Goal: Task Accomplishment & Management: Manage account settings

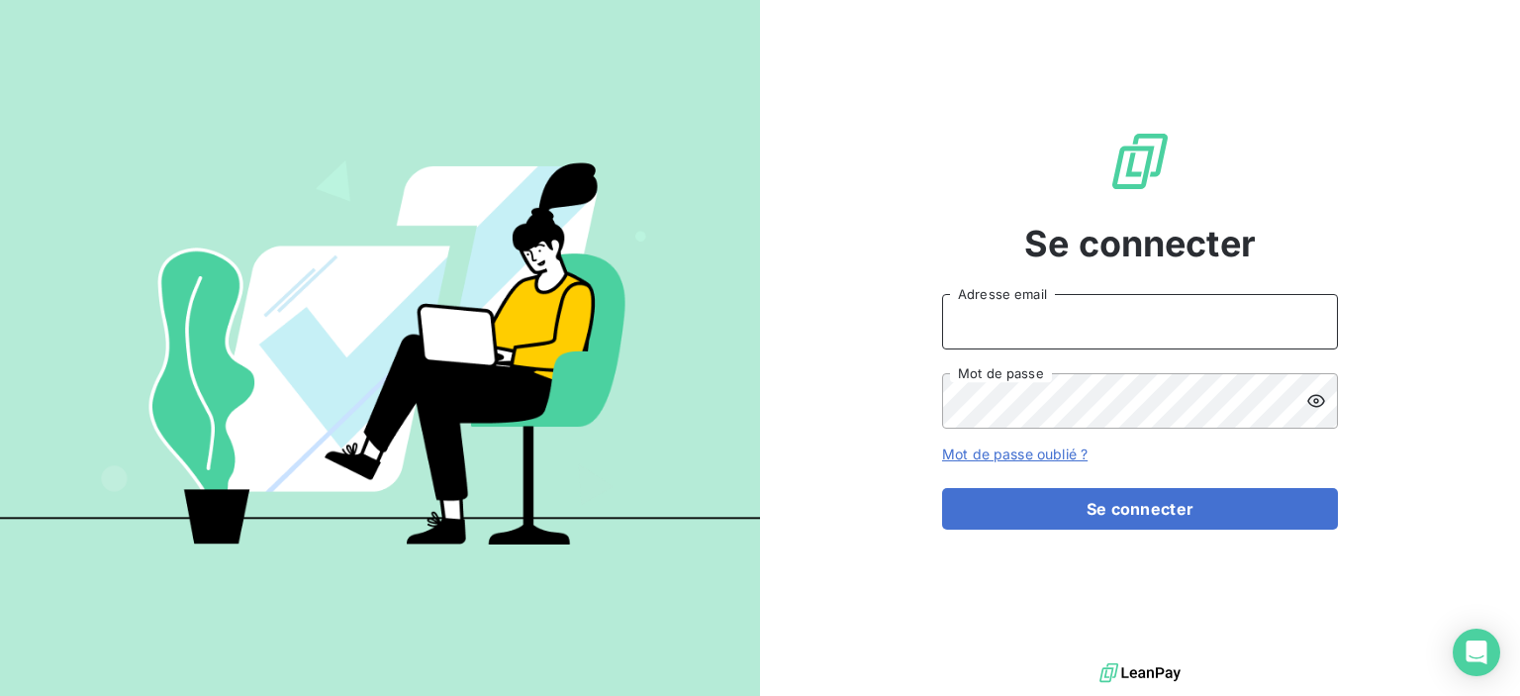
click at [1053, 324] on input "Adresse email" at bounding box center [1140, 321] width 396 height 55
type input "[EMAIL_ADDRESS][DOMAIN_NAME]"
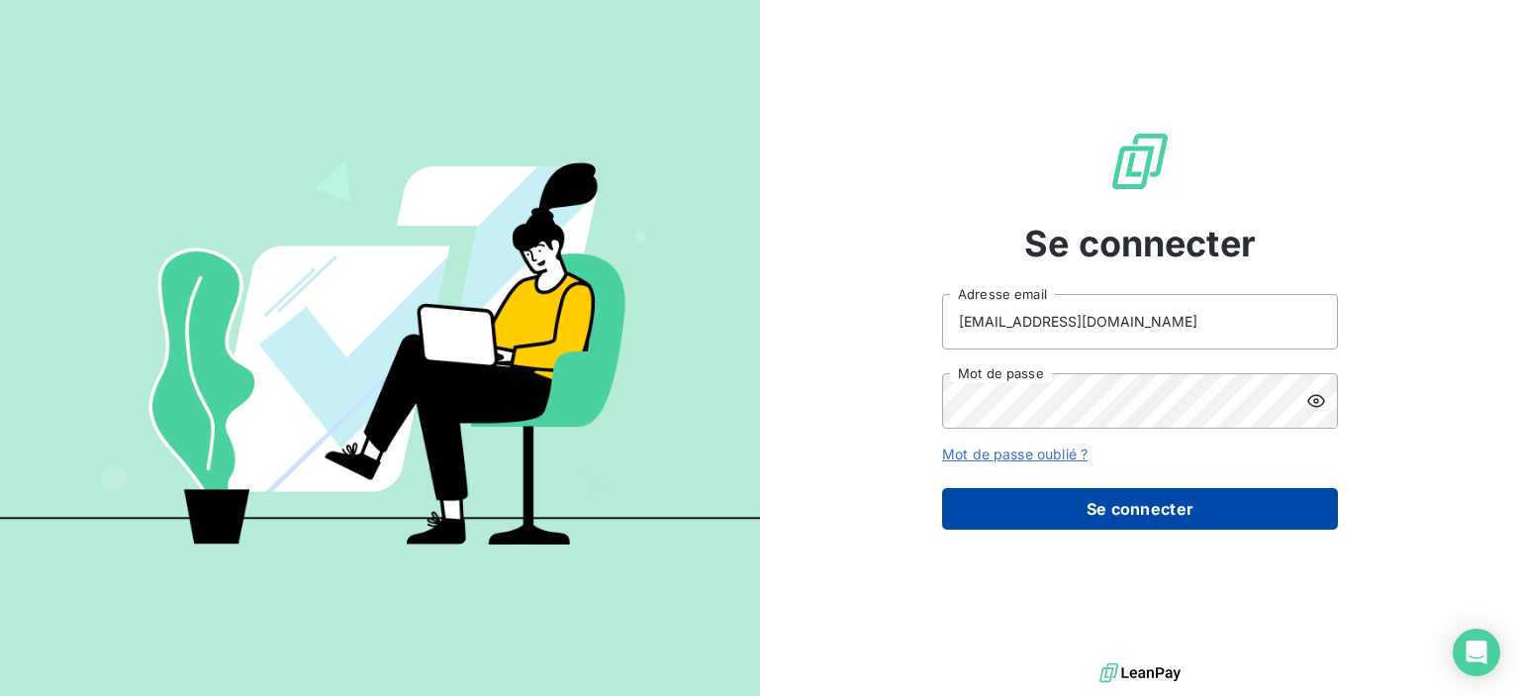
click at [1085, 517] on button "Se connecter" at bounding box center [1140, 509] width 396 height 42
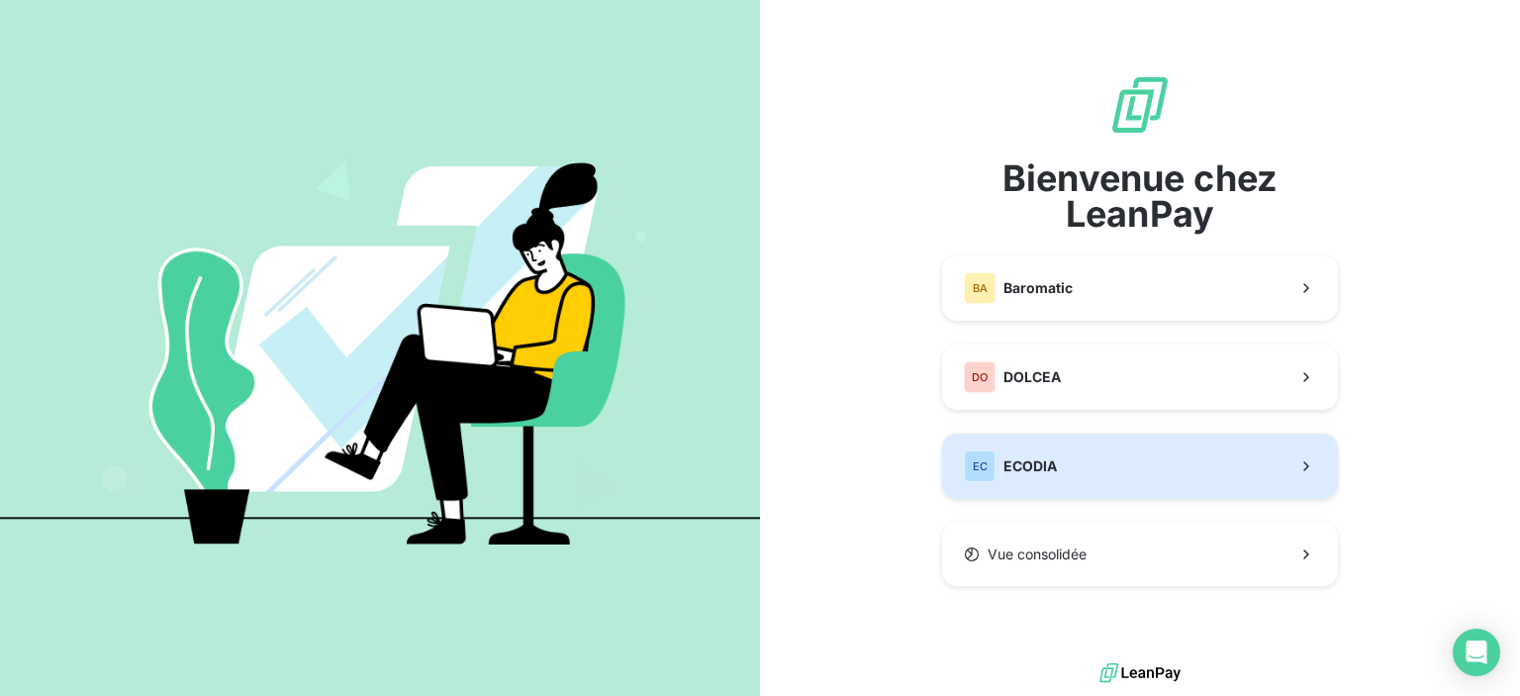
click at [1046, 456] on span "ECODIA" at bounding box center [1030, 466] width 53 height 20
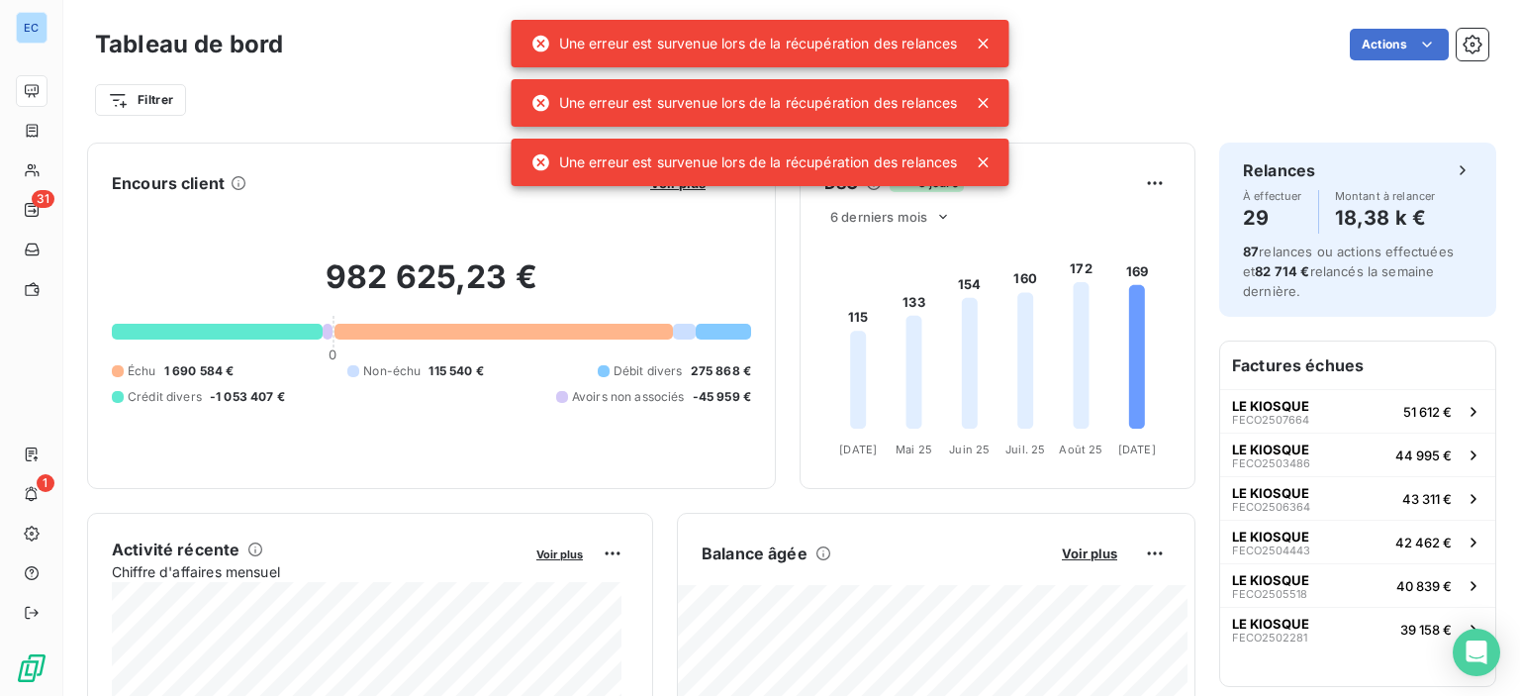
click at [987, 37] on icon at bounding box center [984, 44] width 20 height 20
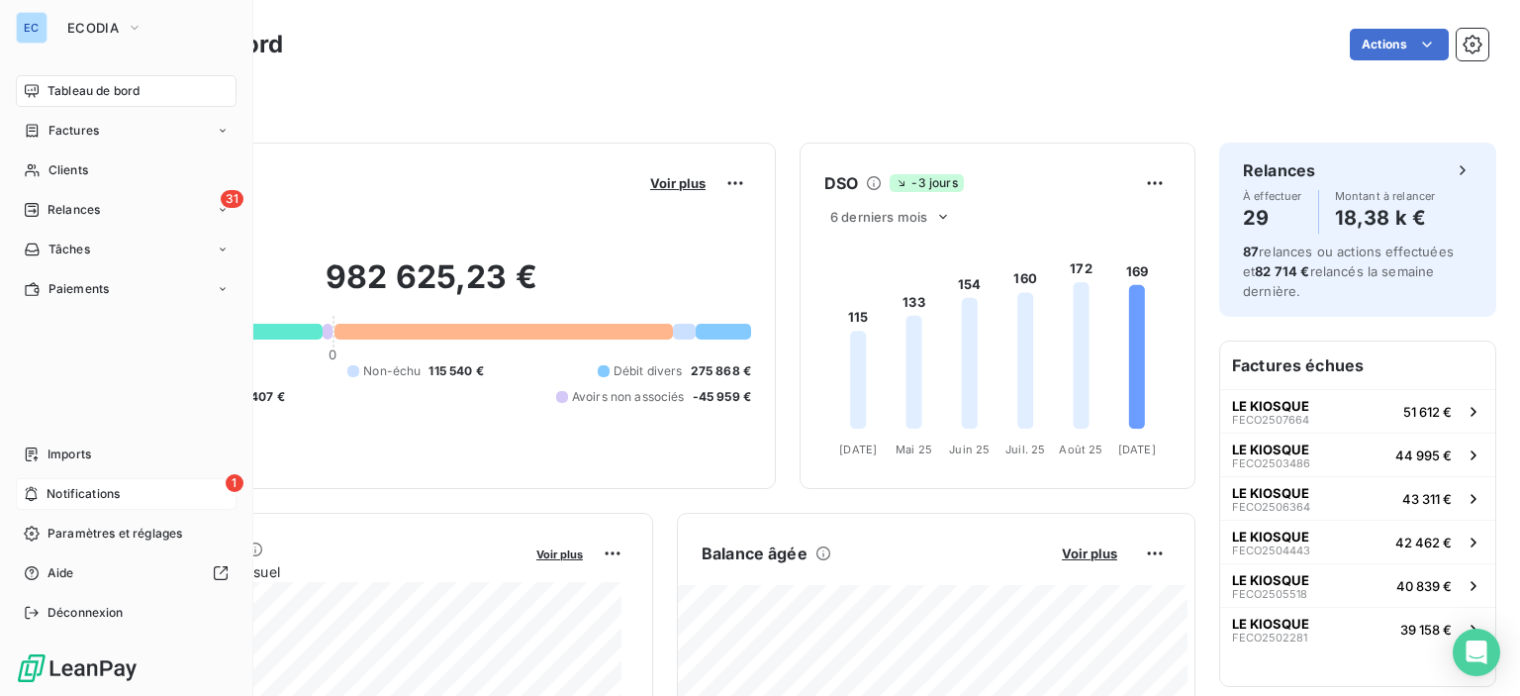
click at [237, 475] on span "1" at bounding box center [235, 483] width 18 height 18
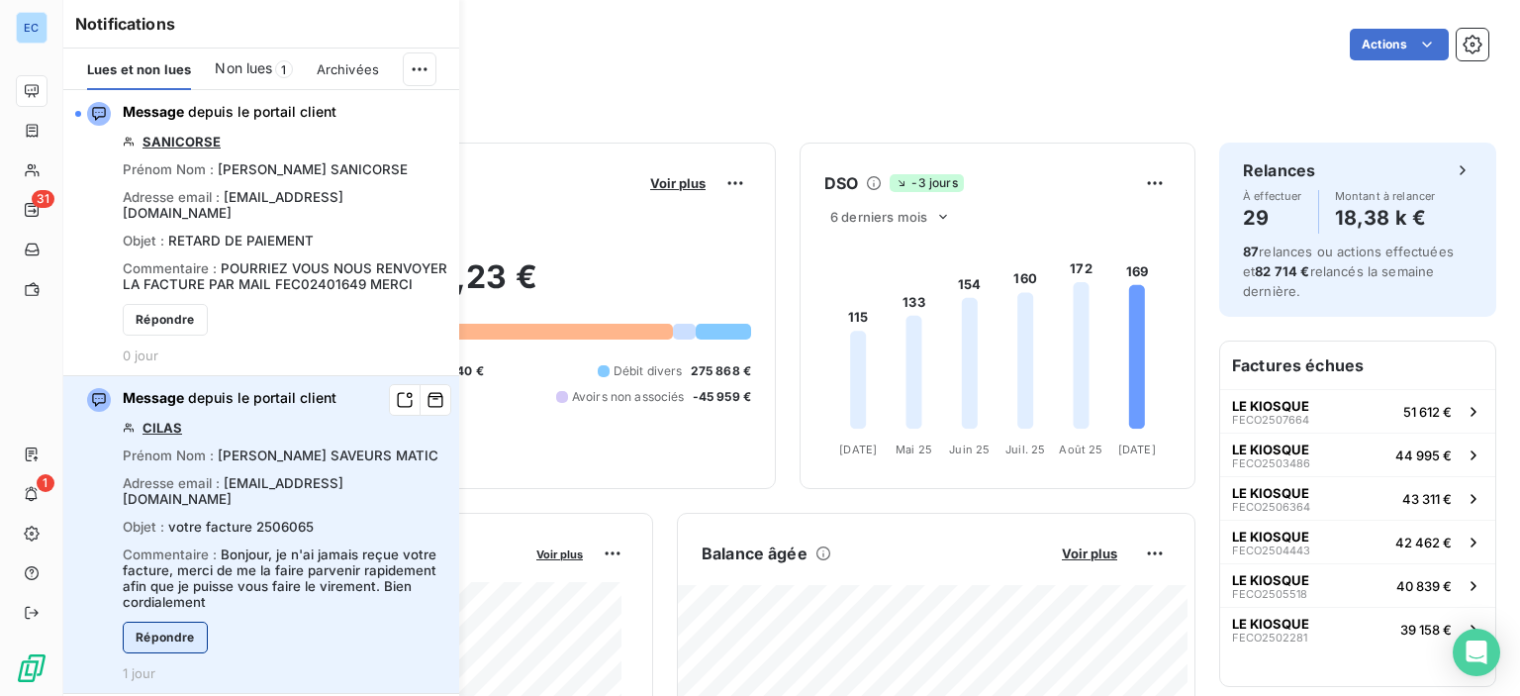
click at [148, 623] on button "Répondre" at bounding box center [165, 638] width 85 height 32
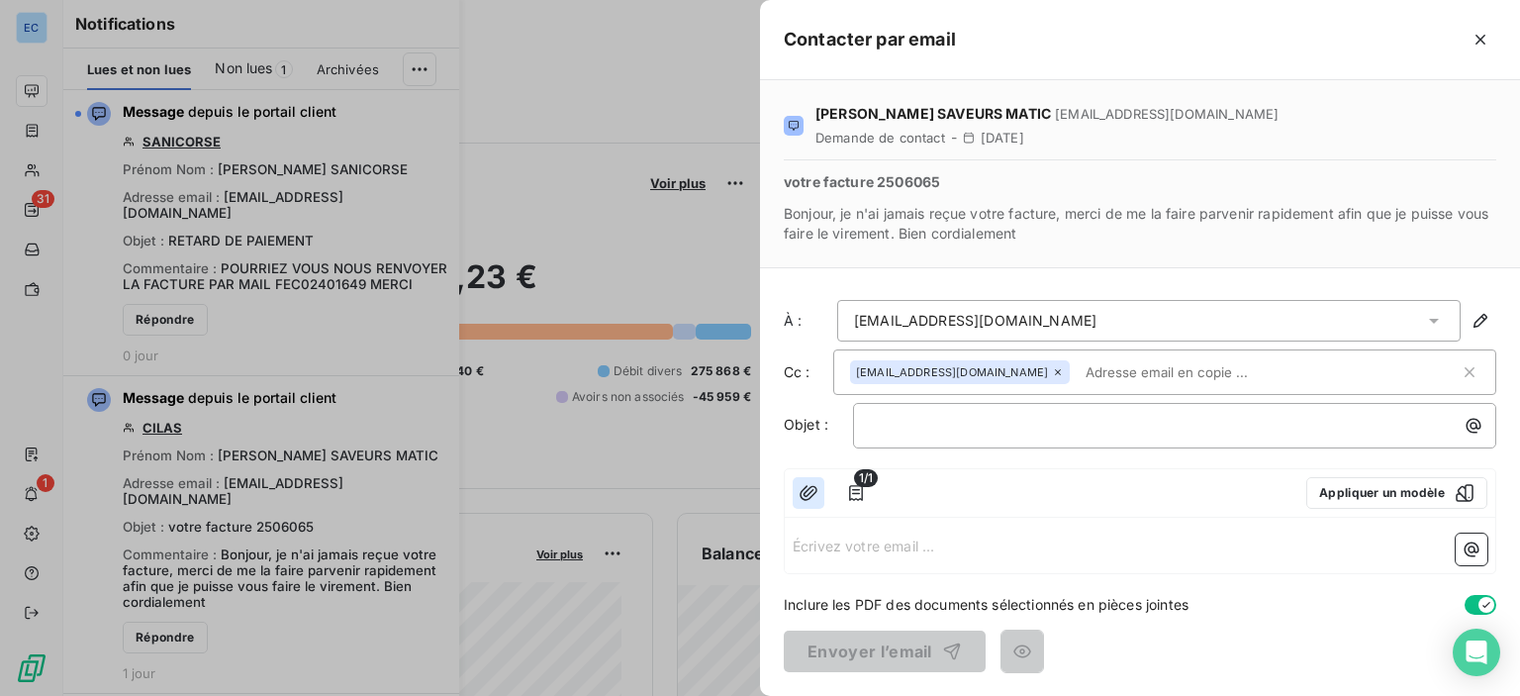
click at [804, 490] on icon "button" at bounding box center [809, 493] width 20 height 20
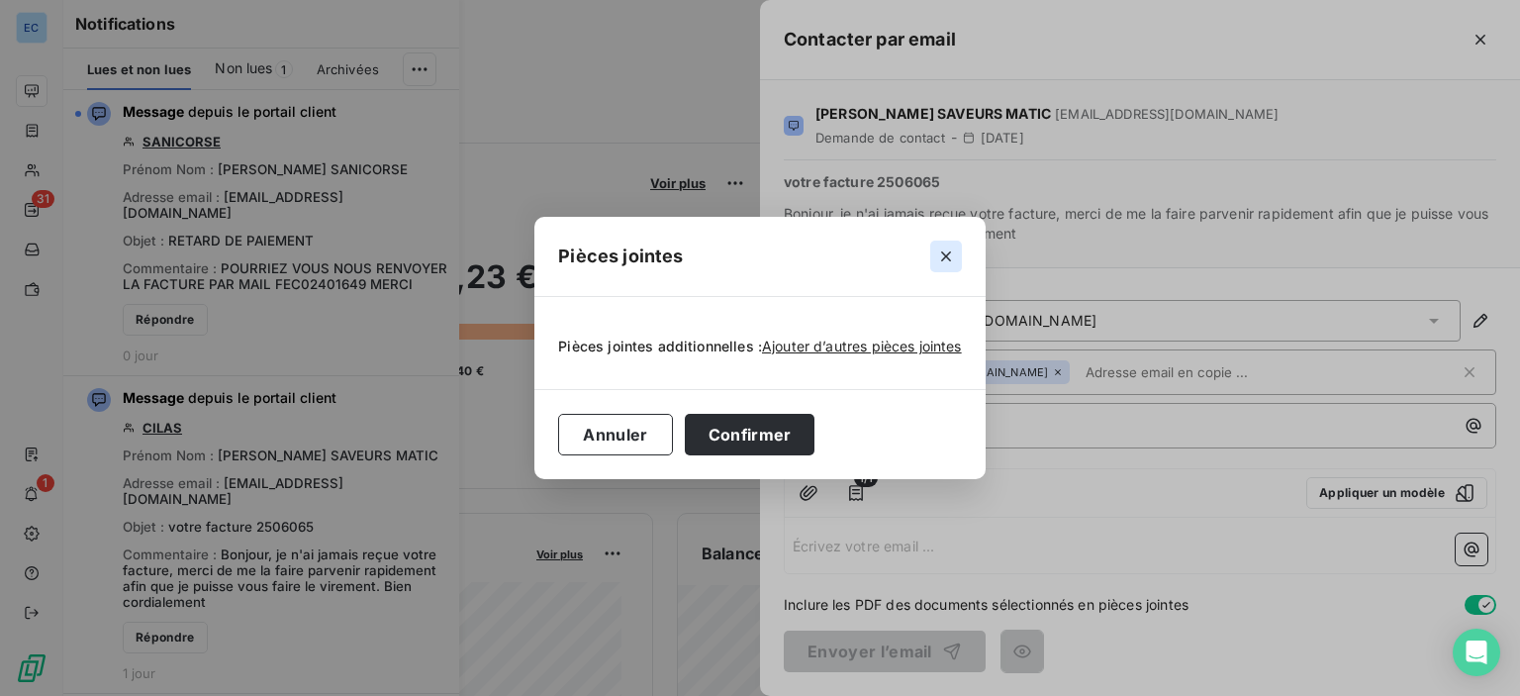
click at [950, 260] on icon "button" at bounding box center [946, 256] width 20 height 20
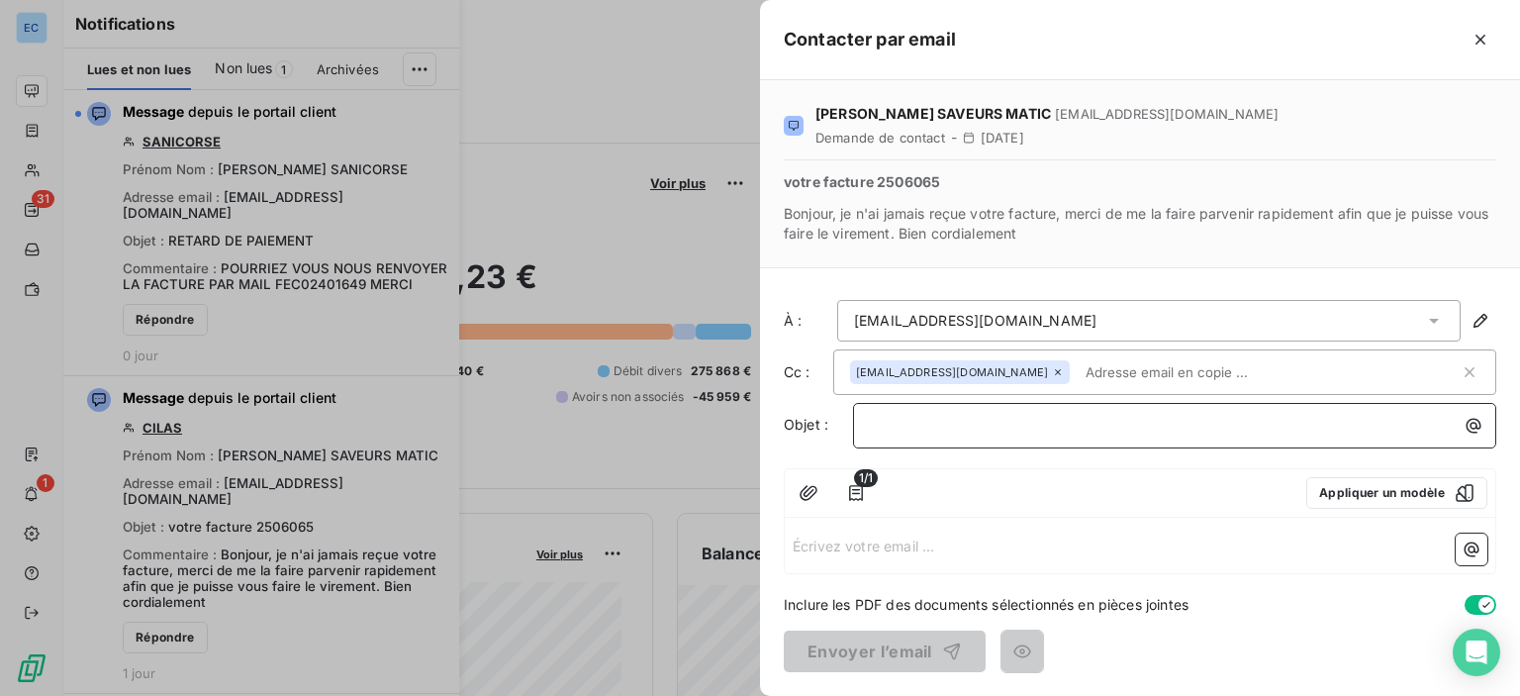
click at [903, 428] on p "﻿" at bounding box center [1180, 425] width 620 height 23
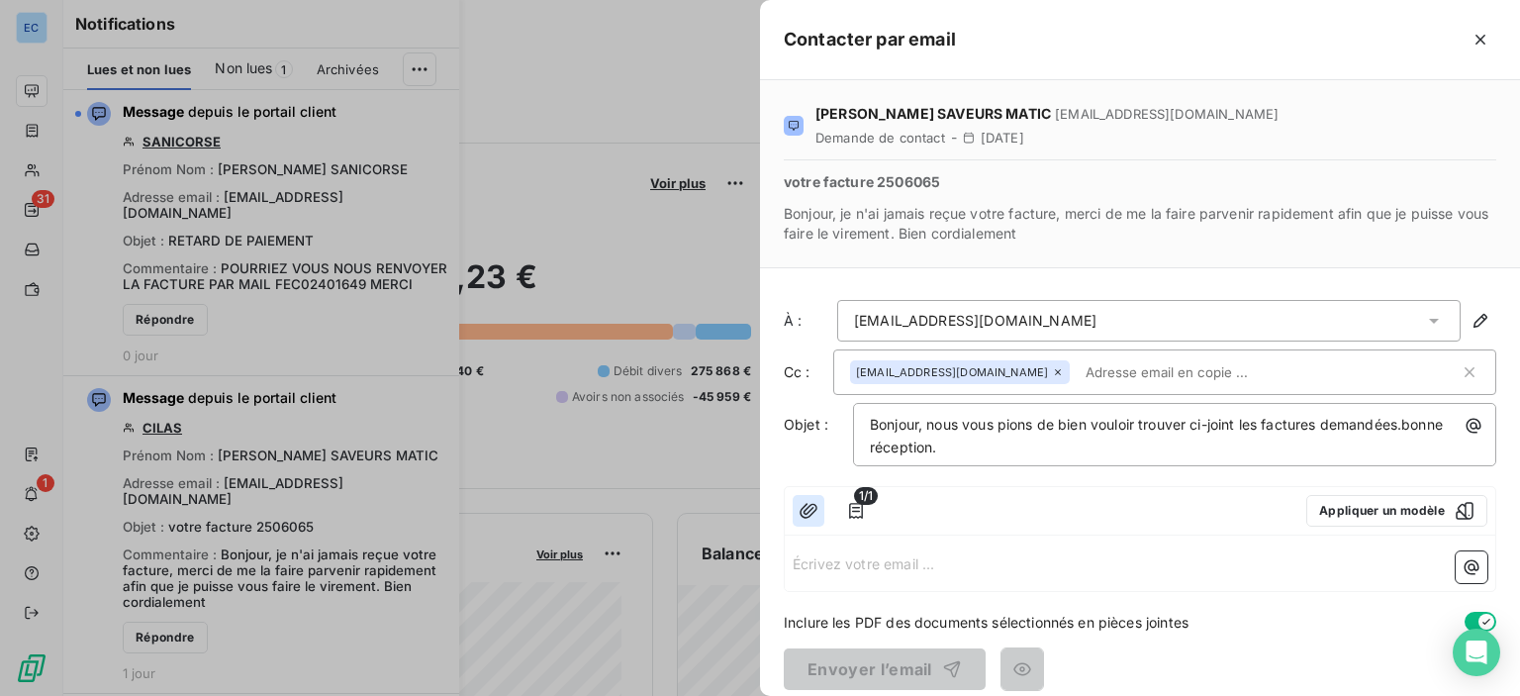
click at [804, 507] on icon "button" at bounding box center [809, 511] width 20 height 20
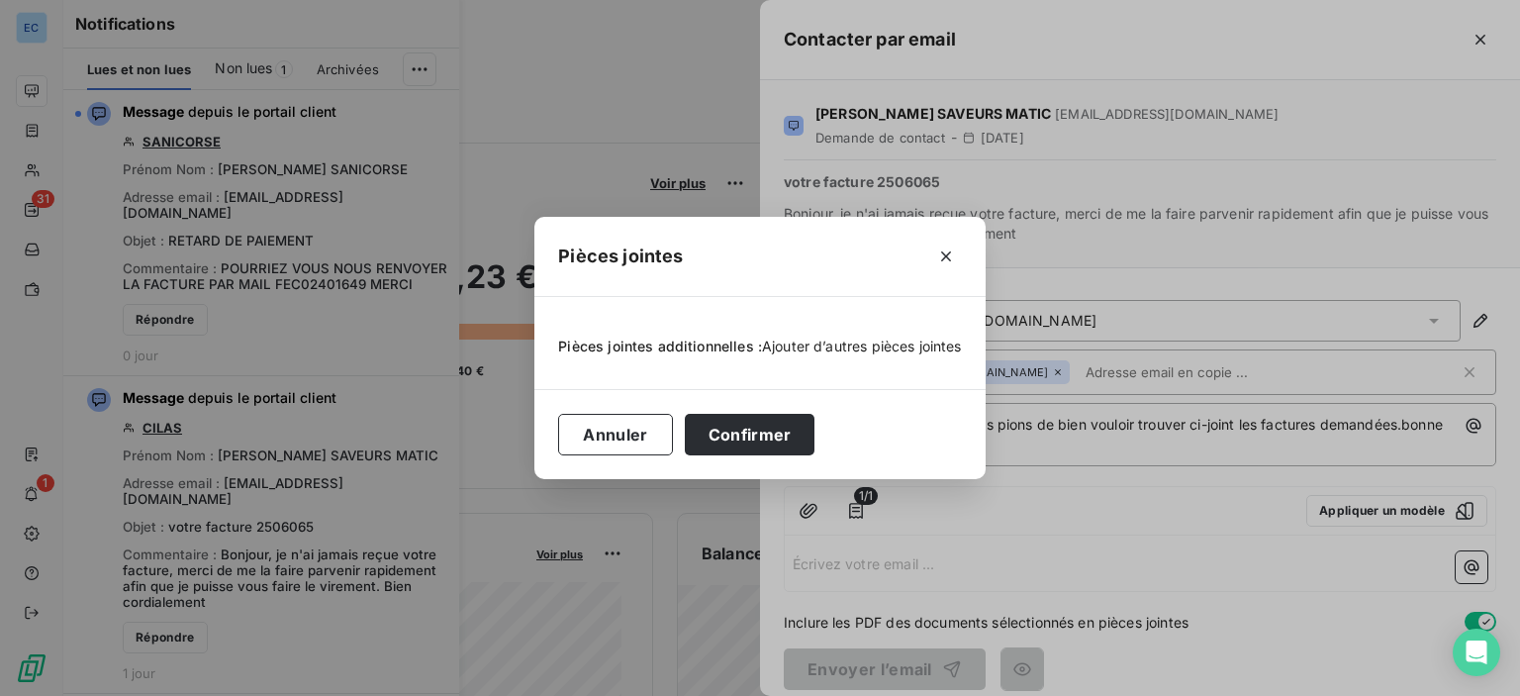
click at [812, 351] on span "Ajouter d’autres pièces jointes" at bounding box center [862, 345] width 200 height 17
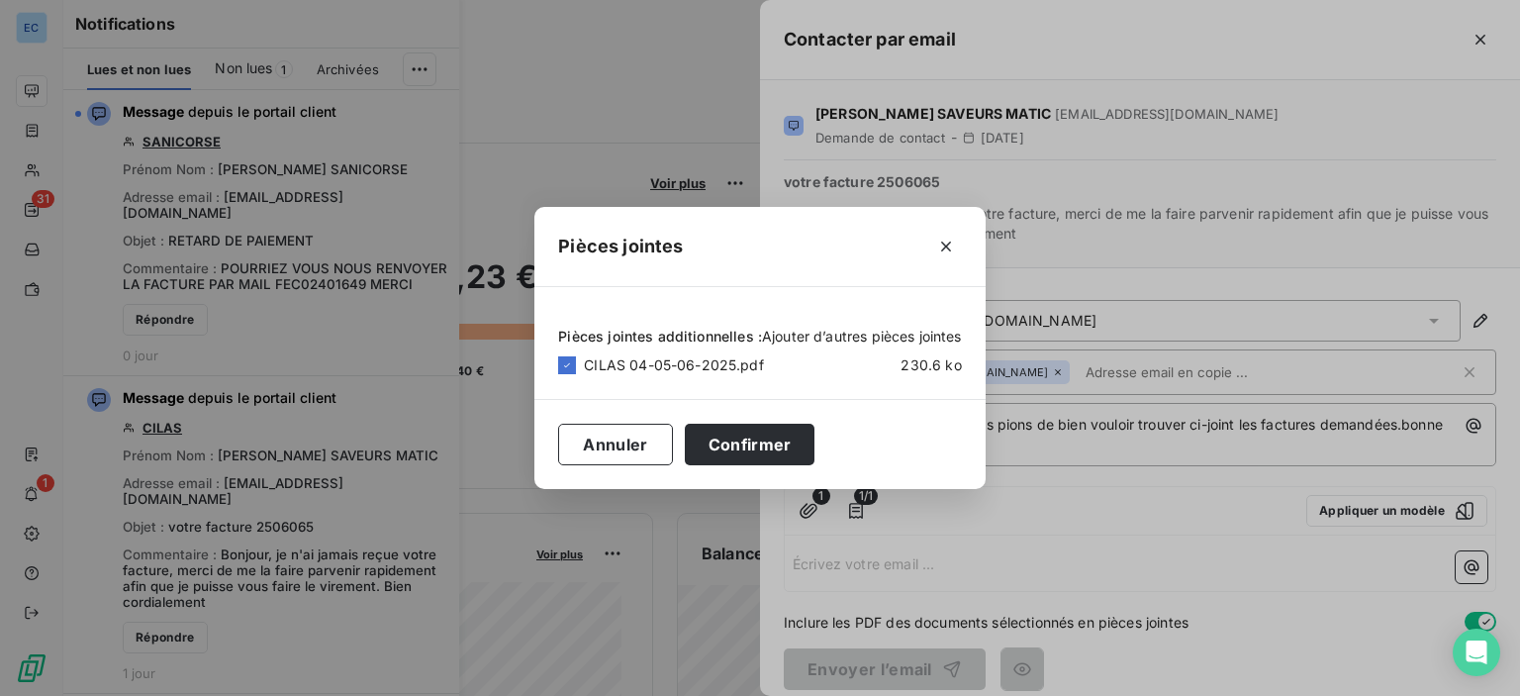
click at [792, 333] on span "Ajouter d’autres pièces jointes" at bounding box center [862, 336] width 200 height 17
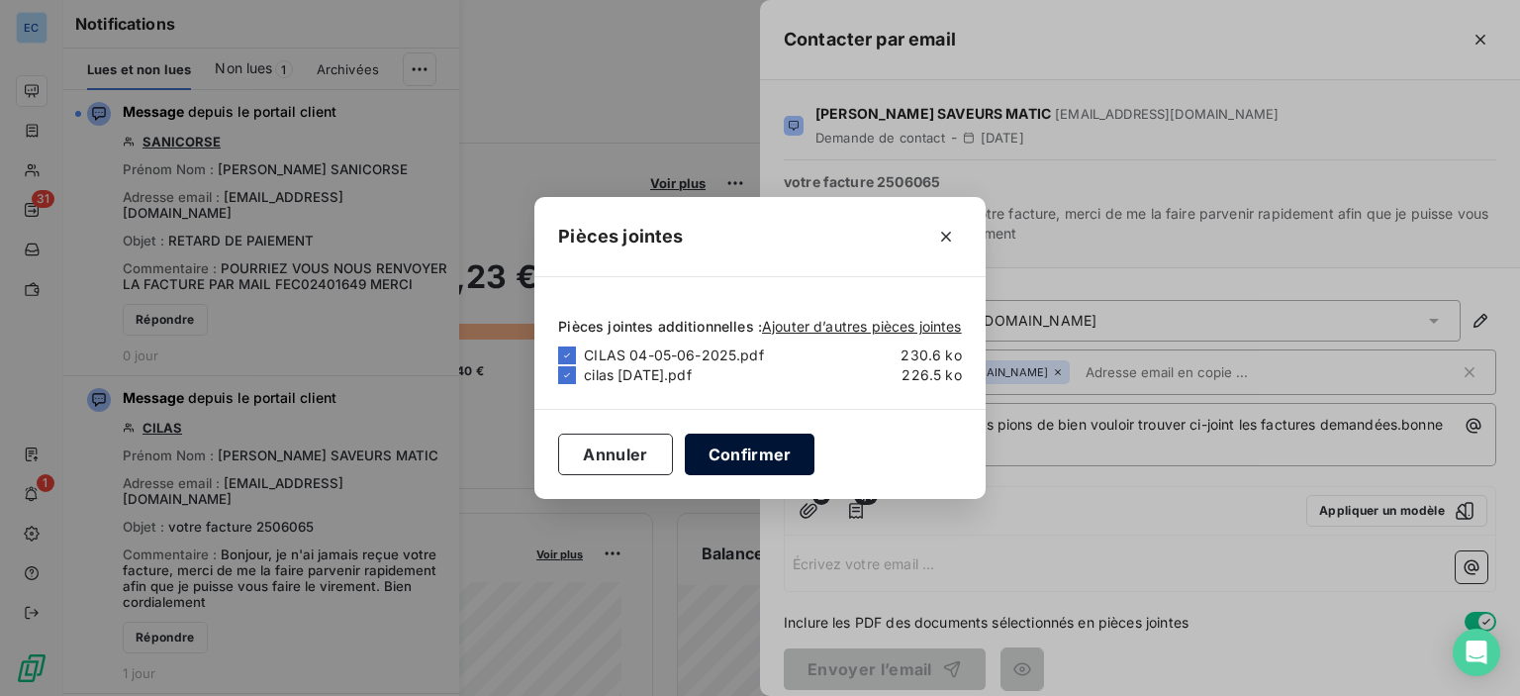
click at [774, 465] on button "Confirmer" at bounding box center [750, 454] width 131 height 42
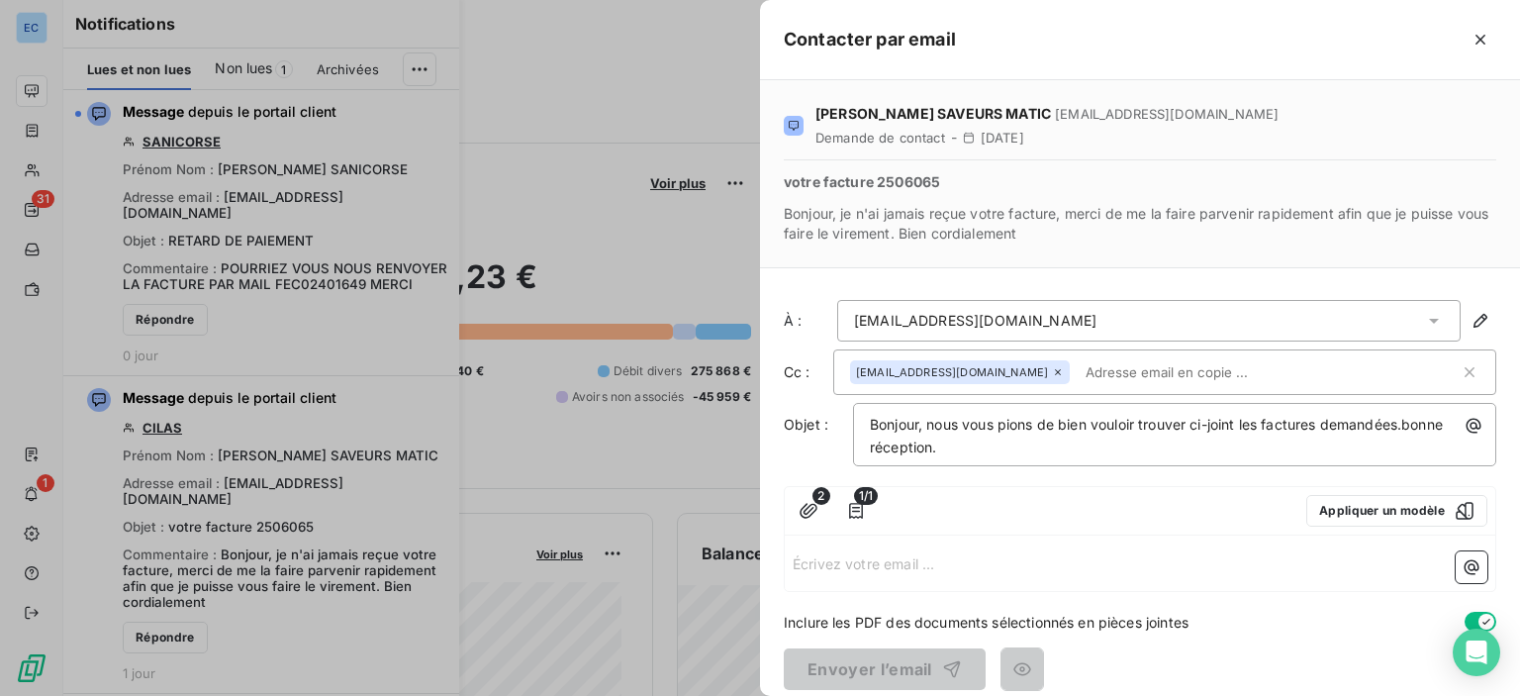
scroll to position [16, 0]
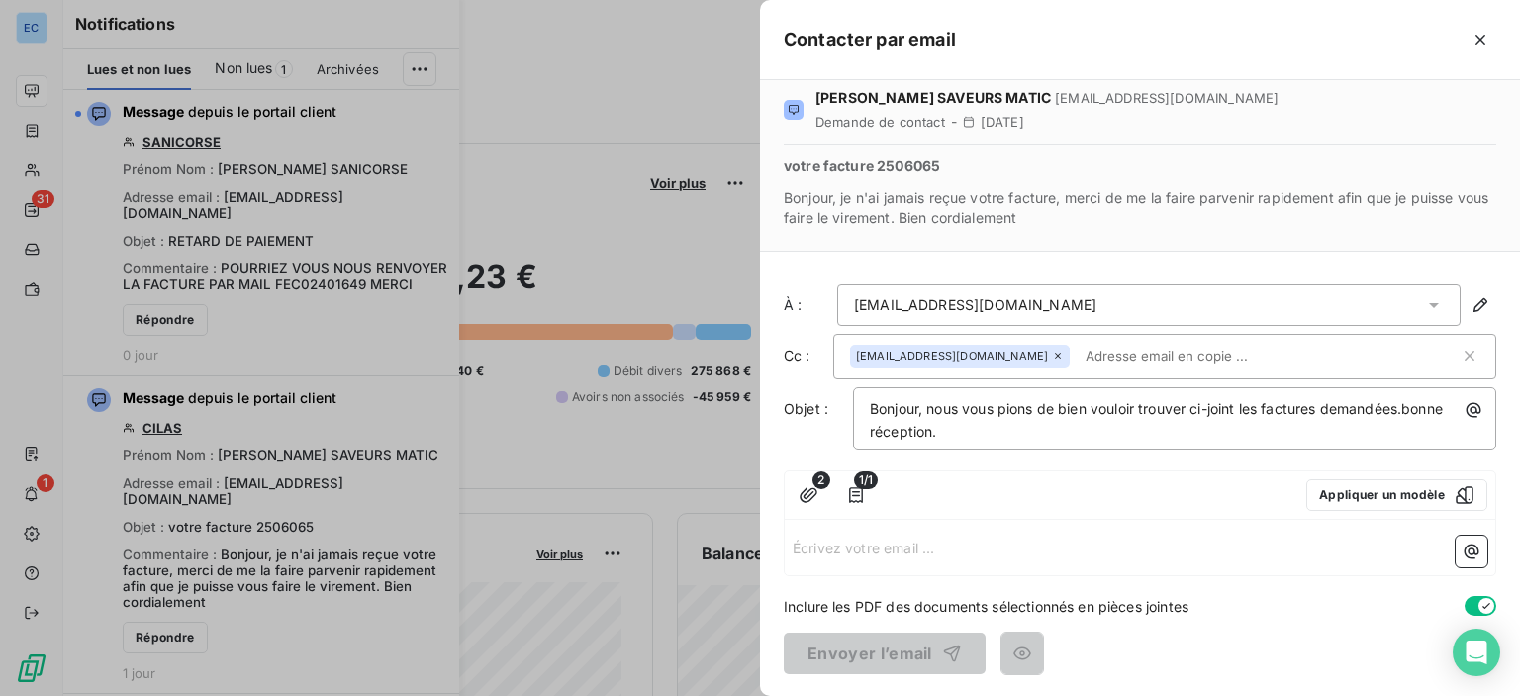
click at [952, 511] on div "2 1/1 Appliquer un modèle" at bounding box center [1140, 495] width 711 height 48
click at [1077, 441] on p "Bonjour, nous vous pions de bien vouloir trouver ci-joint les factures demandée…" at bounding box center [1180, 421] width 620 height 46
click at [1211, 507] on div at bounding box center [1089, 495] width 403 height 32
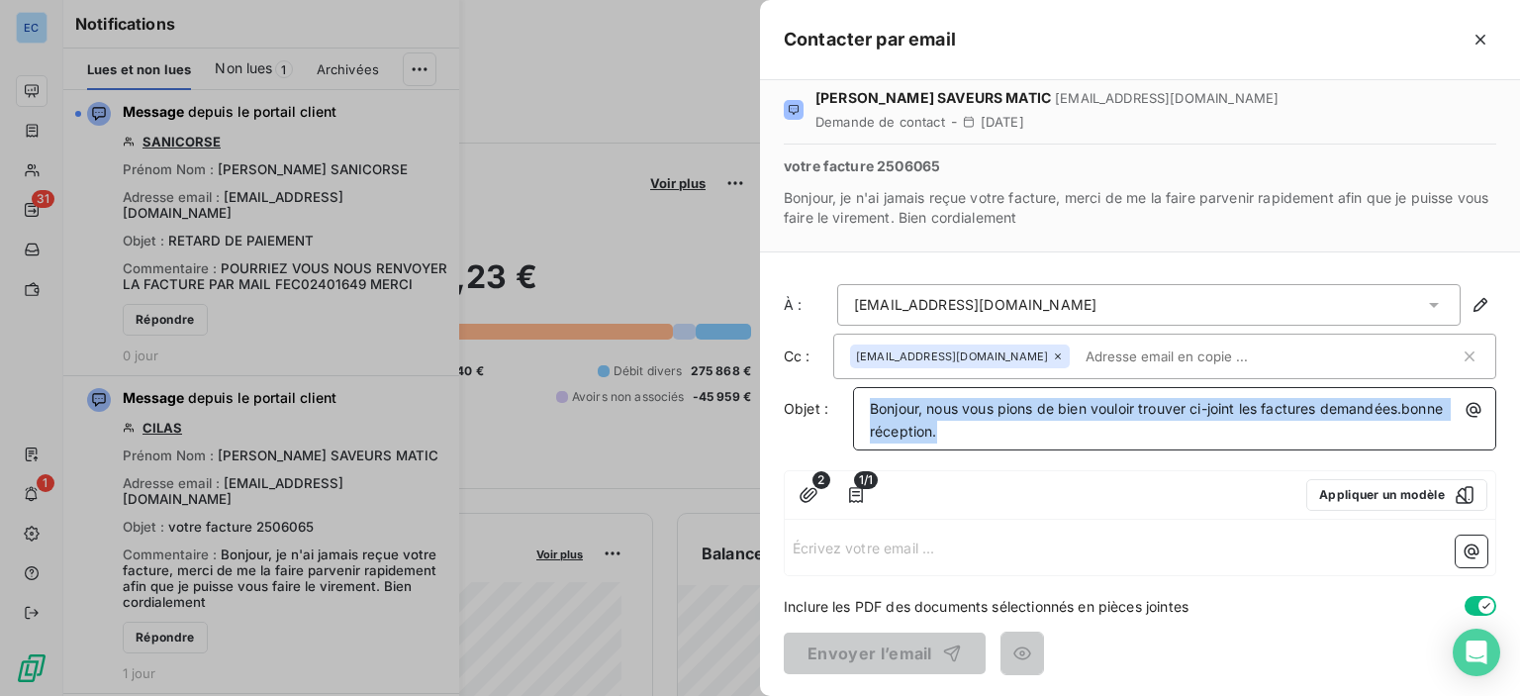
drag, startPoint x: 870, startPoint y: 403, endPoint x: 1053, endPoint y: 475, distance: 196.8
click at [1118, 430] on p "Bonjour, nous vous pions de bien vouloir trouver ci-joint les factures demandée…" at bounding box center [1180, 421] width 620 height 46
copy span "Bonjour, nous vous pions de bien vouloir trouver ci-joint les factures demandée…"
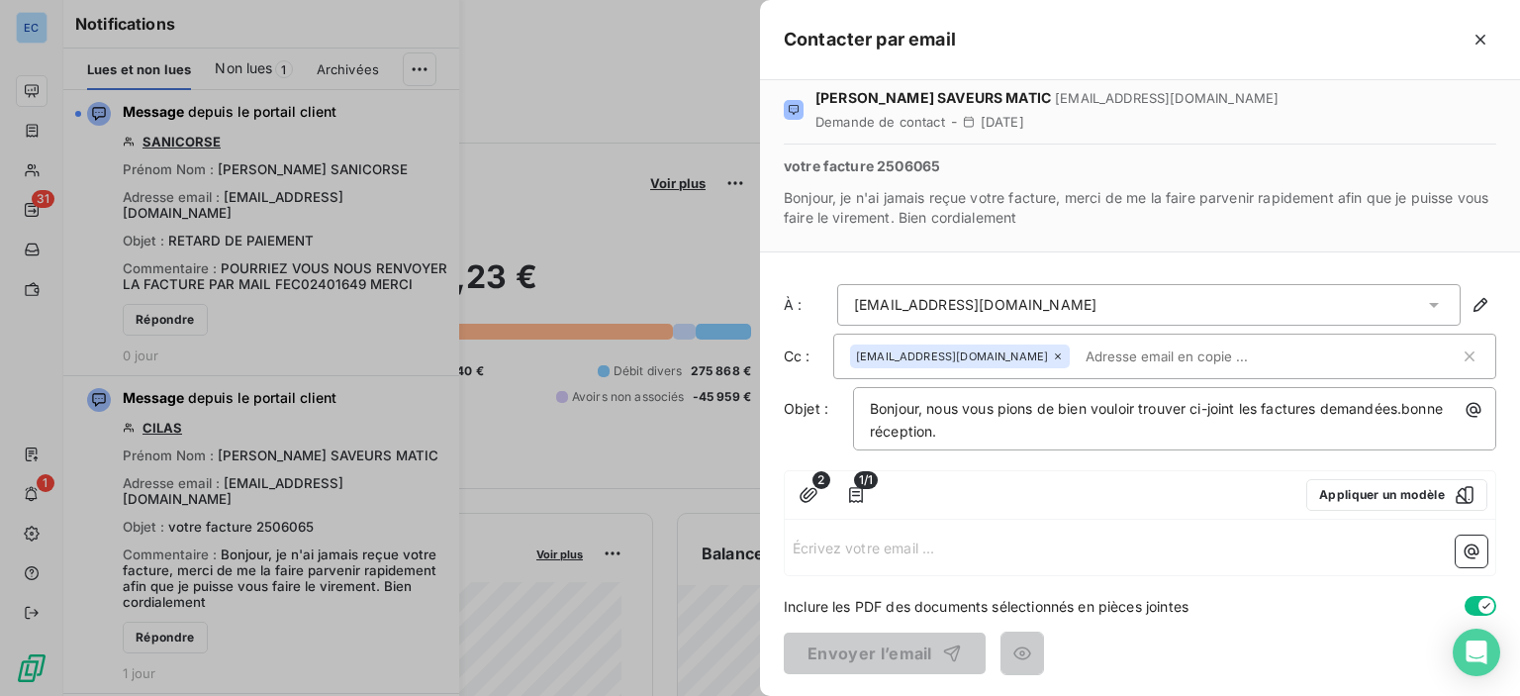
click at [896, 482] on div at bounding box center [1089, 495] width 403 height 32
drag, startPoint x: 897, startPoint y: 480, endPoint x: 958, endPoint y: 526, distance: 76.4
click at [958, 526] on div "2 1/1 Appliquer un modèle Écrivez votre email ... ﻿" at bounding box center [1140, 523] width 713 height 106
drag, startPoint x: 937, startPoint y: 491, endPoint x: 915, endPoint y: 490, distance: 21.8
click at [915, 490] on div at bounding box center [1089, 495] width 403 height 32
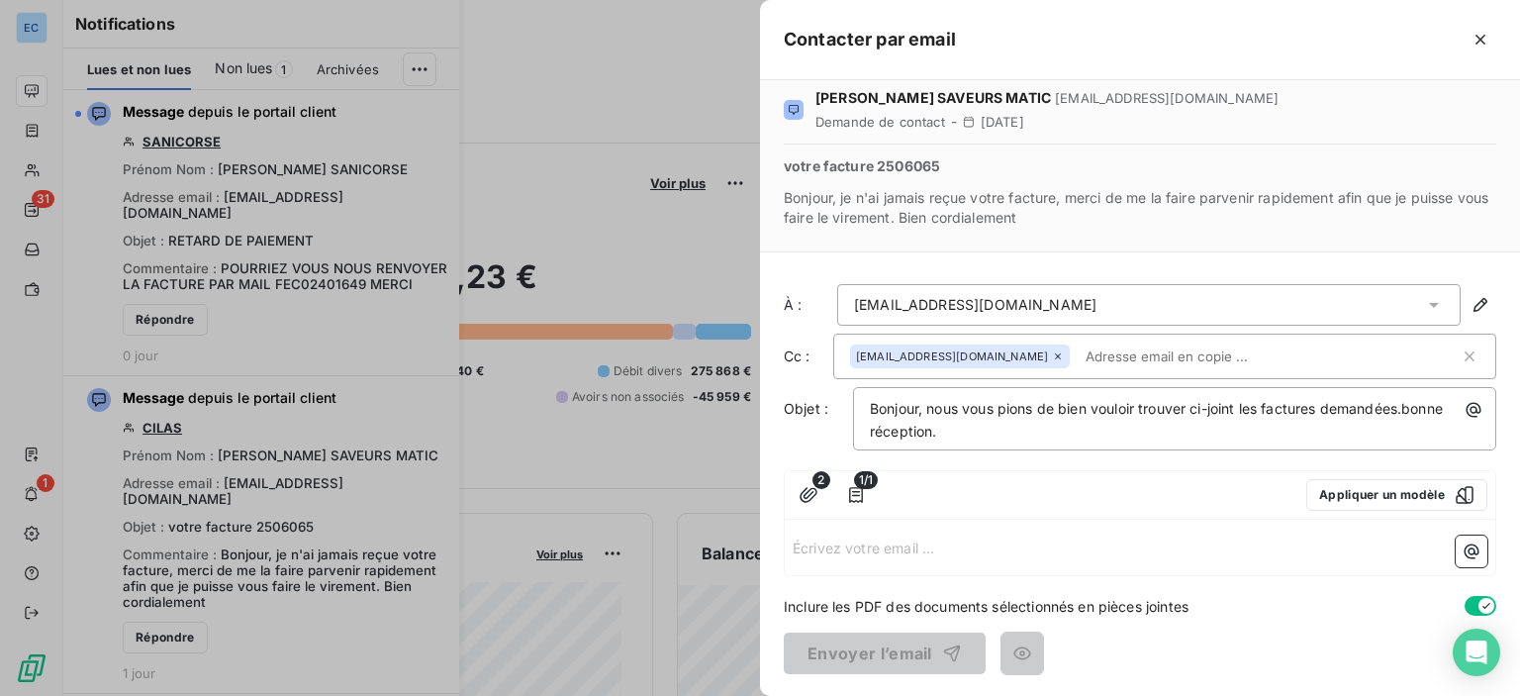
click at [913, 460] on div "[PERSON_NAME] SAVEURS MATIC [EMAIL_ADDRESS][DOMAIN_NAME] Demande de contact - […" at bounding box center [1140, 388] width 760 height 616
drag, startPoint x: 913, startPoint y: 462, endPoint x: 906, endPoint y: 477, distance: 16.8
click at [905, 493] on div at bounding box center [1089, 495] width 403 height 32
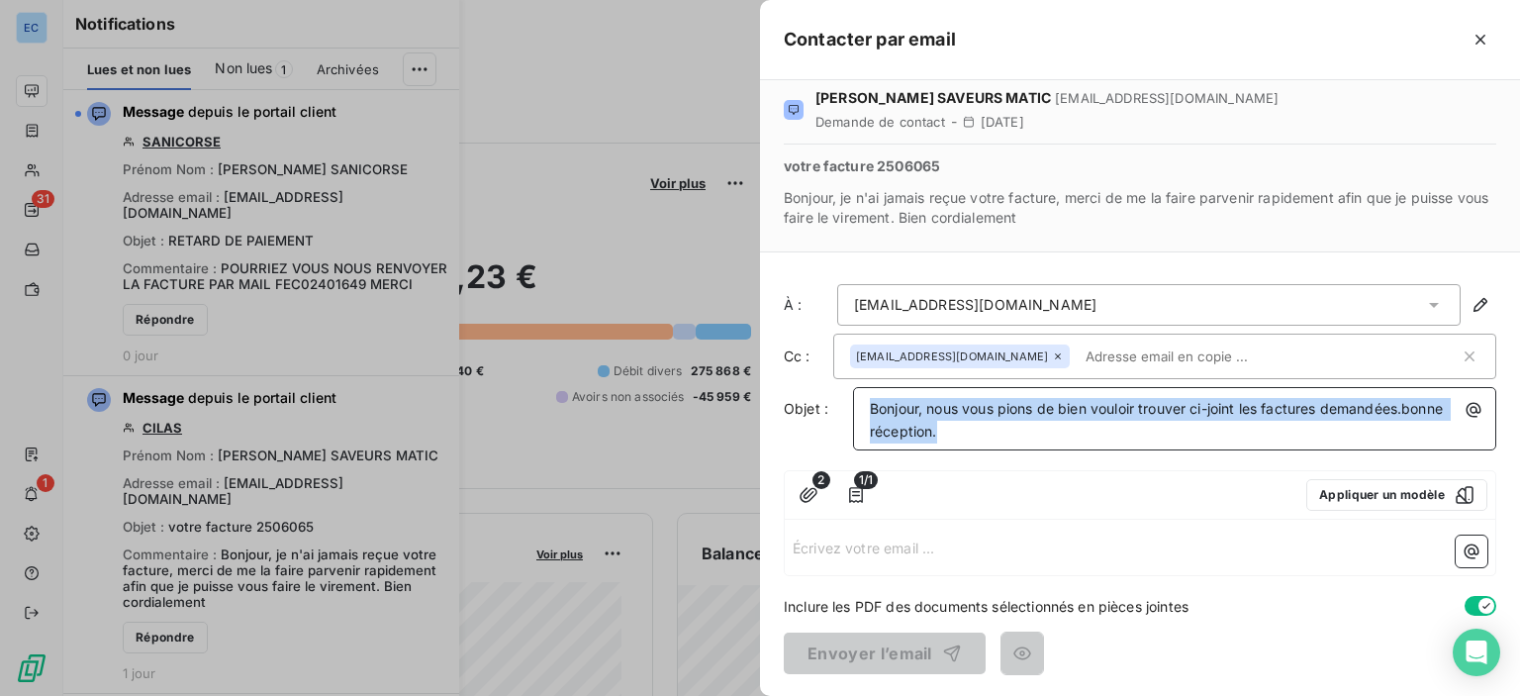
drag, startPoint x: 867, startPoint y: 411, endPoint x: 1161, endPoint y: 388, distance: 294.8
click at [1288, 433] on div "Bonjour, nous vous pions de bien vouloir trouver ci-joint les factures demandée…" at bounding box center [1174, 418] width 629 height 49
copy span "Bonjour, nous vous pions de bien vouloir trouver ci-joint les factures demandée…"
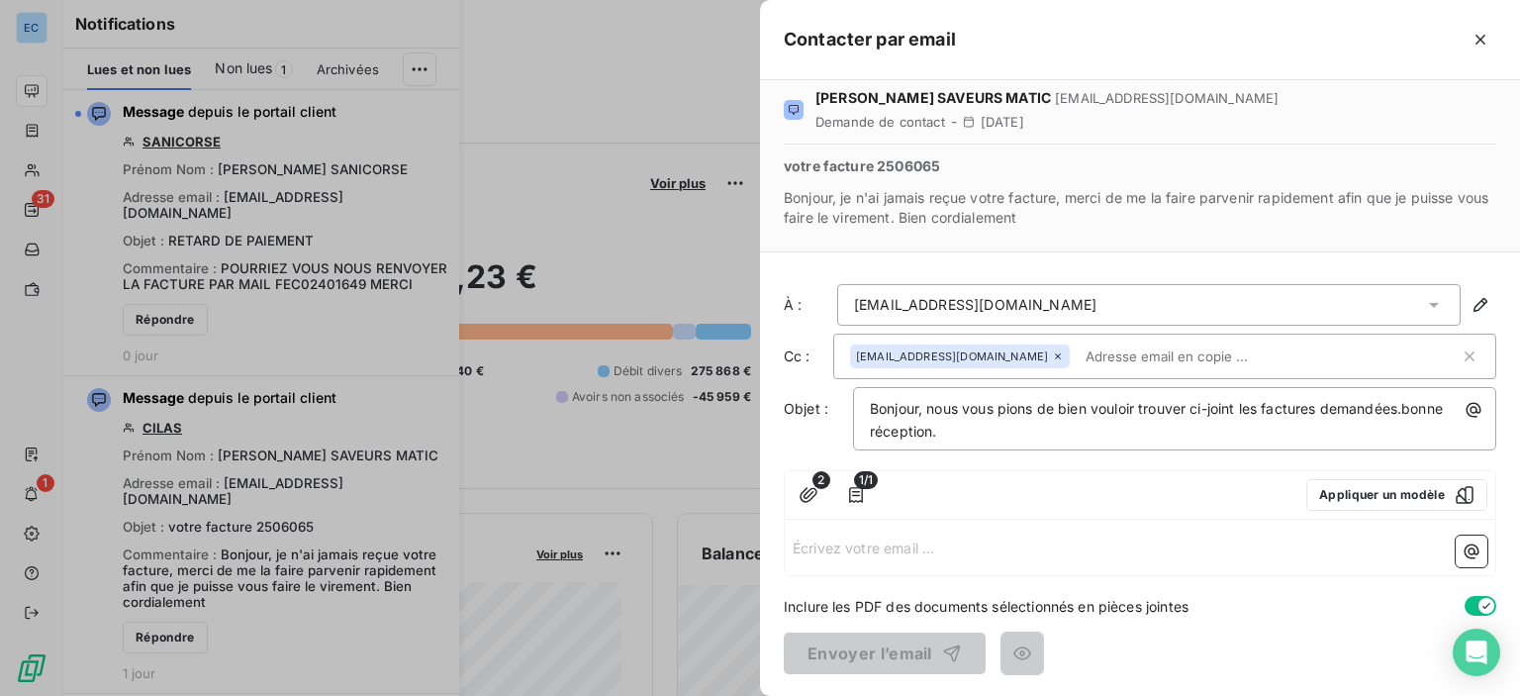
click at [897, 461] on div "[PERSON_NAME] SAVEURS MATIC [EMAIL_ADDRESS][DOMAIN_NAME] Demande de contact - […" at bounding box center [1140, 388] width 760 height 616
drag, startPoint x: 895, startPoint y: 484, endPoint x: 846, endPoint y: 550, distance: 82.1
click at [846, 550] on p "Écrivez votre email ... ﻿" at bounding box center [1140, 546] width 695 height 23
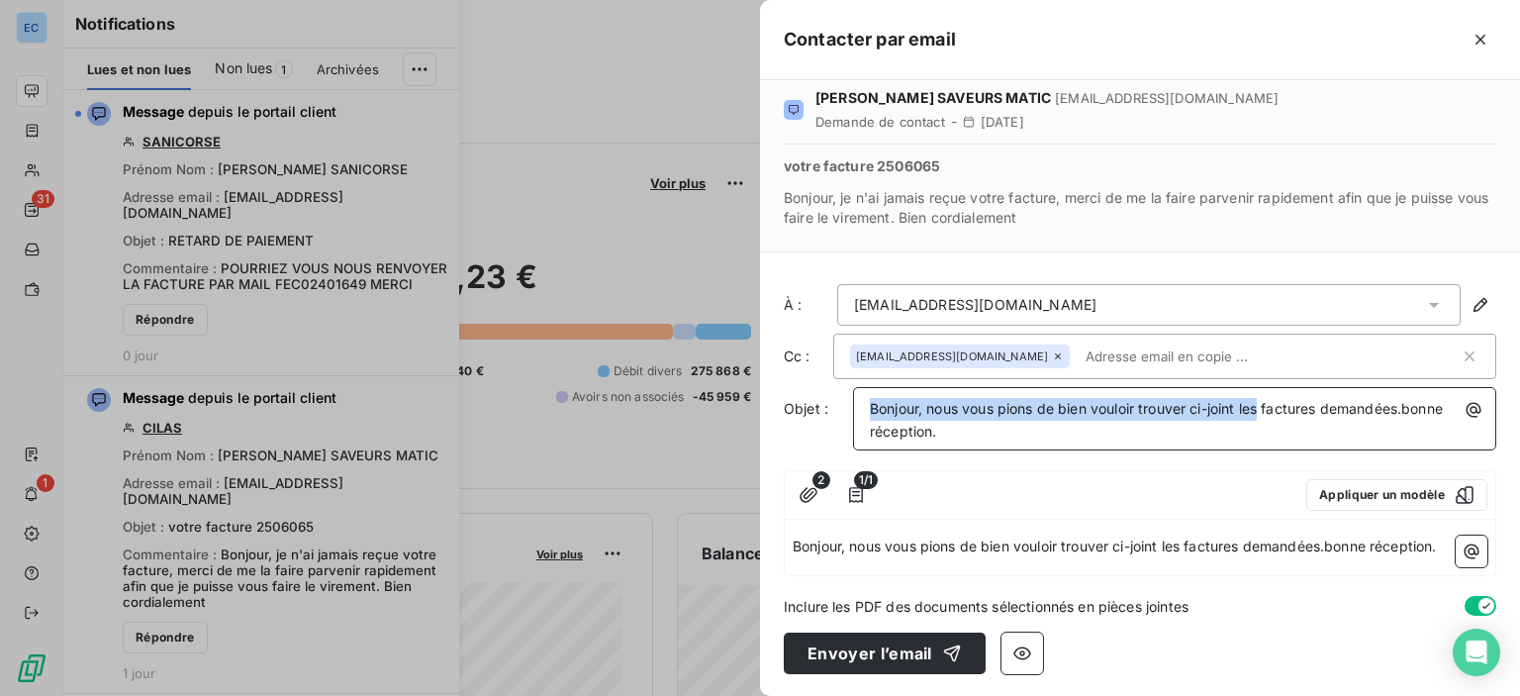
drag, startPoint x: 1263, startPoint y: 408, endPoint x: 871, endPoint y: 404, distance: 391.9
click at [871, 404] on span "Bonjour, nous vous pions de bien vouloir trouver ci-joint les factures demandée…" at bounding box center [1158, 420] width 577 height 40
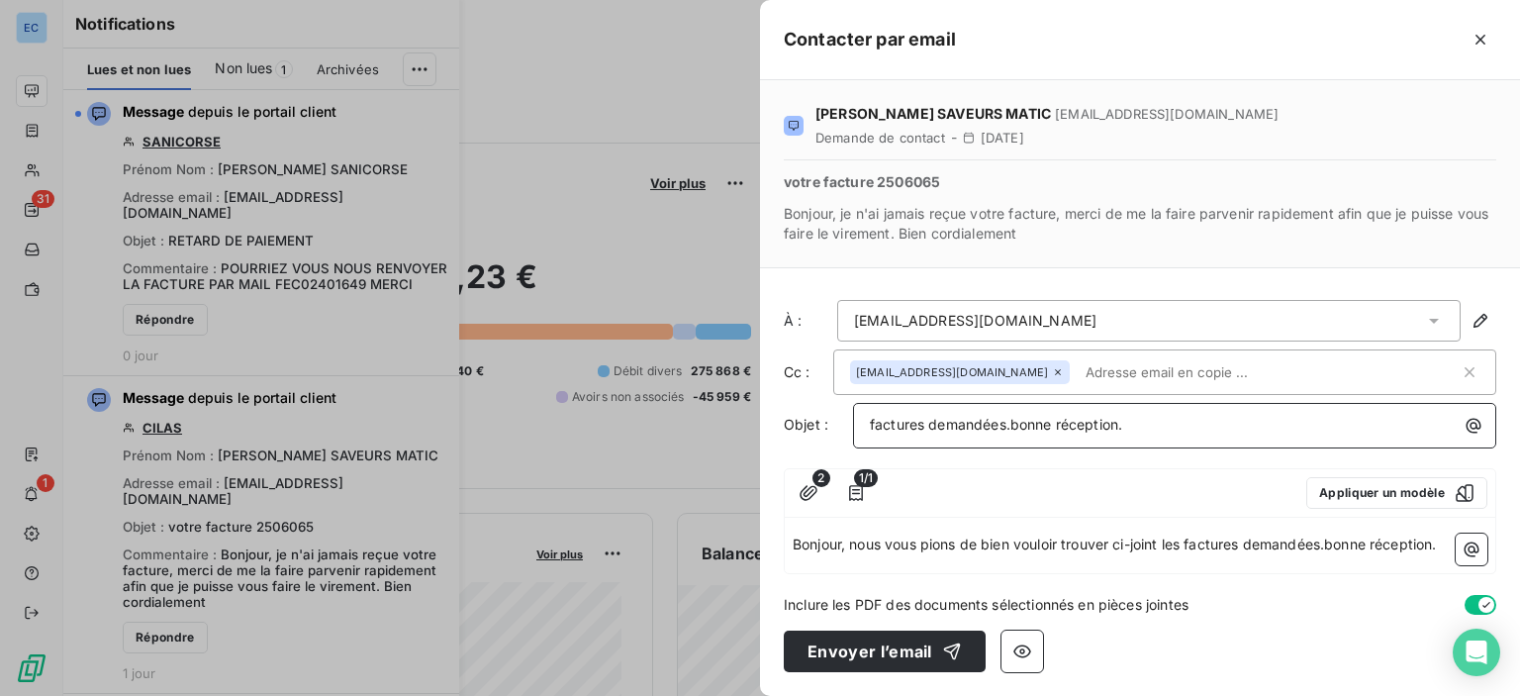
click at [1160, 422] on p "factures demandées.bonne réception." at bounding box center [1180, 425] width 620 height 23
click at [868, 415] on div "factures demandées" at bounding box center [1174, 423] width 629 height 27
click at [874, 658] on button "Envoyer l’email" at bounding box center [885, 651] width 202 height 42
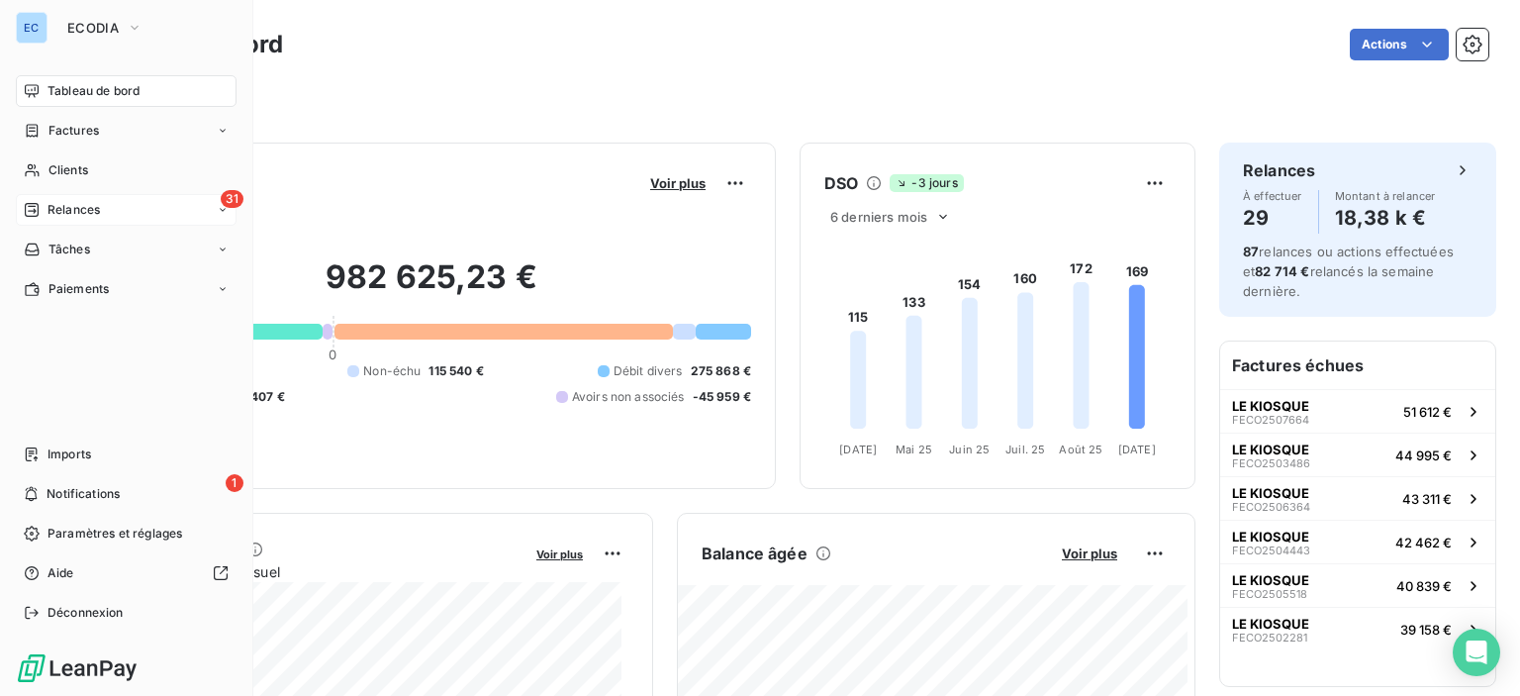
click at [88, 208] on span "Relances" at bounding box center [74, 210] width 52 height 18
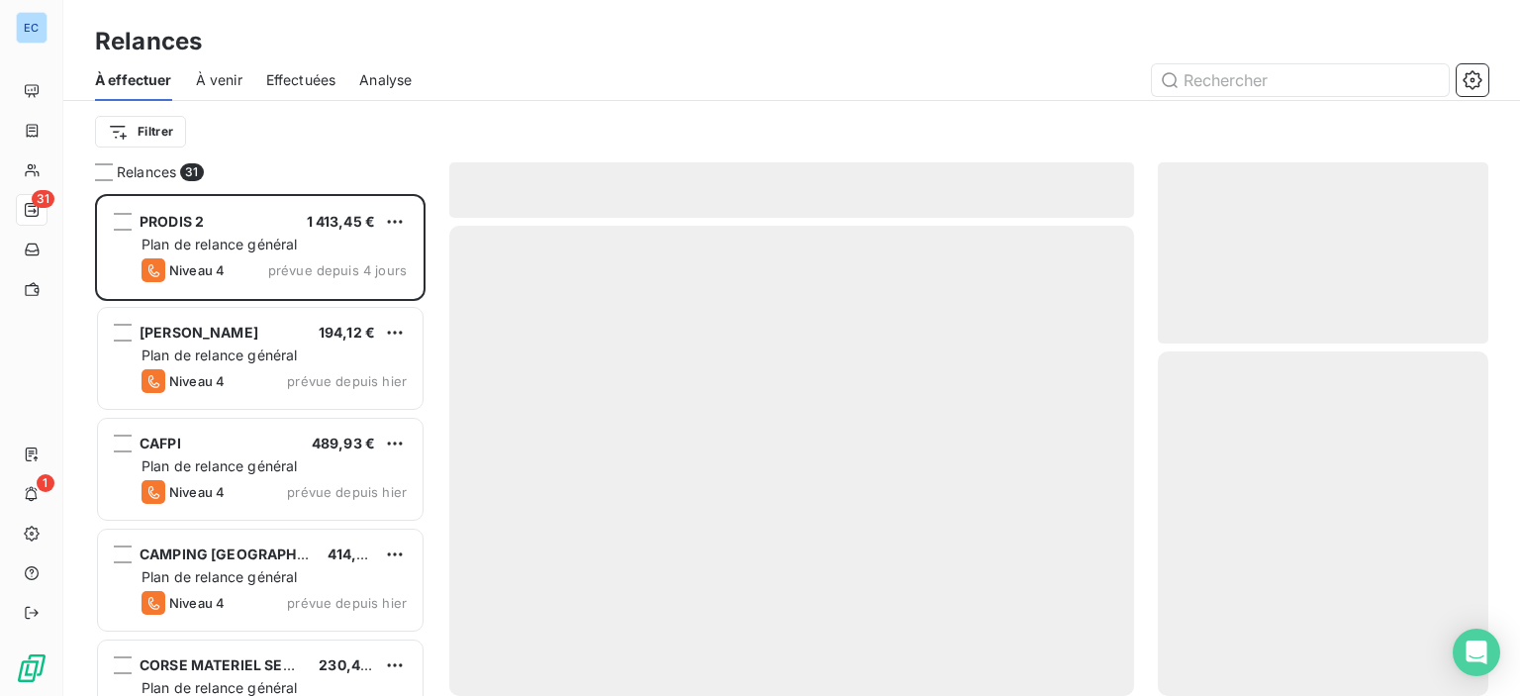
scroll to position [487, 315]
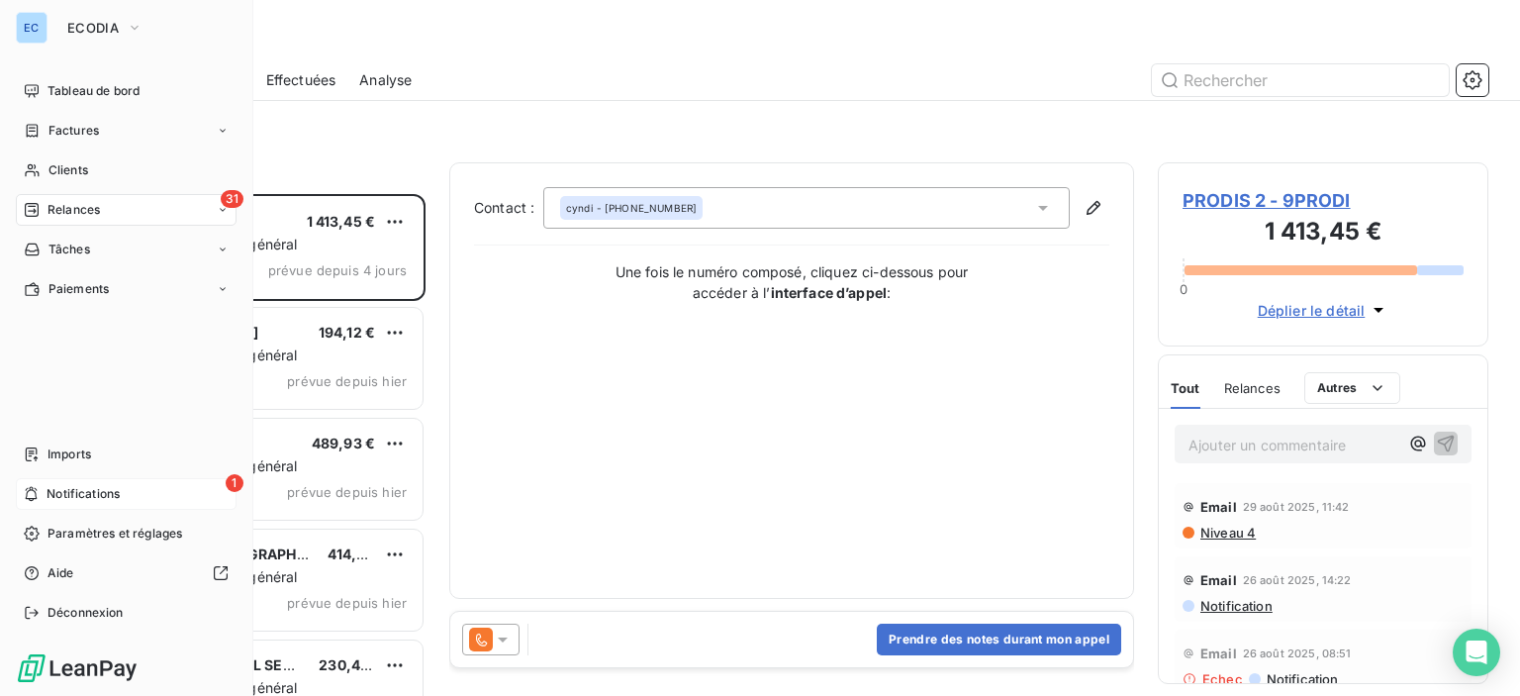
click at [238, 486] on span "1" at bounding box center [235, 483] width 18 height 18
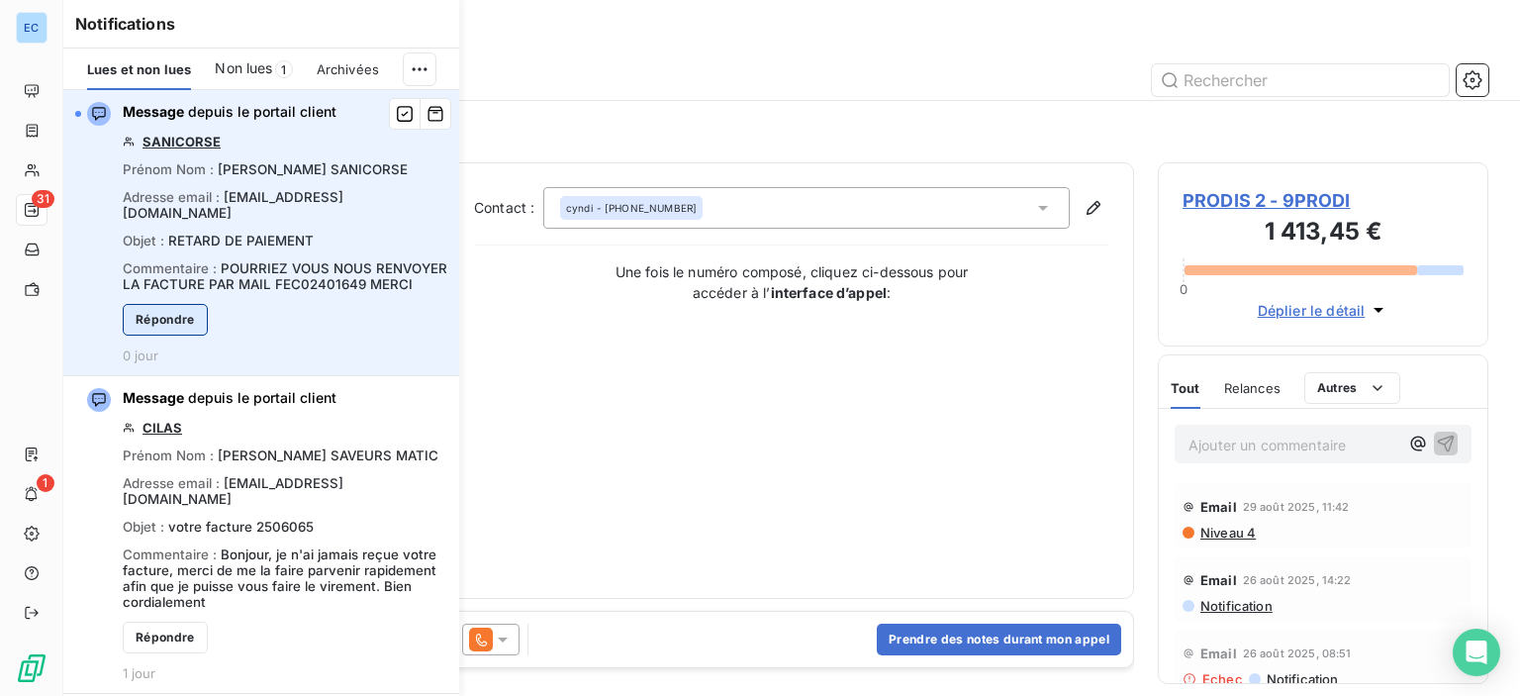
click at [182, 323] on button "Répondre" at bounding box center [165, 320] width 85 height 32
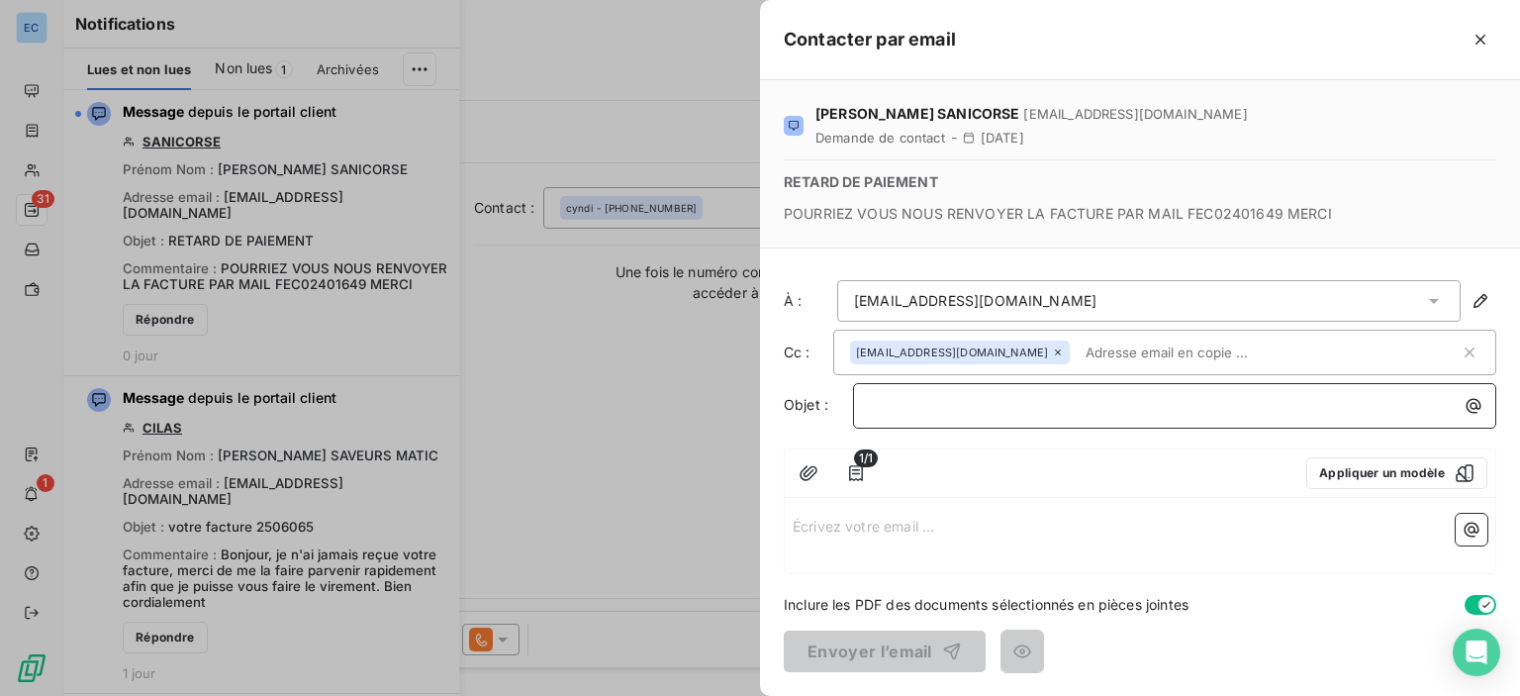
click at [872, 399] on p "﻿" at bounding box center [1180, 405] width 620 height 23
click at [853, 532] on p "Écrivez votre email ... ﻿" at bounding box center [1140, 525] width 695 height 23
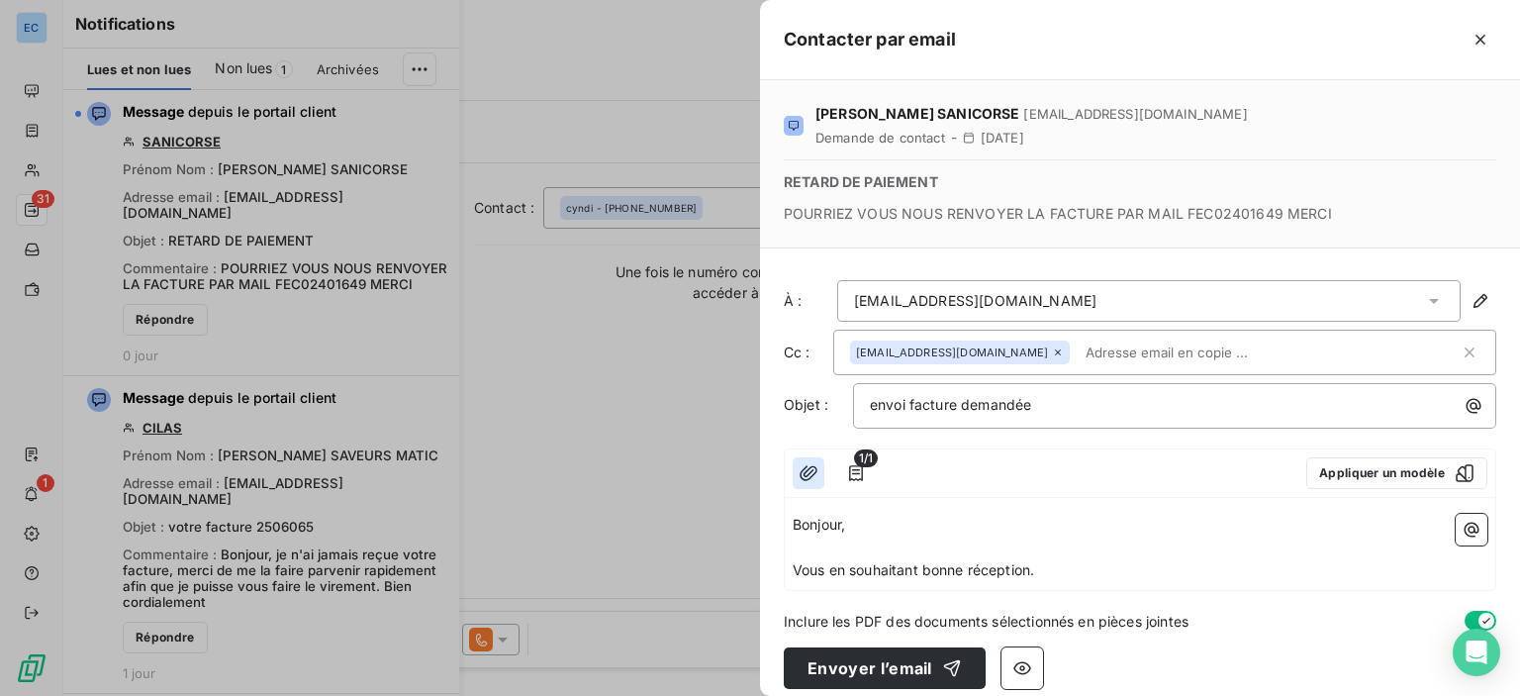
click at [809, 464] on icon "button" at bounding box center [809, 473] width 20 height 20
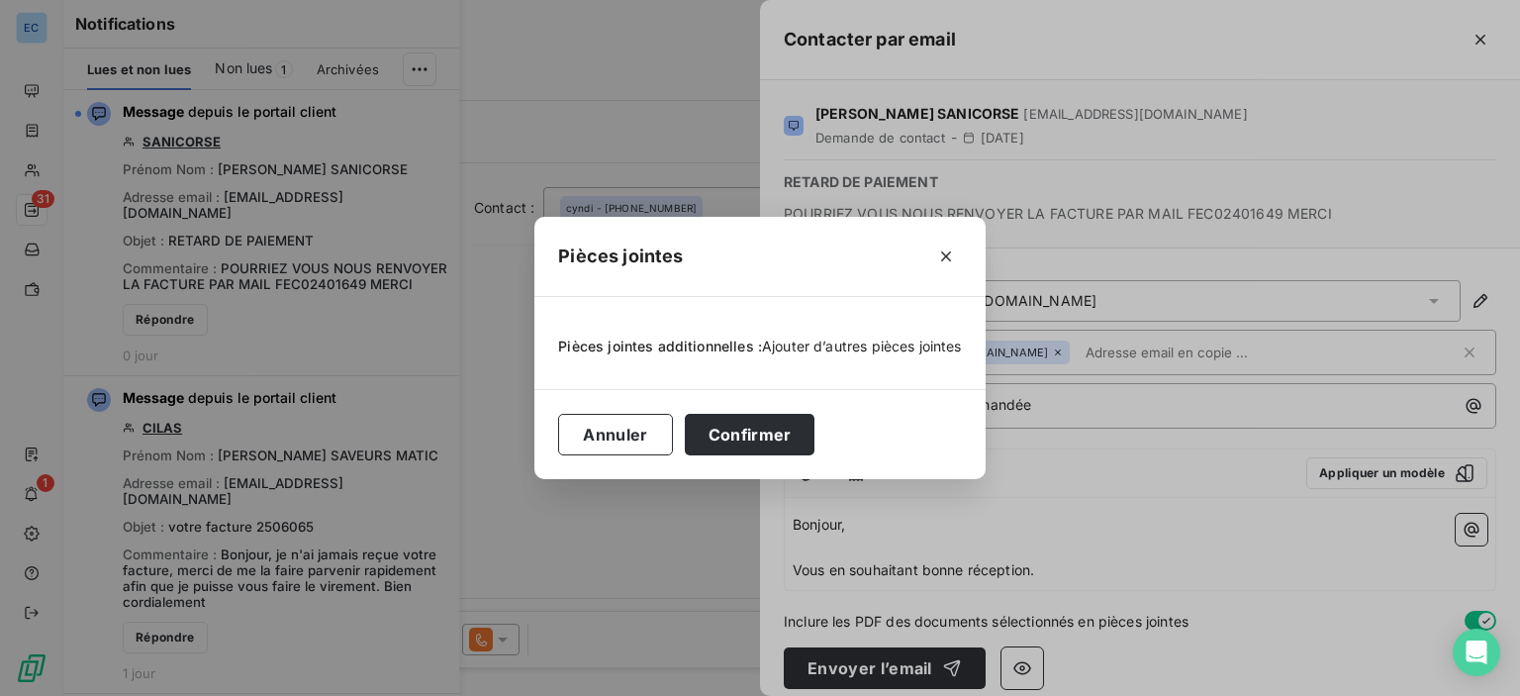
click at [844, 346] on span "Ajouter d’autres pièces jointes" at bounding box center [862, 345] width 200 height 17
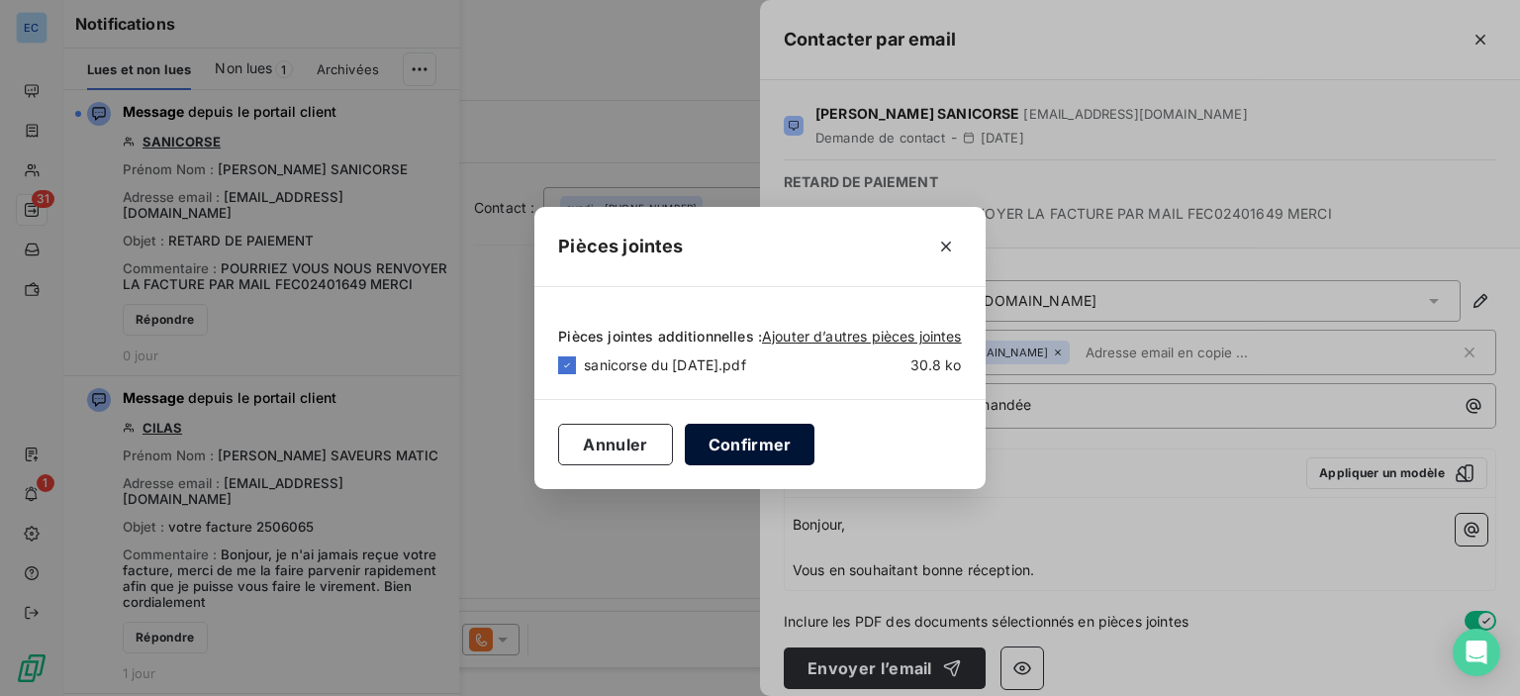
click at [705, 440] on button "Confirmer" at bounding box center [750, 445] width 131 height 42
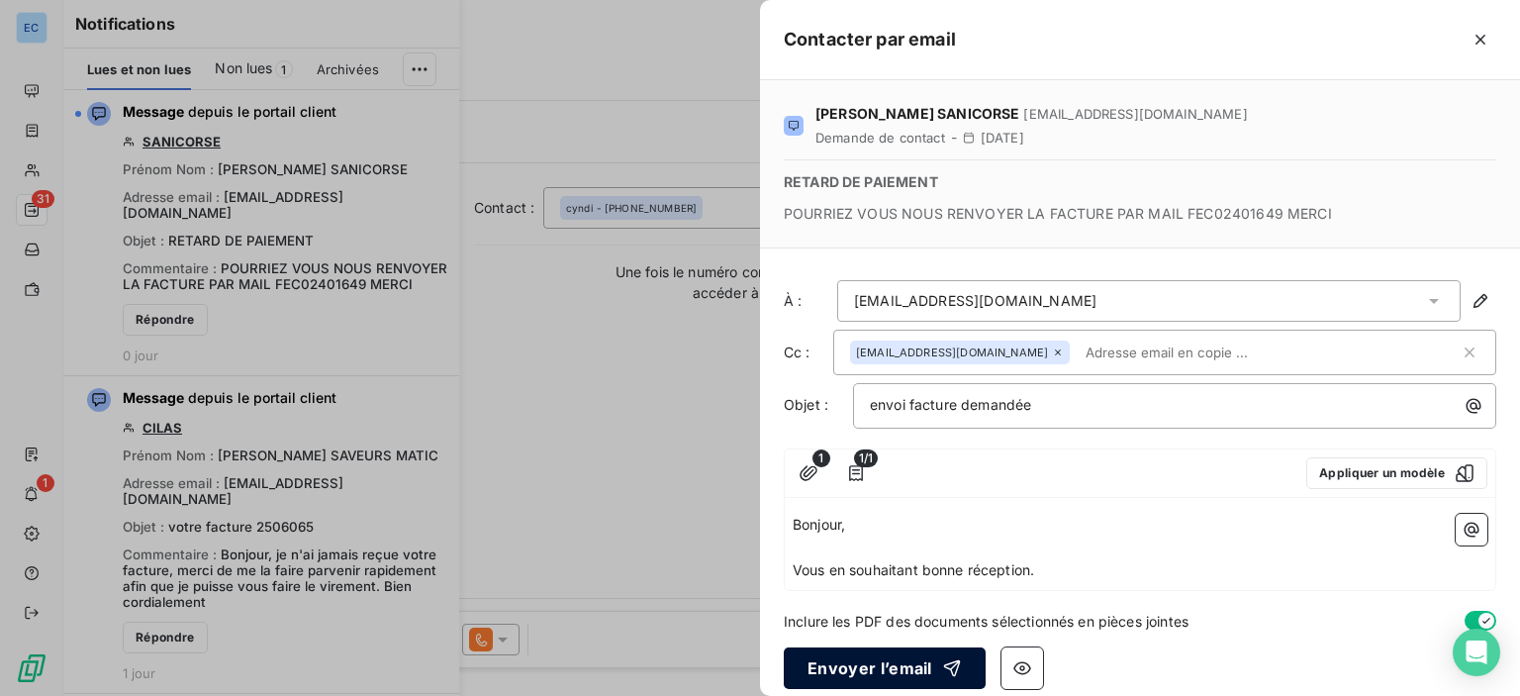
click at [861, 664] on button "Envoyer l’email" at bounding box center [885, 668] width 202 height 42
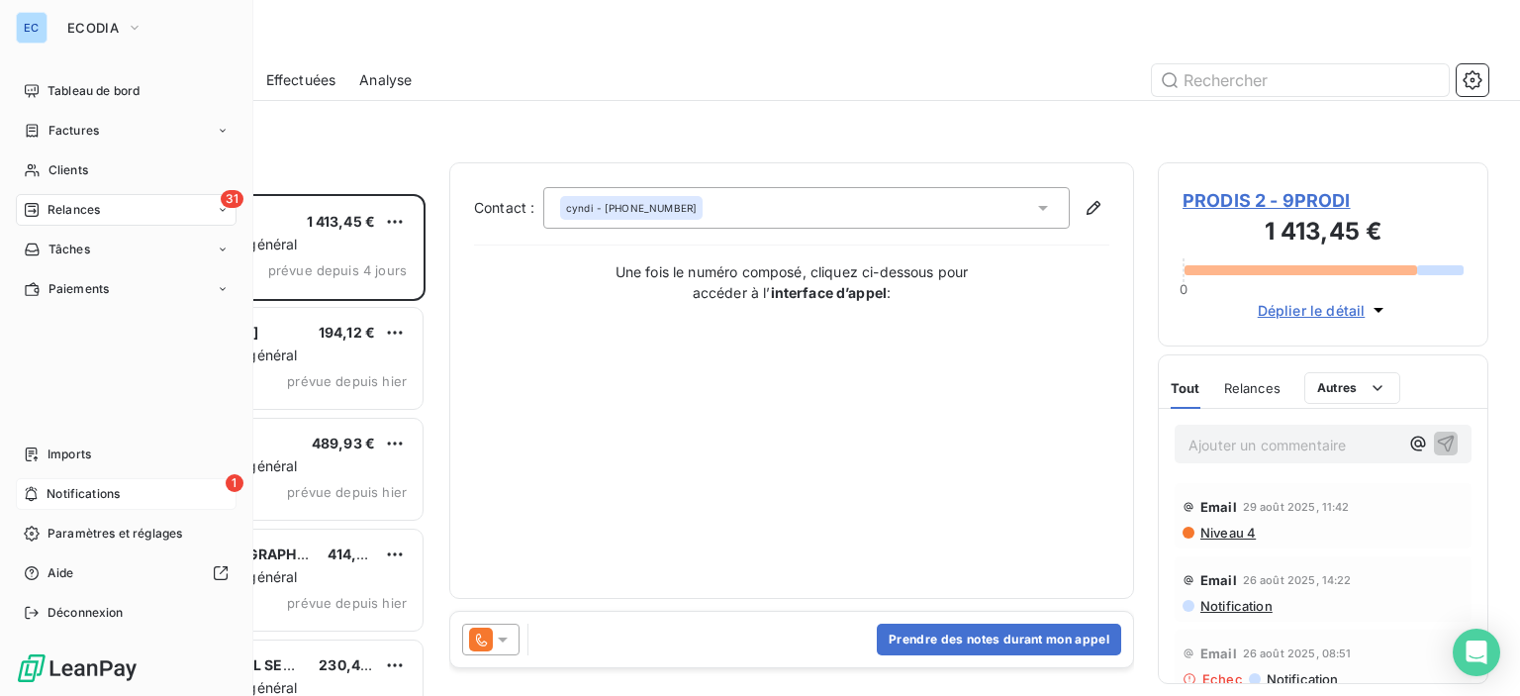
click at [233, 478] on span "1" at bounding box center [235, 483] width 18 height 18
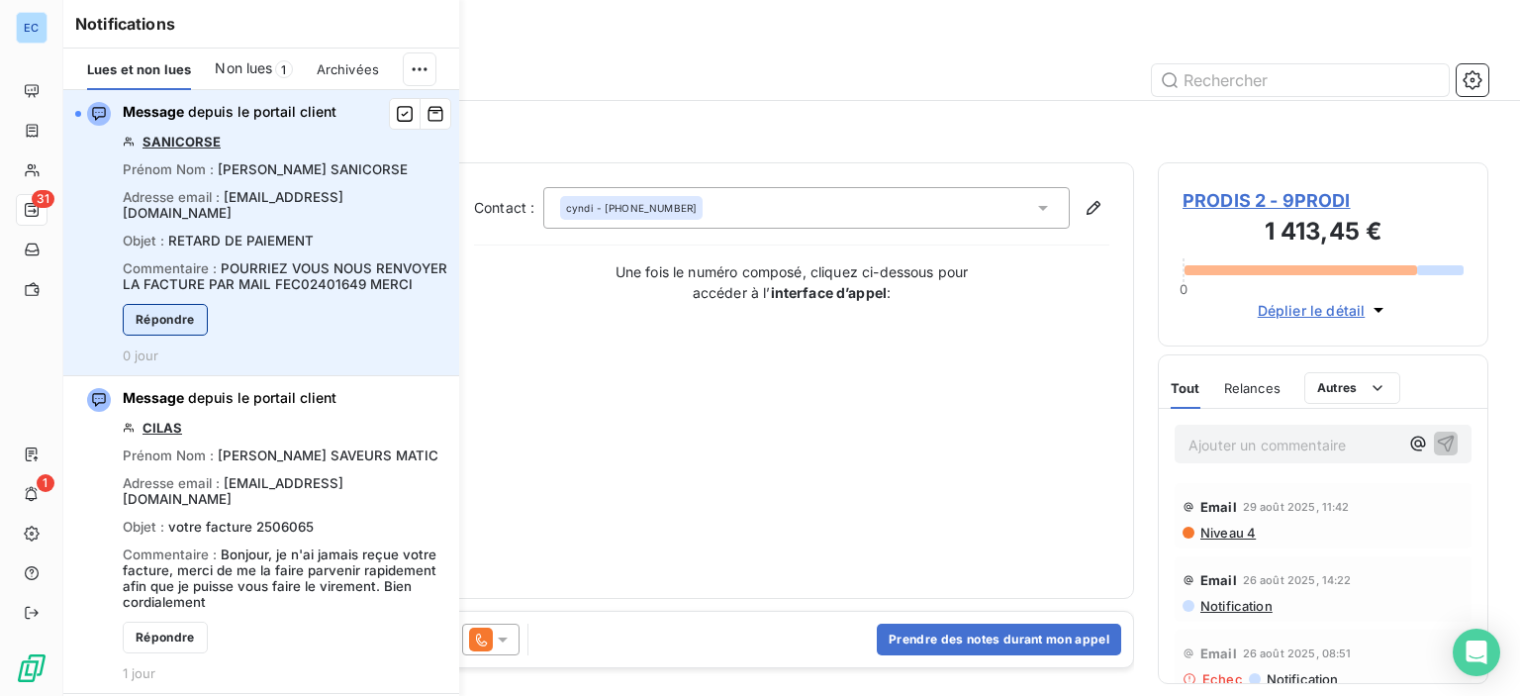
click at [182, 321] on button "Répondre" at bounding box center [165, 320] width 85 height 32
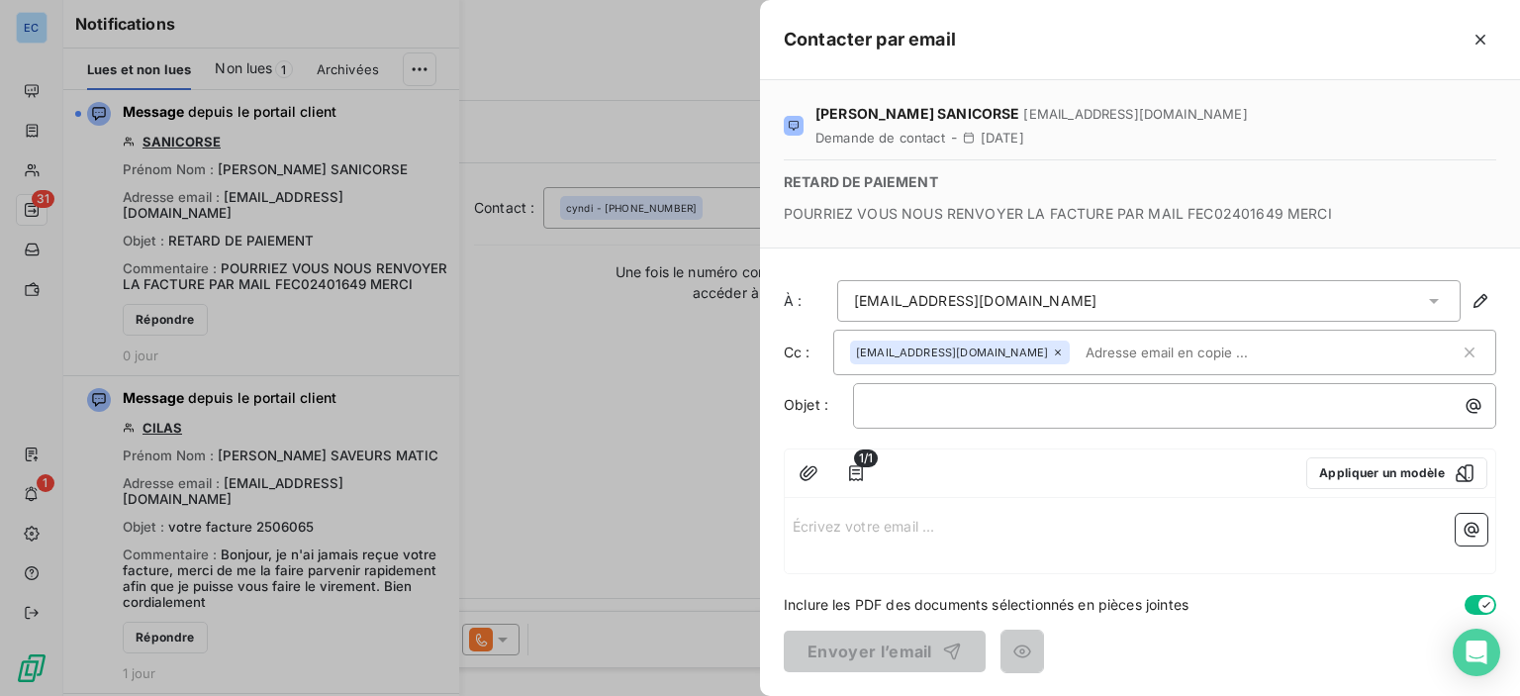
click at [37, 486] on div at bounding box center [760, 348] width 1520 height 696
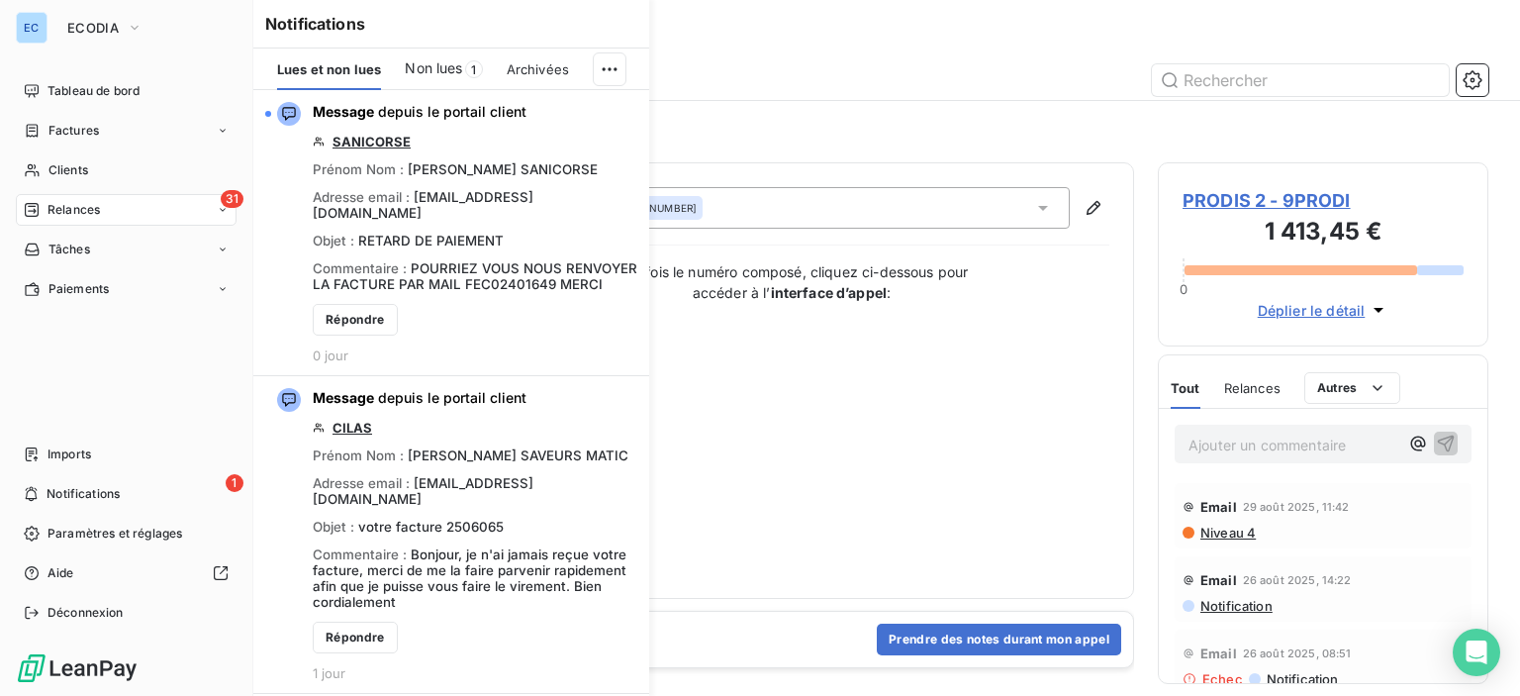
click at [228, 194] on span "31" at bounding box center [232, 199] width 23 height 18
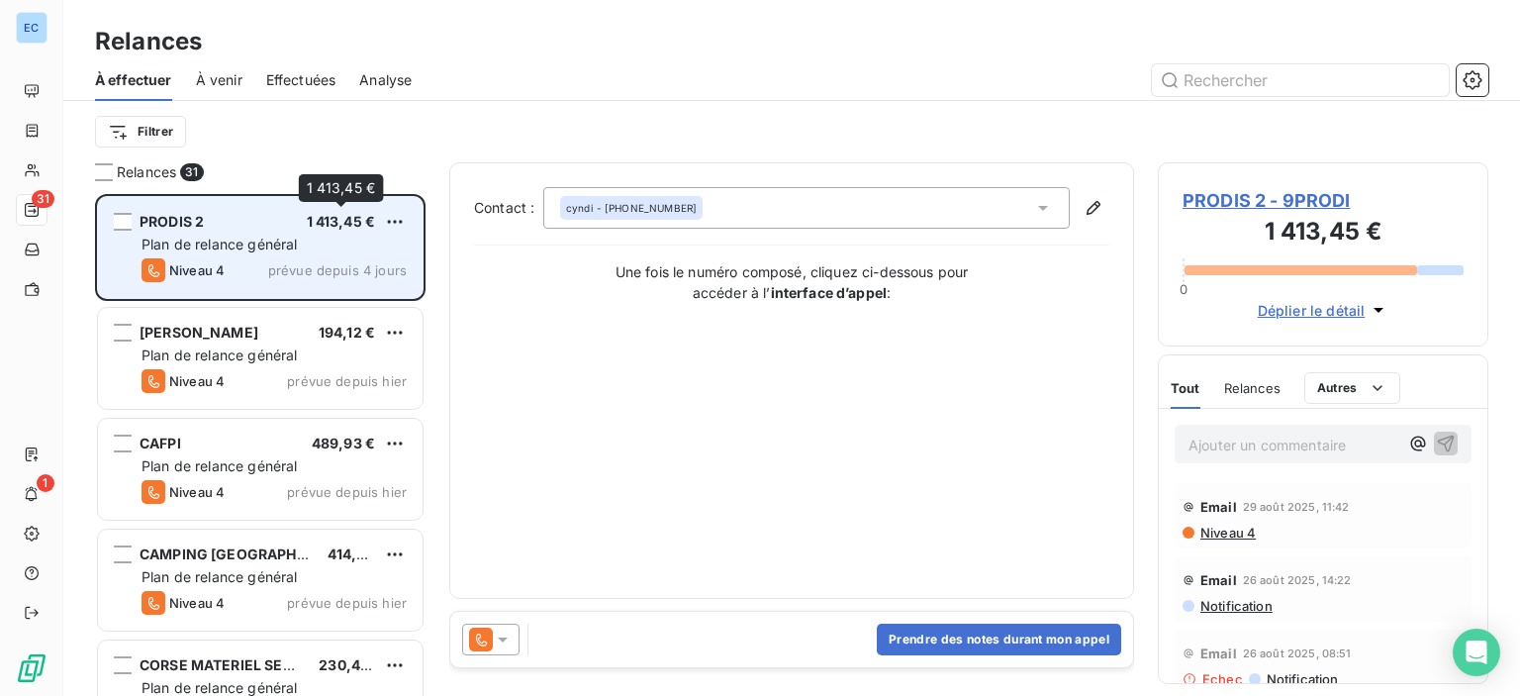
click at [329, 225] on span "1 413,45 €" at bounding box center [341, 221] width 69 height 17
click at [352, 221] on span "1 413,45 €" at bounding box center [341, 221] width 69 height 17
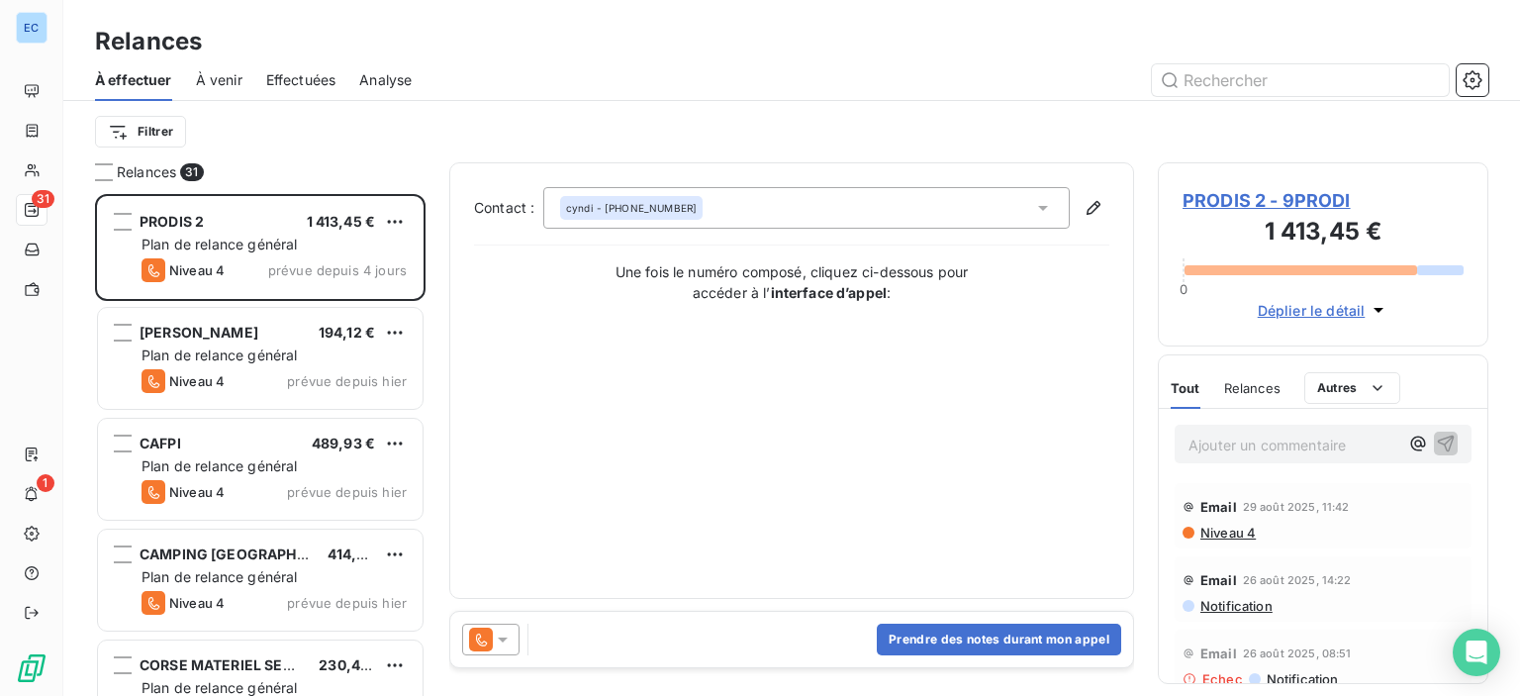
click at [1300, 235] on h3 "1 413,45 €" at bounding box center [1323, 234] width 281 height 40
click at [1277, 194] on span "PRODIS 2 - 9PRODI" at bounding box center [1323, 200] width 281 height 27
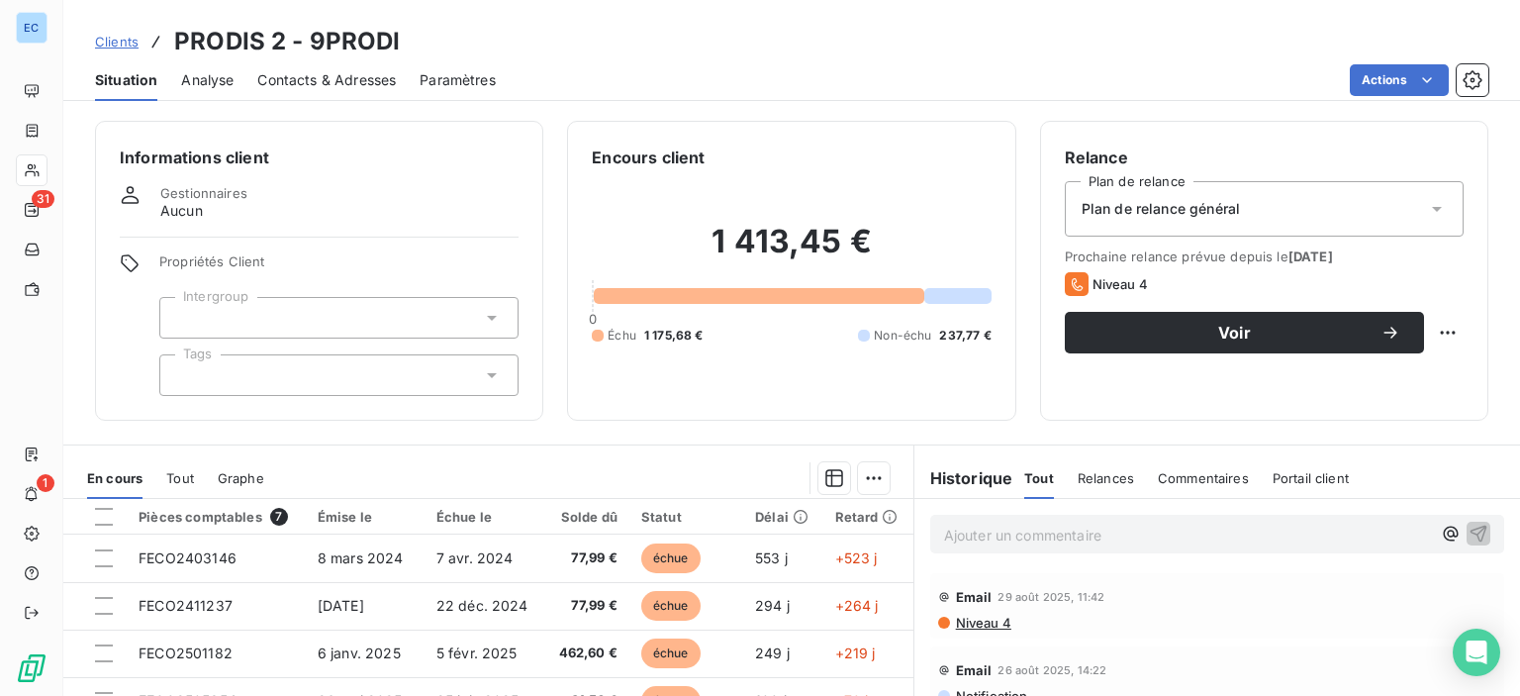
scroll to position [241, 0]
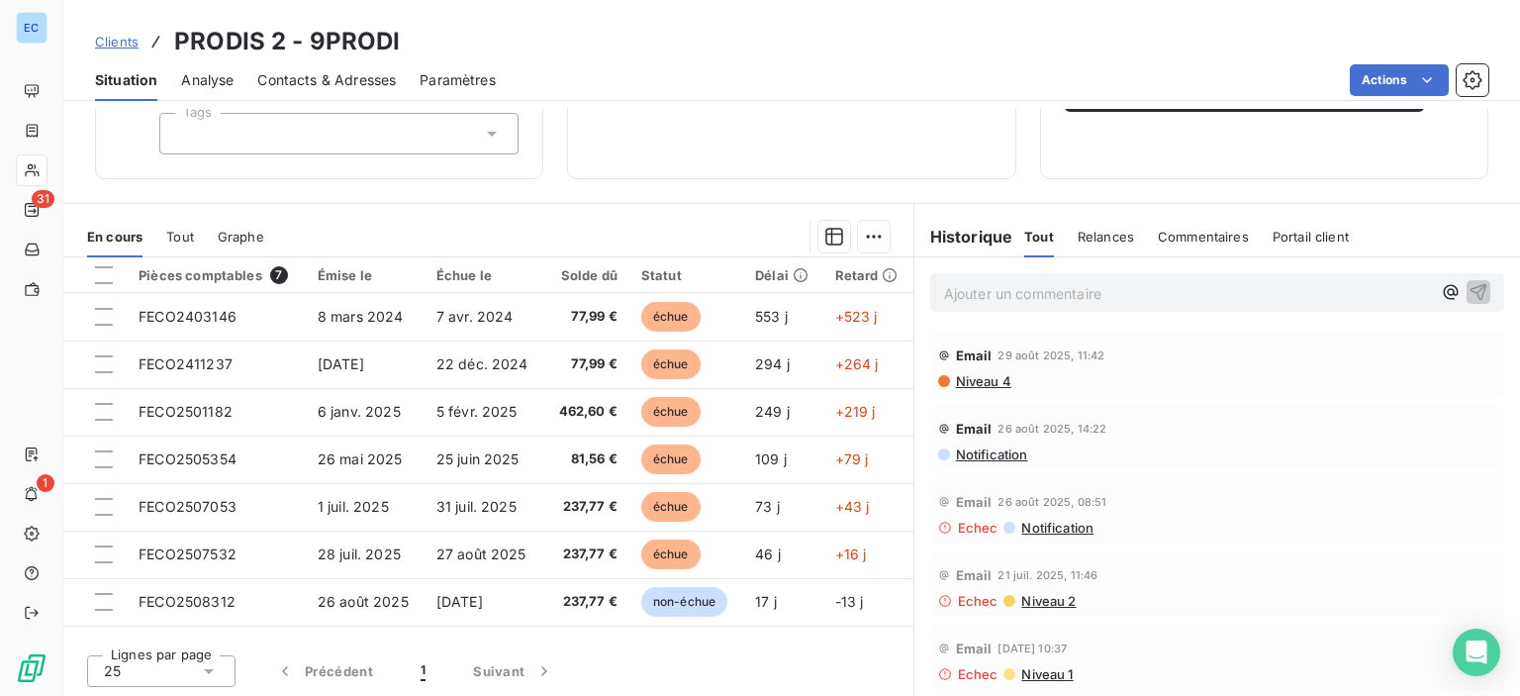
click at [292, 78] on span "Contacts & Adresses" at bounding box center [326, 80] width 139 height 20
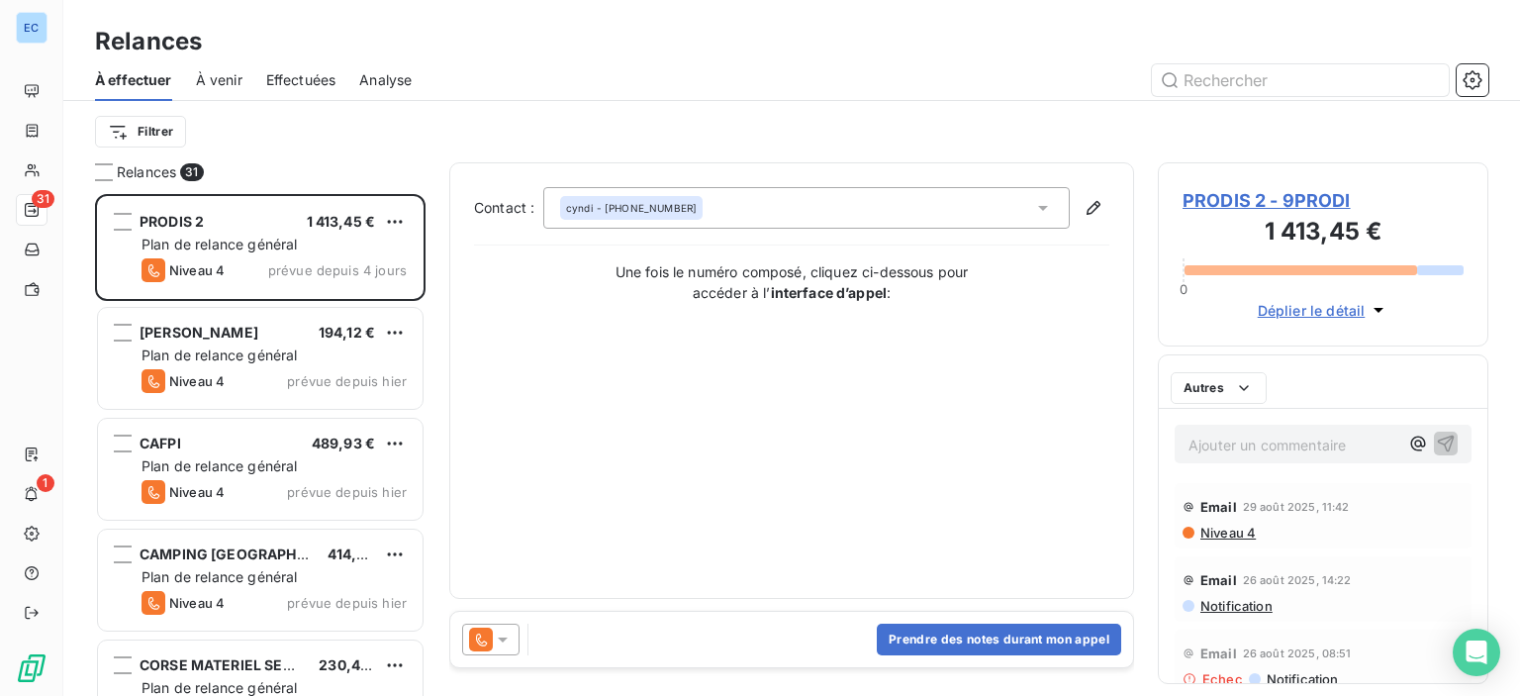
scroll to position [487, 315]
click at [1002, 637] on button "Prendre des notes durant mon appel" at bounding box center [999, 639] width 244 height 32
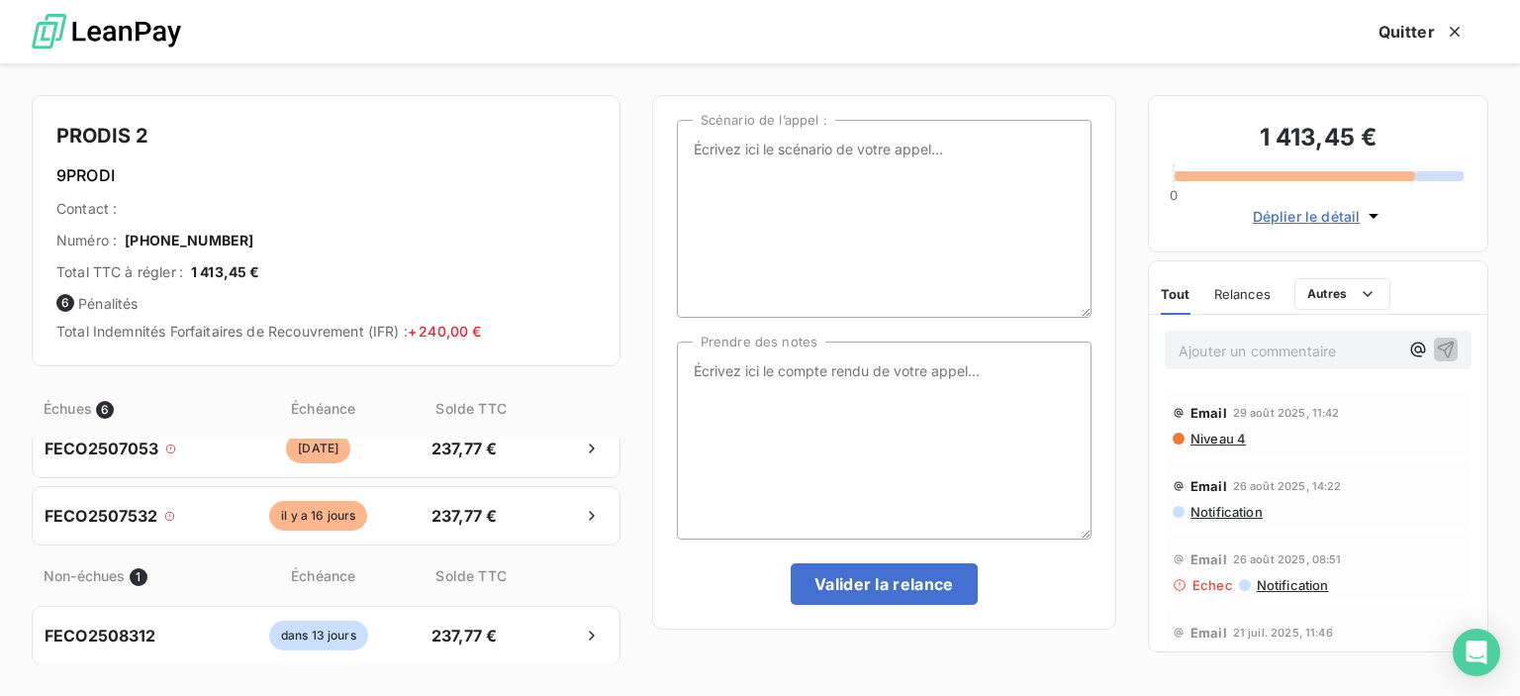
scroll to position [0, 0]
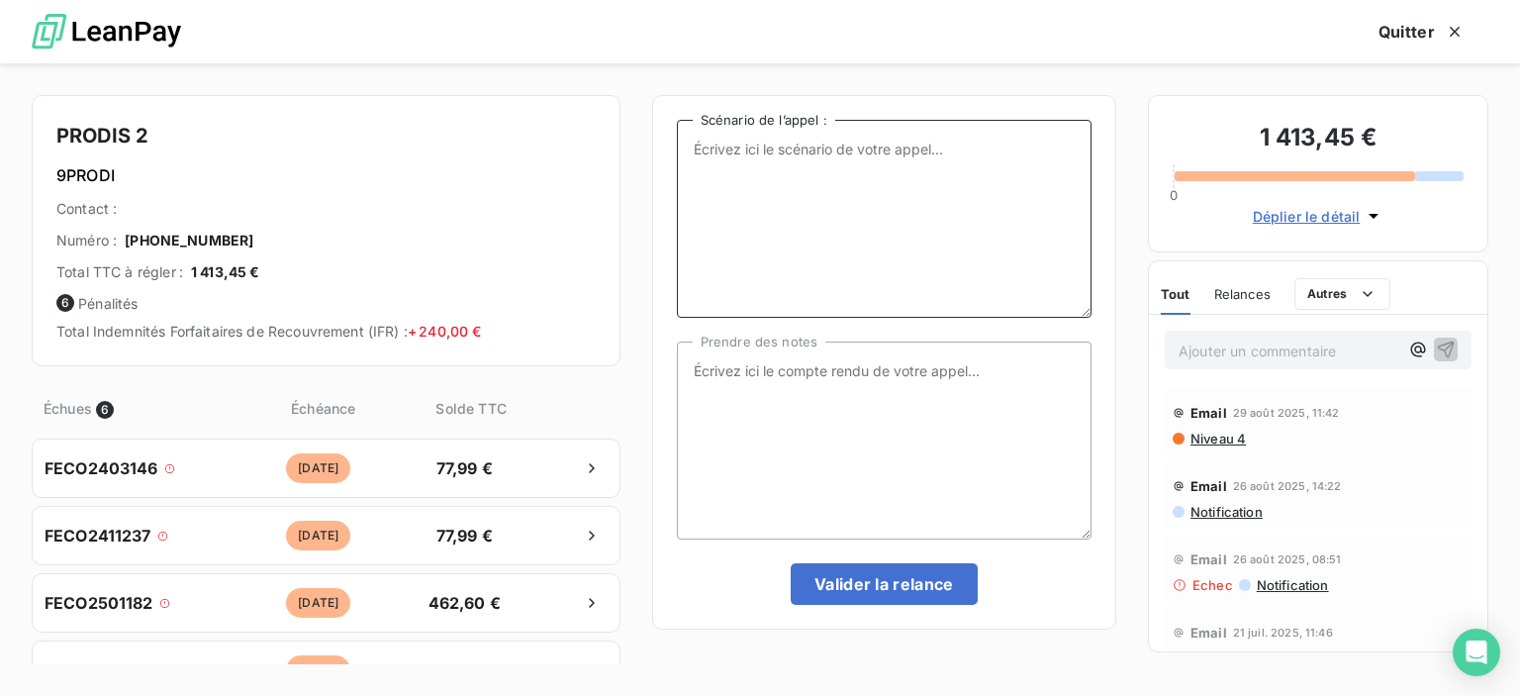
click at [766, 182] on textarea "Scénario de l’appel :" at bounding box center [884, 219] width 415 height 198
type textarea "factures impayées"
click at [706, 366] on textarea "Prendre des notes" at bounding box center [884, 440] width 415 height 198
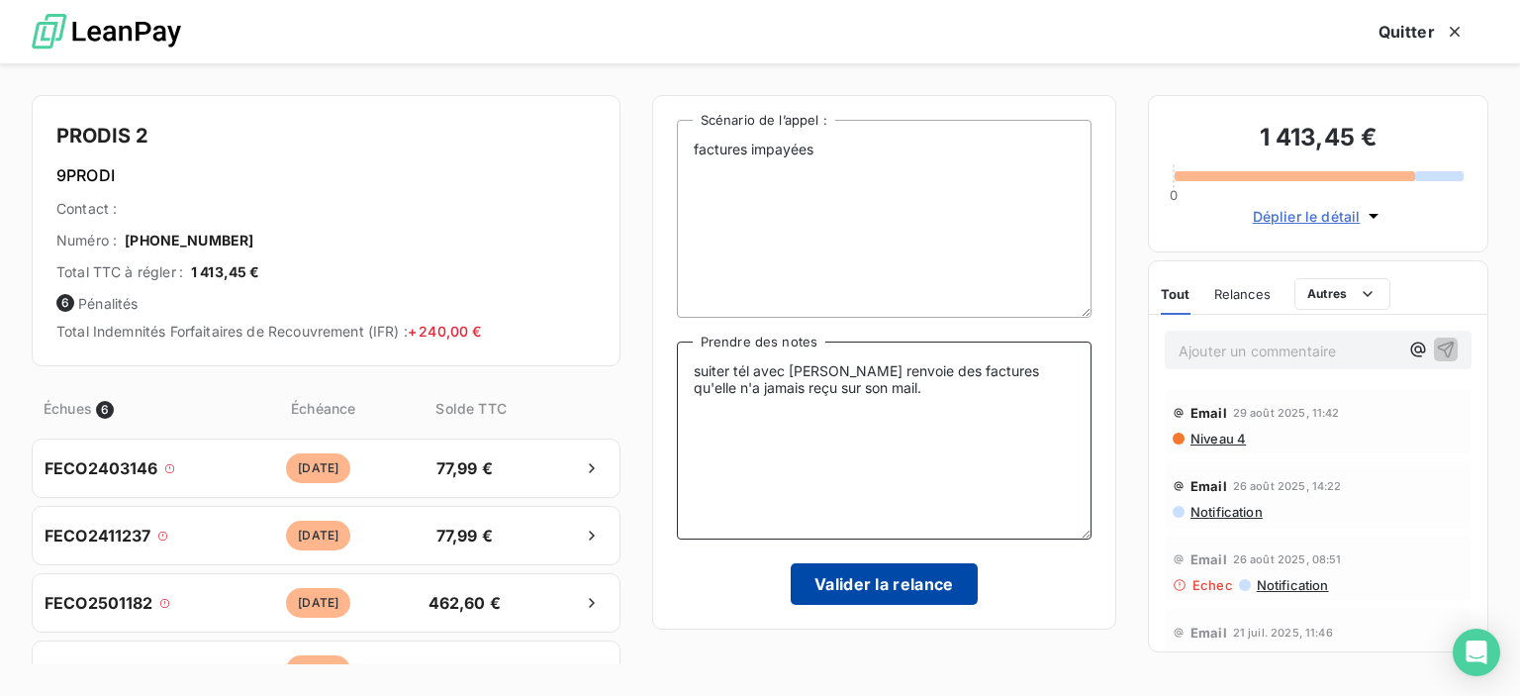
type textarea "suiter tél avec [PERSON_NAME] renvoie des factures qu'elle n'a jamais reçu sur …"
click at [865, 587] on button "Valider la relance" at bounding box center [884, 584] width 187 height 42
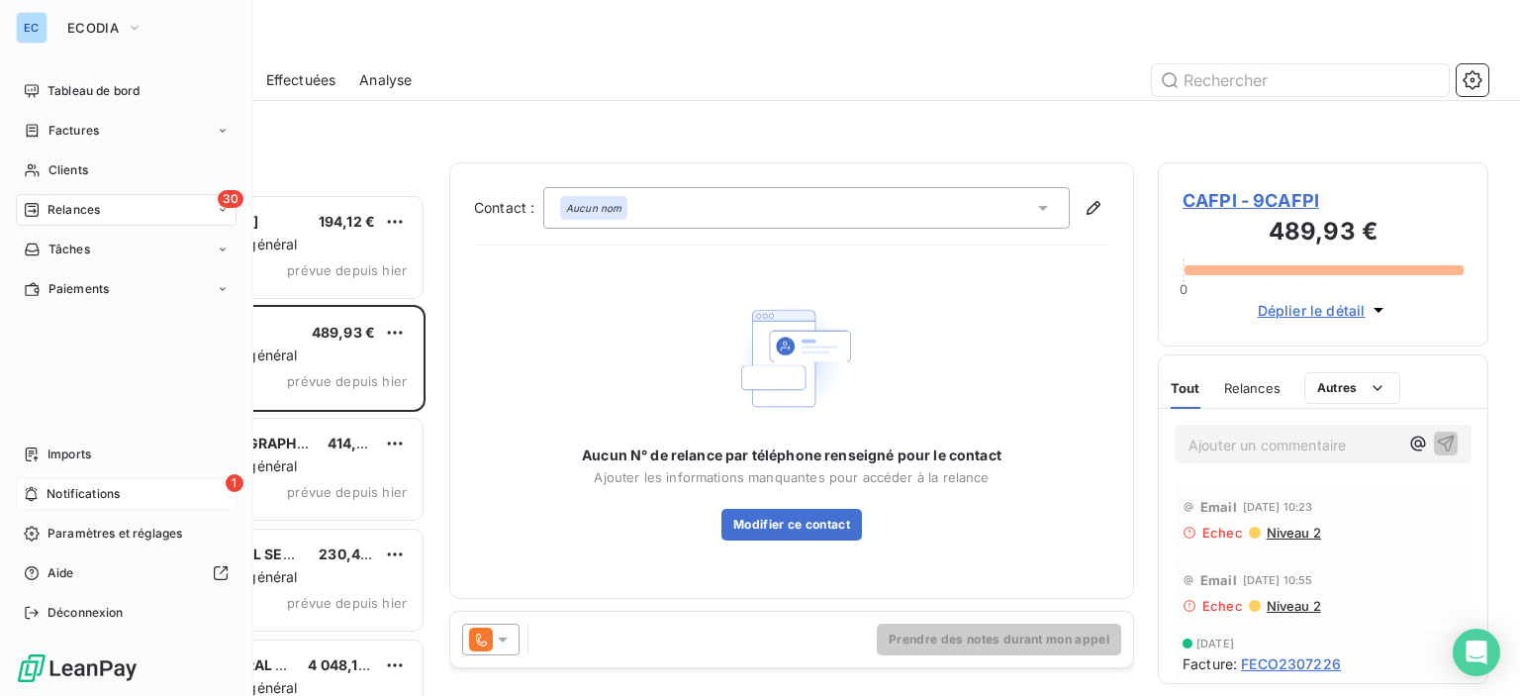
click at [236, 482] on span "1" at bounding box center [235, 483] width 18 height 18
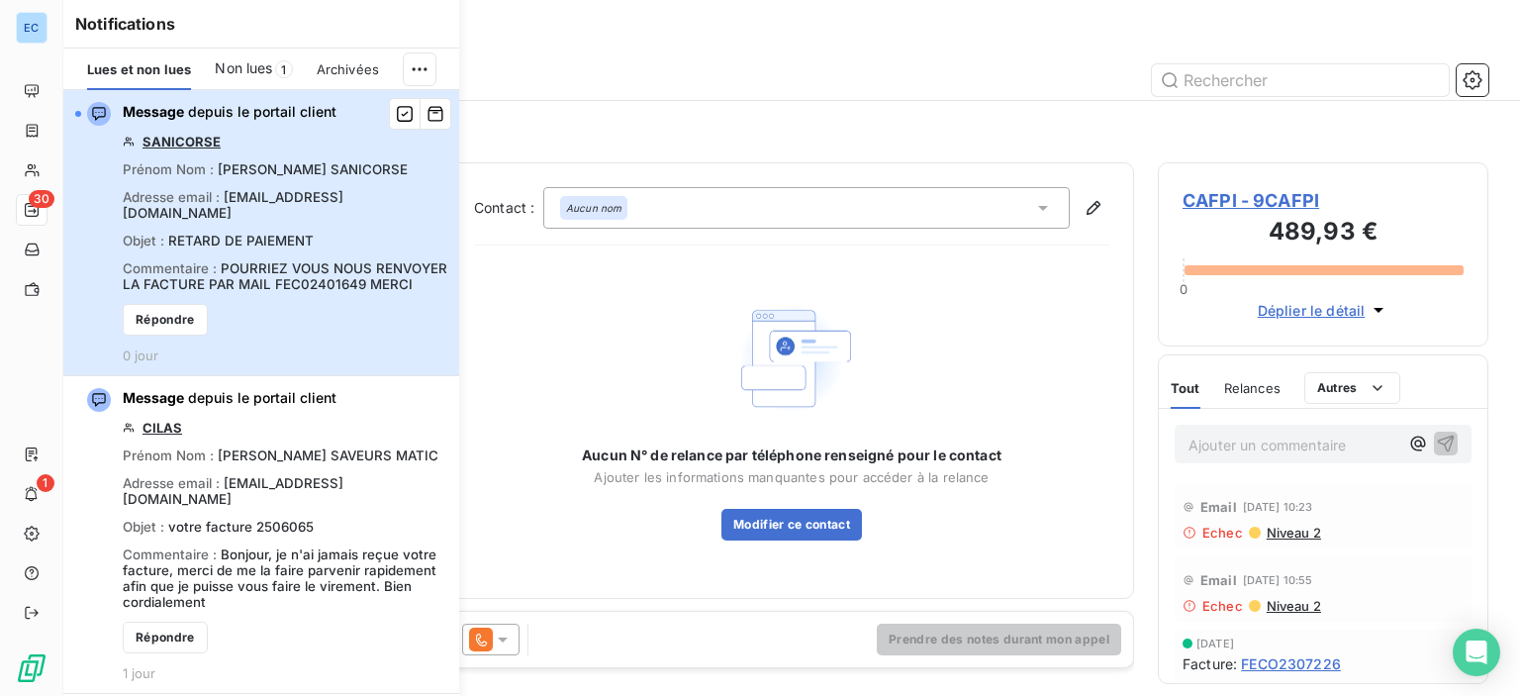
click at [99, 118] on icon "button" at bounding box center [99, 114] width 16 height 16
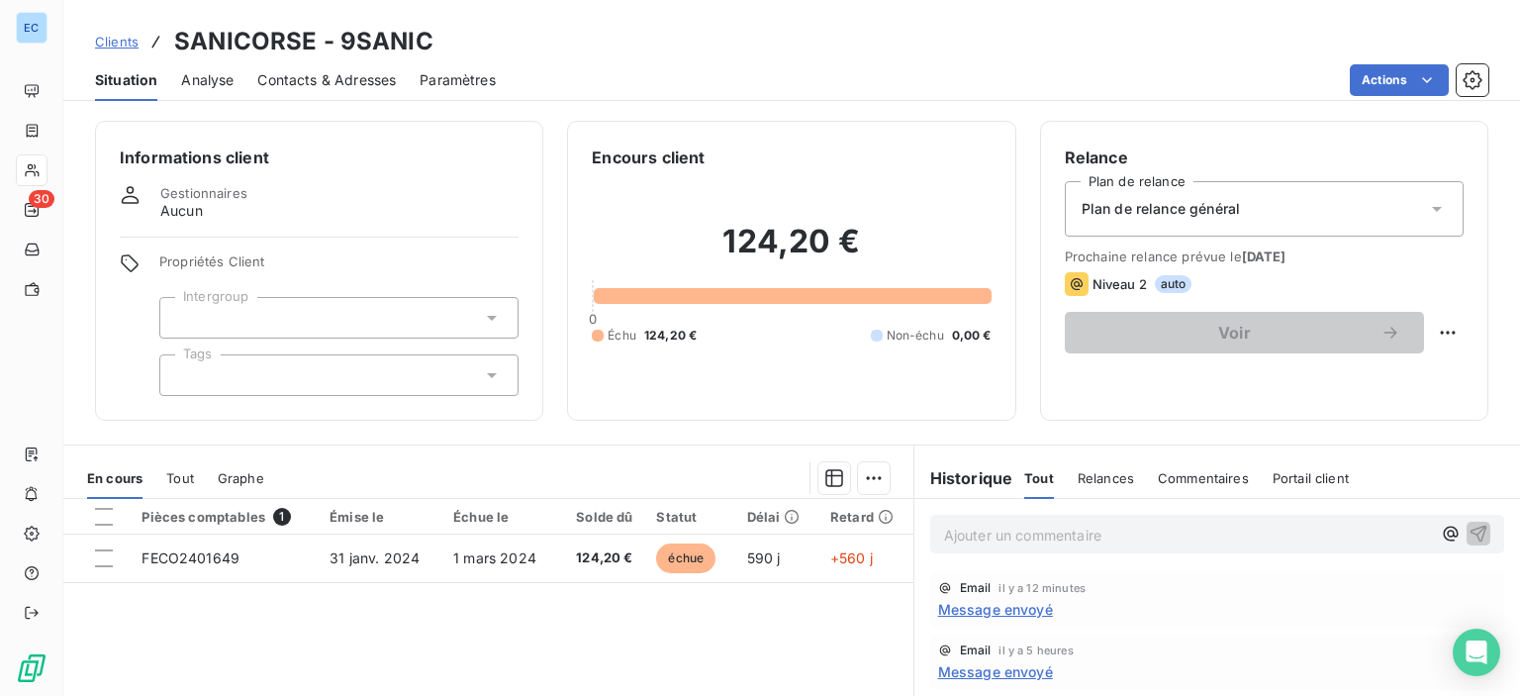
click at [1167, 483] on span "Commentaires" at bounding box center [1203, 478] width 91 height 16
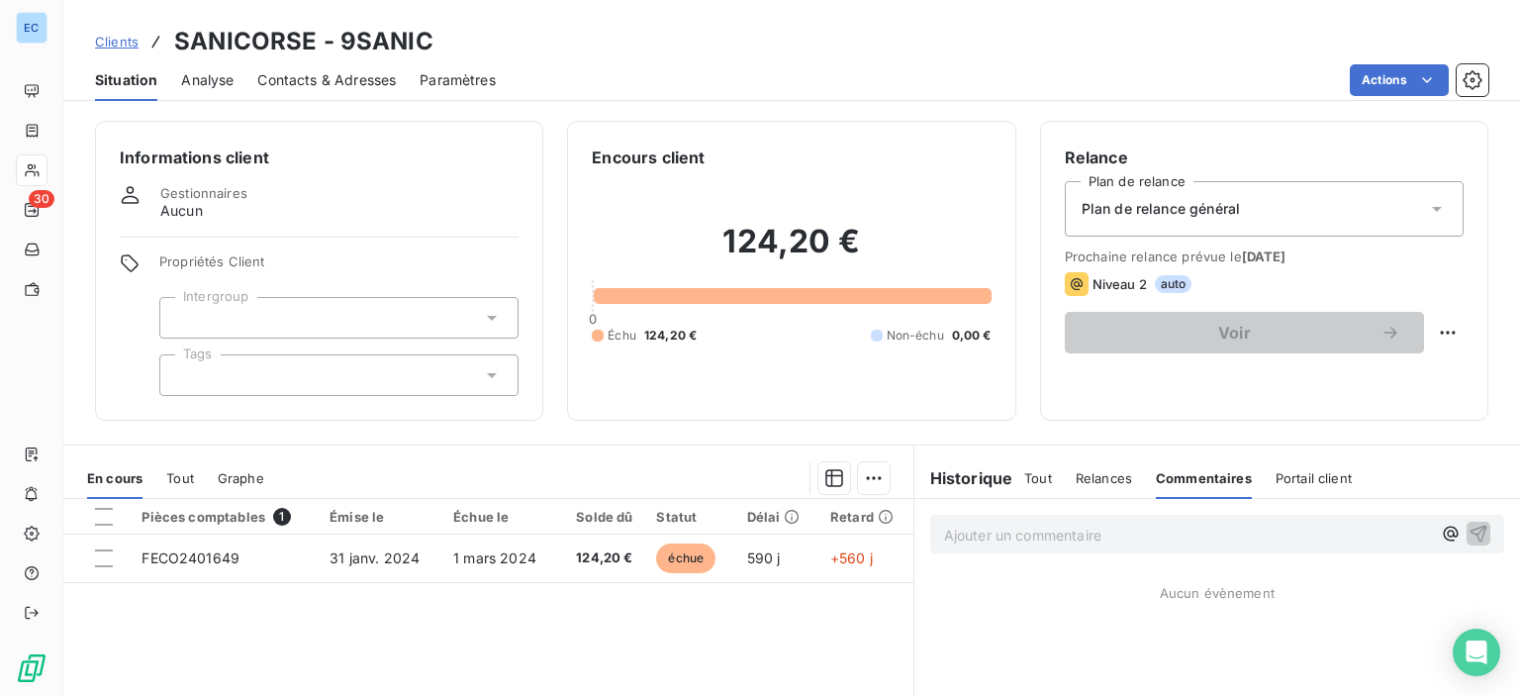
click at [974, 534] on p "Ajouter un commentaire ﻿" at bounding box center [1187, 535] width 487 height 25
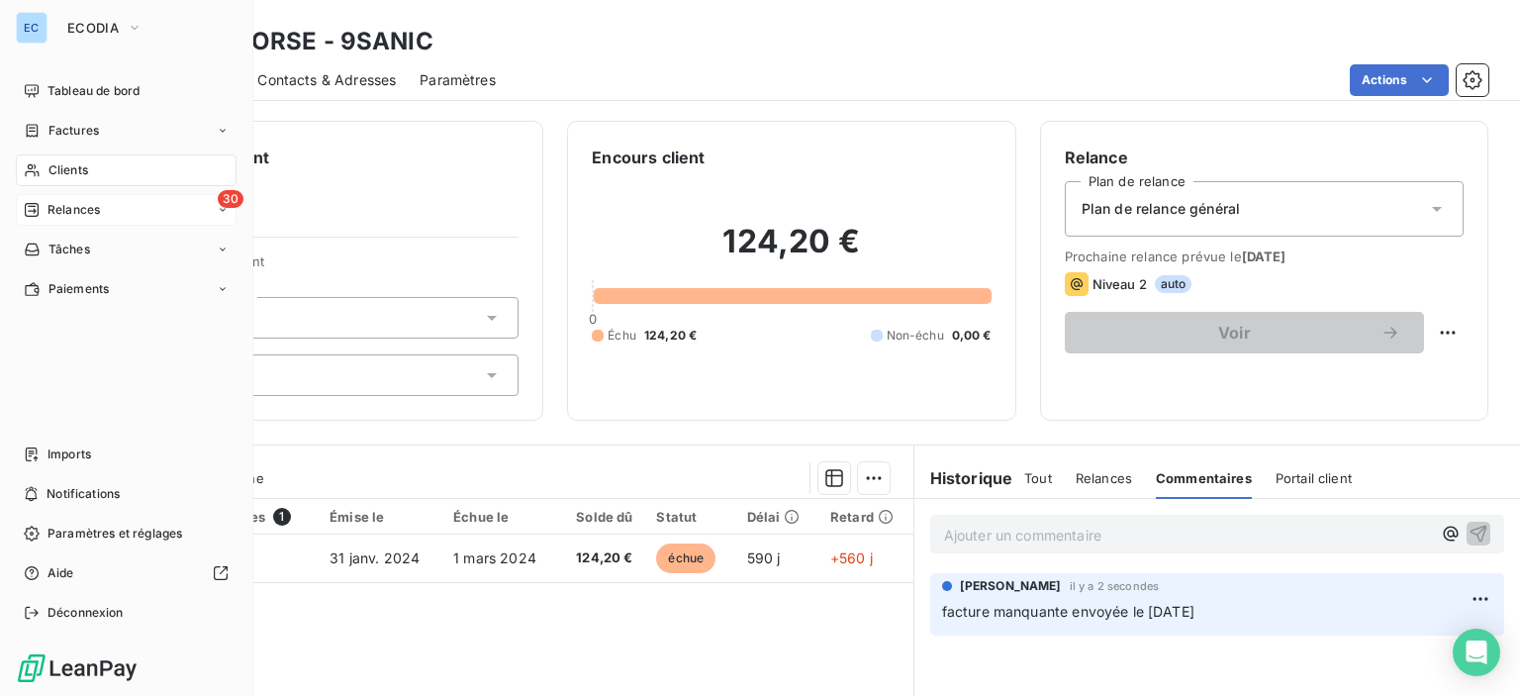
click at [234, 199] on span "30" at bounding box center [231, 199] width 26 height 18
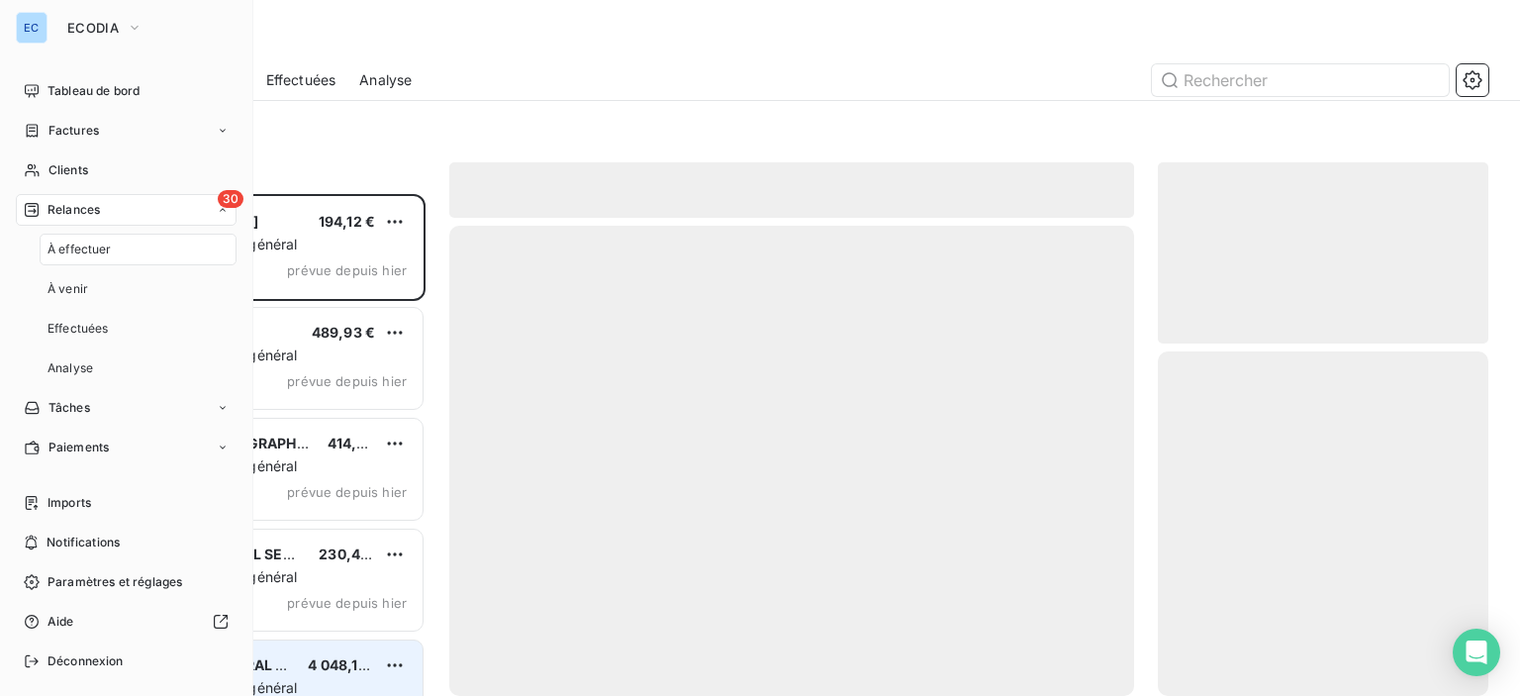
scroll to position [487, 315]
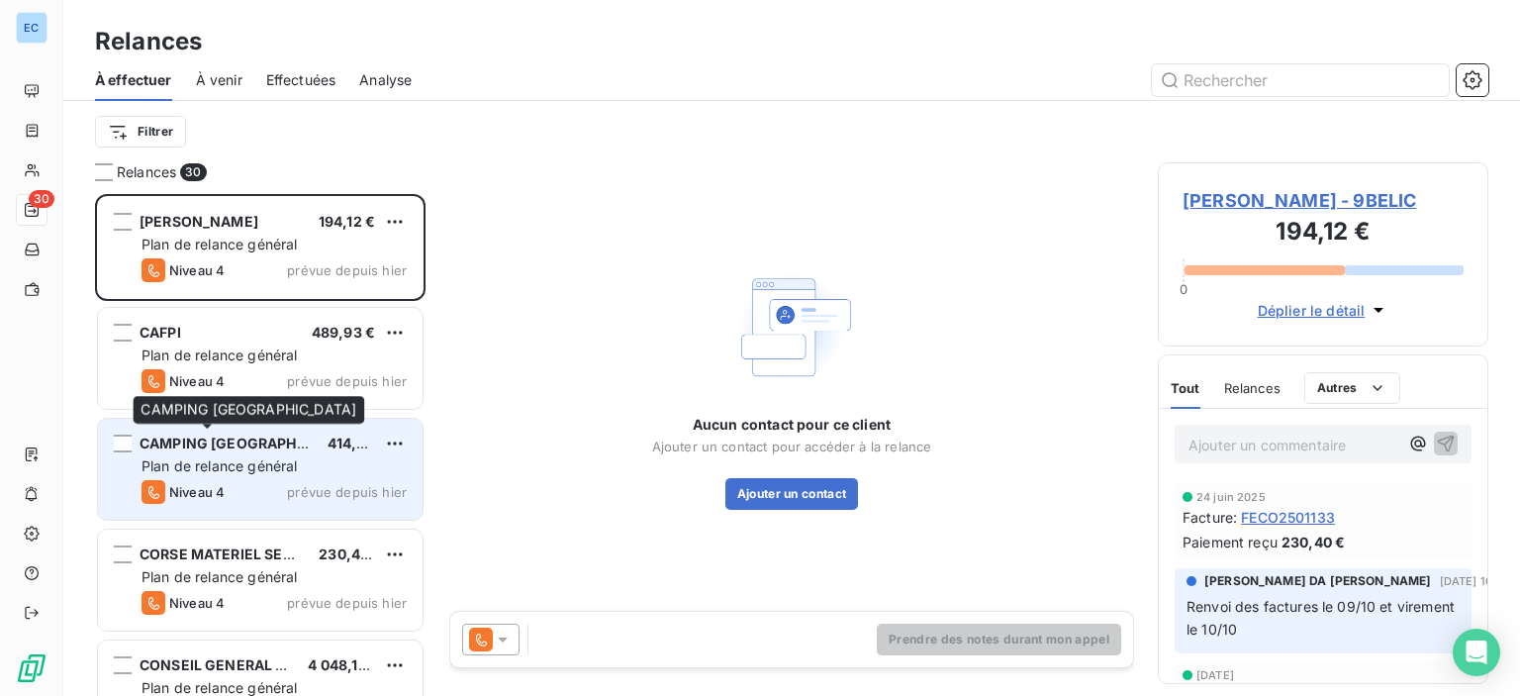
click at [222, 442] on span "CAMPING [GEOGRAPHIC_DATA]" at bounding box center [249, 442] width 219 height 17
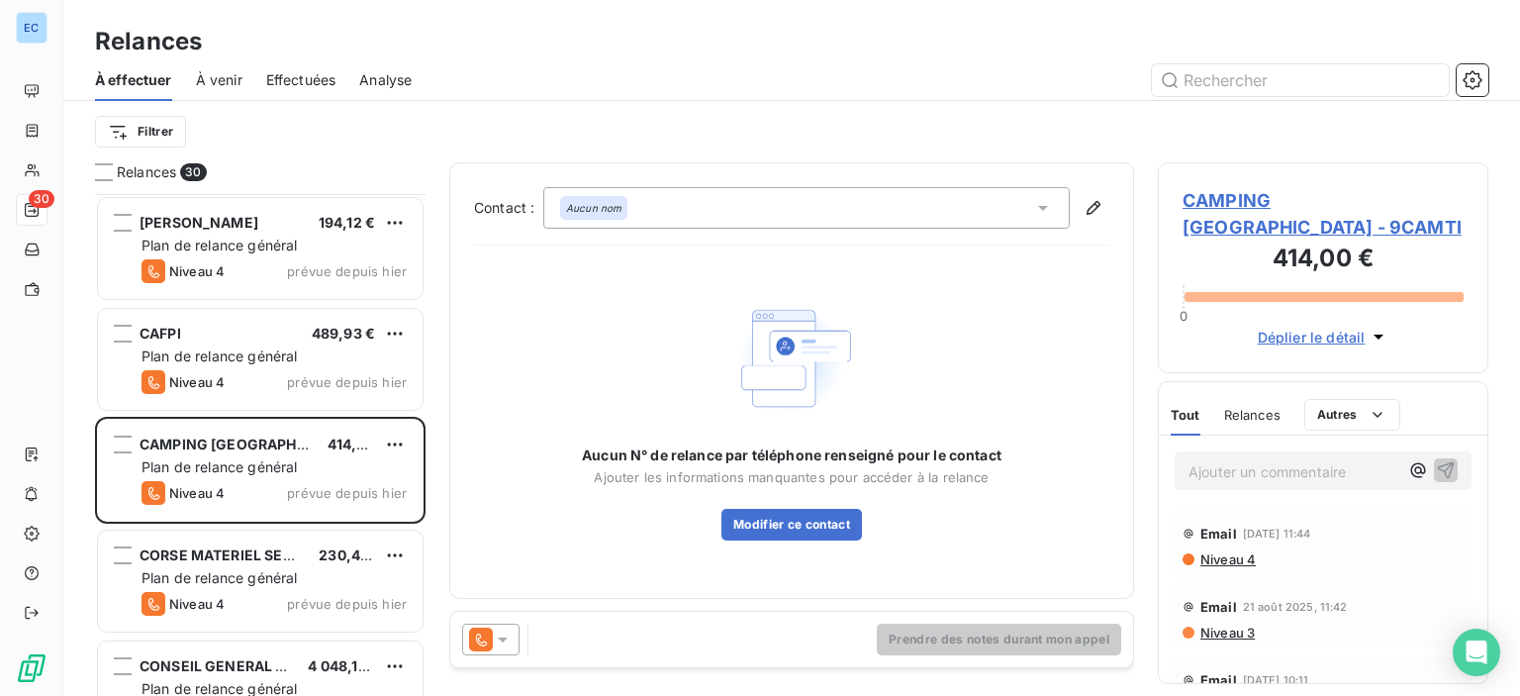
scroll to position [198, 0]
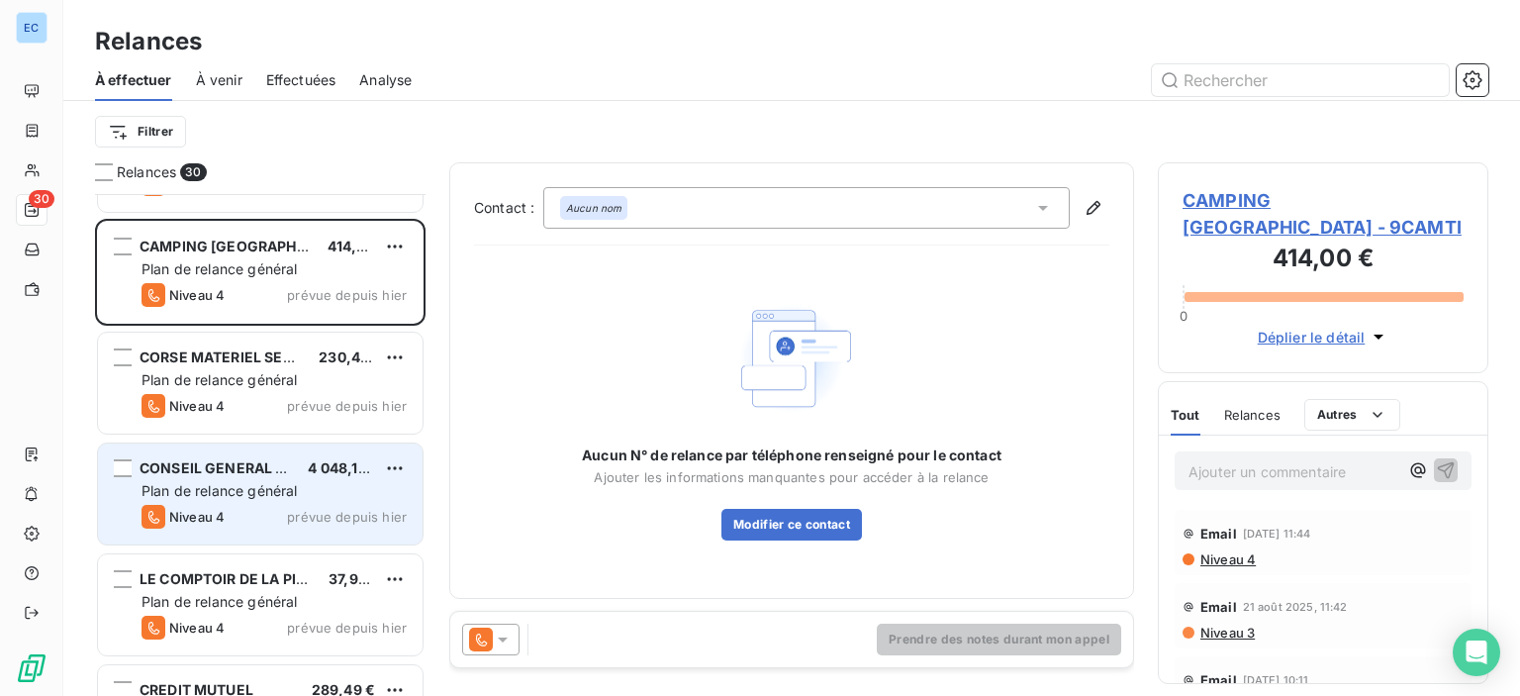
click at [219, 466] on span "CONSEIL GENERAL DEP" at bounding box center [222, 467] width 164 height 17
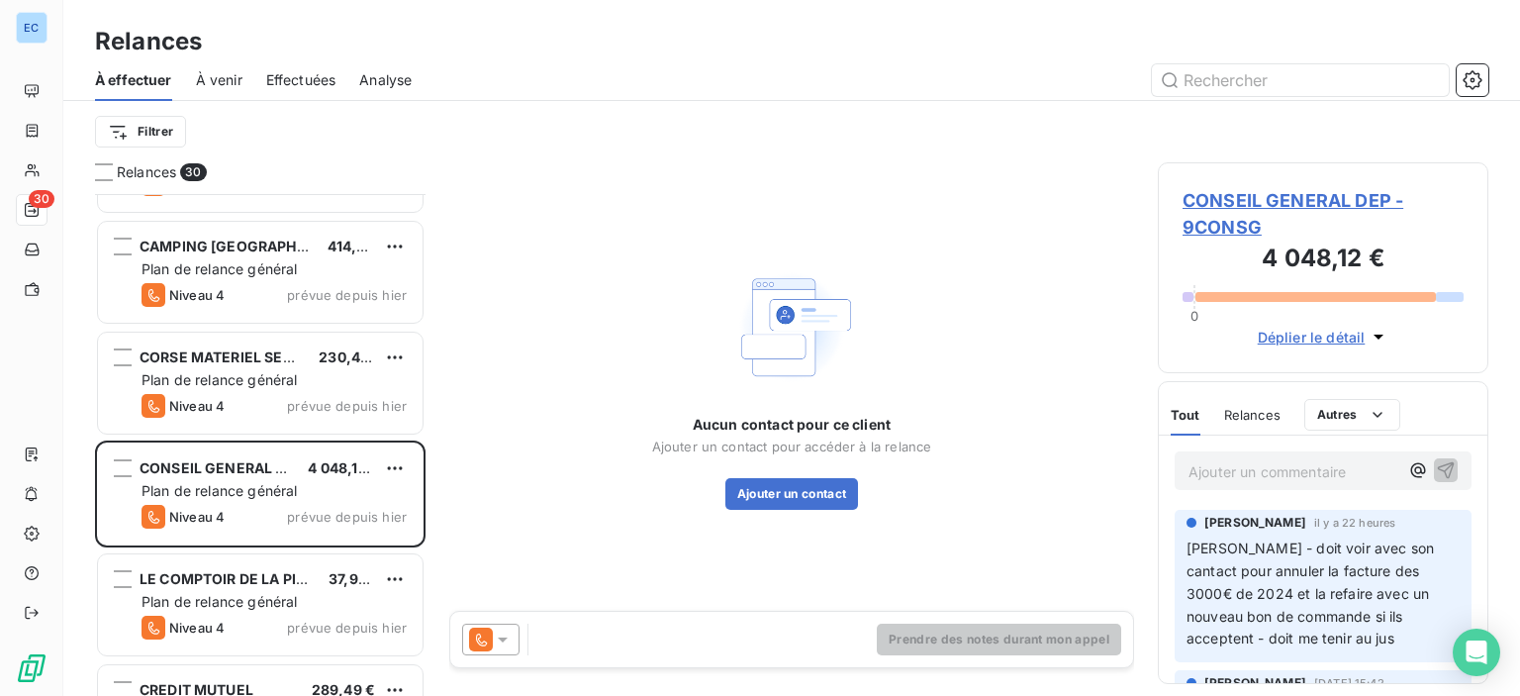
click at [1265, 192] on span "CONSEIL GENERAL DEP - 9CONSG" at bounding box center [1323, 213] width 281 height 53
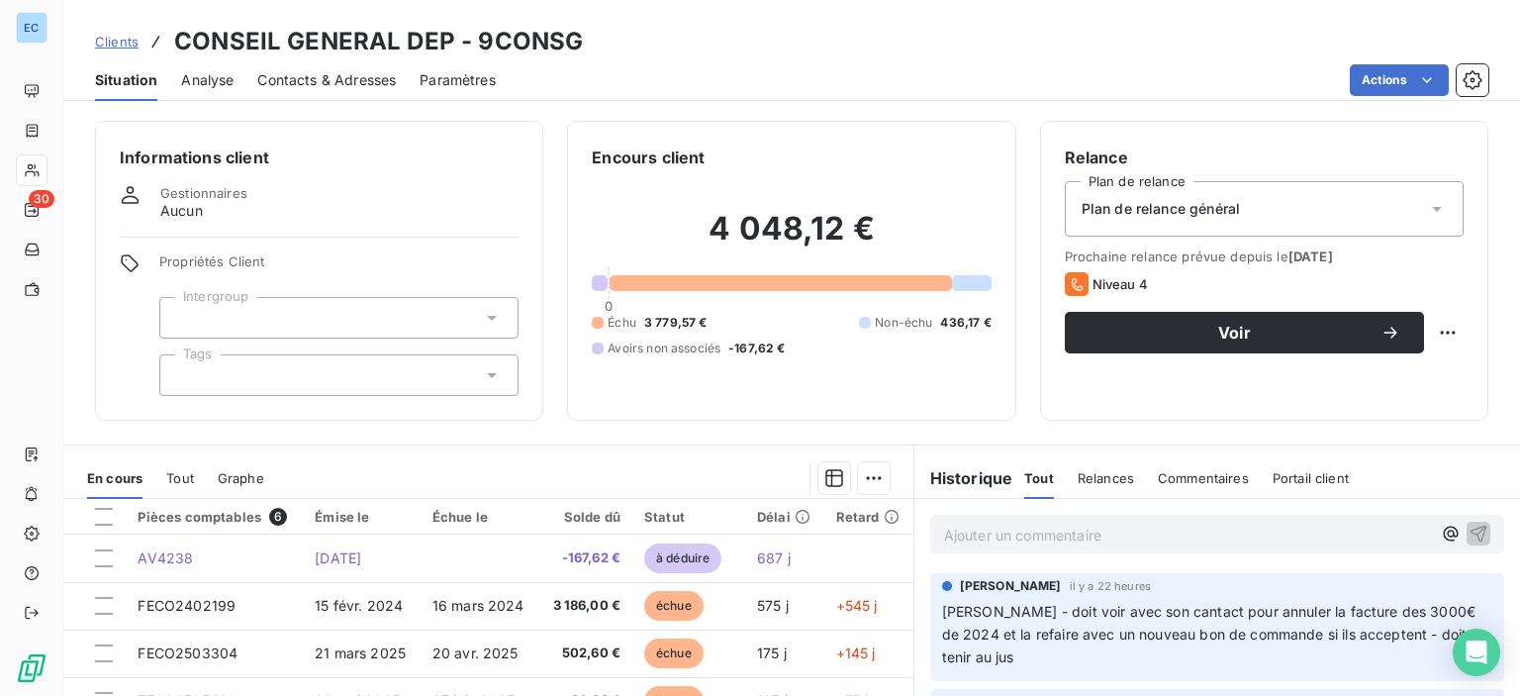
scroll to position [198, 0]
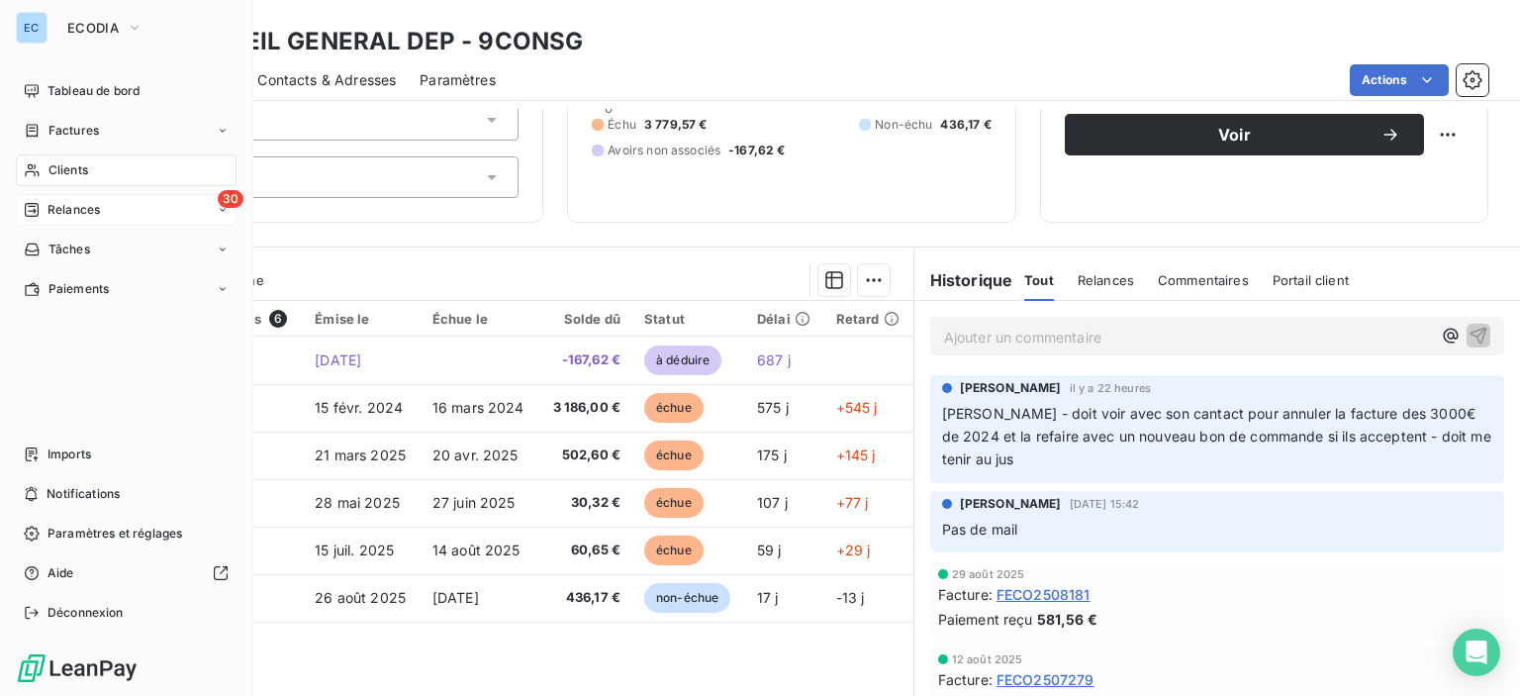
click at [92, 212] on span "Relances" at bounding box center [74, 210] width 52 height 18
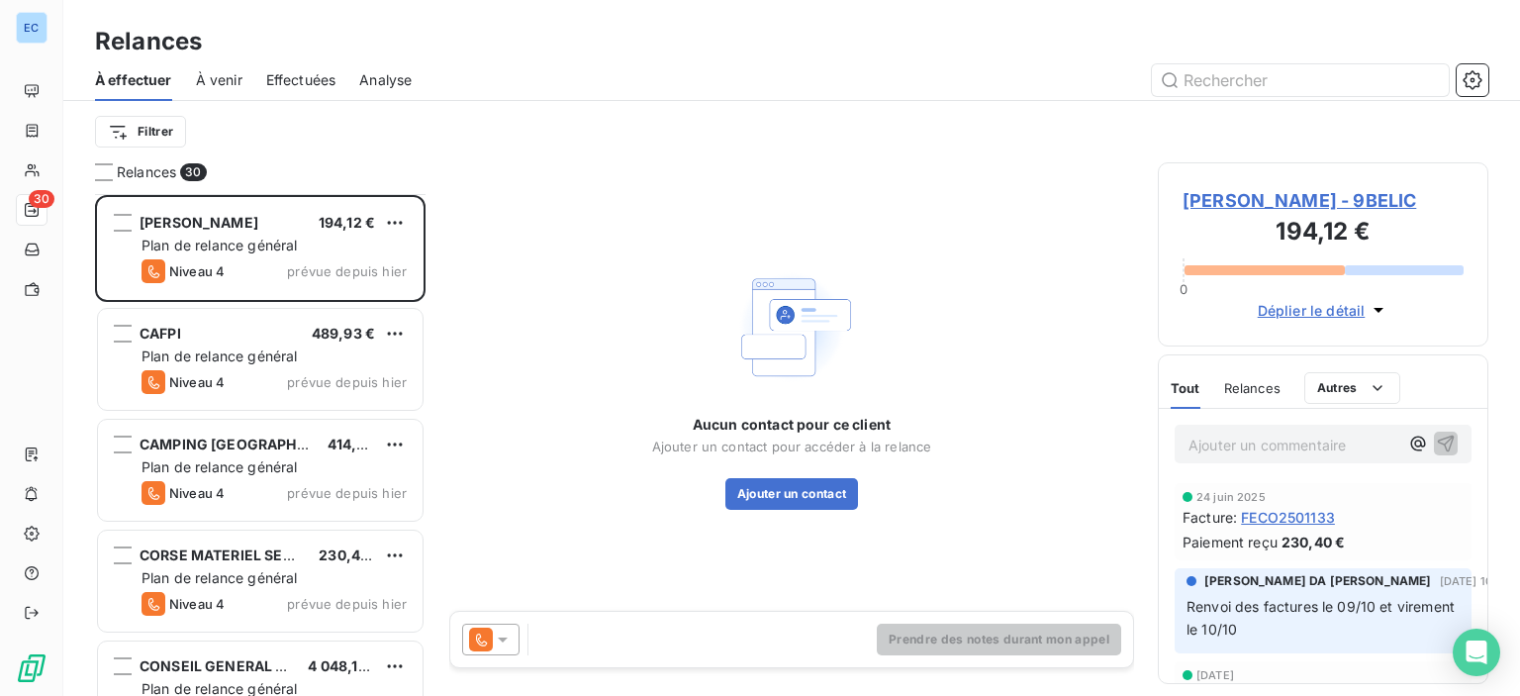
scroll to position [396, 0]
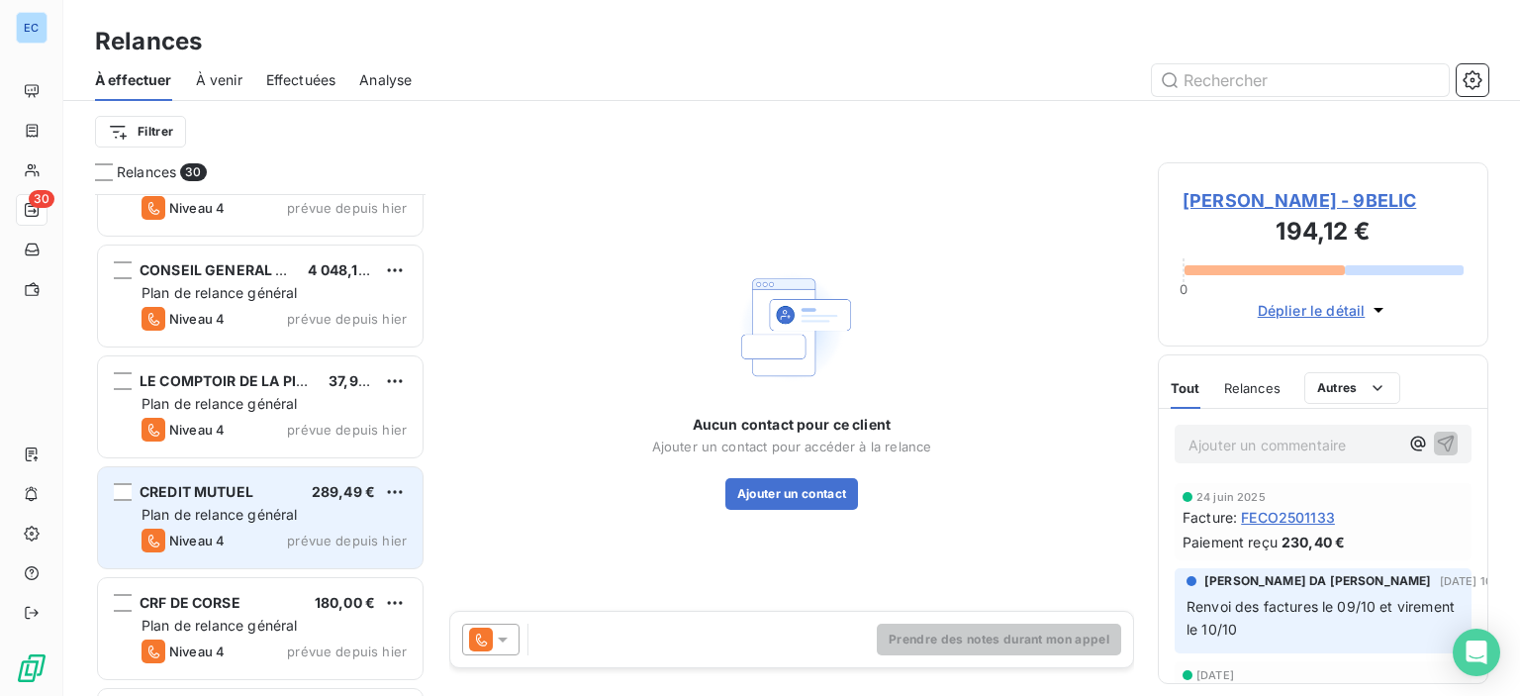
click at [175, 487] on span "CREDIT MUTUEL" at bounding box center [197, 491] width 114 height 17
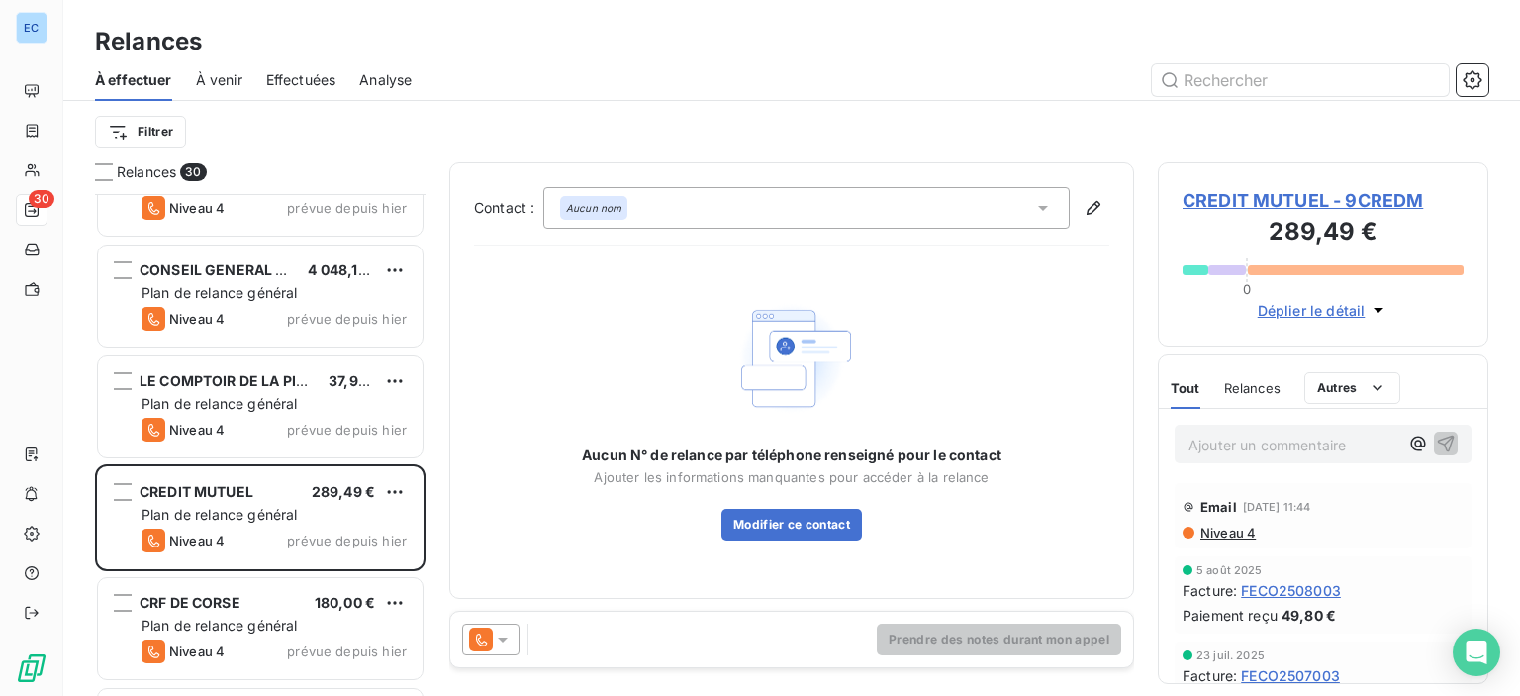
click at [1320, 199] on span "CREDIT MUTUEL - 9CREDM" at bounding box center [1323, 200] width 281 height 27
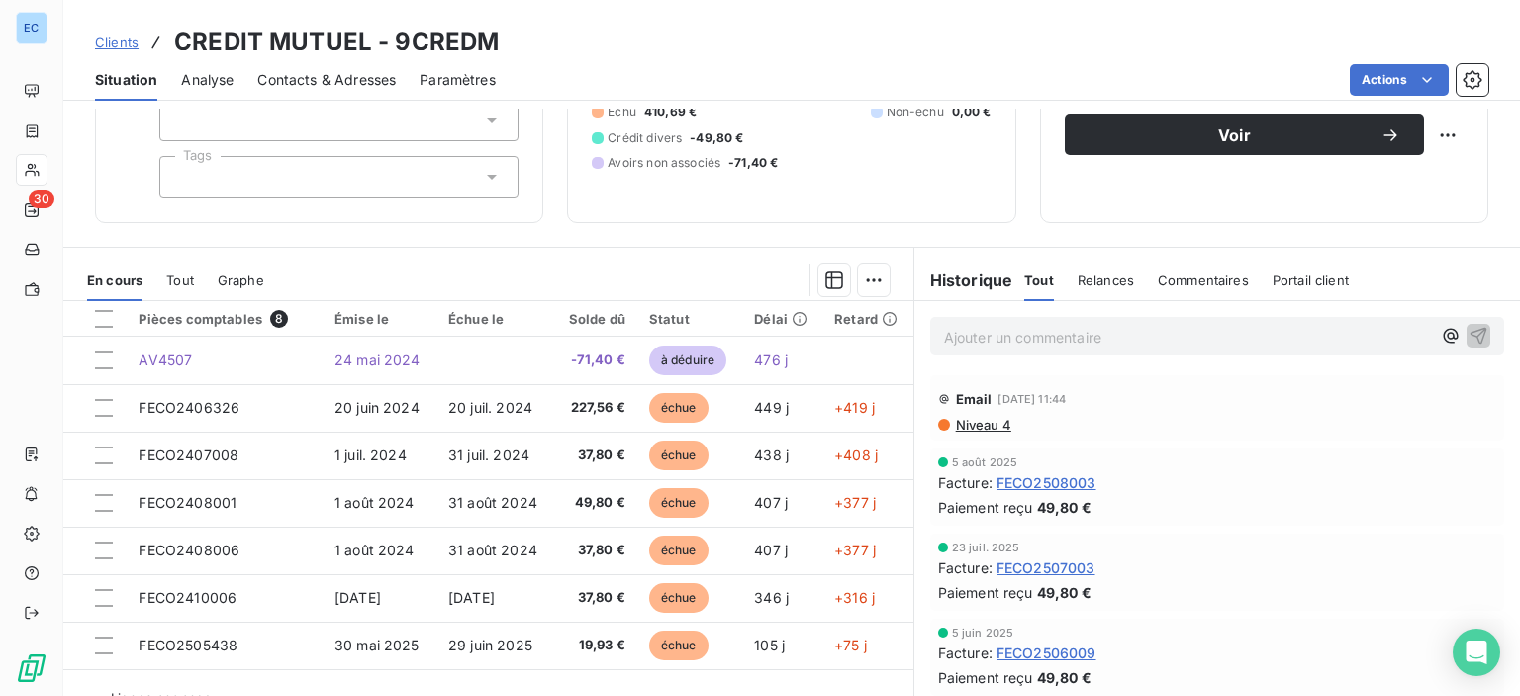
scroll to position [99, 0]
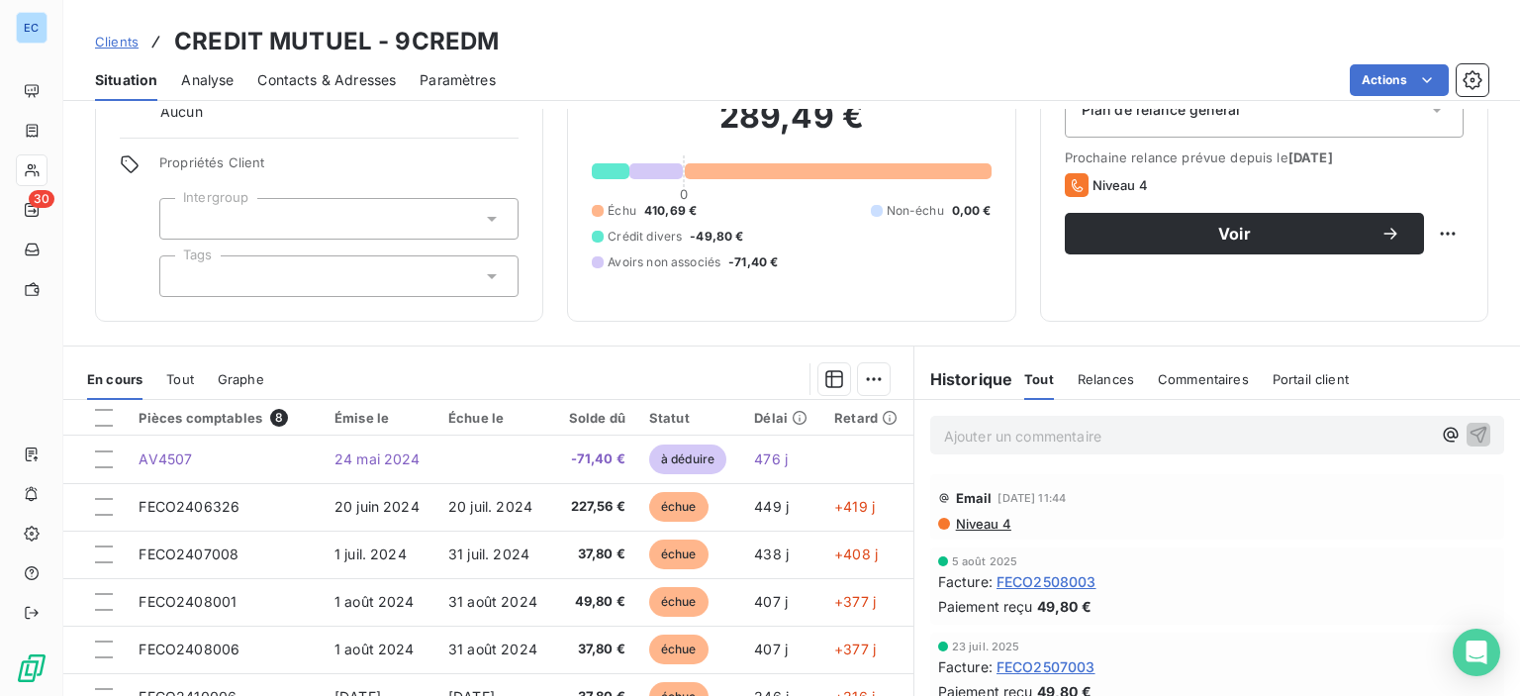
click at [306, 78] on span "Contacts & Adresses" at bounding box center [326, 80] width 139 height 20
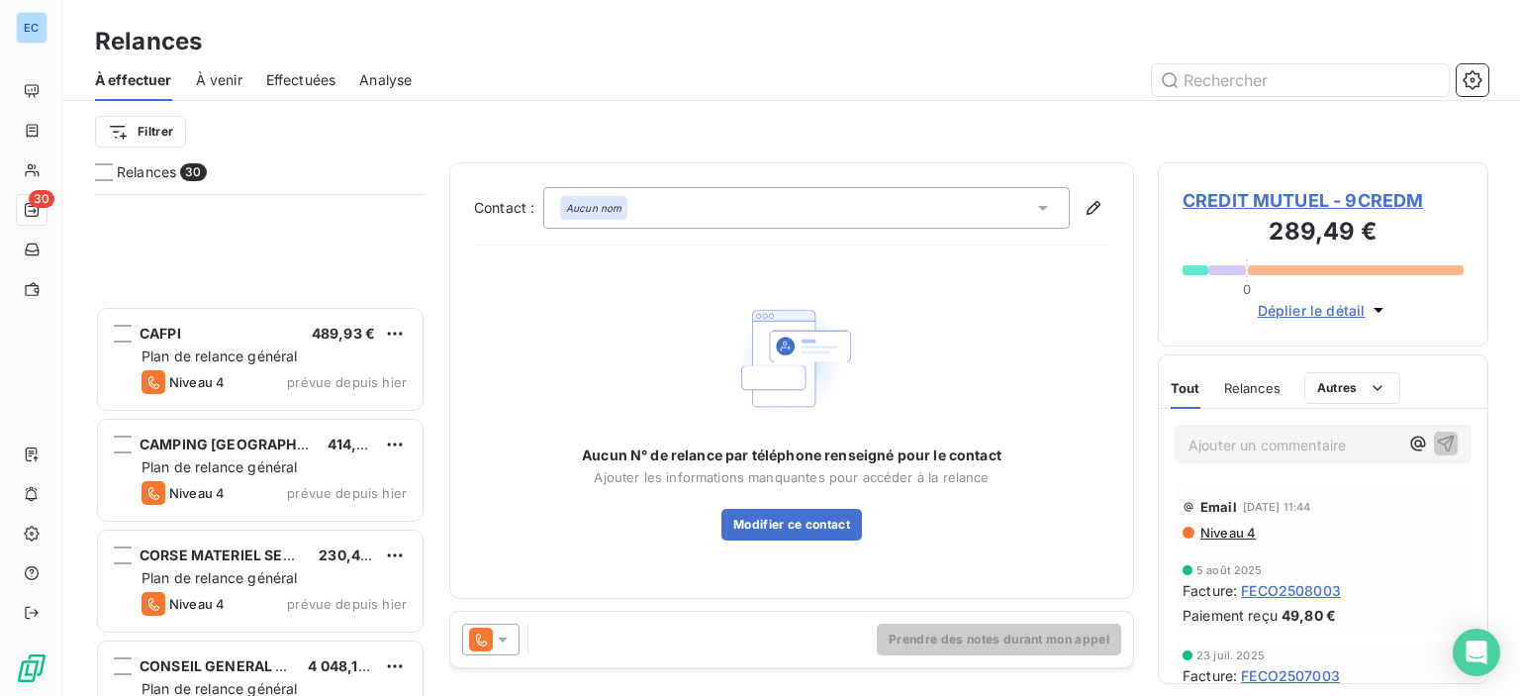
scroll to position [495, 0]
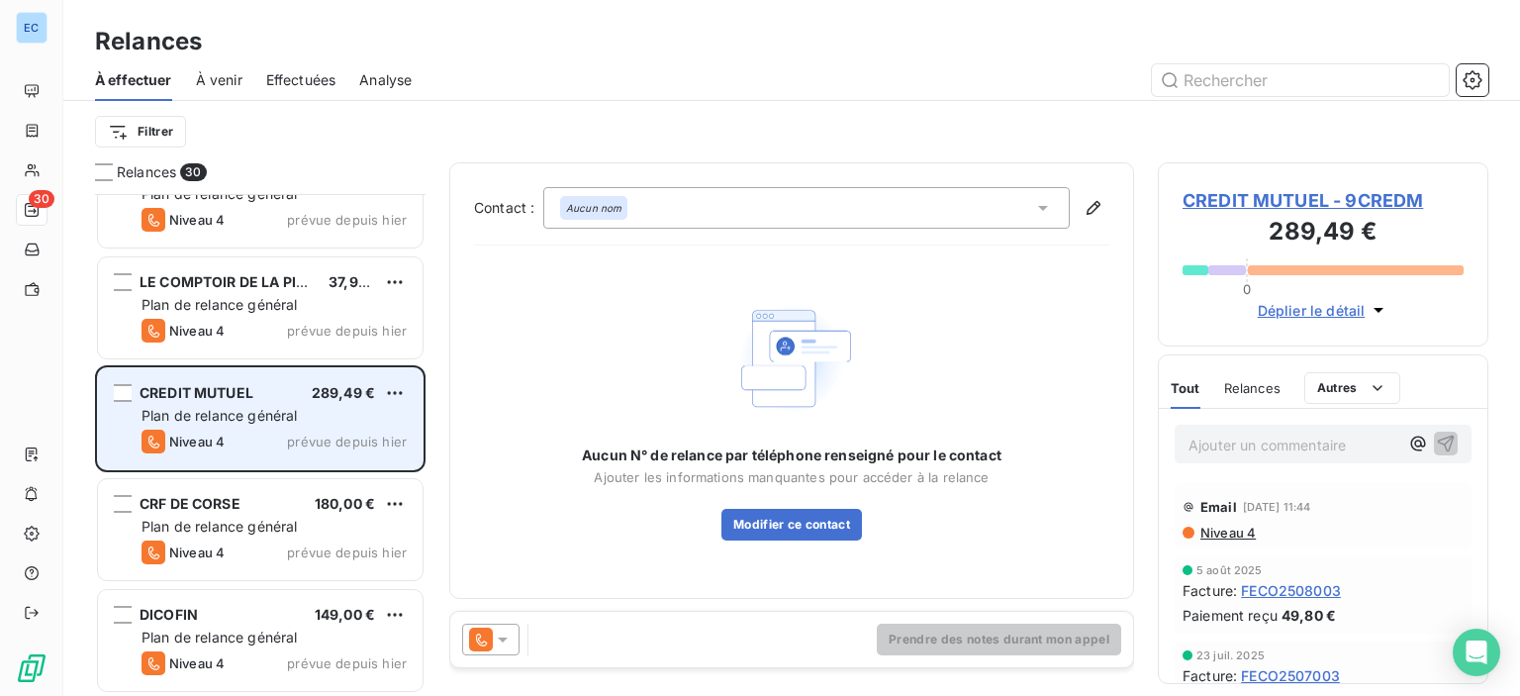
click at [335, 458] on div "CREDIT MUTUEL 289,49 € Plan de relance général [PERSON_NAME] 4 prévue depuis [D…" at bounding box center [260, 418] width 325 height 101
click at [325, 430] on div "Niveau 4 prévue depuis [DATE]" at bounding box center [274, 442] width 265 height 24
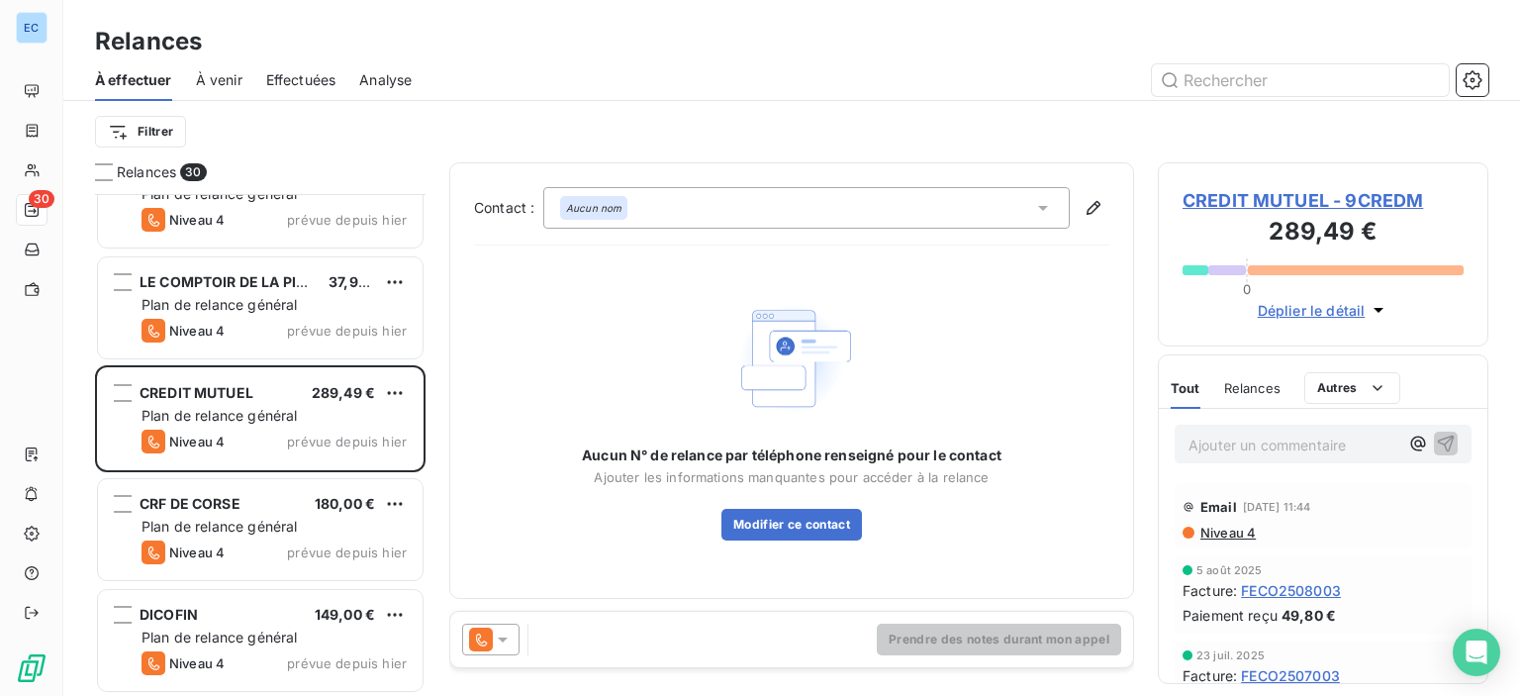
click at [1215, 210] on span "CREDIT MUTUEL - 9CREDM" at bounding box center [1323, 200] width 281 height 27
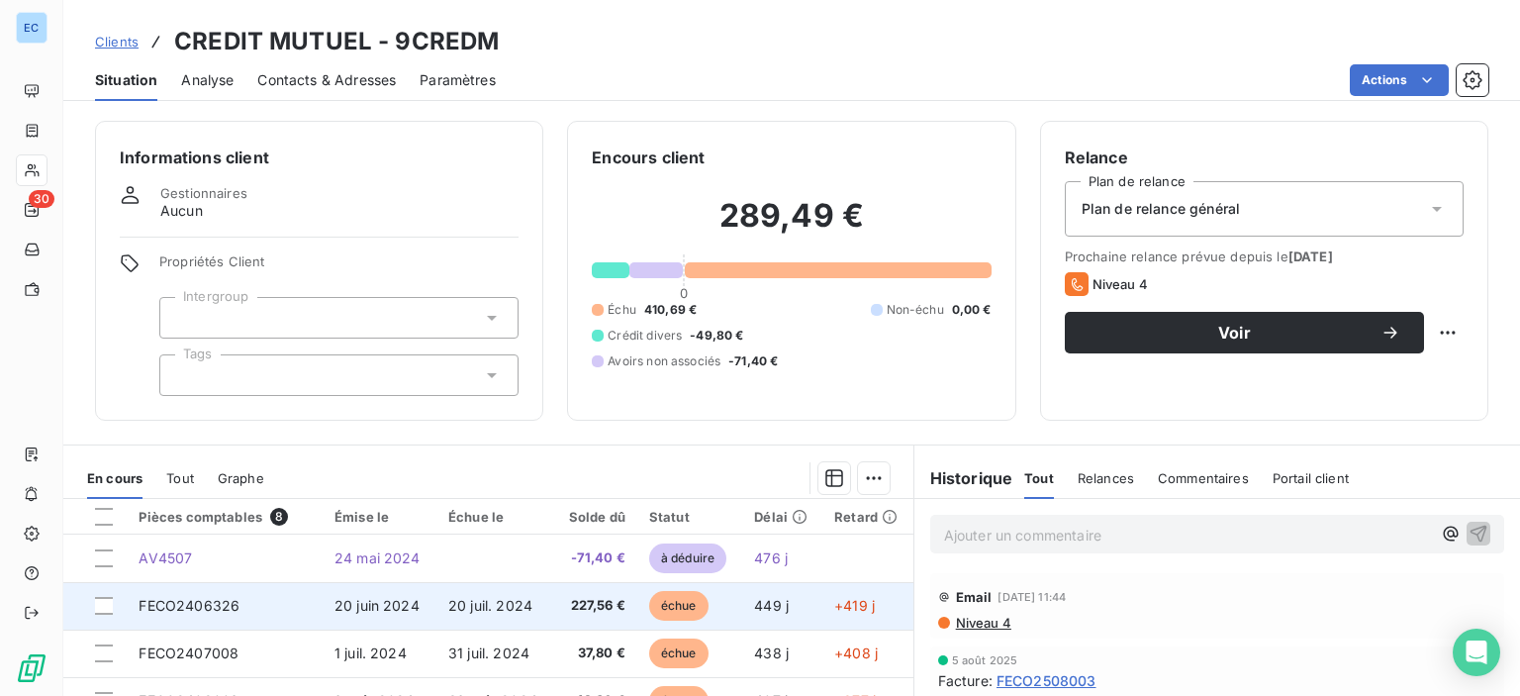
click at [208, 601] on span "FECO2406326" at bounding box center [189, 605] width 101 height 17
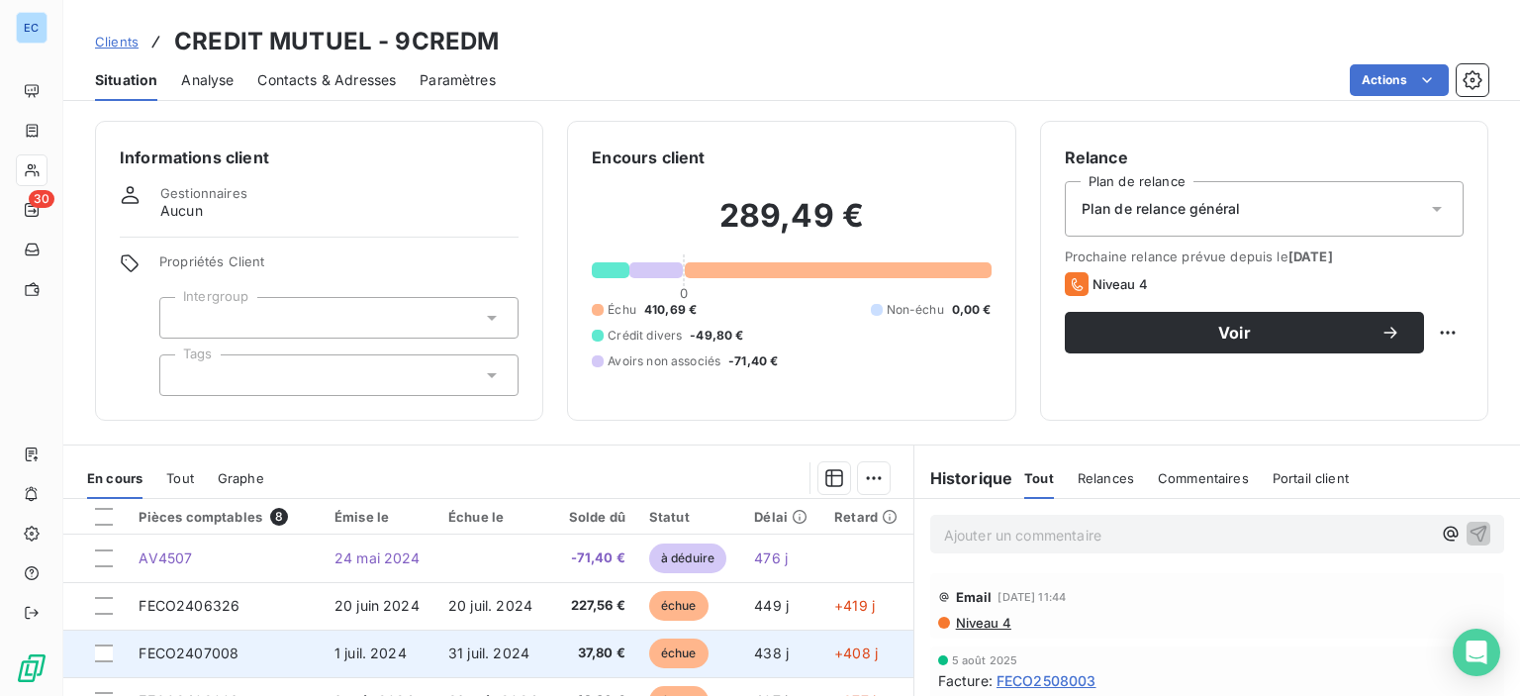
click at [219, 650] on span "FECO2407008" at bounding box center [189, 652] width 100 height 17
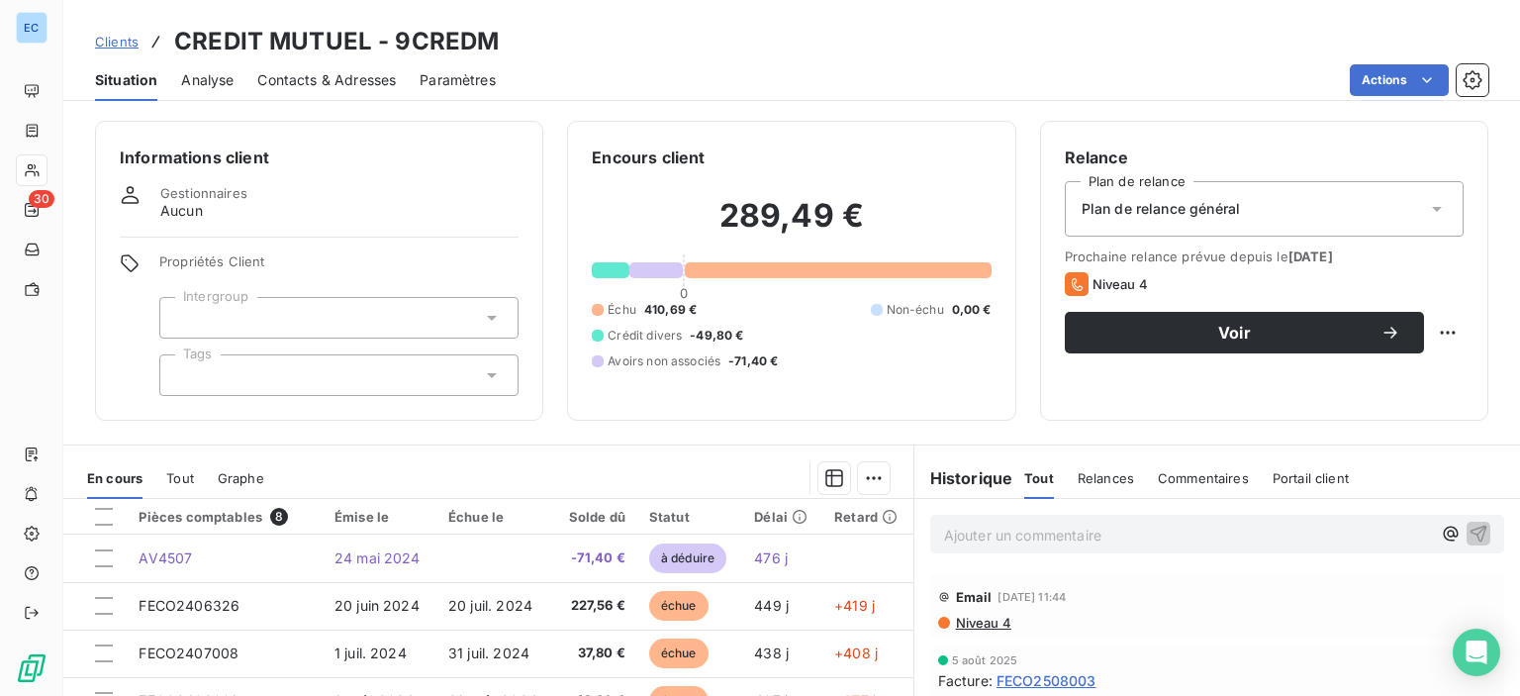
click at [300, 82] on span "Contacts & Adresses" at bounding box center [326, 80] width 139 height 20
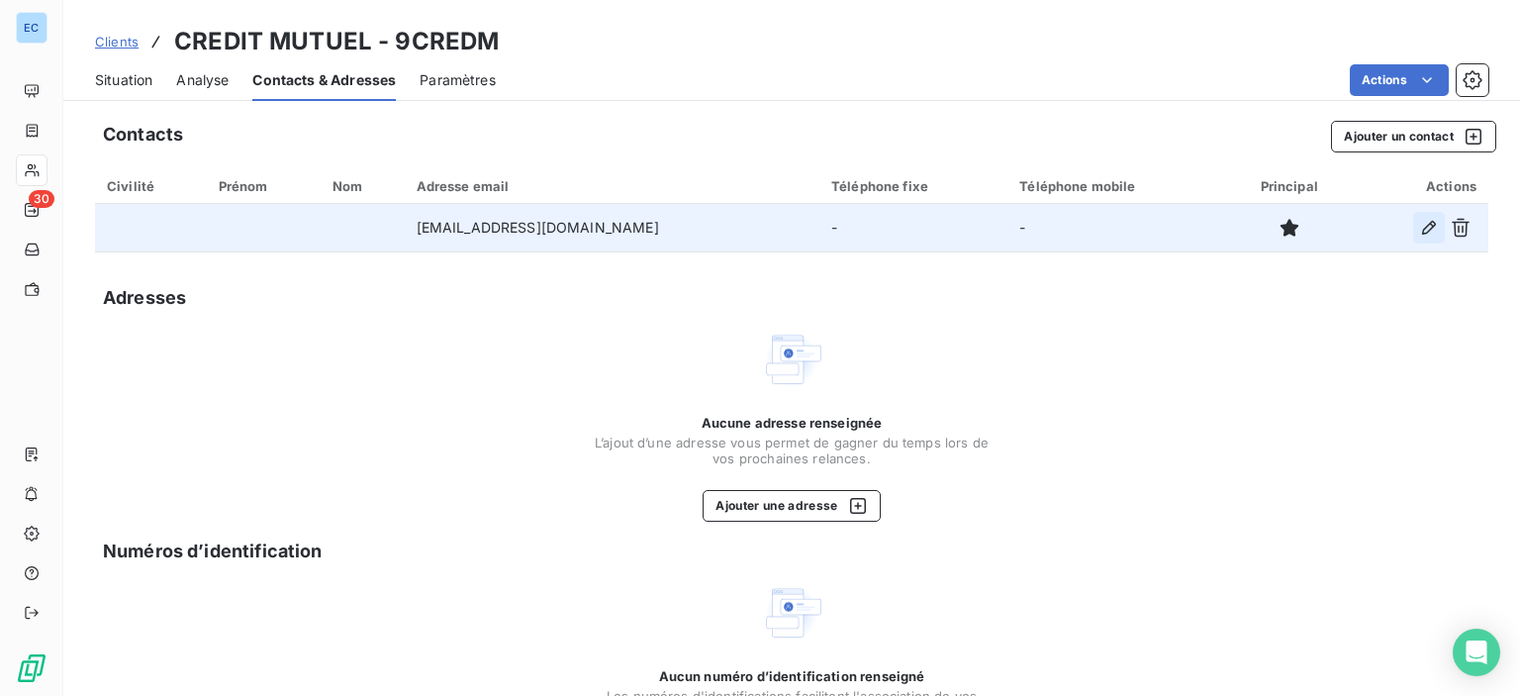
click at [1419, 233] on icon "button" at bounding box center [1429, 228] width 20 height 20
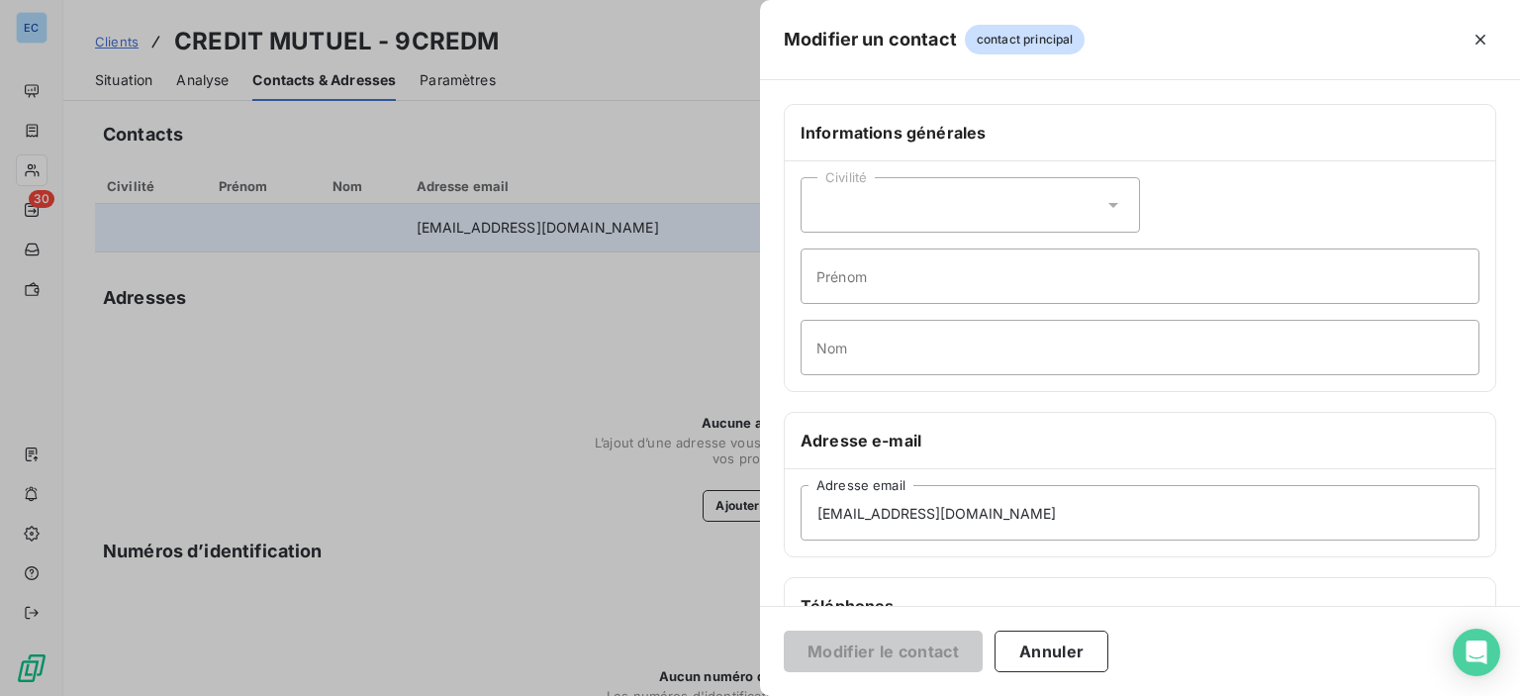
scroll to position [373, 0]
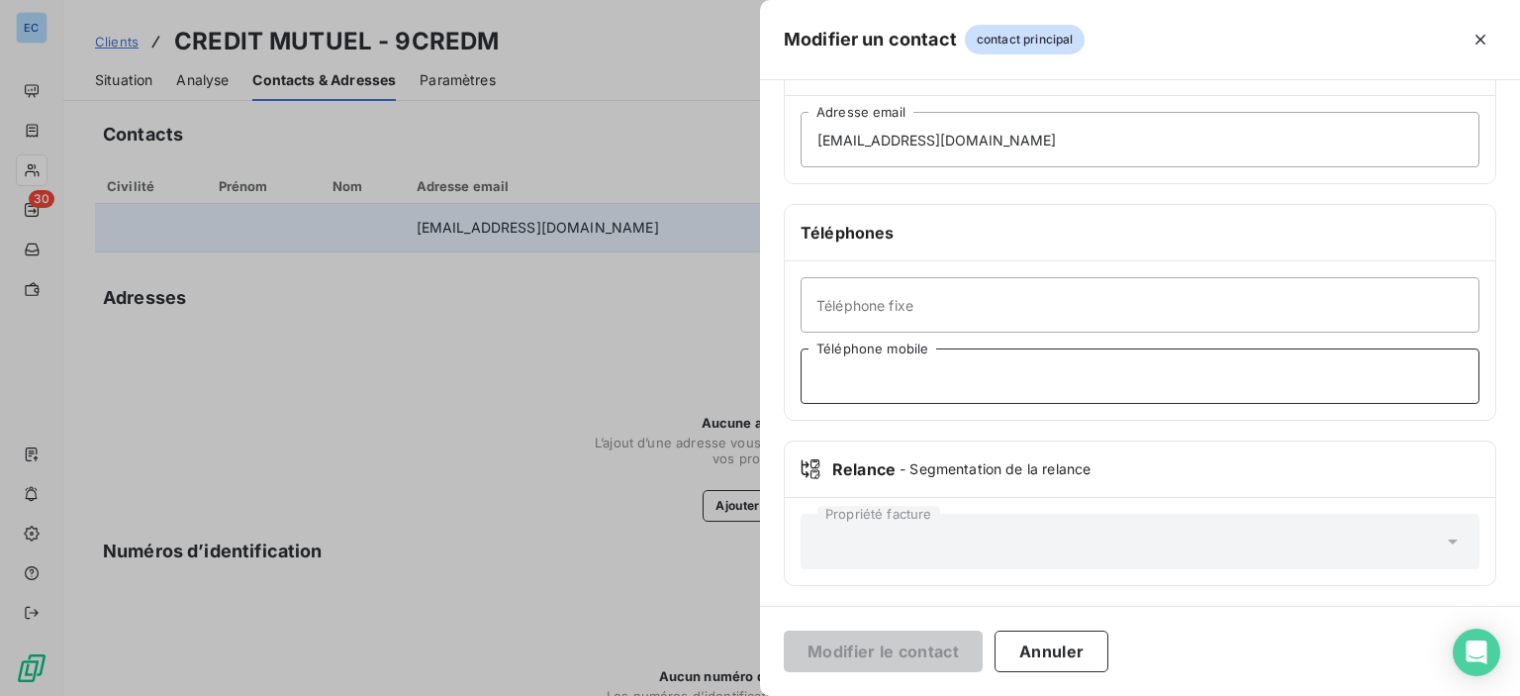
click at [831, 376] on input "Téléphone mobile" at bounding box center [1140, 375] width 679 height 55
click at [833, 300] on input "Téléphone fixe" at bounding box center [1140, 304] width 679 height 55
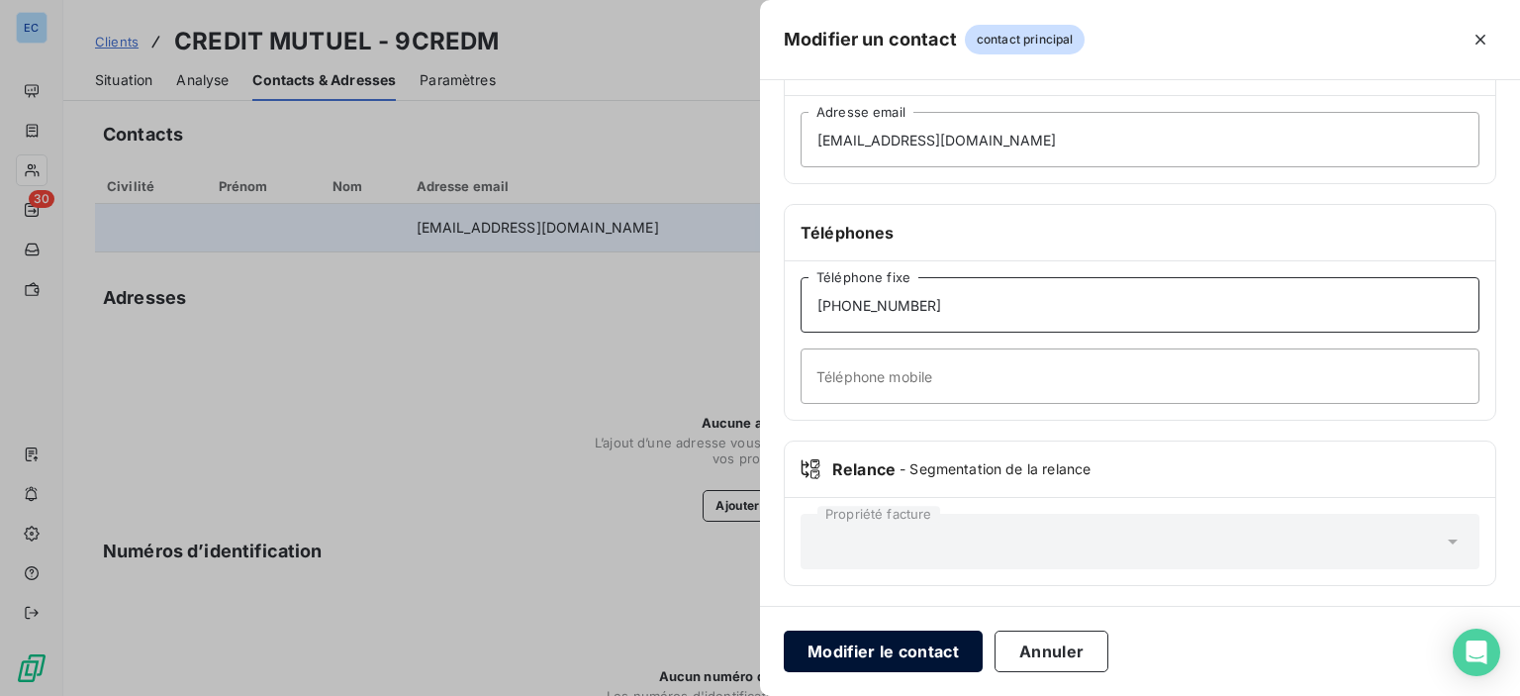
type input "[PHONE_NUMBER]"
click at [938, 647] on button "Modifier le contact" at bounding box center [883, 651] width 199 height 42
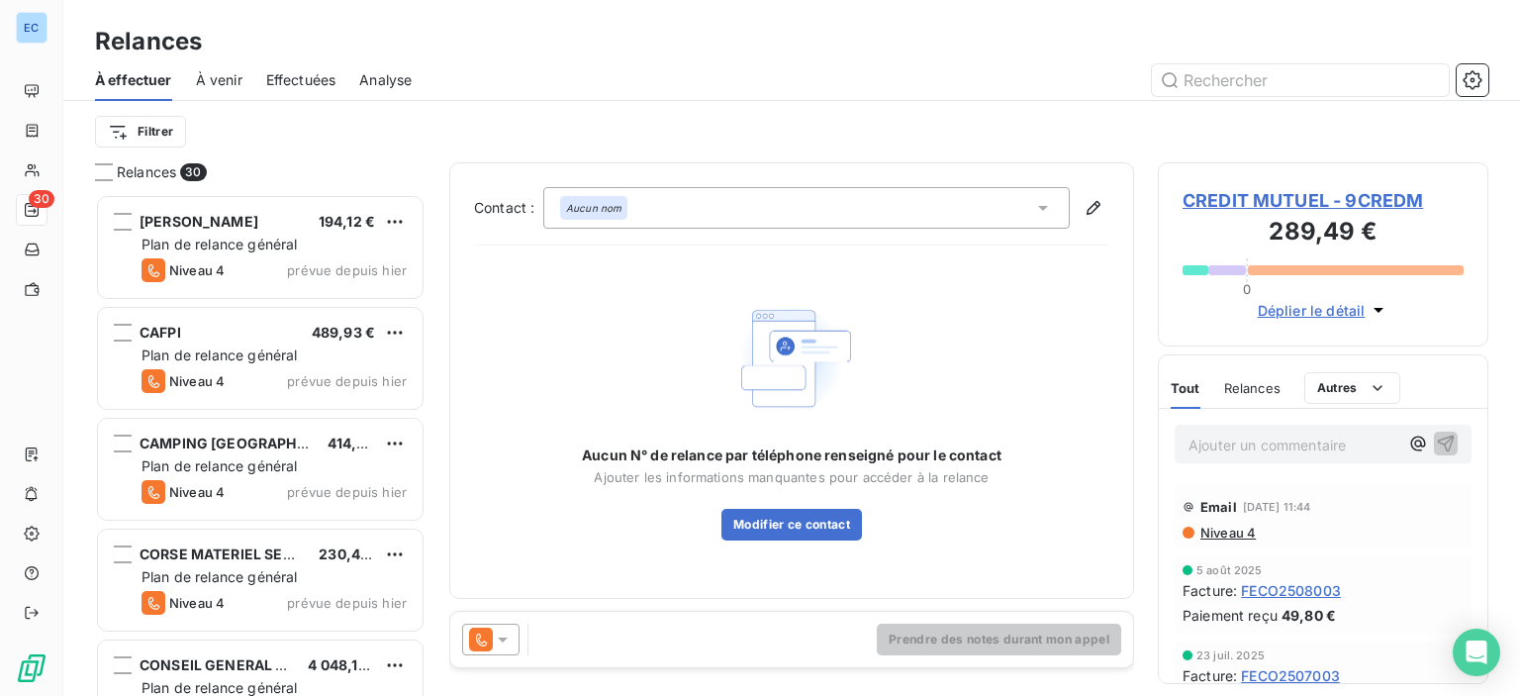
scroll to position [487, 315]
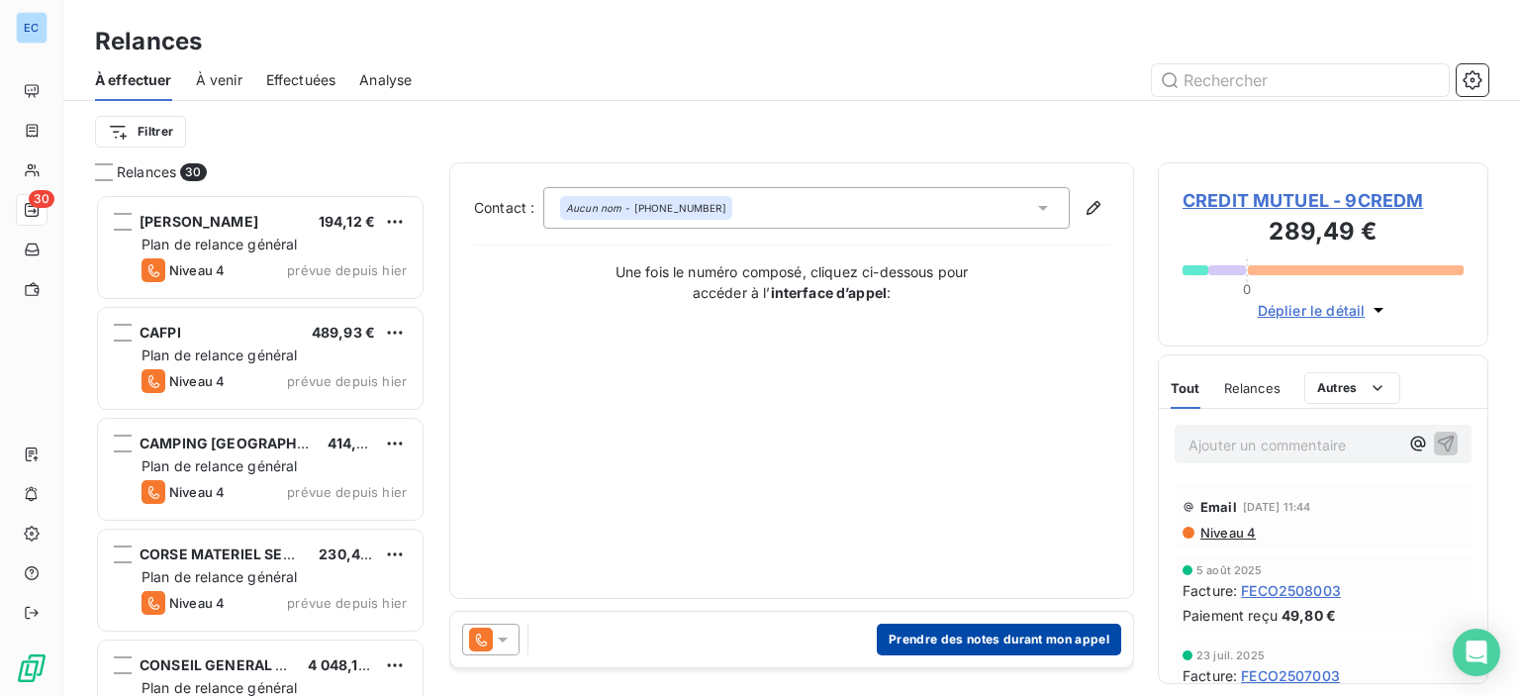
click at [938, 638] on button "Prendre des notes durant mon appel" at bounding box center [999, 639] width 244 height 32
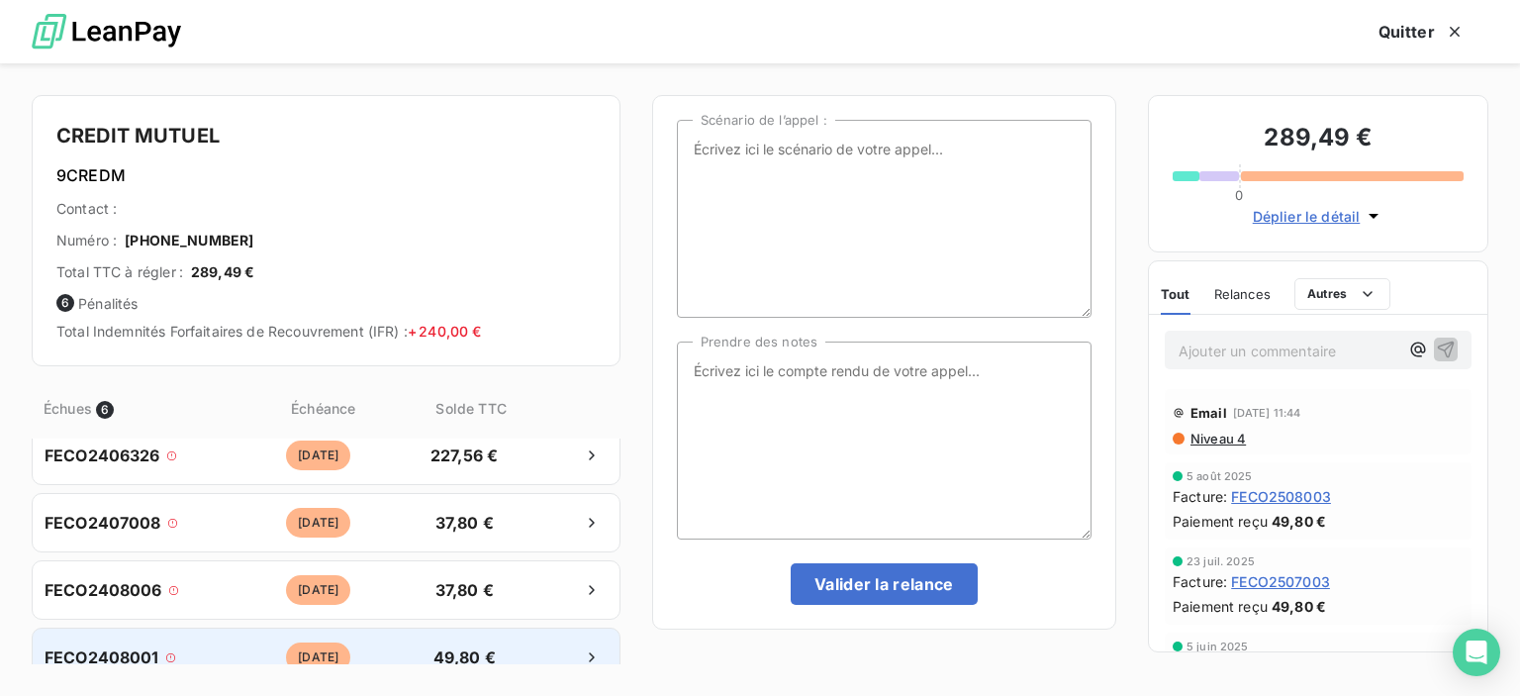
scroll to position [211, 0]
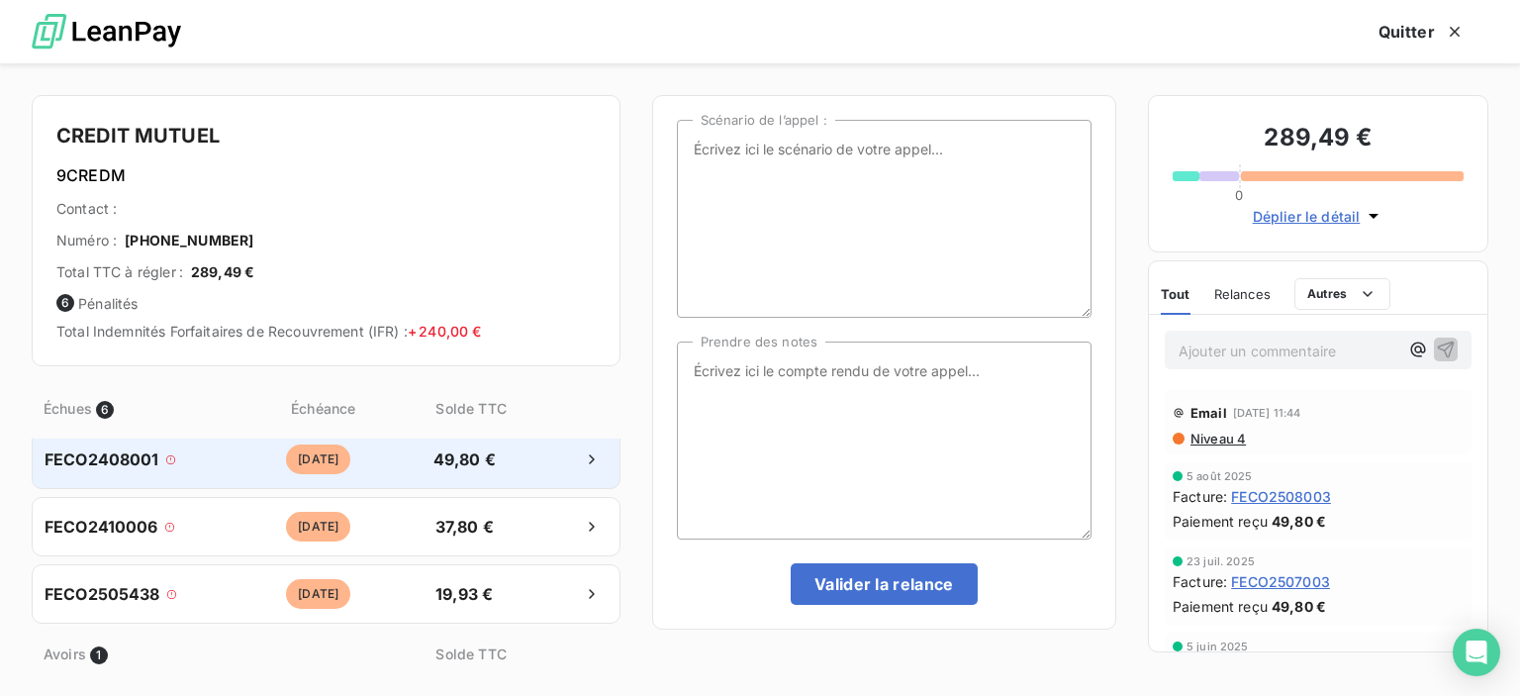
click at [116, 460] on span "FECO2408001" at bounding box center [102, 459] width 115 height 24
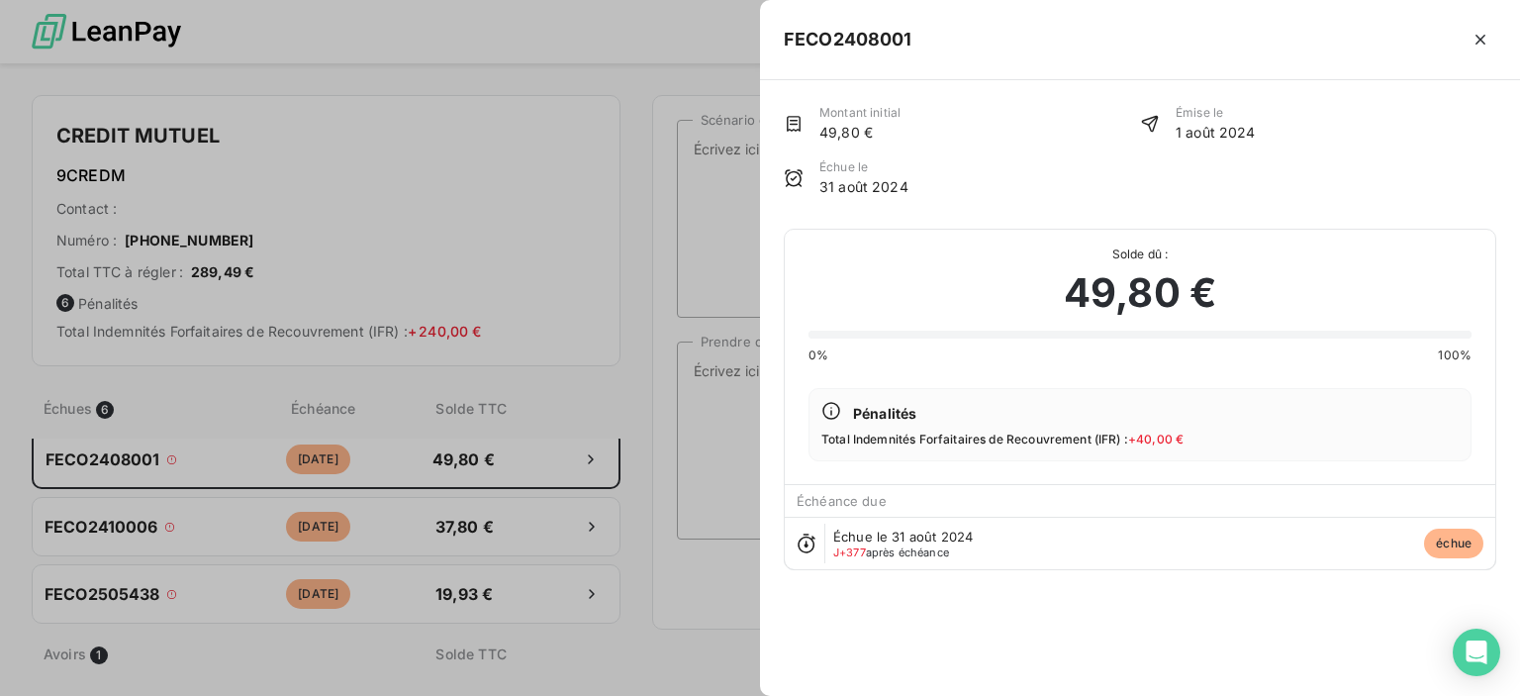
click at [115, 458] on div at bounding box center [760, 348] width 1520 height 696
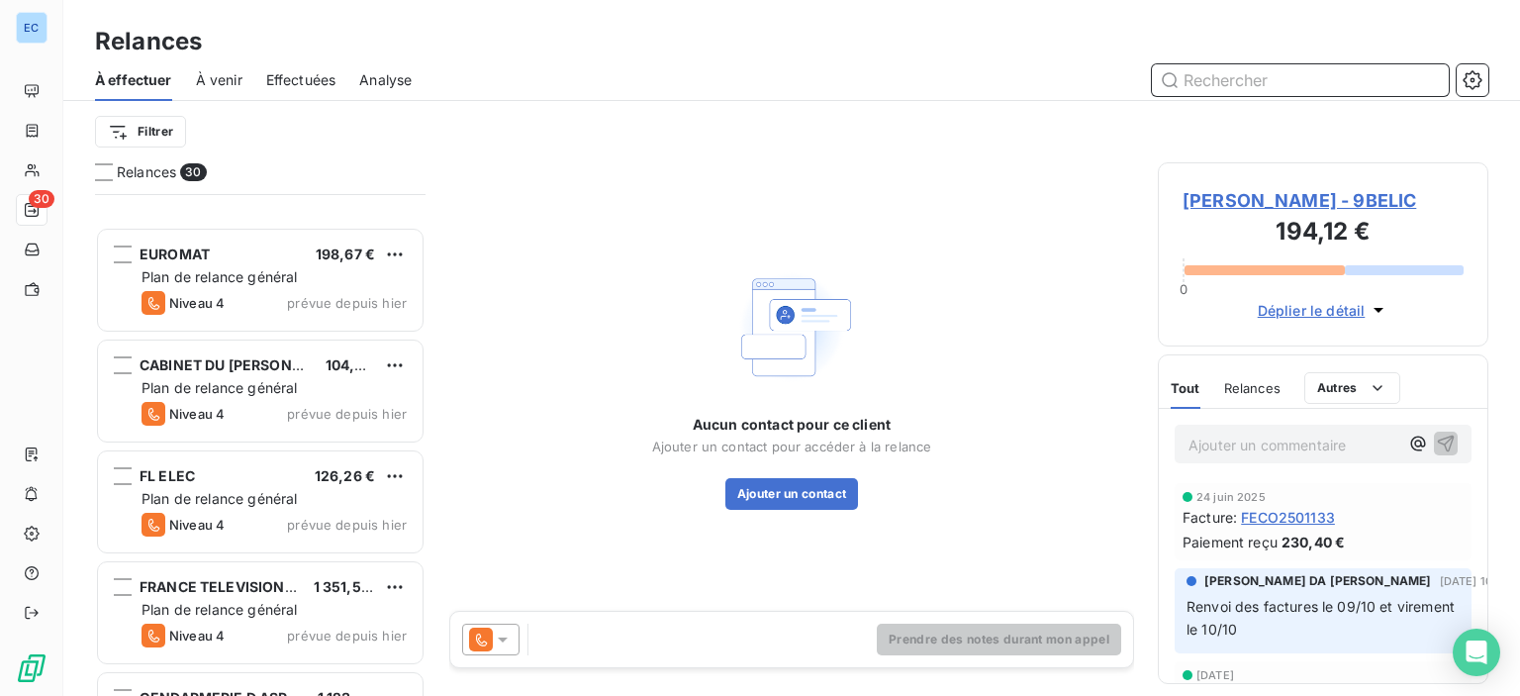
scroll to position [1386, 0]
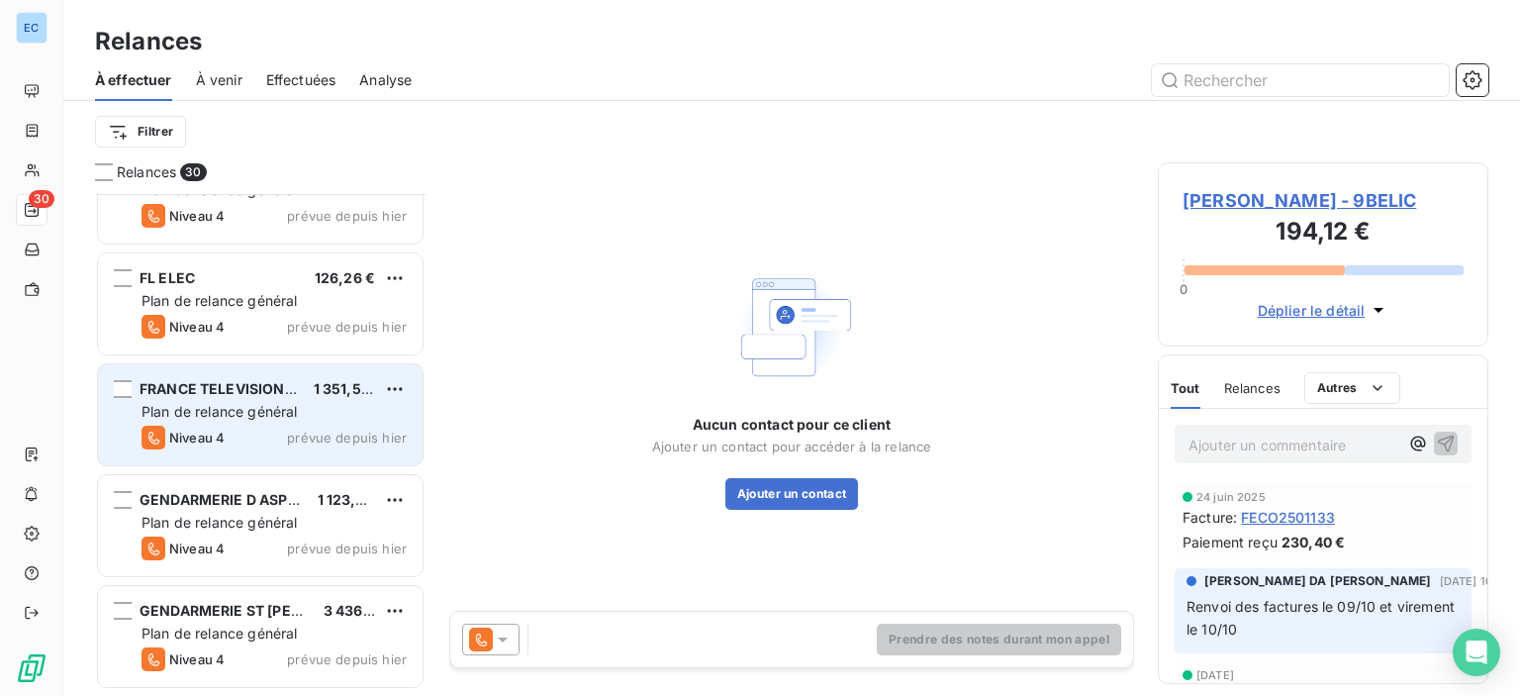
click at [231, 391] on span "FRANCE TELEVISION CSE" at bounding box center [228, 388] width 176 height 17
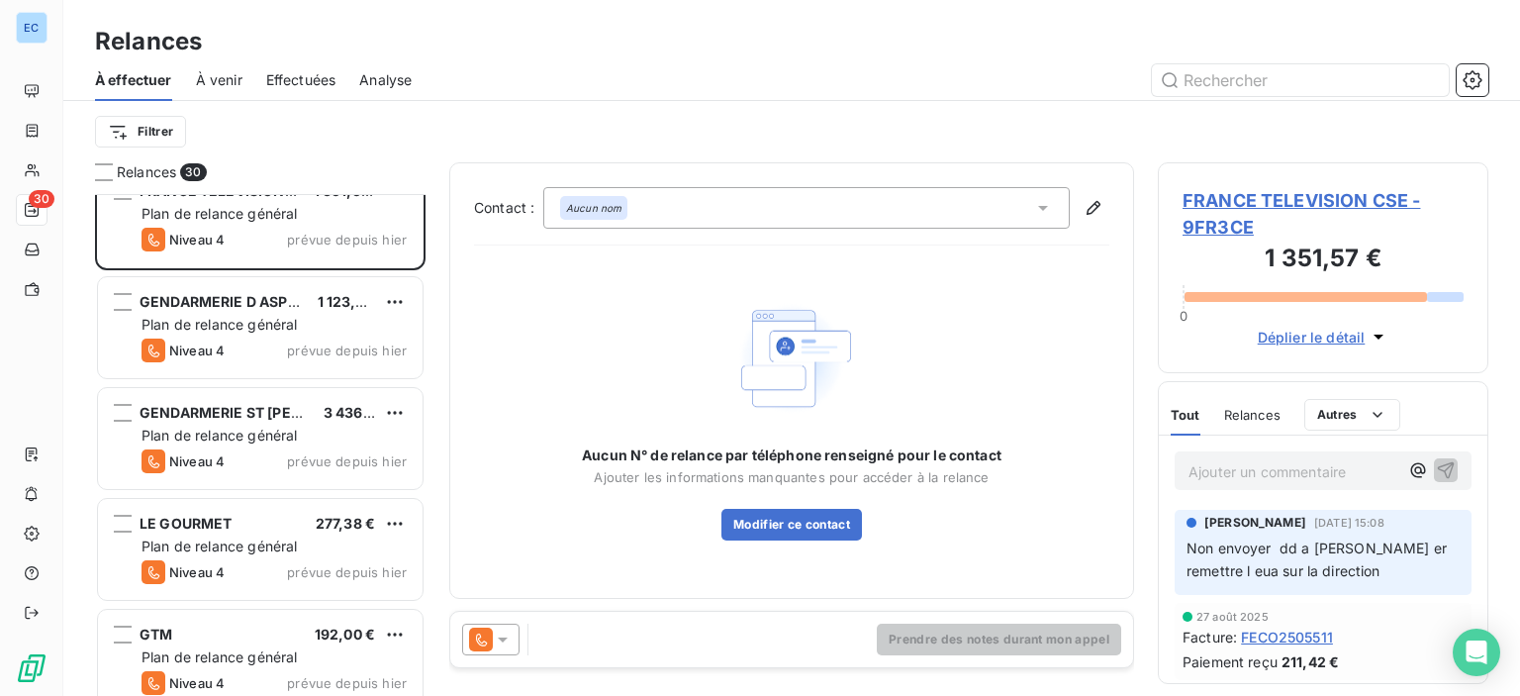
scroll to position [1880, 0]
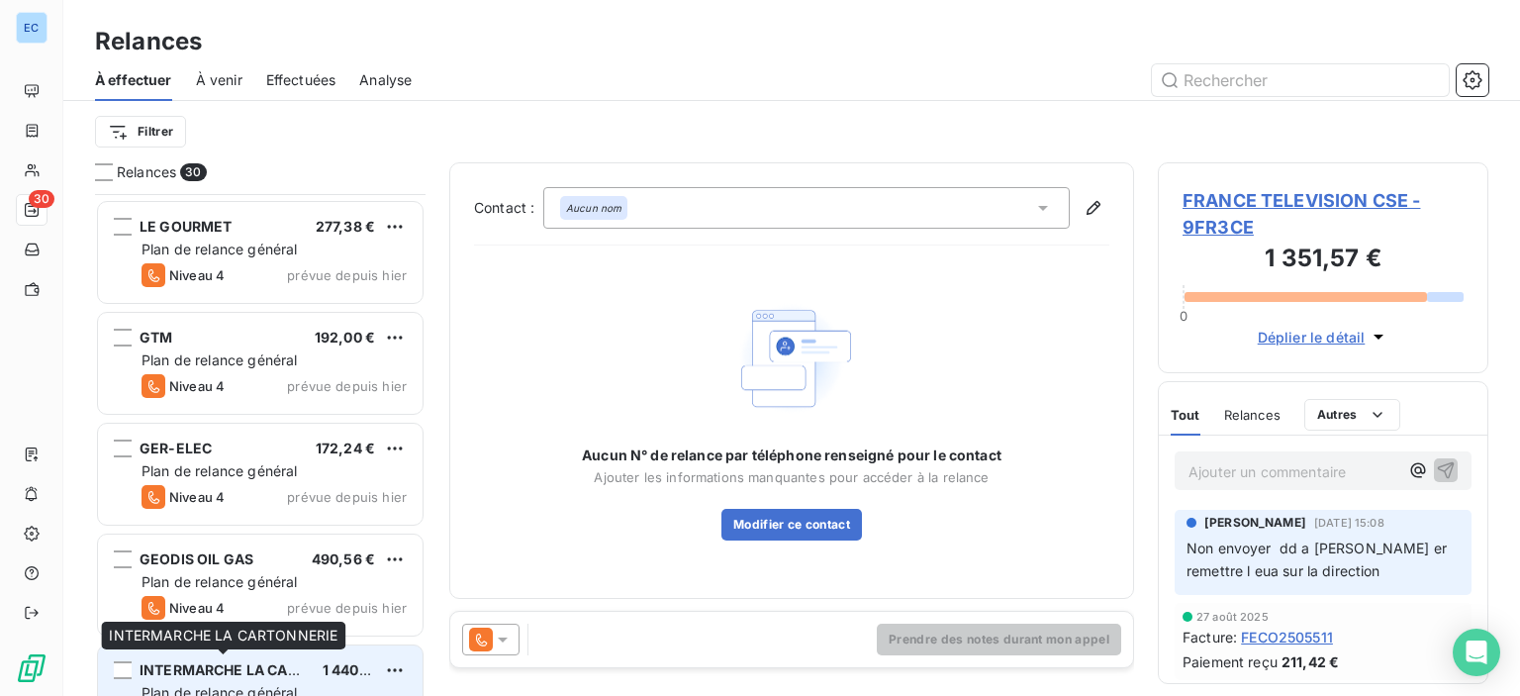
click at [217, 670] on span "INTERMARCHE LA CARTONNERIE" at bounding box center [255, 669] width 231 height 17
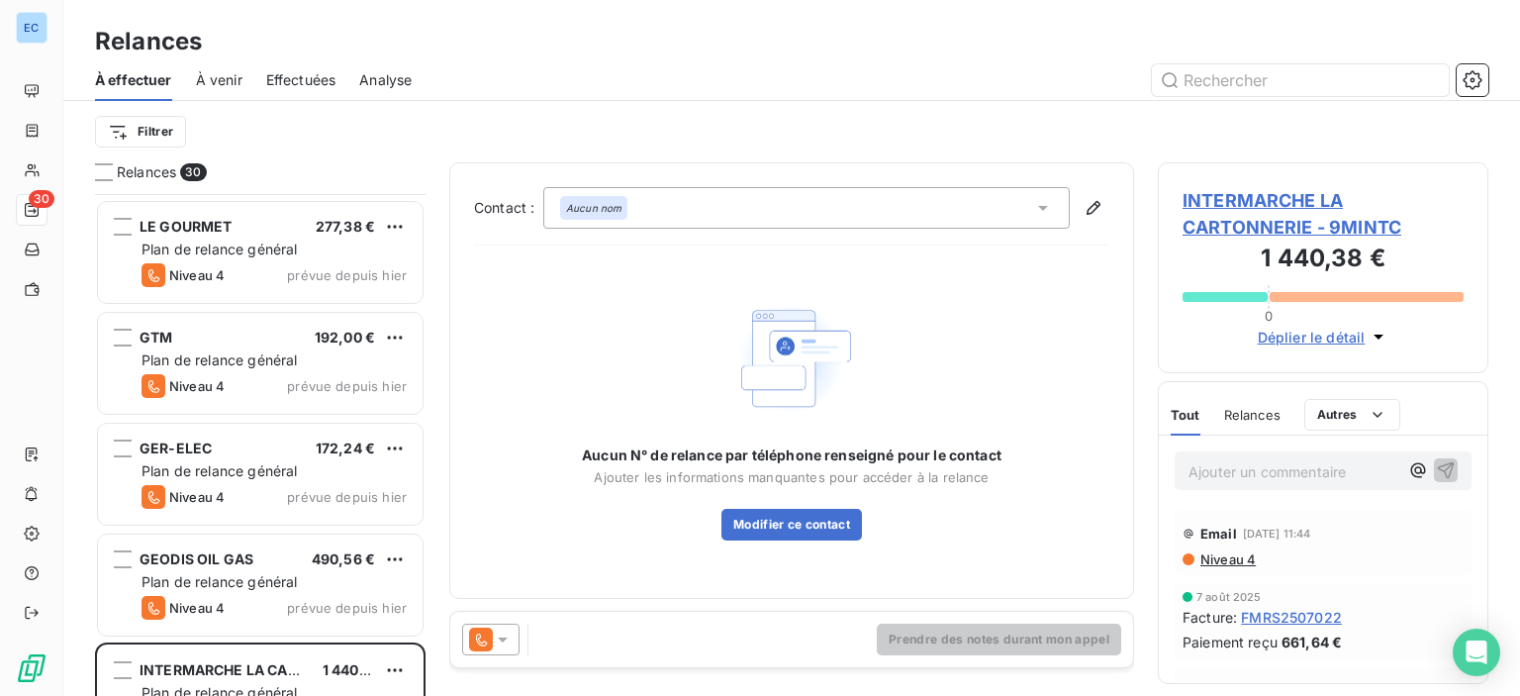
click at [1283, 234] on span "INTERMARCHE LA CARTONNERIE - 9MINTC" at bounding box center [1323, 213] width 281 height 53
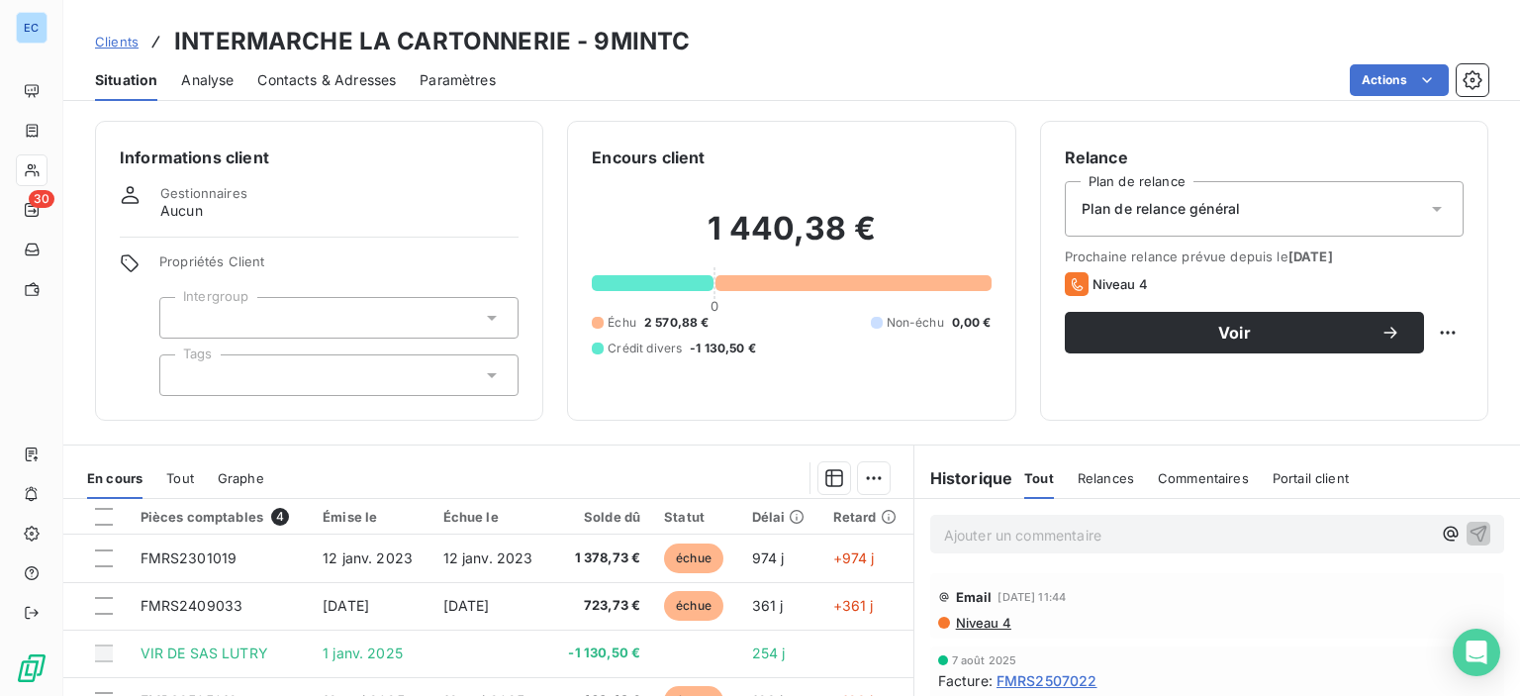
scroll to position [198, 0]
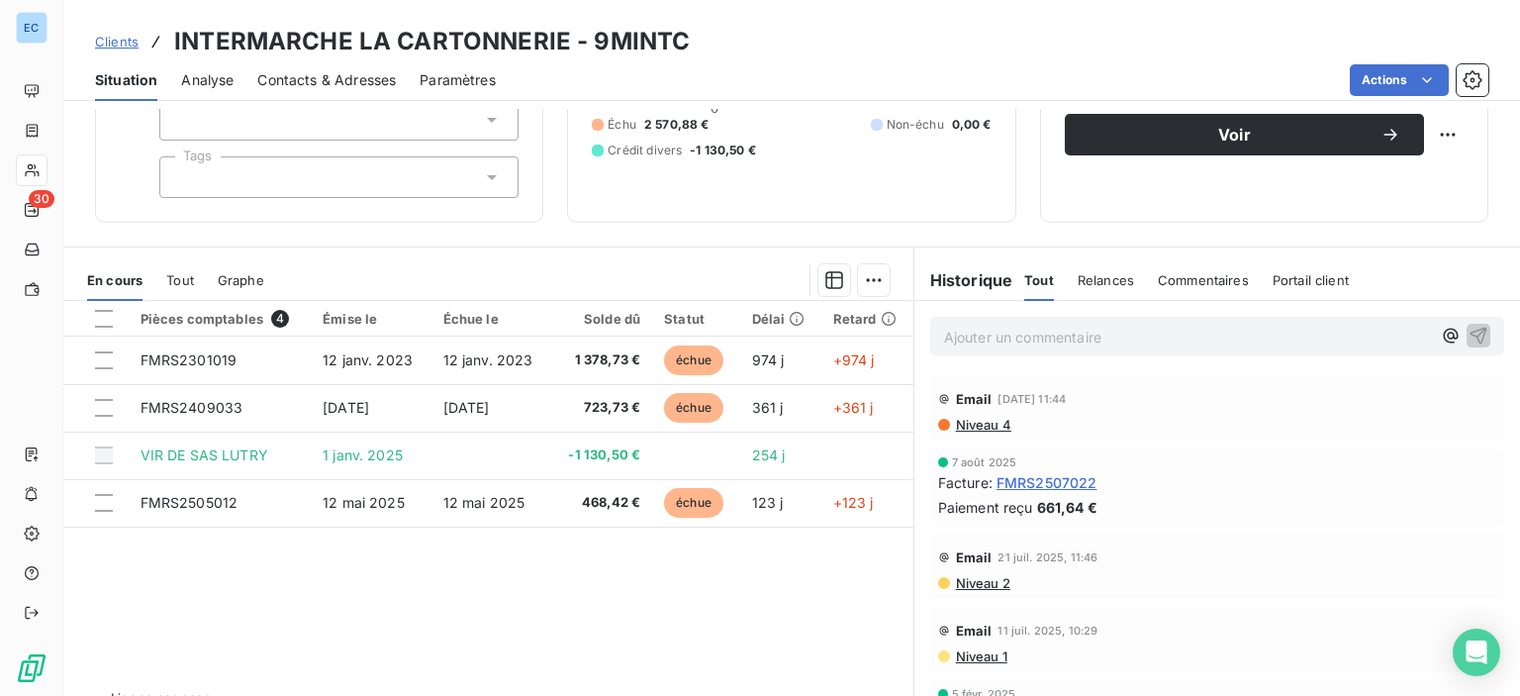
click at [342, 71] on span "Contacts & Adresses" at bounding box center [326, 80] width 139 height 20
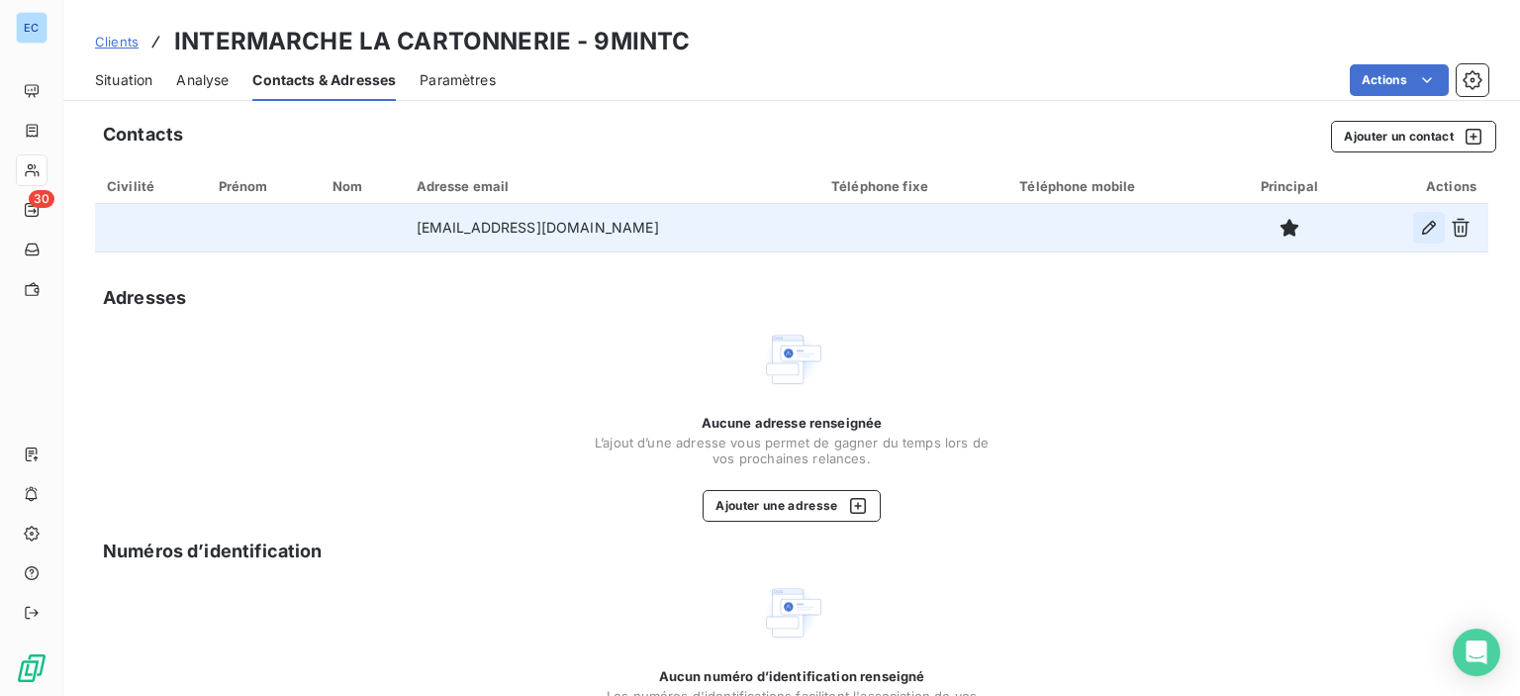
click at [1420, 235] on icon "button" at bounding box center [1429, 228] width 20 height 20
type input "[EMAIL_ADDRESS][DOMAIN_NAME]"
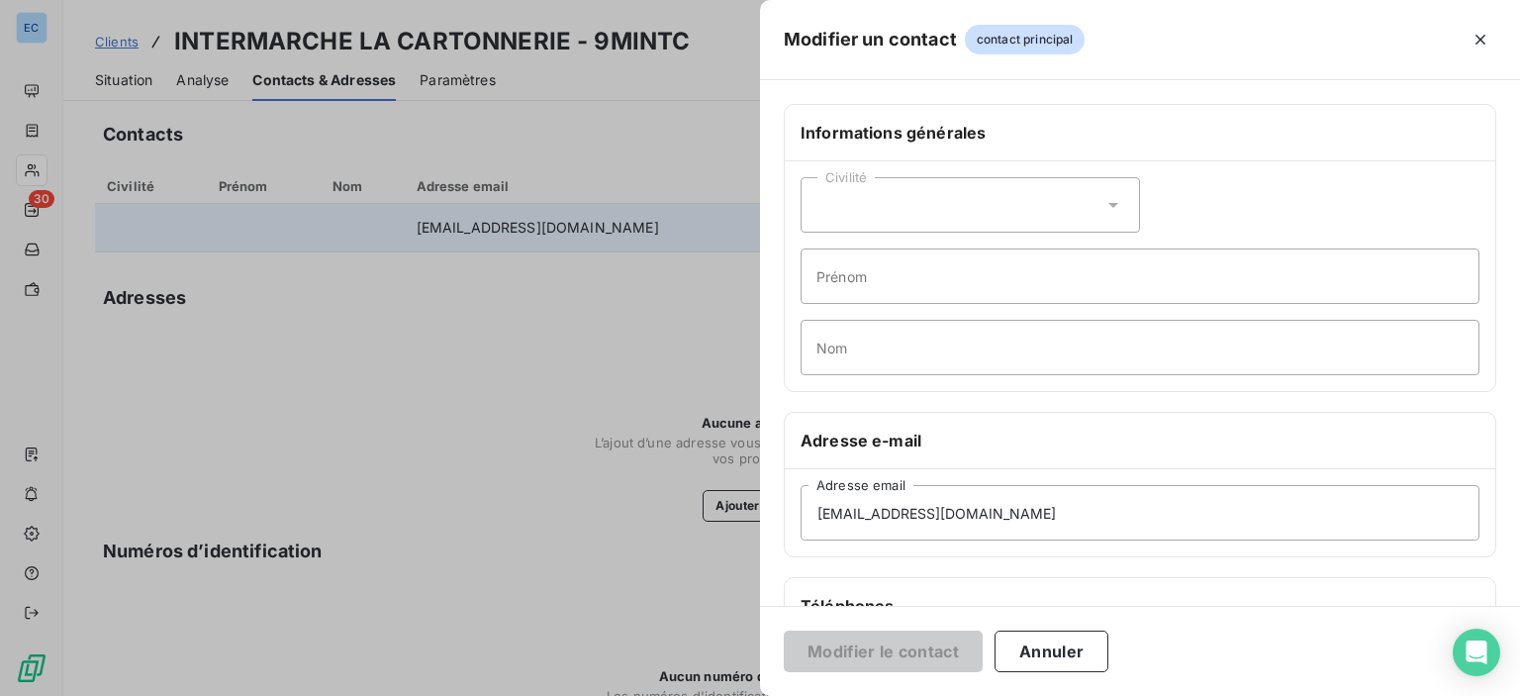
scroll to position [297, 0]
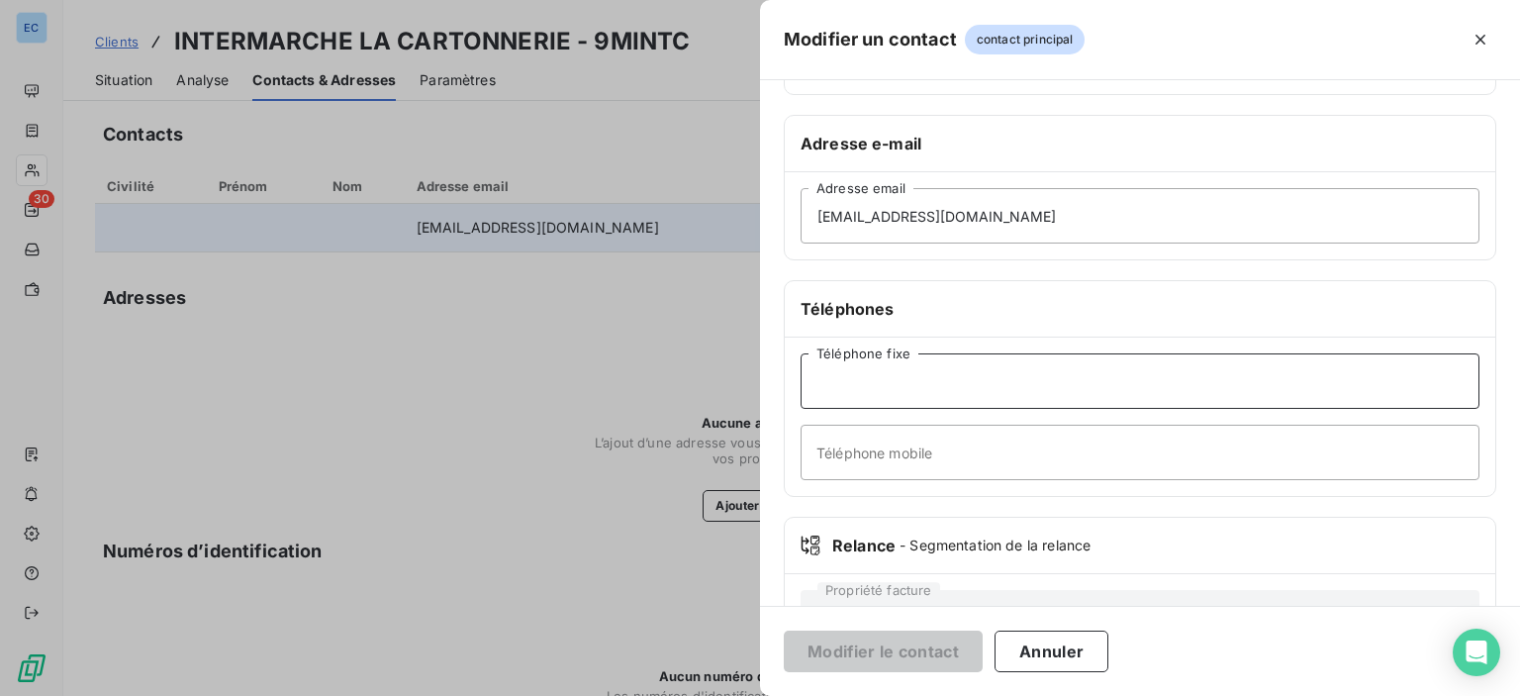
click at [847, 373] on input "Téléphone fixe" at bounding box center [1140, 380] width 679 height 55
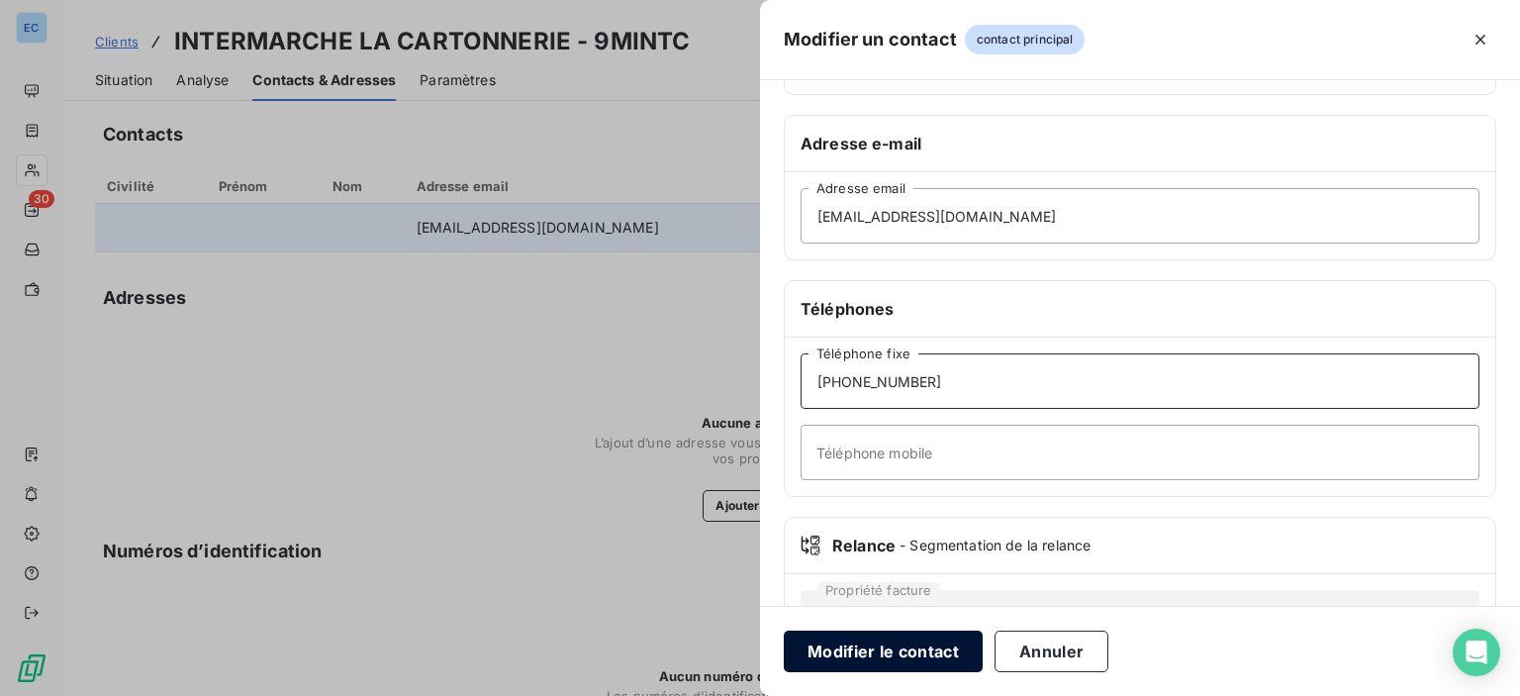
type input "[PHONE_NUMBER]"
click at [923, 668] on button "Modifier le contact" at bounding box center [883, 651] width 199 height 42
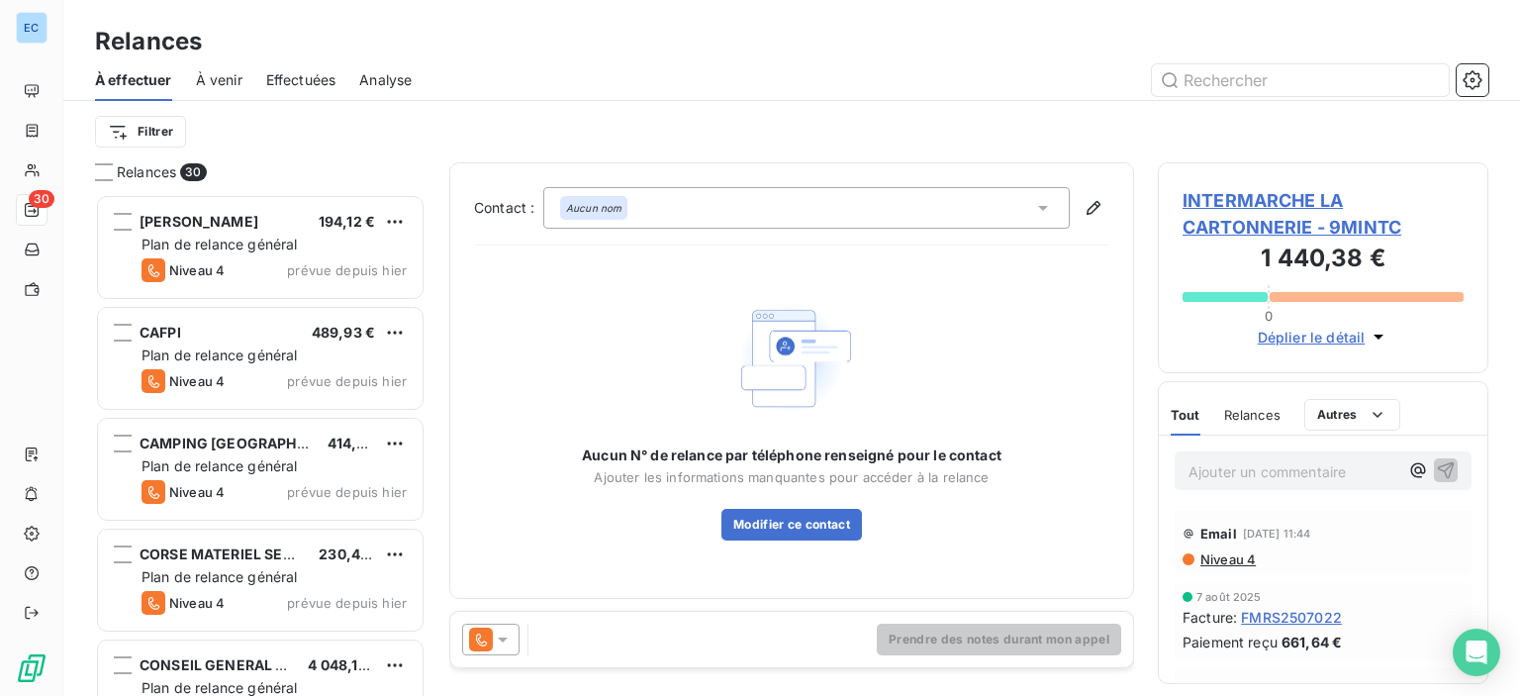
scroll to position [487, 315]
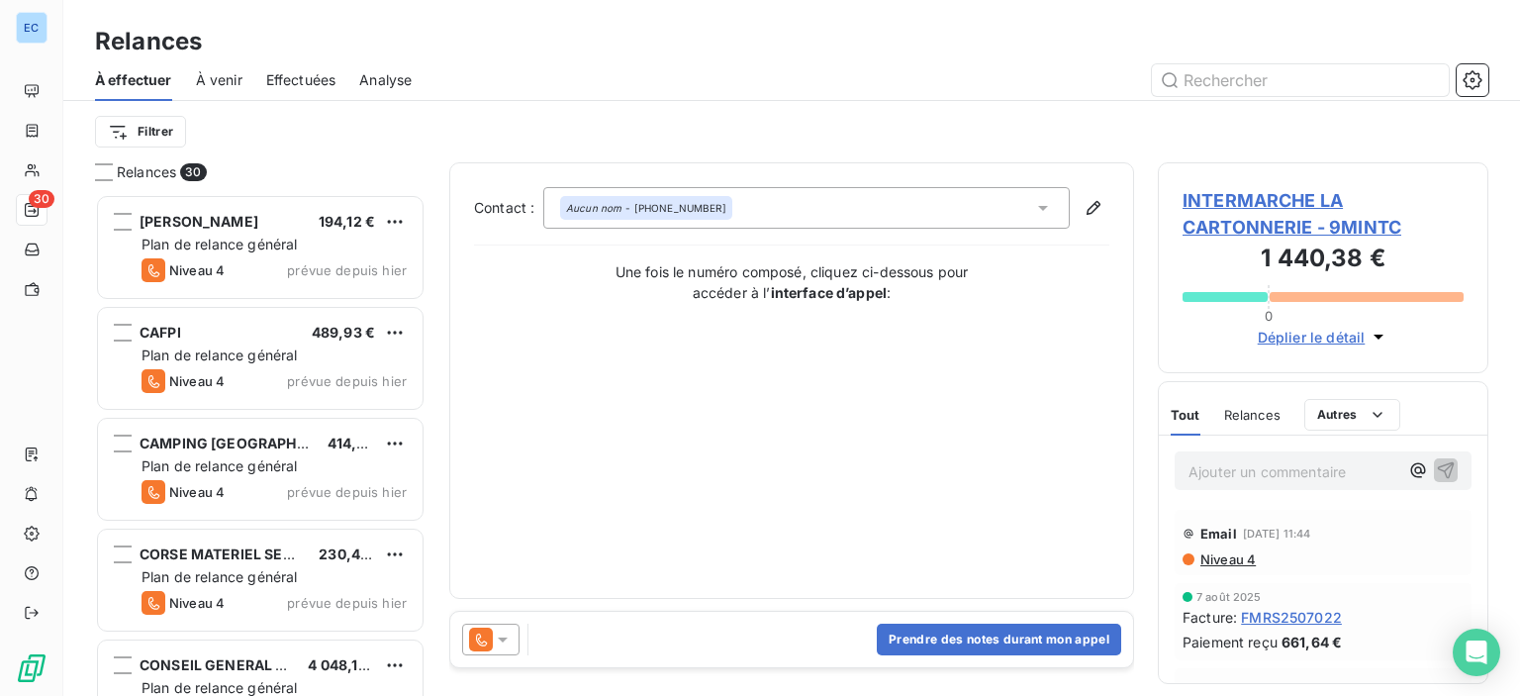
click at [666, 213] on div "Aucun nom - [PHONE_NUMBER]" at bounding box center [646, 208] width 160 height 14
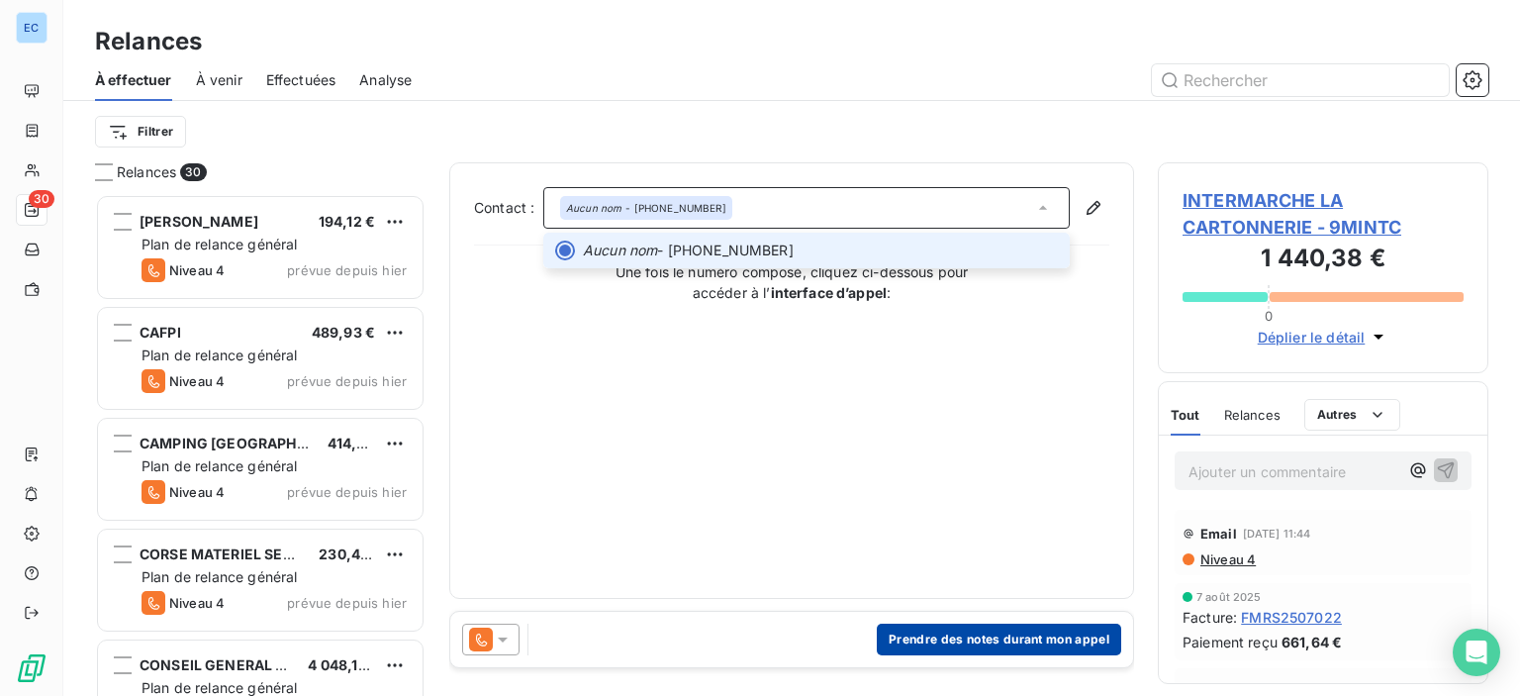
click at [931, 642] on button "Prendre des notes durant mon appel" at bounding box center [999, 639] width 244 height 32
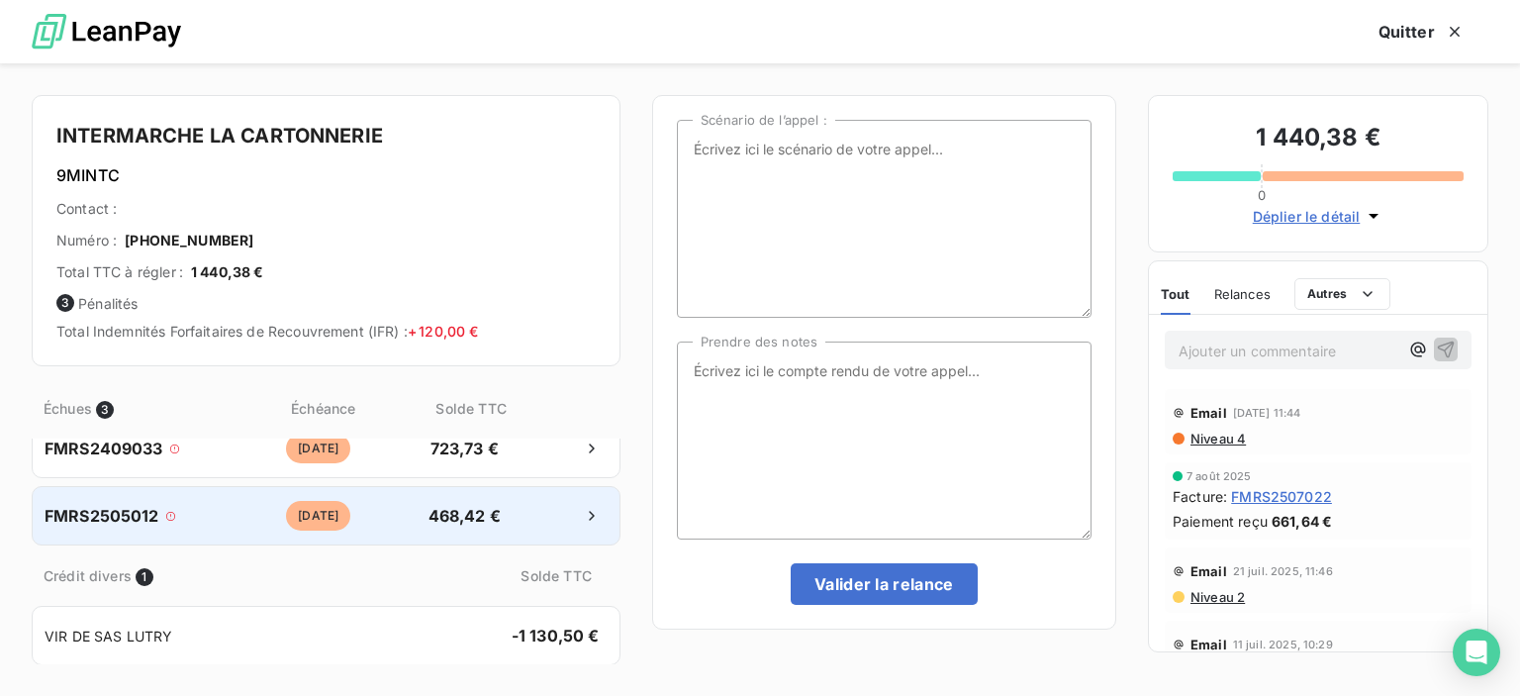
scroll to position [0, 0]
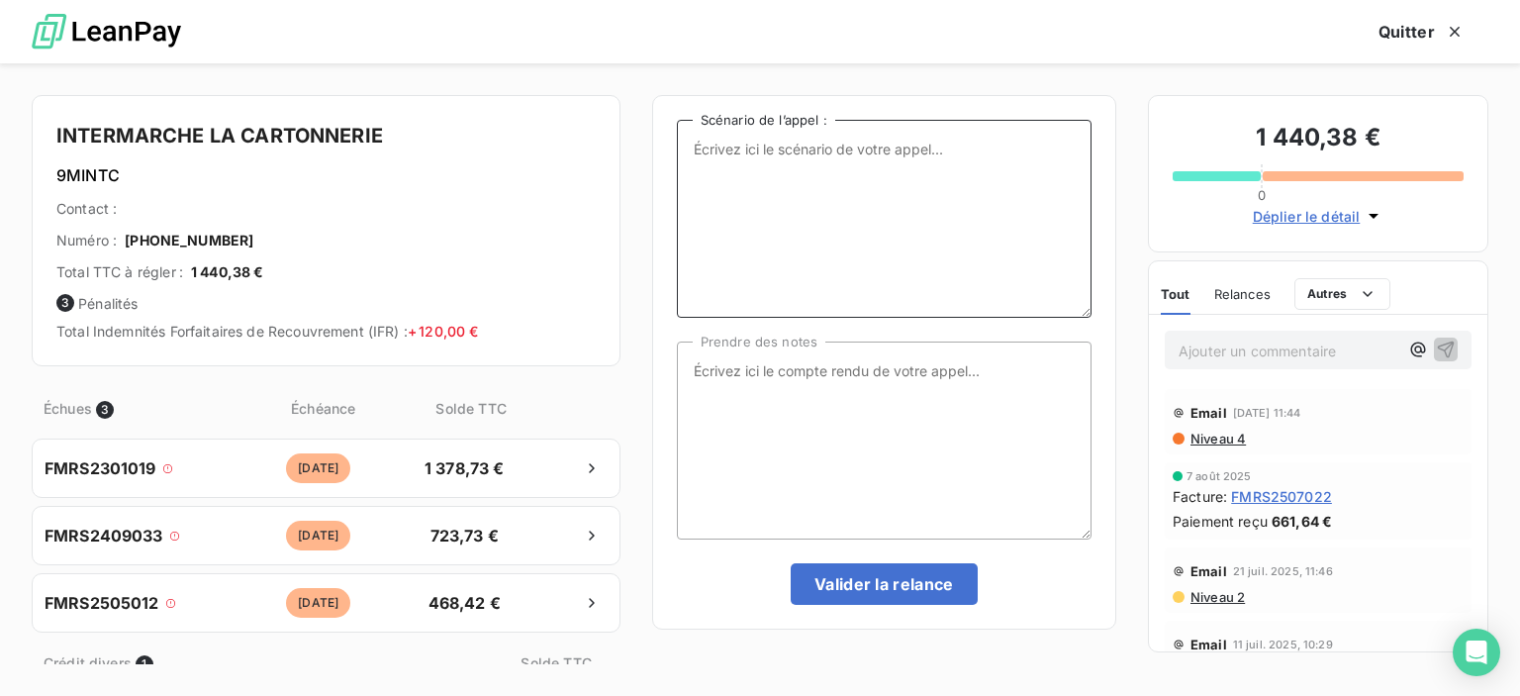
click at [724, 163] on textarea "Scénario de l’appel :" at bounding box center [884, 219] width 415 height 198
type textarea "factures impayées"
click at [710, 358] on textarea "Prendre des notes" at bounding box center [884, 440] width 415 height 198
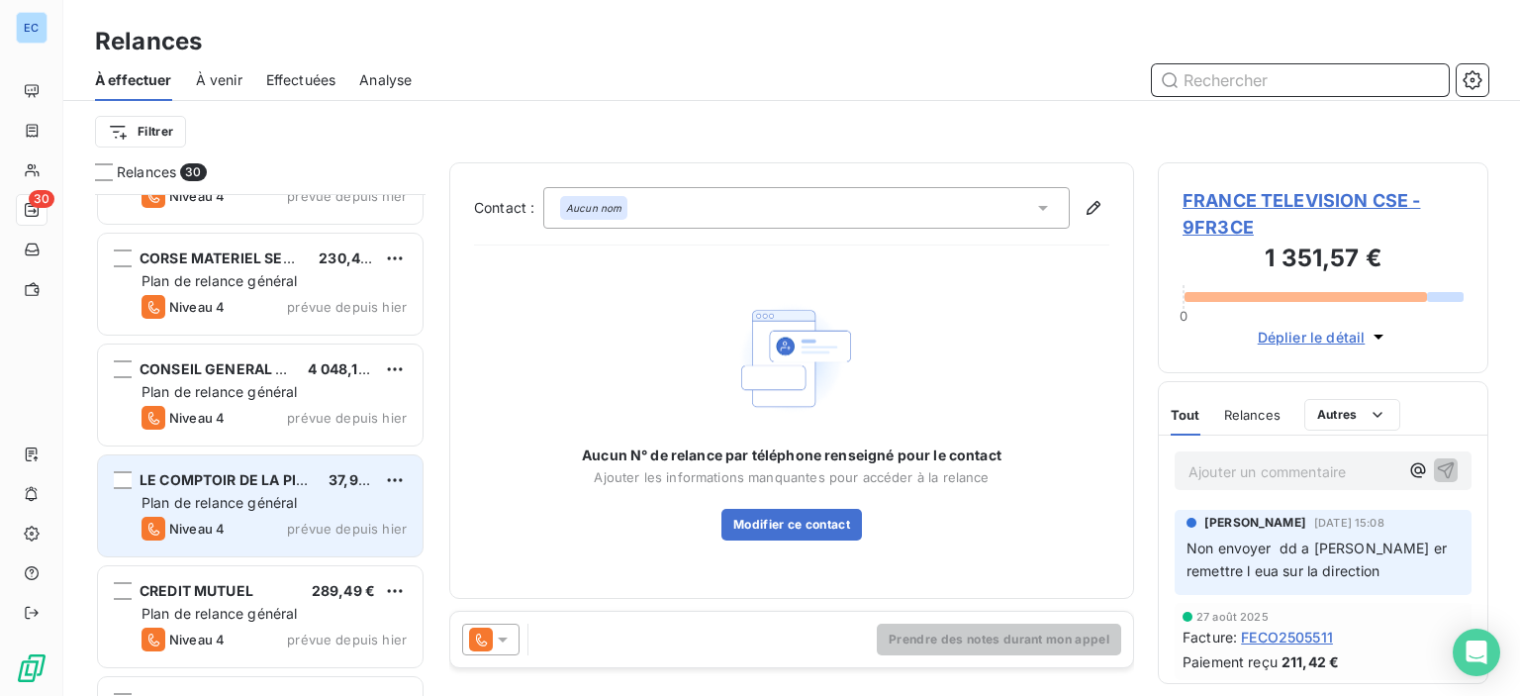
scroll to position [495, 0]
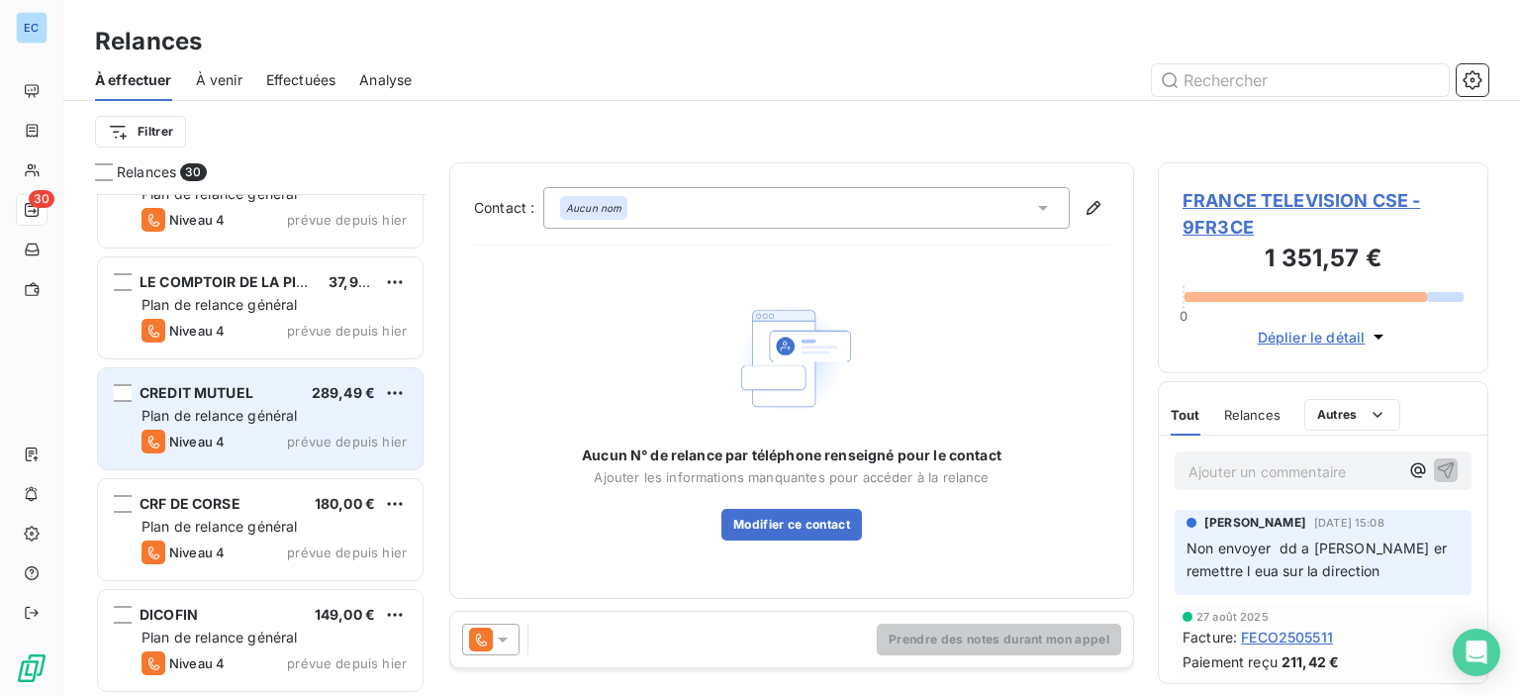
click at [206, 395] on span "CREDIT MUTUEL" at bounding box center [197, 392] width 114 height 17
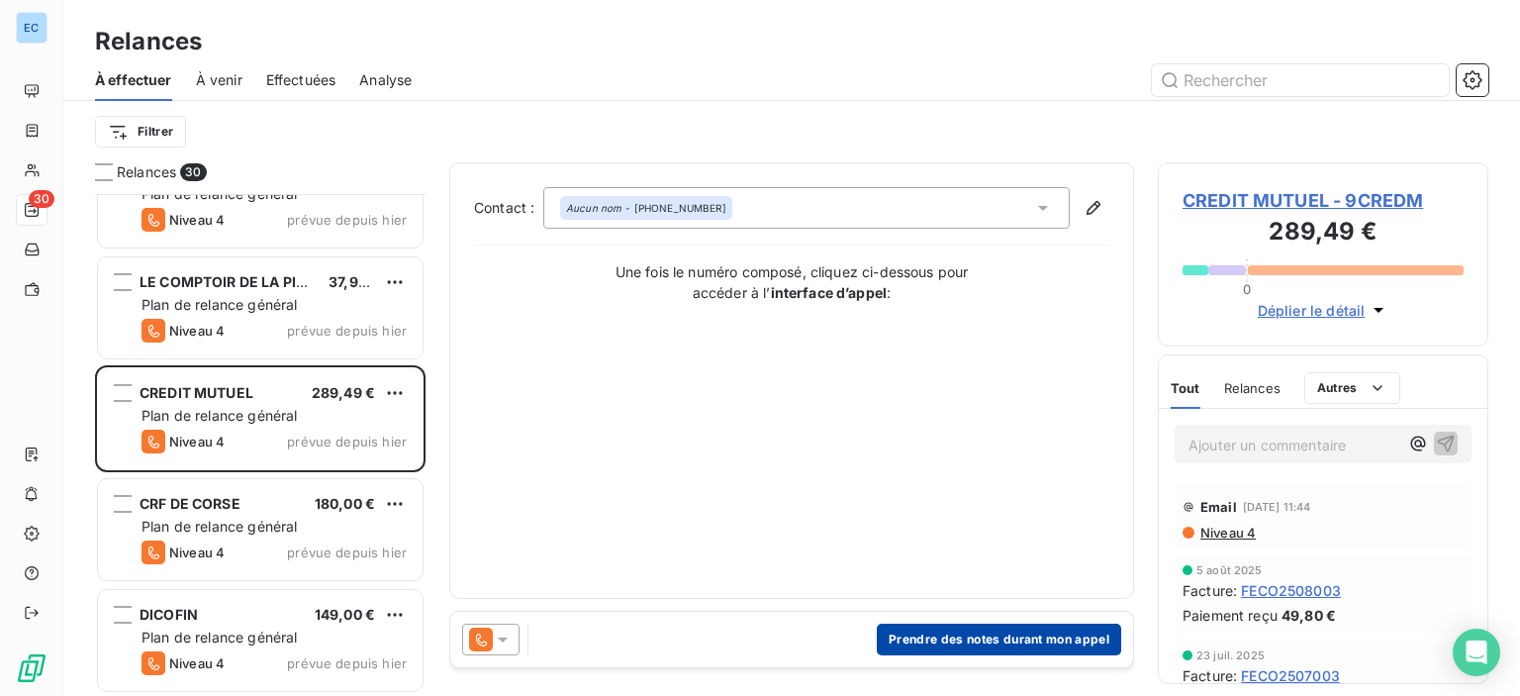
click at [926, 641] on button "Prendre des notes durant mon appel" at bounding box center [999, 639] width 244 height 32
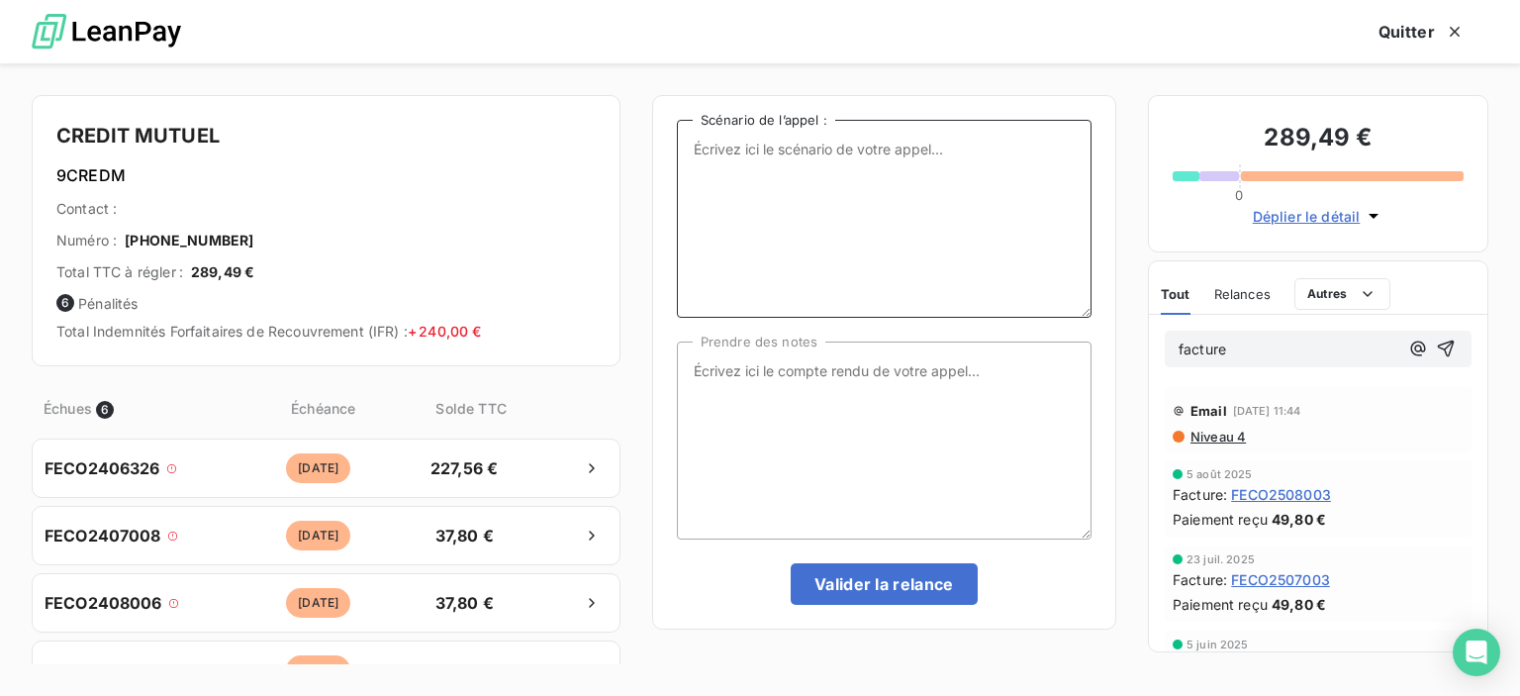
click at [716, 153] on textarea "Scénario de l’appel :" at bounding box center [884, 219] width 415 height 198
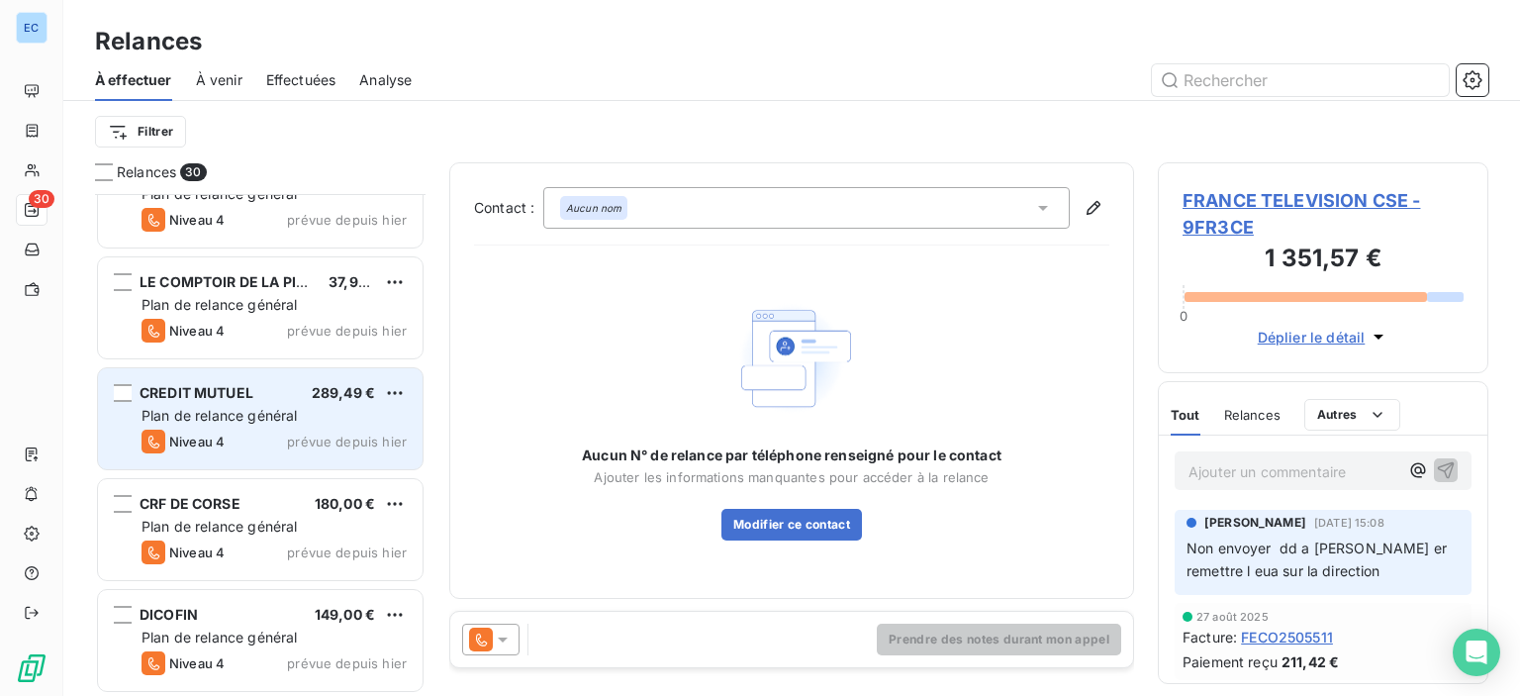
click at [202, 391] on span "CREDIT MUTUEL" at bounding box center [197, 392] width 114 height 17
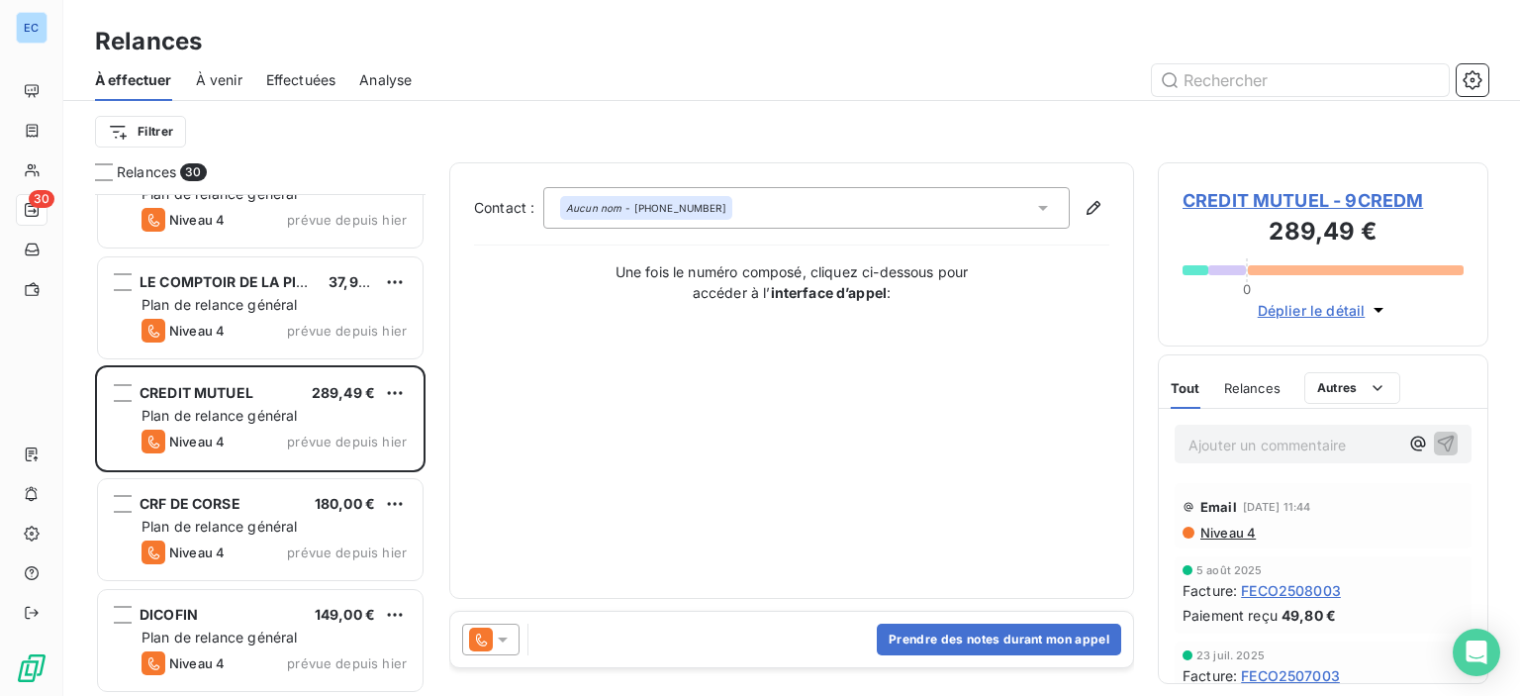
click at [1239, 197] on span "CREDIT MUTUEL - 9CREDM" at bounding box center [1323, 200] width 281 height 27
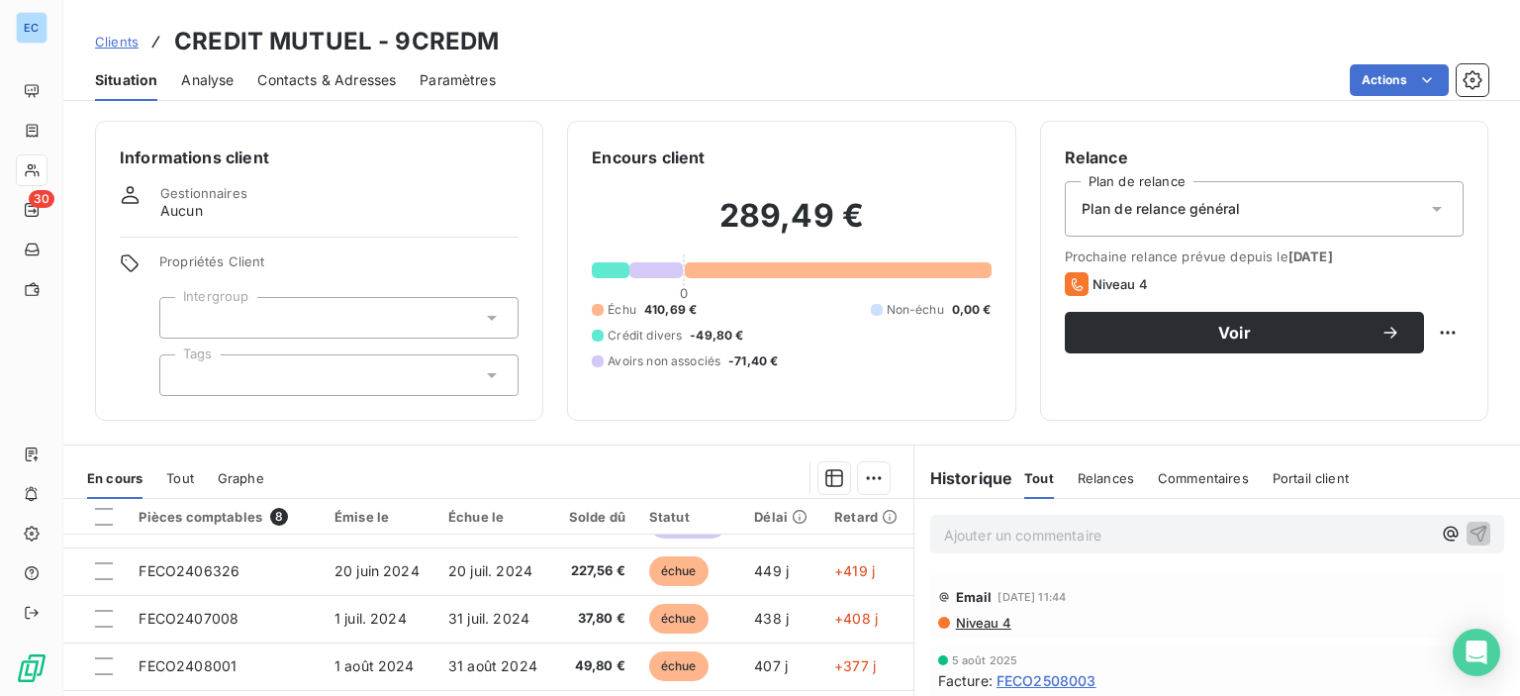
scroll to position [241, 0]
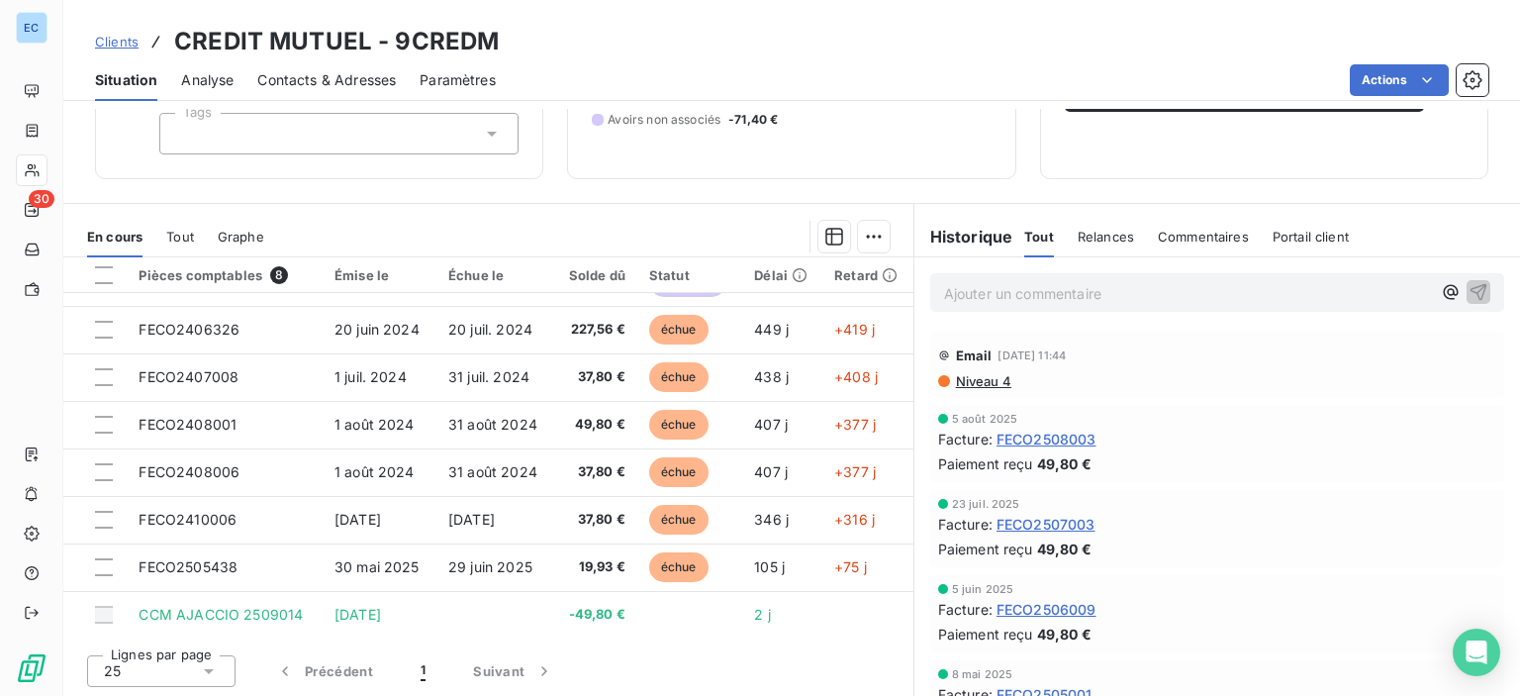
click at [1022, 525] on span "FECO2507003" at bounding box center [1046, 524] width 99 height 21
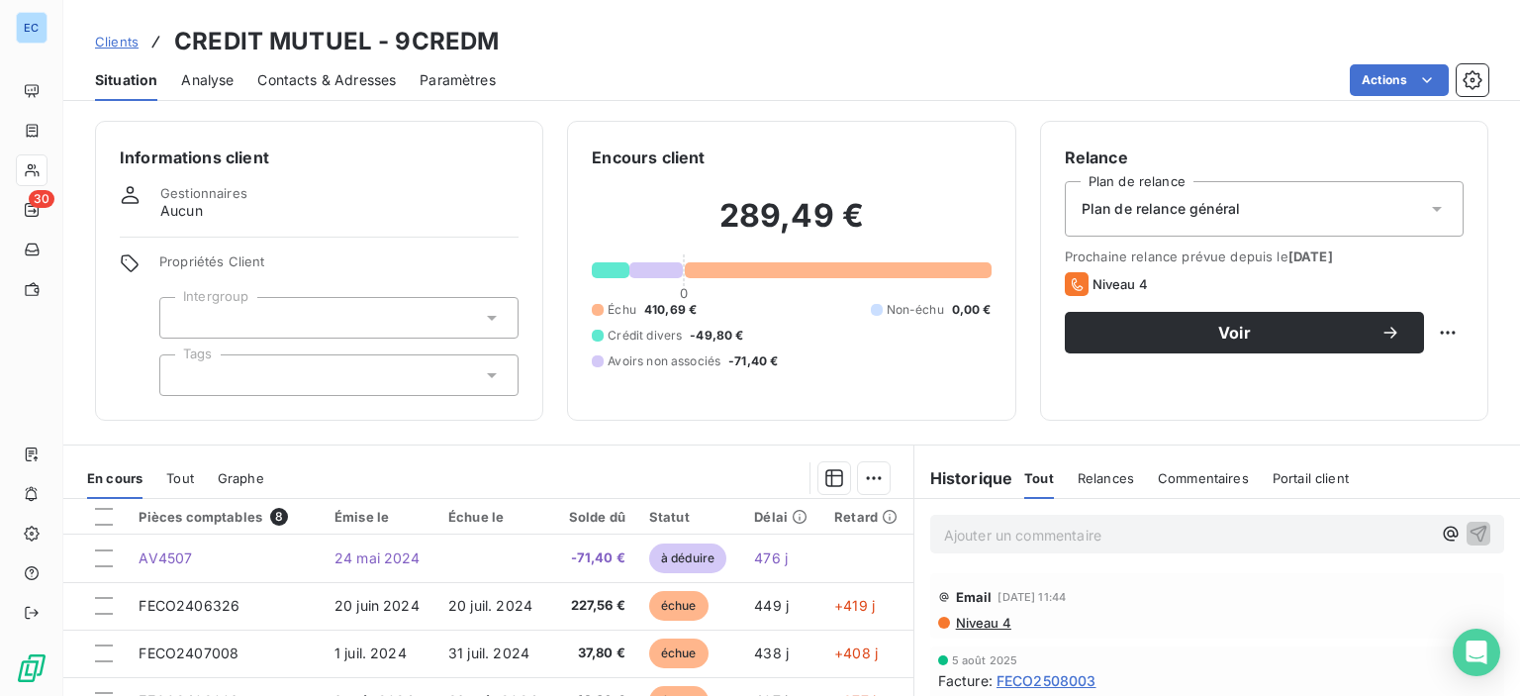
click at [314, 78] on span "Contacts & Adresses" at bounding box center [326, 80] width 139 height 20
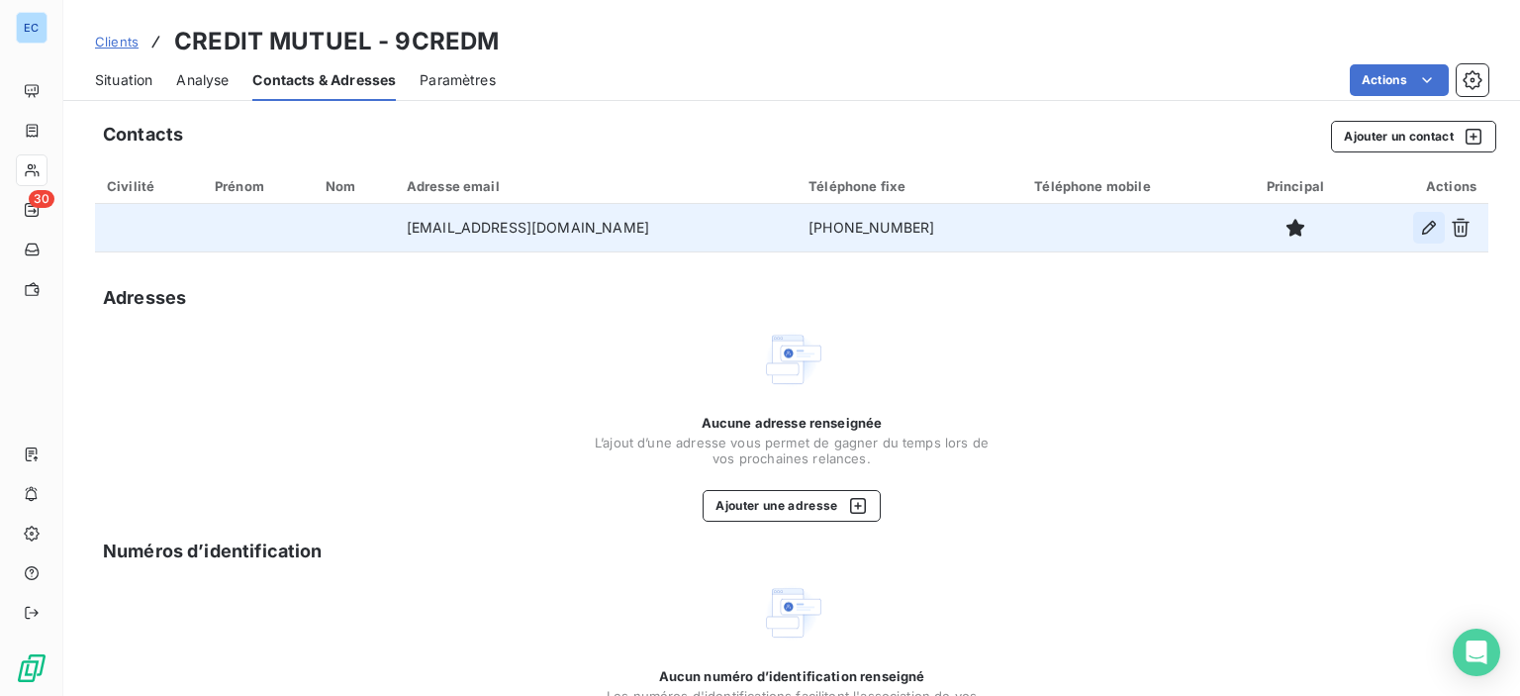
click at [1419, 234] on icon "button" at bounding box center [1429, 228] width 20 height 20
type input "[EMAIL_ADDRESS][DOMAIN_NAME]"
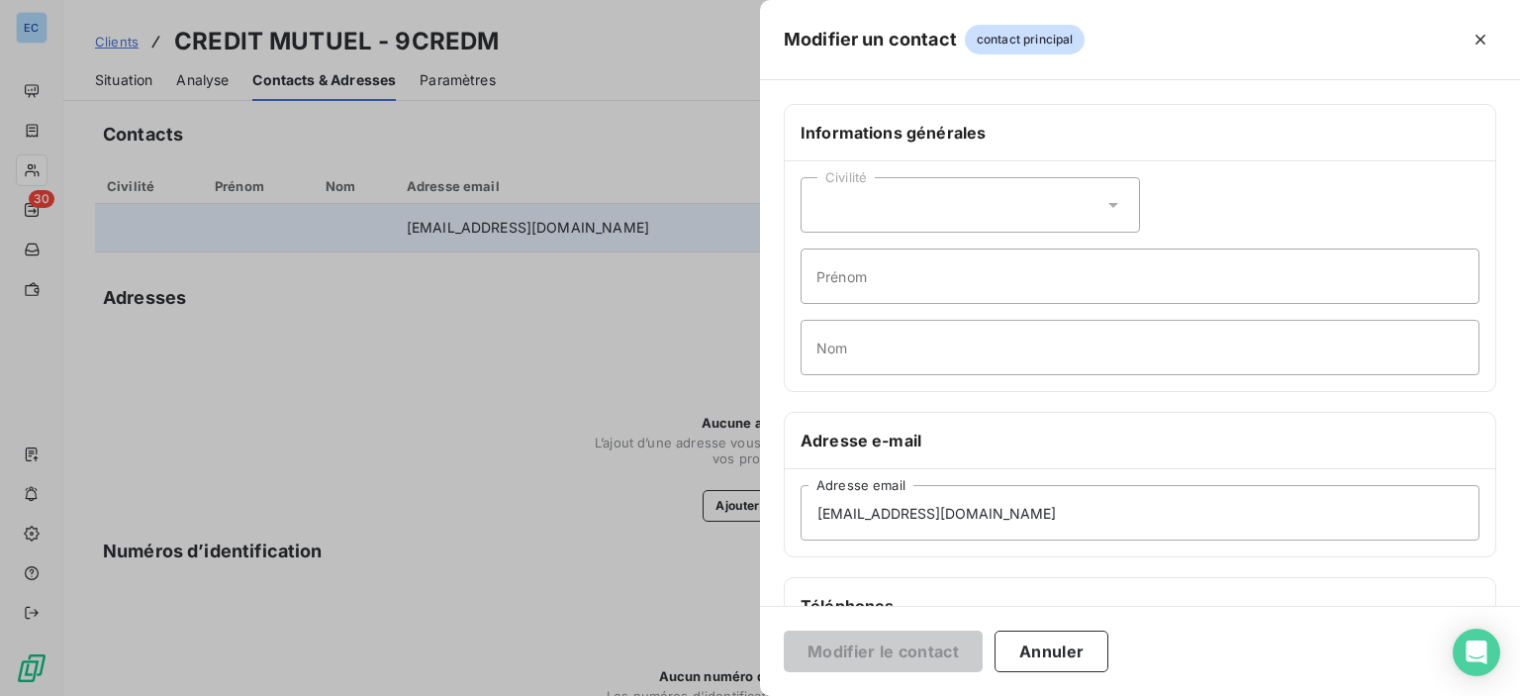
scroll to position [373, 0]
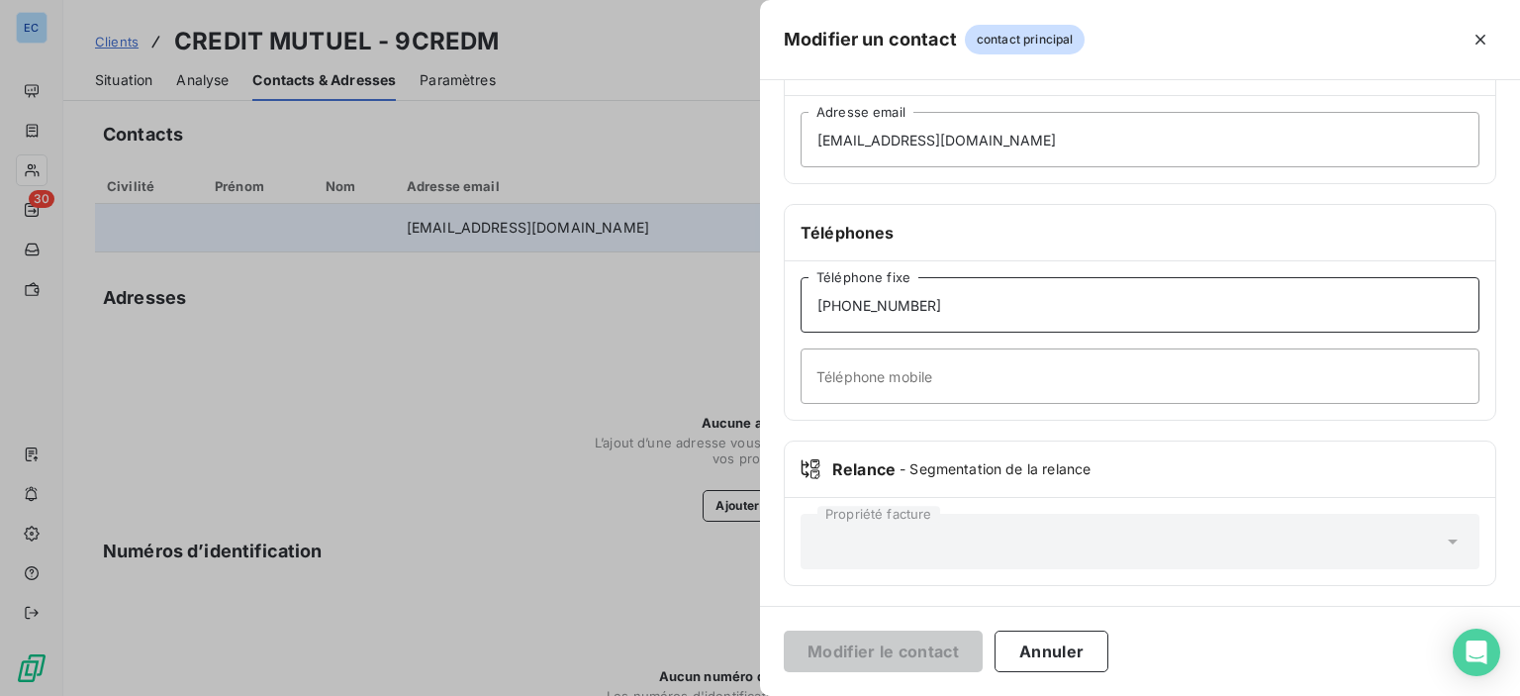
click at [922, 297] on input "[PHONE_NUMBER]" at bounding box center [1140, 304] width 679 height 55
type input "[PHONE_NUMBER]"
click at [831, 654] on button "Modifier le contact" at bounding box center [883, 651] width 199 height 42
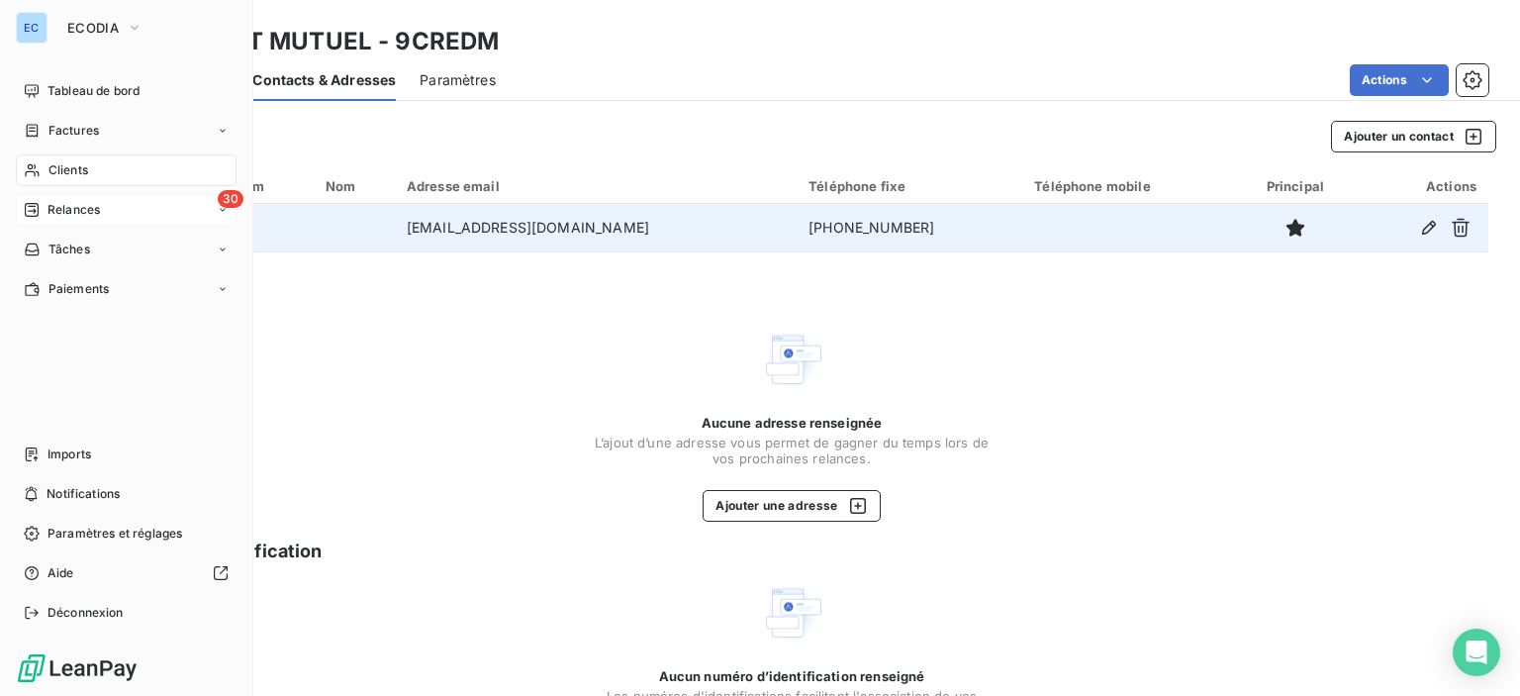
click at [66, 208] on span "Relances" at bounding box center [74, 210] width 52 height 18
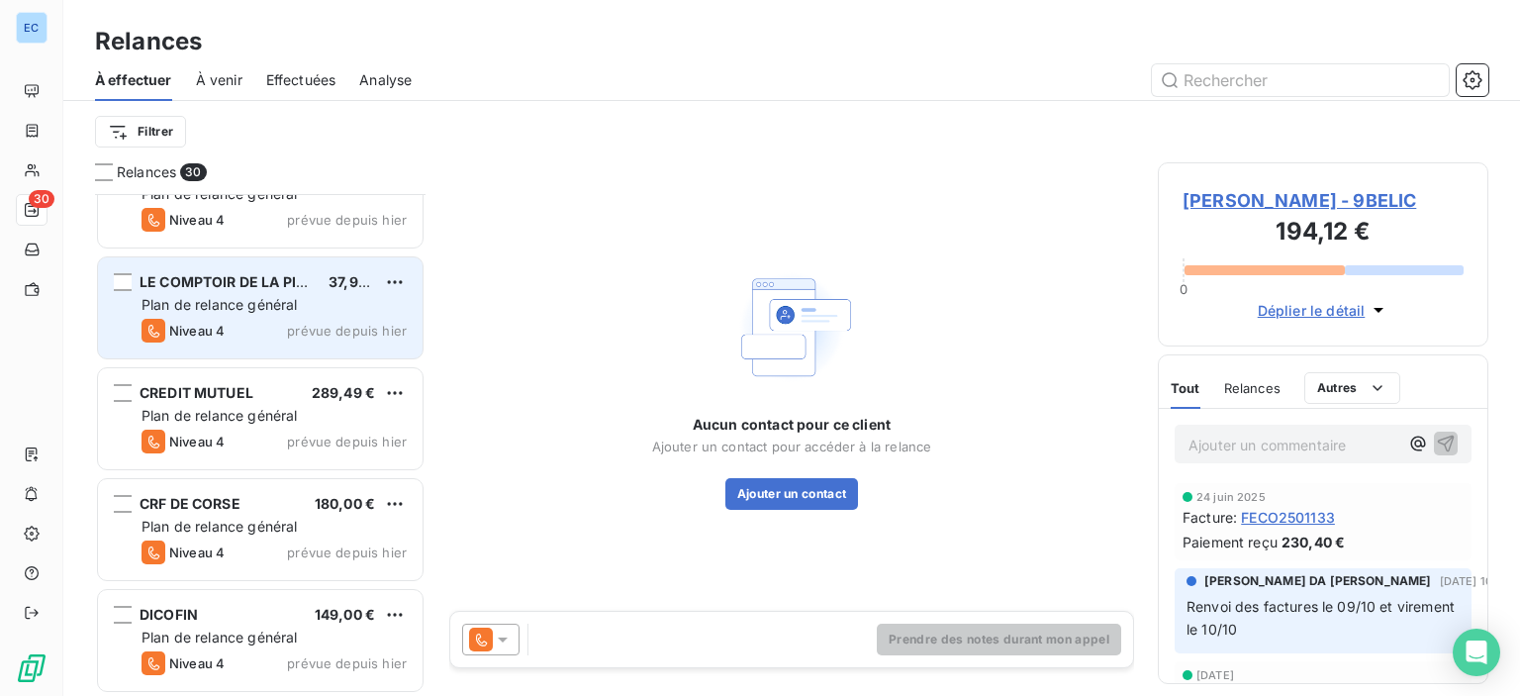
scroll to position [99, 0]
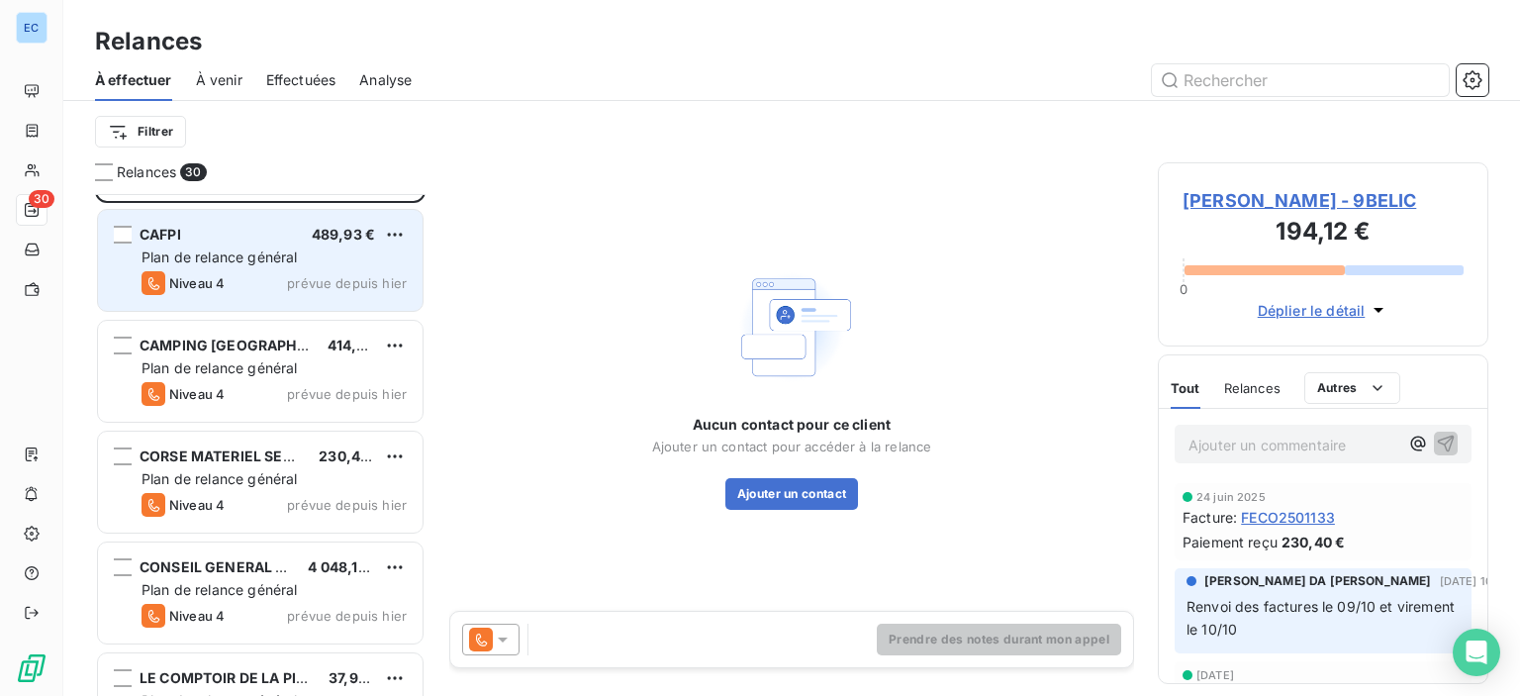
click at [180, 240] on span "CAFPI" at bounding box center [161, 234] width 42 height 17
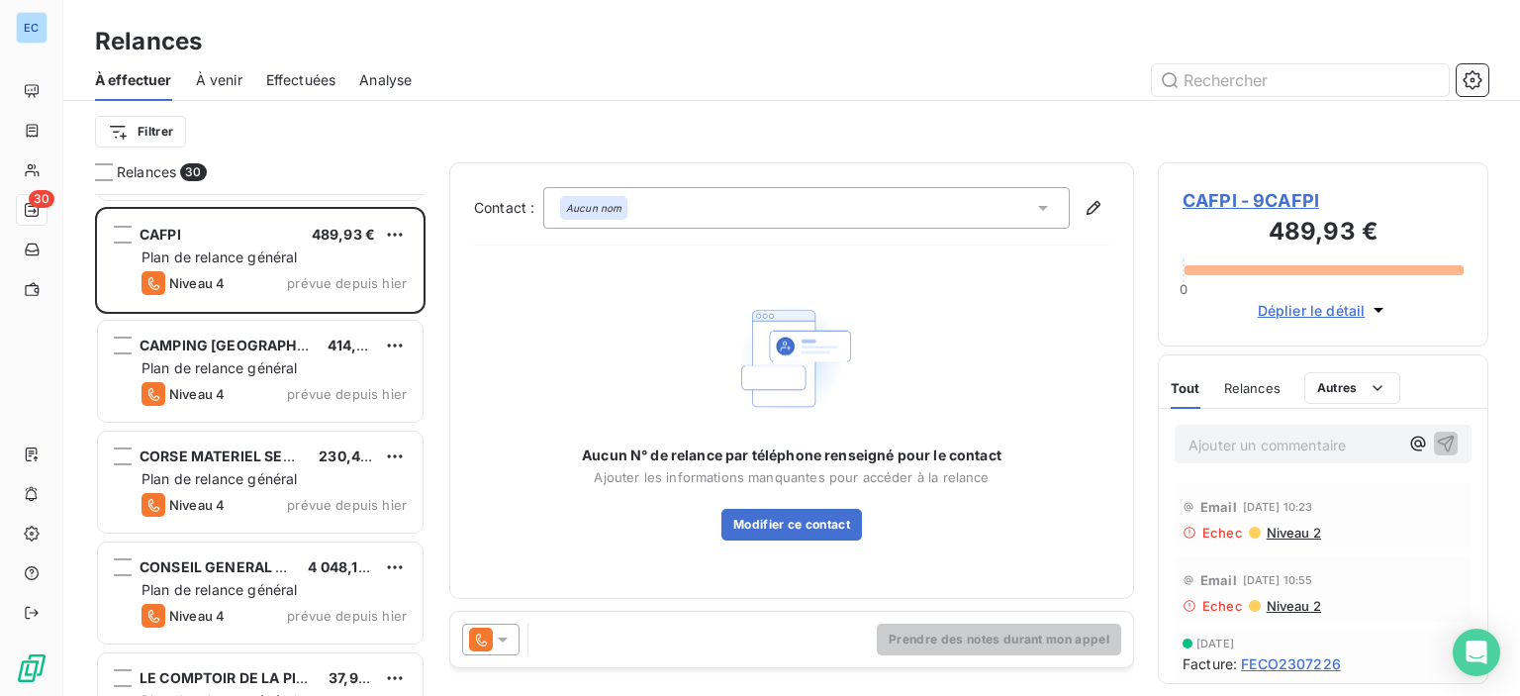
click at [1214, 203] on span "CAFPI - 9CAFPI" at bounding box center [1323, 200] width 281 height 27
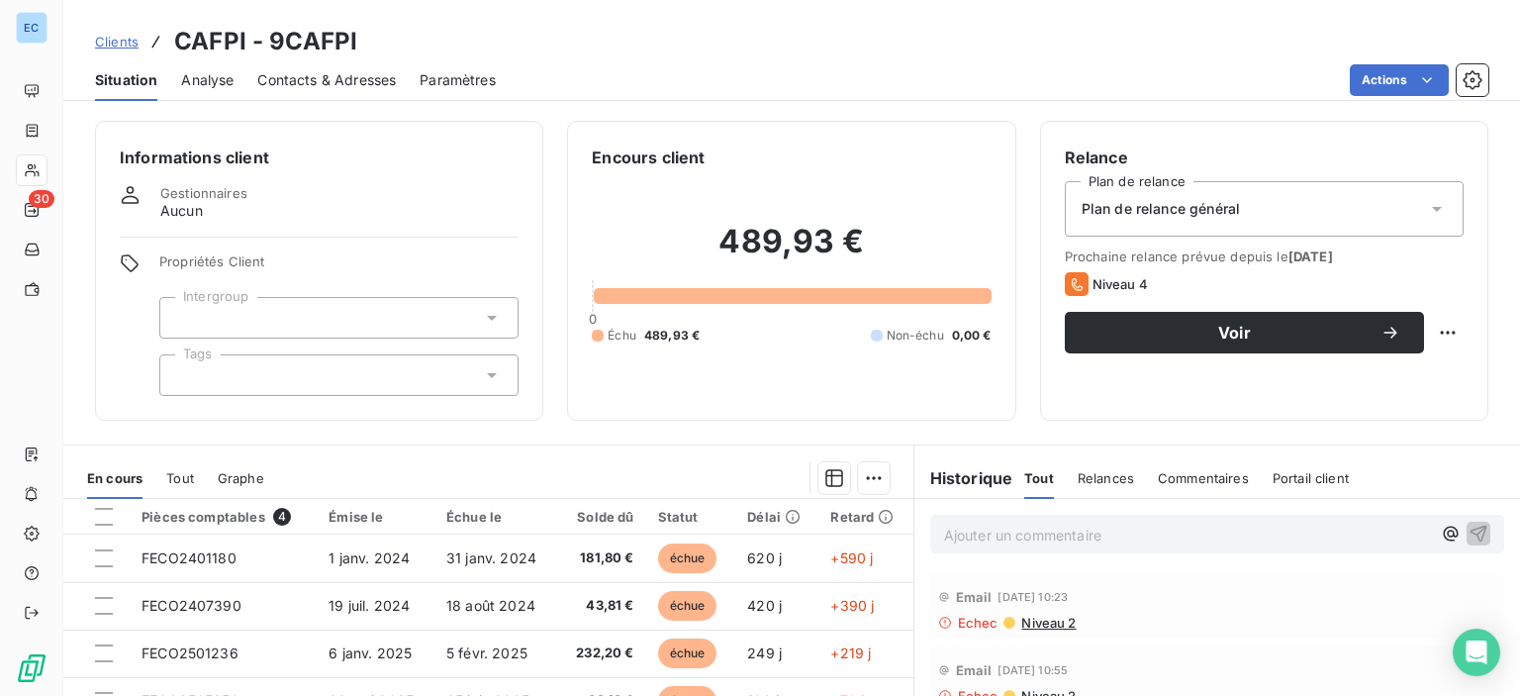
click at [281, 87] on span "Contacts & Adresses" at bounding box center [326, 80] width 139 height 20
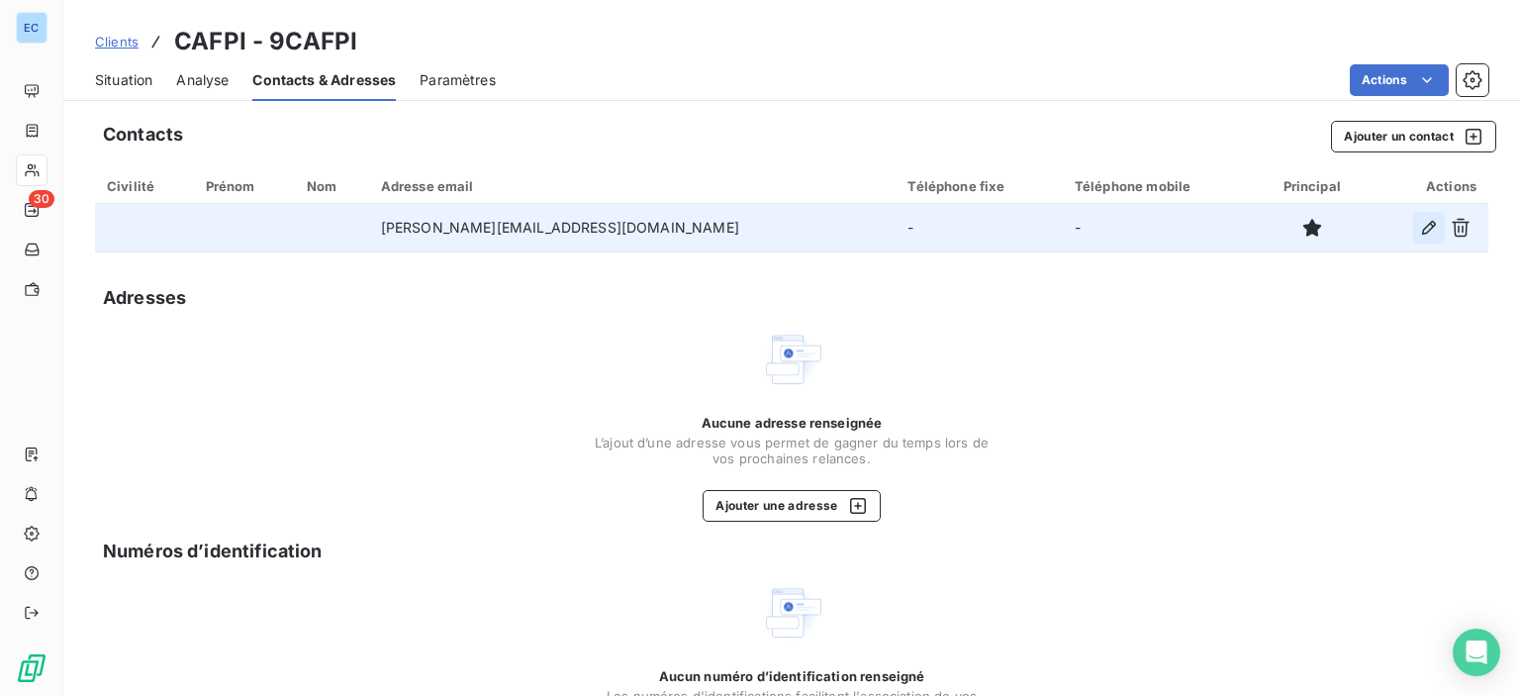
click at [1419, 229] on icon "button" at bounding box center [1429, 228] width 20 height 20
type input "[PERSON_NAME][EMAIL_ADDRESS][DOMAIN_NAME]"
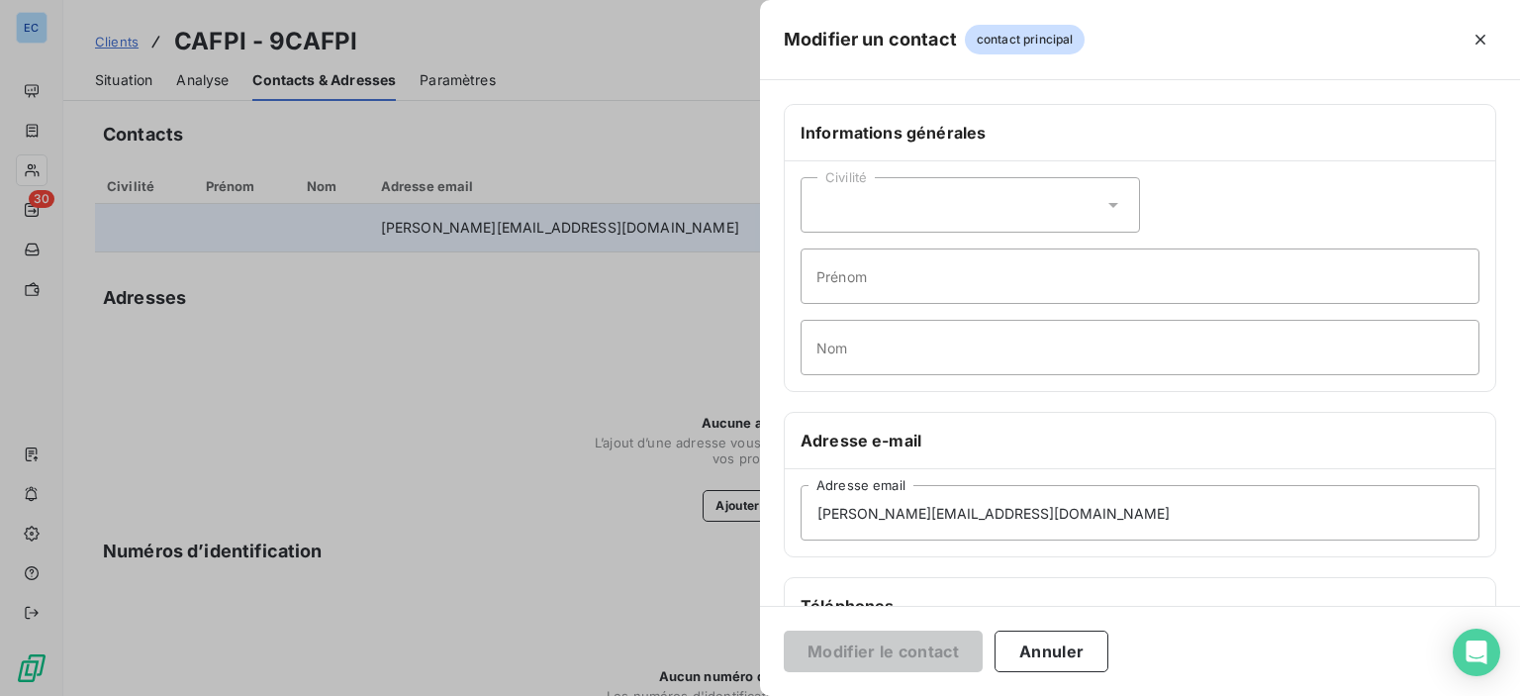
scroll to position [198, 0]
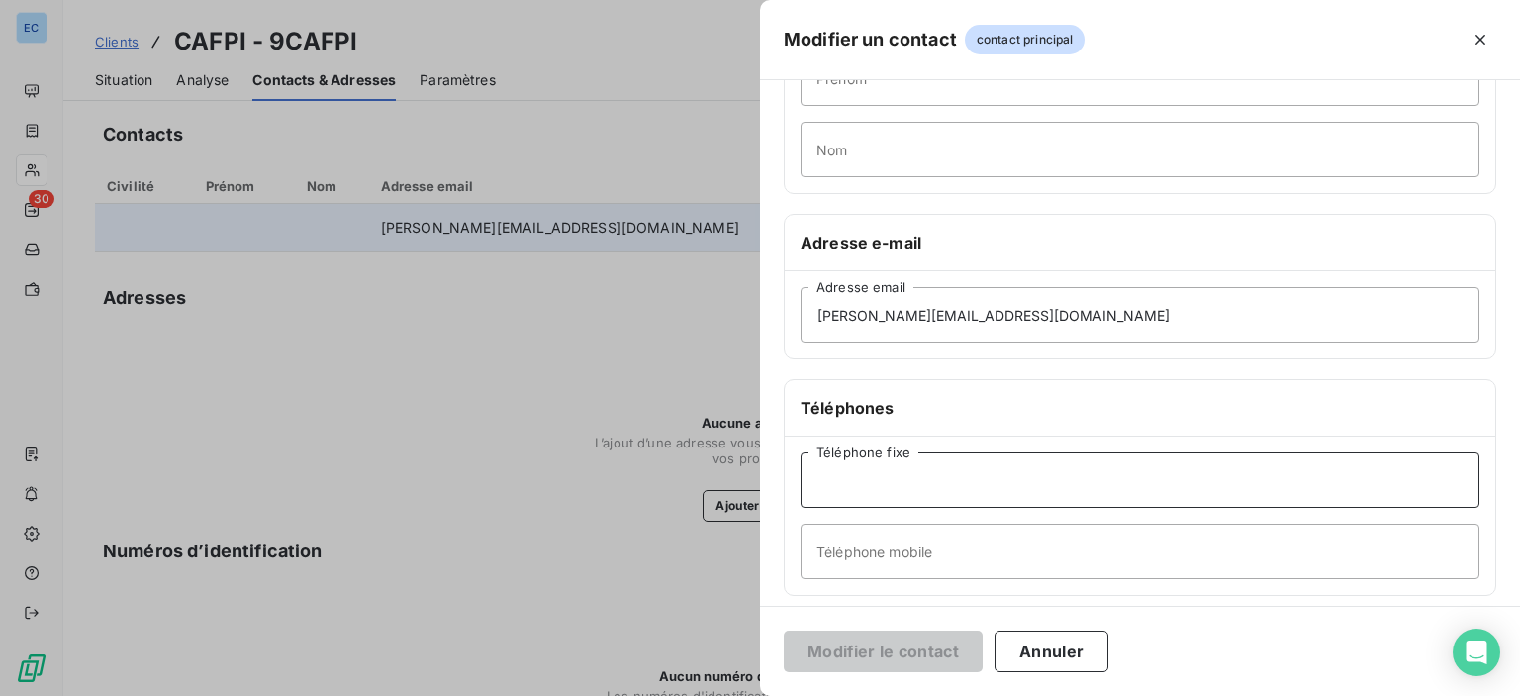
click at [820, 482] on input "Téléphone fixe" at bounding box center [1140, 479] width 679 height 55
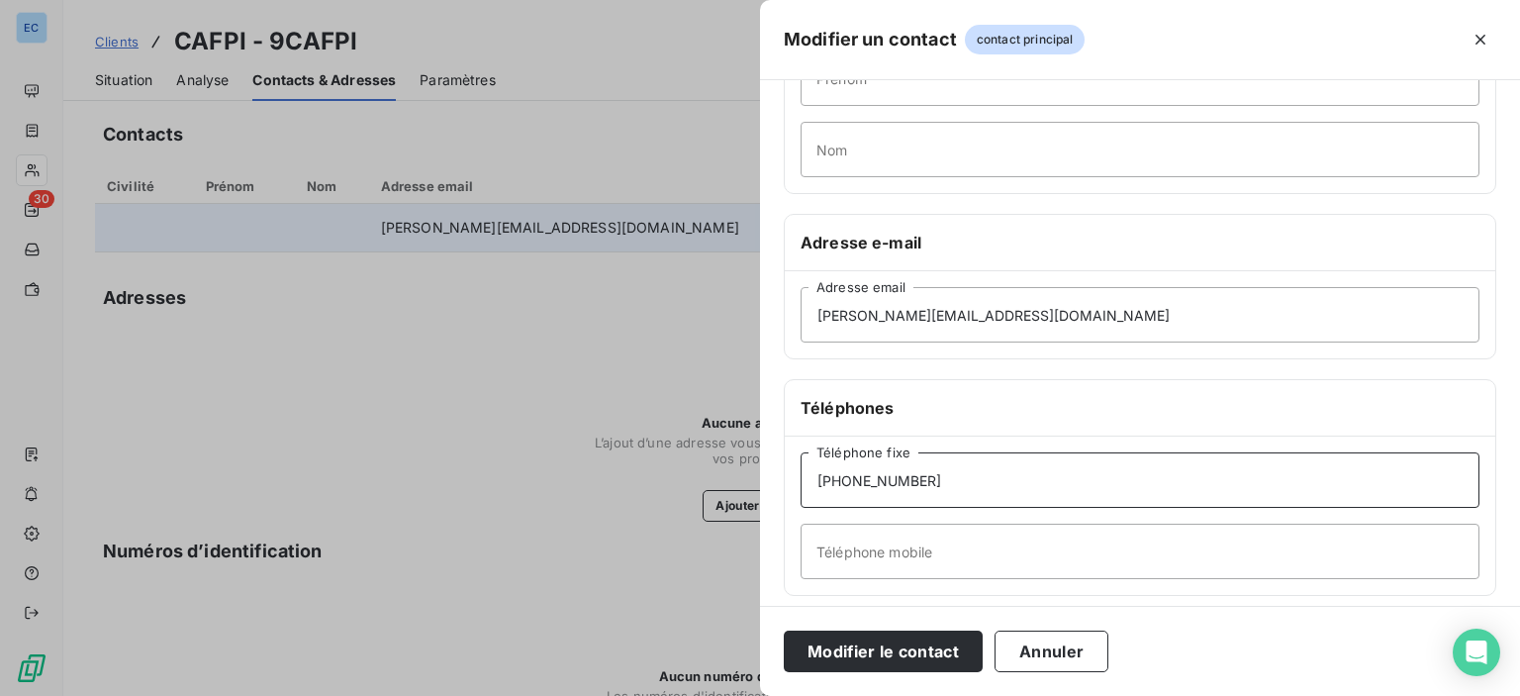
click at [897, 482] on input "[PHONE_NUMBER]" at bounding box center [1140, 479] width 679 height 55
type input "[PHONE_NUMBER]"
click at [1026, 643] on button "Annuler" at bounding box center [1052, 651] width 114 height 42
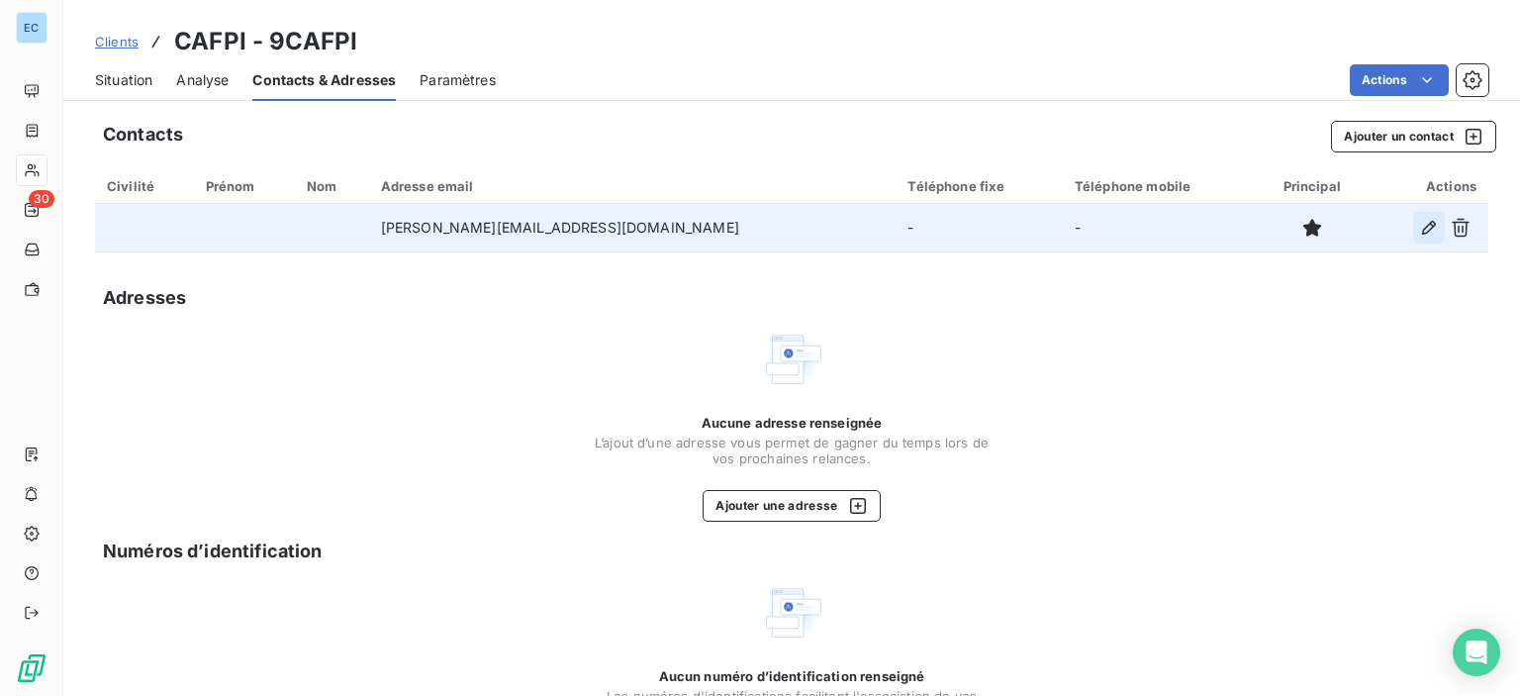
click at [1422, 229] on icon "button" at bounding box center [1429, 228] width 14 height 14
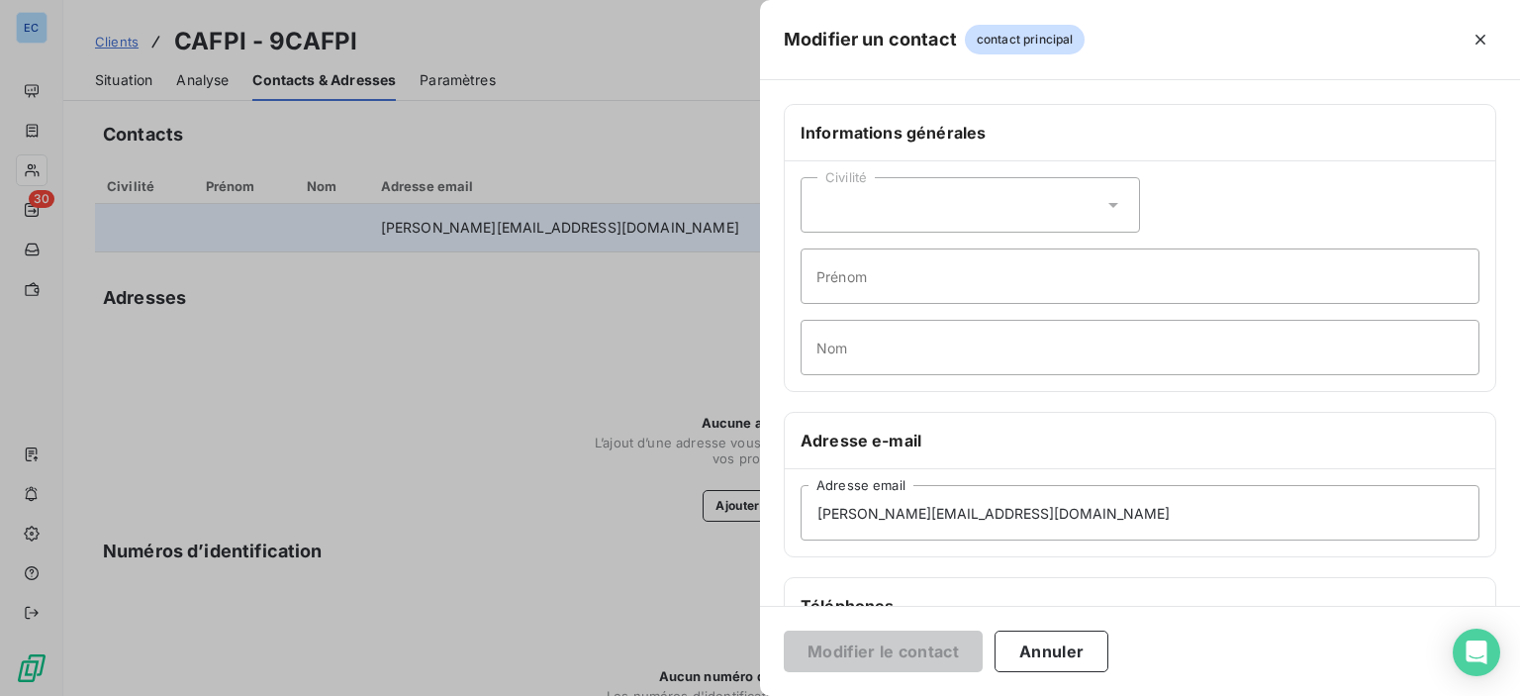
scroll to position [297, 0]
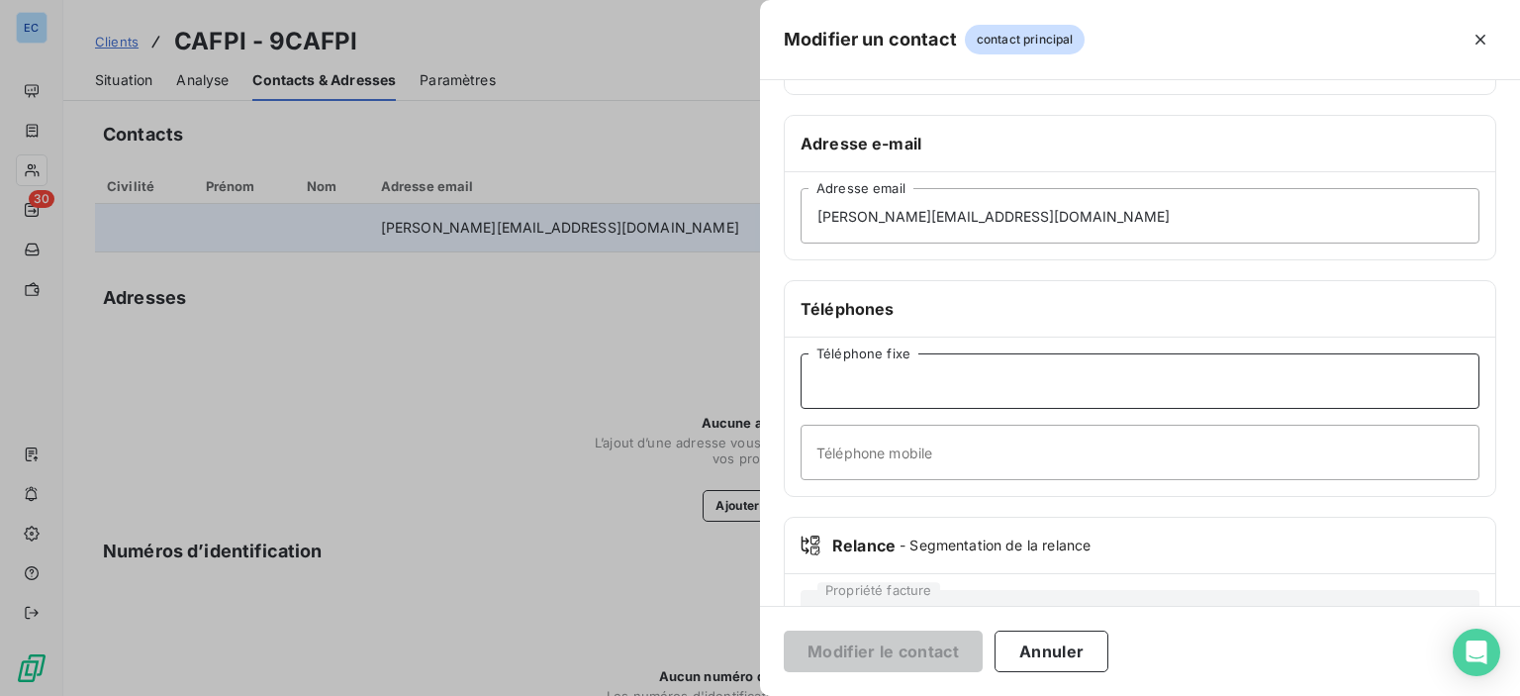
click at [827, 368] on input "Téléphone fixe" at bounding box center [1140, 380] width 679 height 55
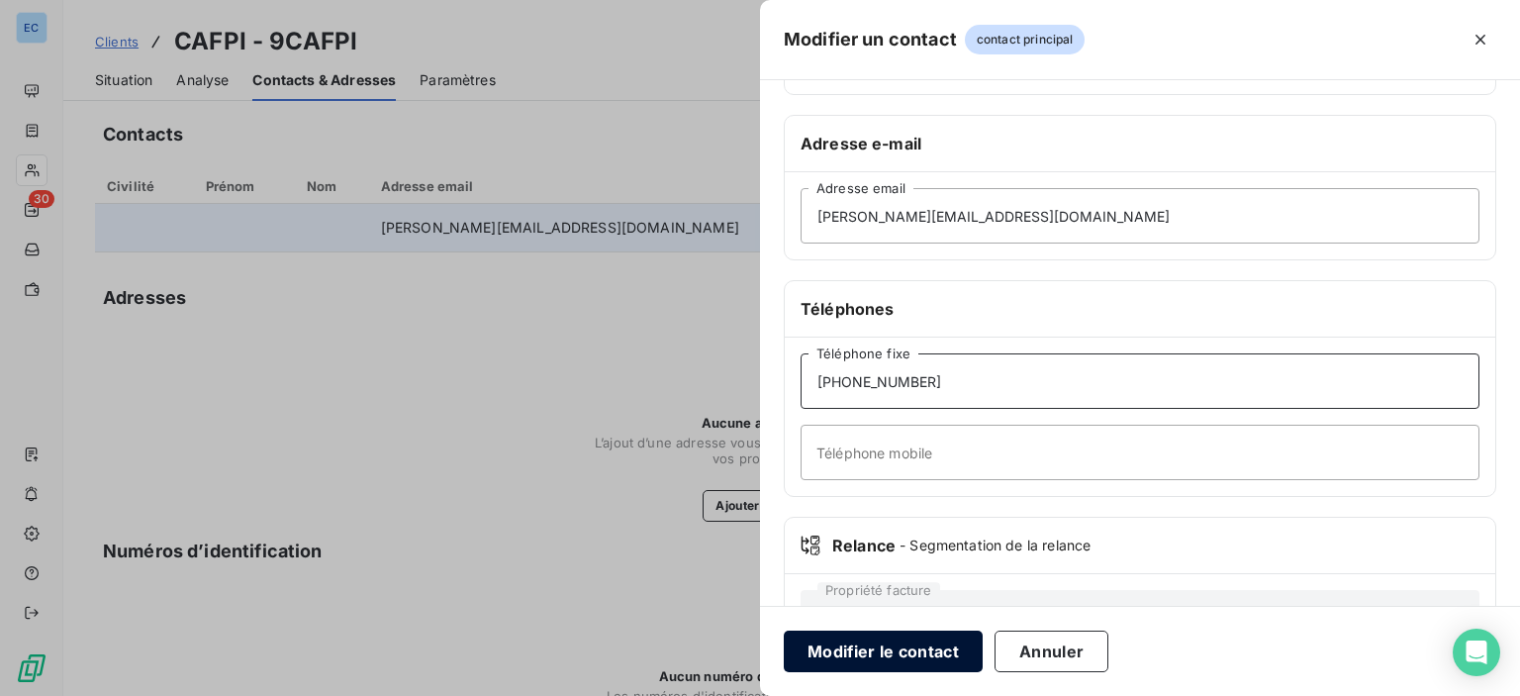
type input "[PHONE_NUMBER]"
click at [882, 648] on button "Modifier le contact" at bounding box center [883, 651] width 199 height 42
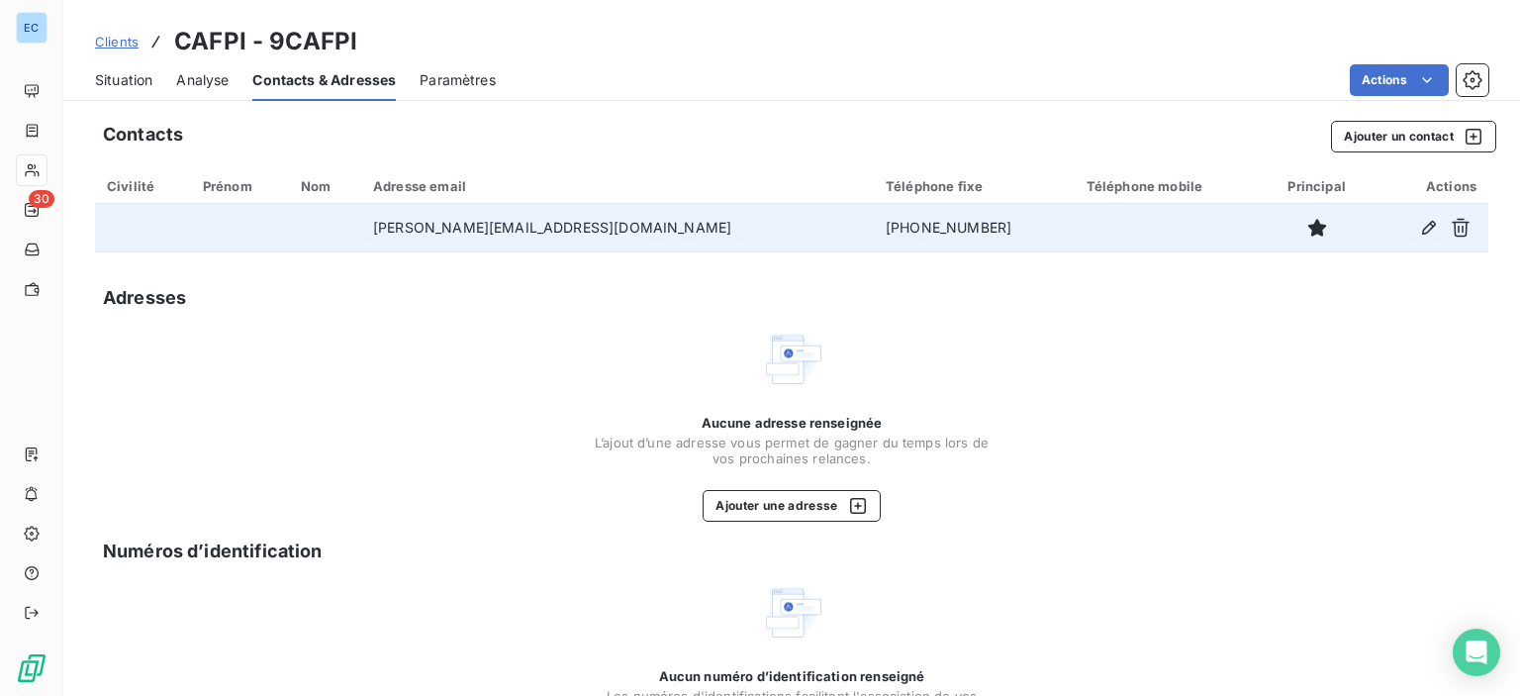
click at [126, 88] on span "Situation" at bounding box center [123, 80] width 57 height 20
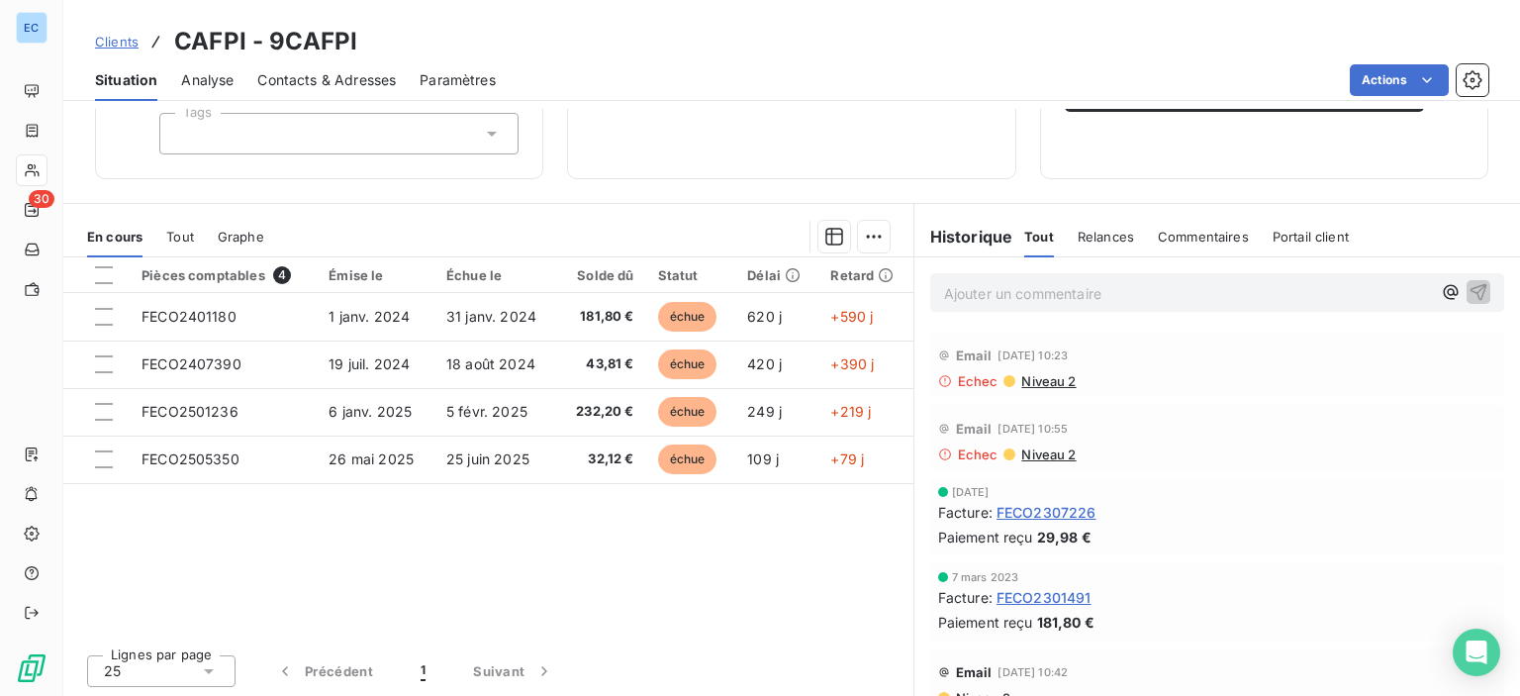
scroll to position [0, 0]
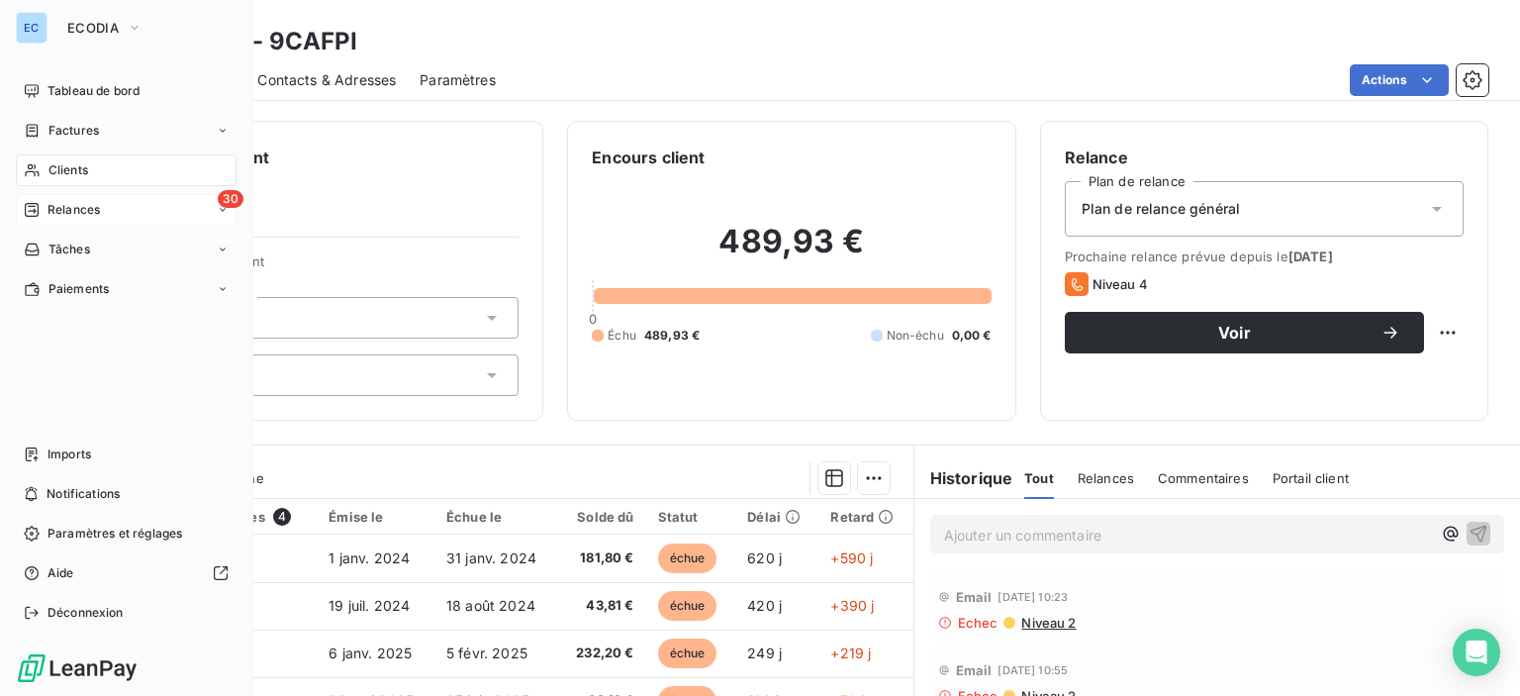
click at [121, 208] on div "30 Relances" at bounding box center [126, 210] width 221 height 32
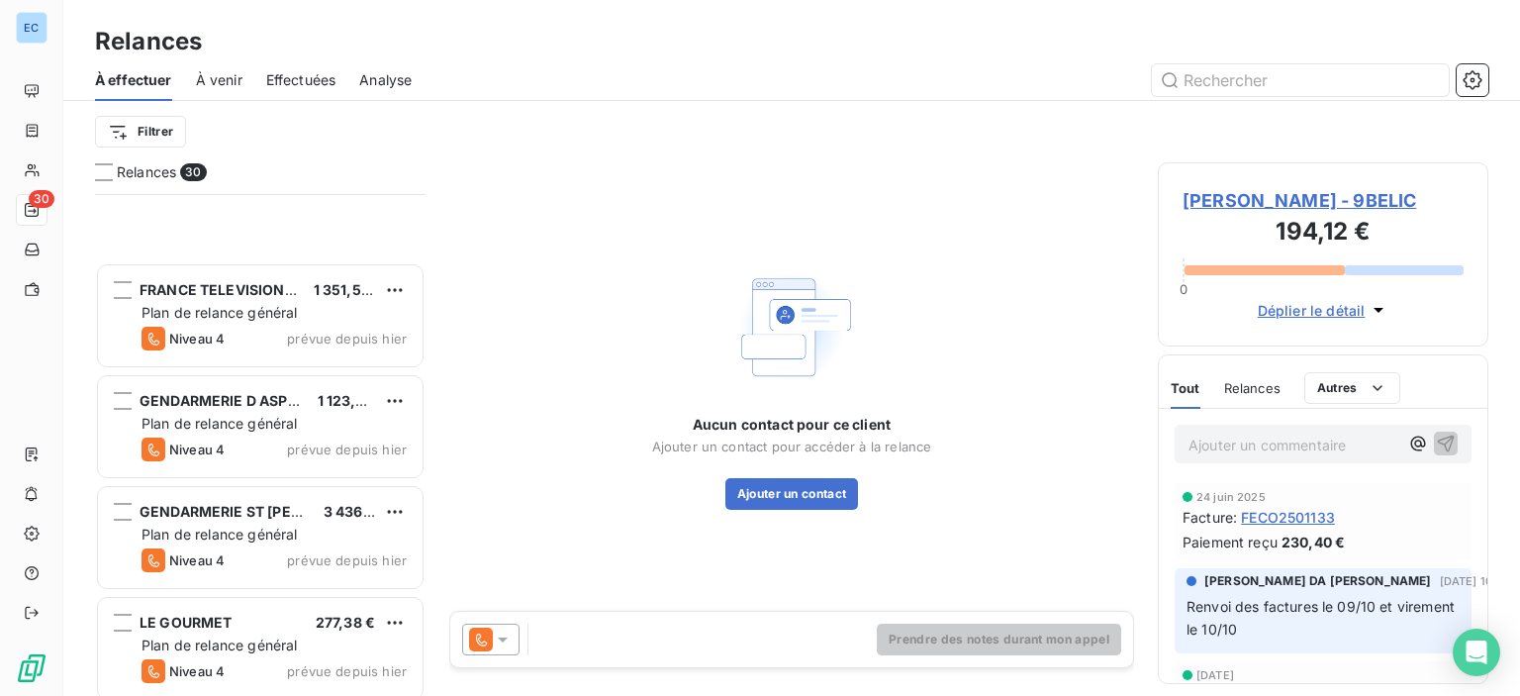
scroll to position [1682, 0]
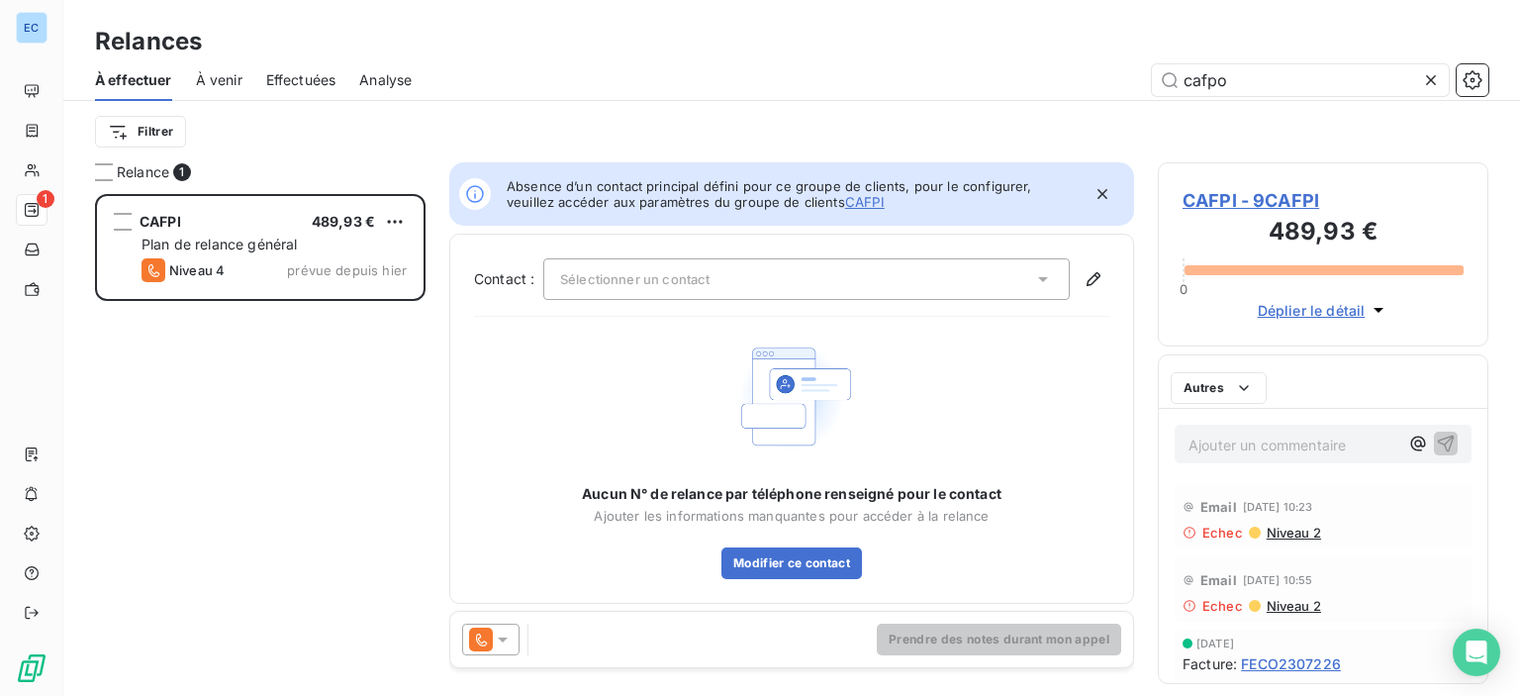
scroll to position [487, 315]
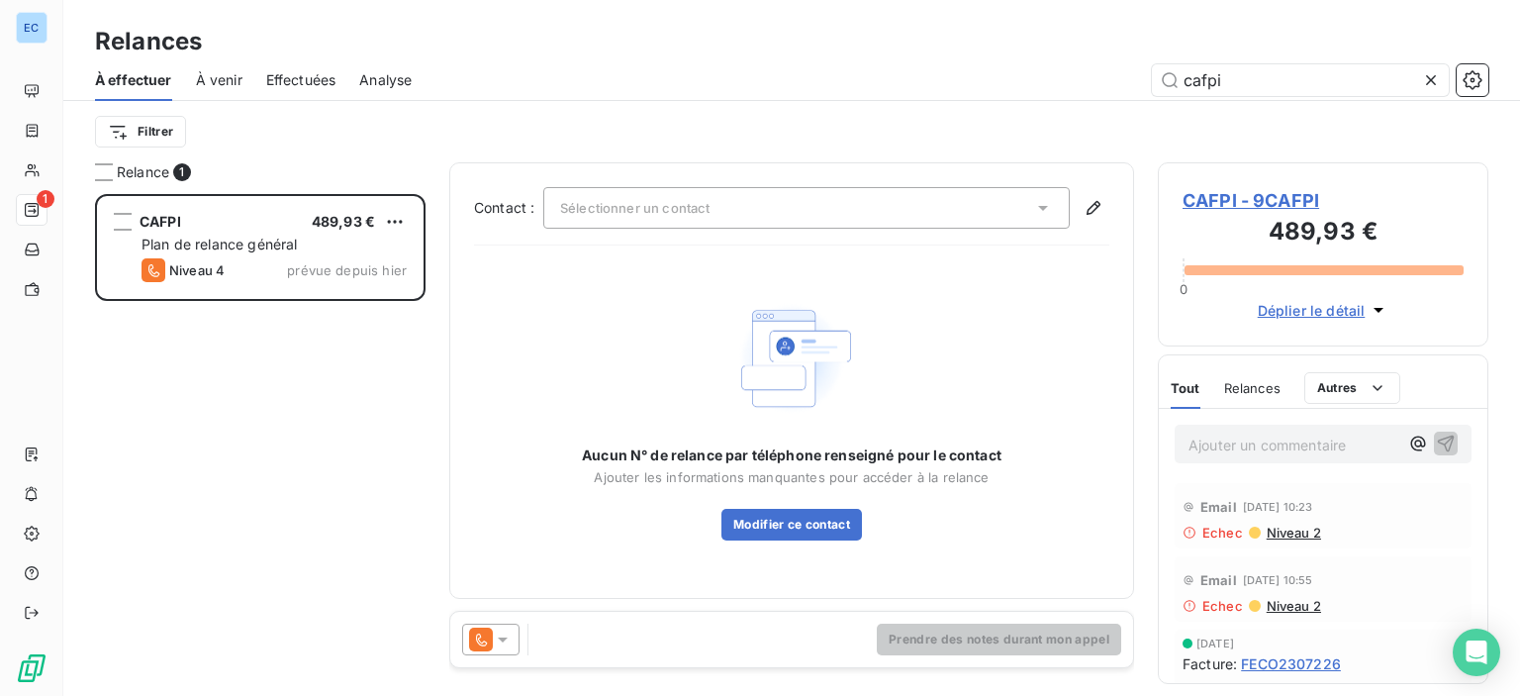
scroll to position [487, 315]
type input "cafpi"
click at [1041, 211] on icon at bounding box center [1043, 208] width 20 height 20
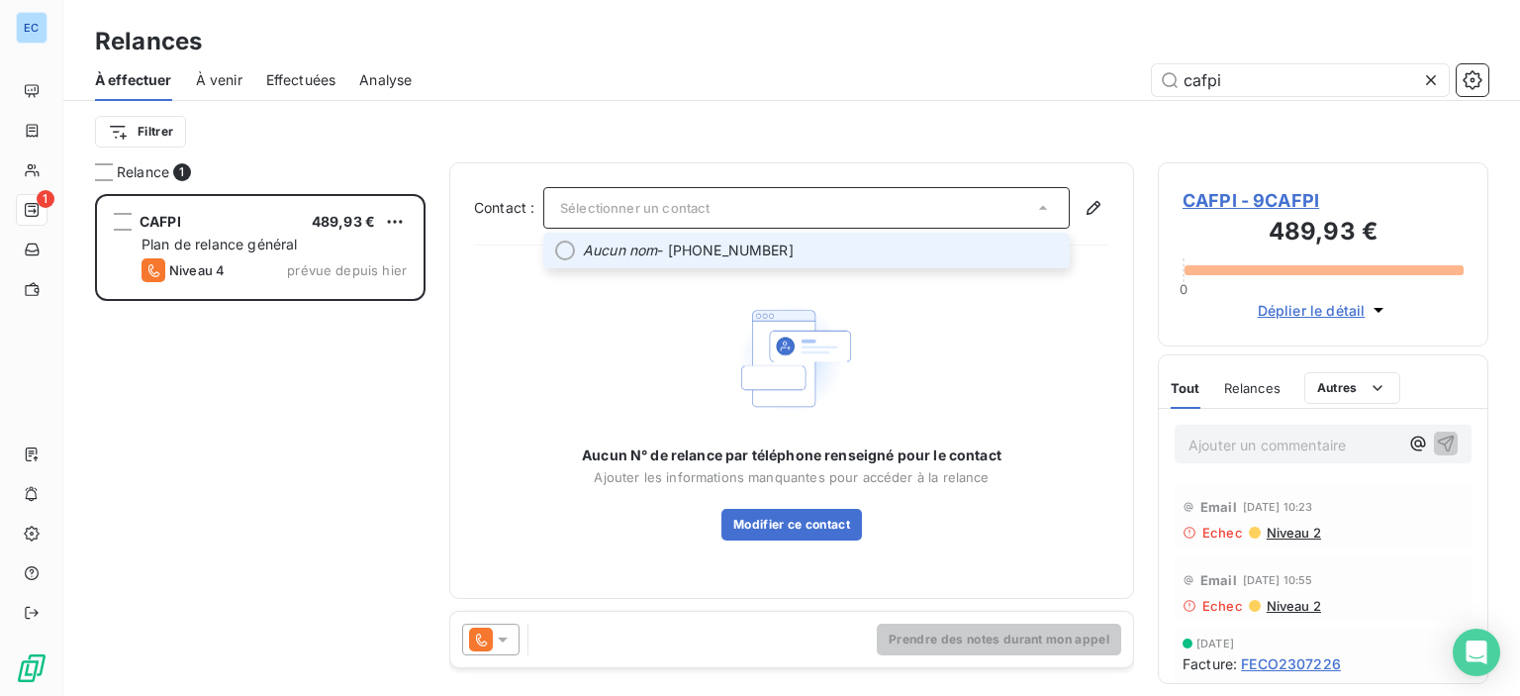
click at [744, 260] on li "Aucun nom - [PHONE_NUMBER]" at bounding box center [806, 251] width 526 height 36
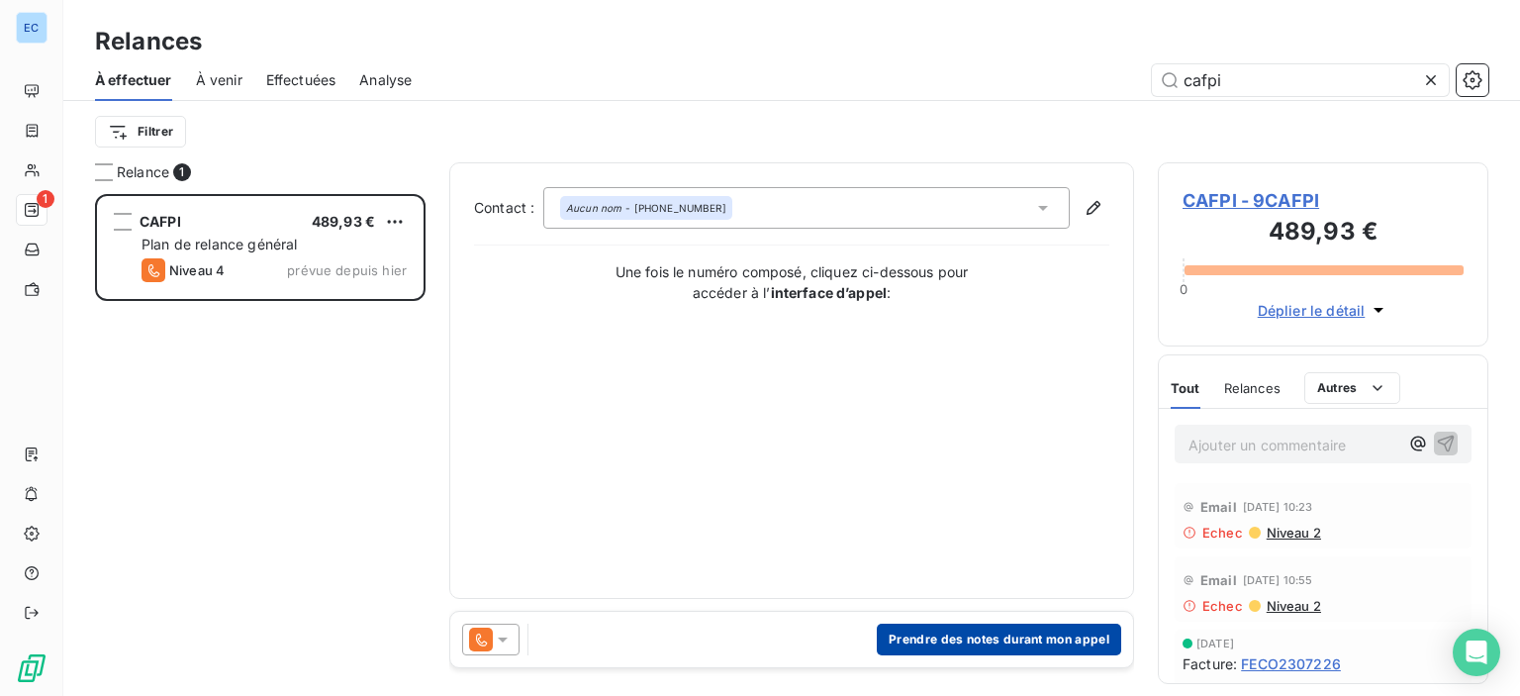
click at [1001, 637] on button "Prendre des notes durant mon appel" at bounding box center [999, 639] width 244 height 32
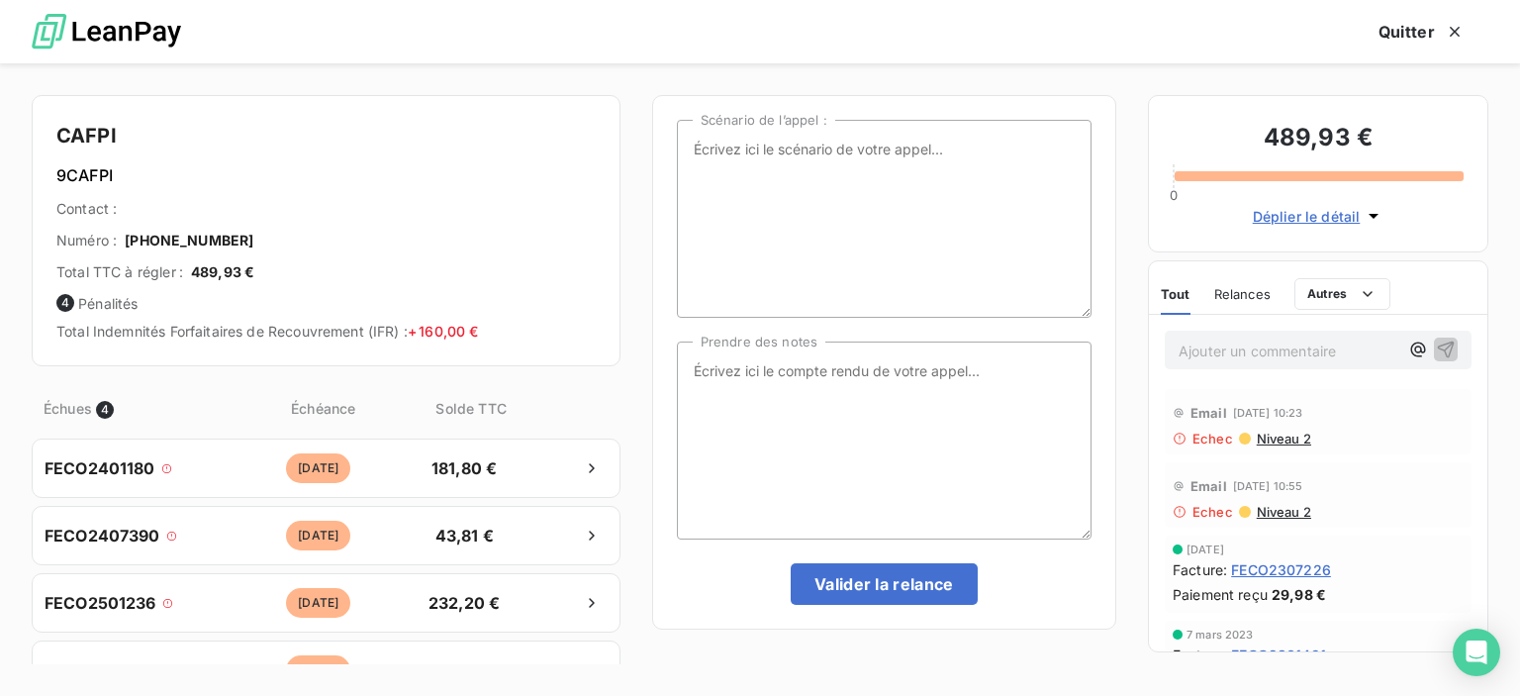
scroll to position [35, 0]
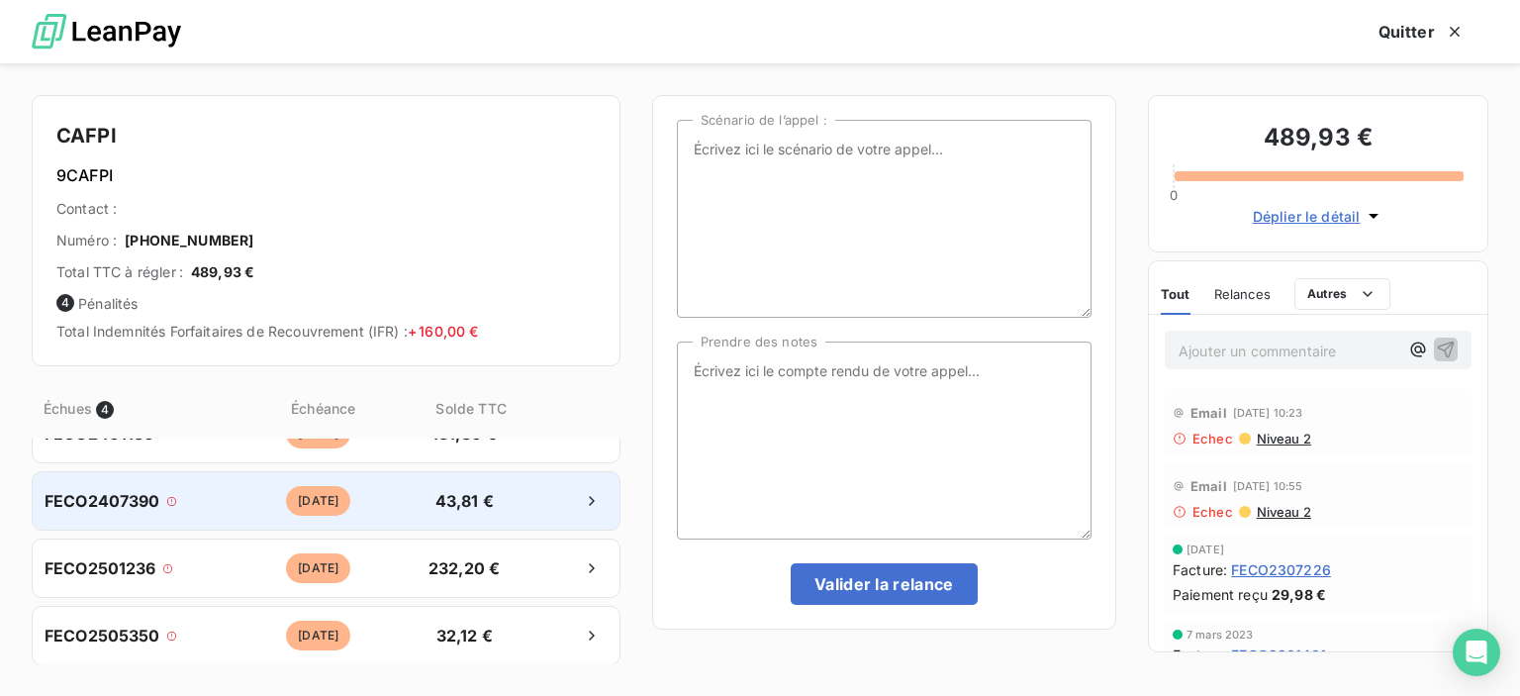
click at [111, 503] on span "FECO2407390" at bounding box center [103, 501] width 116 height 24
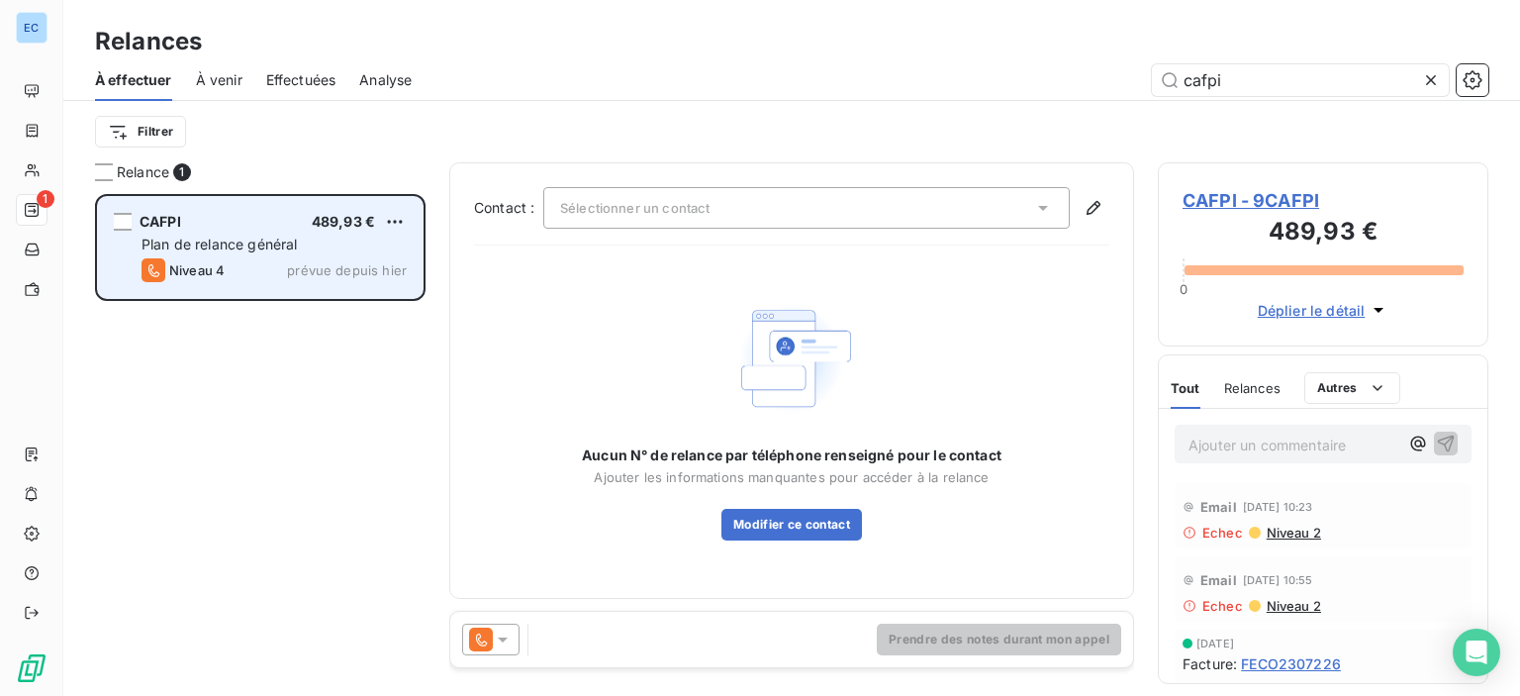
click at [230, 264] on div "Niveau 4 prévue depuis [DATE]" at bounding box center [274, 270] width 265 height 24
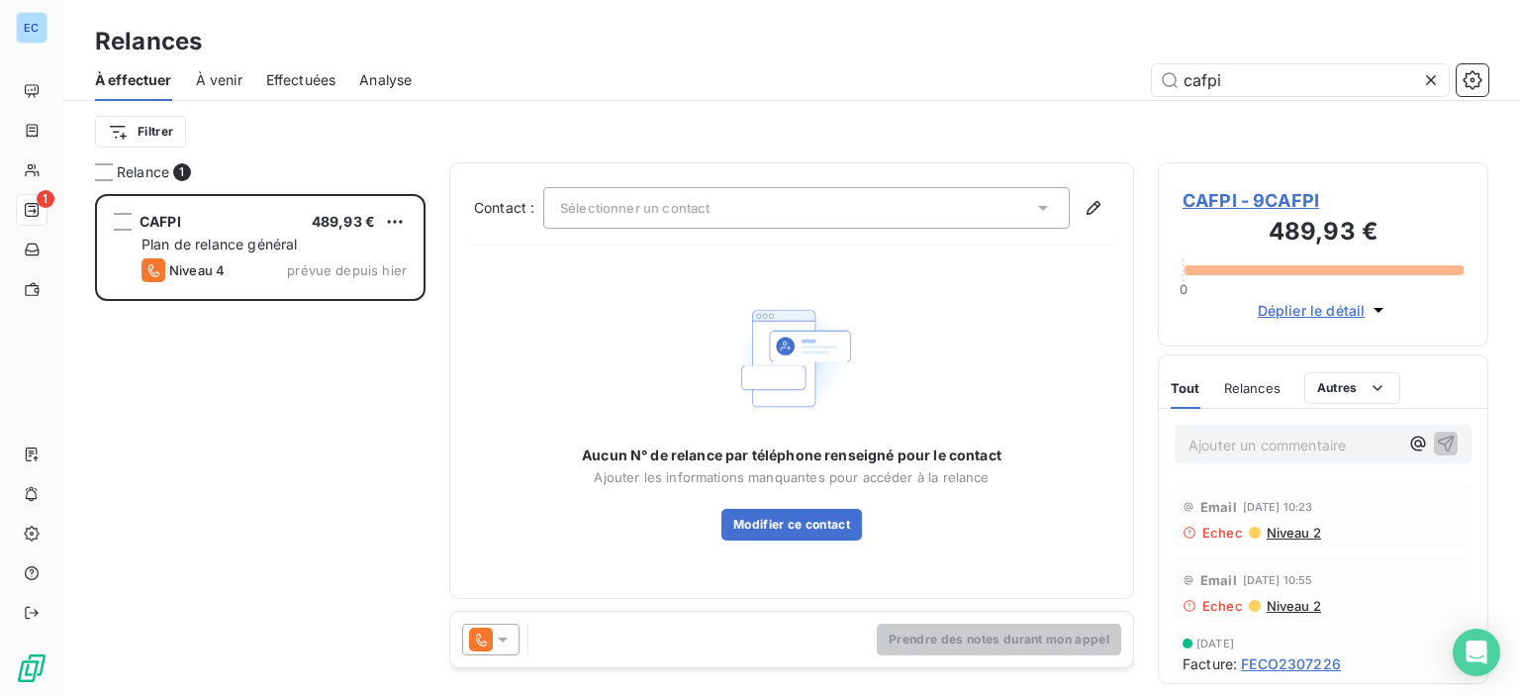
click at [1238, 202] on span "CAFPI - 9CAFPI" at bounding box center [1323, 200] width 281 height 27
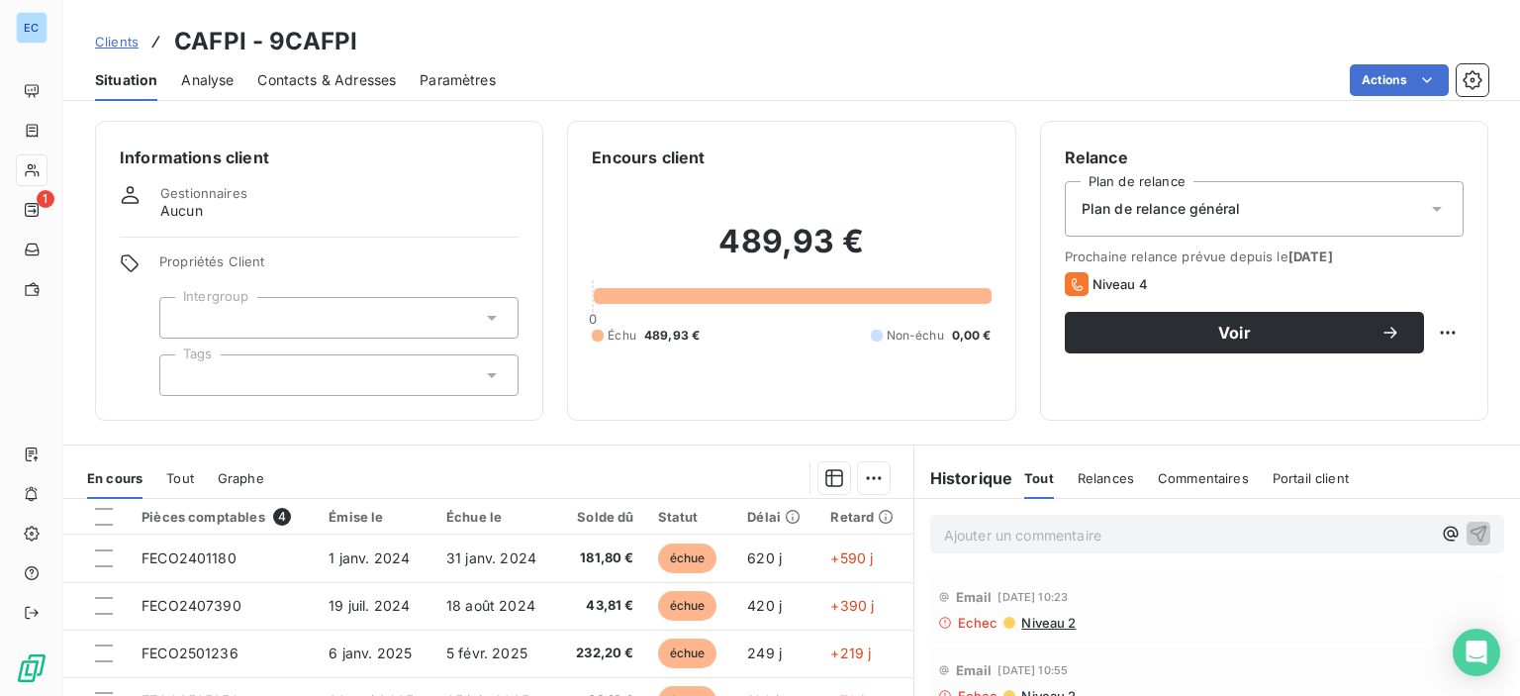
scroll to position [241, 0]
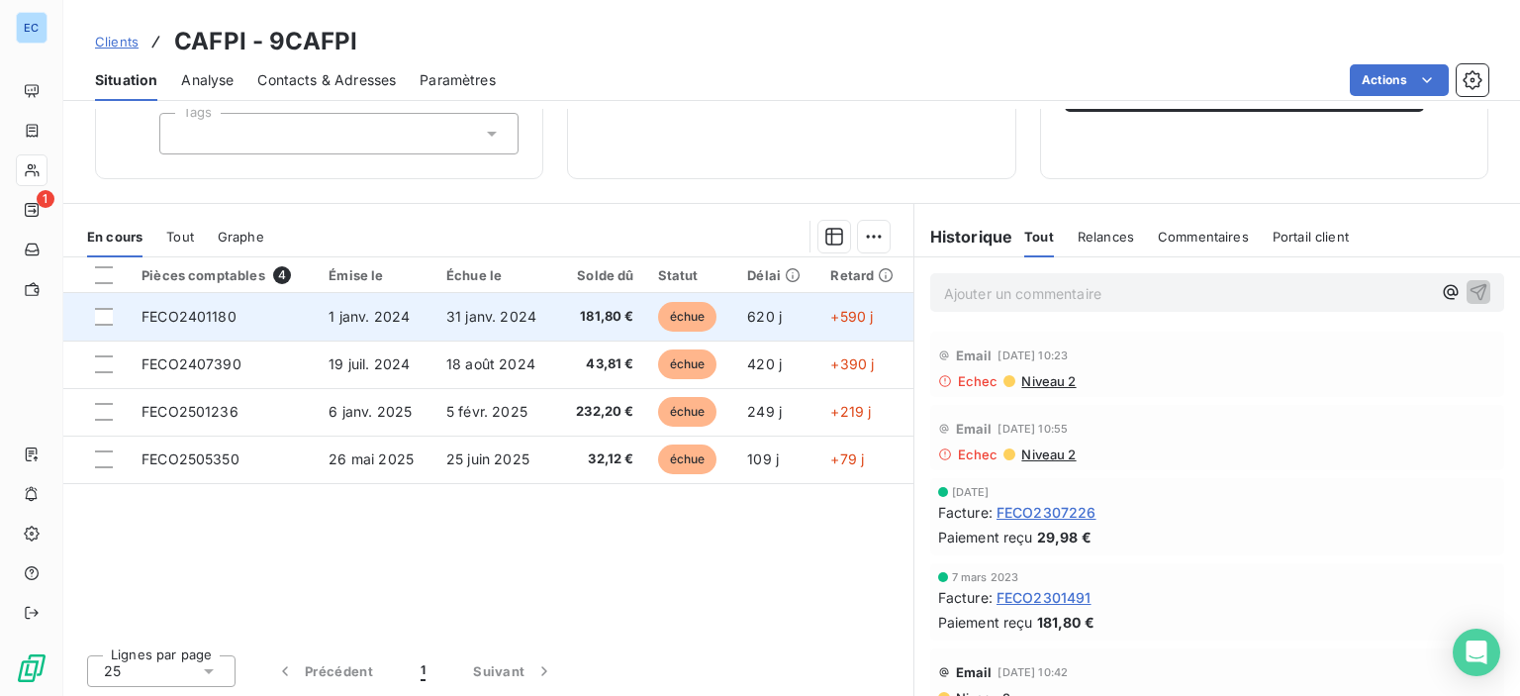
click at [189, 316] on span "FECO2401180" at bounding box center [189, 316] width 95 height 17
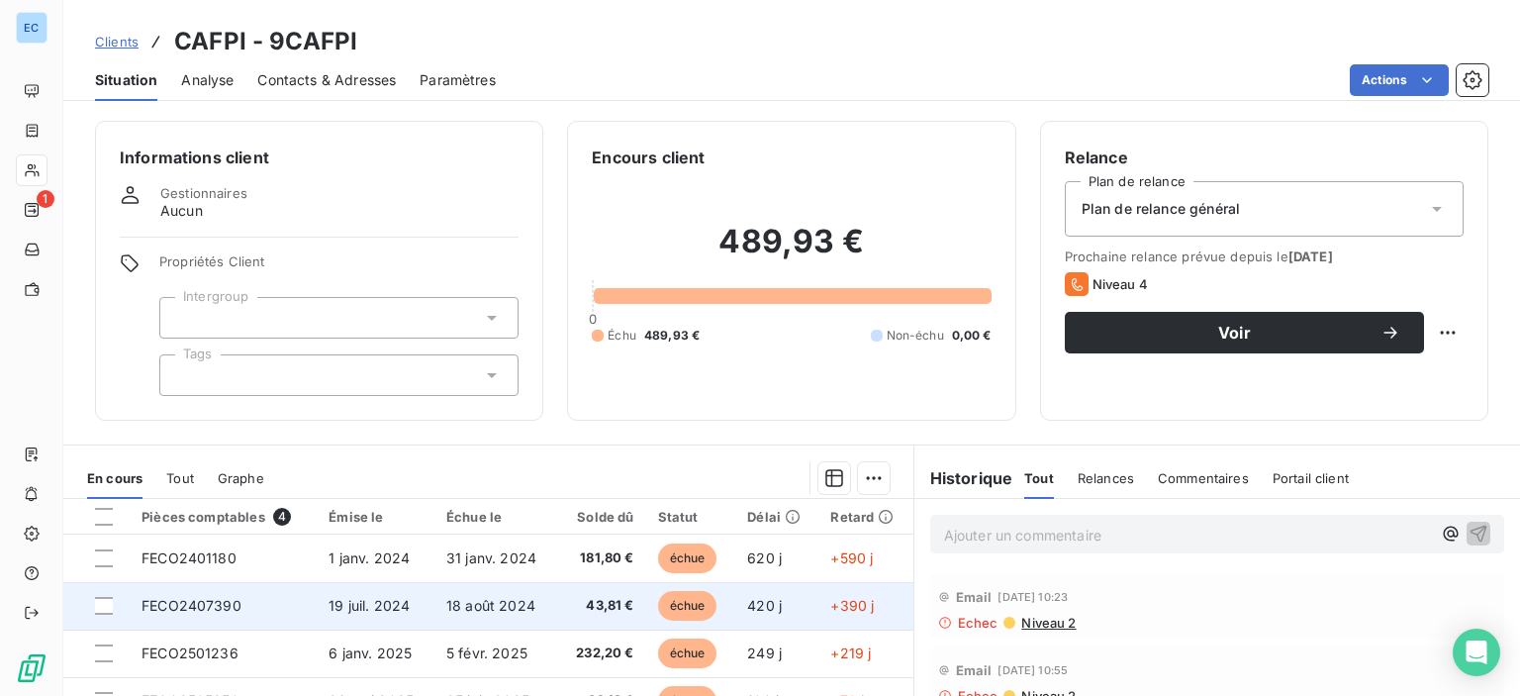
scroll to position [198, 0]
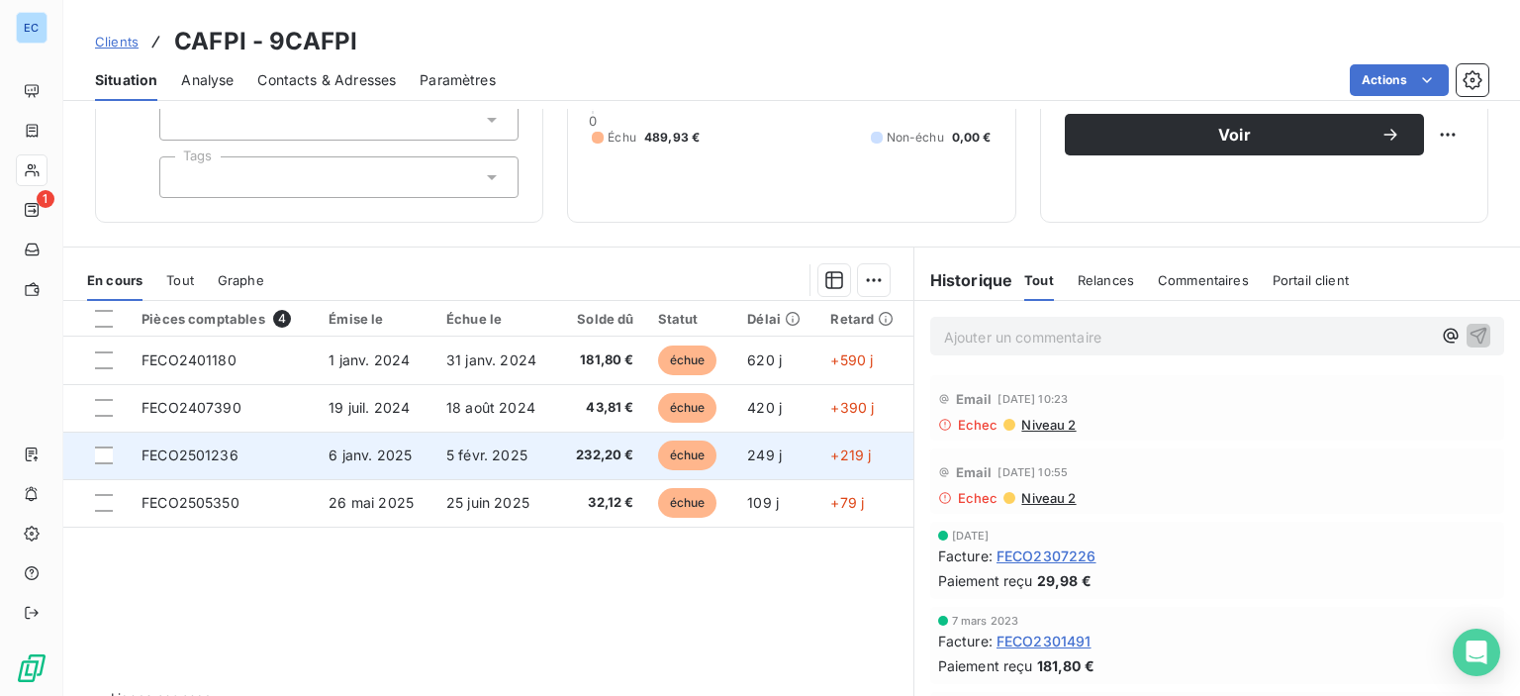
click at [190, 453] on span "FECO2501236" at bounding box center [190, 454] width 97 height 17
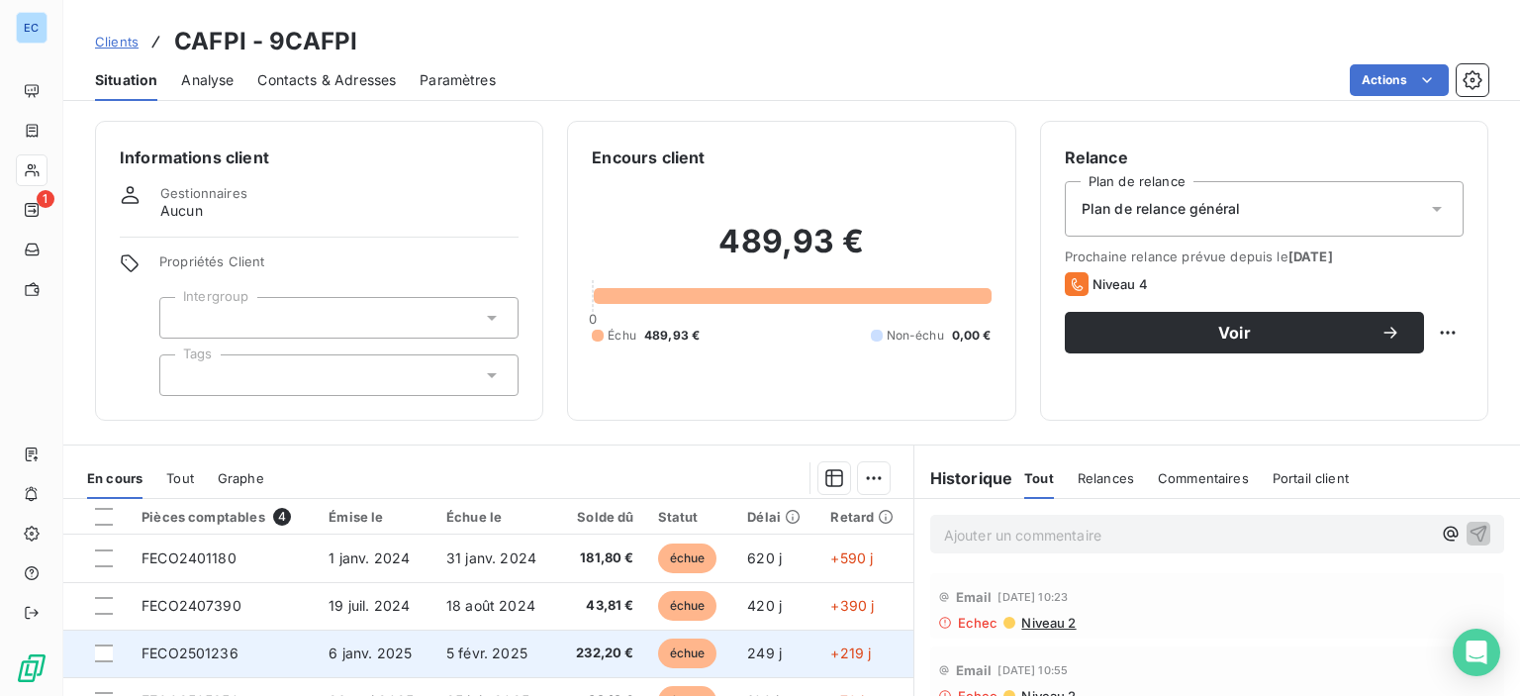
click at [223, 652] on span "FECO2501236" at bounding box center [190, 652] width 97 height 17
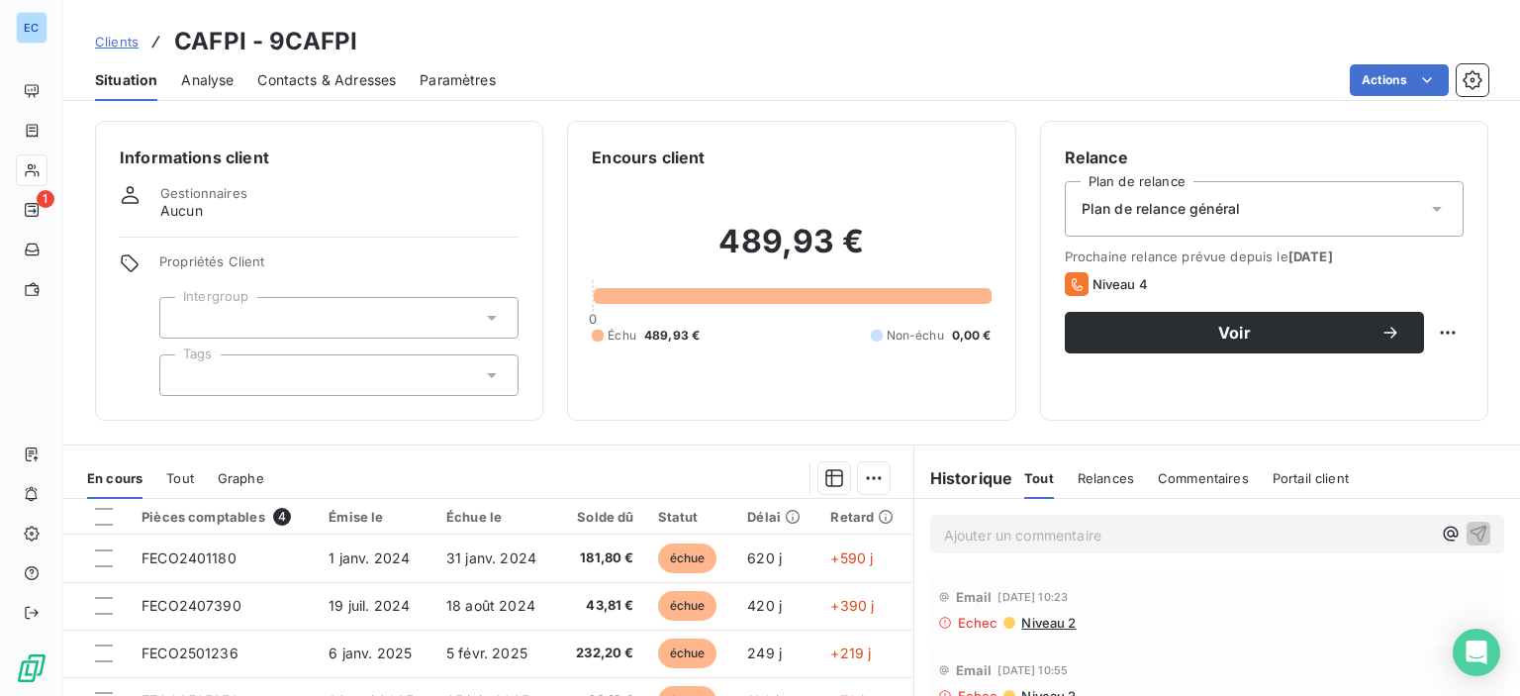
click at [314, 68] on div "Contacts & Adresses" at bounding box center [326, 80] width 139 height 42
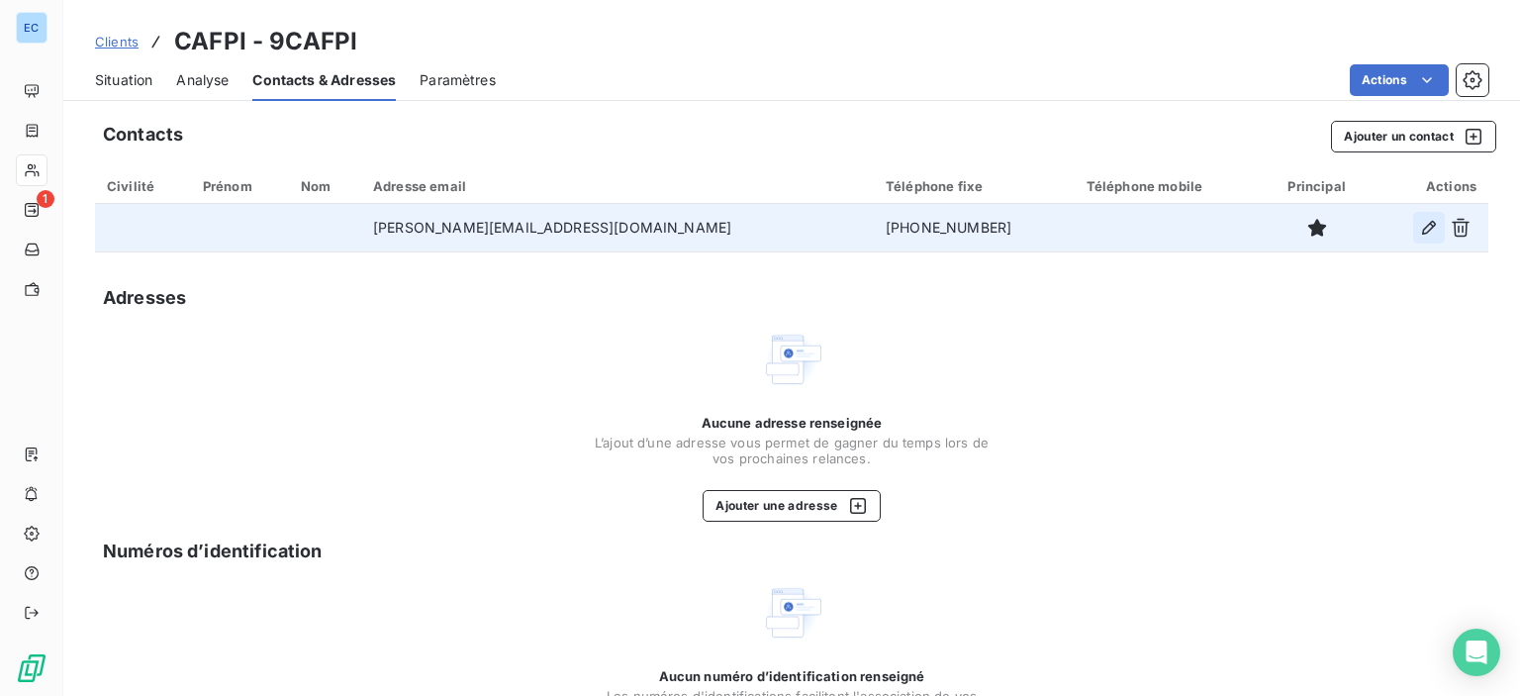
click at [1419, 229] on icon "button" at bounding box center [1429, 228] width 20 height 20
type input "[PERSON_NAME][EMAIL_ADDRESS][DOMAIN_NAME]"
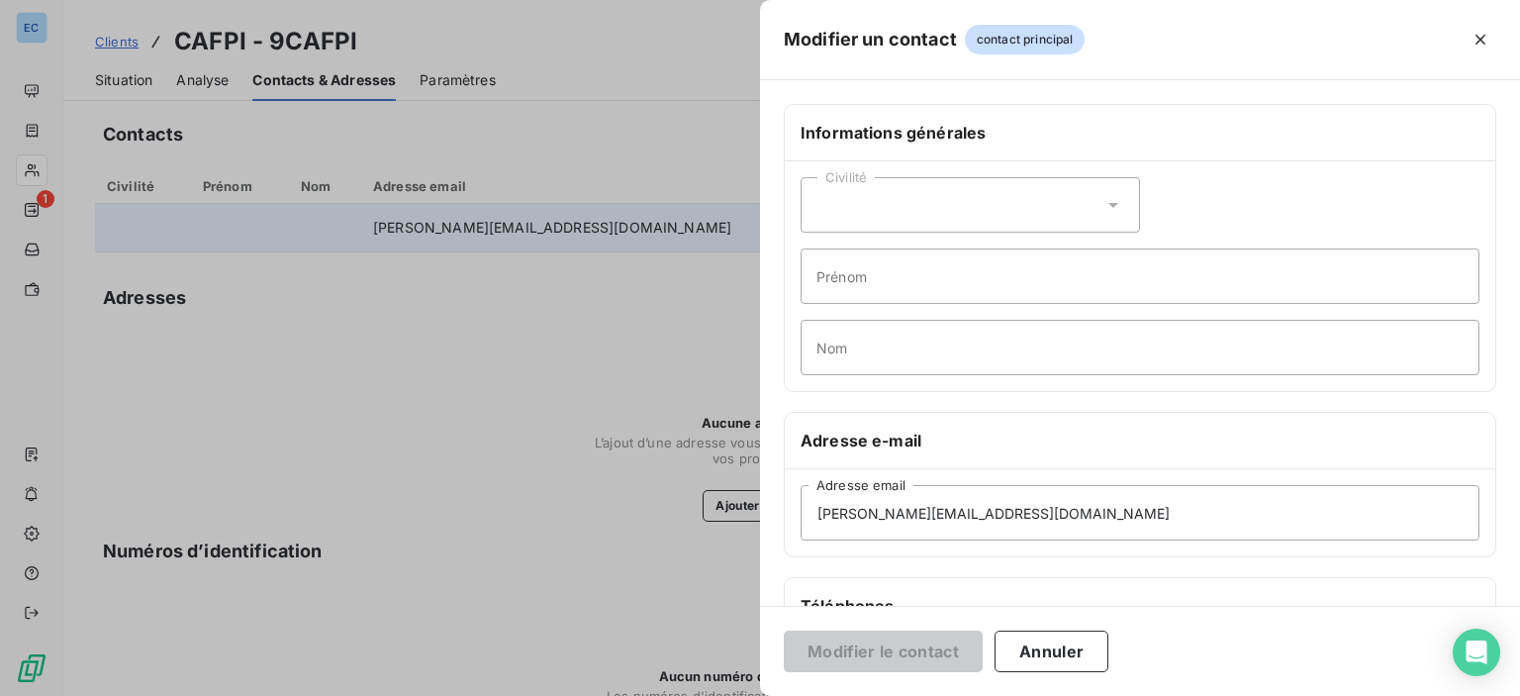
scroll to position [373, 0]
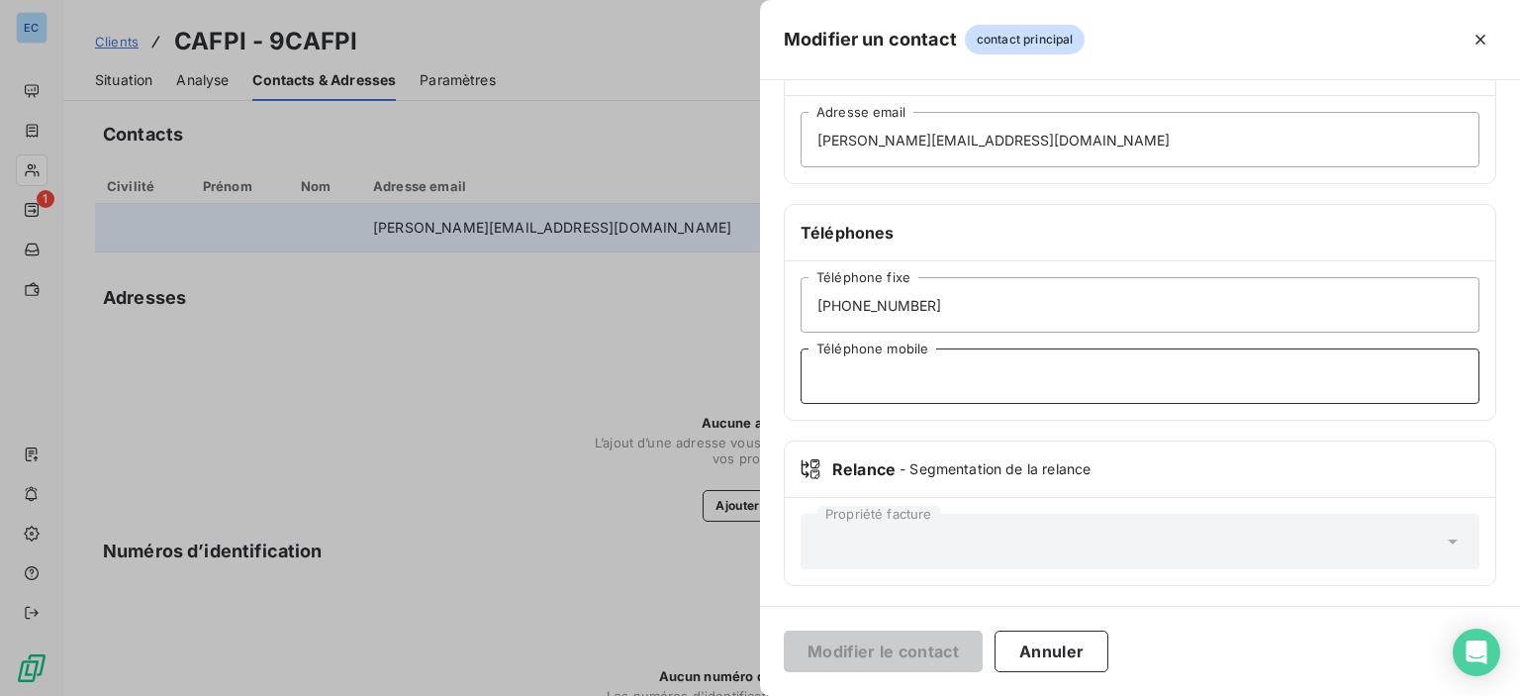
click at [928, 390] on input "Téléphone mobile" at bounding box center [1140, 375] width 679 height 55
click at [934, 320] on input "[PHONE_NUMBER]" at bounding box center [1140, 304] width 679 height 55
click at [943, 296] on input "[PHONE_NUMBER]" at bounding box center [1140, 304] width 679 height 55
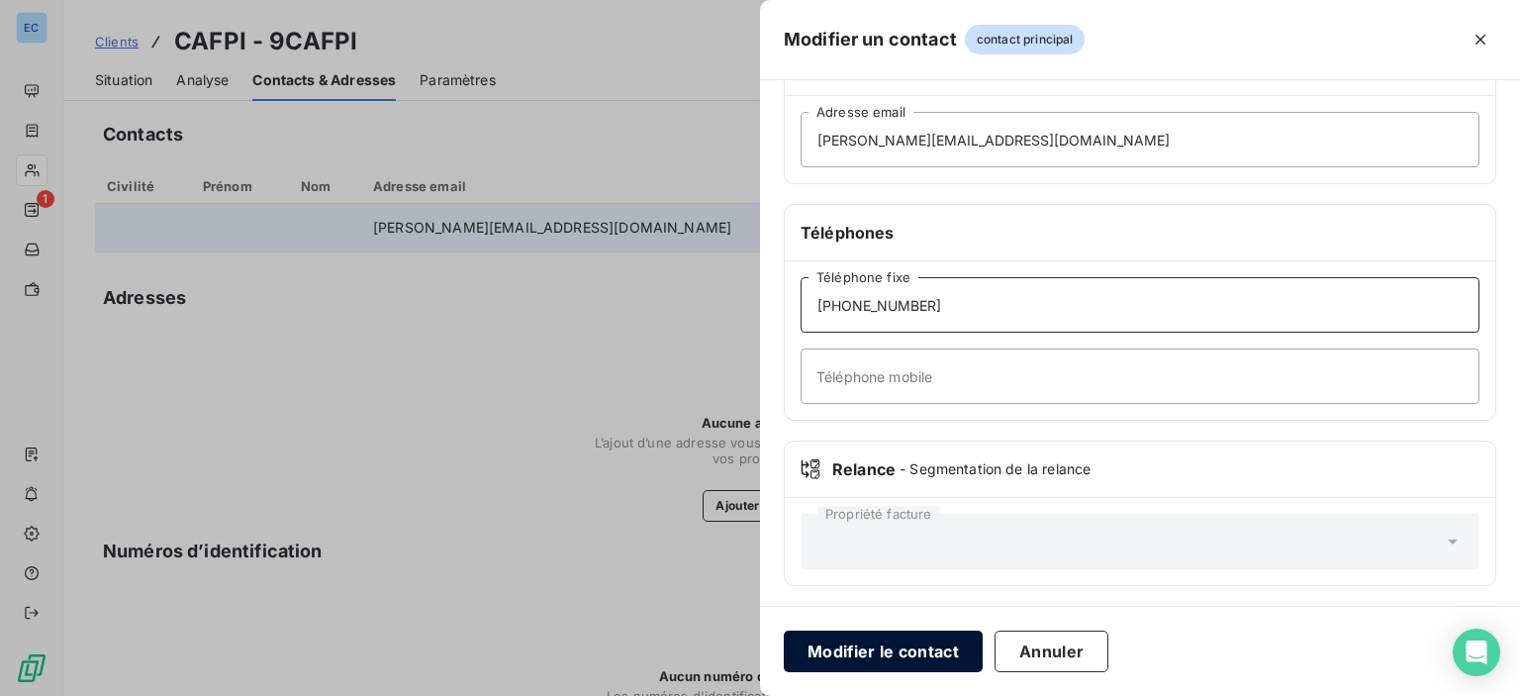
type input "[PHONE_NUMBER]"
click at [811, 647] on button "Modifier le contact" at bounding box center [883, 651] width 199 height 42
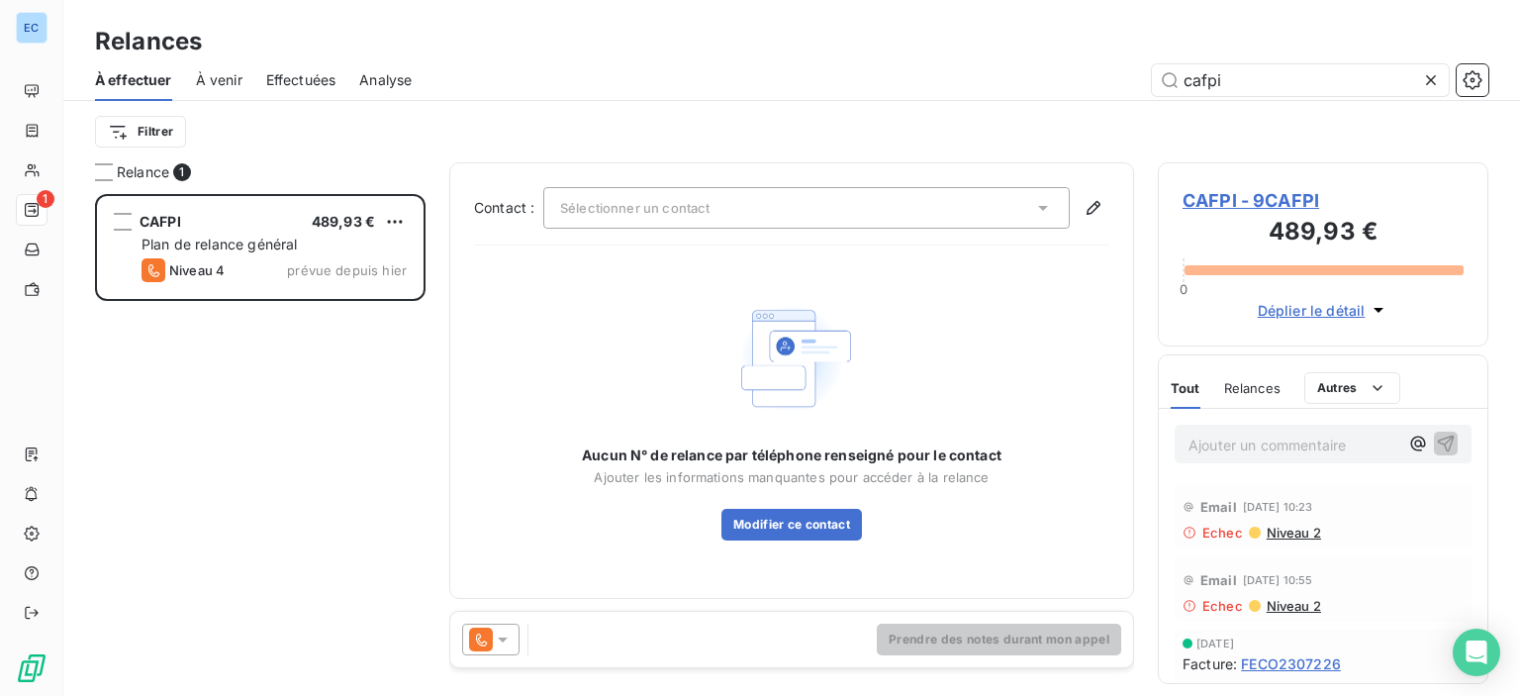
scroll to position [487, 315]
click at [1000, 204] on div "Sélectionner un contact" at bounding box center [806, 208] width 526 height 42
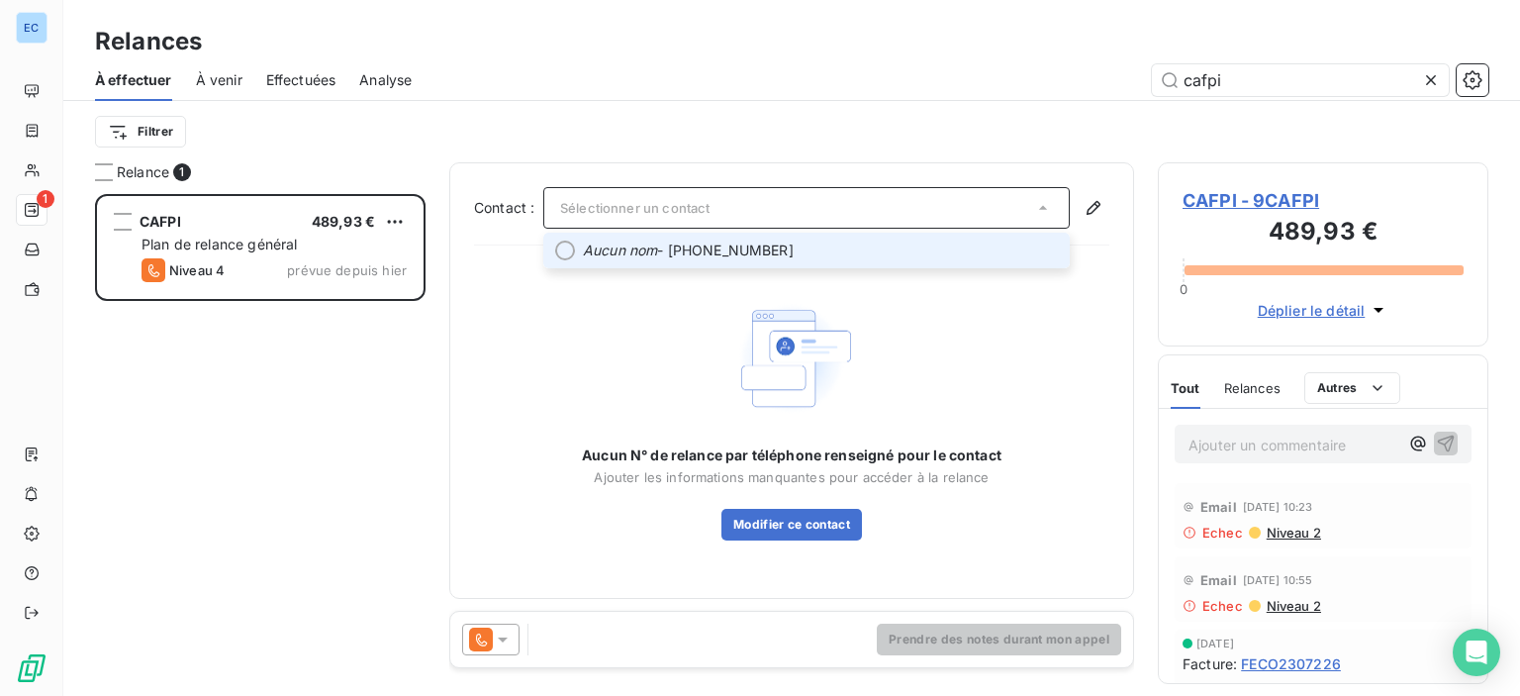
click at [675, 255] on span "Aucun nom - [PHONE_NUMBER]" at bounding box center [820, 250] width 475 height 20
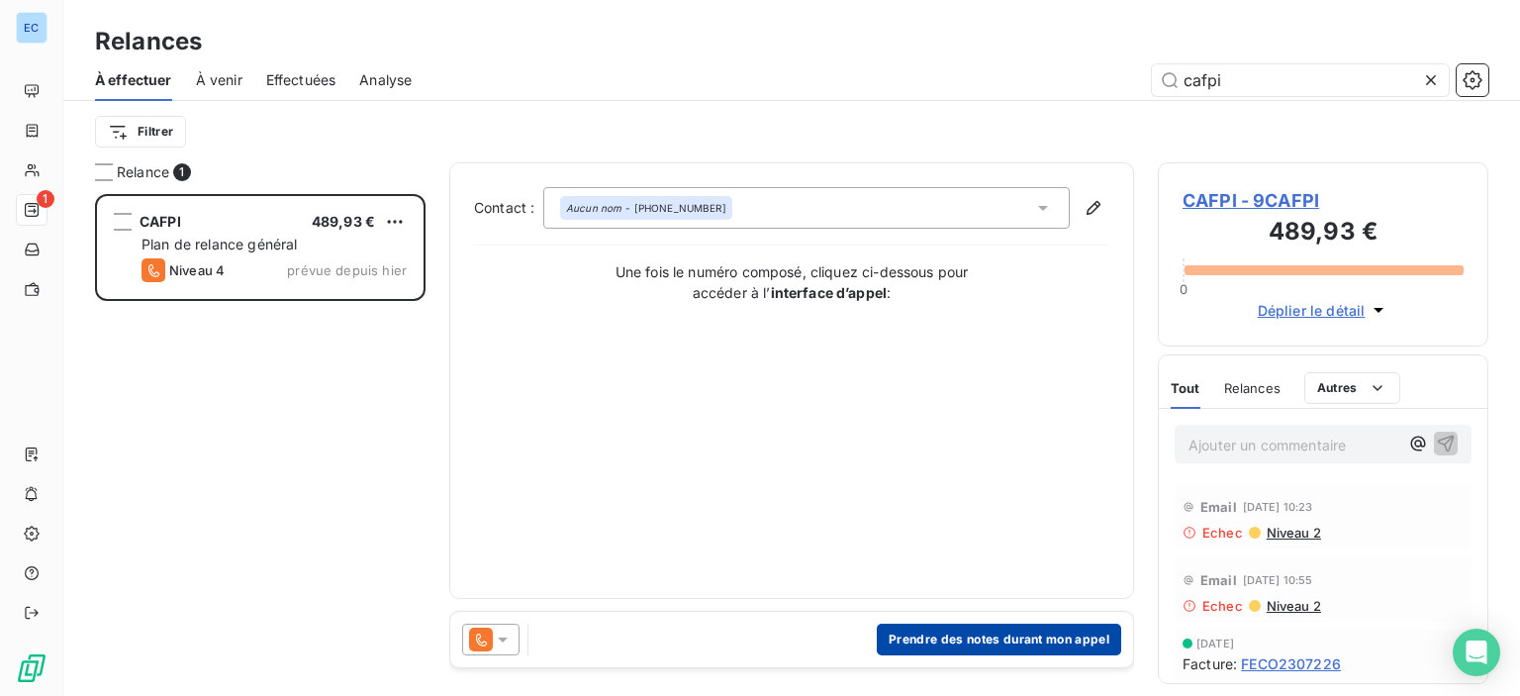
click at [910, 639] on button "Prendre des notes durant mon appel" at bounding box center [999, 639] width 244 height 32
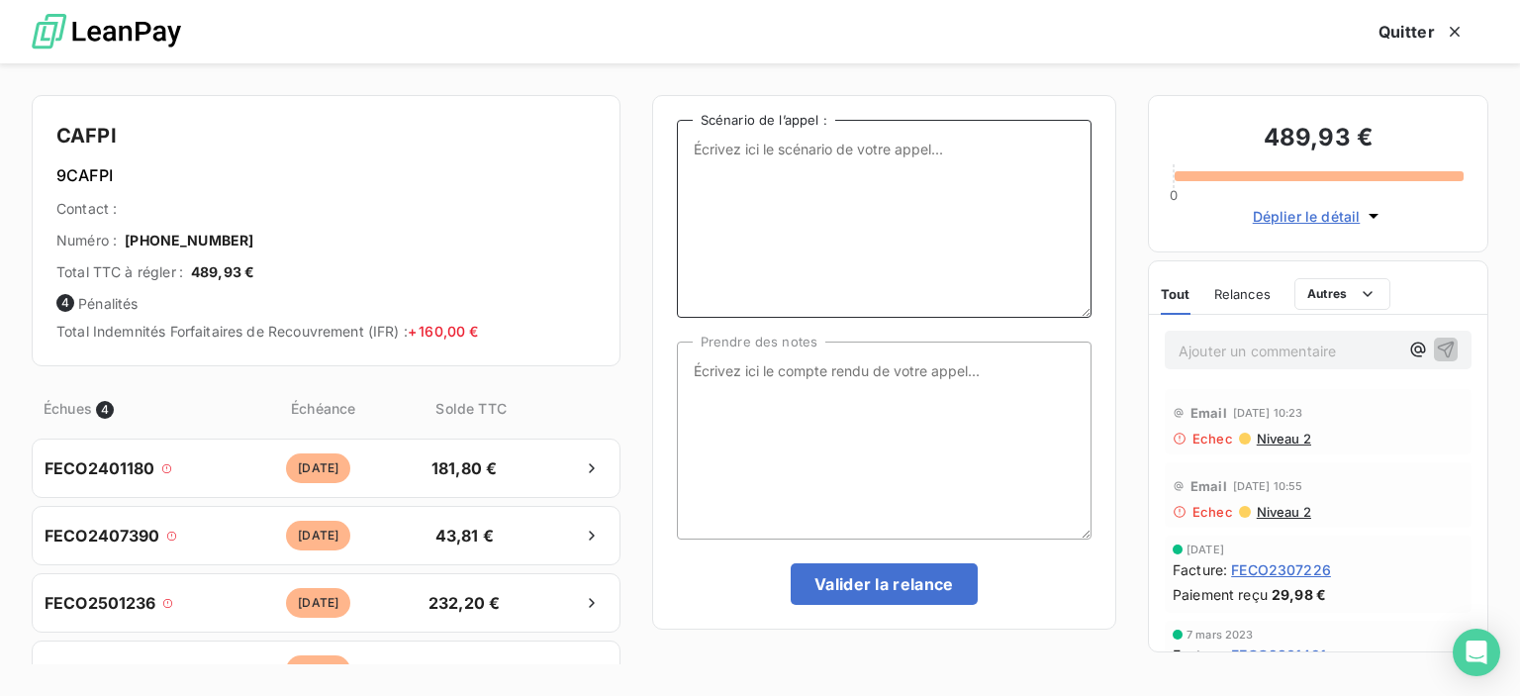
click at [776, 173] on textarea "Scénario de l’appel :" at bounding box center [884, 219] width 415 height 198
type textarea "a"
type textarea "factures impayées"
click at [720, 376] on textarea "Prendre des notes" at bounding box center [884, 440] width 415 height 198
type textarea "p"
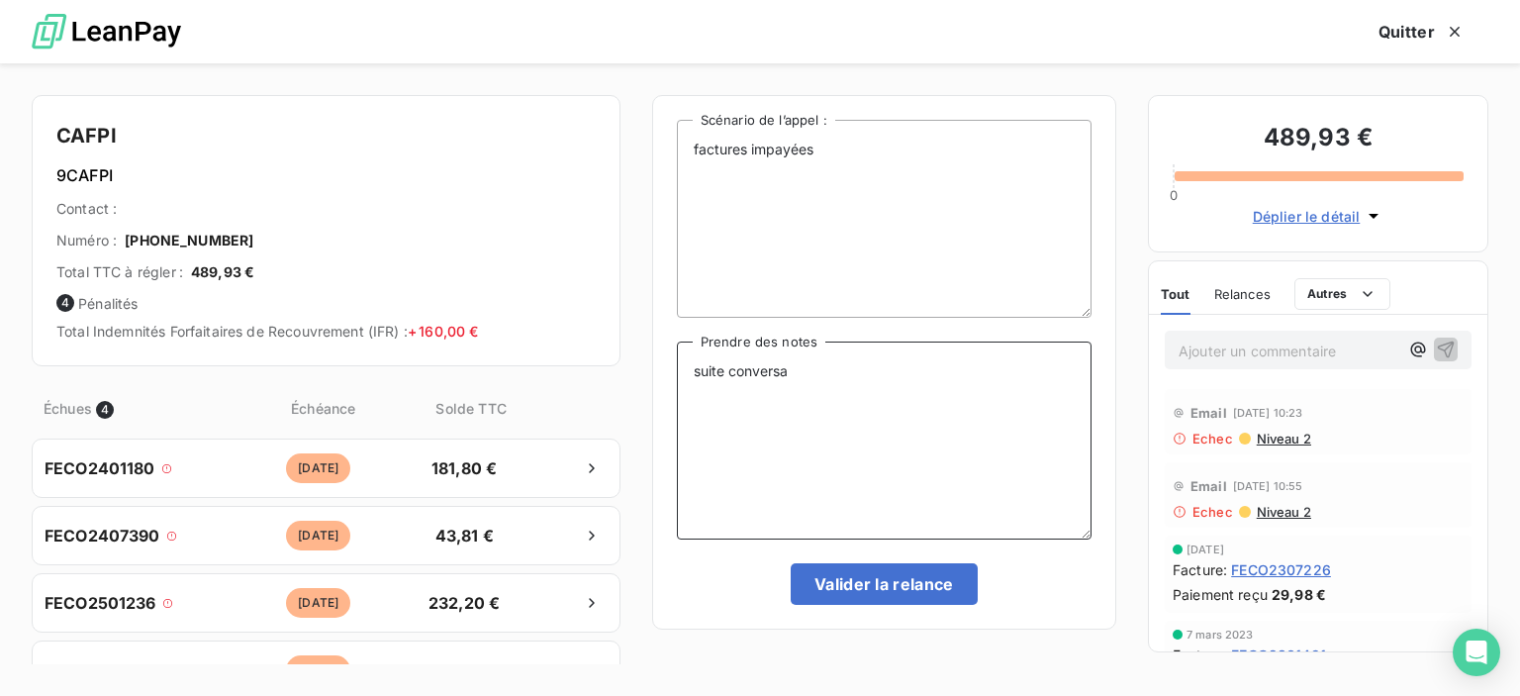
type textarea "suite conversa"
click button "Valider la relance" at bounding box center [884, 584] width 187 height 42
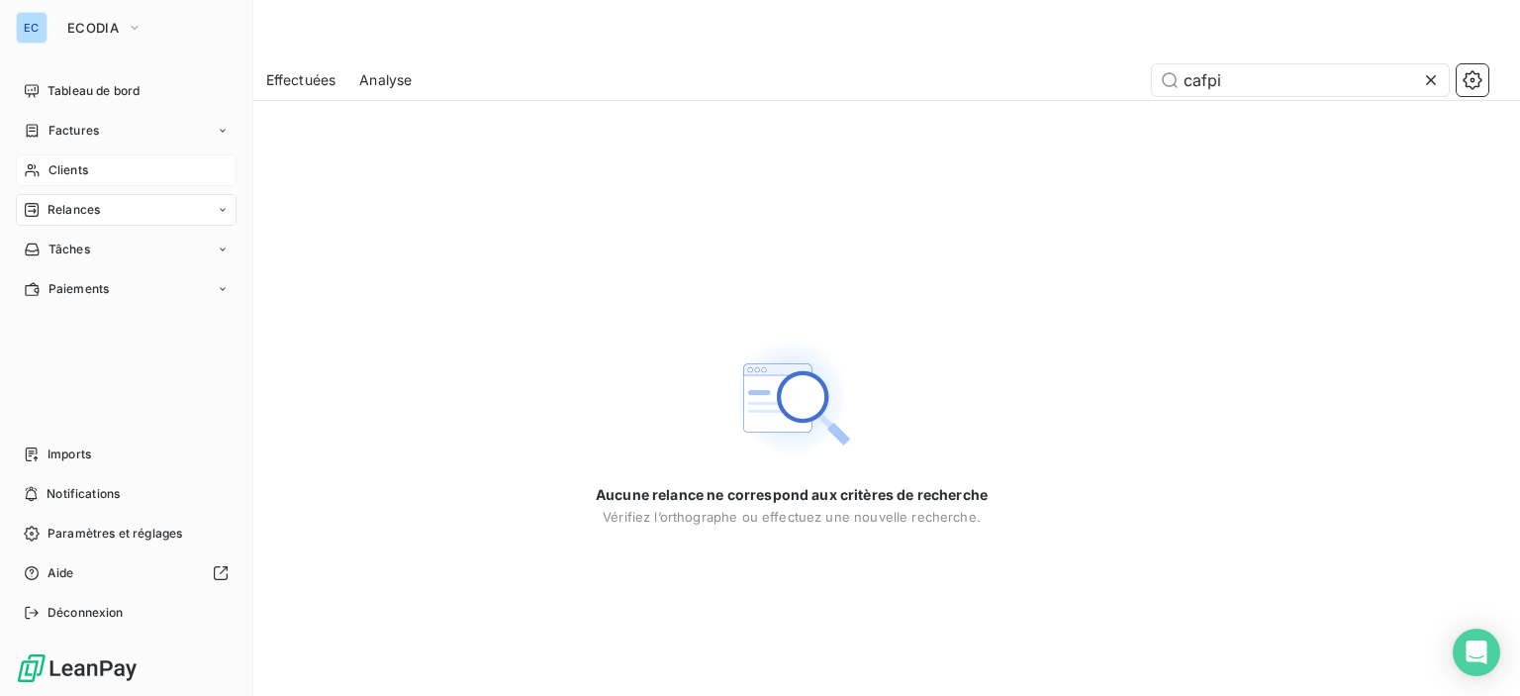
click at [64, 170] on span "Clients" at bounding box center [68, 170] width 40 height 18
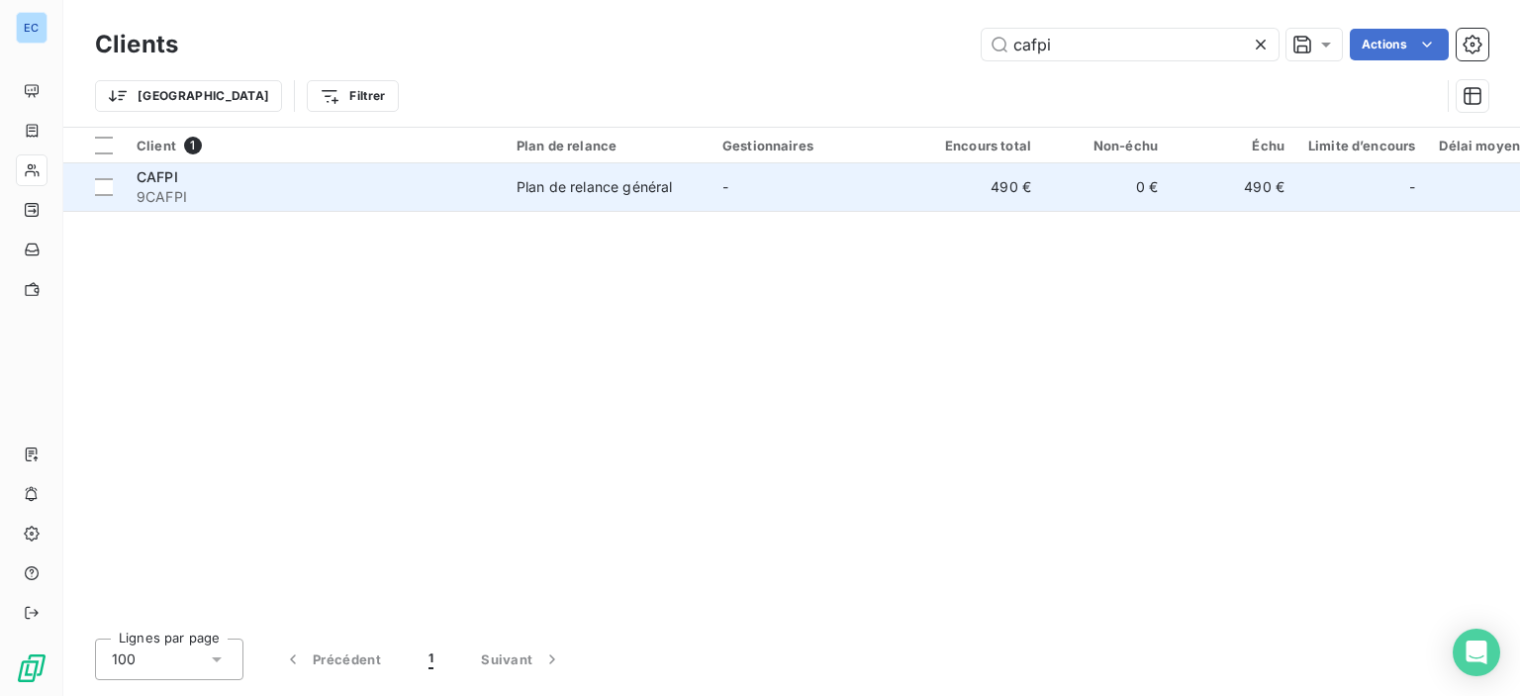
type input "cafpi"
click at [647, 198] on td "Plan de relance général" at bounding box center [608, 187] width 206 height 48
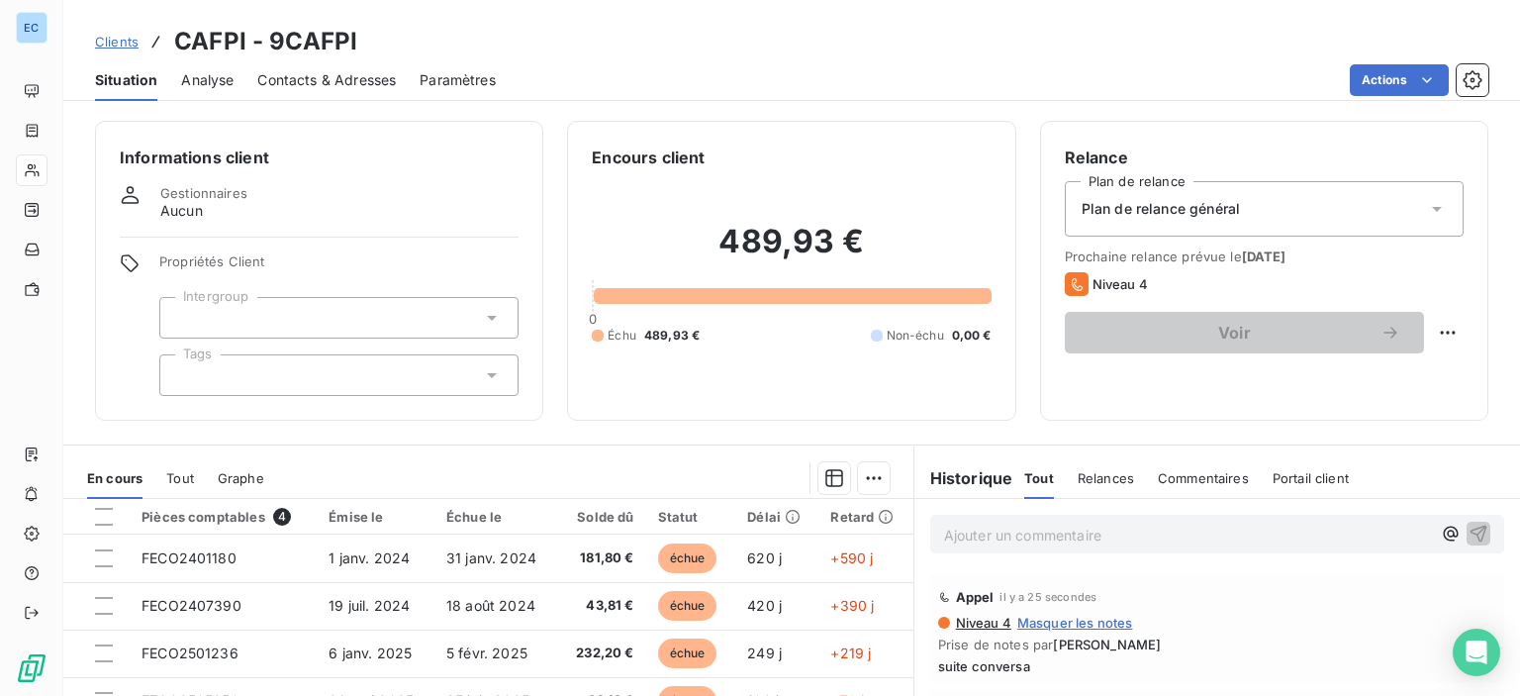
click at [1002, 668] on span "suite conversa" at bounding box center [1217, 666] width 558 height 16
click at [1022, 668] on span "suite conversa" at bounding box center [1217, 666] width 558 height 16
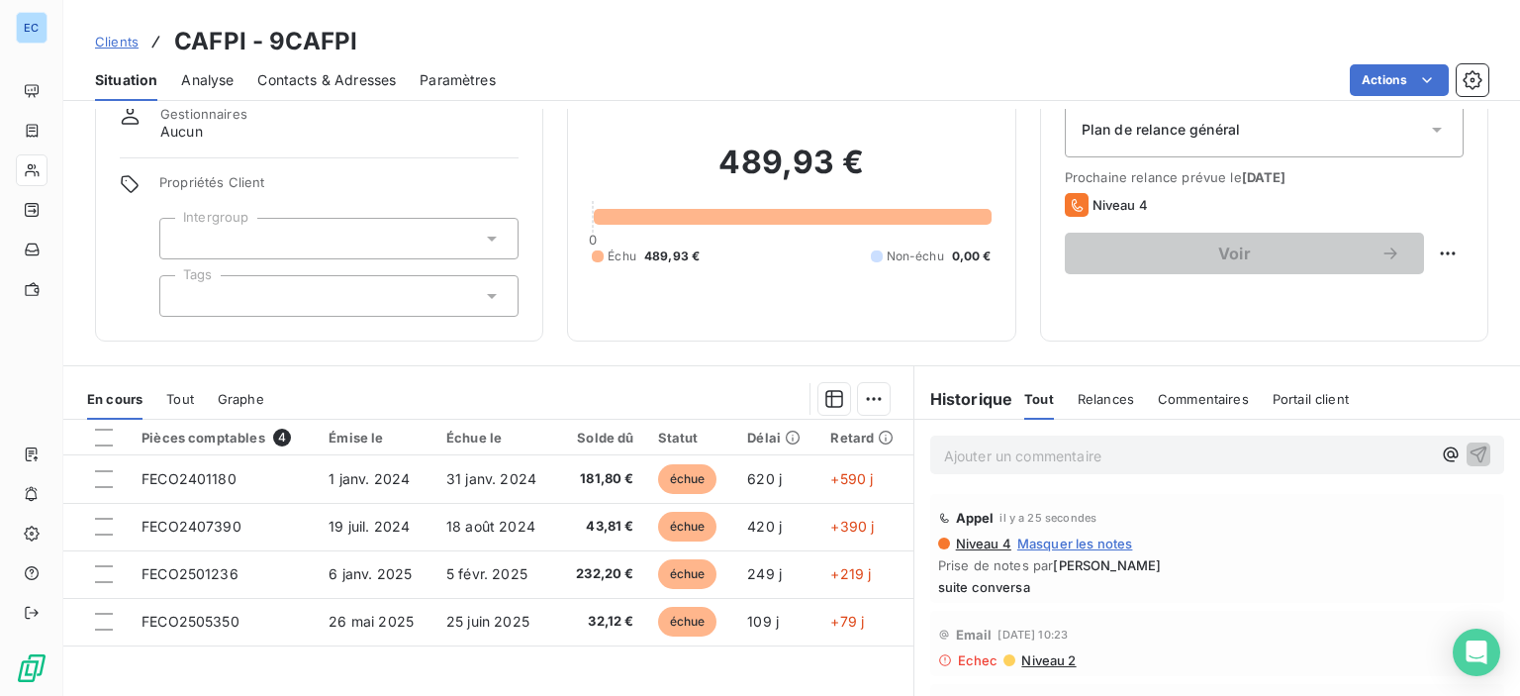
scroll to position [119, 0]
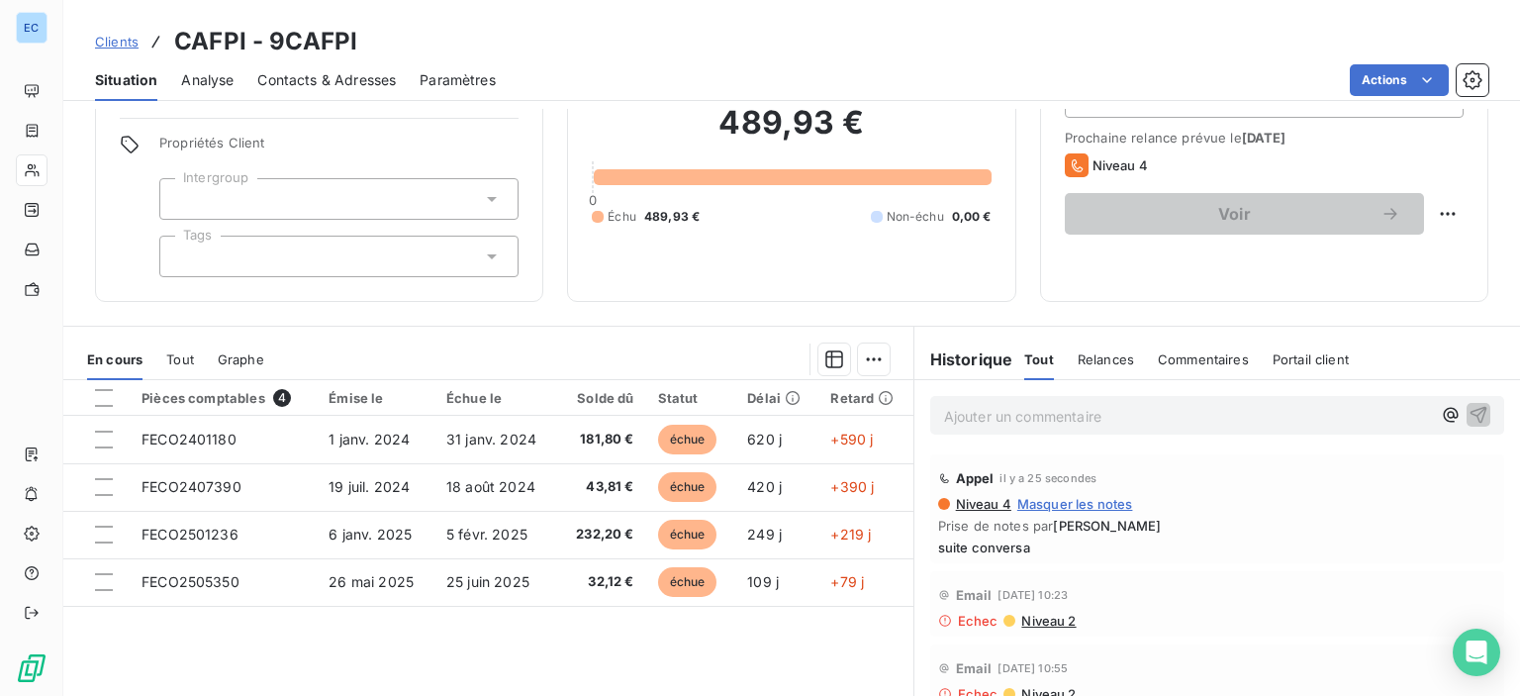
click at [1017, 502] on span "Masquer les notes" at bounding box center [1075, 504] width 116 height 16
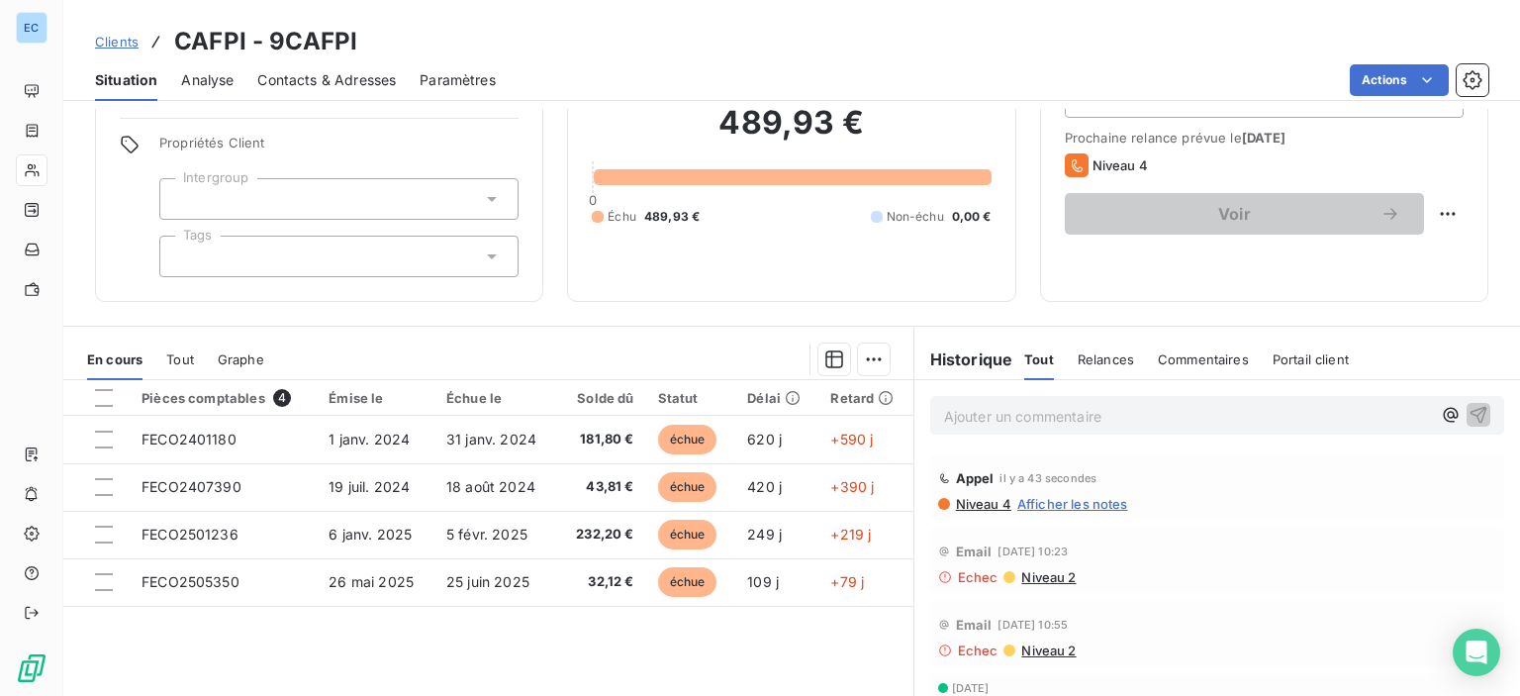
click at [1017, 502] on span "Afficher les notes" at bounding box center [1072, 504] width 111 height 16
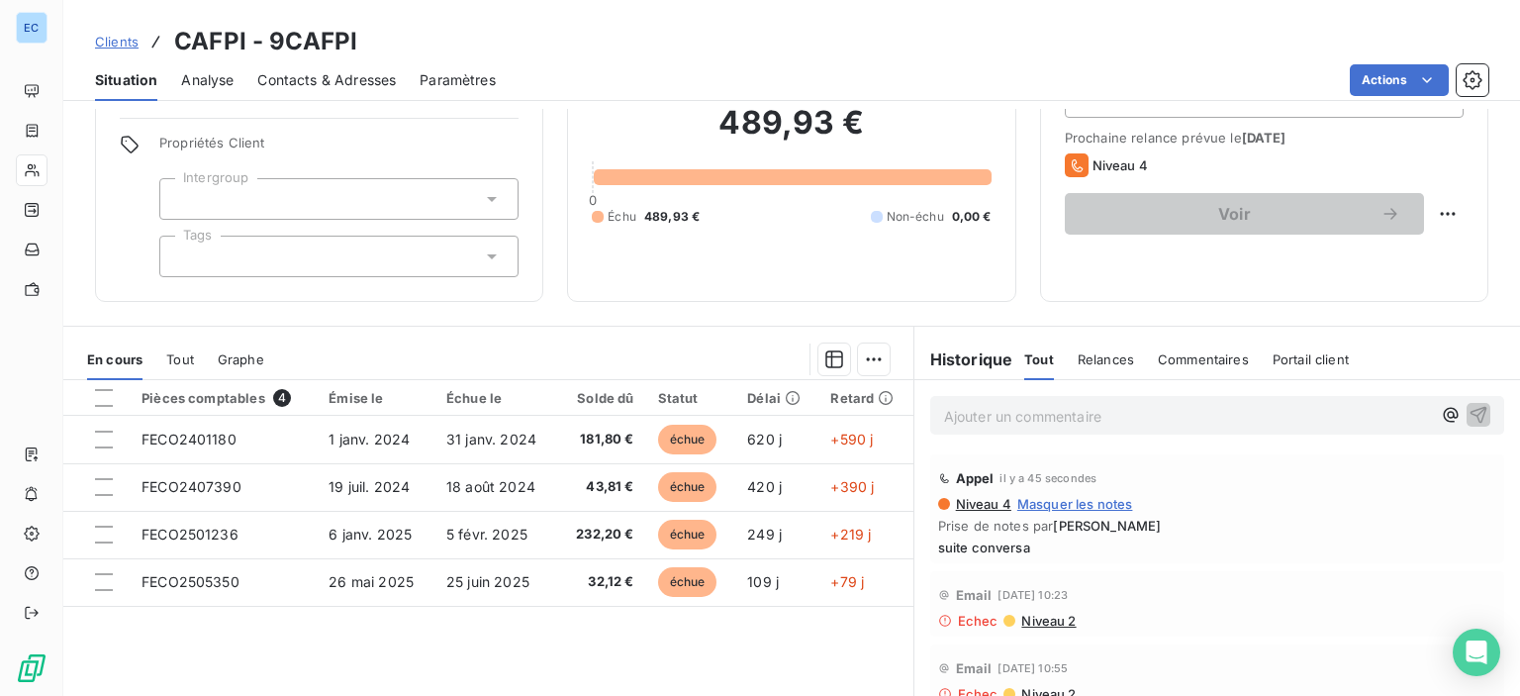
click at [977, 551] on span "suite conversa" at bounding box center [1217, 547] width 558 height 16
click at [1030, 542] on span "suite conversa" at bounding box center [1217, 547] width 558 height 16
click at [1219, 364] on span "Commentaires" at bounding box center [1203, 359] width 91 height 16
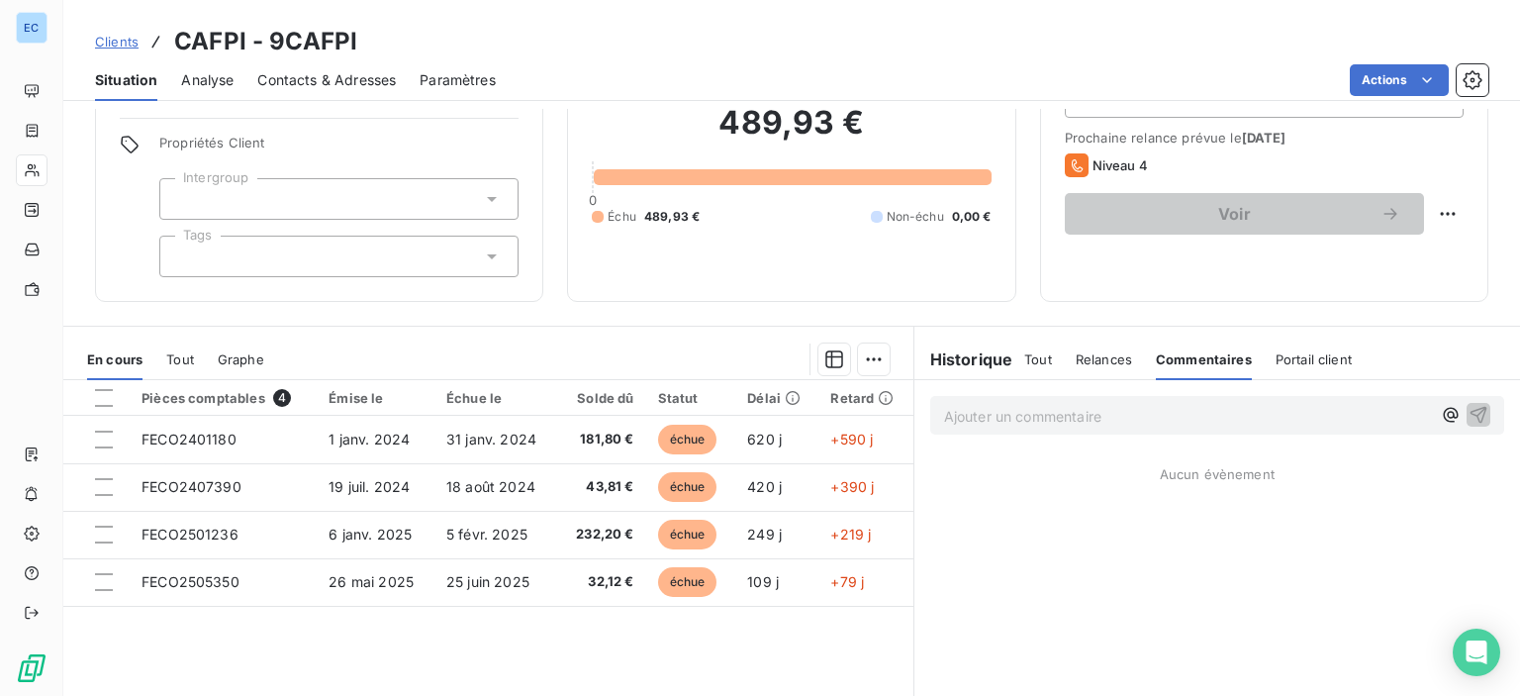
click at [953, 422] on p "Ajouter un commentaire ﻿" at bounding box center [1187, 416] width 487 height 25
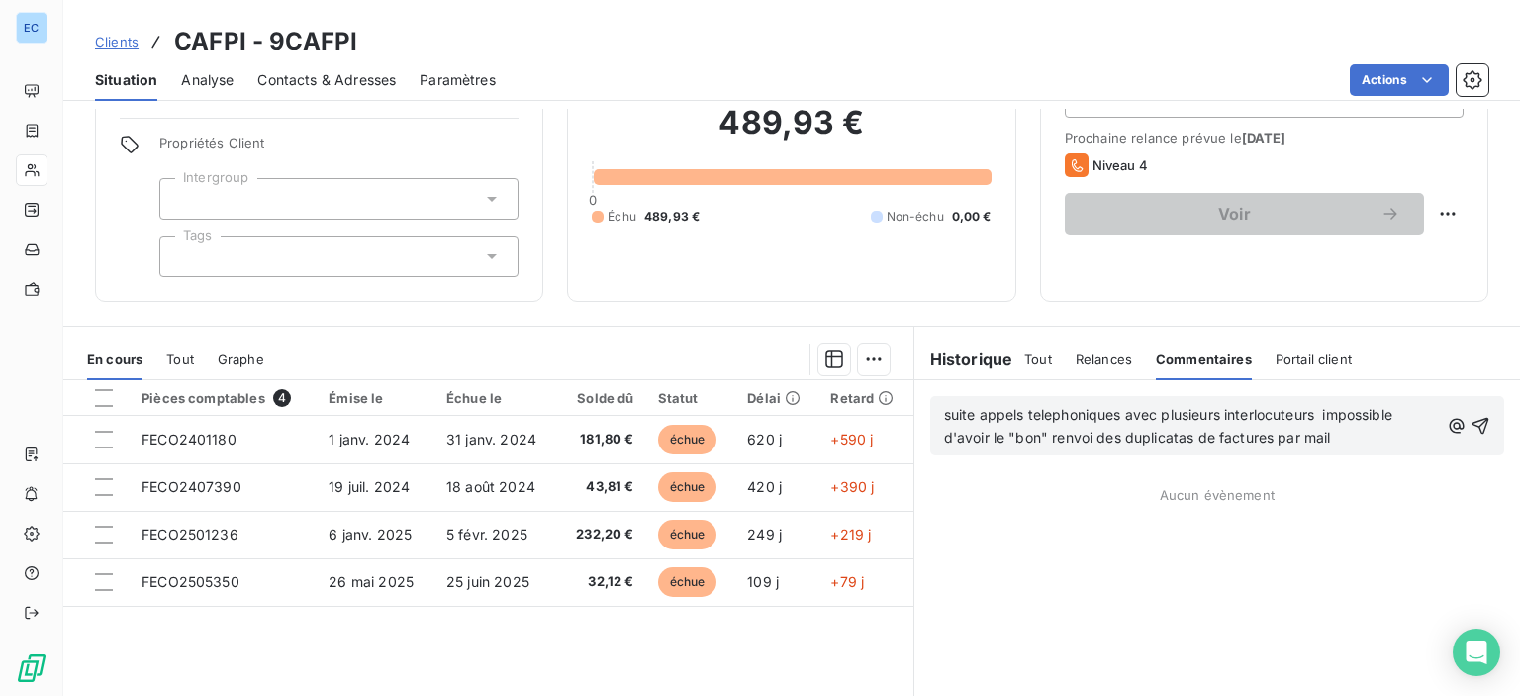
click at [1477, 427] on div "suite appels telephoniques avec plusieurs interlocuteurs impossible d'avoir le …" at bounding box center [1217, 425] width 574 height 59
click at [1471, 427] on icon "button" at bounding box center [1481, 426] width 20 height 20
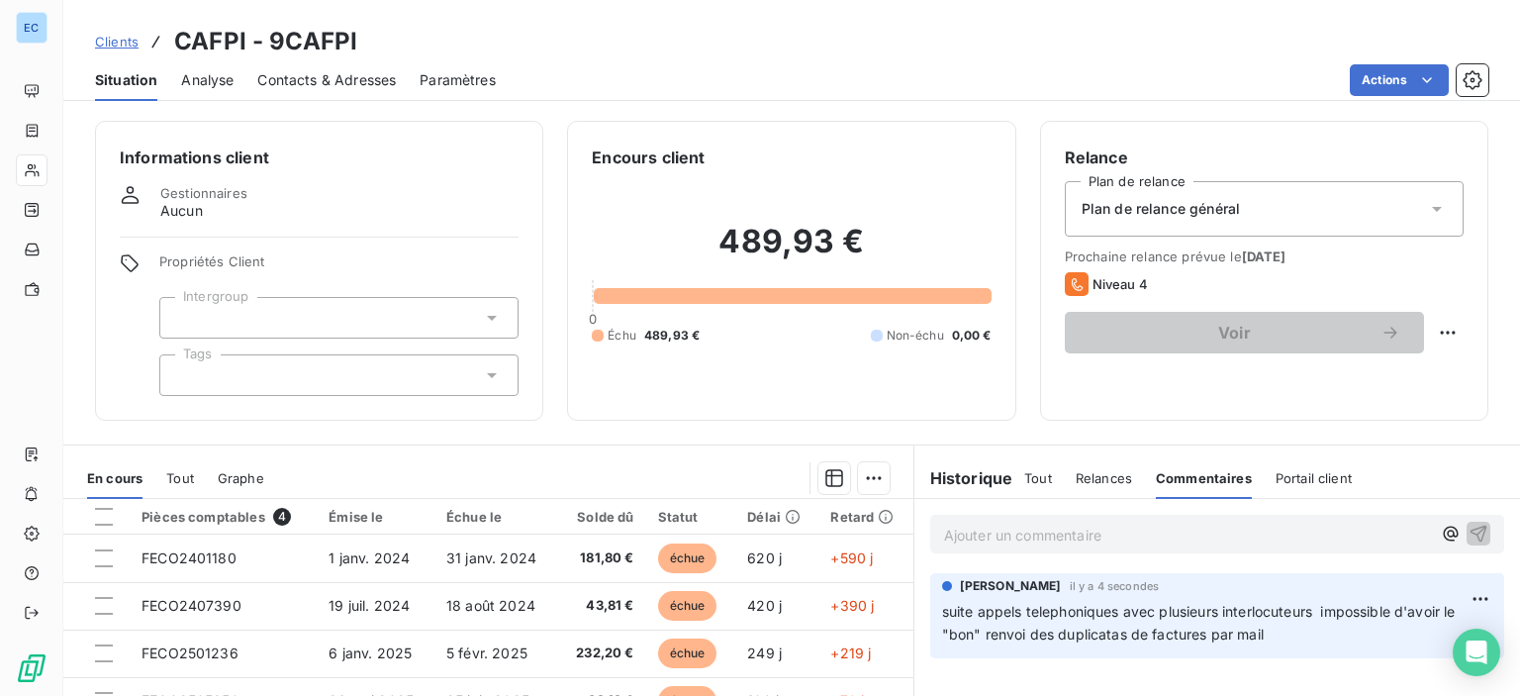
scroll to position [198, 0]
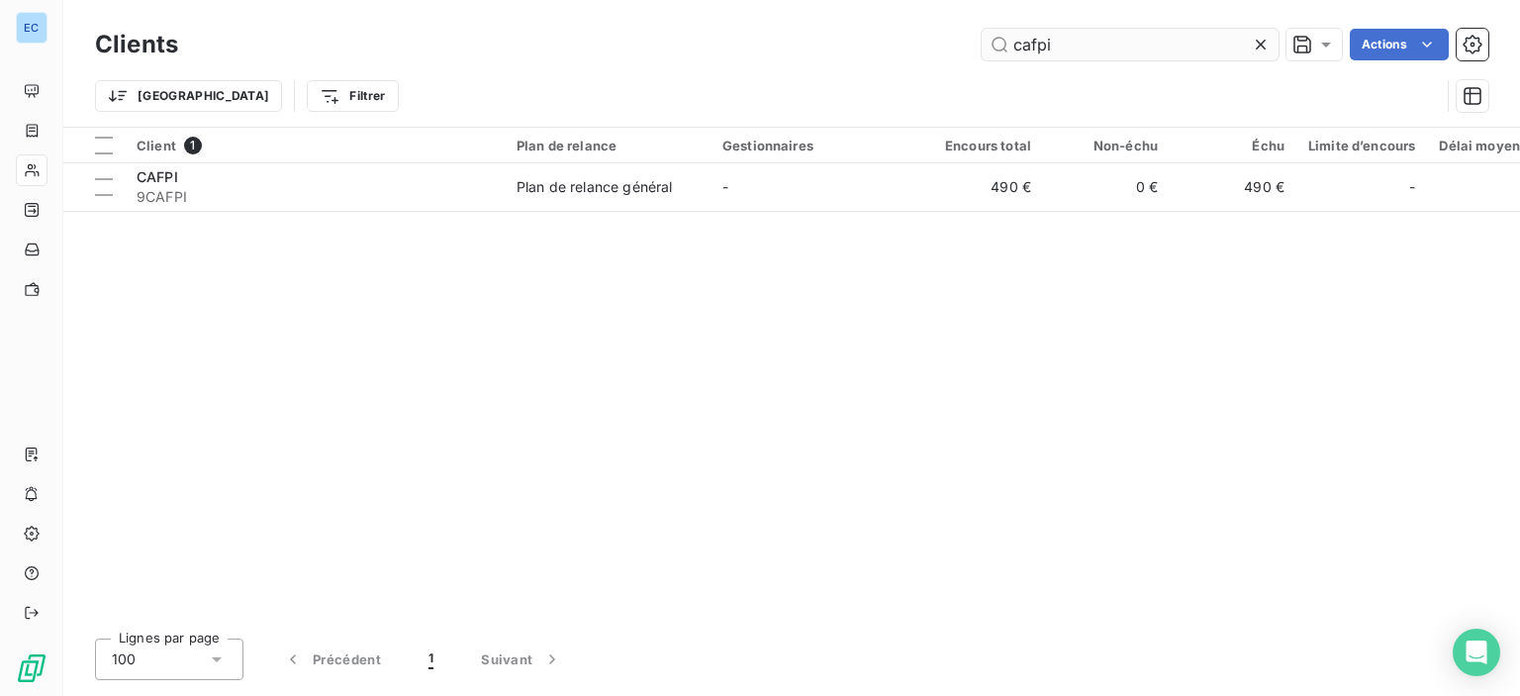
drag, startPoint x: 1054, startPoint y: 50, endPoint x: 1002, endPoint y: 55, distance: 52.7
click at [1002, 55] on input "cafpi" at bounding box center [1130, 45] width 297 height 32
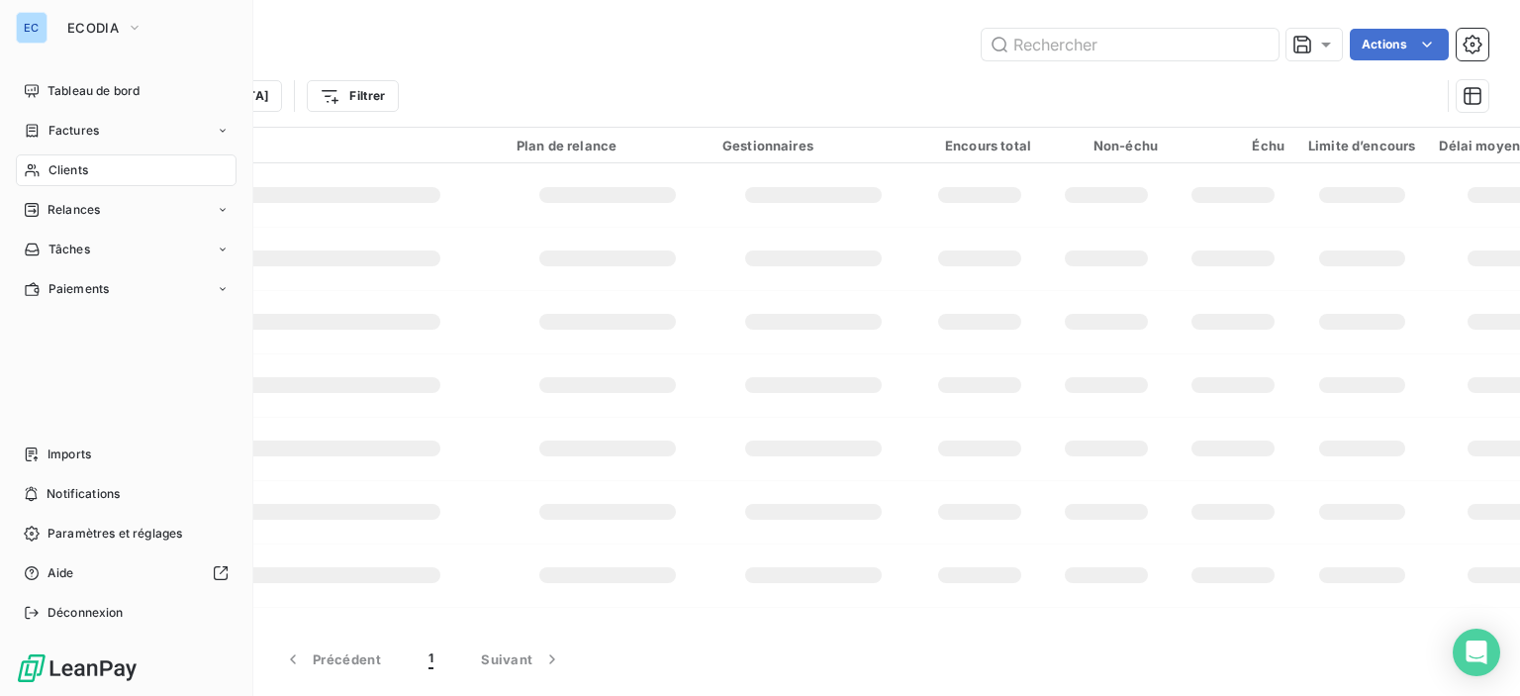
click at [57, 203] on span "Relances" at bounding box center [74, 210] width 52 height 18
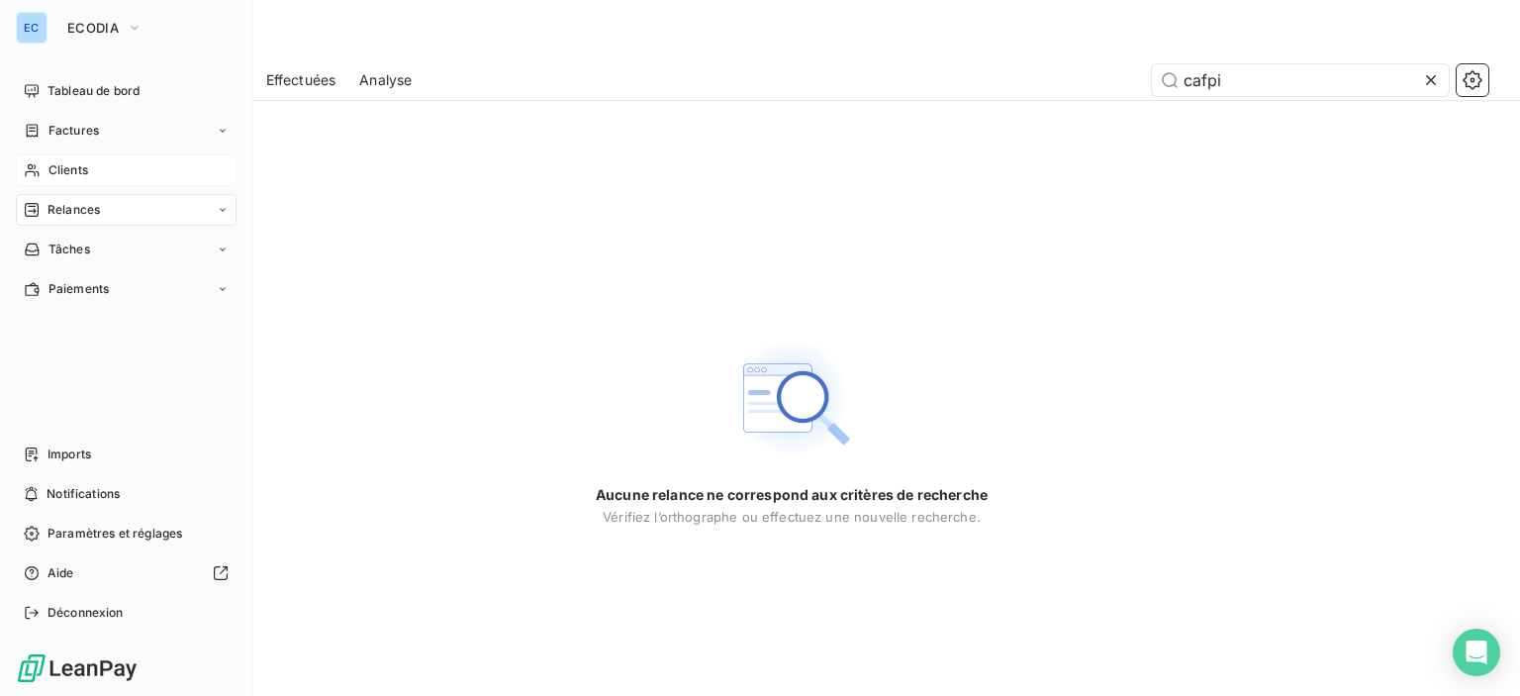
click at [67, 169] on span "Clients" at bounding box center [68, 170] width 40 height 18
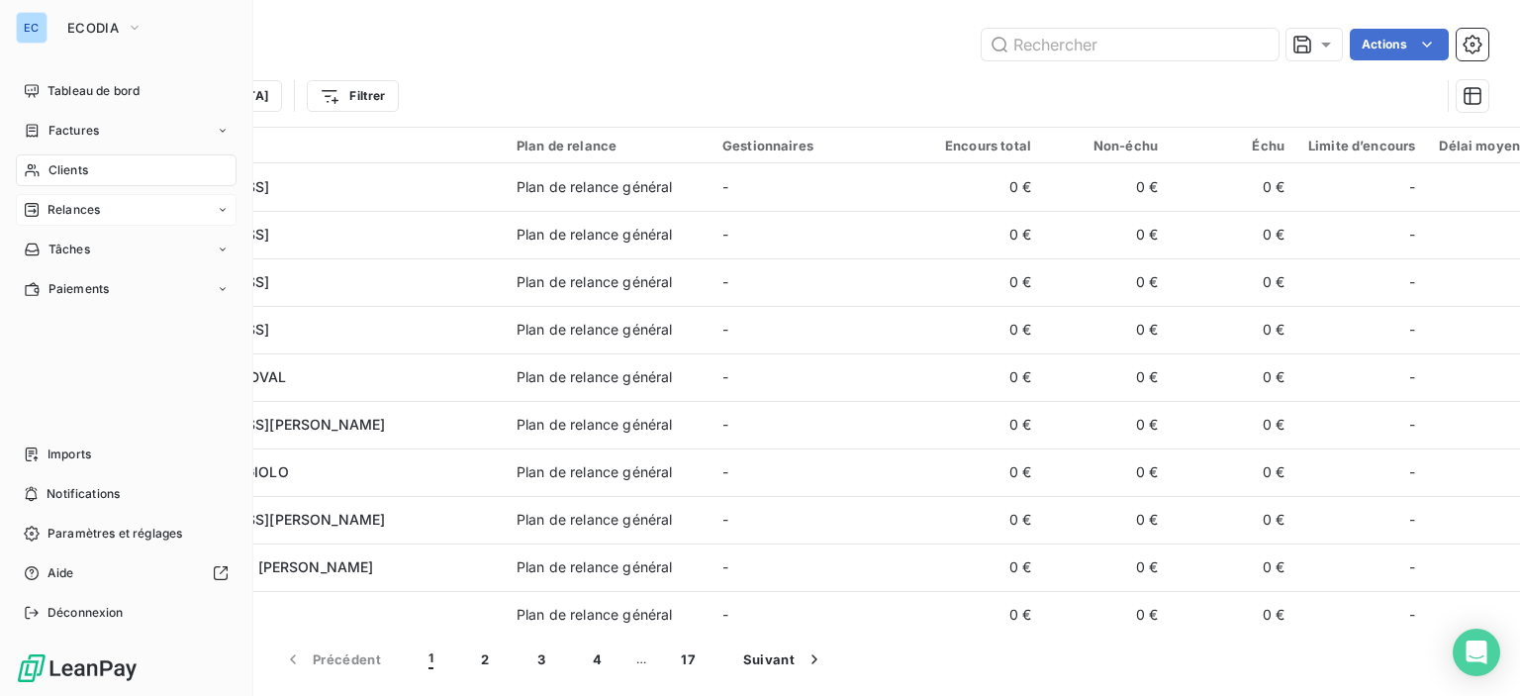
click at [91, 206] on span "Relances" at bounding box center [74, 210] width 52 height 18
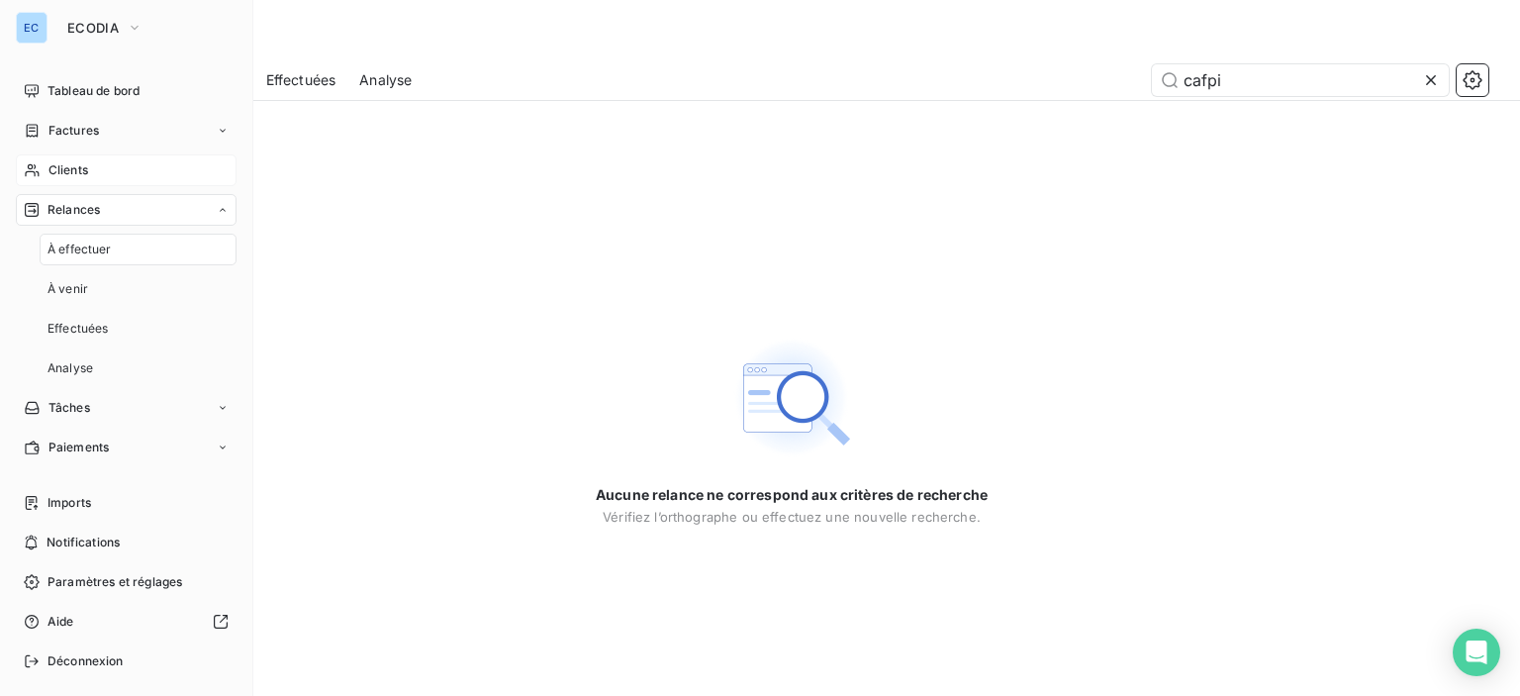
click at [109, 257] on span "À effectuer" at bounding box center [80, 249] width 64 height 18
click at [71, 242] on span "À effectuer" at bounding box center [80, 249] width 64 height 18
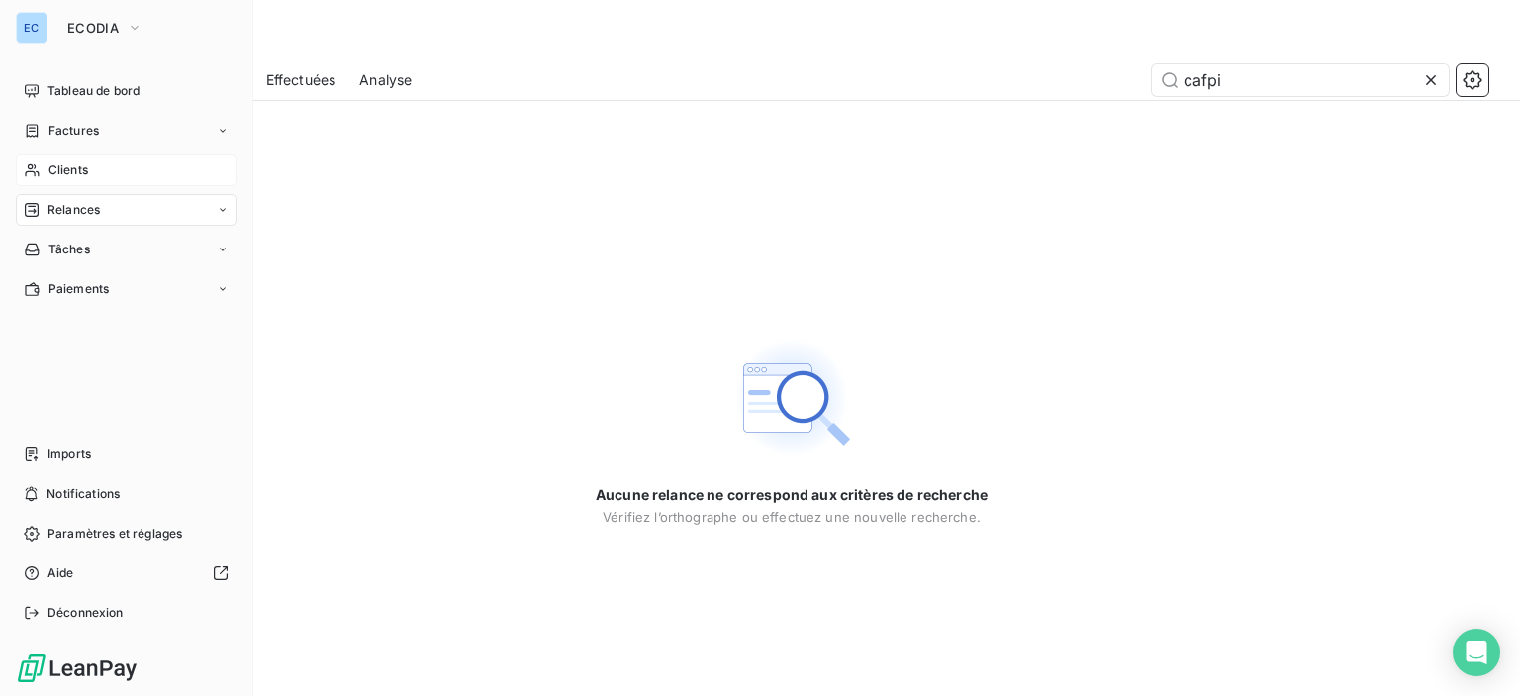
click at [53, 168] on span "Clients" at bounding box center [68, 170] width 40 height 18
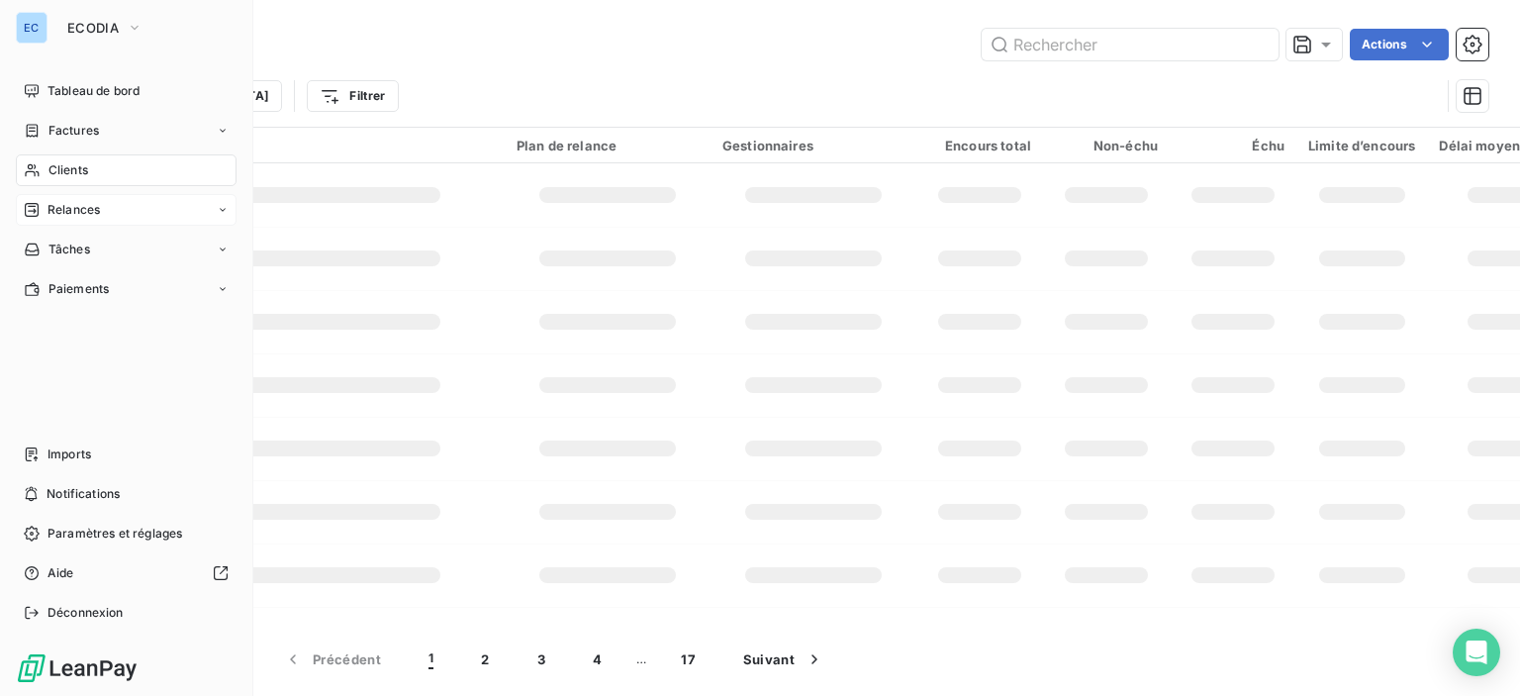
click at [25, 211] on icon at bounding box center [32, 210] width 14 height 14
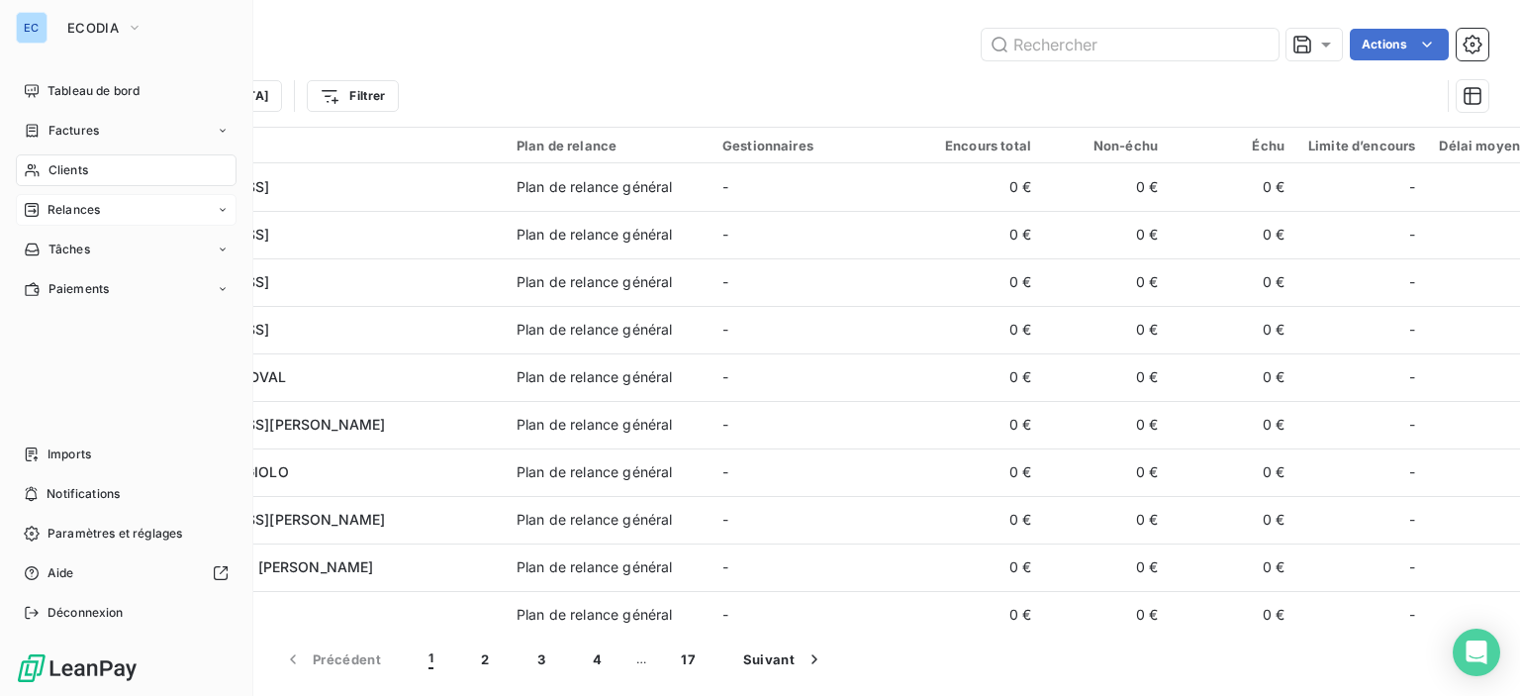
click at [49, 202] on span "Relances" at bounding box center [74, 210] width 52 height 18
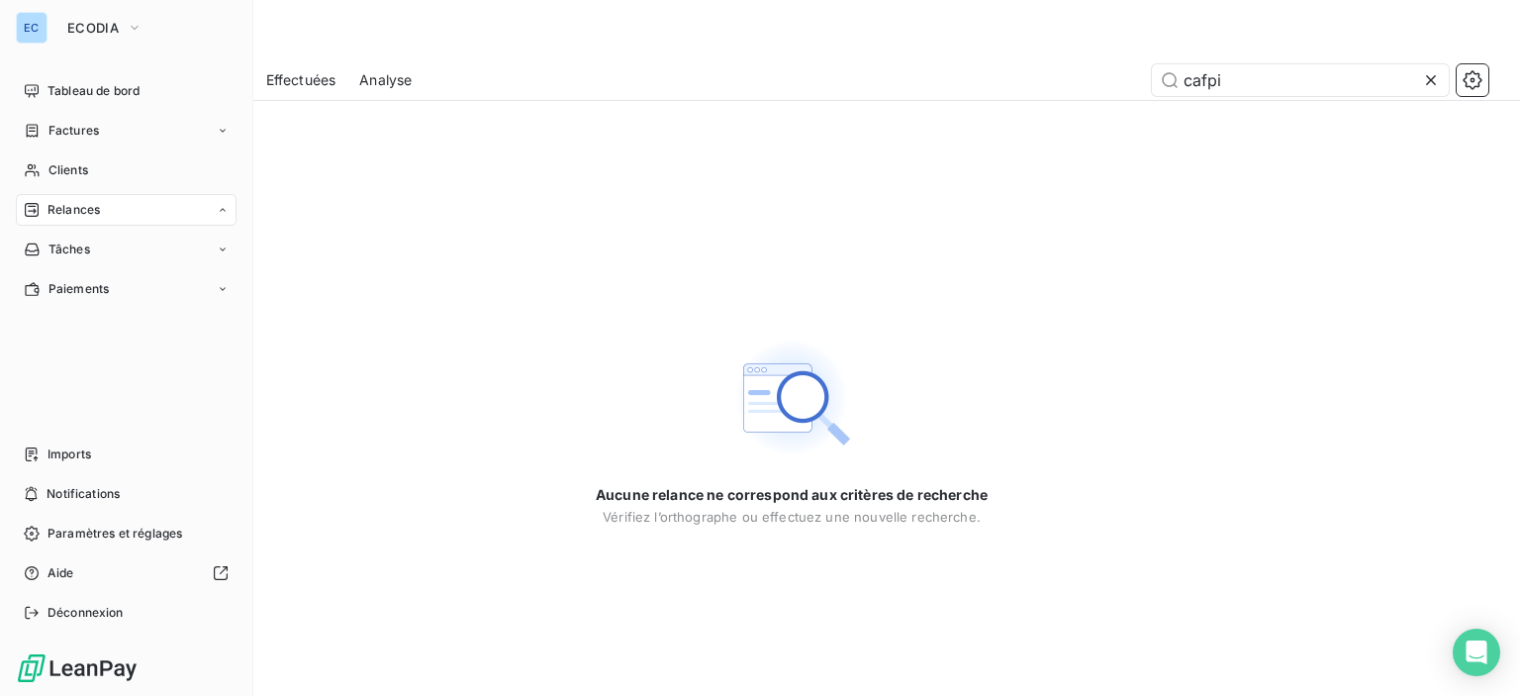
click at [107, 205] on div "Relances" at bounding box center [126, 210] width 221 height 32
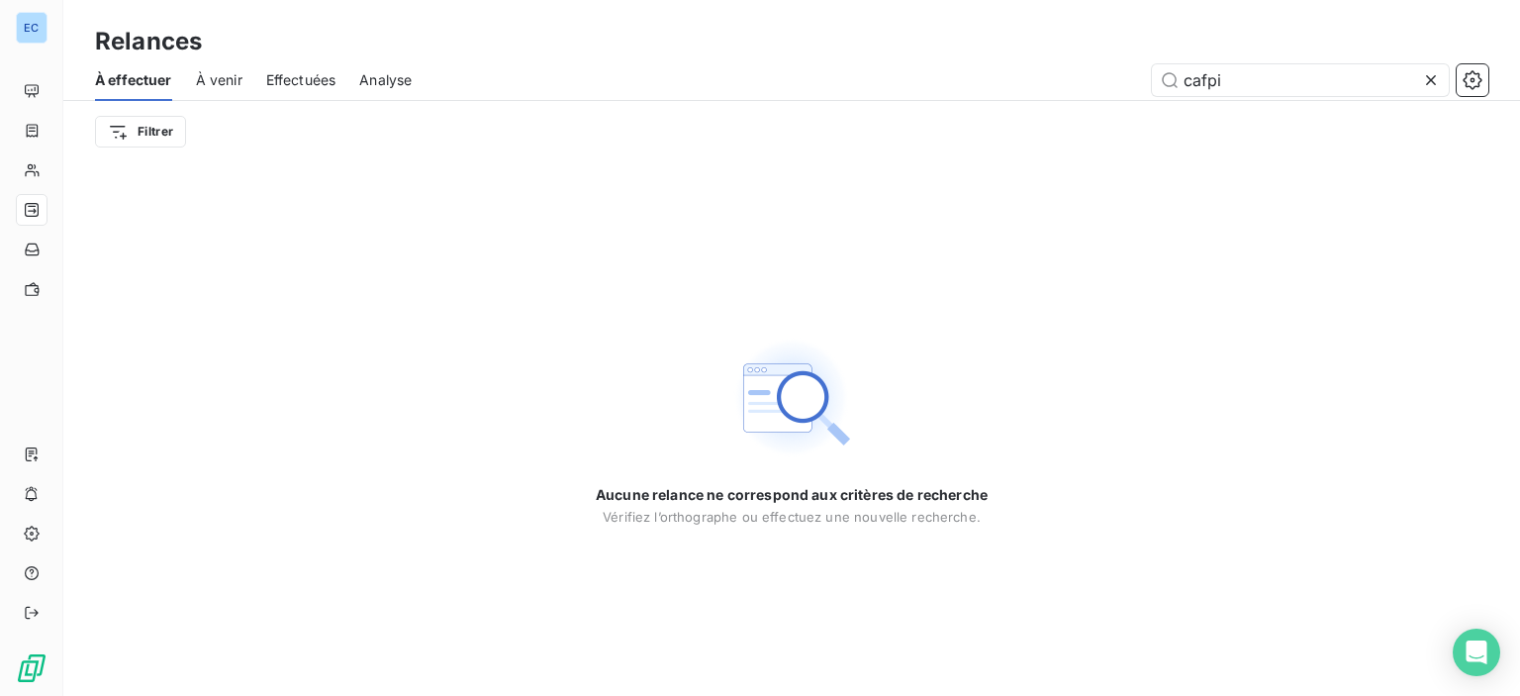
click at [234, 77] on span "À venir" at bounding box center [219, 80] width 47 height 20
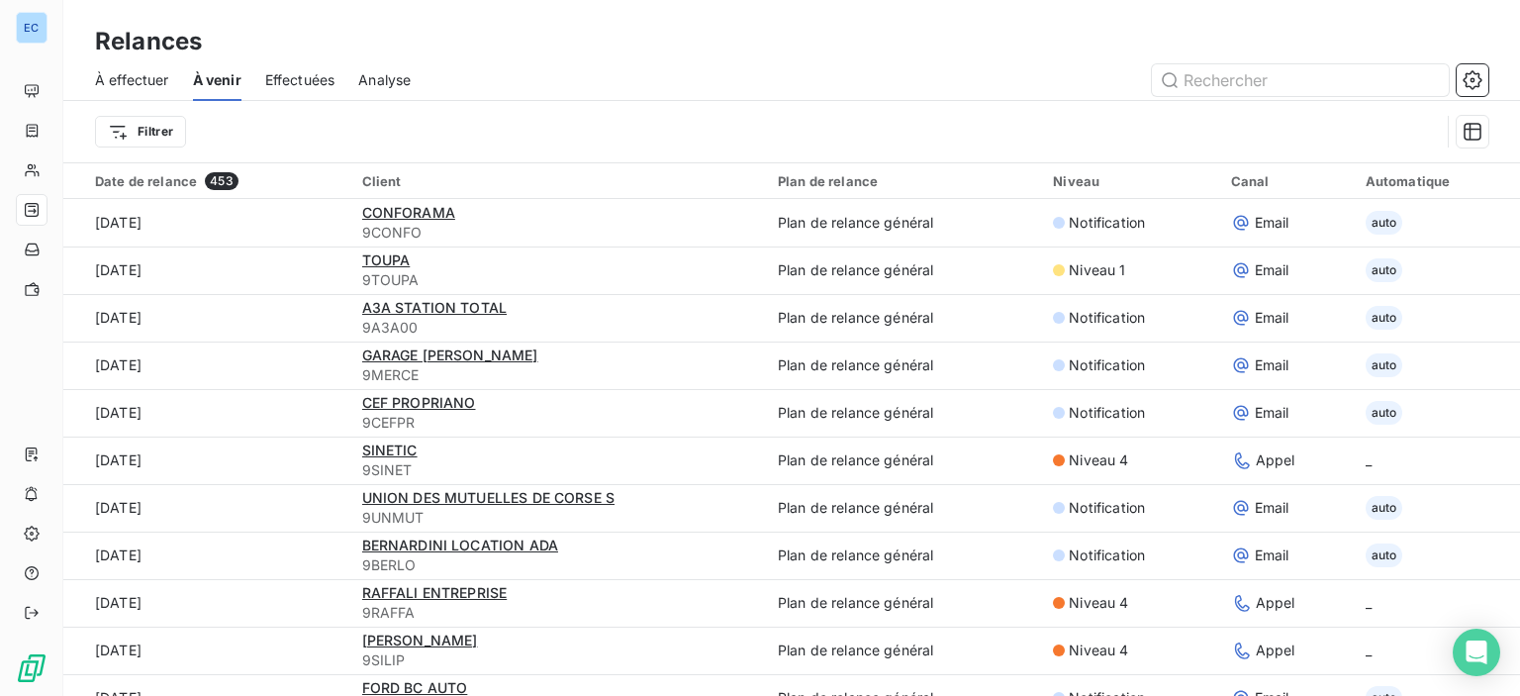
click at [114, 79] on span "À effectuer" at bounding box center [132, 80] width 74 height 20
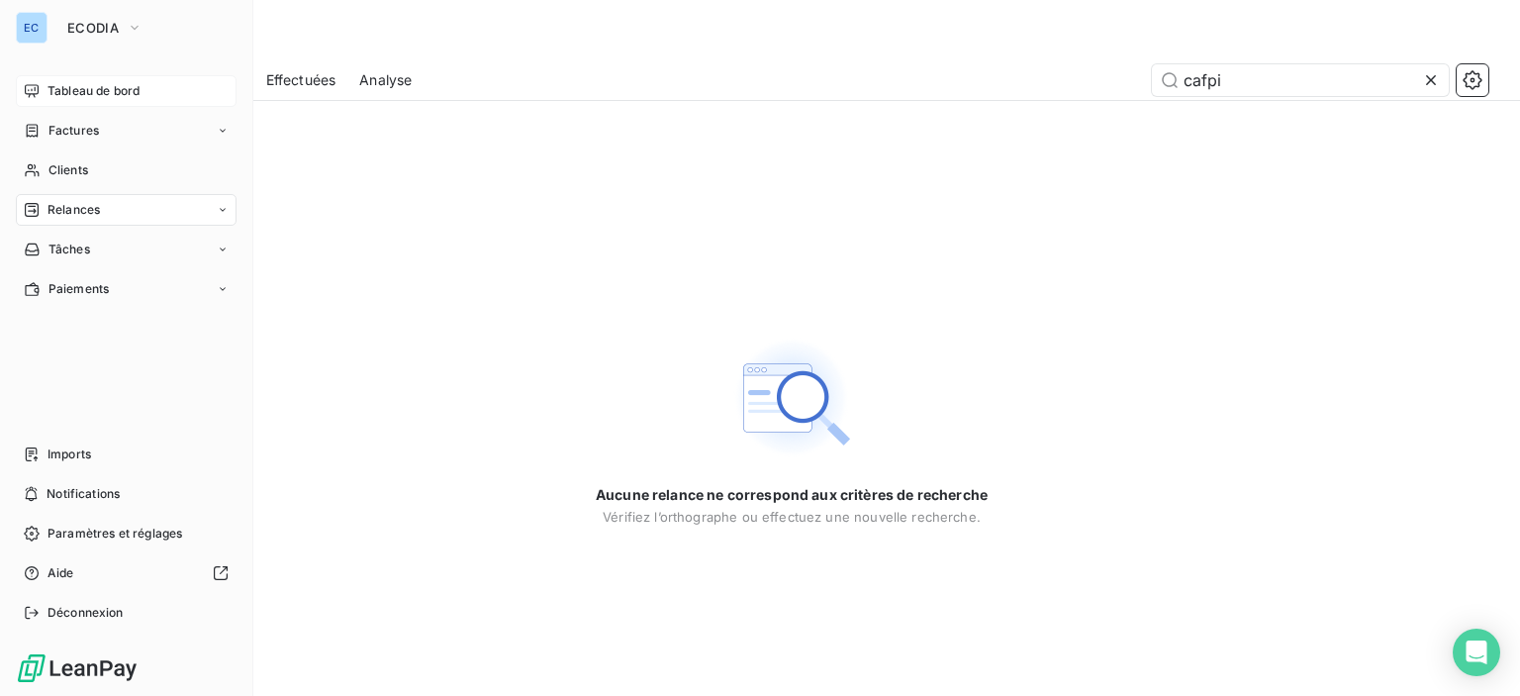
click at [54, 89] on span "Tableau de bord" at bounding box center [94, 91] width 92 height 18
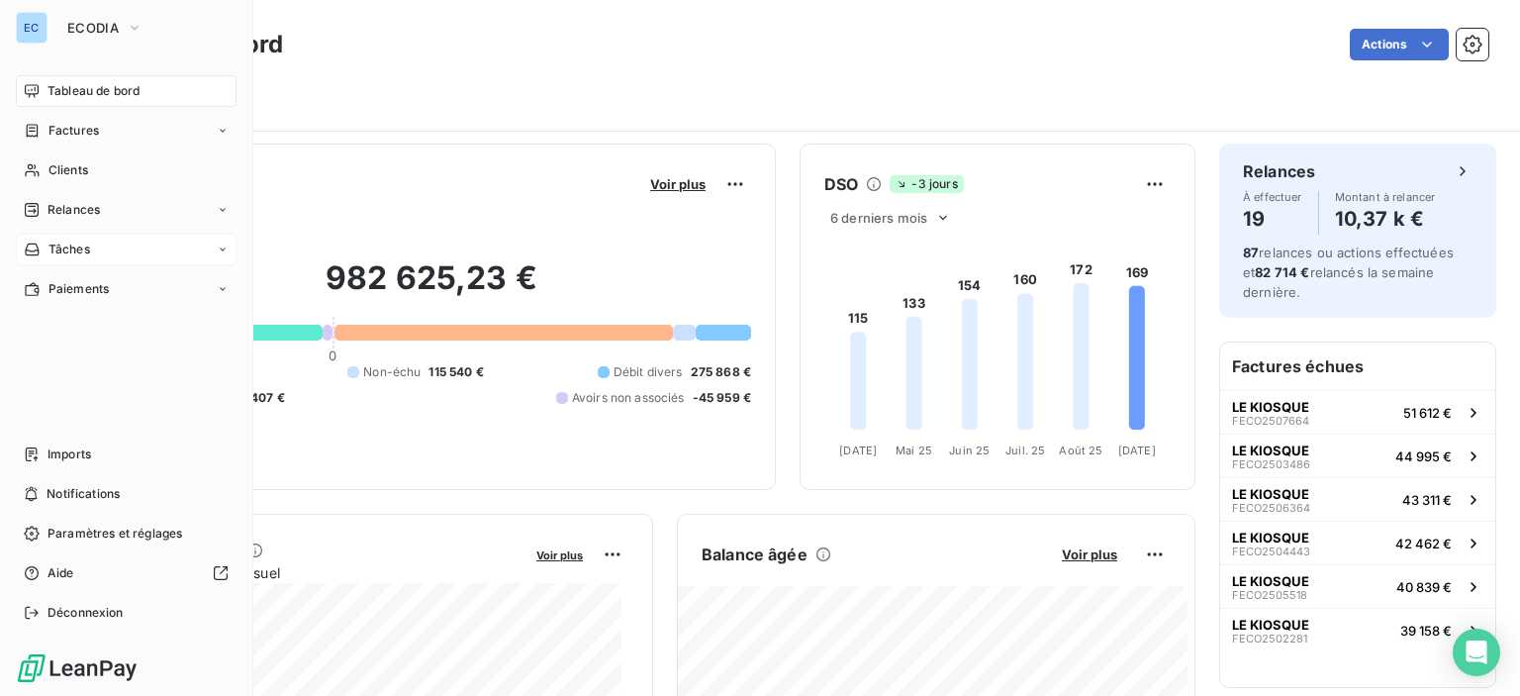
click at [72, 240] on span "Tâches" at bounding box center [69, 249] width 42 height 18
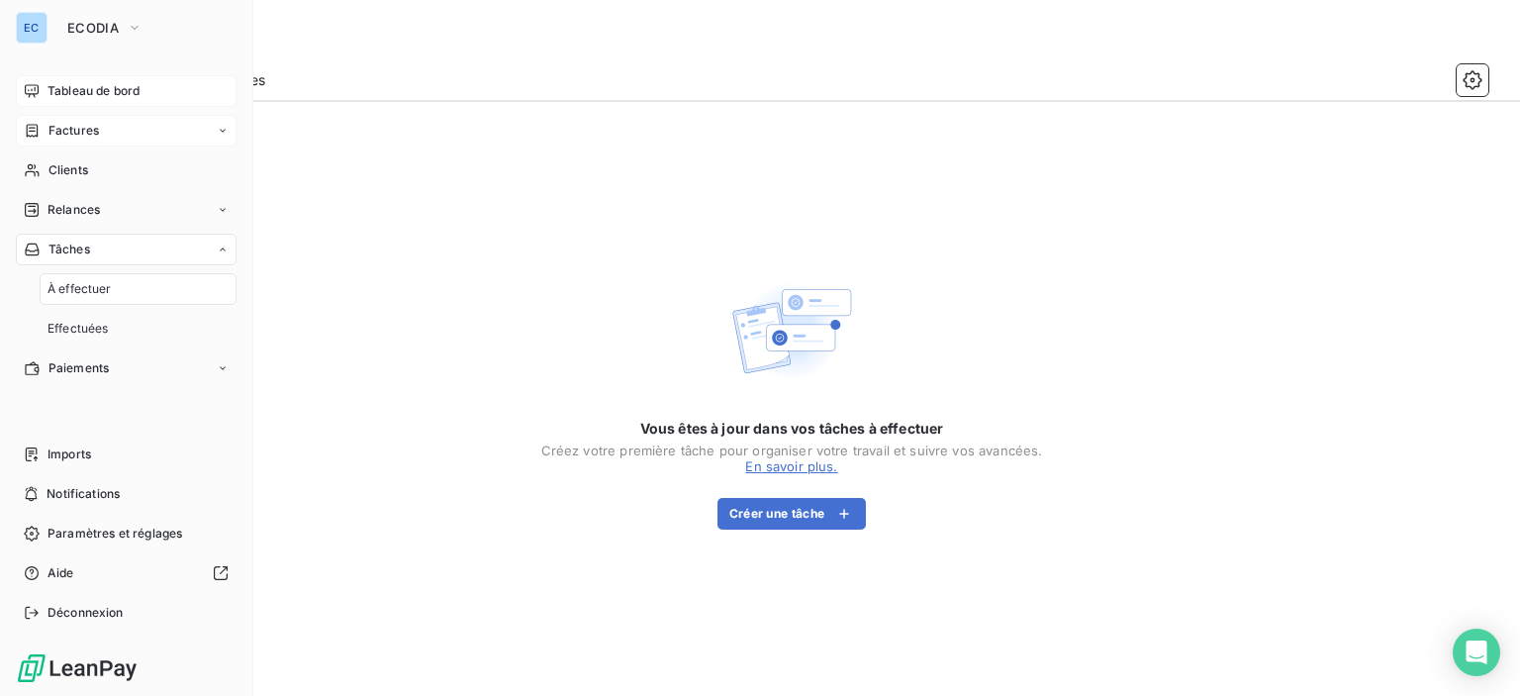
click at [56, 136] on span "Factures" at bounding box center [73, 131] width 50 height 18
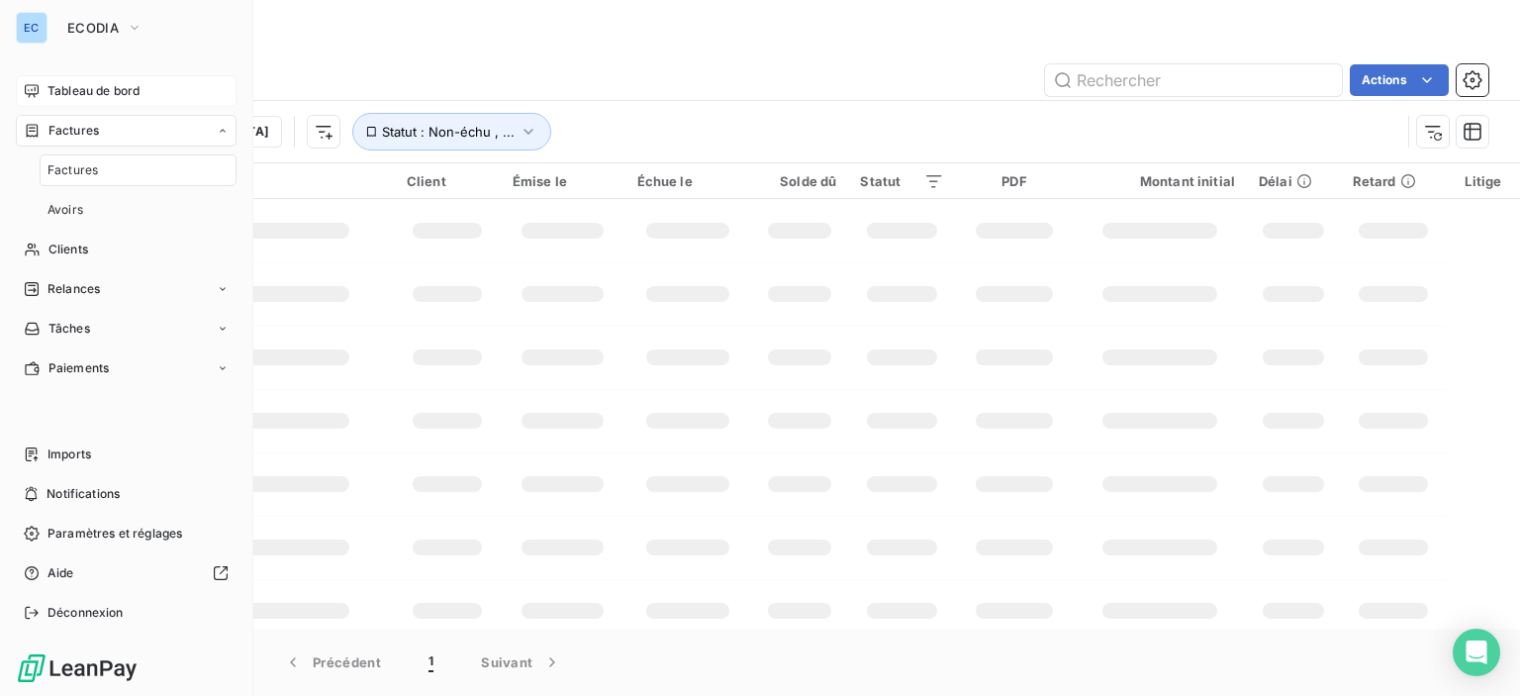
click at [56, 136] on span "Factures" at bounding box center [73, 131] width 50 height 18
click at [65, 211] on span "Relances" at bounding box center [74, 210] width 52 height 18
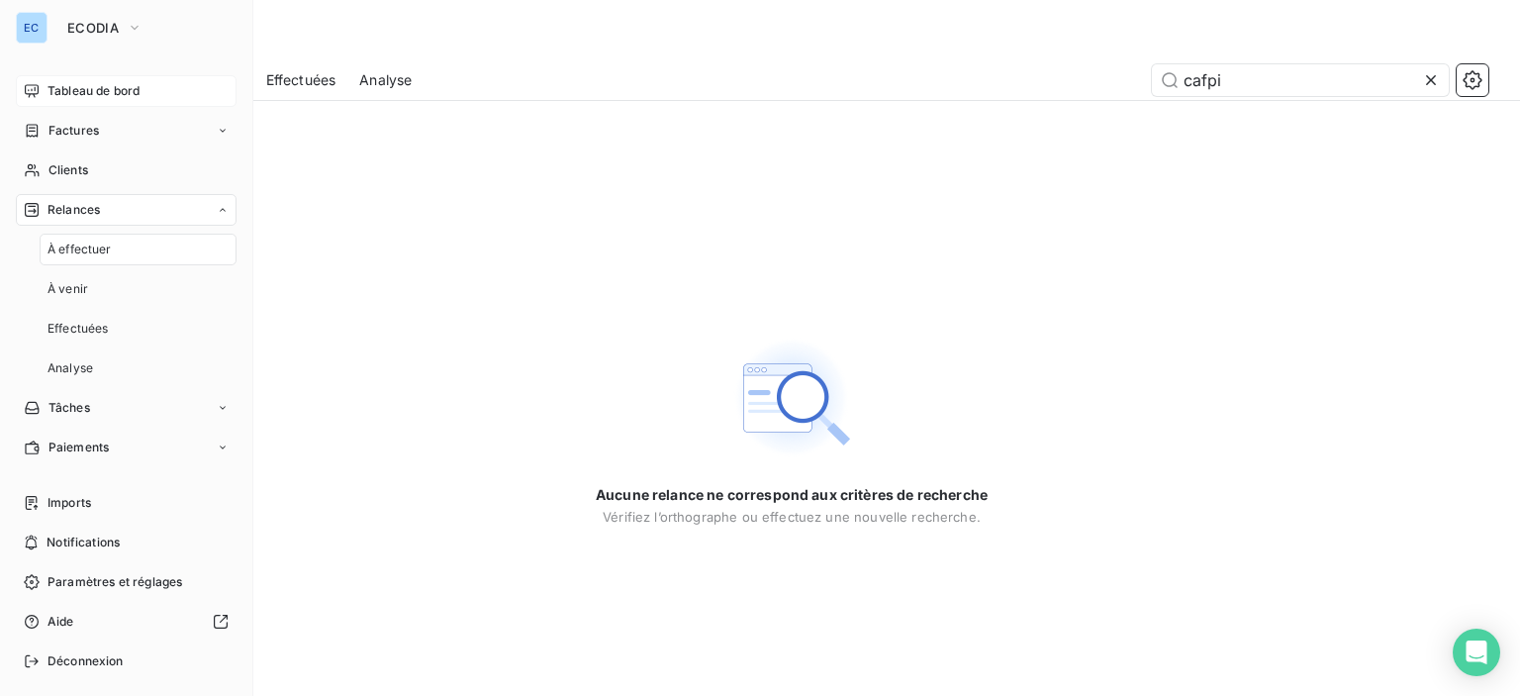
click at [222, 209] on div "EC ECODIA Tableau de bord Factures Clients Relances À effectuer À venir Effectu…" at bounding box center [126, 348] width 253 height 696
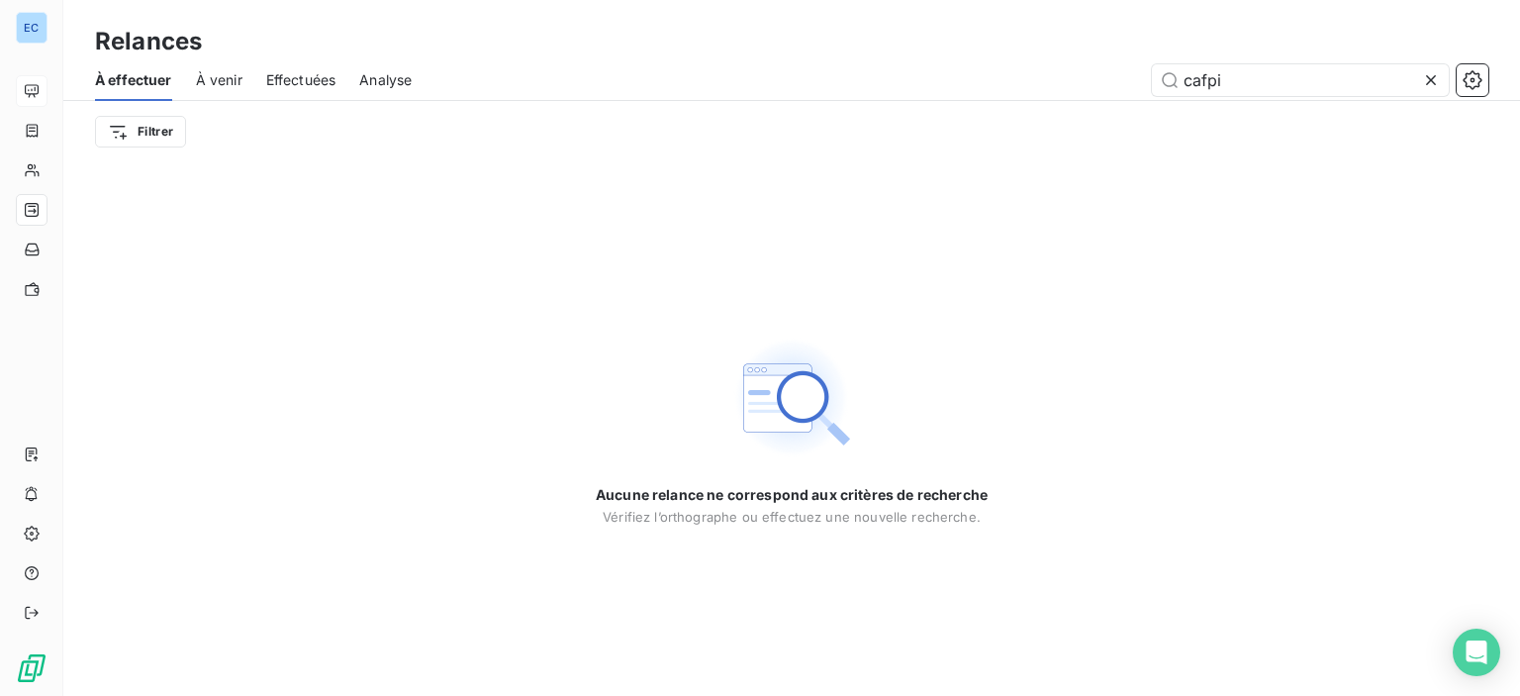
click at [384, 76] on span "Analyse" at bounding box center [385, 80] width 52 height 20
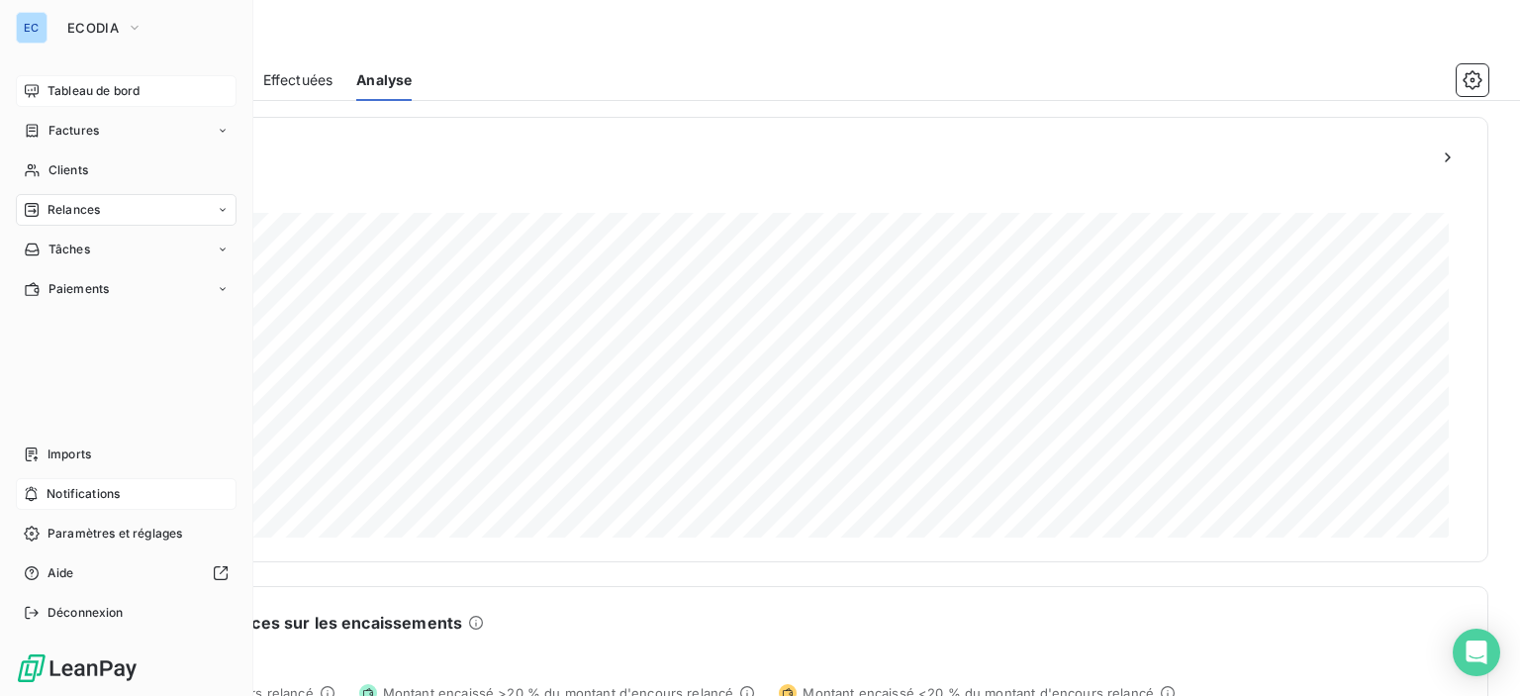
click at [40, 491] on div "Notifications" at bounding box center [126, 494] width 221 height 32
click at [25, 213] on icon at bounding box center [32, 210] width 14 height 14
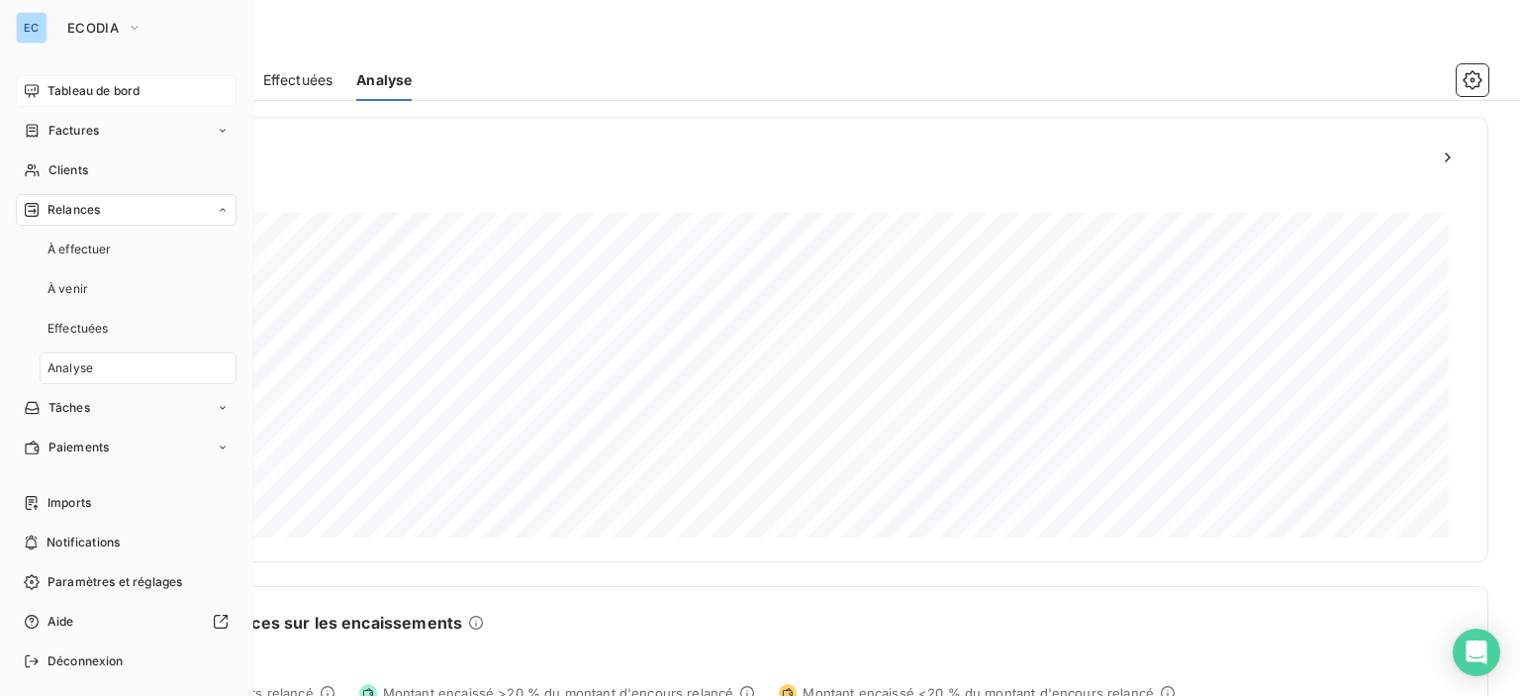
click at [74, 206] on span "Relances" at bounding box center [74, 210] width 52 height 18
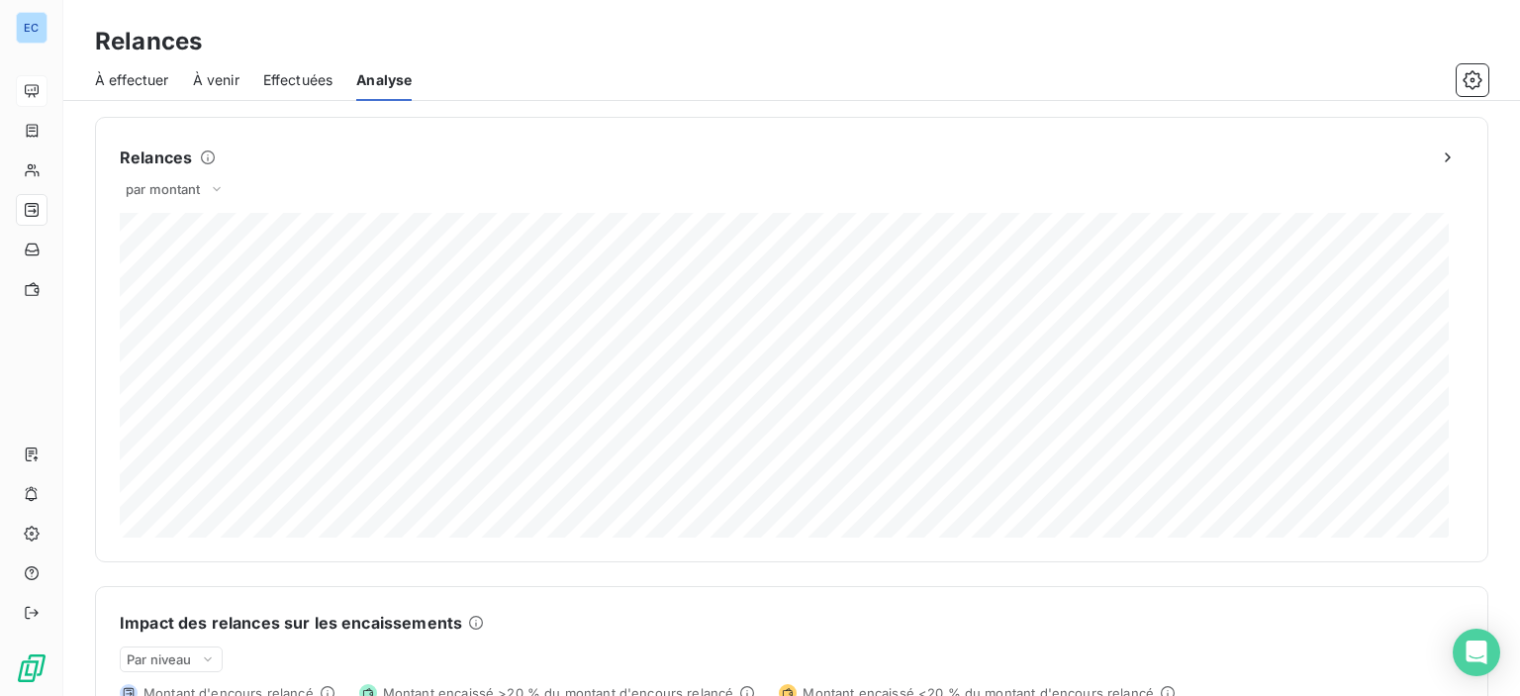
click at [145, 86] on span "À effectuer" at bounding box center [132, 80] width 74 height 20
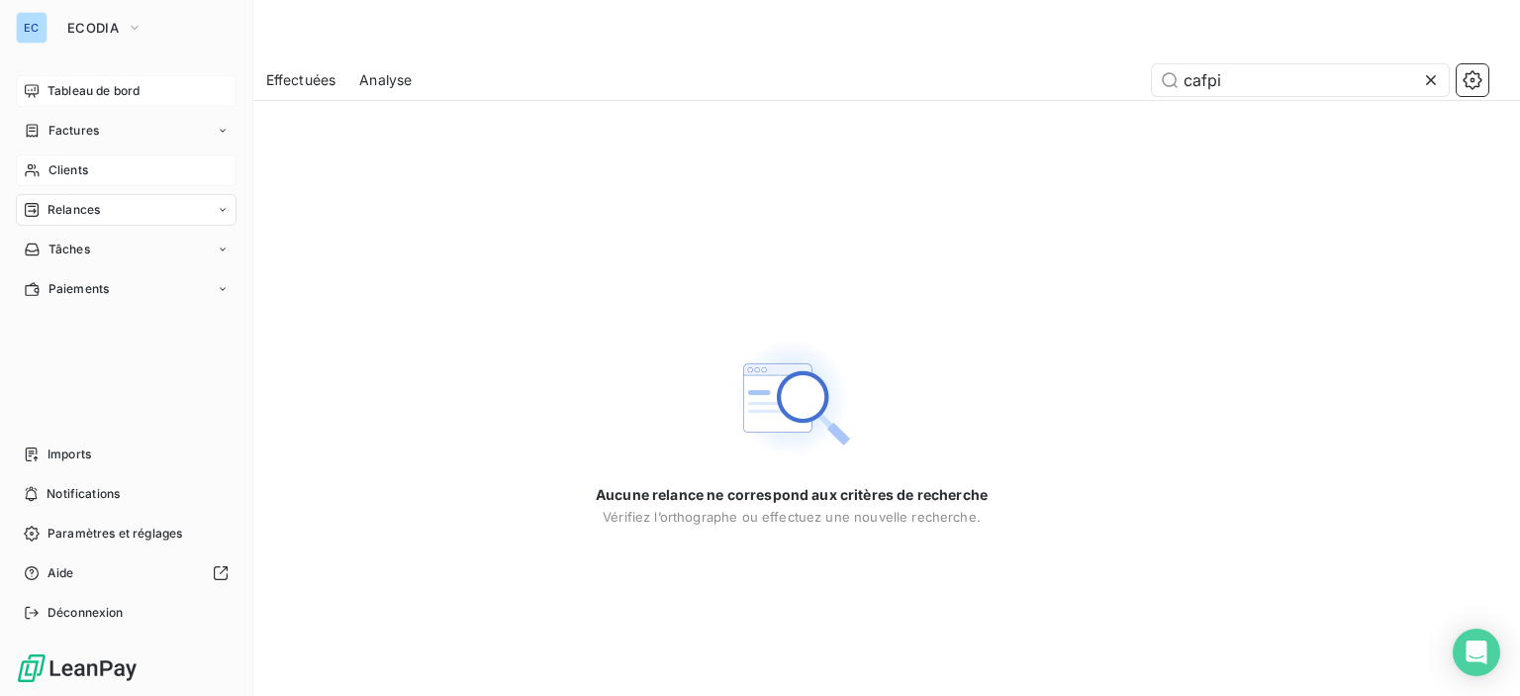
click at [38, 169] on icon at bounding box center [32, 170] width 17 height 16
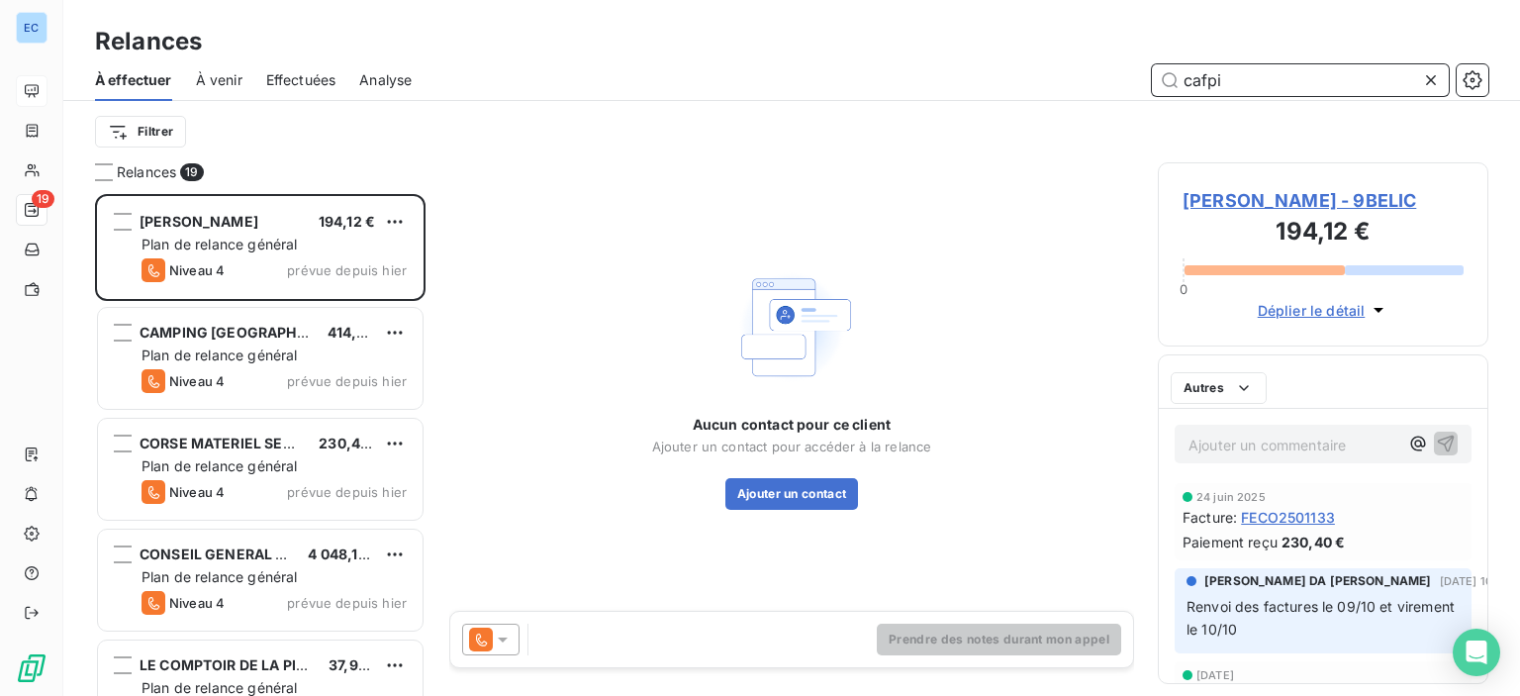
scroll to position [16, 16]
type input "c"
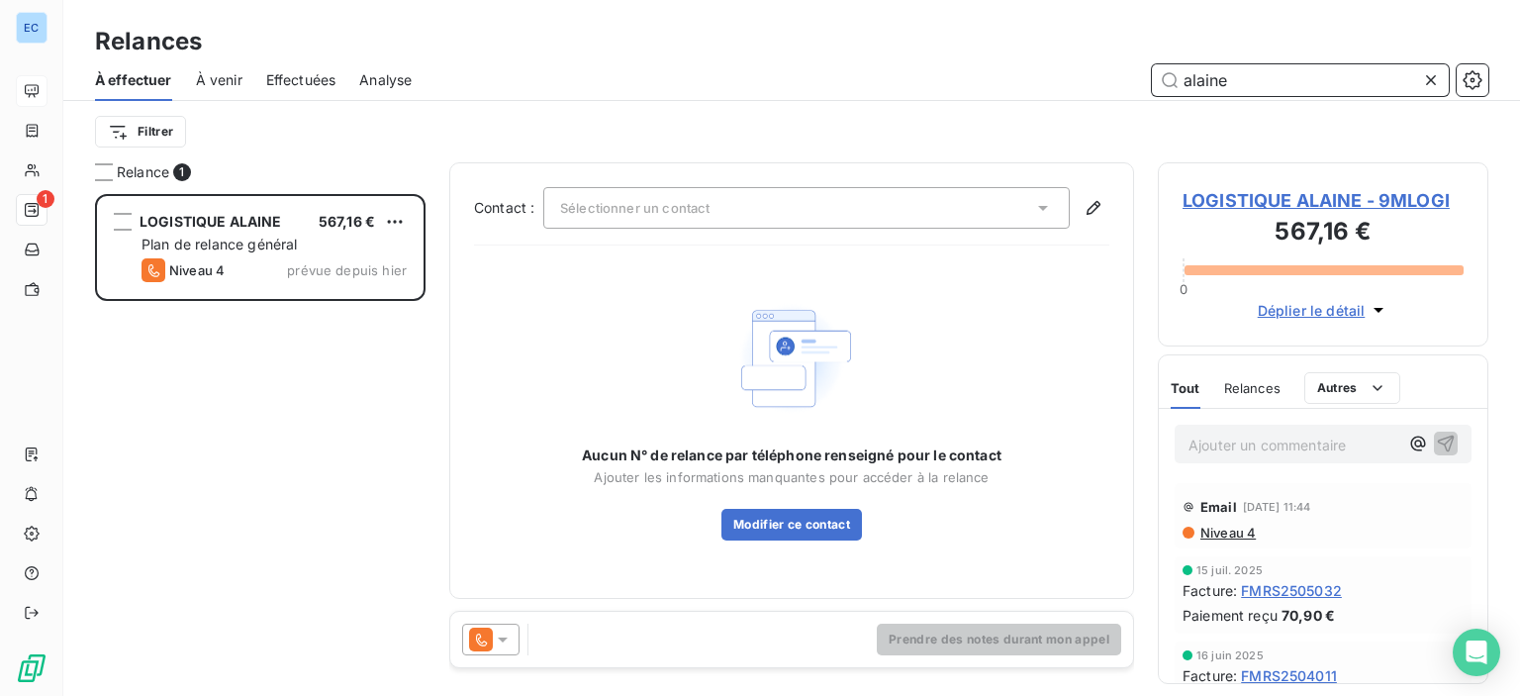
scroll to position [487, 315]
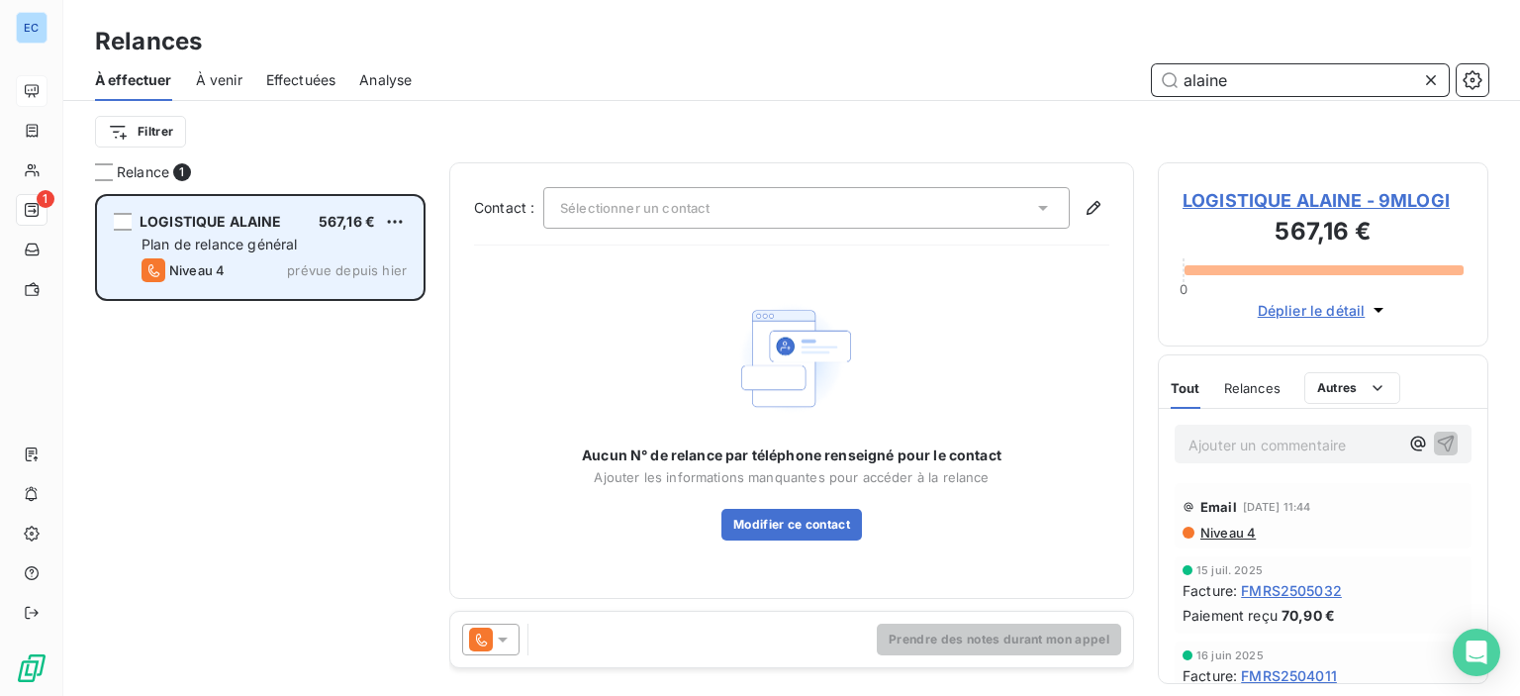
type input "alaine"
click at [230, 239] on span "Plan de relance général" at bounding box center [219, 244] width 155 height 17
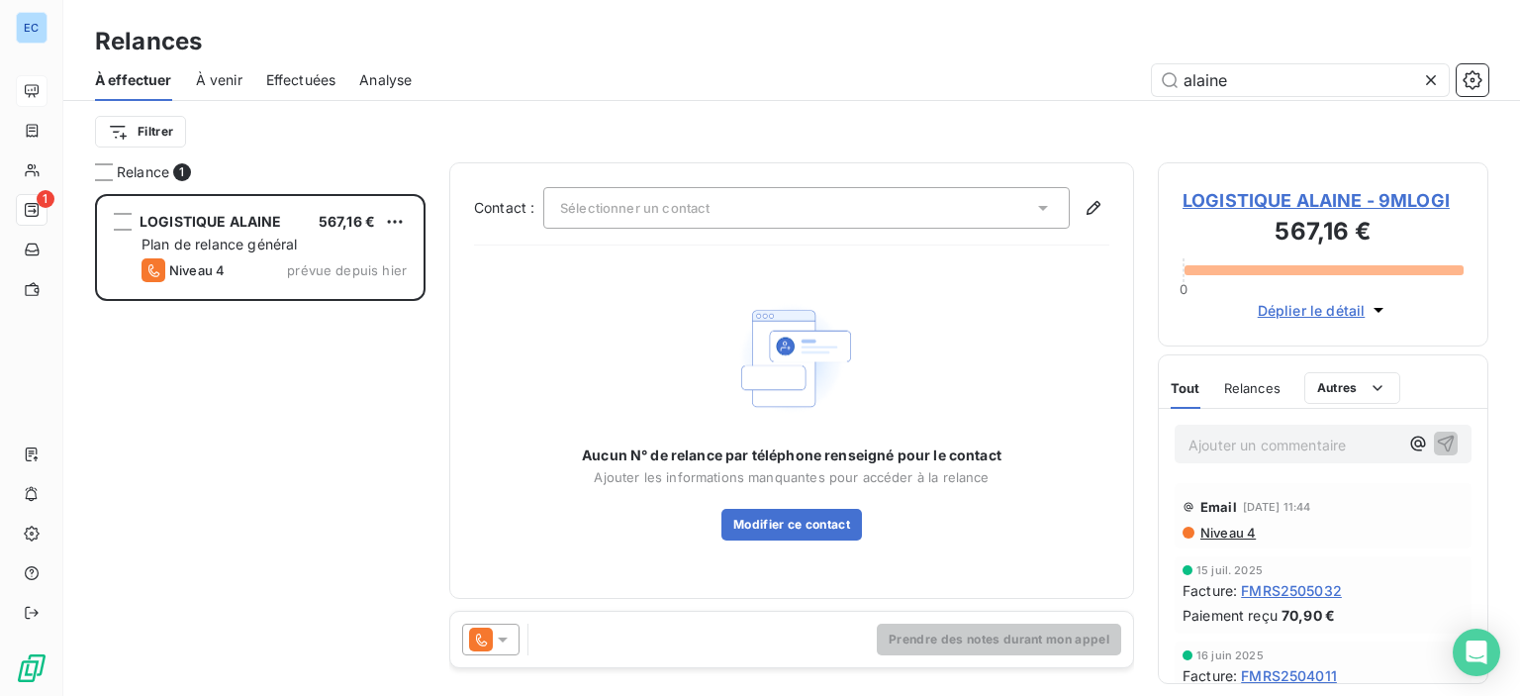
click at [1263, 201] on span "LOGISTIQUE ALAINE - 9MLOGI" at bounding box center [1323, 200] width 281 height 27
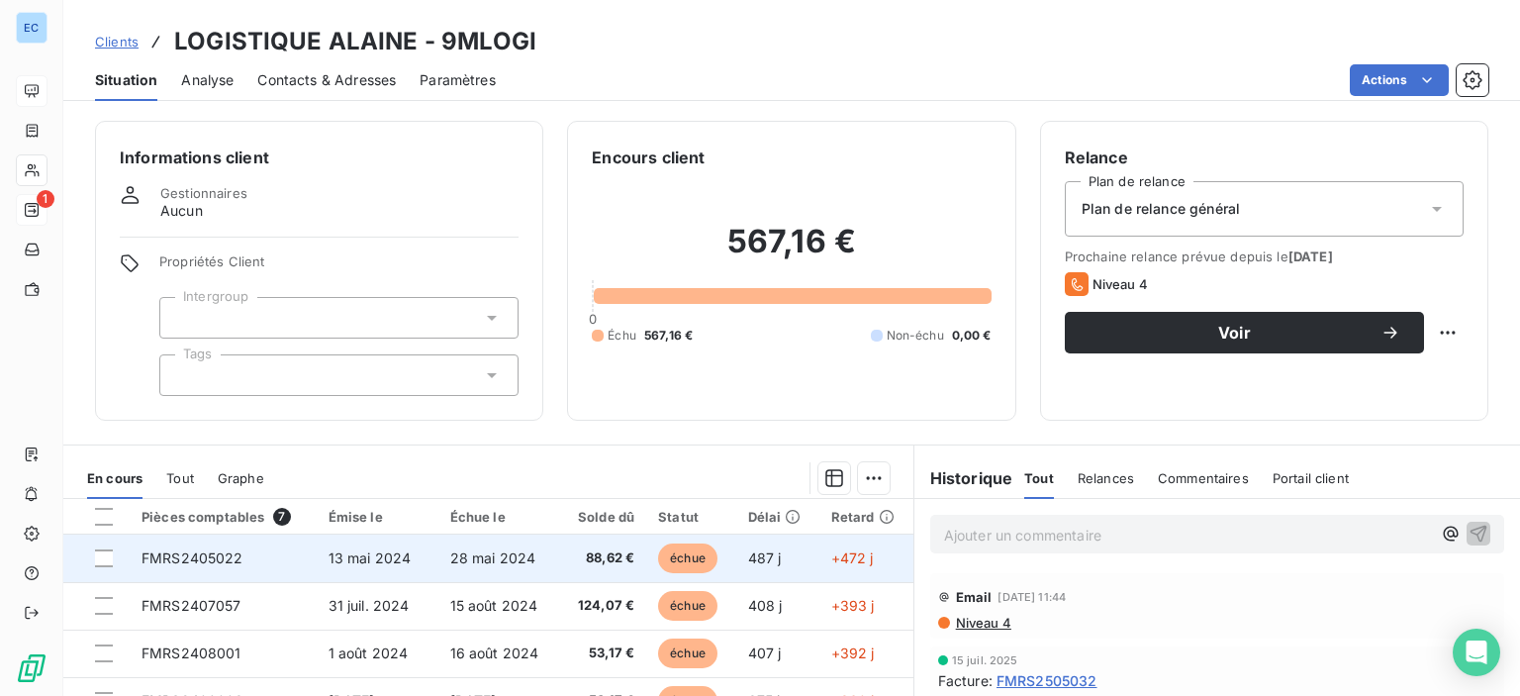
scroll to position [241, 0]
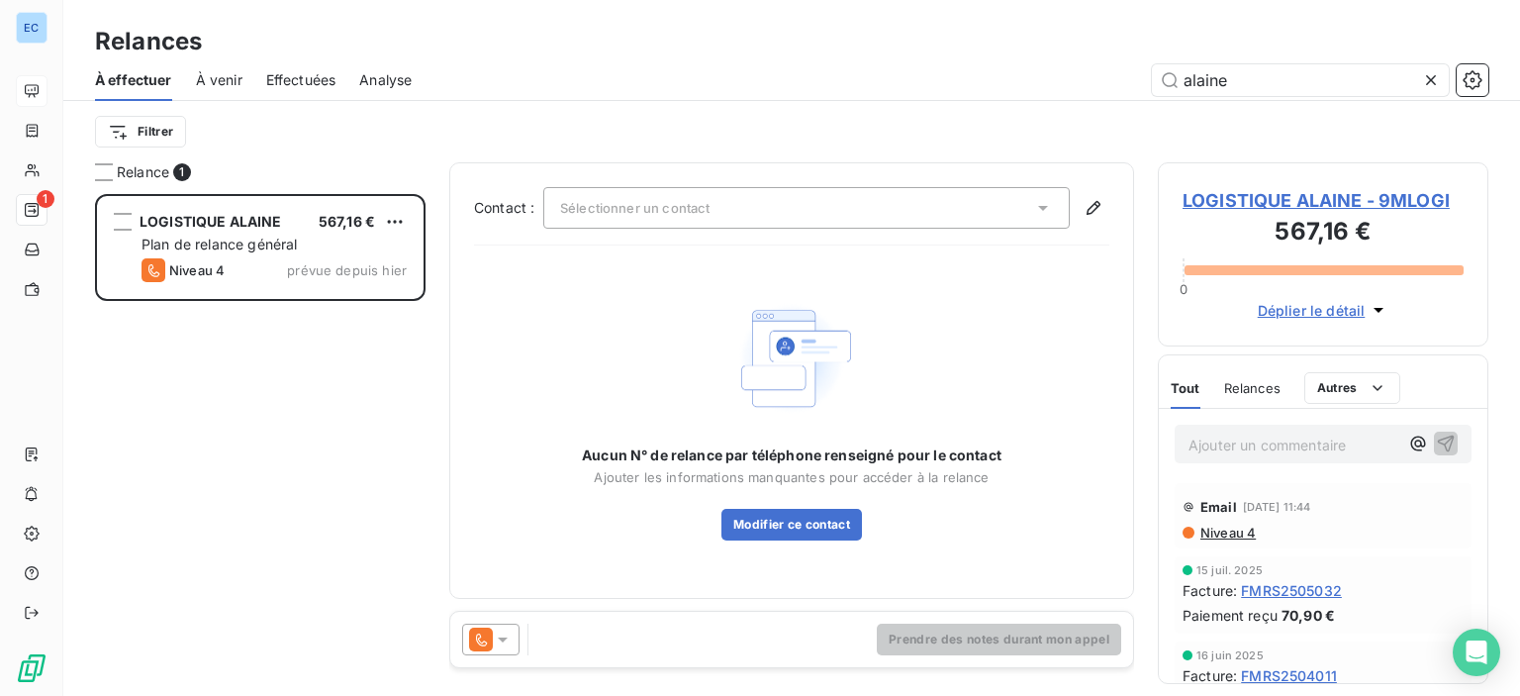
scroll to position [487, 315]
click at [1263, 211] on span "LOGISTIQUE ALAINE - 9MLOGI" at bounding box center [1323, 200] width 281 height 27
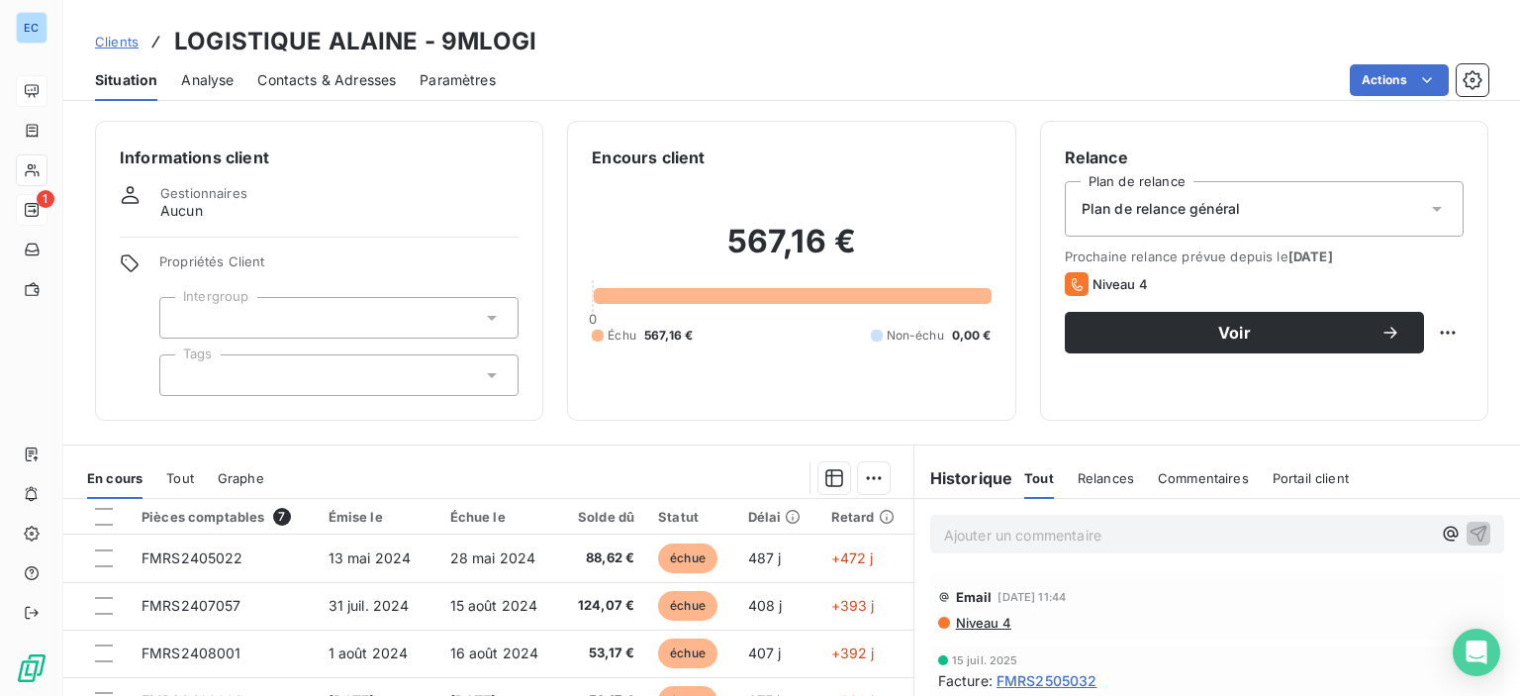
click at [306, 85] on span "Contacts & Adresses" at bounding box center [326, 80] width 139 height 20
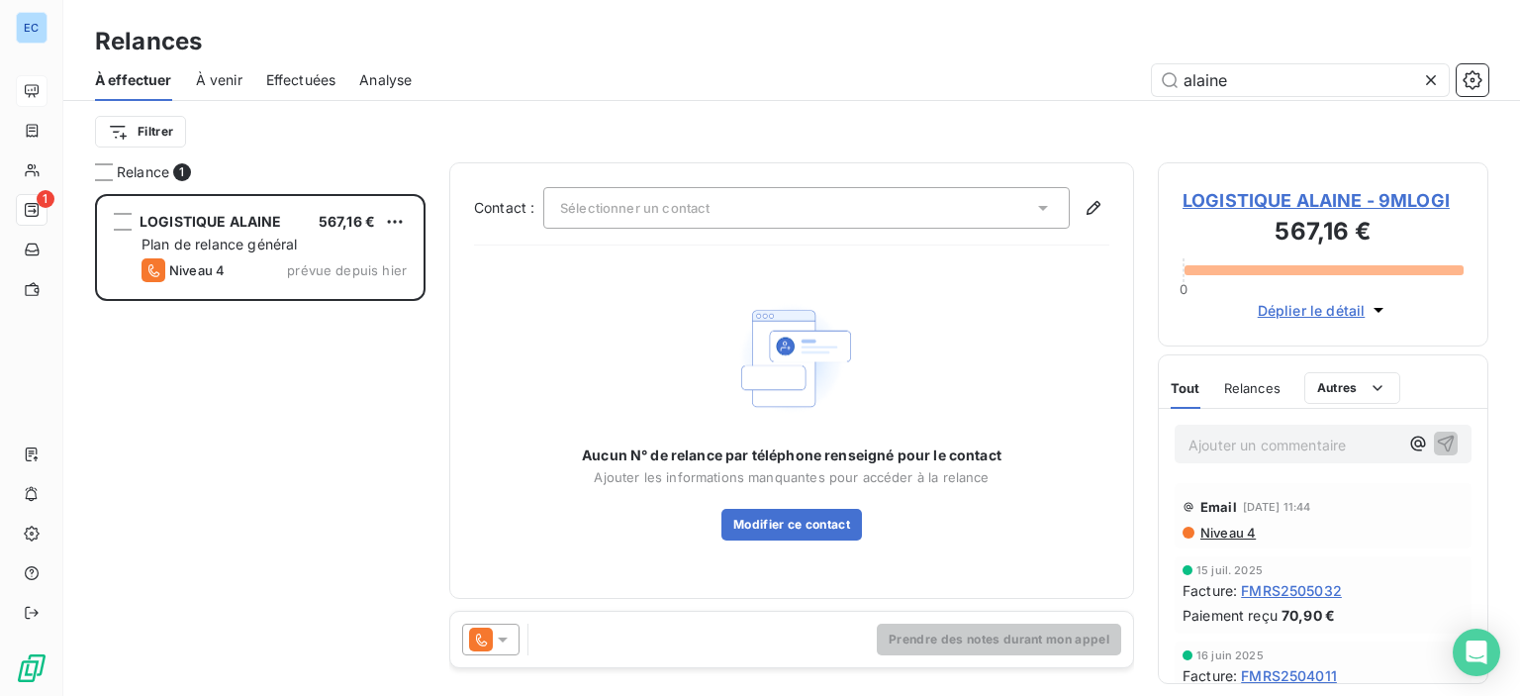
scroll to position [487, 315]
click at [1032, 205] on div "Sélectionner un contact" at bounding box center [806, 208] width 526 height 42
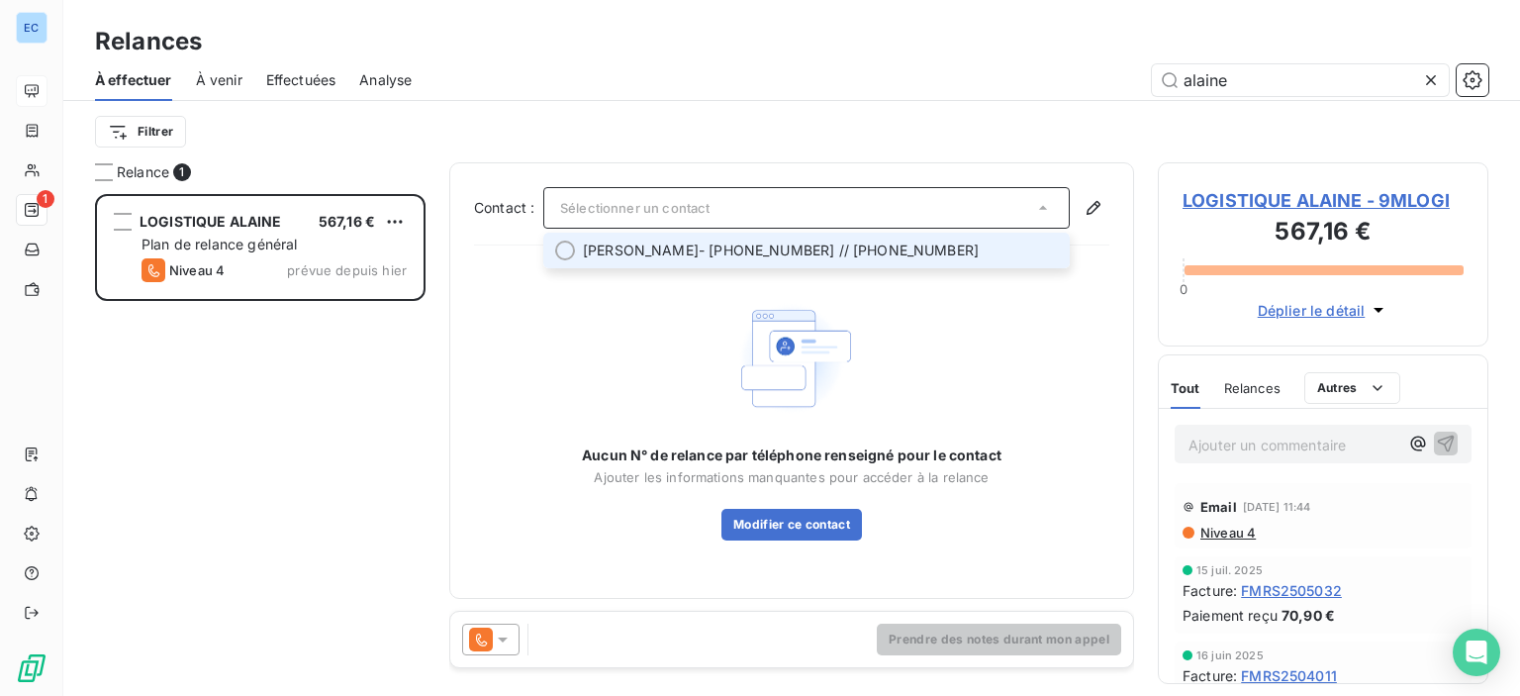
click at [732, 245] on span "[PERSON_NAME] - [PHONE_NUMBER] // [PHONE_NUMBER]" at bounding box center [820, 250] width 475 height 20
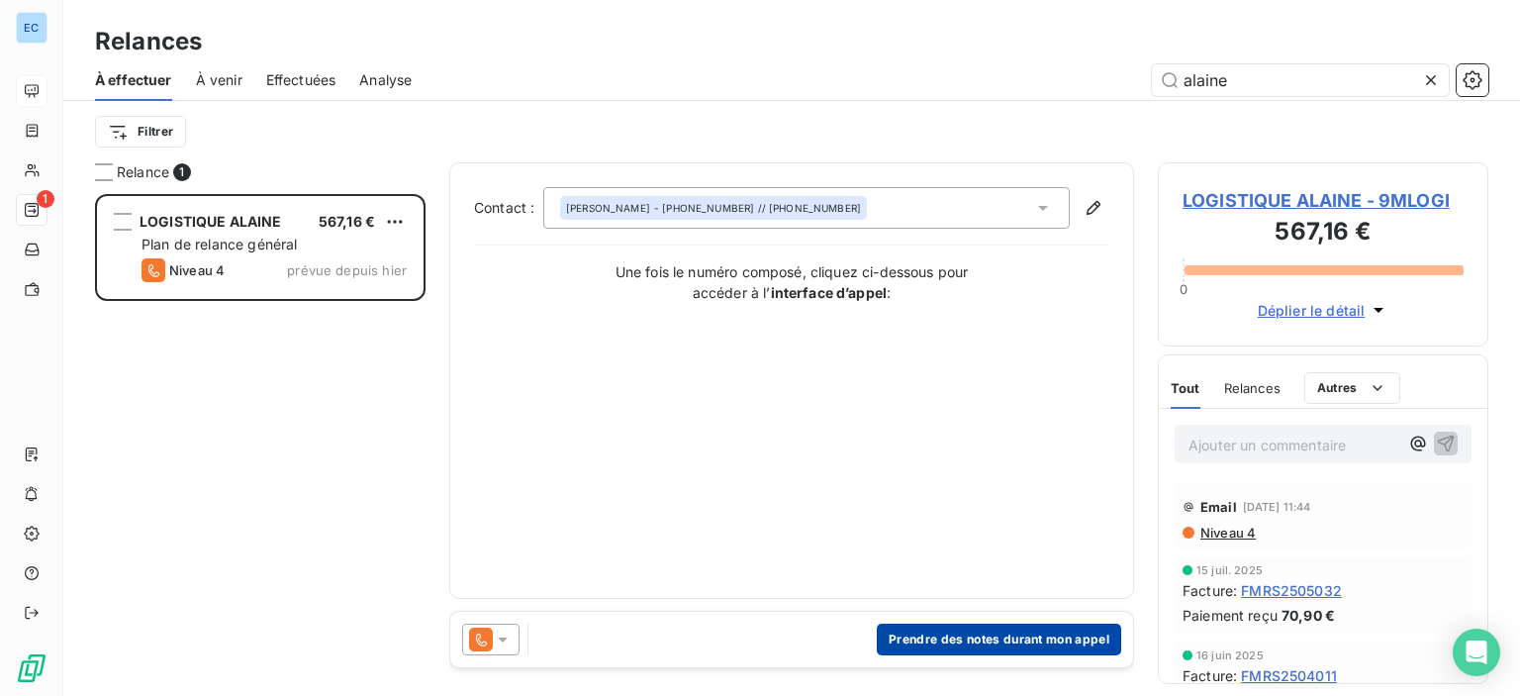
click at [899, 640] on button "Prendre des notes durant mon appel" at bounding box center [999, 639] width 244 height 32
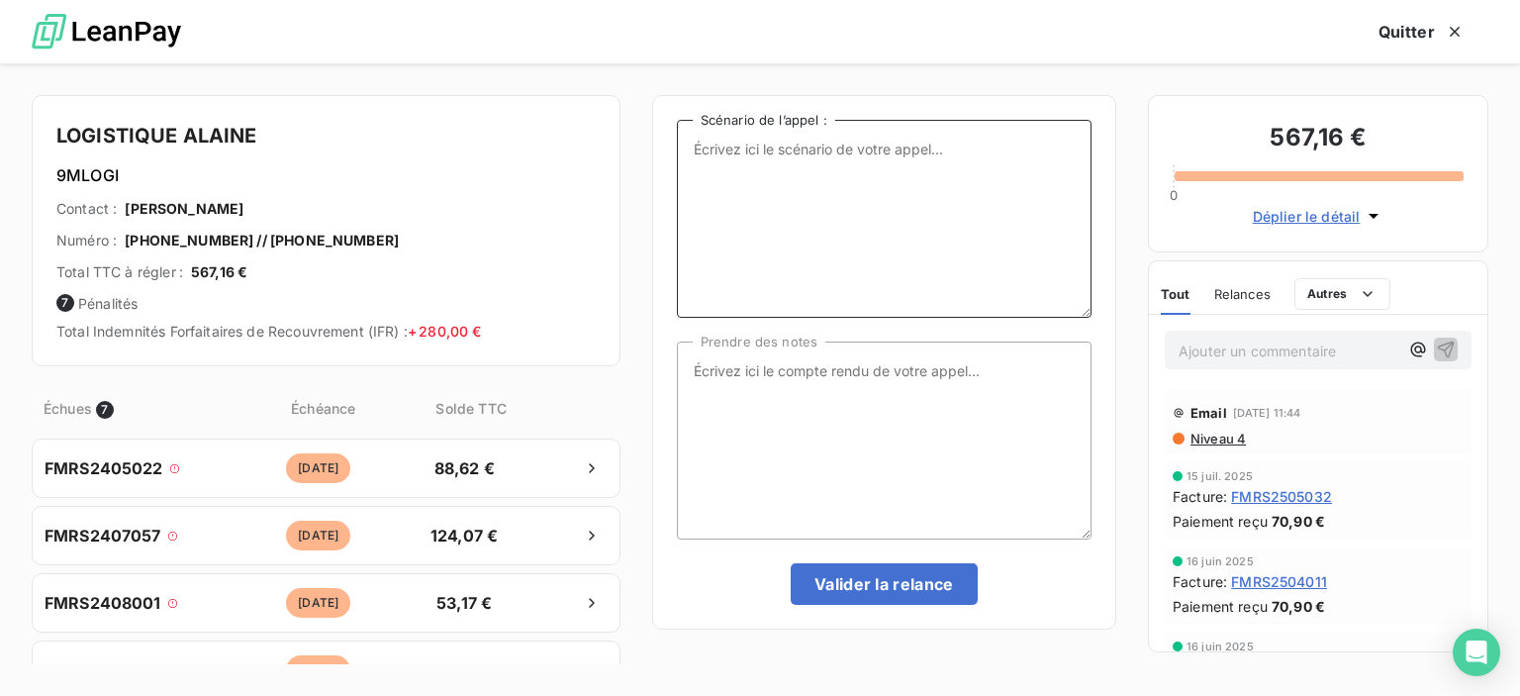
click at [759, 201] on textarea "Scénario de l’appel :" at bounding box center [884, 219] width 415 height 198
click at [755, 149] on textarea "factures ompayées" at bounding box center [884, 219] width 415 height 198
type textarea "factures impayées"
click at [705, 363] on textarea "Prendre des notes" at bounding box center [884, 440] width 415 height 198
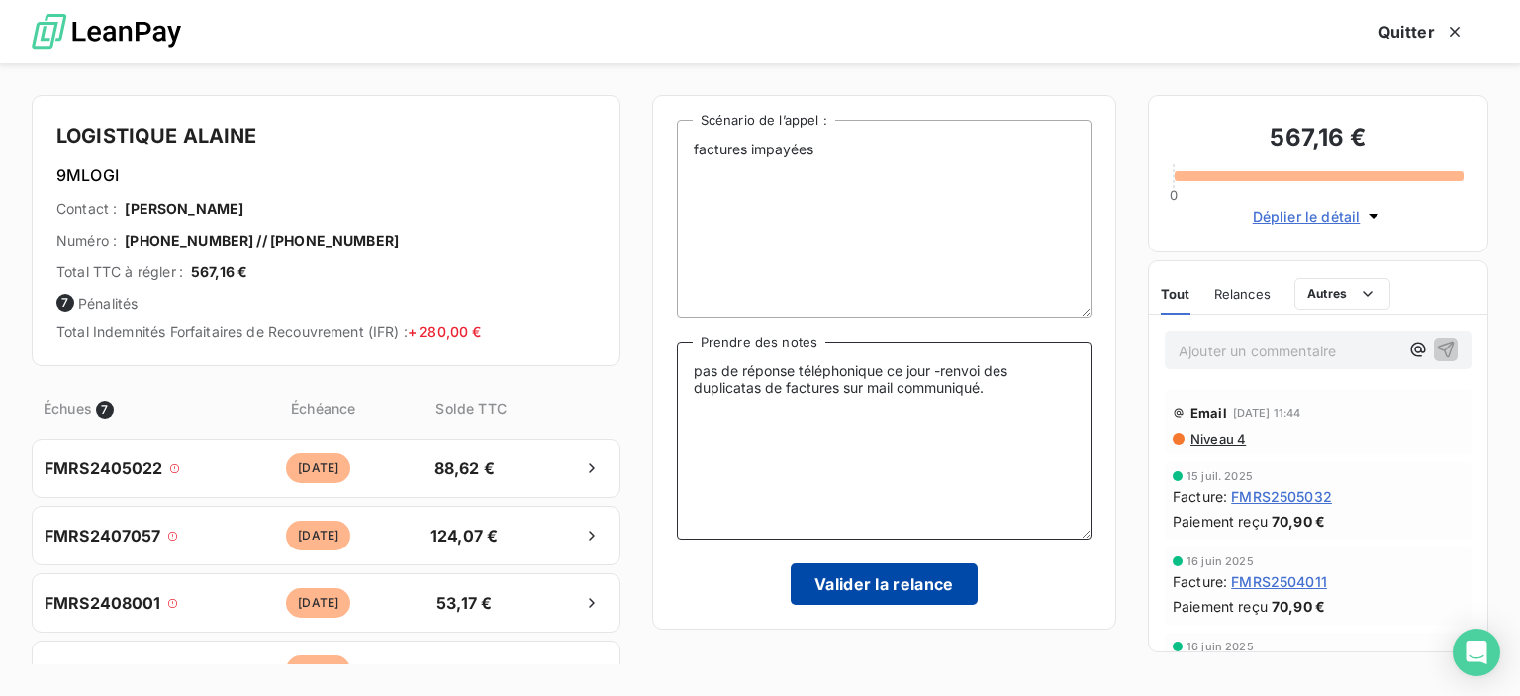
type textarea "pas de réponse téléphonique ce jour -renvoi des duplicatas de factures sur mail…"
click at [899, 584] on button "Valider la relance" at bounding box center [884, 584] width 187 height 42
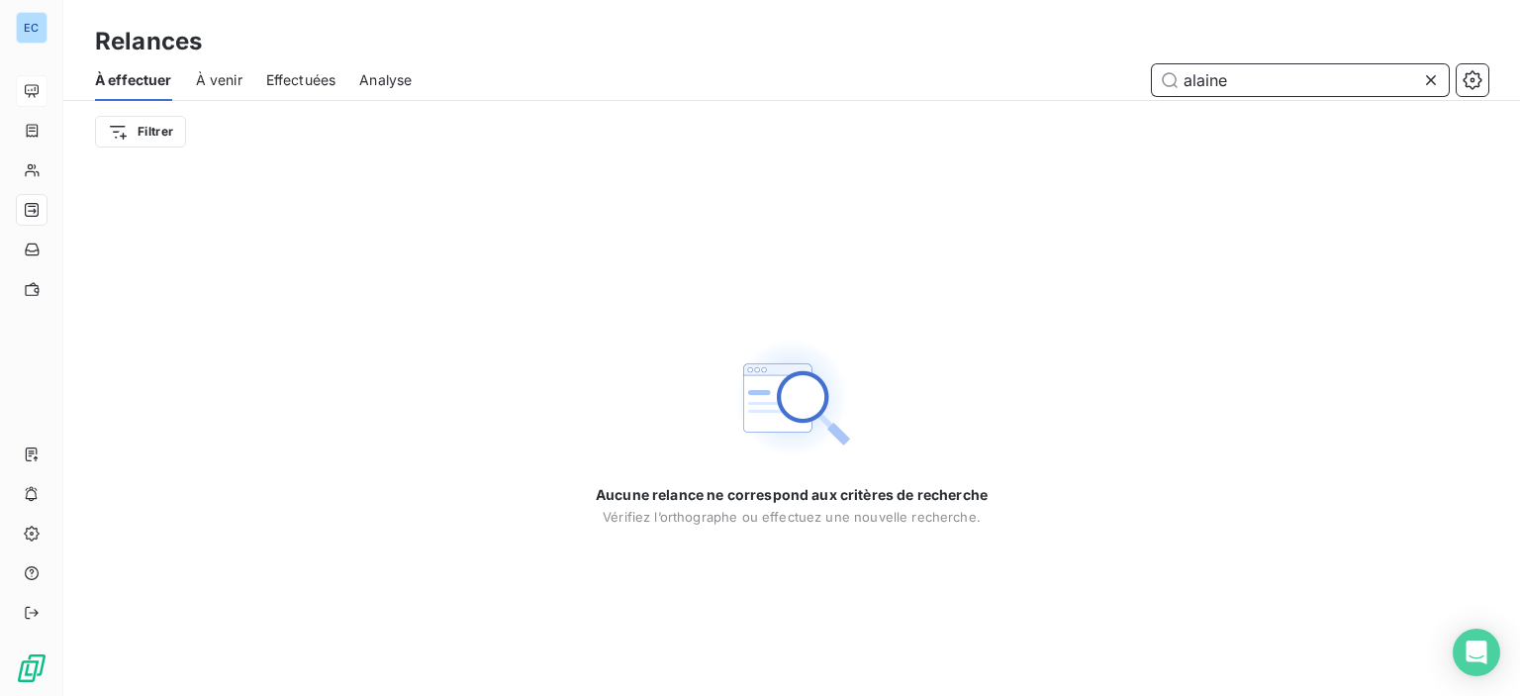
click at [1173, 86] on input "alaine" at bounding box center [1300, 80] width 297 height 32
drag, startPoint x: 1267, startPoint y: 66, endPoint x: 1156, endPoint y: 89, distance: 113.2
click at [1156, 89] on input "alaine" at bounding box center [1300, 80] width 297 height 32
click at [1431, 88] on icon at bounding box center [1431, 80] width 20 height 20
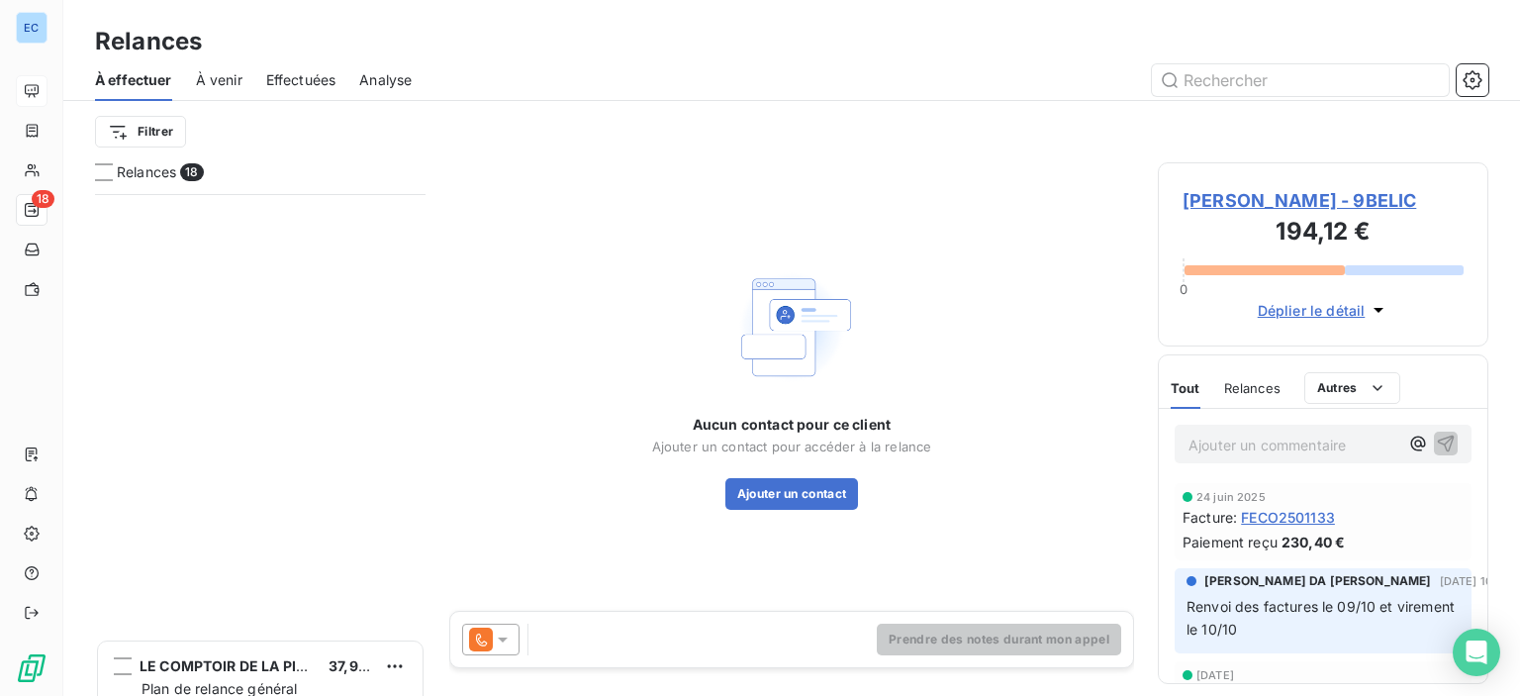
scroll to position [594, 0]
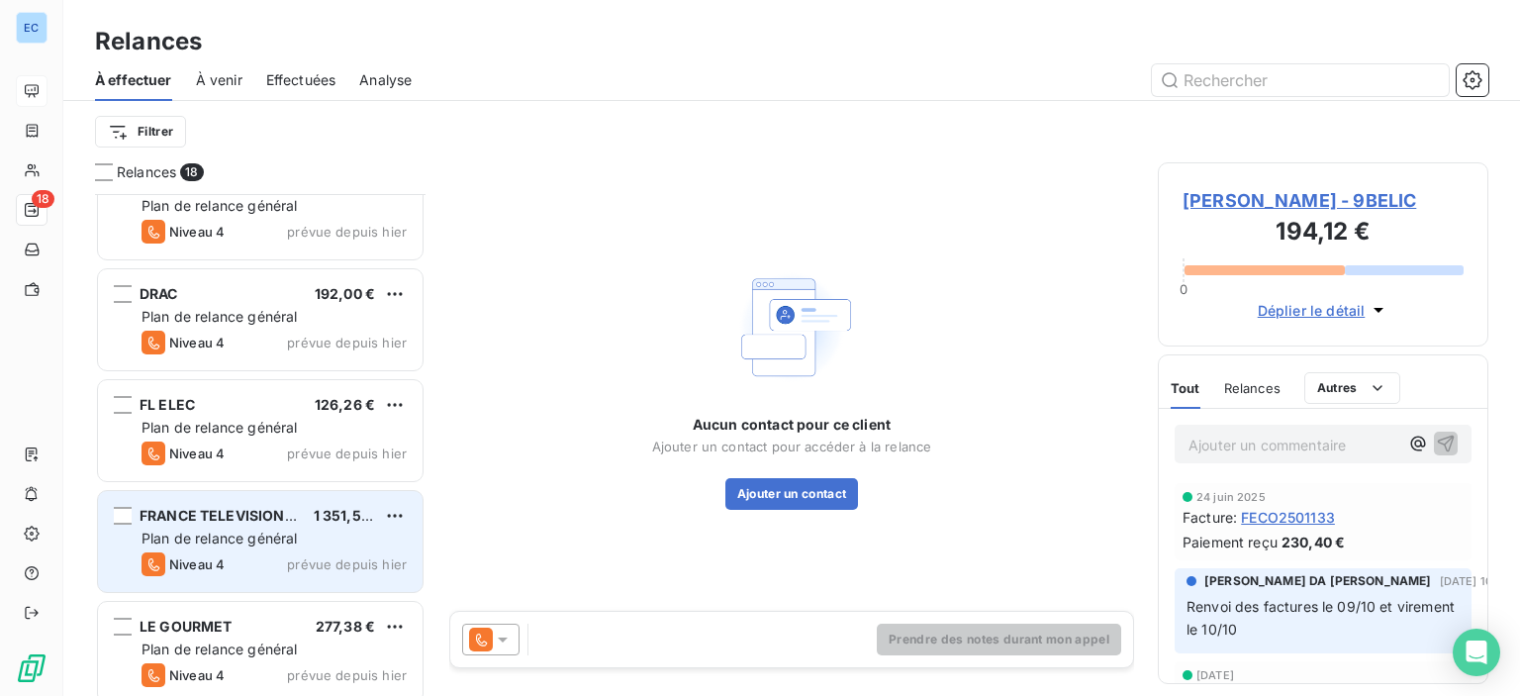
click at [261, 529] on span "Plan de relance général" at bounding box center [219, 537] width 155 height 17
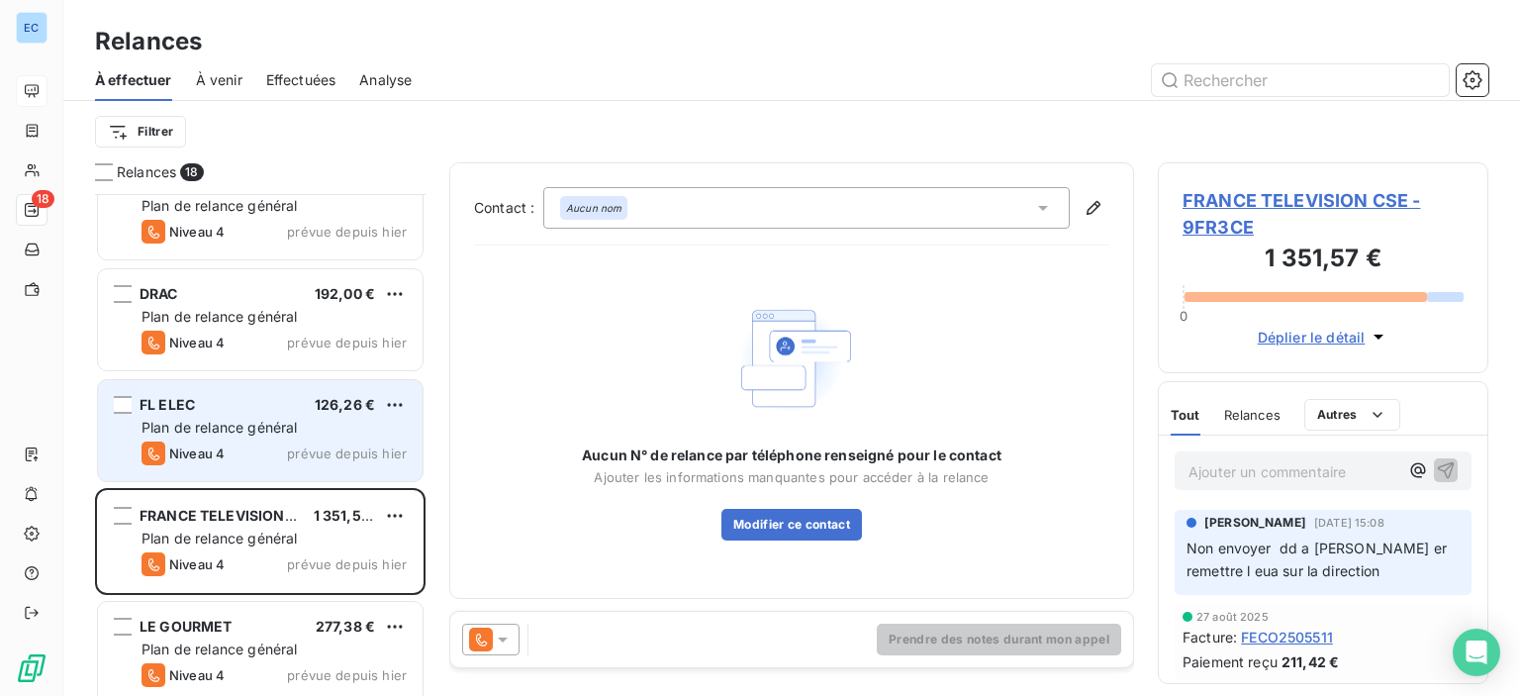
click at [225, 427] on span "Plan de relance général" at bounding box center [219, 427] width 155 height 17
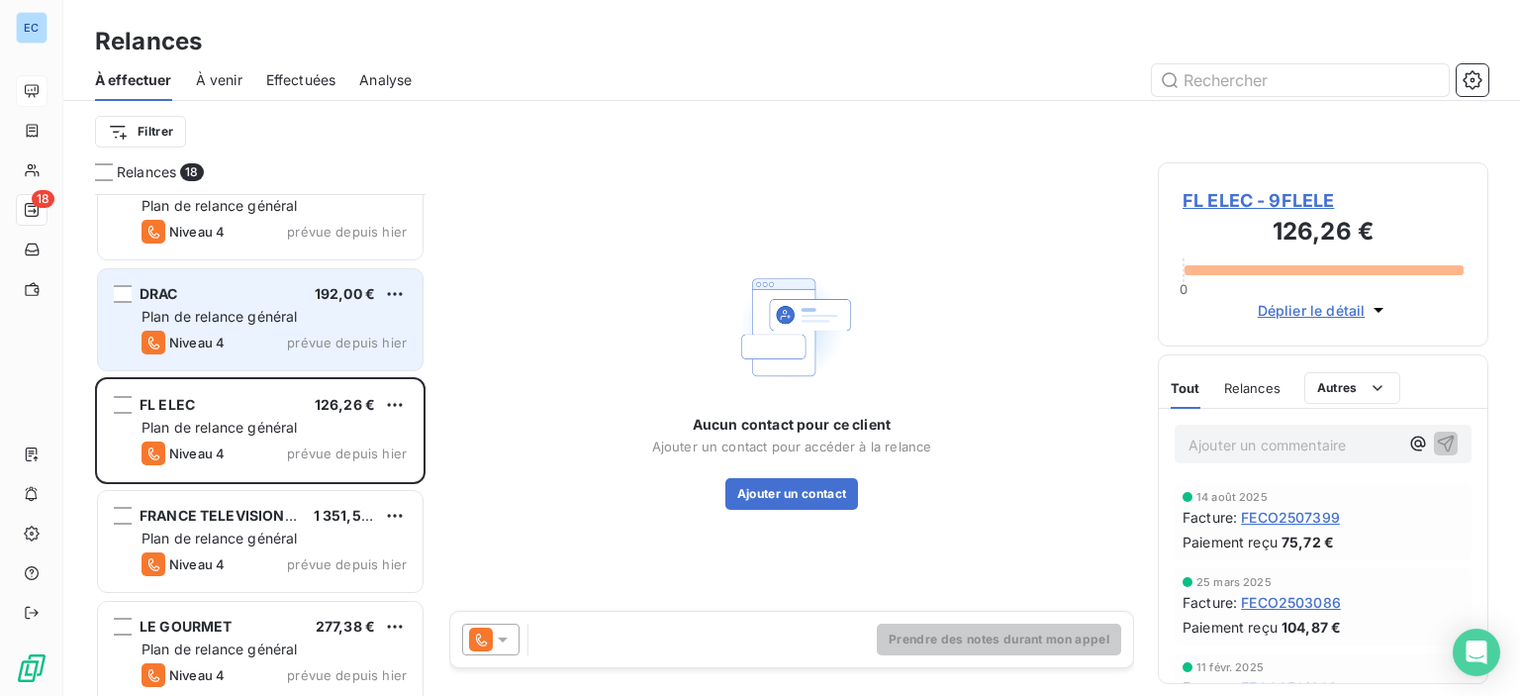
scroll to position [198, 0]
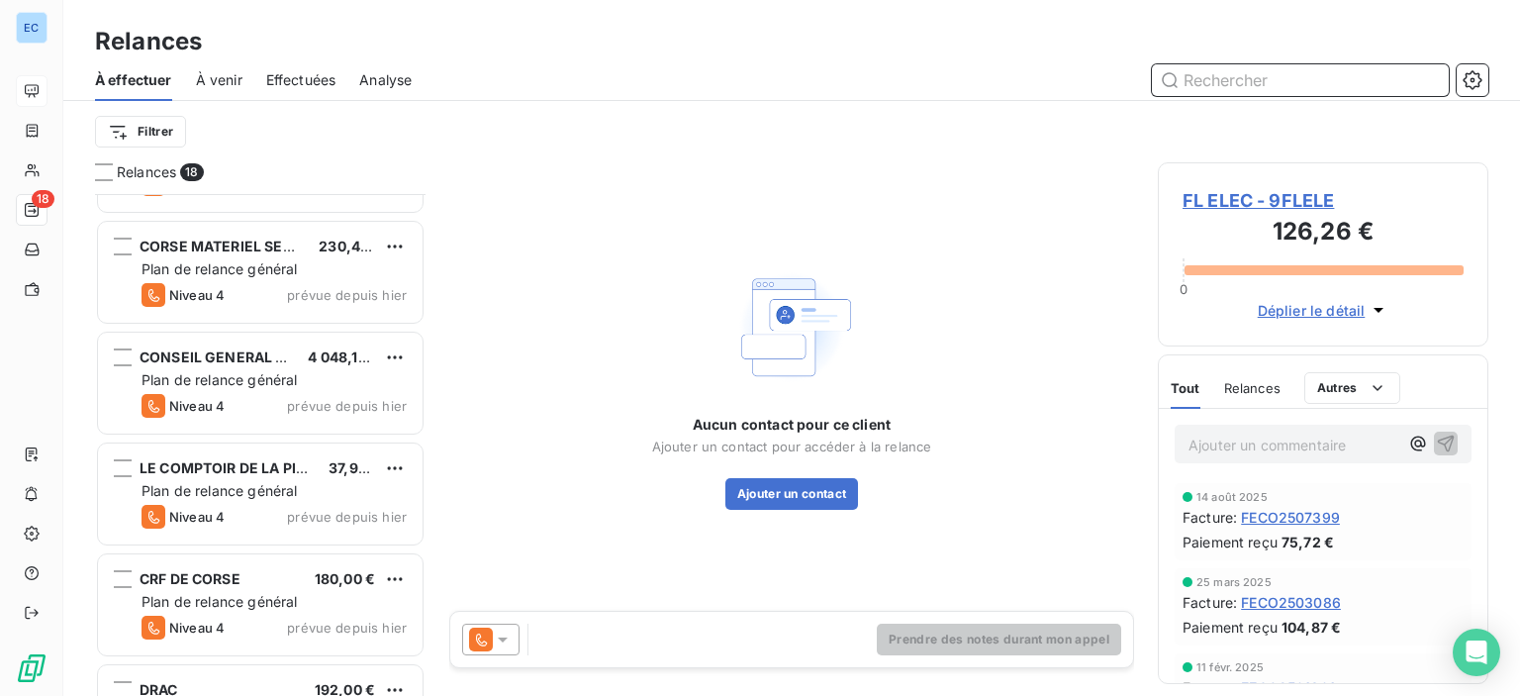
click at [1182, 91] on input "text" at bounding box center [1300, 80] width 297 height 32
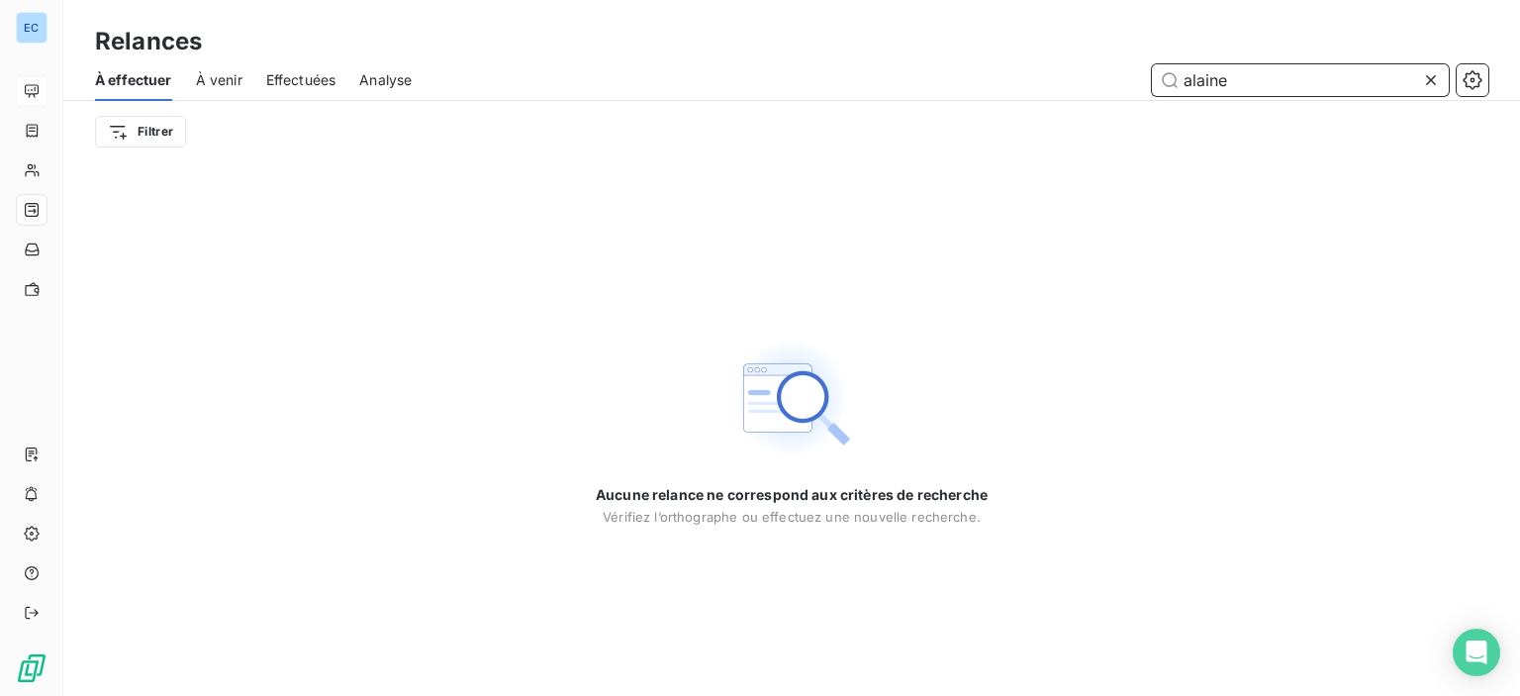
click at [1164, 86] on input "alaine" at bounding box center [1300, 80] width 297 height 32
click at [1240, 84] on input "logisitioque alaine" at bounding box center [1300, 80] width 297 height 32
type input "logisitique alaine"
drag, startPoint x: 1324, startPoint y: 87, endPoint x: 1136, endPoint y: 106, distance: 189.0
click at [1136, 106] on div "À effectuer À venir Effectuées Analyse logisitique [PERSON_NAME]" at bounding box center [791, 110] width 1457 height 103
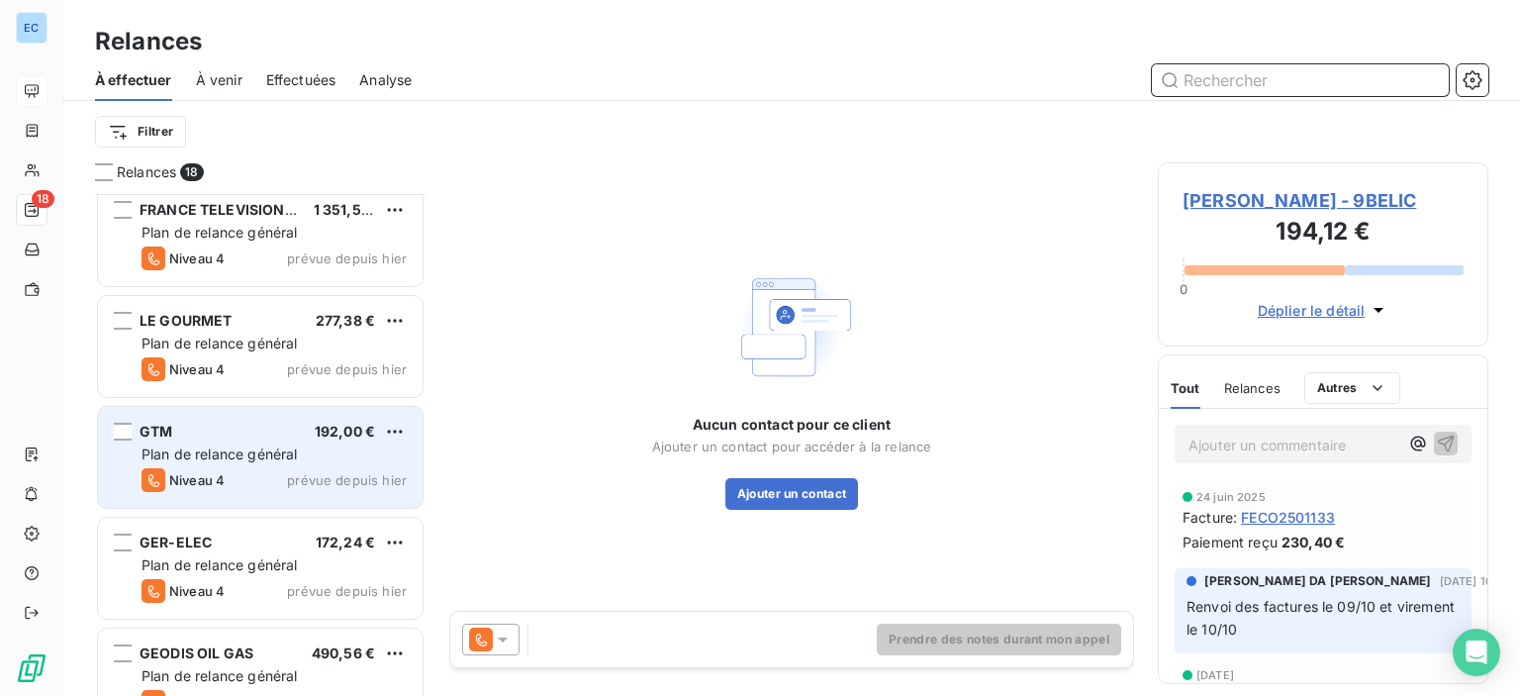
scroll to position [1196, 0]
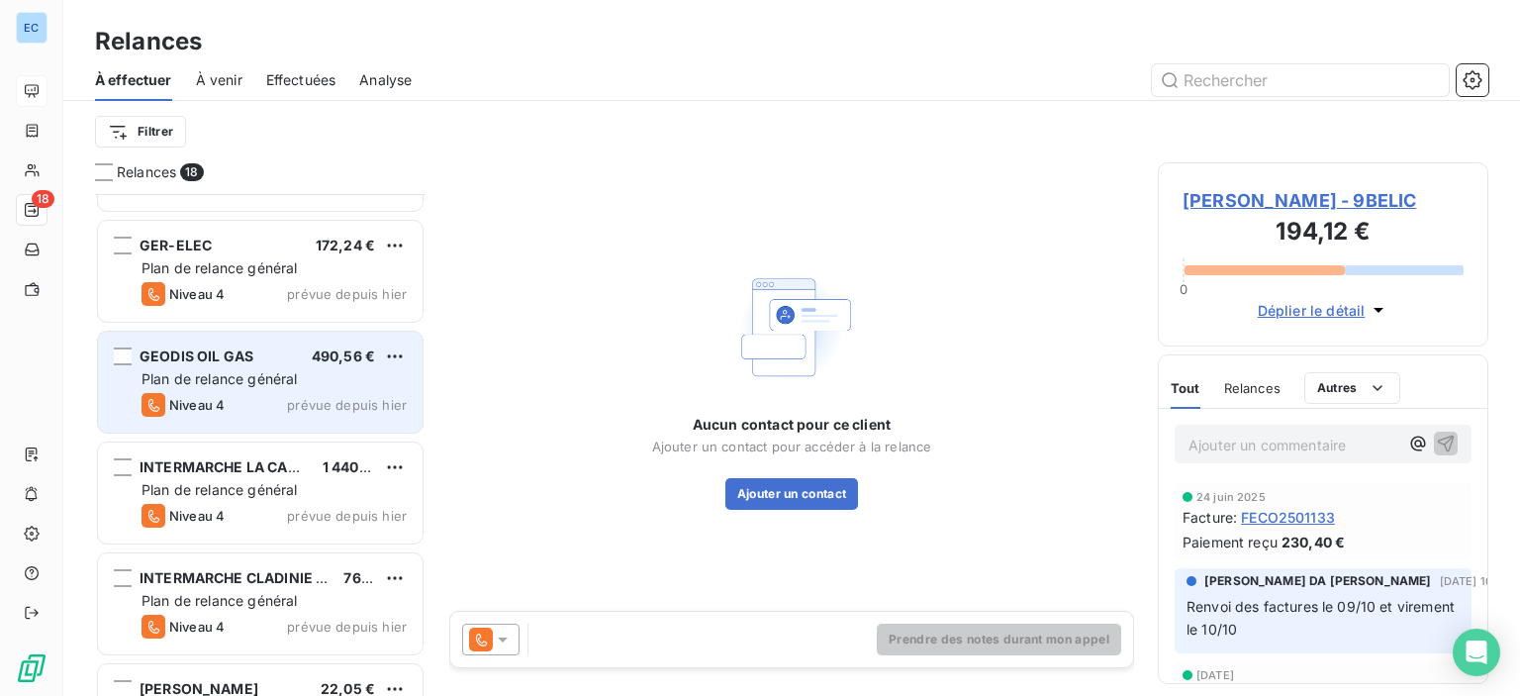
click at [204, 367] on div "GEODIS OIL GAS 490,56 € Plan de relance général [PERSON_NAME] 4 prévue depuis […" at bounding box center [260, 382] width 325 height 101
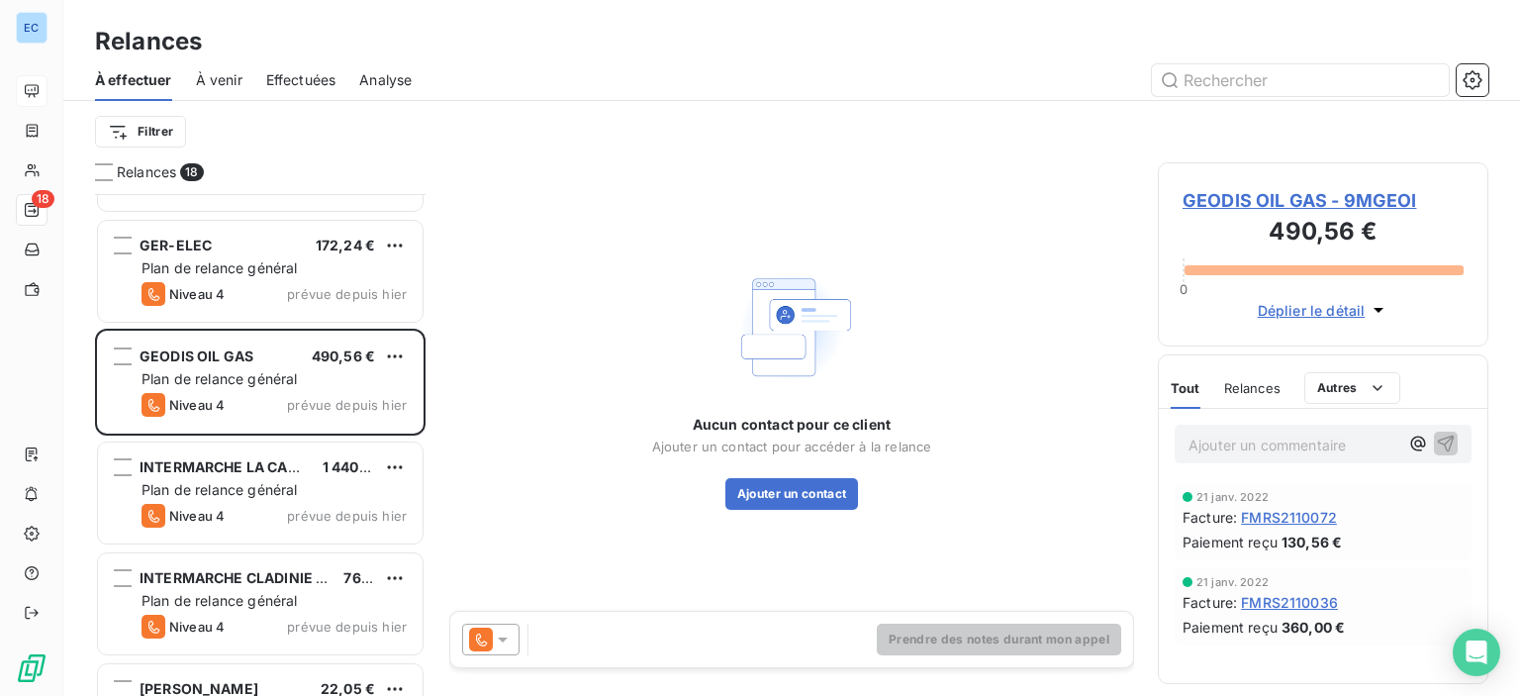
click at [1279, 205] on span "GEODIS OIL GAS - 9MGEOI" at bounding box center [1323, 200] width 281 height 27
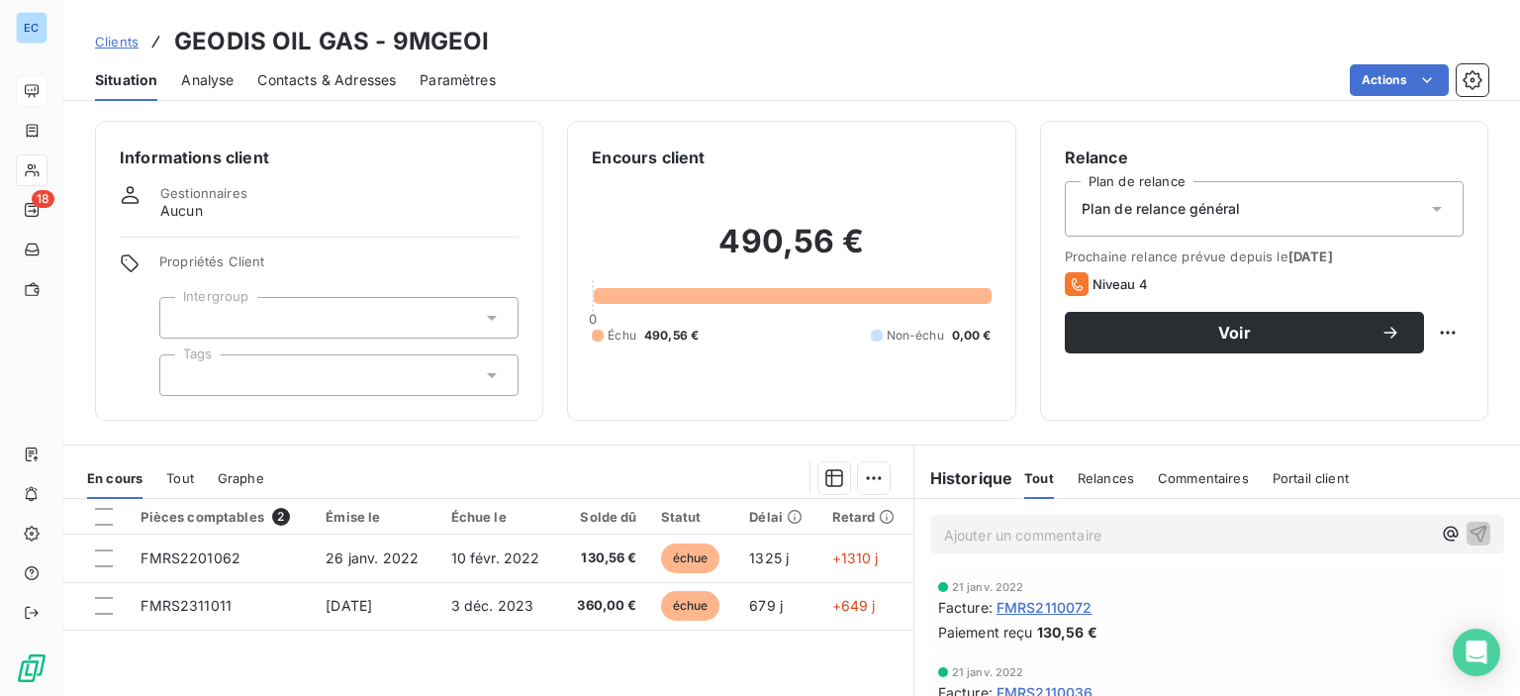
click at [349, 77] on span "Contacts & Adresses" at bounding box center [326, 80] width 139 height 20
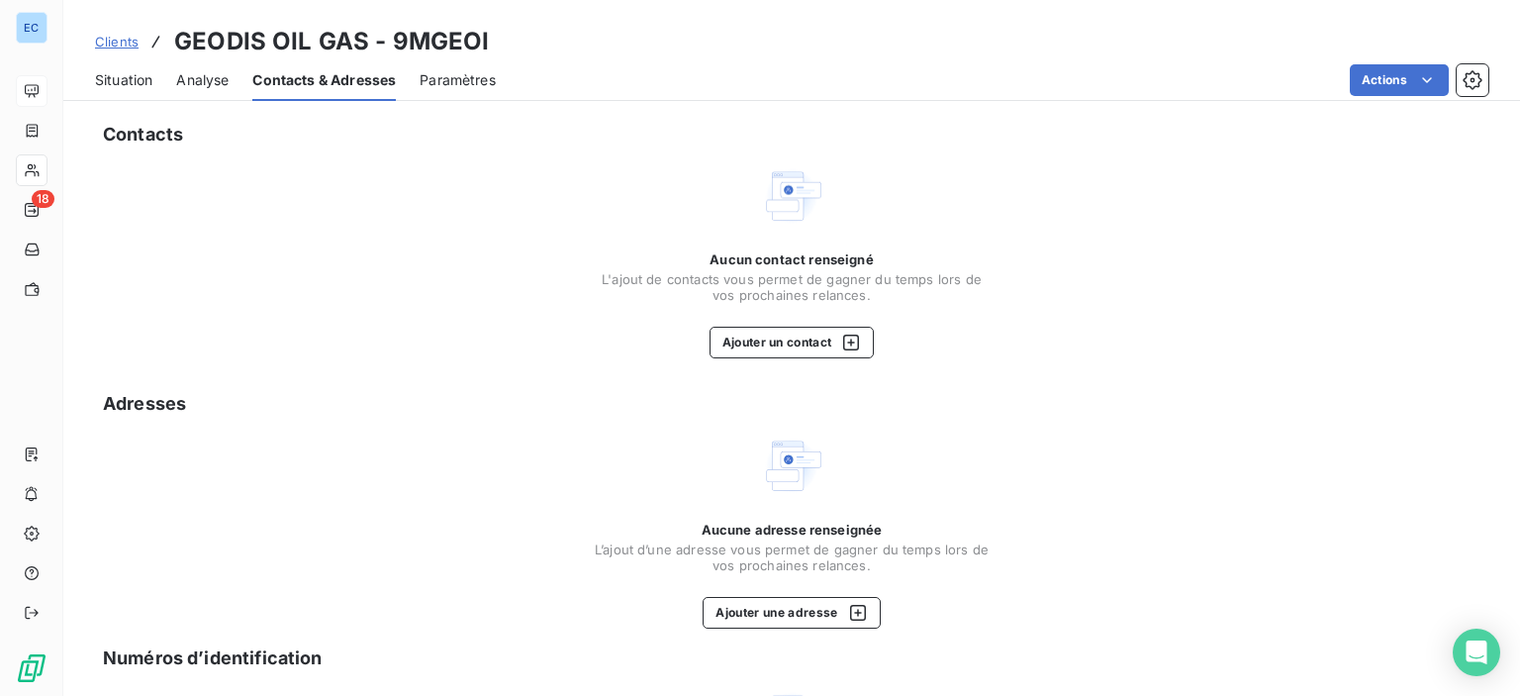
click at [350, 78] on span "Contacts & Adresses" at bounding box center [323, 80] width 143 height 20
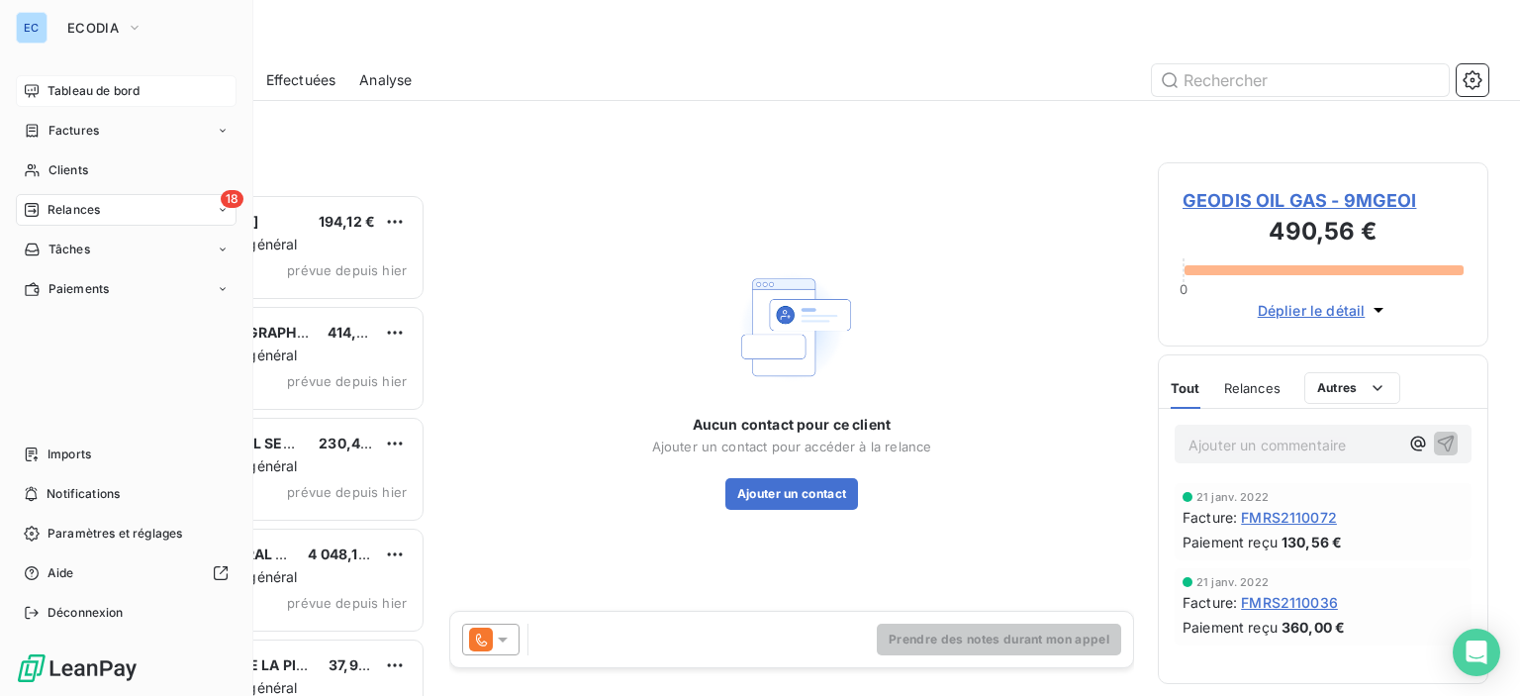
scroll to position [487, 315]
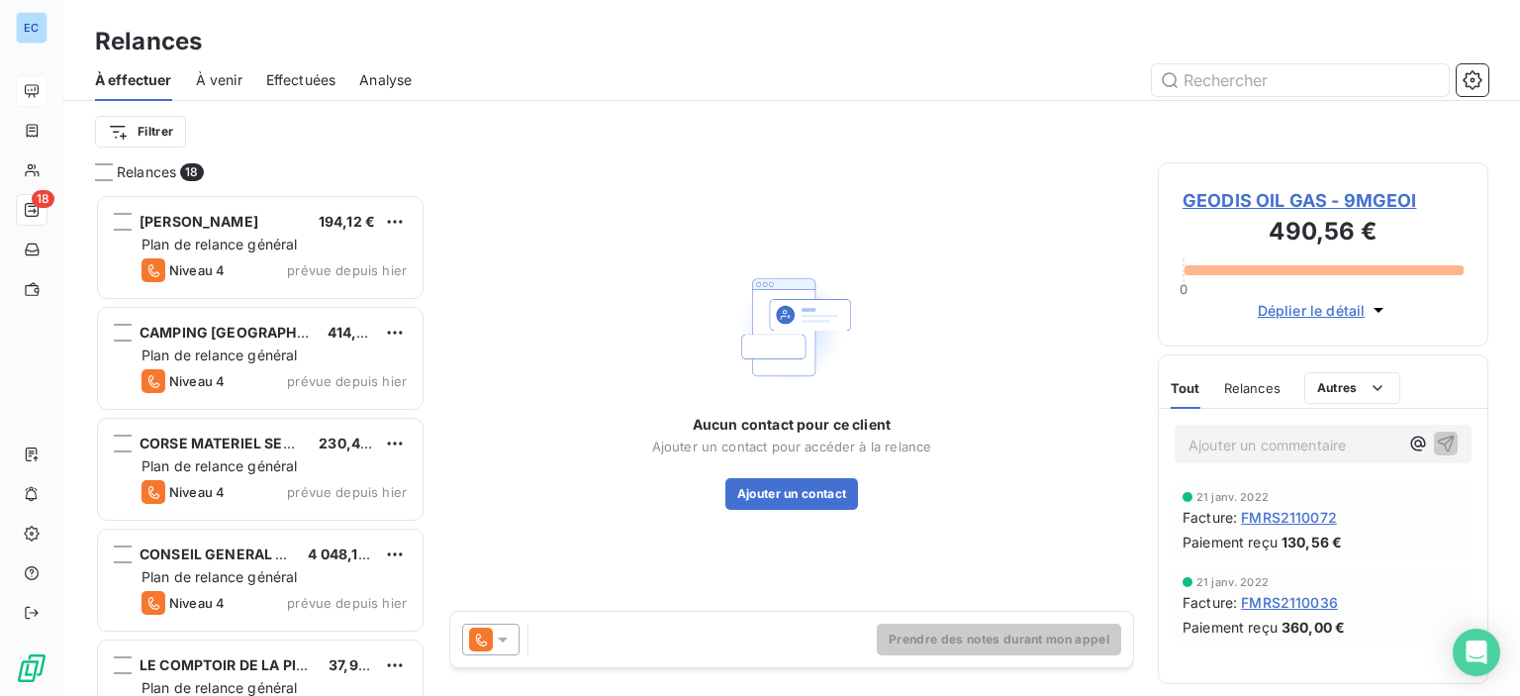
click at [1285, 209] on span "GEODIS OIL GAS - 9MGEOI" at bounding box center [1323, 200] width 281 height 27
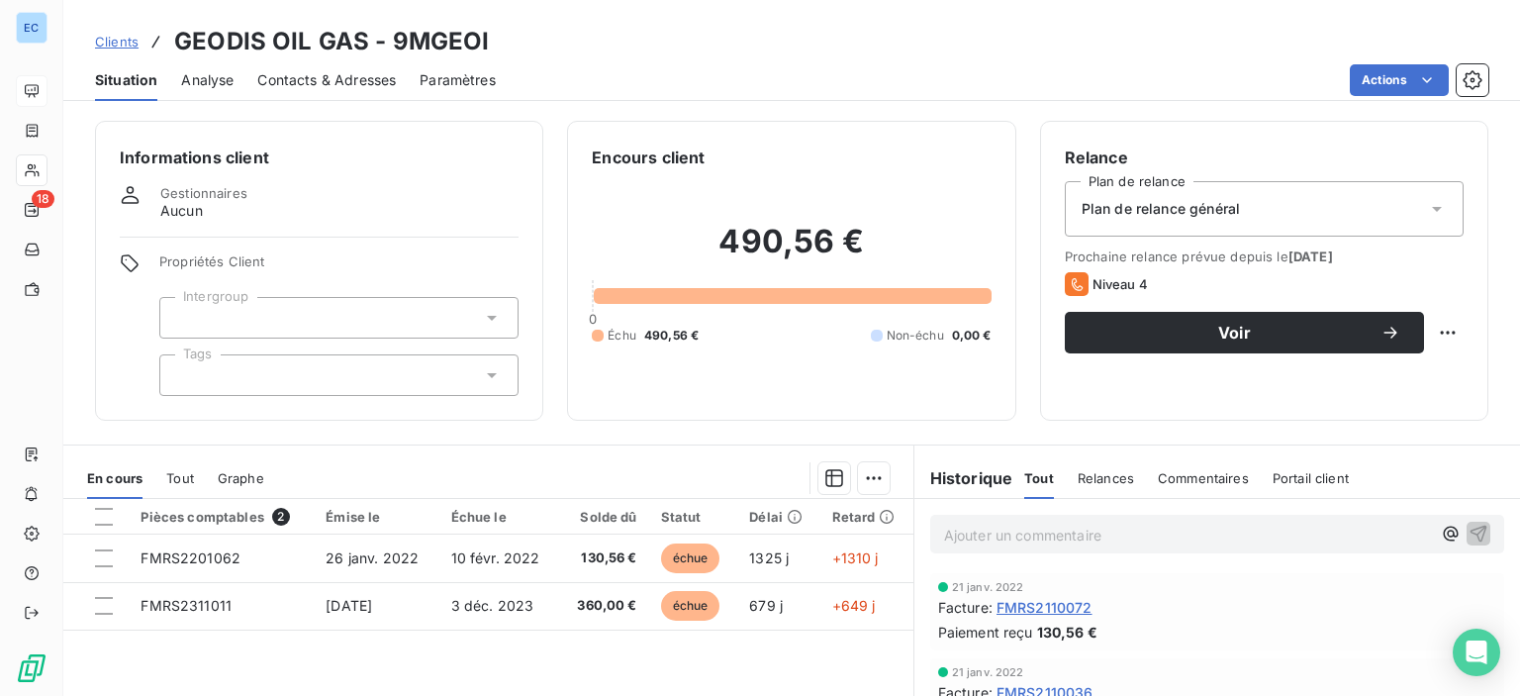
scroll to position [198, 0]
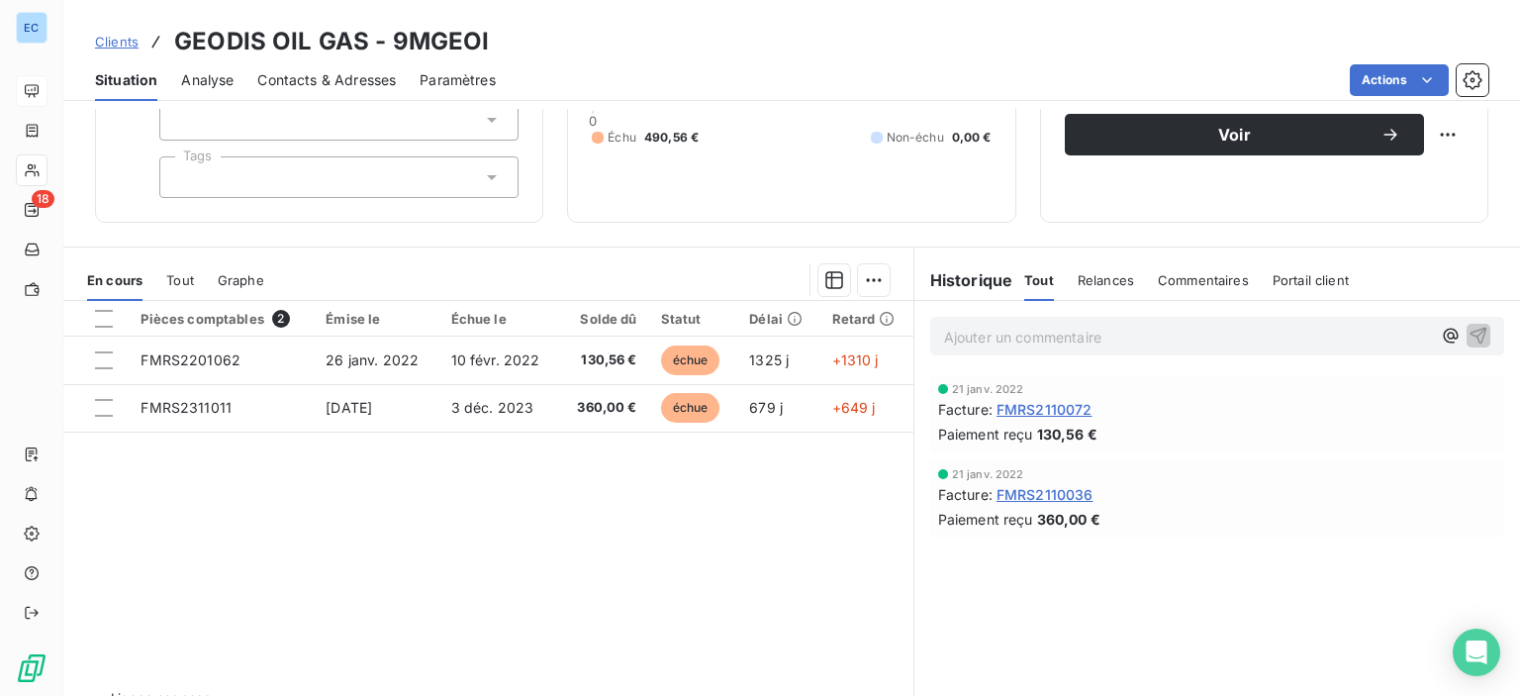
click at [328, 74] on span "Contacts & Adresses" at bounding box center [326, 80] width 139 height 20
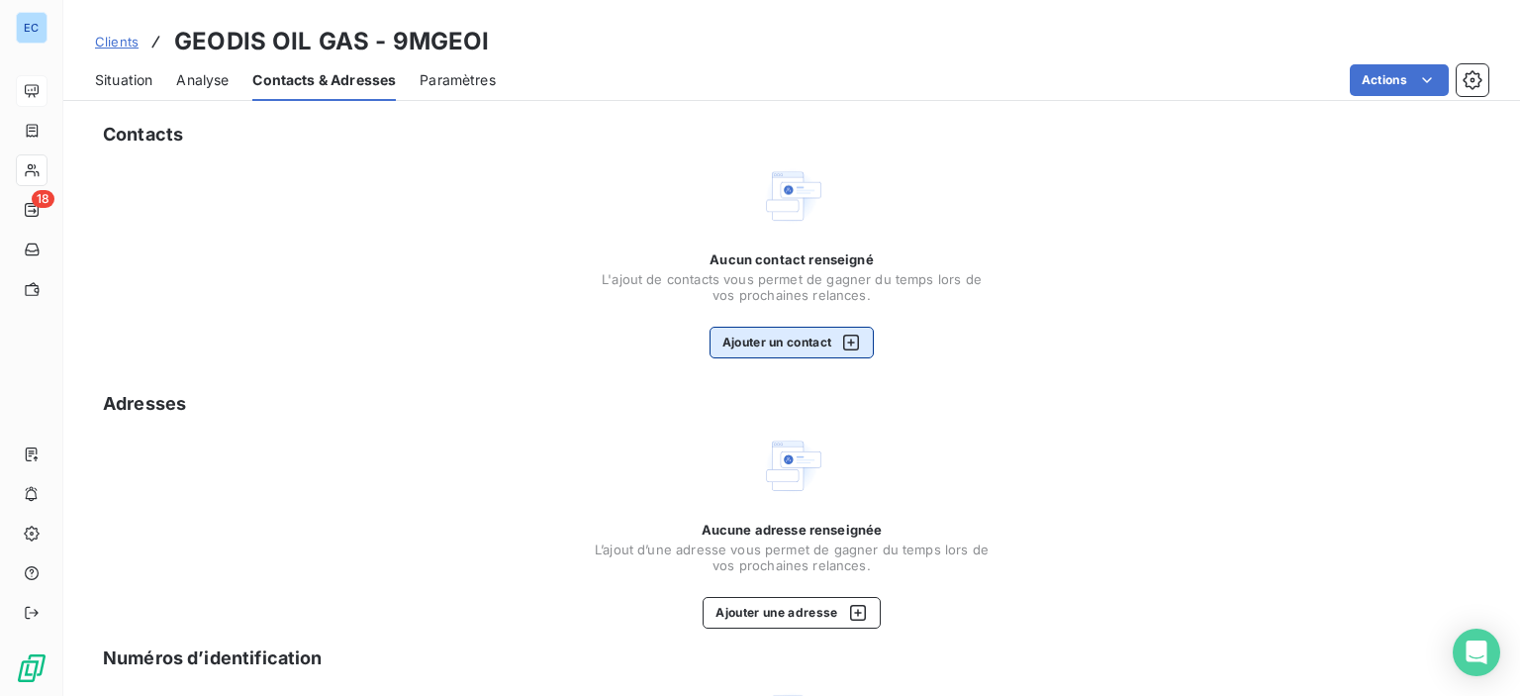
click at [757, 343] on button "Ajouter un contact" at bounding box center [792, 343] width 165 height 32
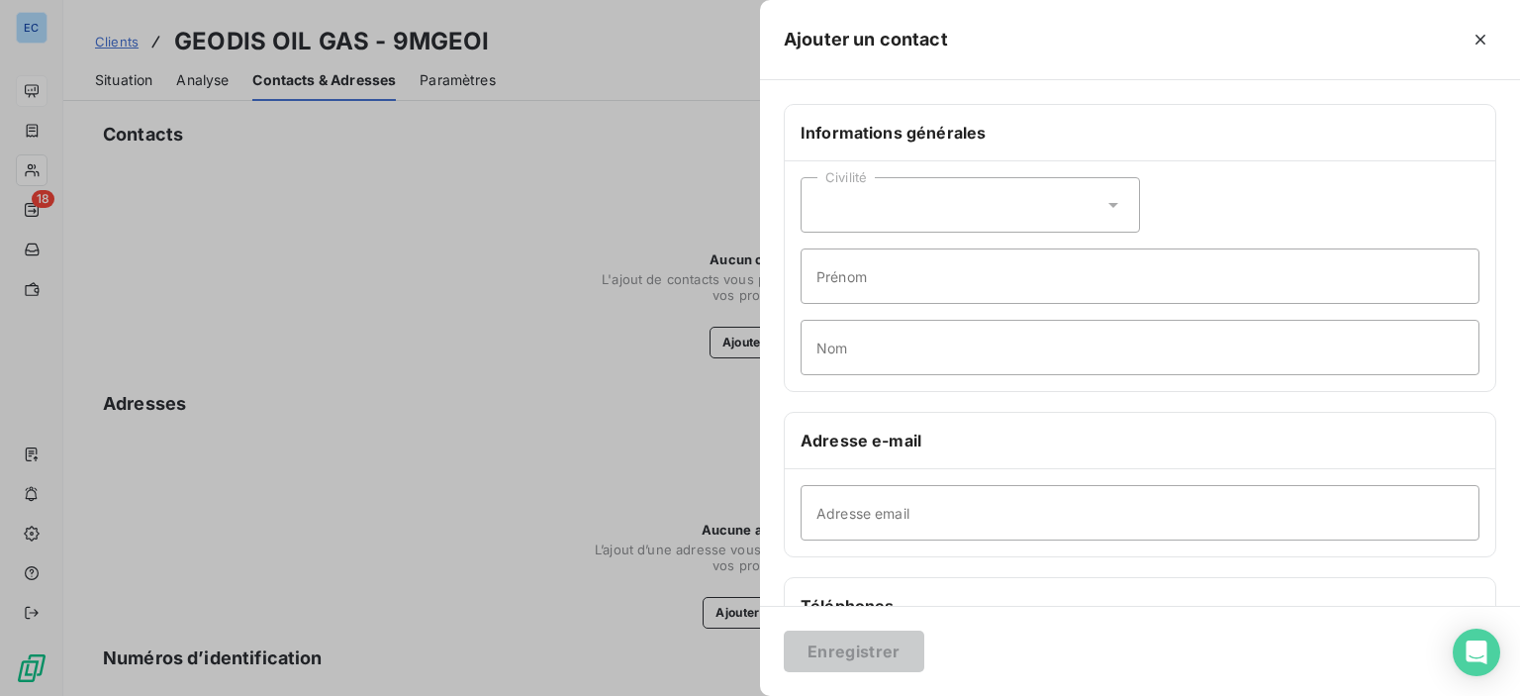
scroll to position [297, 0]
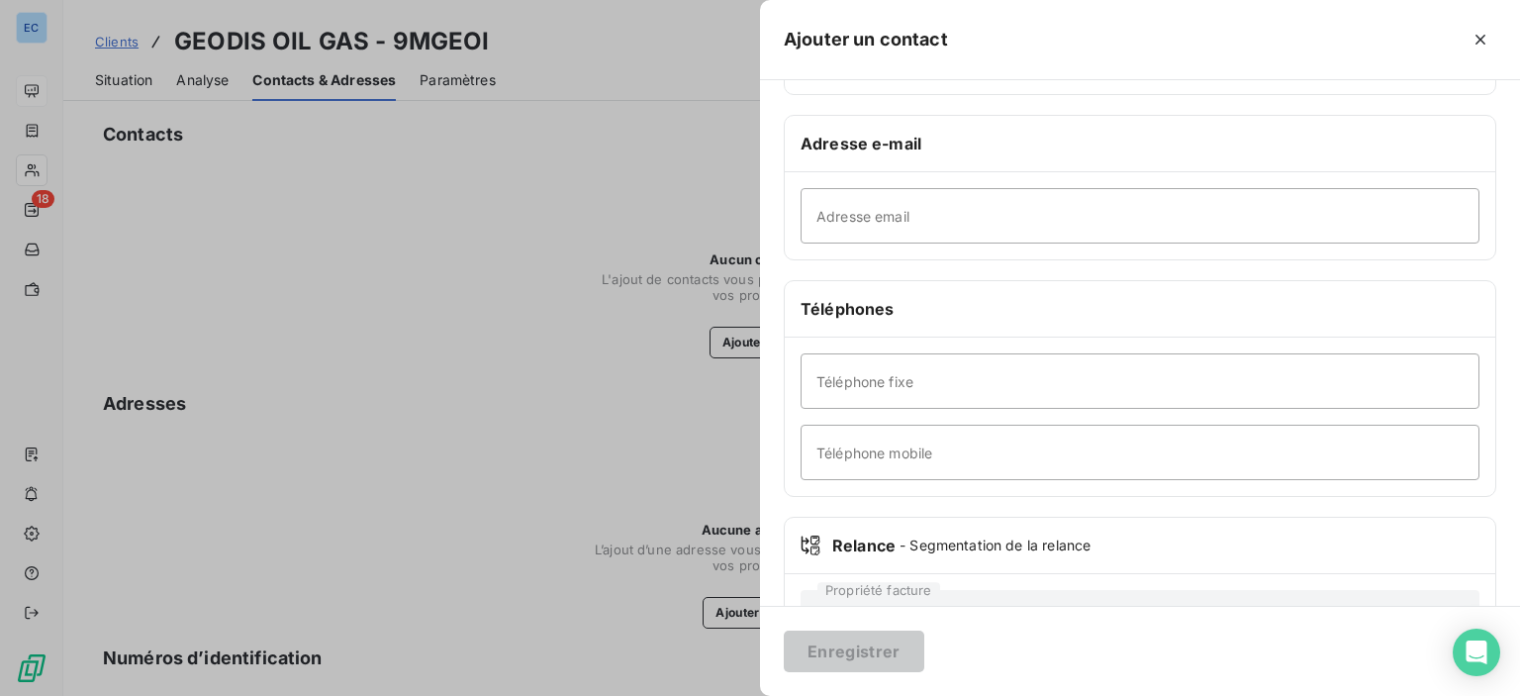
click at [840, 317] on h6 "Téléphones" at bounding box center [1140, 309] width 679 height 24
click at [833, 214] on input "Adresse email" at bounding box center [1140, 215] width 679 height 55
paste input "[PERSON_NAME][EMAIL_ADDRESS][MEDICAL_DATA][DOMAIN_NAME]"
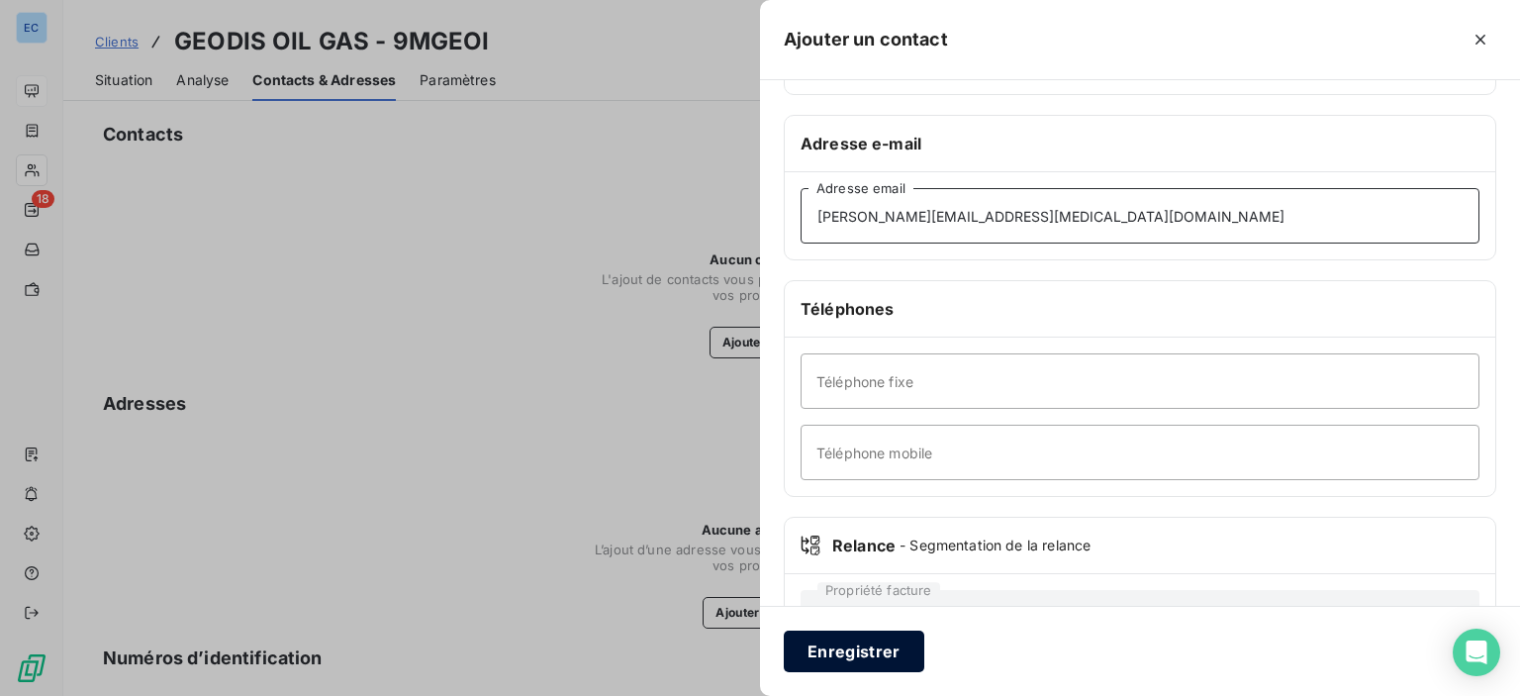
type input "[PERSON_NAME][EMAIL_ADDRESS][MEDICAL_DATA][DOMAIN_NAME]"
click at [881, 659] on button "Enregistrer" at bounding box center [854, 651] width 141 height 42
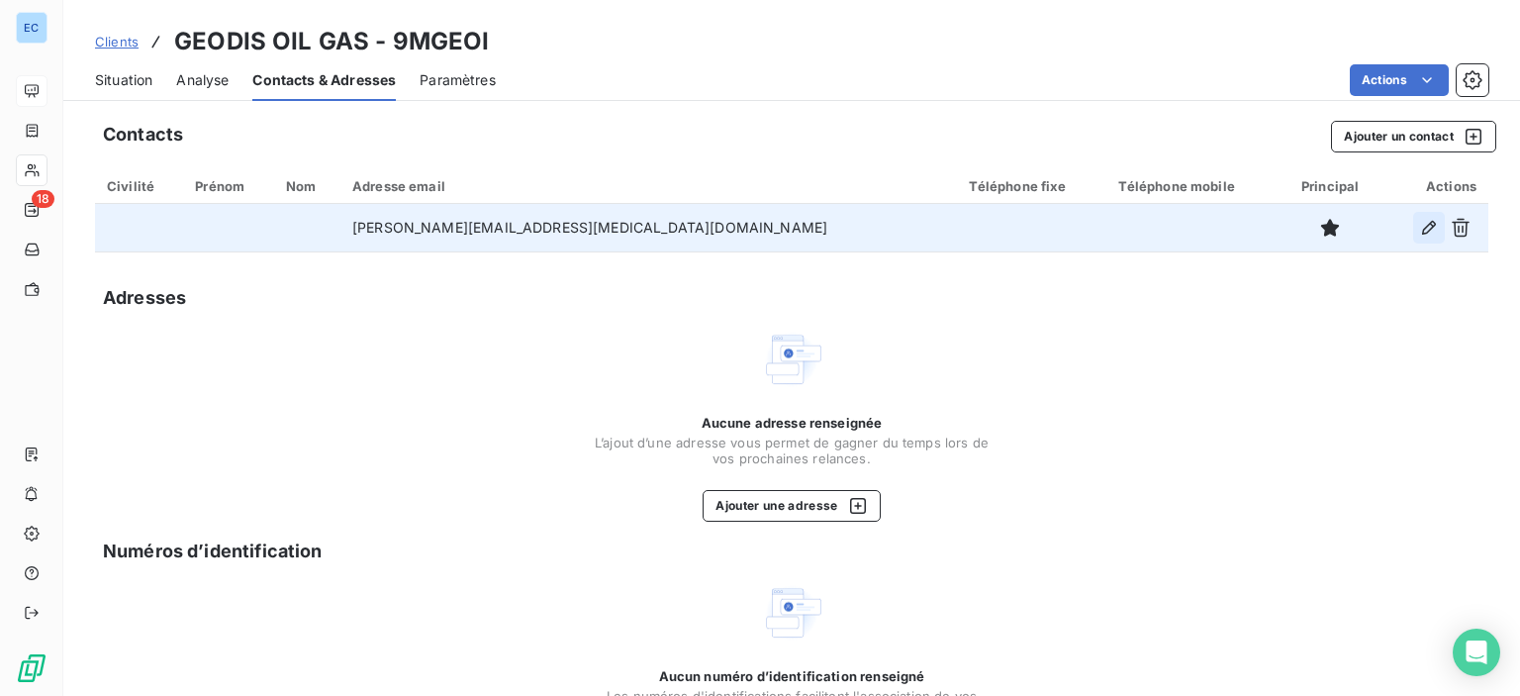
click at [1419, 229] on icon "button" at bounding box center [1429, 228] width 20 height 20
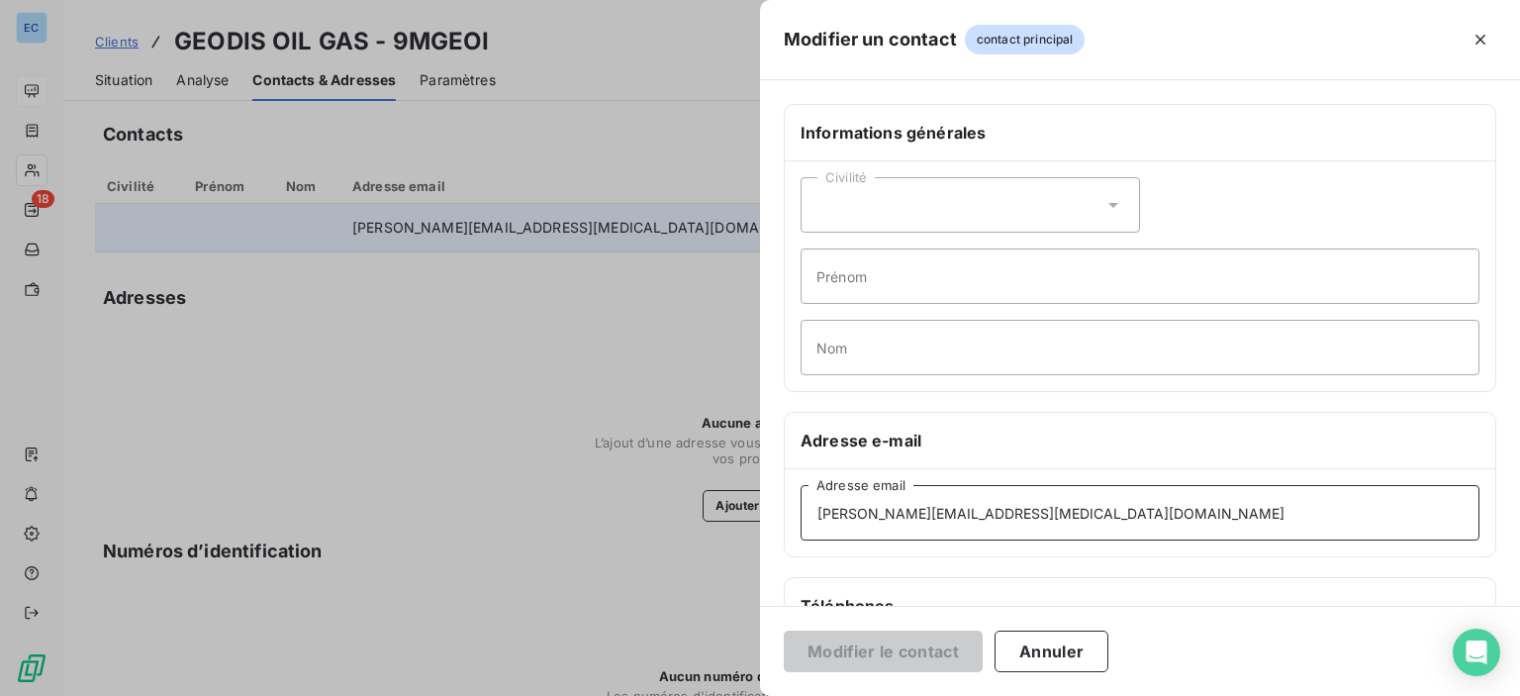
drag, startPoint x: 1017, startPoint y: 501, endPoint x: 817, endPoint y: 502, distance: 199.9
click at [817, 502] on input "[PERSON_NAME][EMAIL_ADDRESS][MEDICAL_DATA][DOMAIN_NAME]" at bounding box center [1140, 512] width 679 height 55
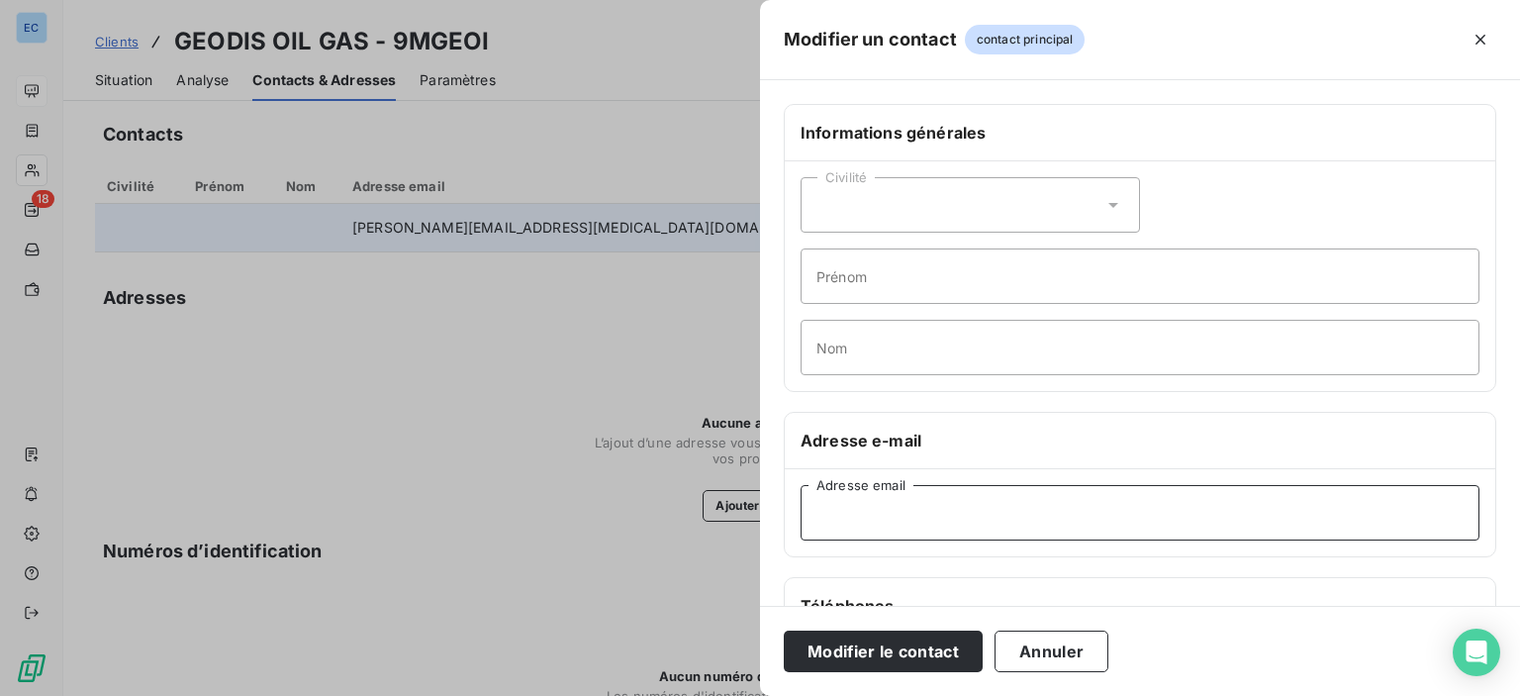
click at [815, 503] on input "Adresse email" at bounding box center [1140, 512] width 679 height 55
paste input "[PERSON_NAME][EMAIL_ADDRESS][DOMAIN_NAME]"
type input "[PERSON_NAME][EMAIL_ADDRESS][DOMAIN_NAME]"
click at [936, 657] on button "Modifier le contact" at bounding box center [883, 651] width 199 height 42
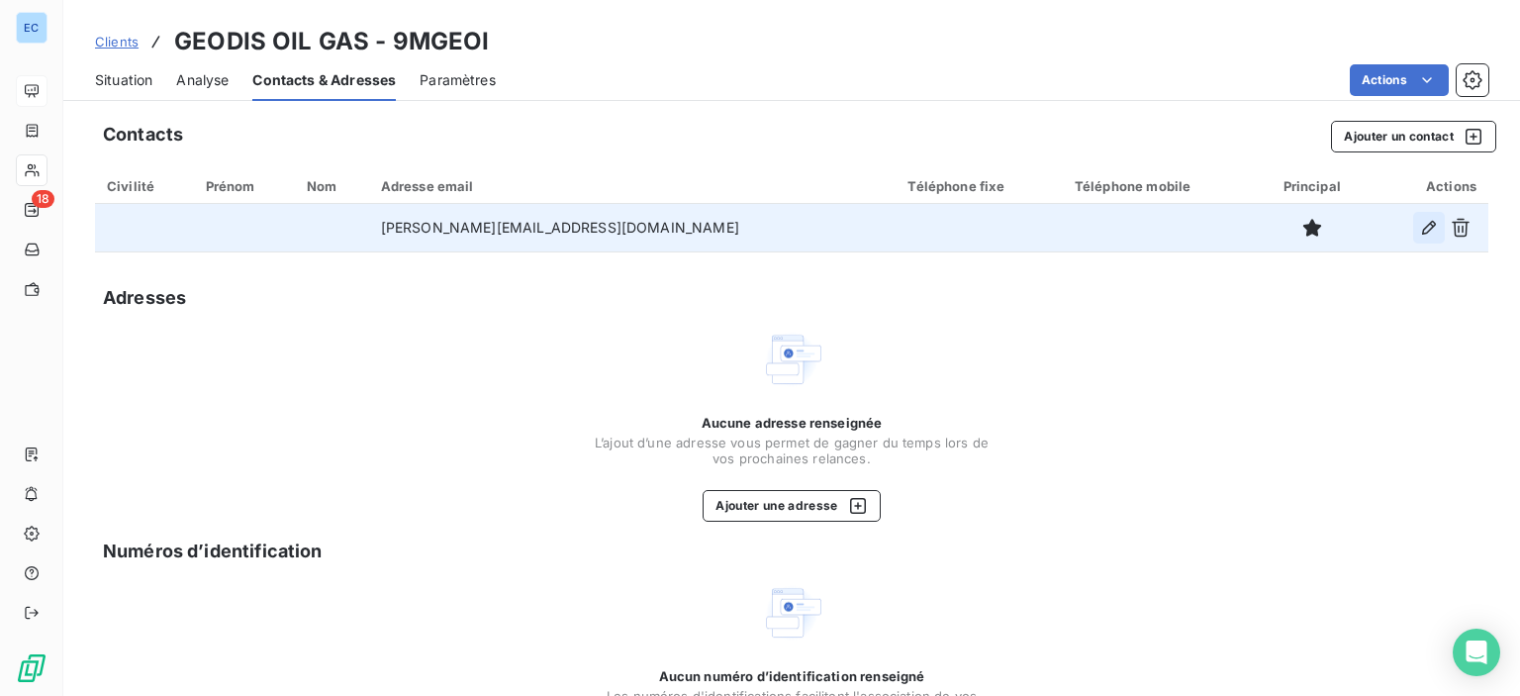
click at [1419, 231] on icon "button" at bounding box center [1429, 228] width 20 height 20
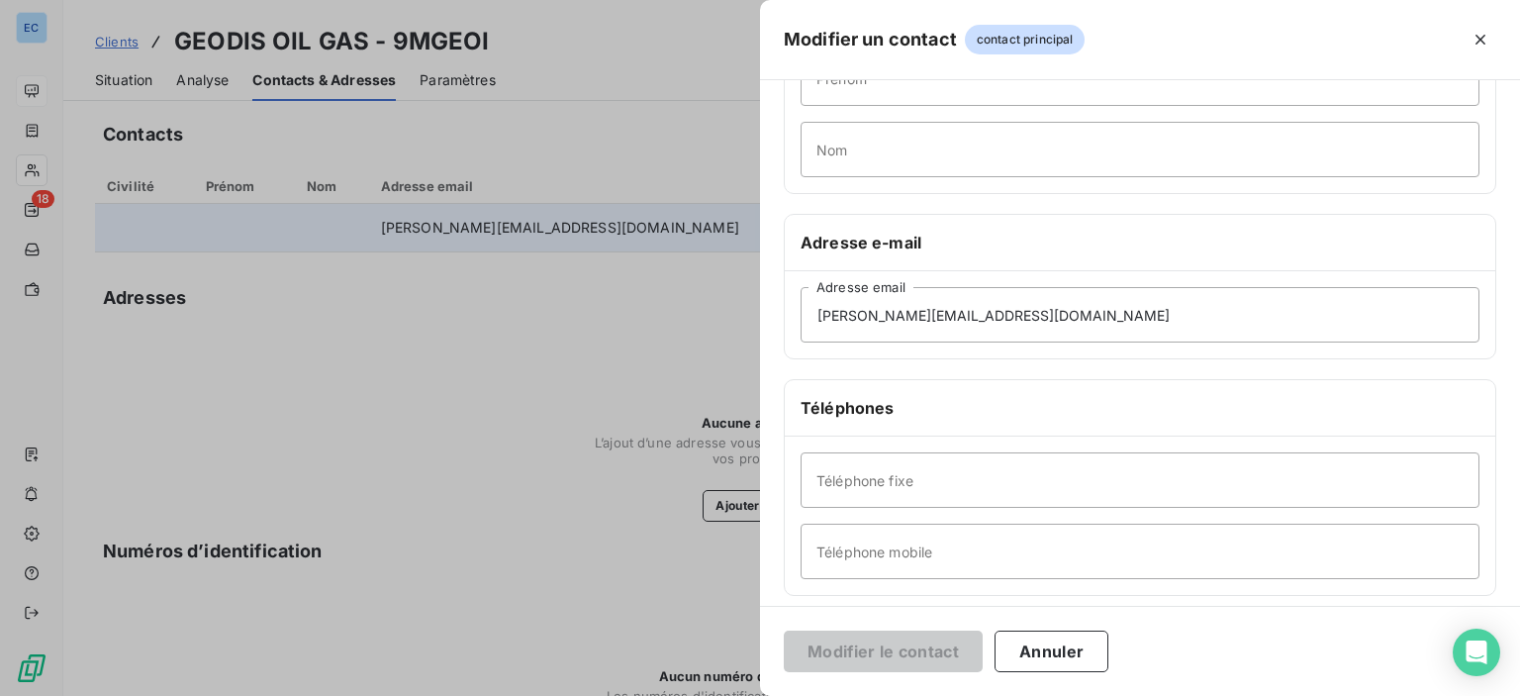
scroll to position [373, 0]
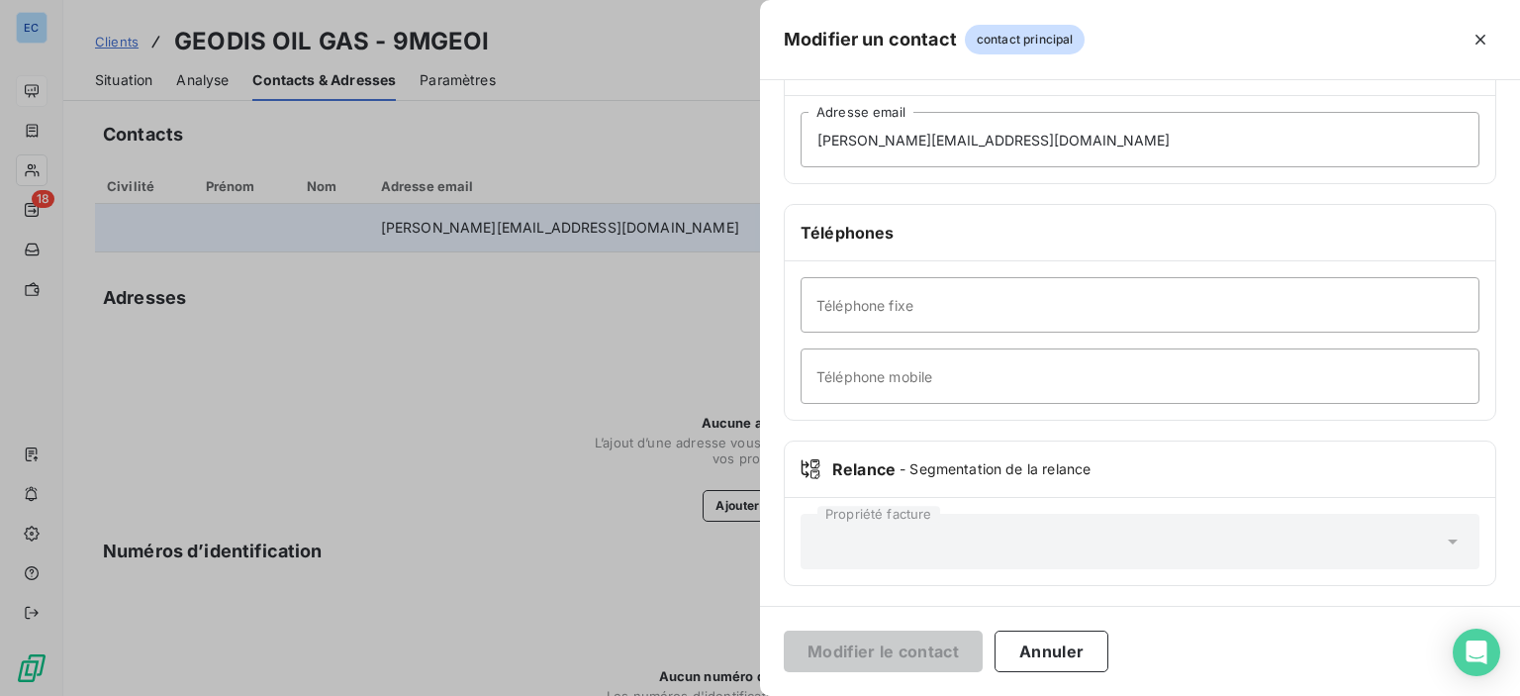
click at [855, 461] on div "Relance - Segmentation de la relance" at bounding box center [1140, 469] width 679 height 24
click at [848, 375] on input "Téléphone mobile" at bounding box center [1140, 375] width 679 height 55
paste input "0)6 24 58 31 44"
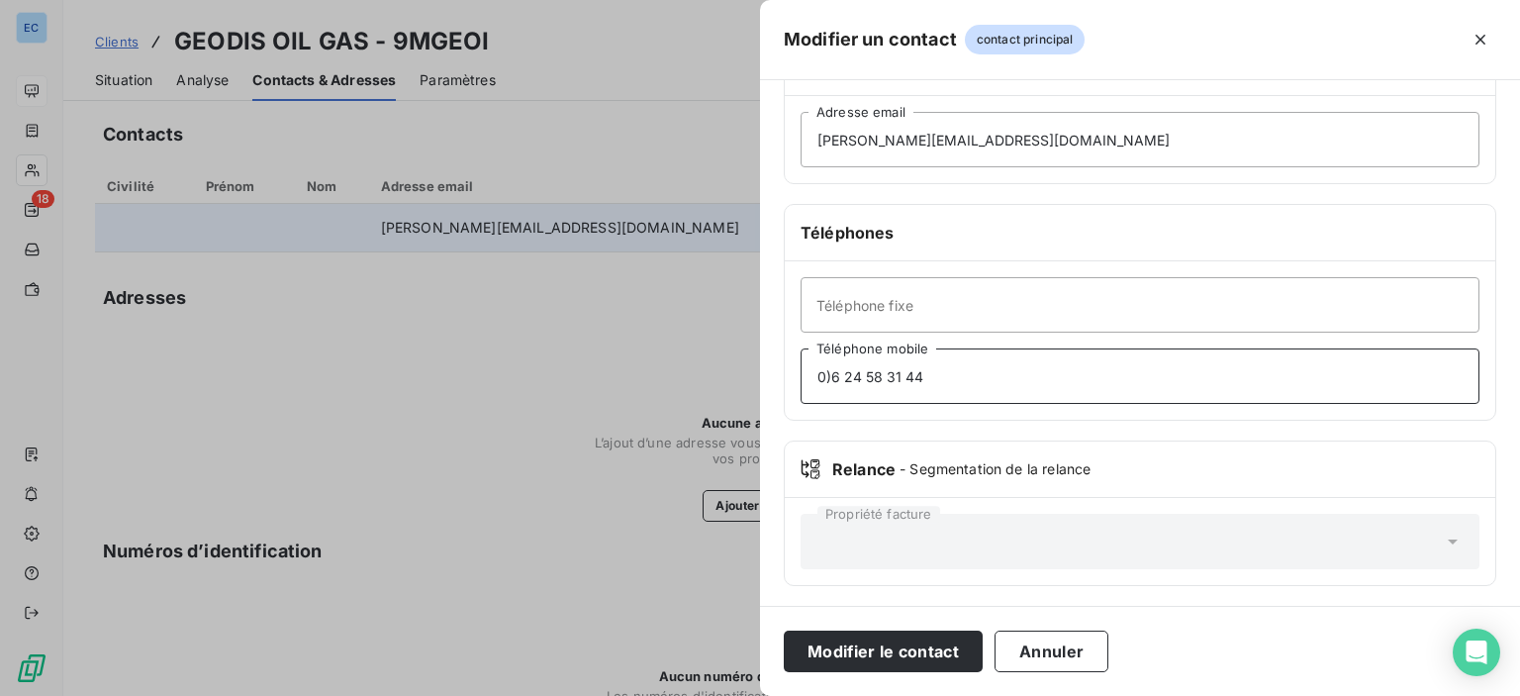
click at [829, 378] on input "0)6 24 58 31 44" at bounding box center [1140, 375] width 679 height 55
type input "06 24 58 31 44"
click at [908, 642] on button "Modifier le contact" at bounding box center [883, 651] width 199 height 42
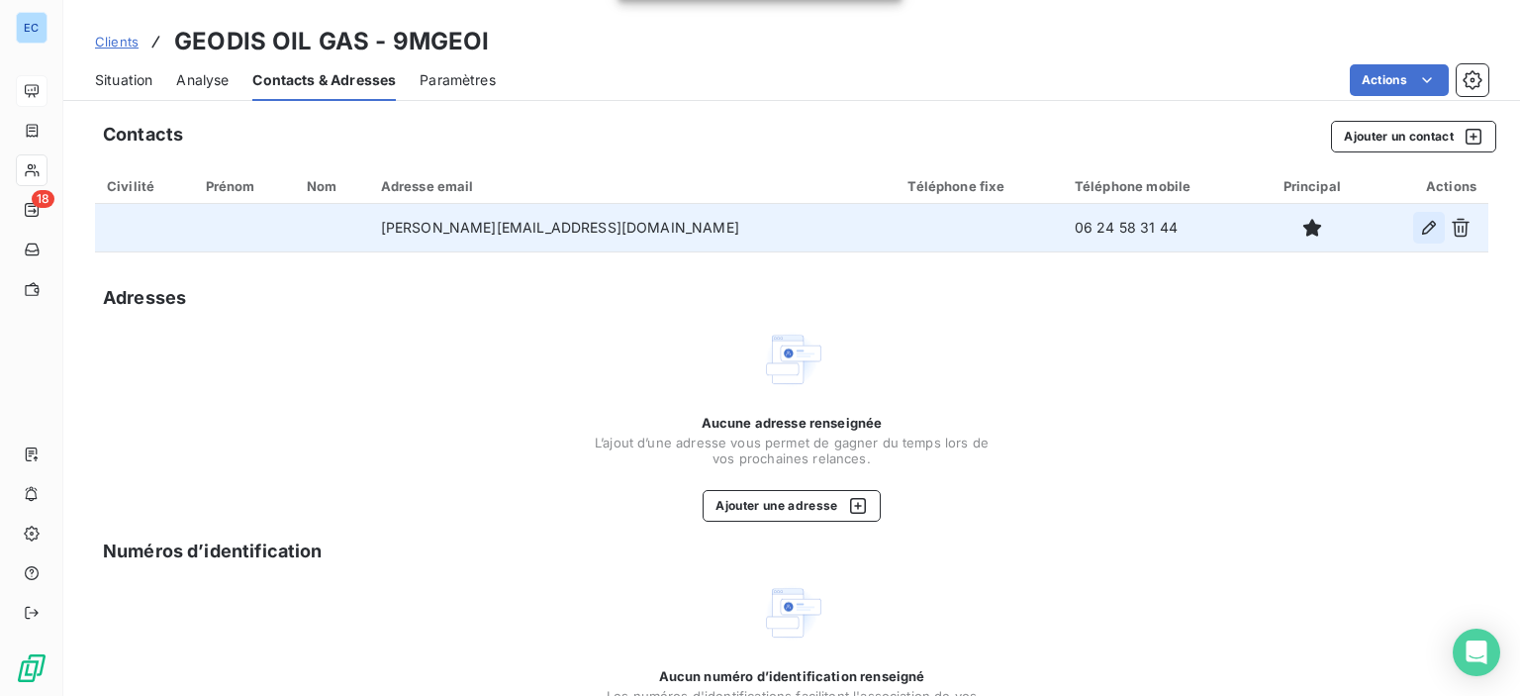
click at [1419, 232] on icon "button" at bounding box center [1429, 228] width 20 height 20
type input "[PERSON_NAME][EMAIL_ADDRESS][DOMAIN_NAME]"
type input "06 24 58 31 44"
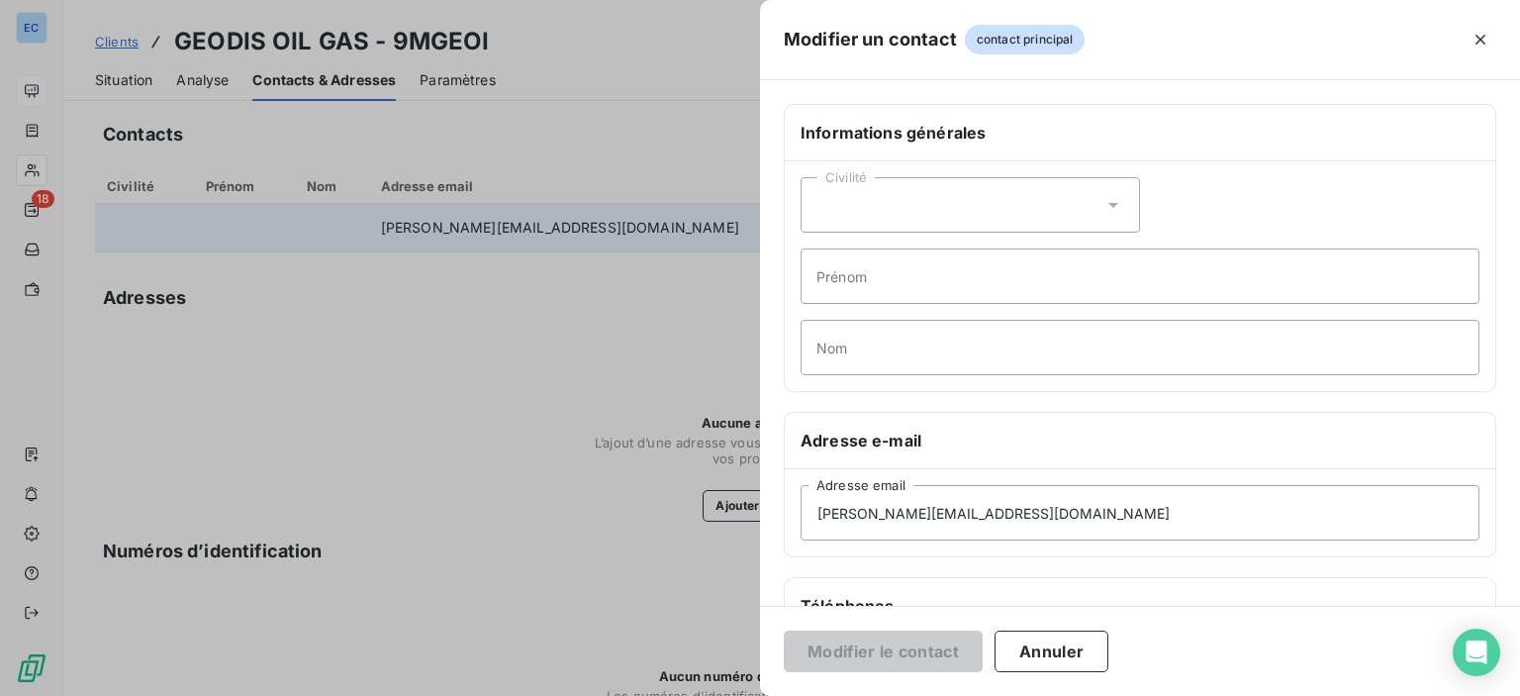
scroll to position [99, 0]
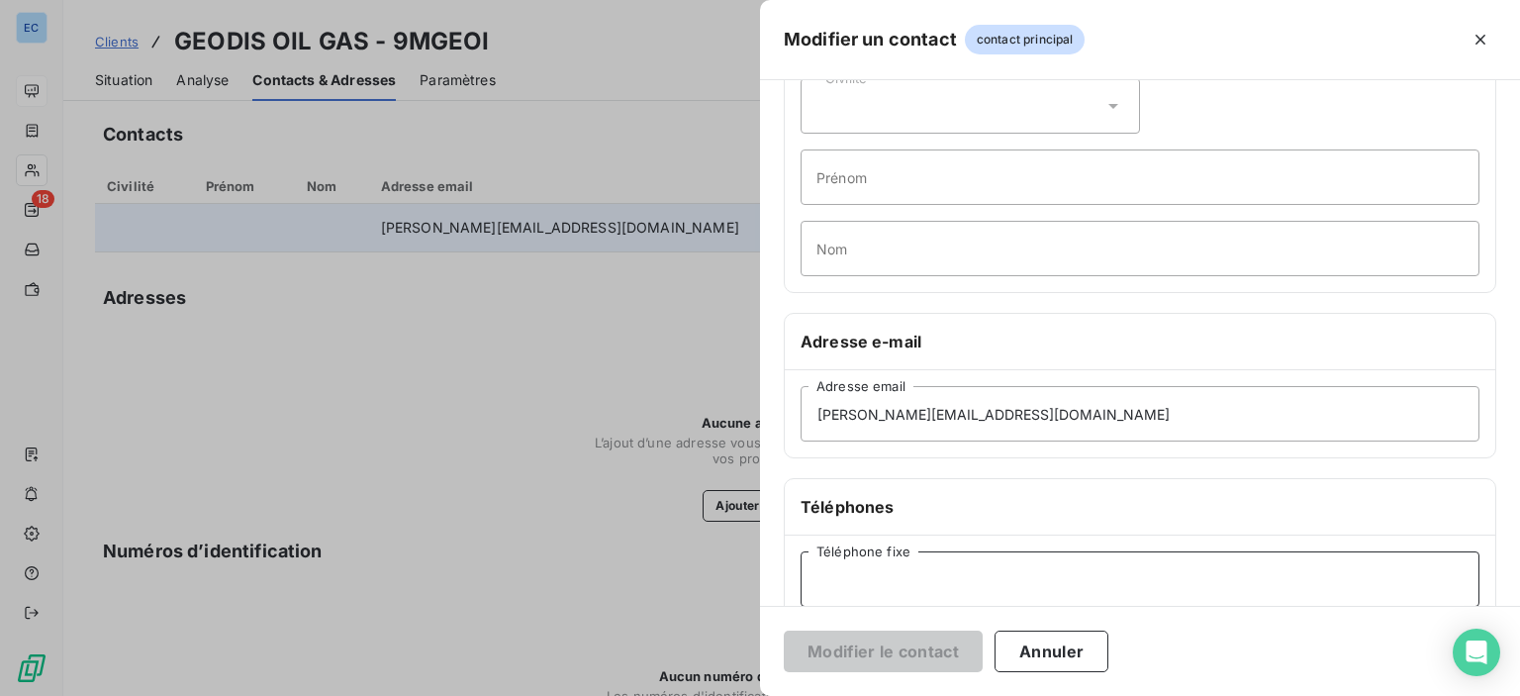
click at [819, 573] on input "Téléphone fixe" at bounding box center [1140, 578] width 679 height 55
paste input "[PHONE_NUMBER]"
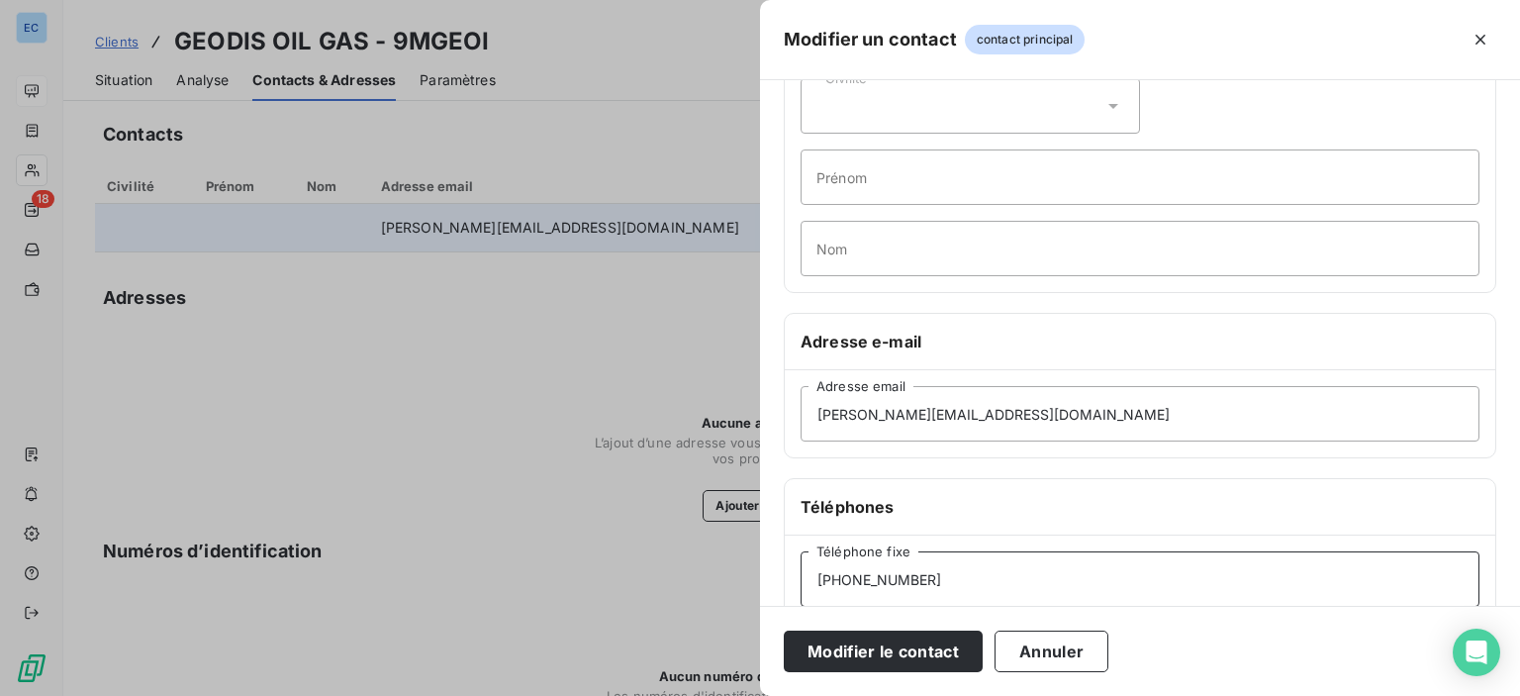
click at [837, 577] on input "[PHONE_NUMBER]" at bounding box center [1140, 578] width 679 height 55
type input "04 84 25 87 60"
click at [887, 657] on button "Modifier le contact" at bounding box center [883, 651] width 199 height 42
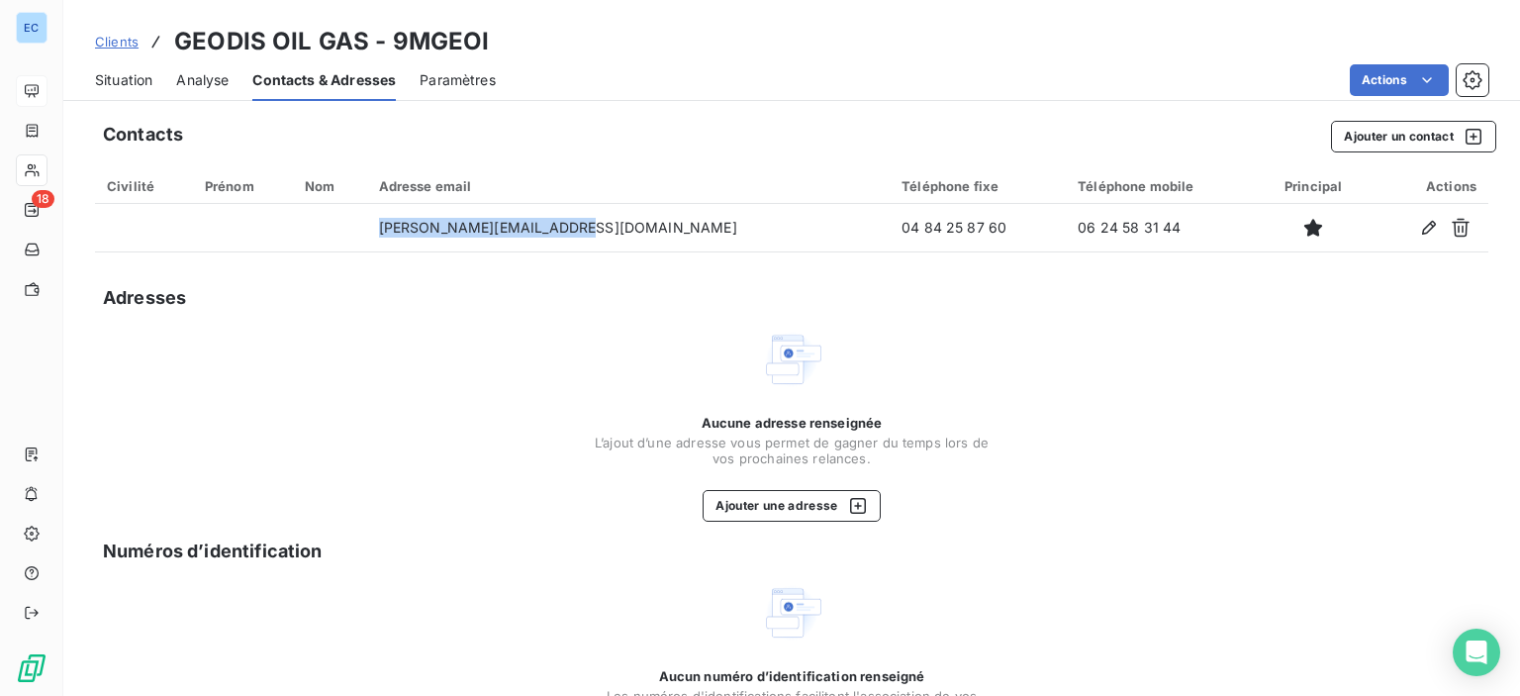
drag, startPoint x: 420, startPoint y: 229, endPoint x: 559, endPoint y: 266, distance: 144.5
click at [561, 264] on div "Contacts Ajouter un contact Civilité Prénom Nom Adresse email Téléphone fixe Té…" at bounding box center [791, 466] width 1457 height 714
click at [534, 289] on div "Adresses" at bounding box center [791, 298] width 1393 height 28
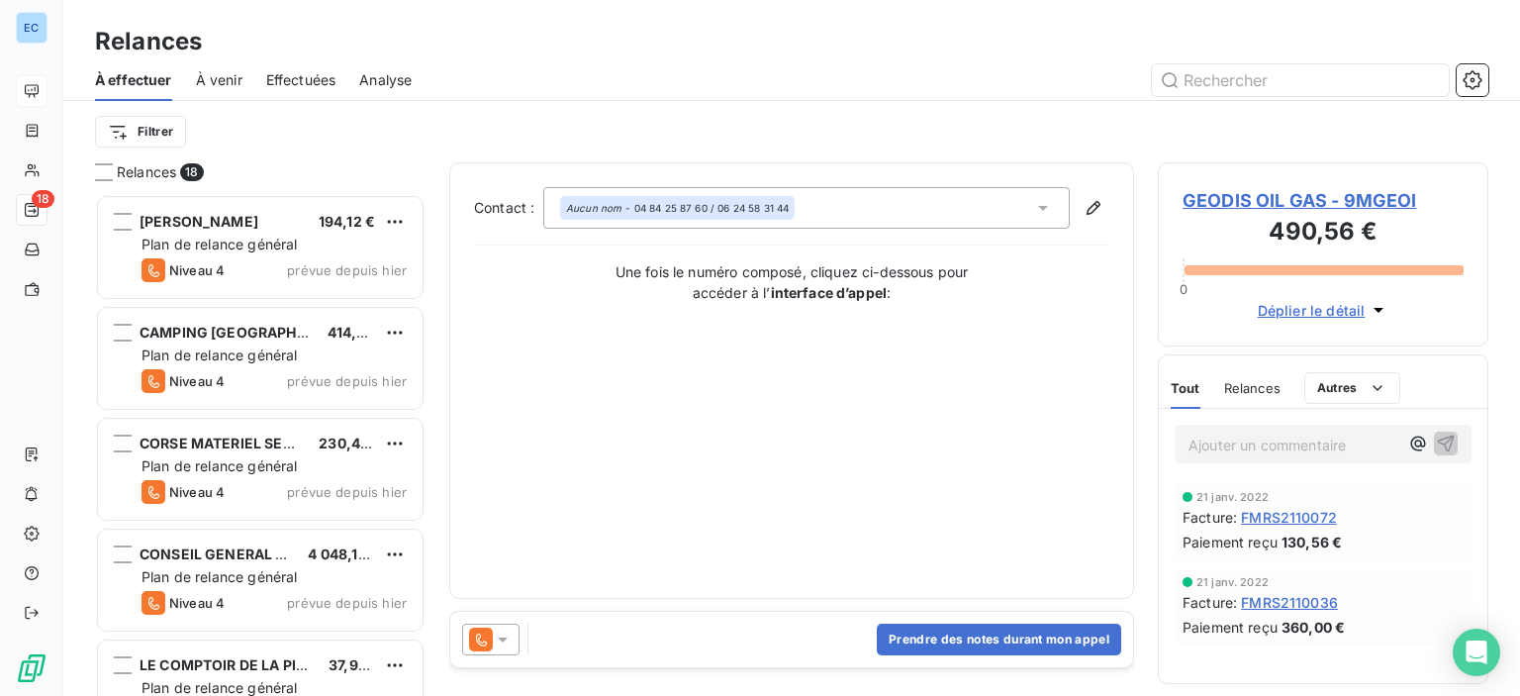
scroll to position [487, 315]
click at [300, 76] on span "Effectuées" at bounding box center [301, 80] width 70 height 20
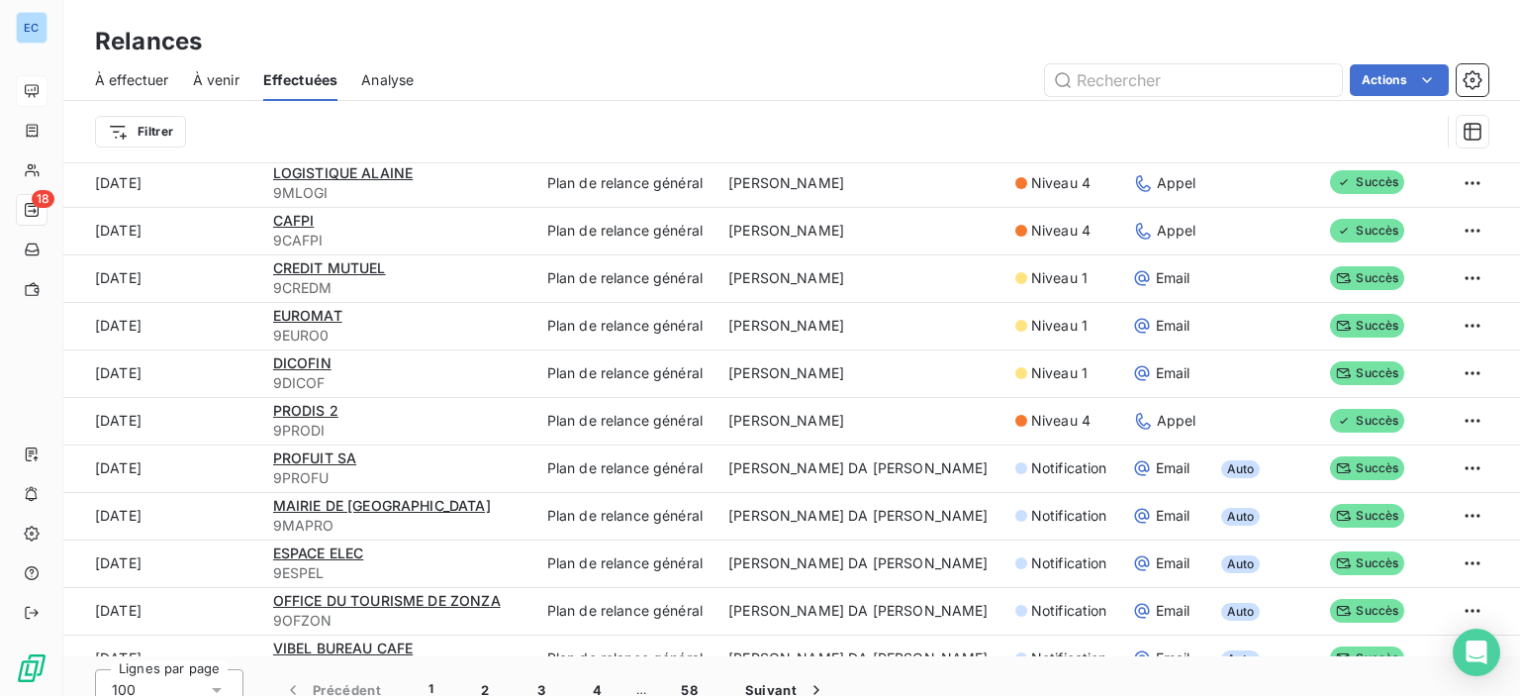
scroll to position [67, 0]
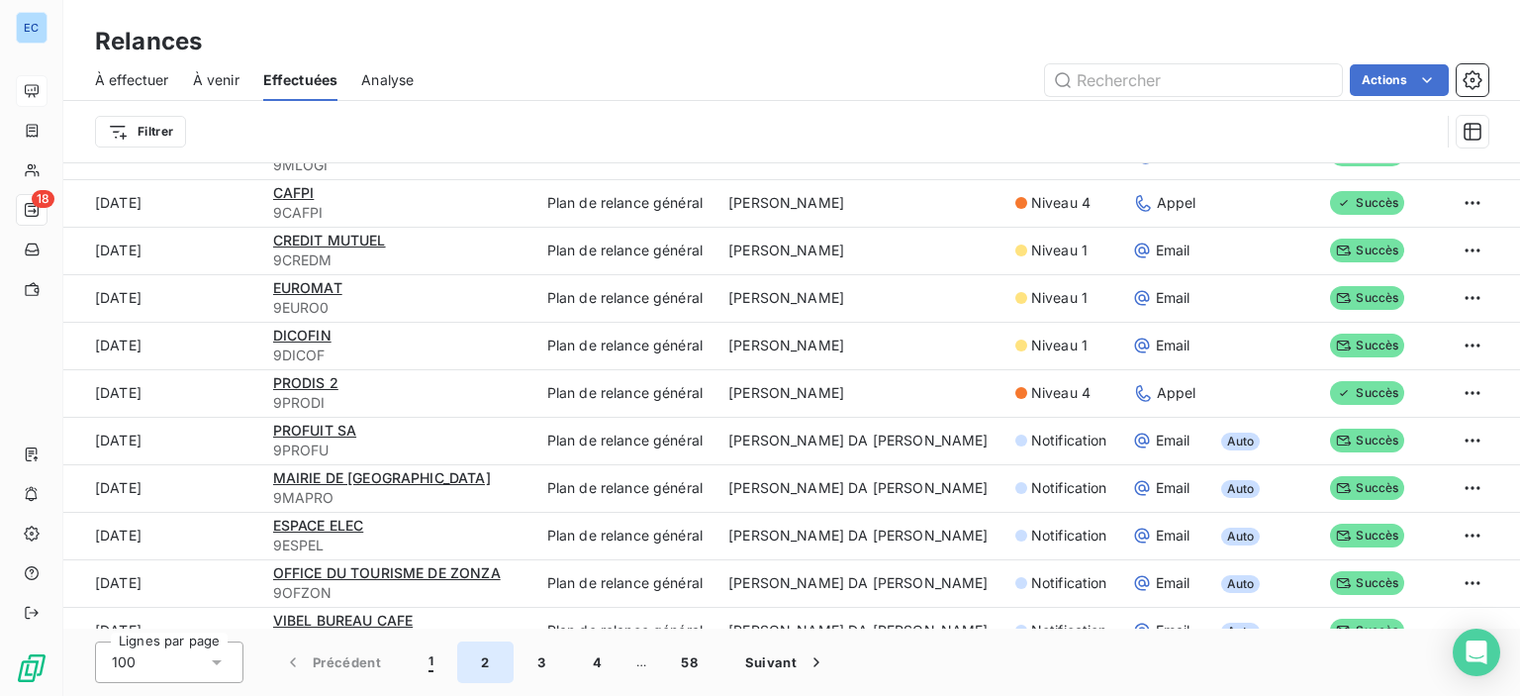
click at [483, 669] on button "2" at bounding box center [484, 662] width 55 height 42
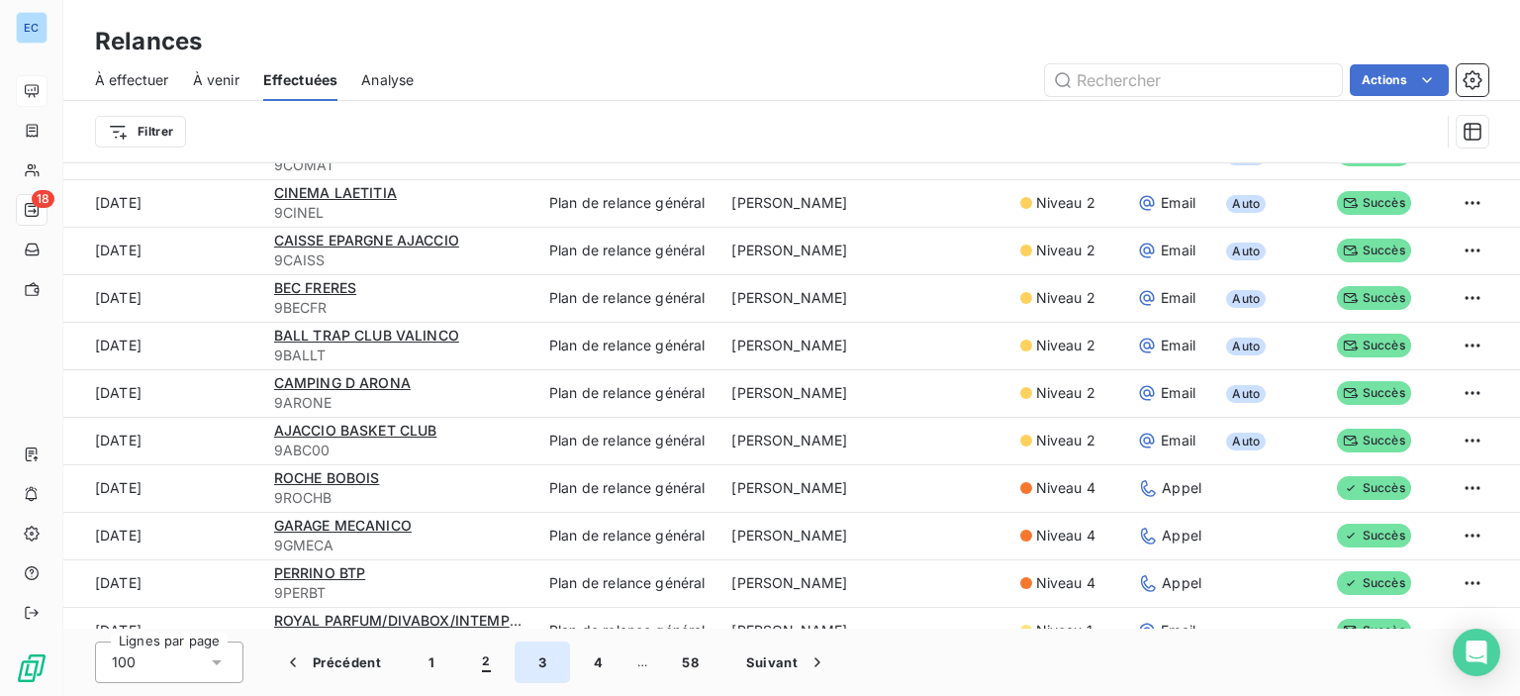
click at [542, 672] on button "3" at bounding box center [542, 662] width 55 height 42
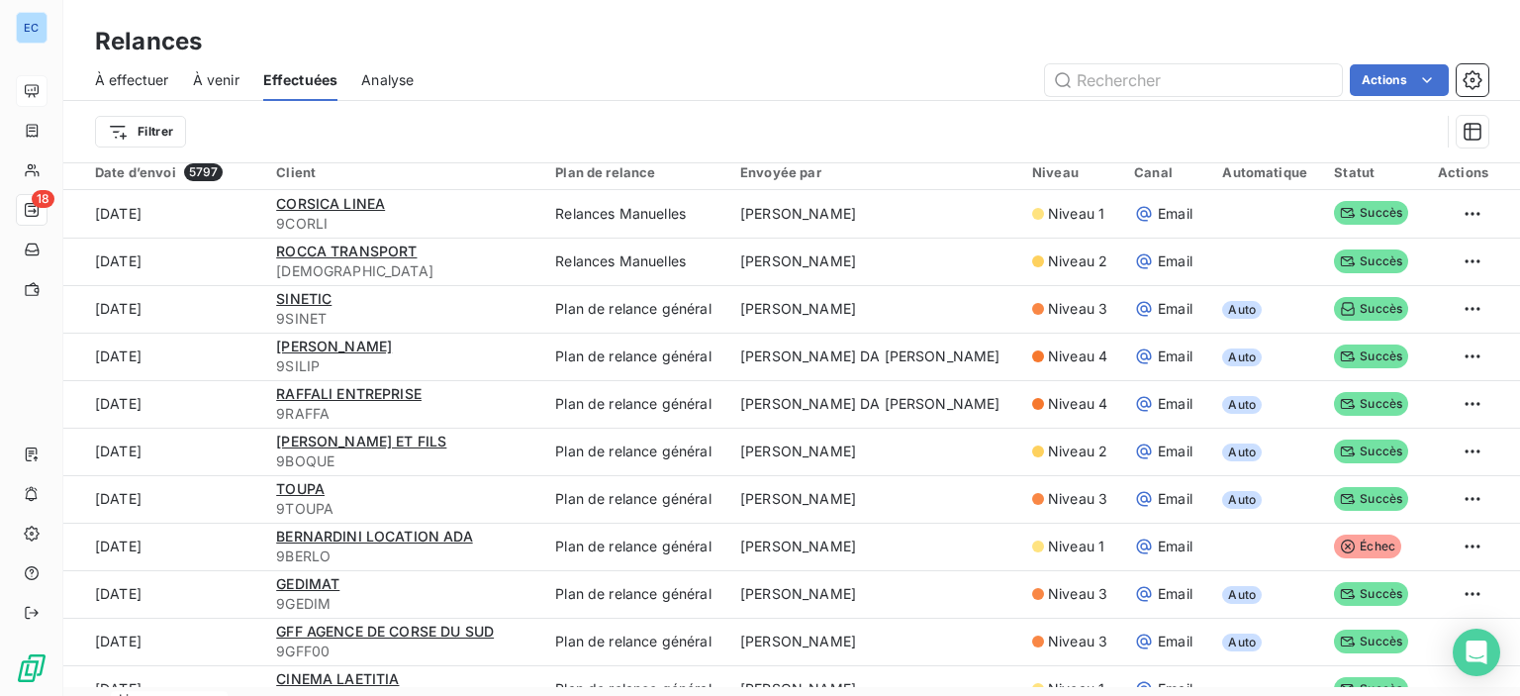
scroll to position [0, 0]
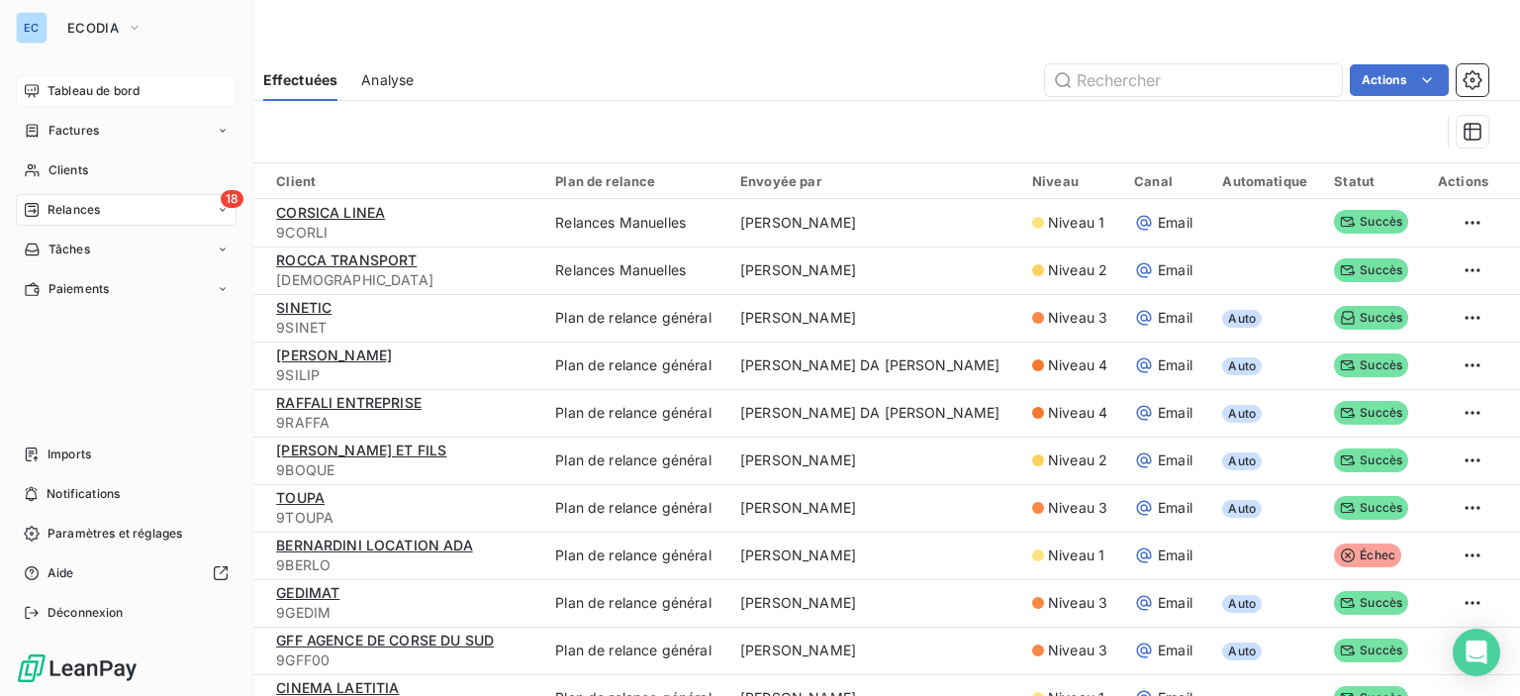
drag, startPoint x: 232, startPoint y: 205, endPoint x: 216, endPoint y: 229, distance: 28.5
click at [233, 204] on span "18" at bounding box center [232, 199] width 23 height 18
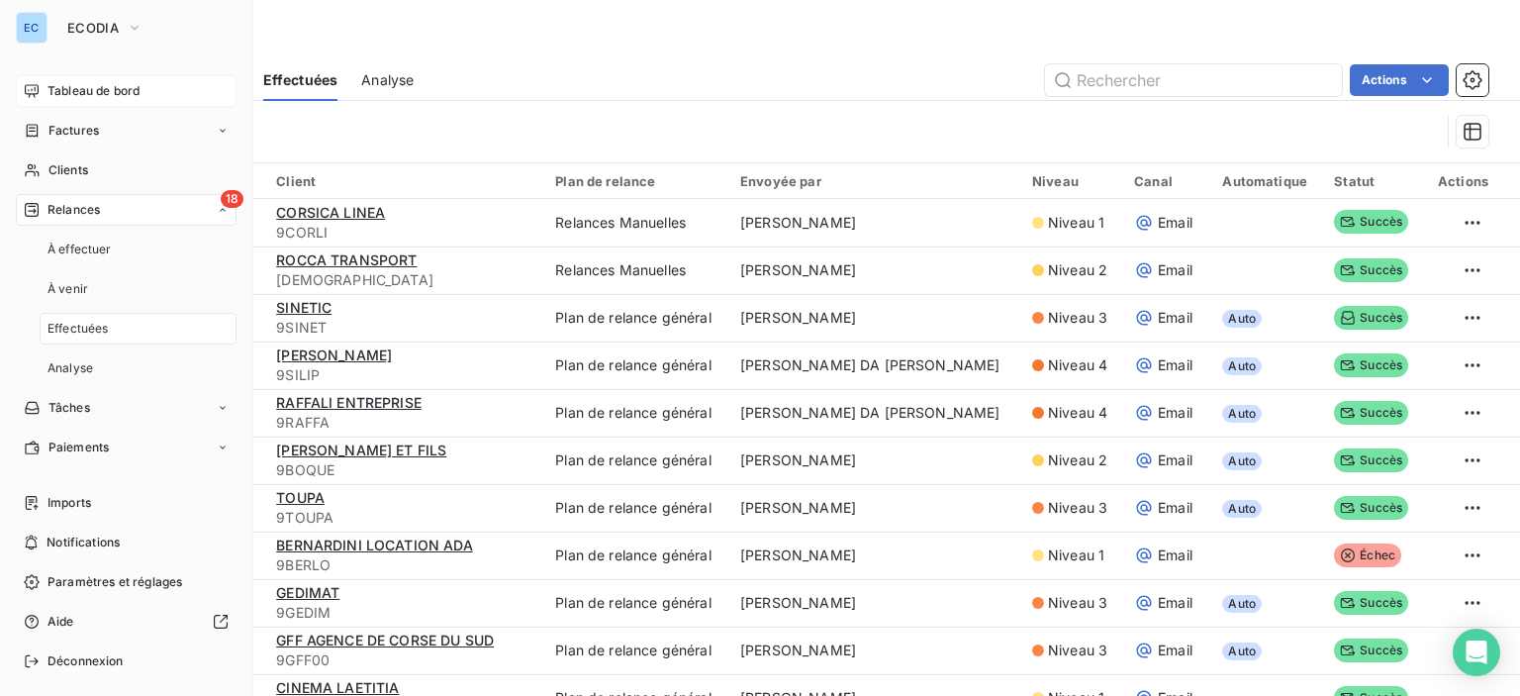
click at [67, 209] on span "Relances" at bounding box center [74, 210] width 52 height 18
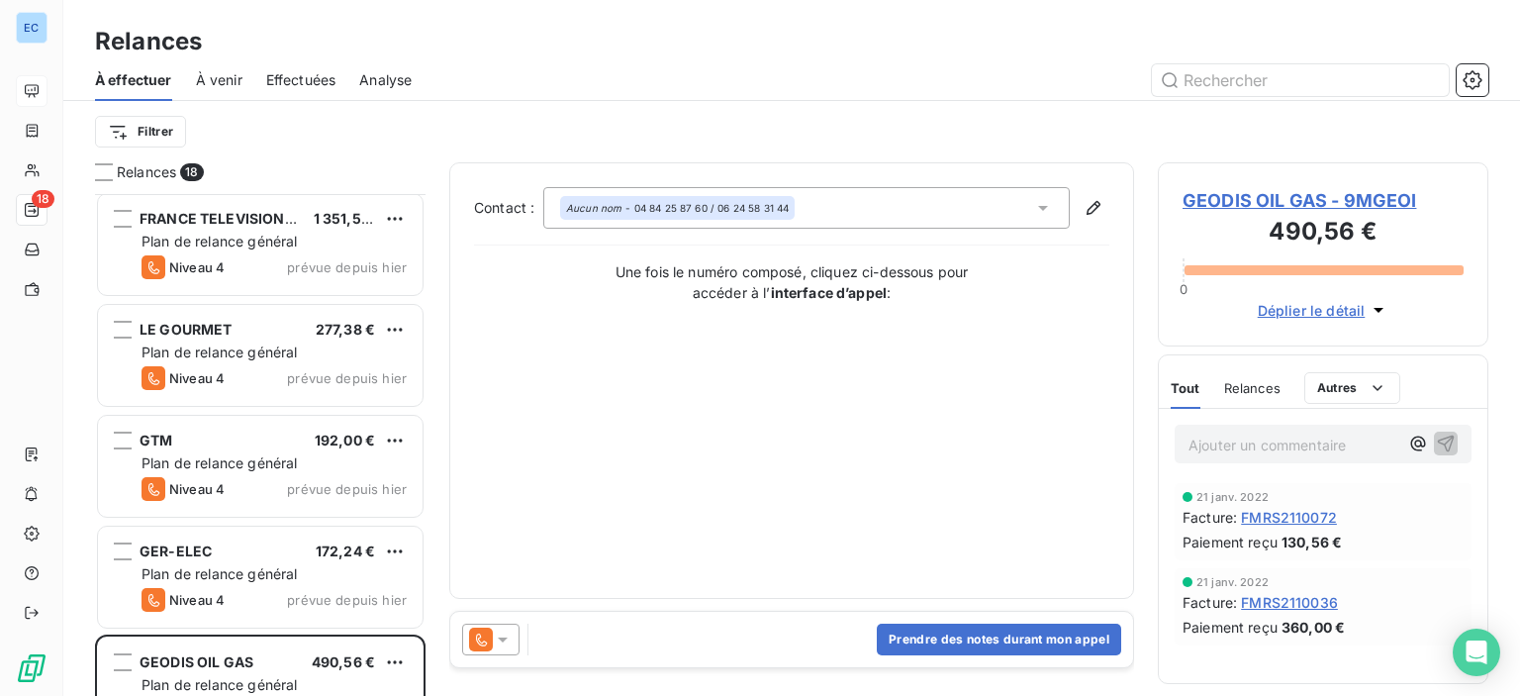
scroll to position [1089, 0]
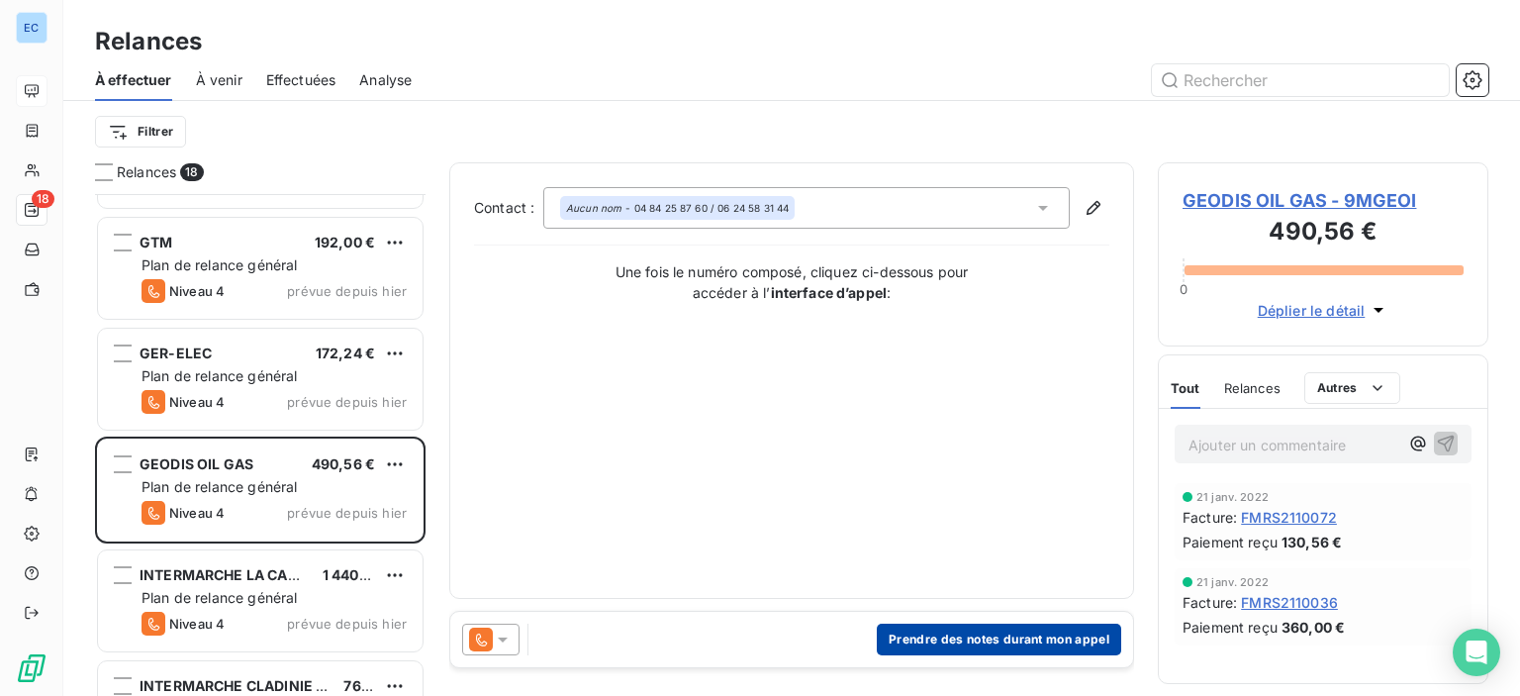
click at [941, 638] on button "Prendre des notes durant mon appel" at bounding box center [999, 639] width 244 height 32
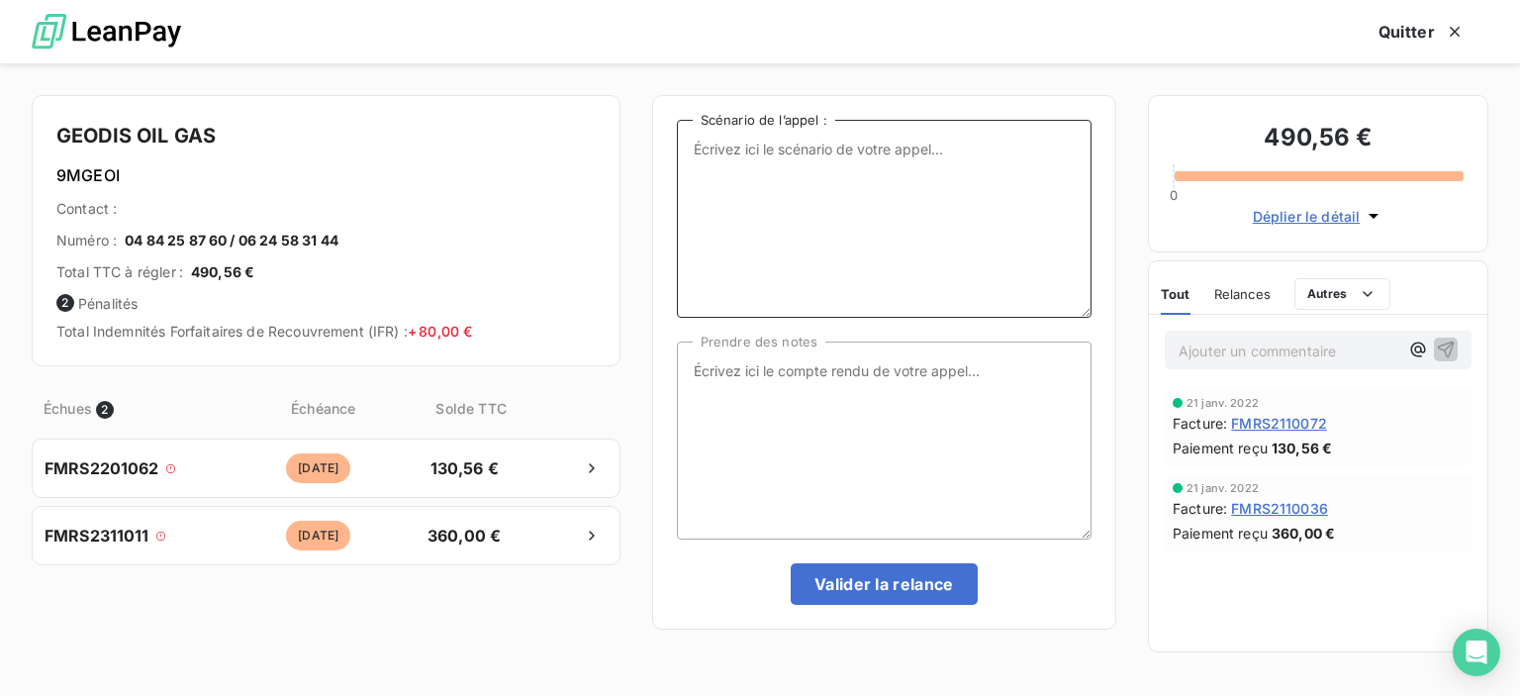
click at [761, 176] on textarea "Scénario de l’appel :" at bounding box center [884, 219] width 415 height 198
type textarea "factures impayées"
click at [765, 375] on textarea "Prendre des notes" at bounding box center [884, 440] width 415 height 198
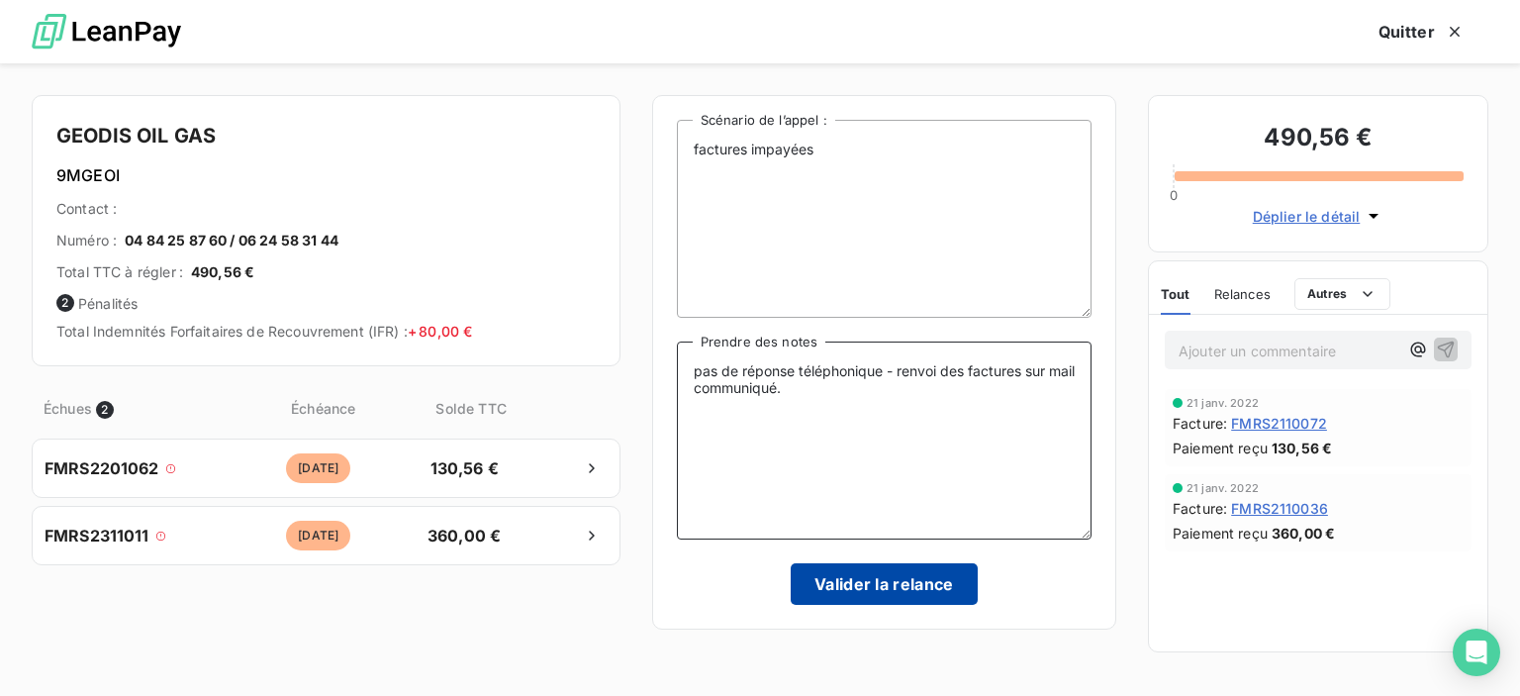
type textarea "pas de réponse téléphonique - renvoi des factures sur mail communiqué."
click at [949, 583] on button "Valider la relance" at bounding box center [884, 584] width 187 height 42
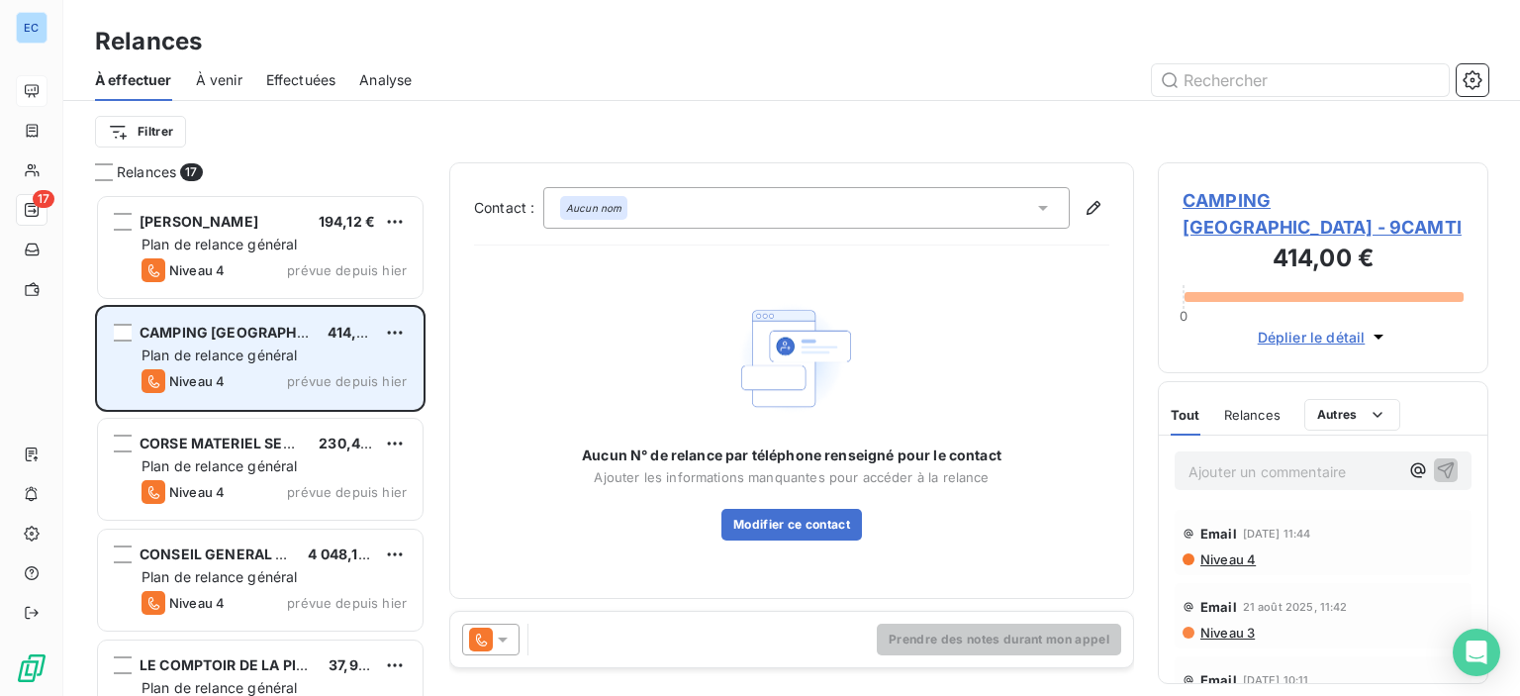
click at [263, 335] on span "CAMPING [GEOGRAPHIC_DATA]" at bounding box center [249, 332] width 219 height 17
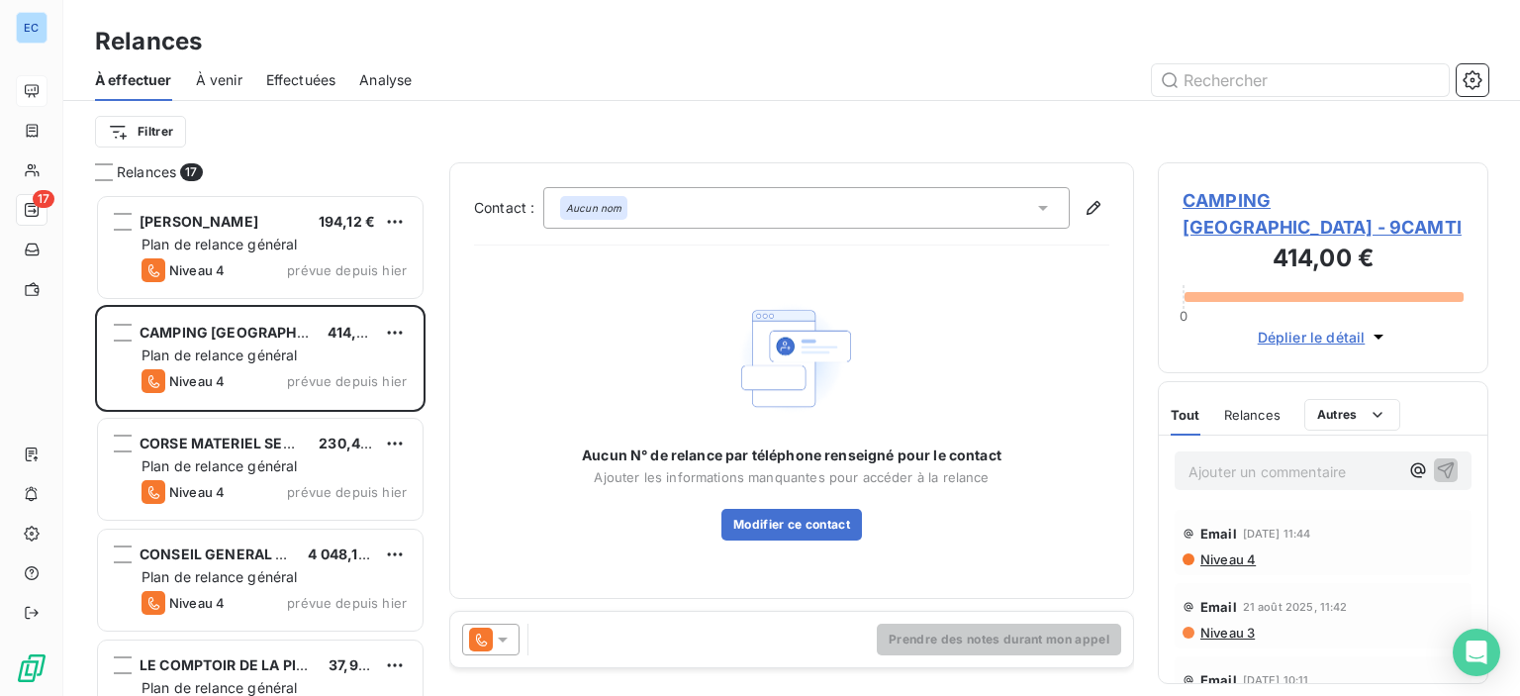
click at [1260, 195] on span "CAMPING [GEOGRAPHIC_DATA] - 9CAMTI" at bounding box center [1323, 213] width 281 height 53
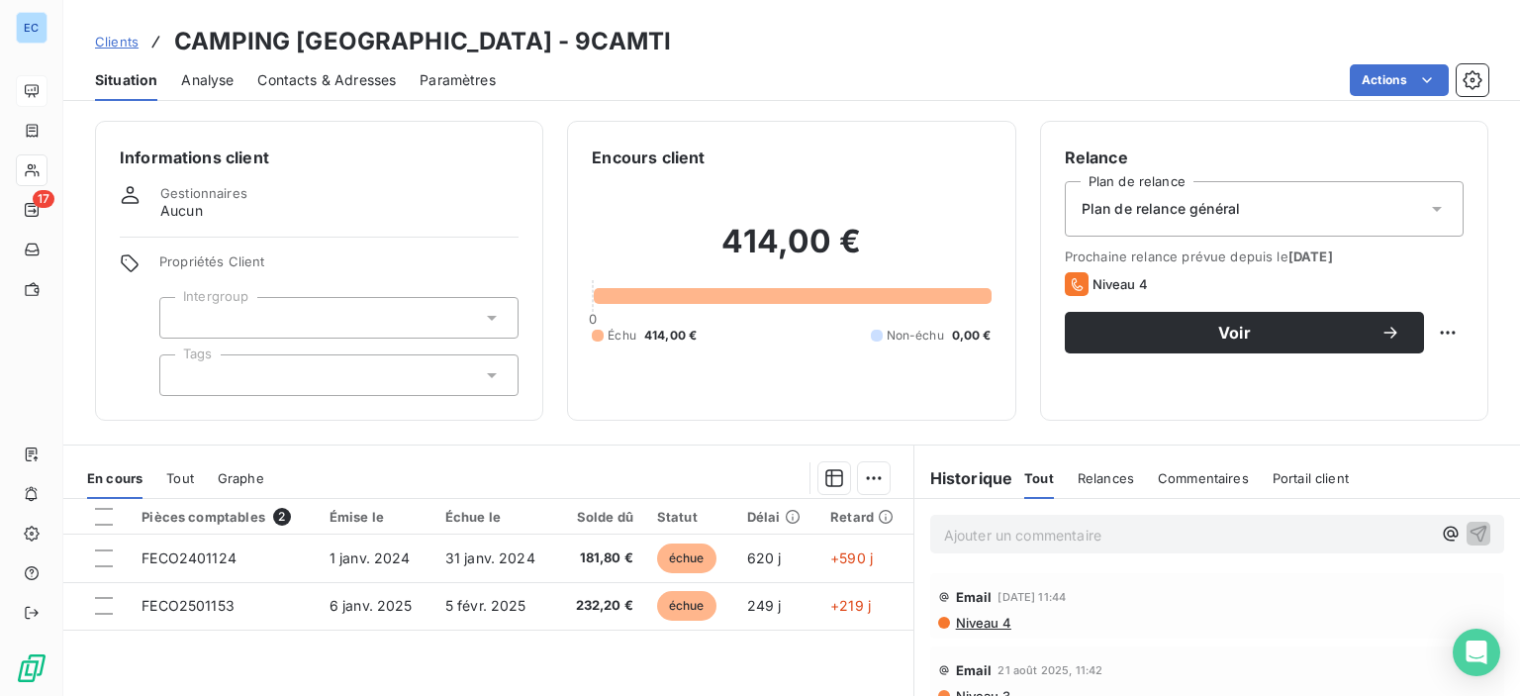
click at [365, 86] on span "Contacts & Adresses" at bounding box center [326, 80] width 139 height 20
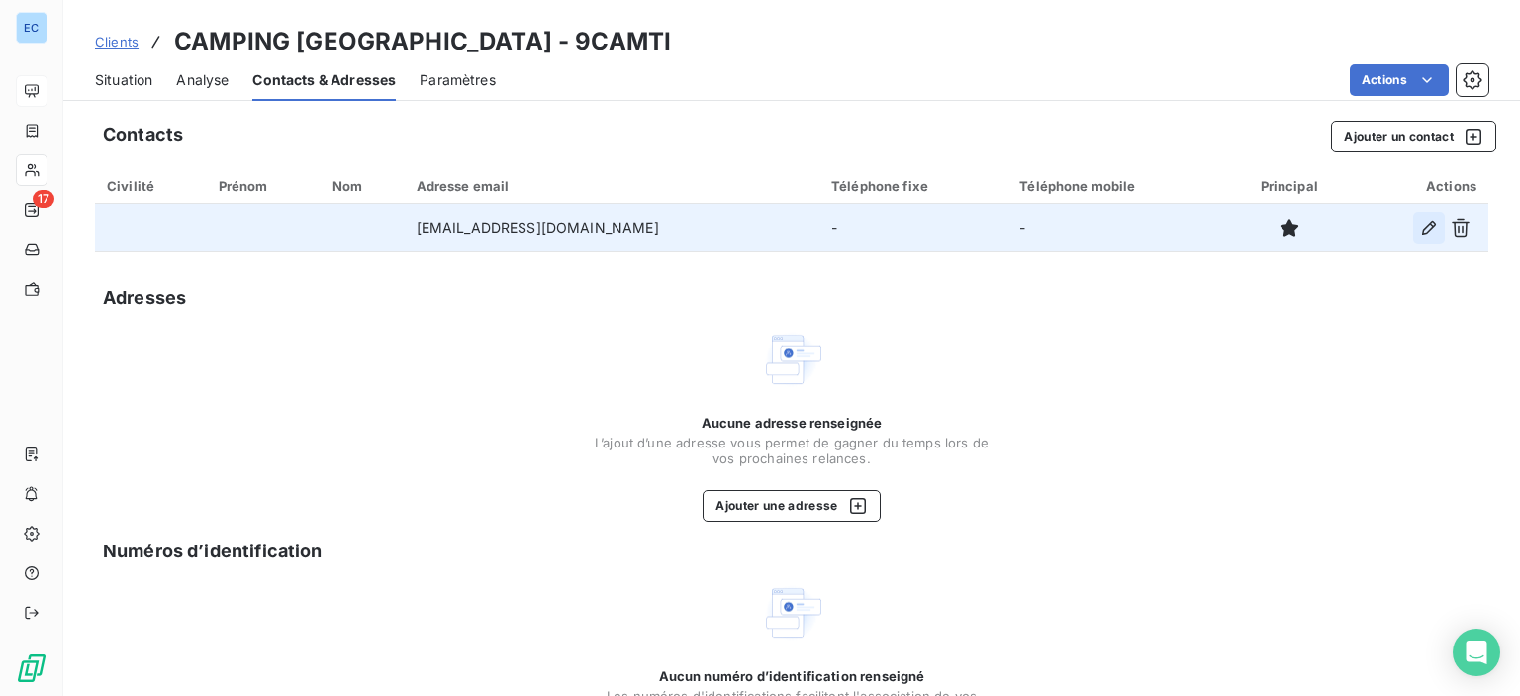
click at [1420, 226] on icon "button" at bounding box center [1429, 228] width 20 height 20
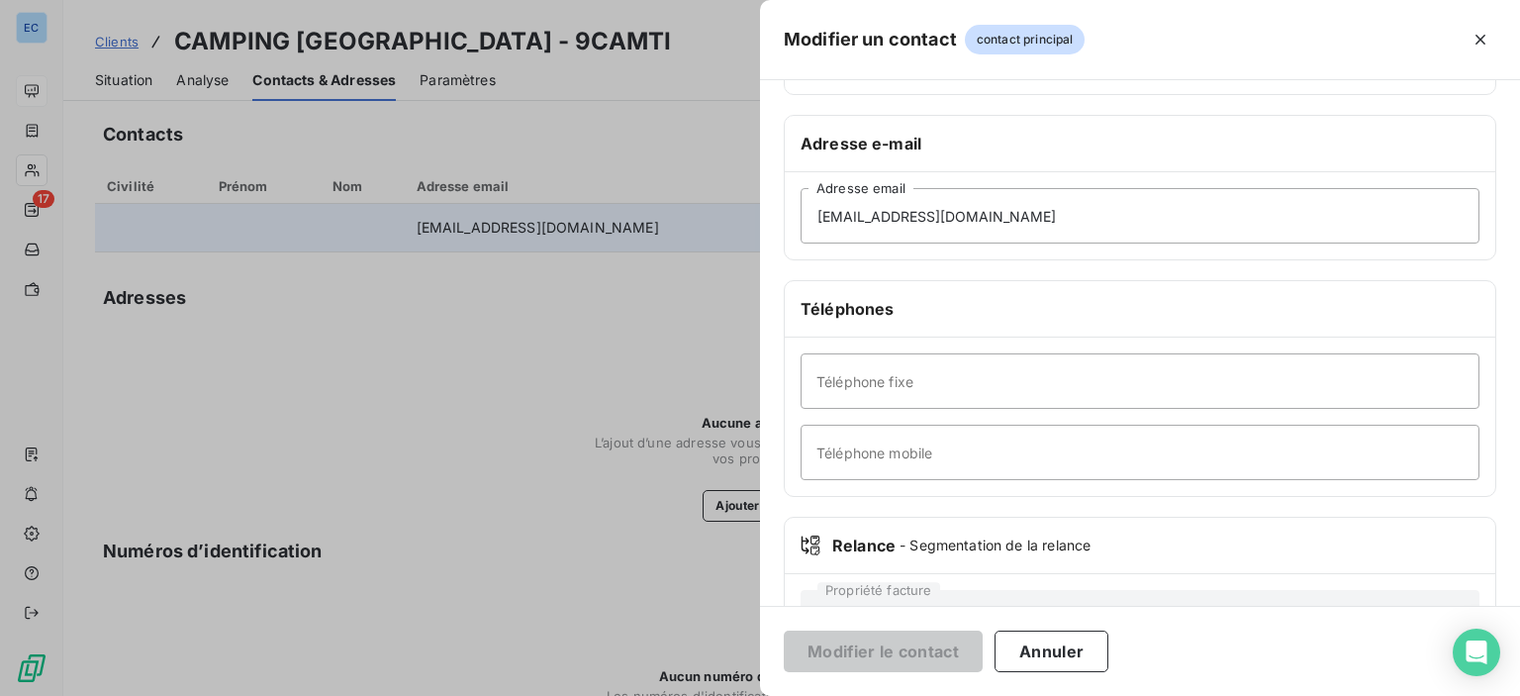
scroll to position [373, 0]
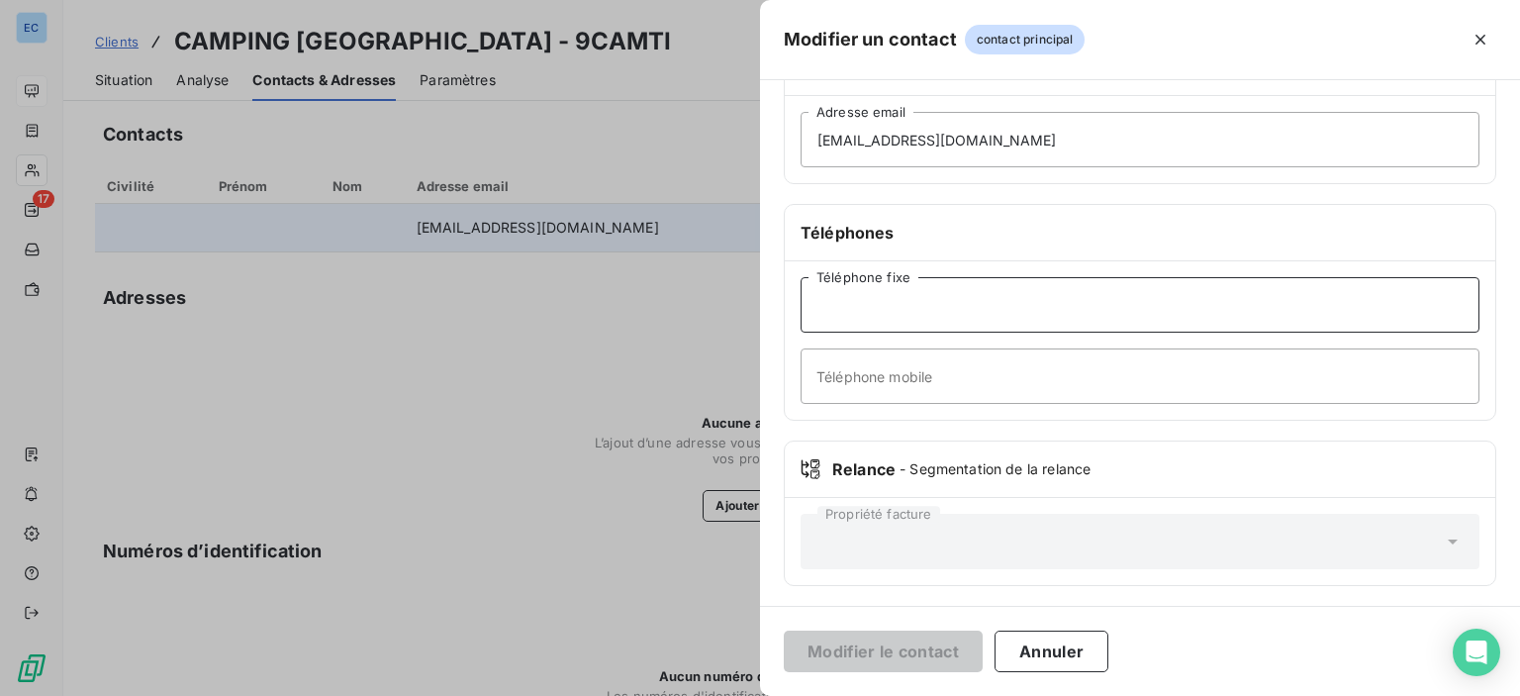
click at [844, 310] on input "Téléphone fixe" at bounding box center [1140, 304] width 679 height 55
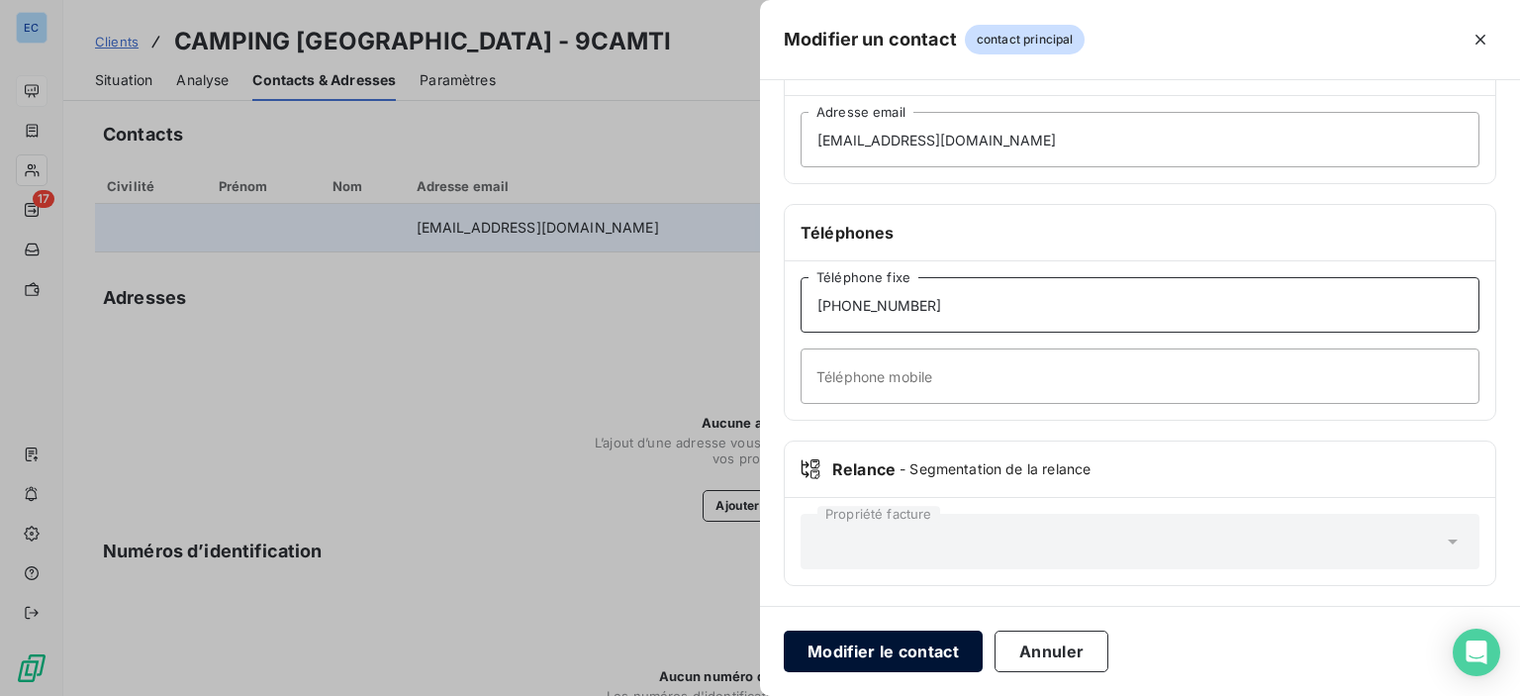
type input "[PHONE_NUMBER]"
click at [873, 637] on button "Modifier le contact" at bounding box center [883, 651] width 199 height 42
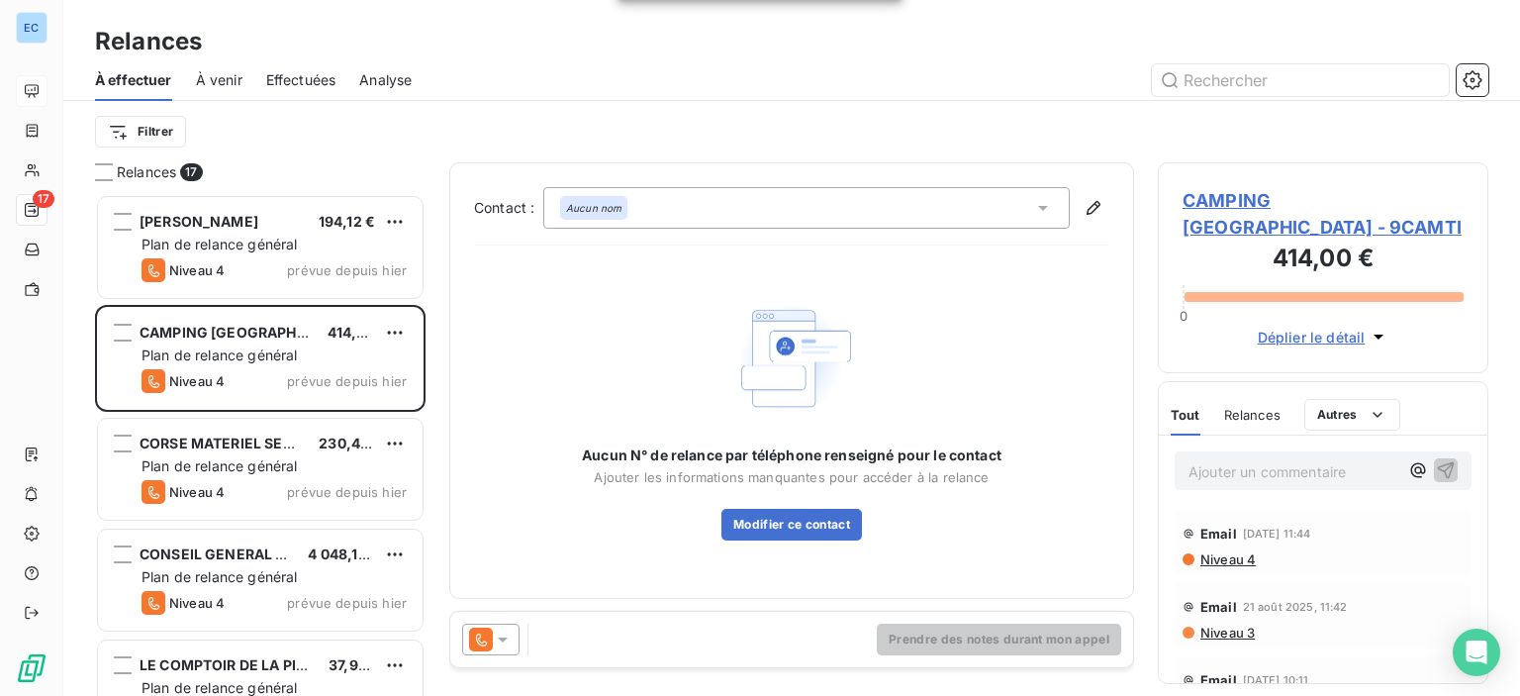
scroll to position [487, 315]
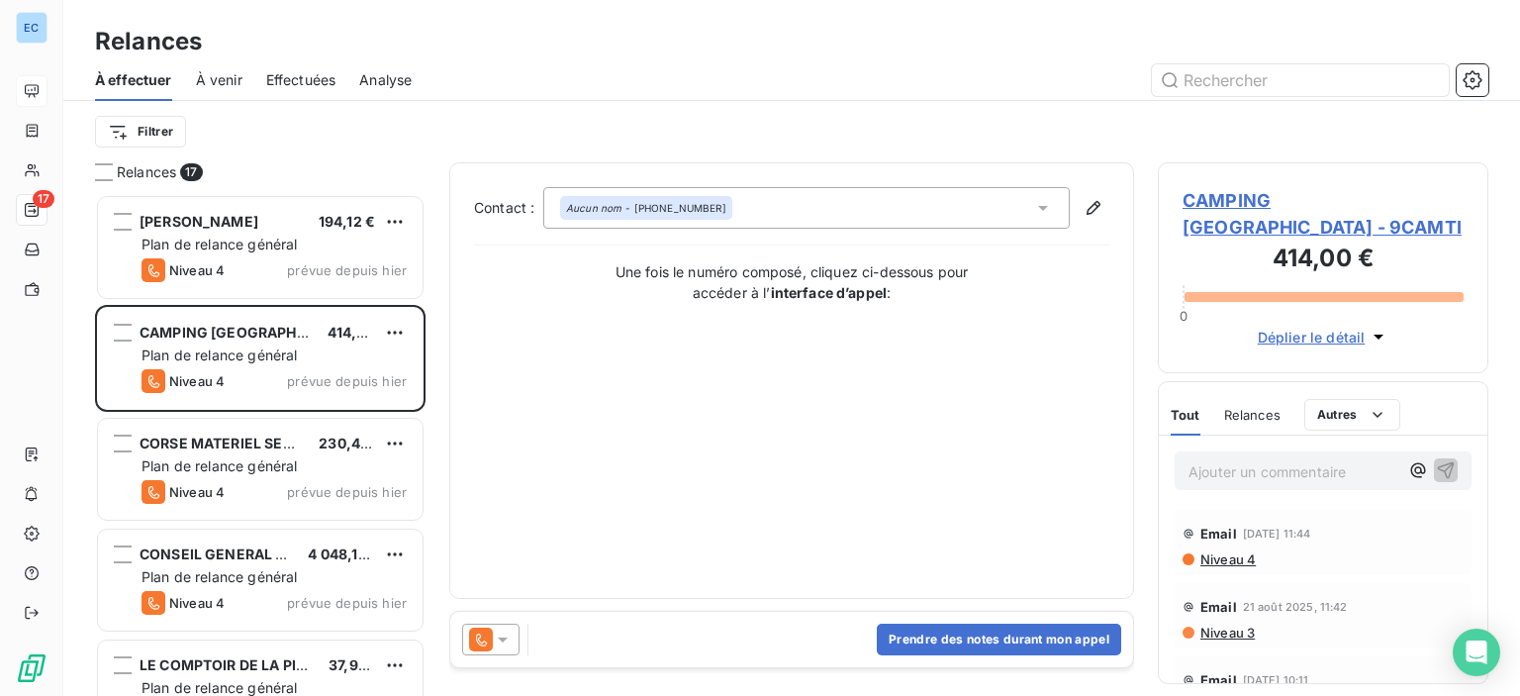
click at [1219, 200] on span "CAMPING [GEOGRAPHIC_DATA] - 9CAMTI" at bounding box center [1323, 213] width 281 height 53
click at [895, 641] on button "Prendre des notes durant mon appel" at bounding box center [999, 639] width 244 height 32
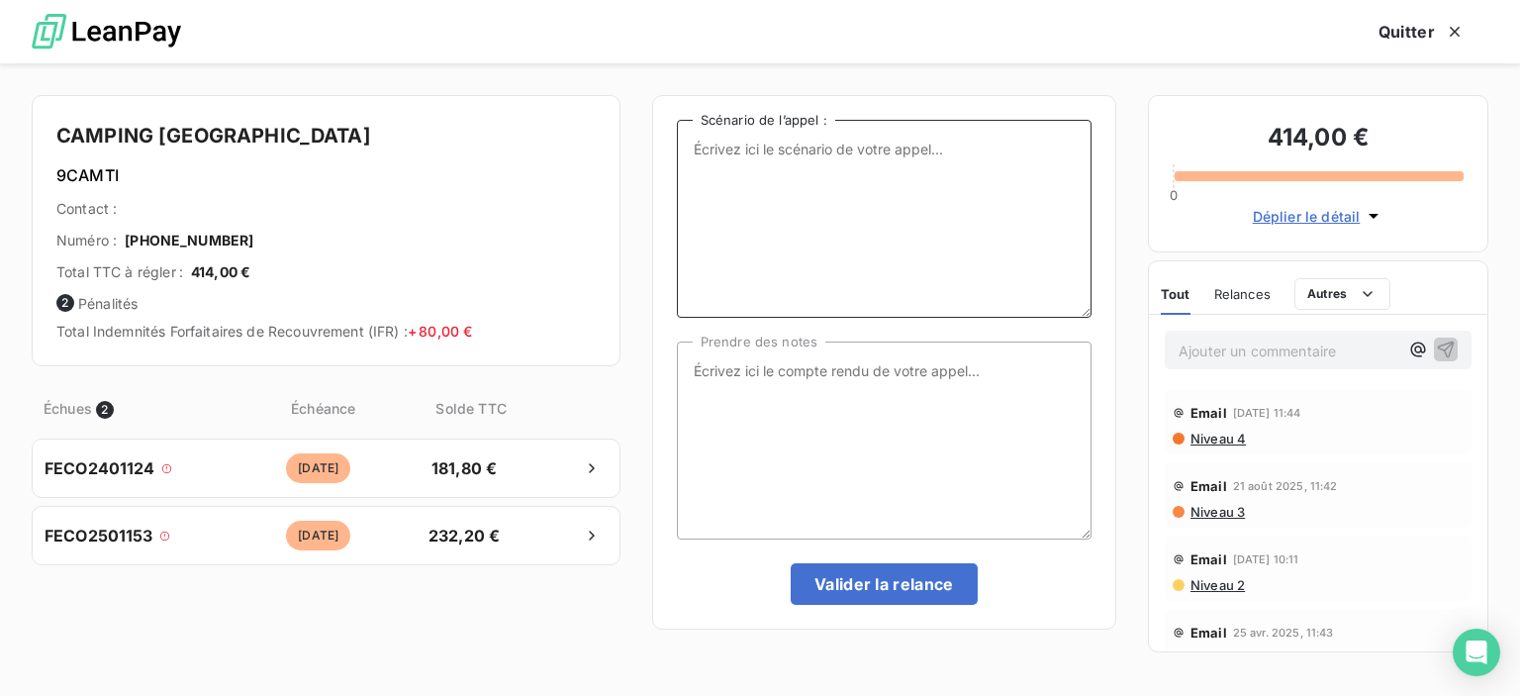
click at [713, 161] on textarea "Scénario de l’appel :" at bounding box center [884, 219] width 415 height 198
type textarea "factures impayées"
click at [711, 399] on textarea "Prendre des notes" at bounding box center [884, 440] width 415 height 198
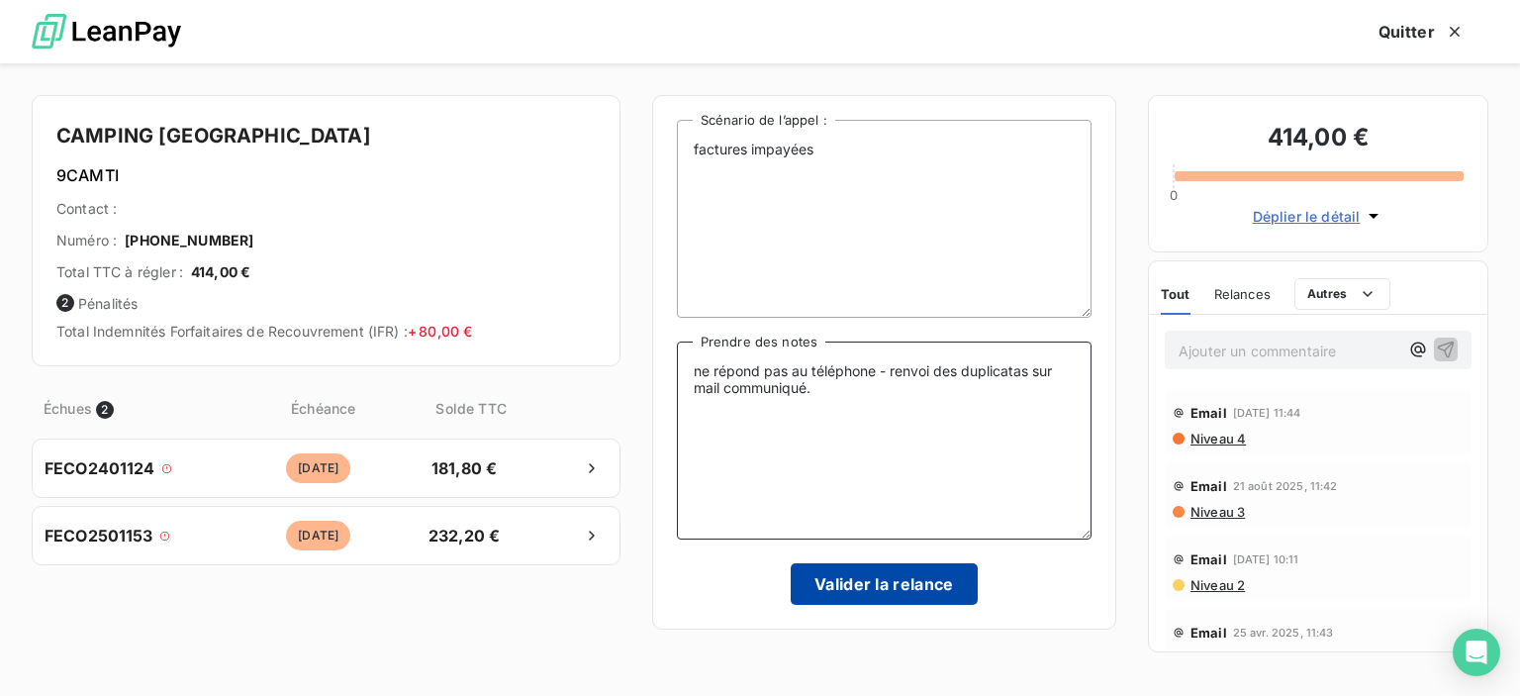
type textarea "ne répond pas au téléphone - renvoi des duplicatas sur mail communiqué."
click at [879, 590] on button "Valider la relance" at bounding box center [884, 584] width 187 height 42
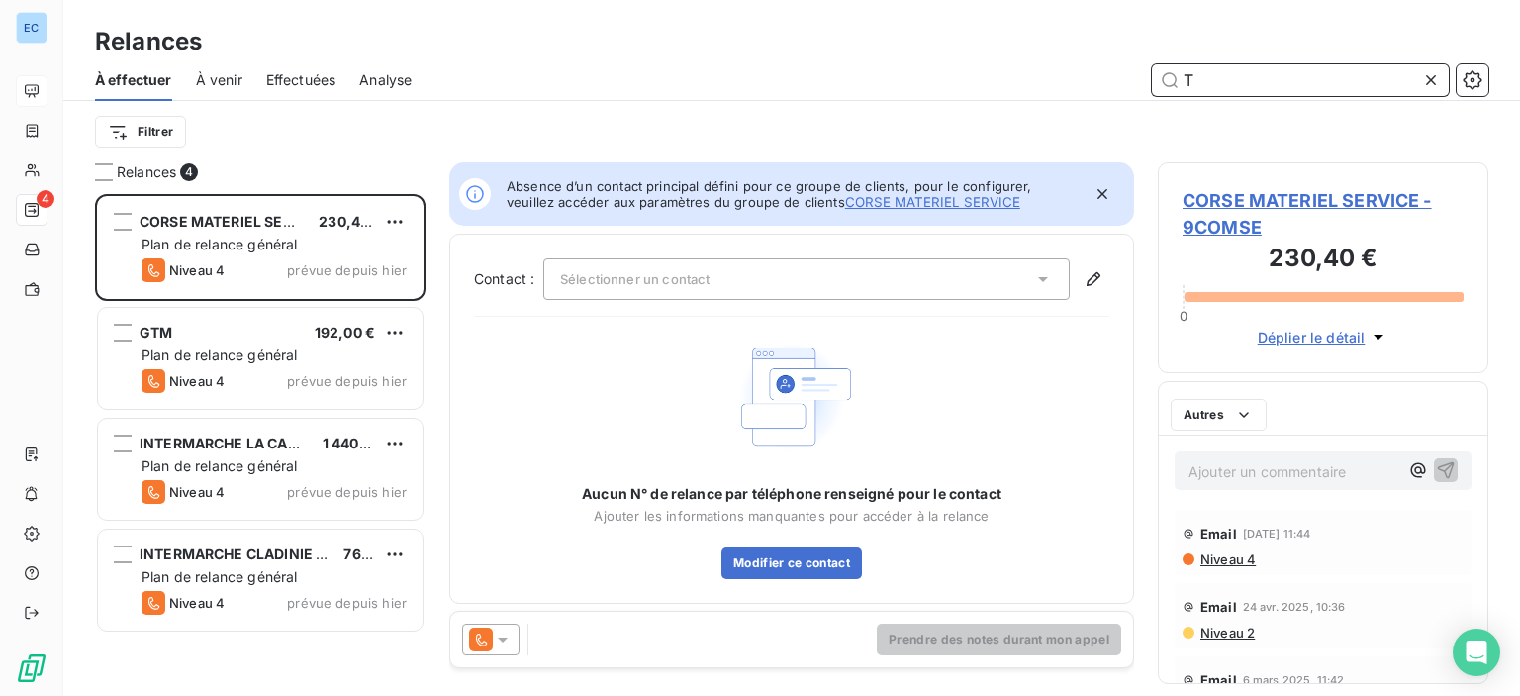
scroll to position [487, 315]
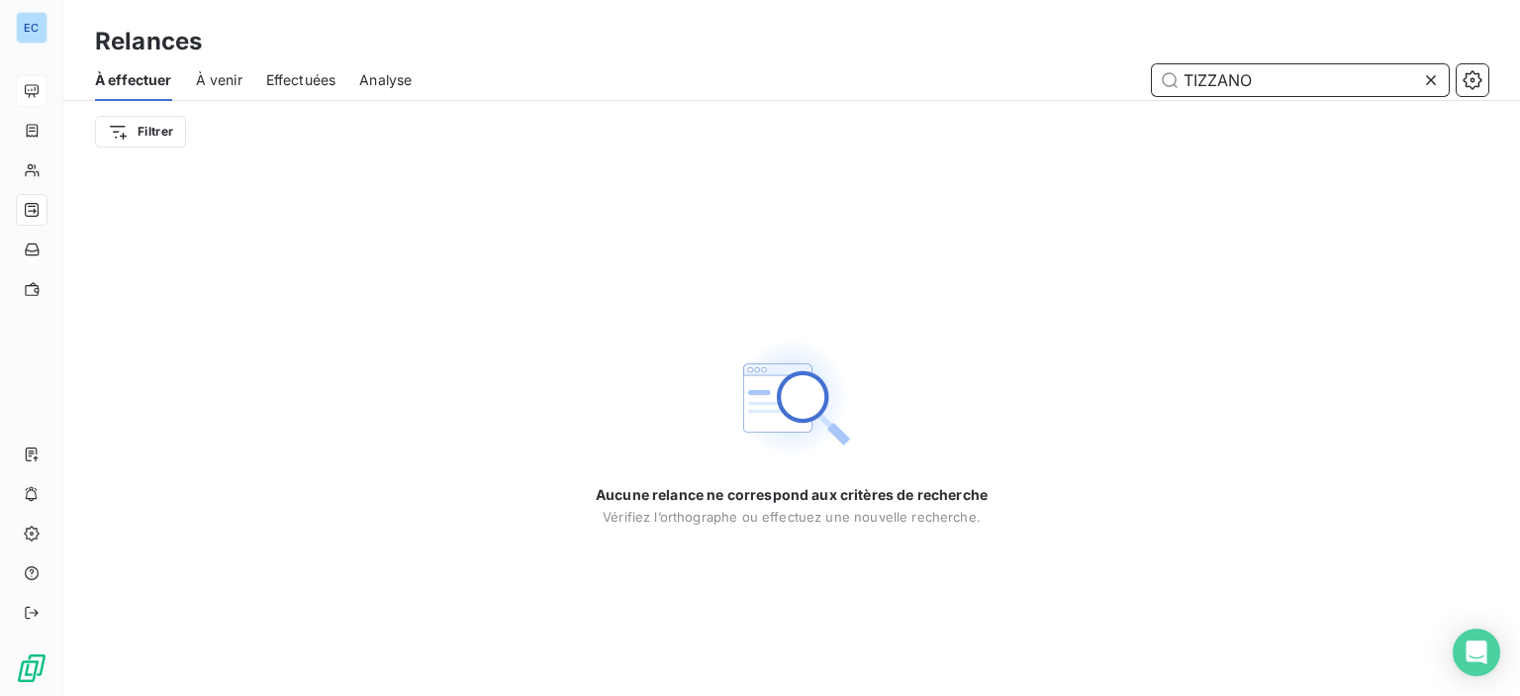
type input "TIZZANO"
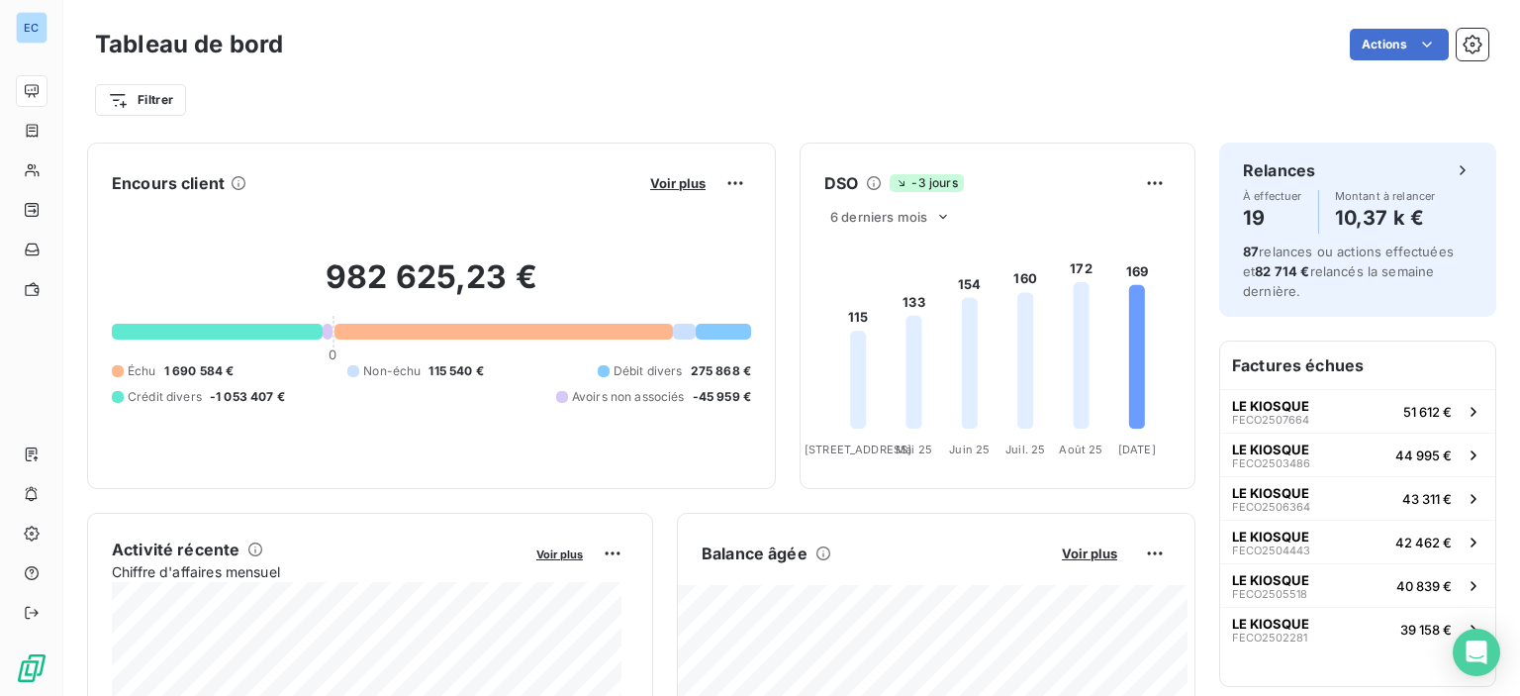
scroll to position [495, 0]
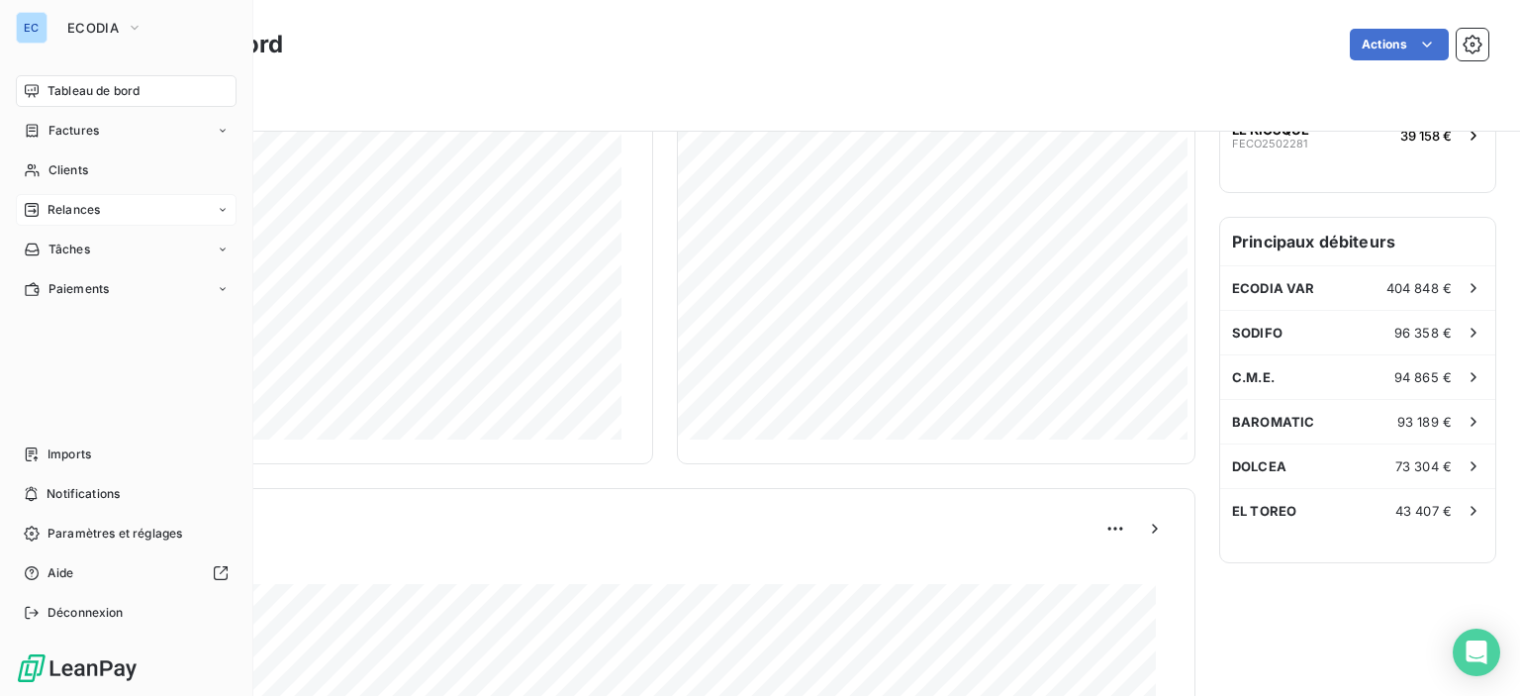
click at [68, 198] on div "Relances" at bounding box center [126, 210] width 221 height 32
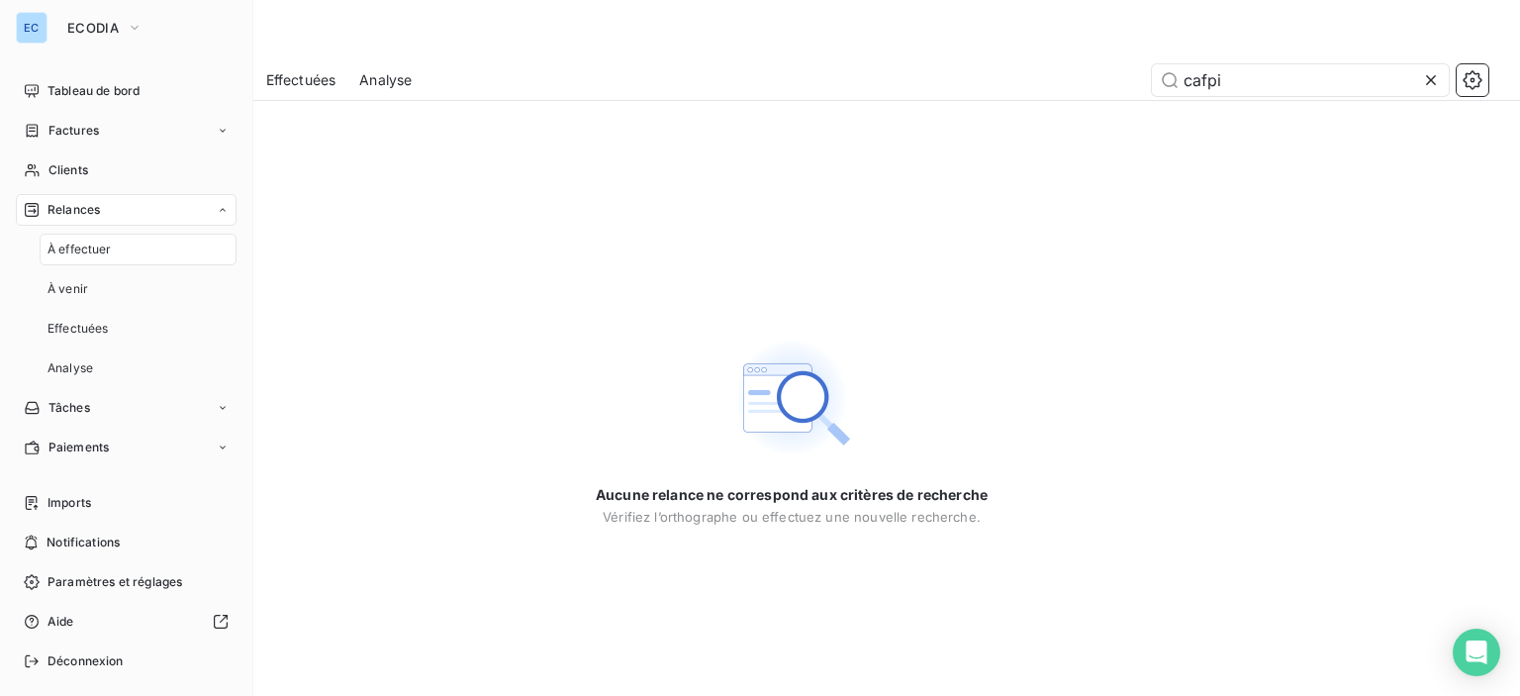
click at [28, 205] on icon at bounding box center [32, 210] width 16 height 16
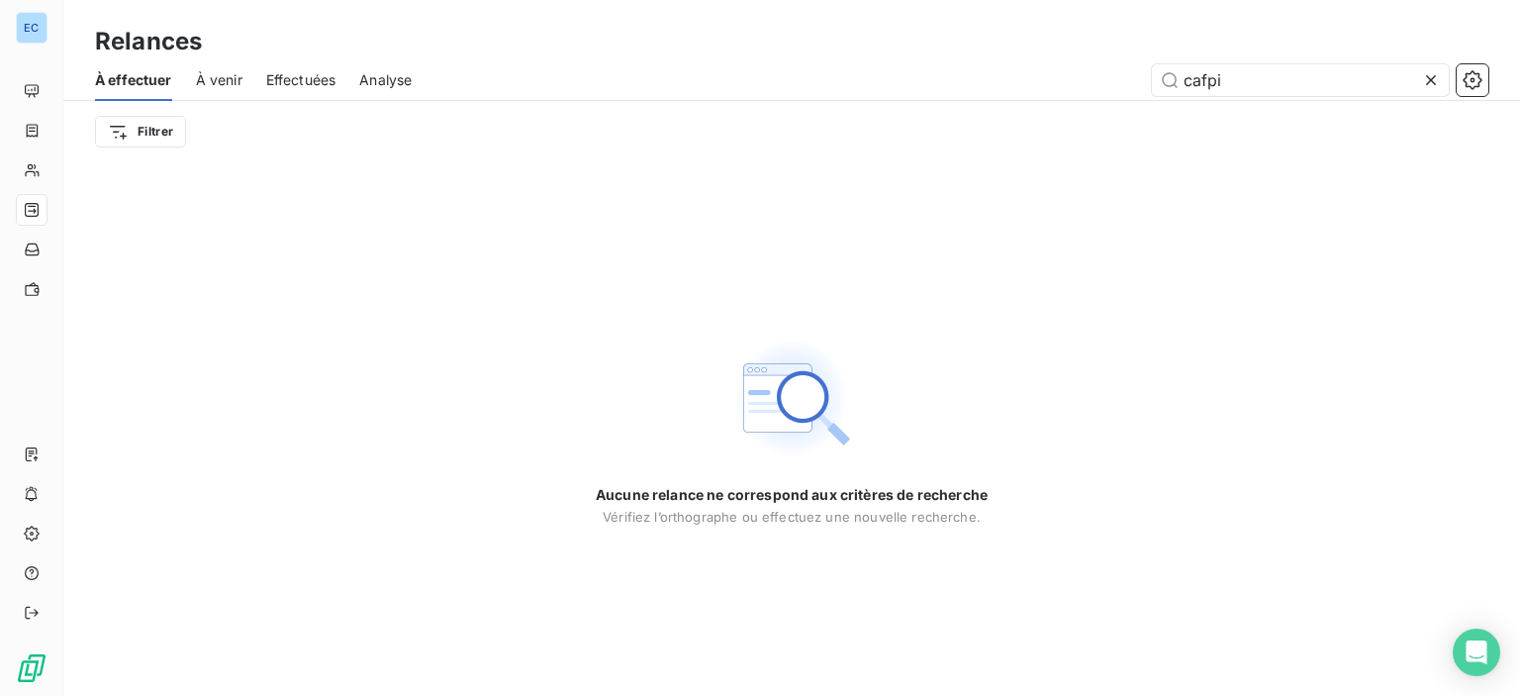
click at [285, 82] on span "Effectuées" at bounding box center [301, 80] width 70 height 20
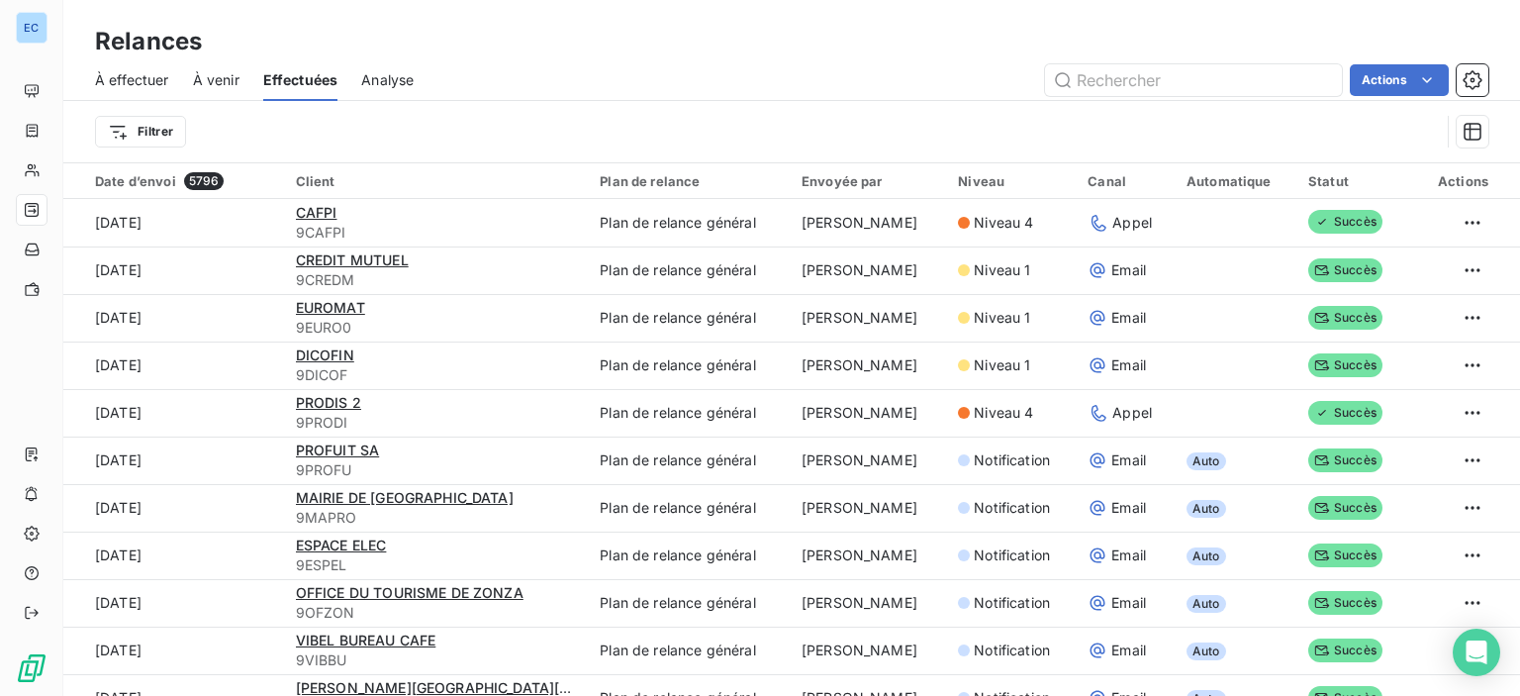
click at [369, 80] on span "Analyse" at bounding box center [387, 80] width 52 height 20
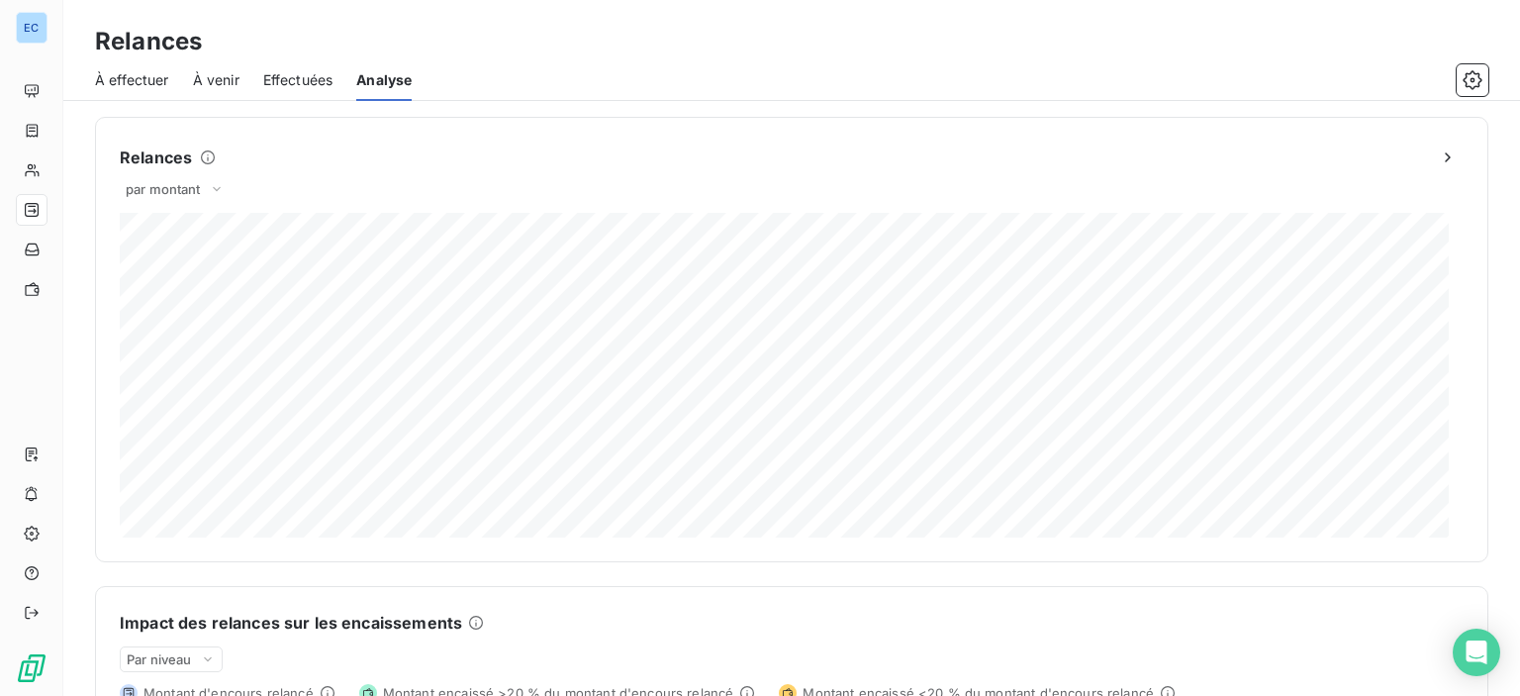
click at [148, 81] on span "À effectuer" at bounding box center [132, 80] width 74 height 20
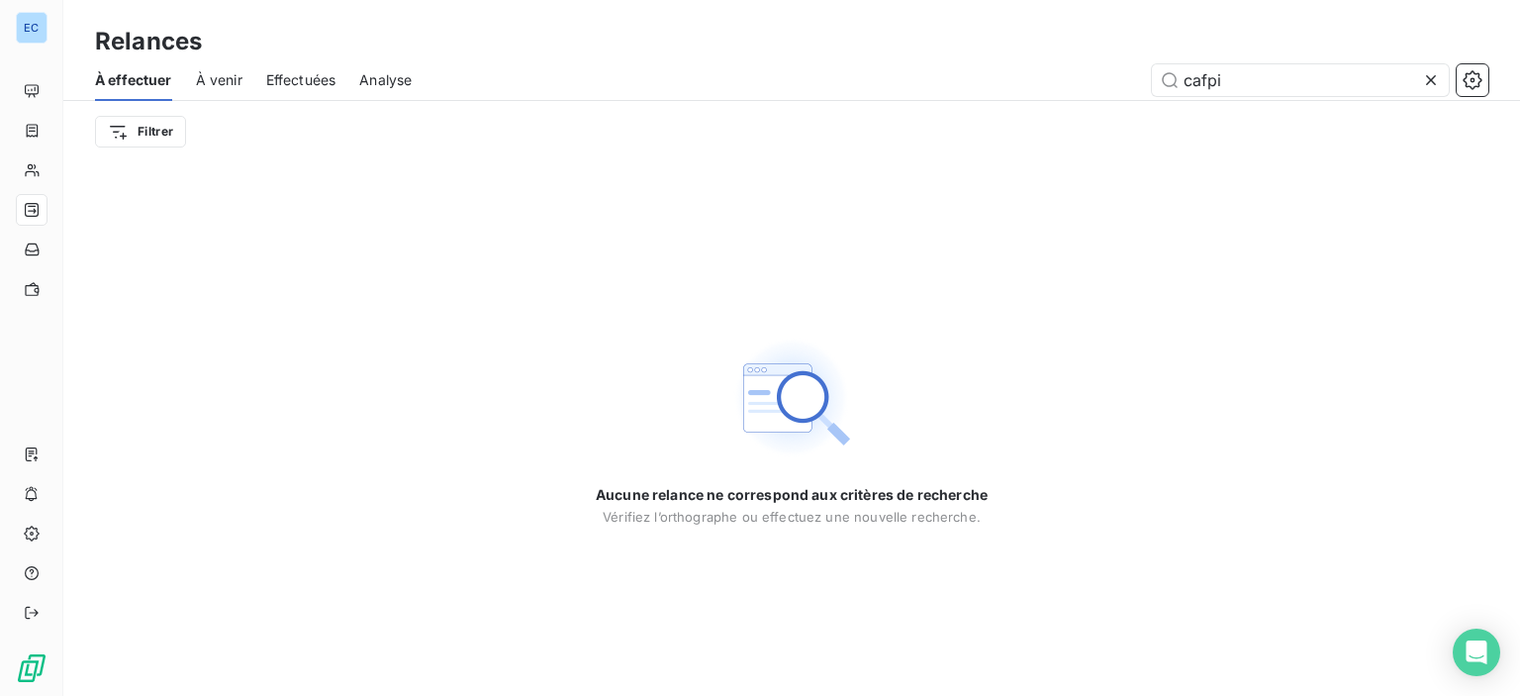
drag, startPoint x: 1259, startPoint y: 84, endPoint x: 1082, endPoint y: 86, distance: 177.2
click at [1082, 86] on div "cafpi" at bounding box center [961, 80] width 1053 height 32
click at [1430, 82] on icon at bounding box center [1431, 80] width 20 height 20
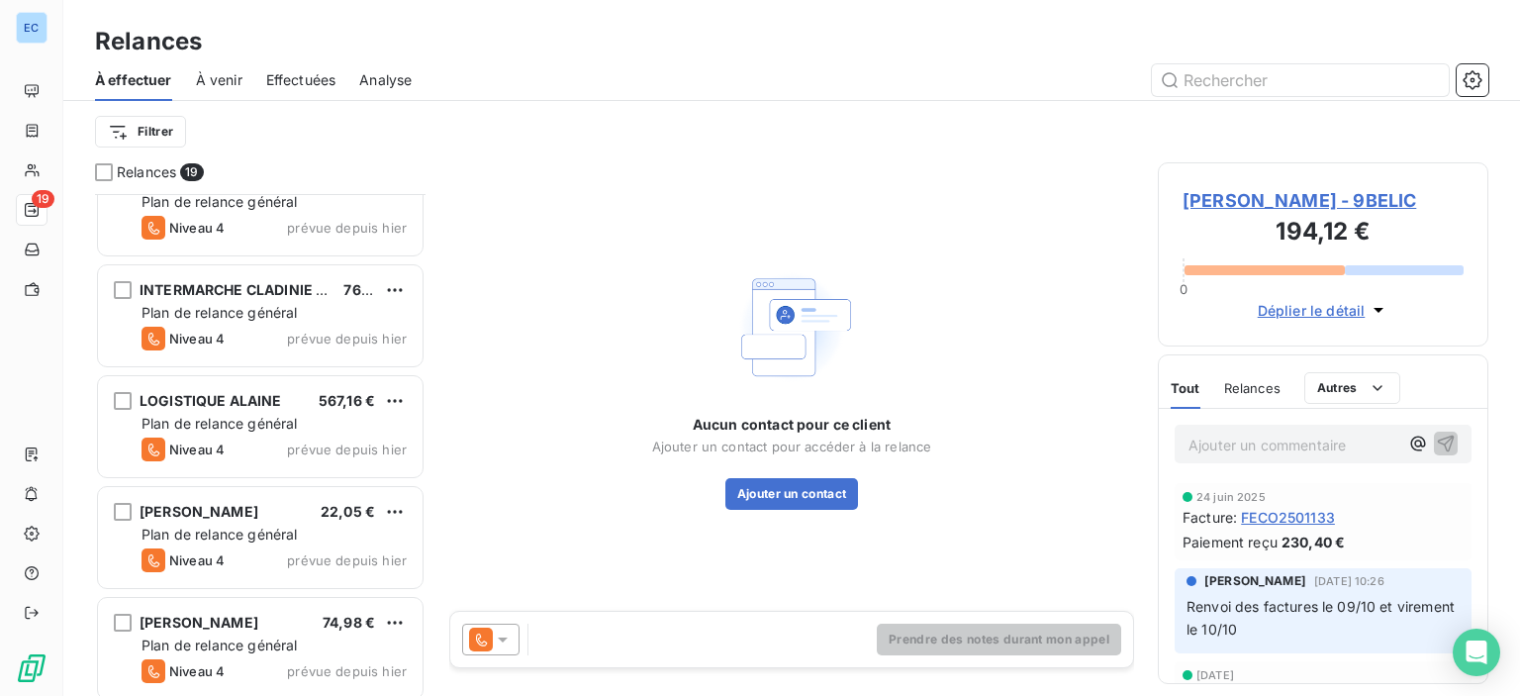
scroll to position [1604, 0]
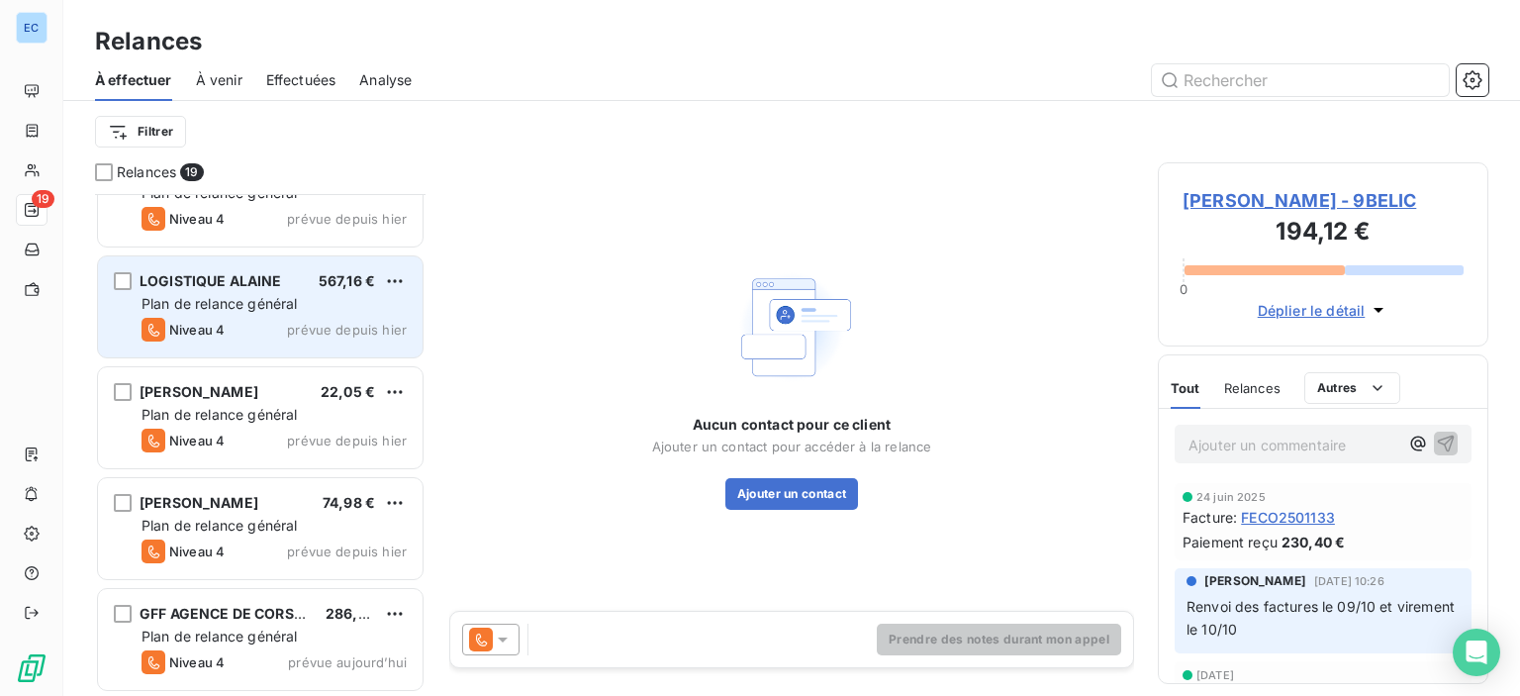
click at [210, 274] on span "LOGISTIQUE ALAINE" at bounding box center [211, 280] width 143 height 17
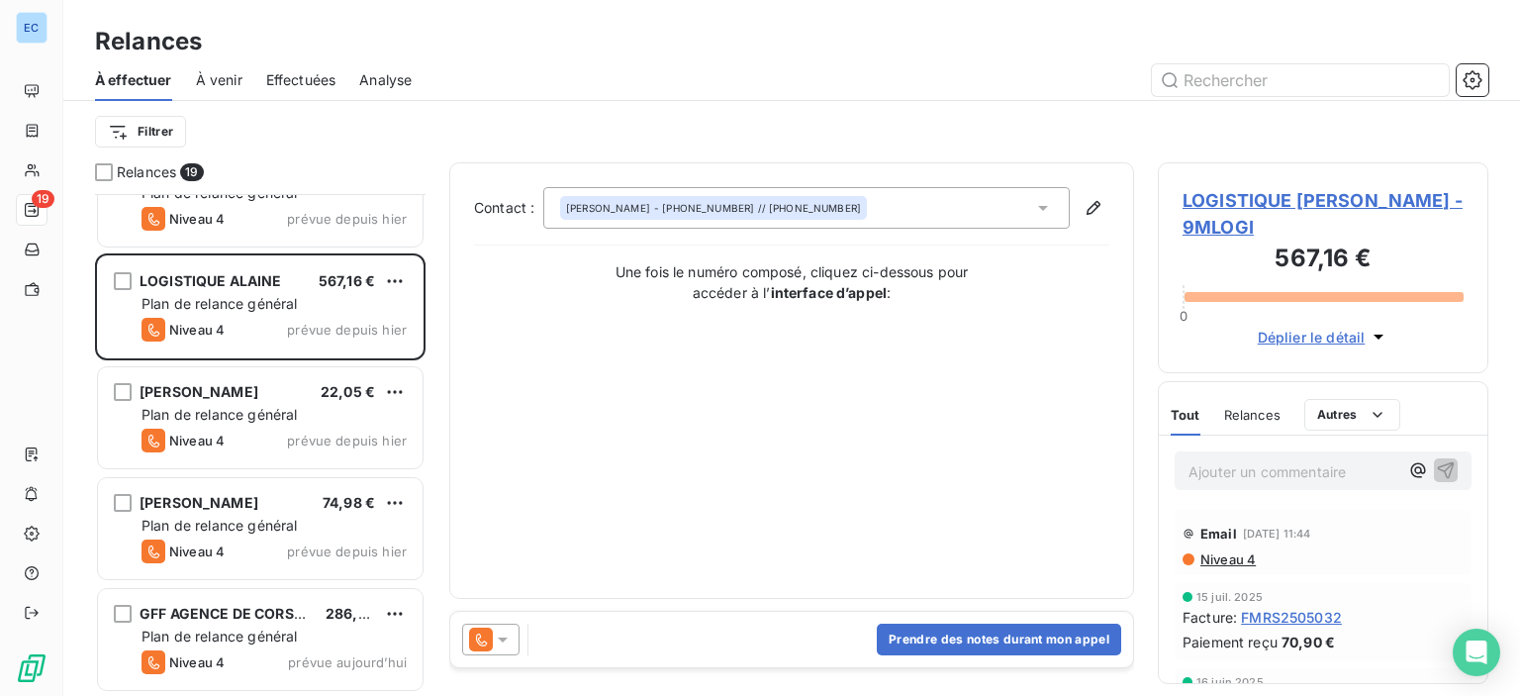
click at [1261, 190] on span "LOGISTIQUE ALAINE - 9MLOGI" at bounding box center [1323, 213] width 281 height 53
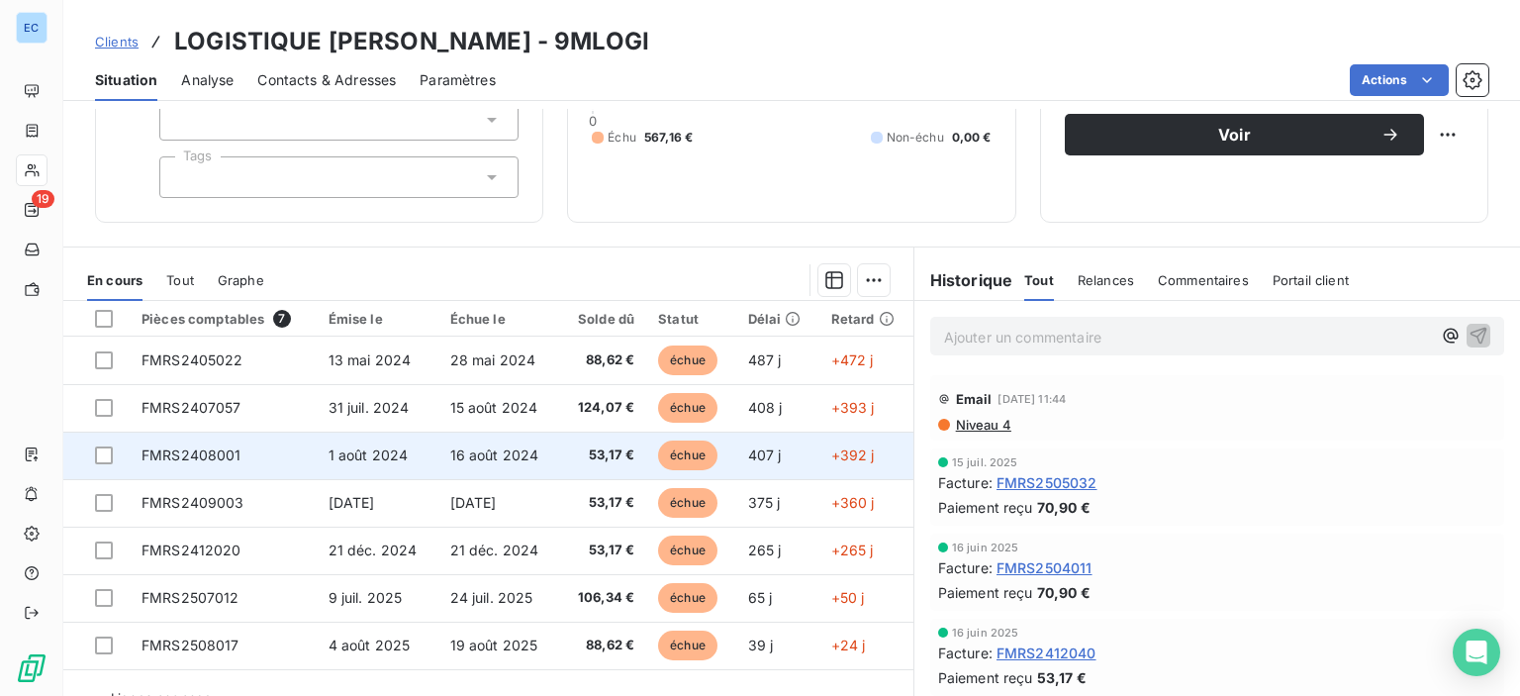
scroll to position [241, 0]
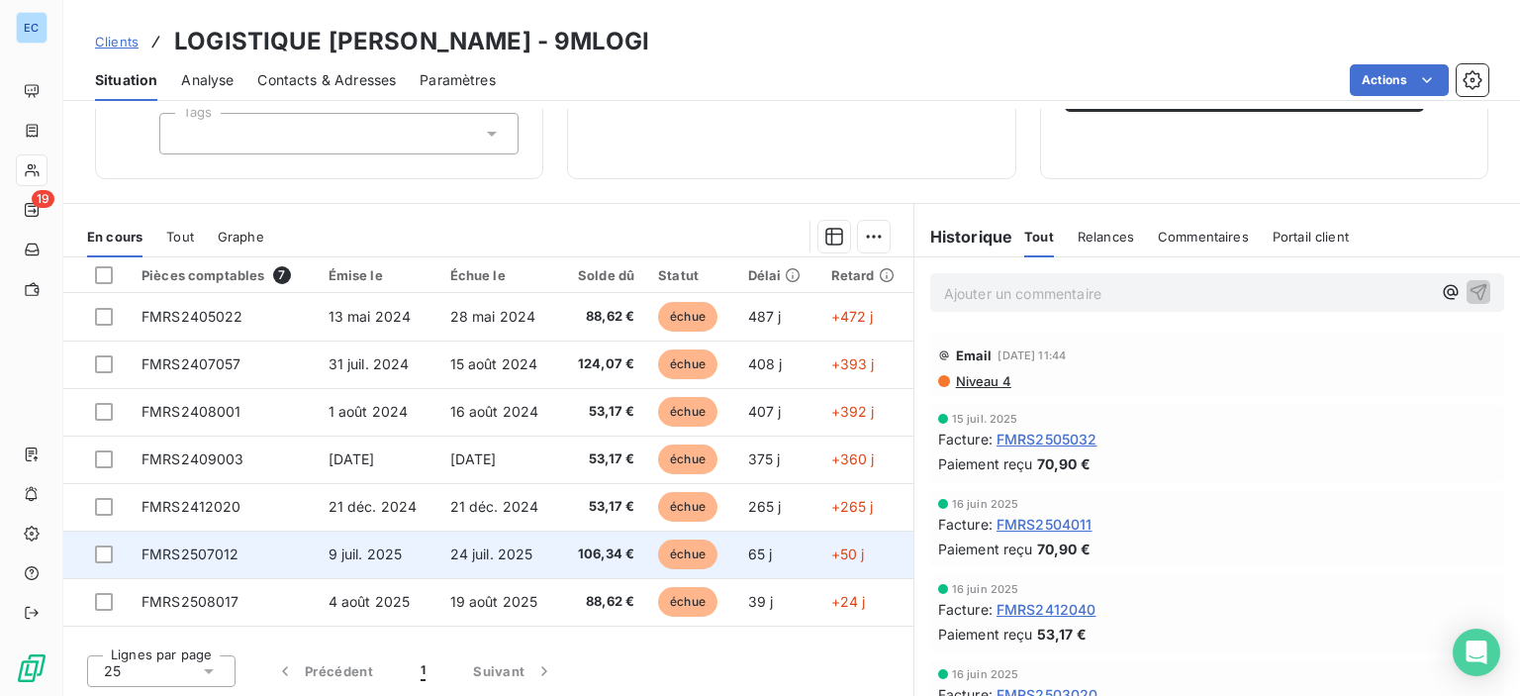
click at [606, 557] on span "106,34 €" at bounding box center [602, 554] width 63 height 20
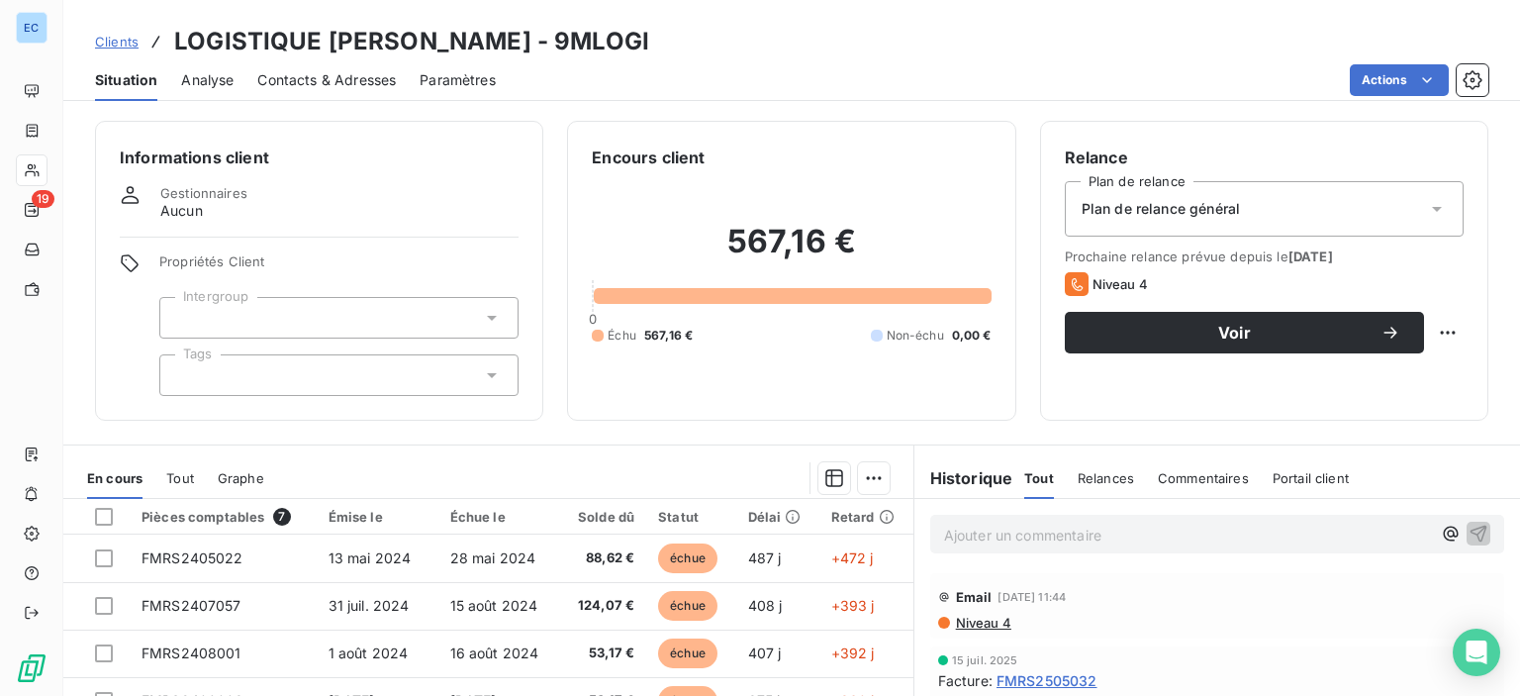
scroll to position [241, 0]
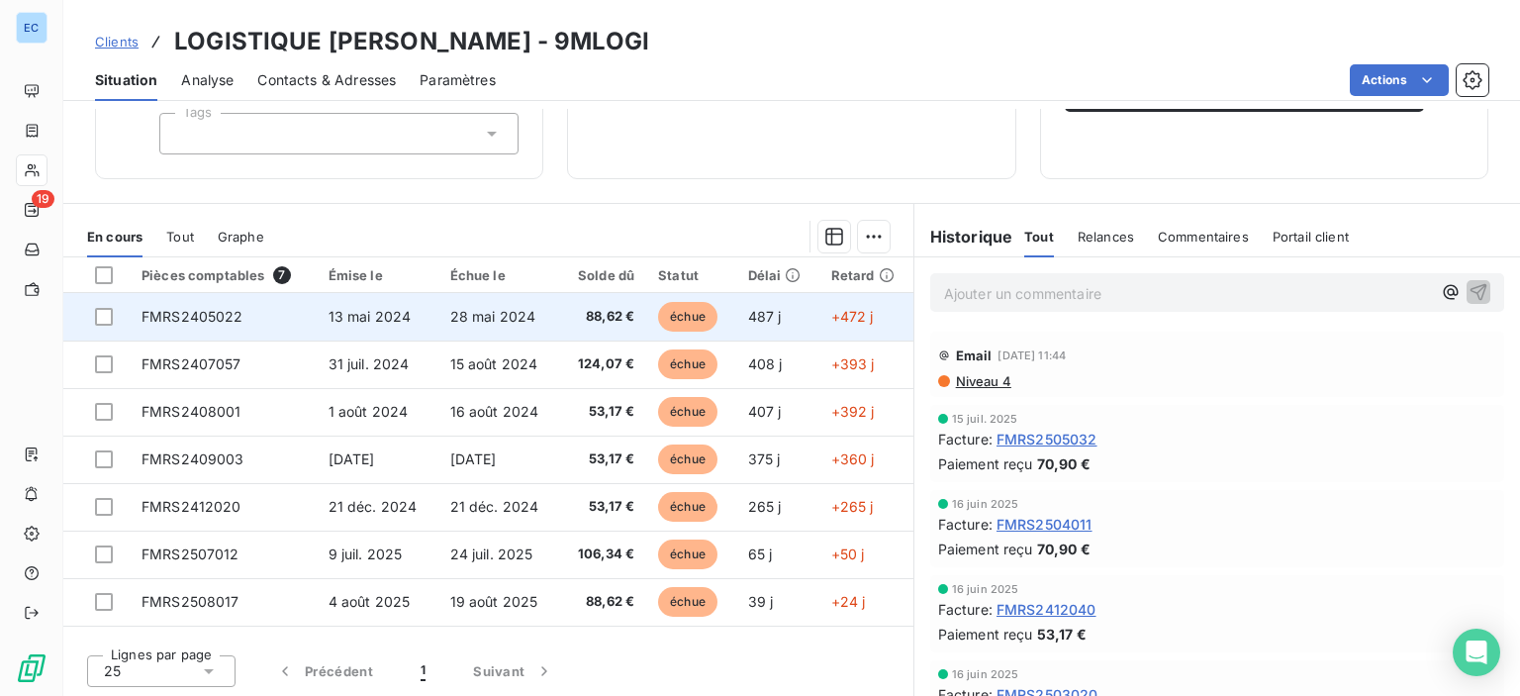
click at [368, 327] on td "13 mai 2024" at bounding box center [378, 317] width 122 height 48
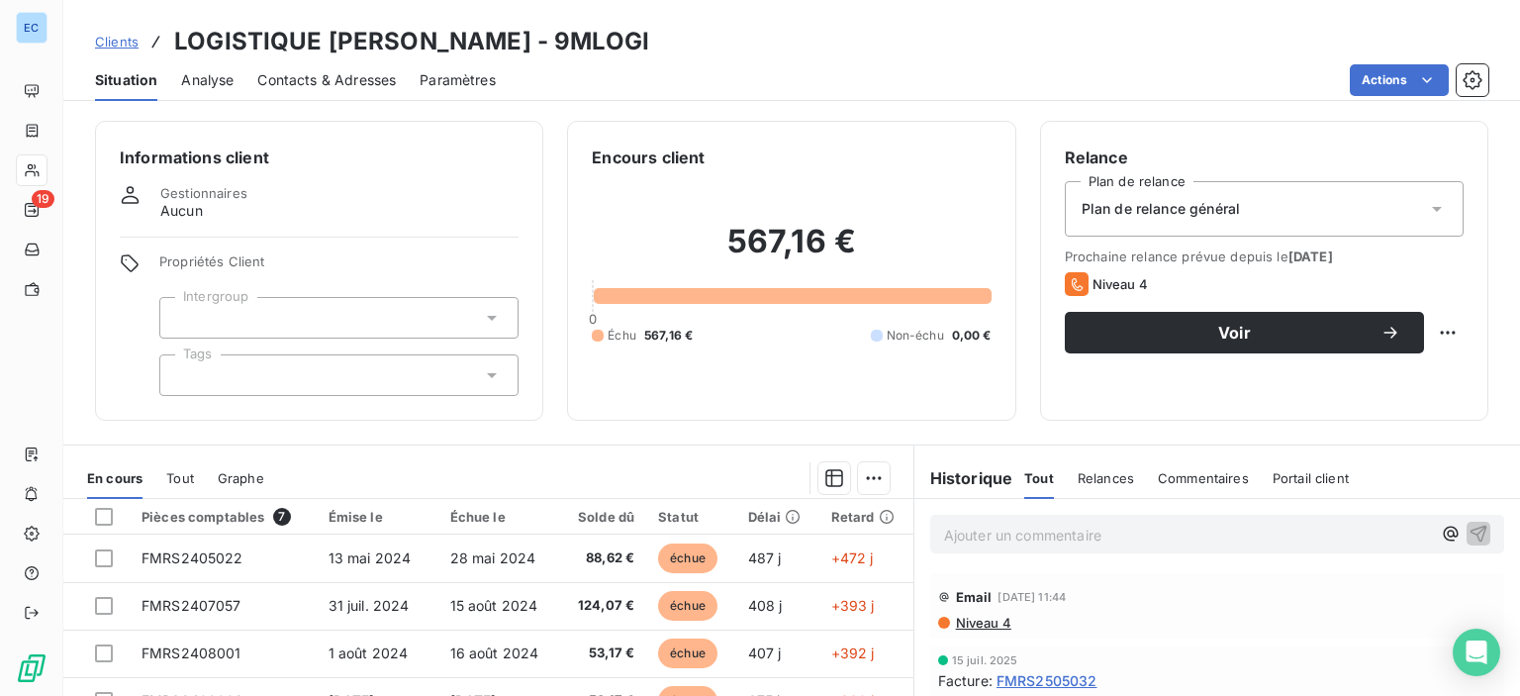
scroll to position [241, 0]
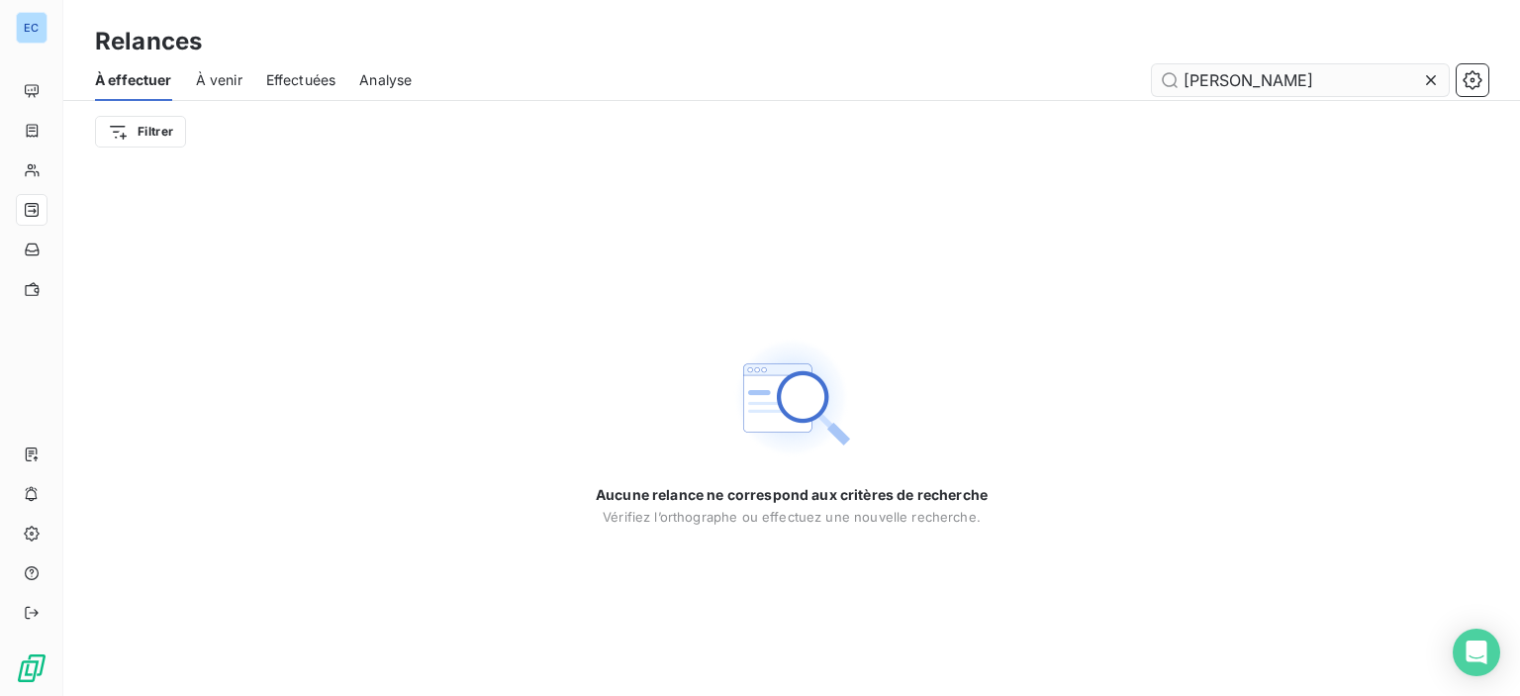
click at [1273, 81] on input "TIZZANO" at bounding box center [1300, 80] width 297 height 32
type input "T"
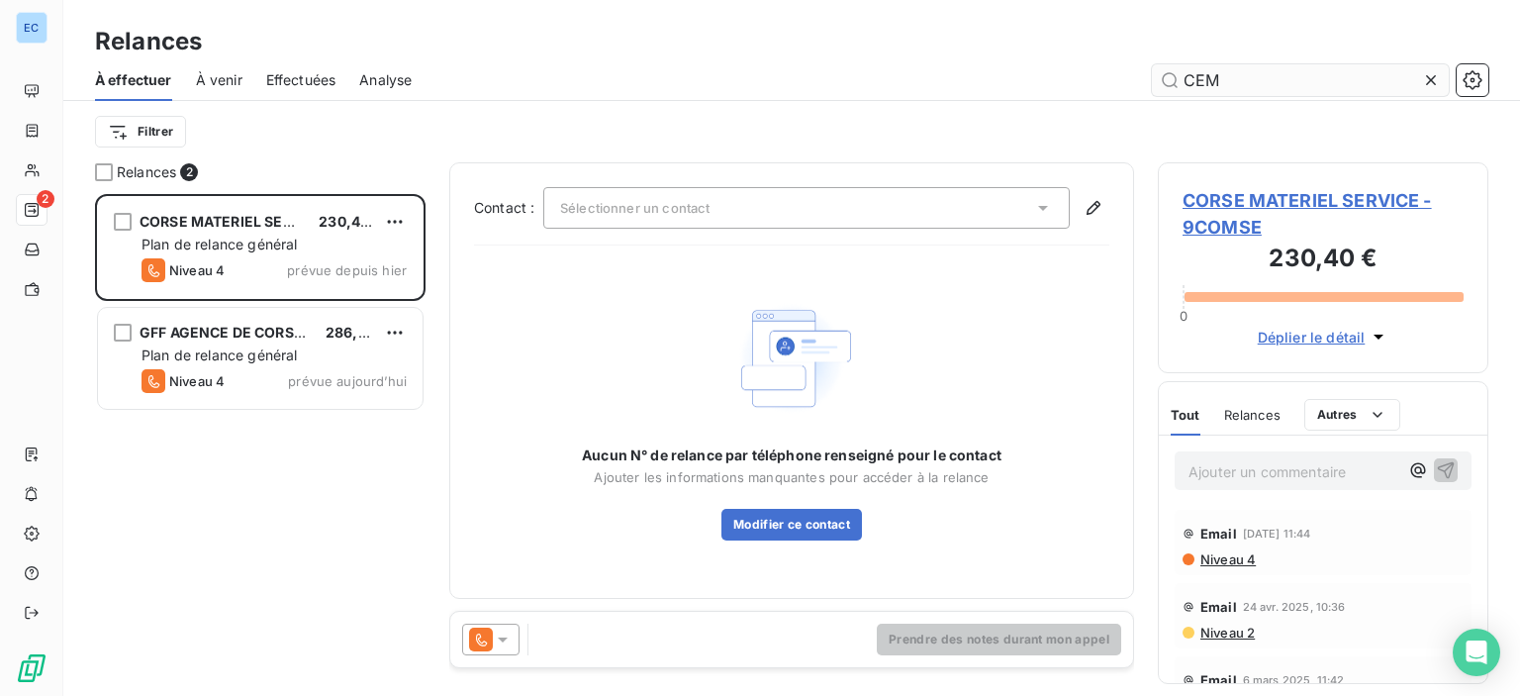
scroll to position [487, 315]
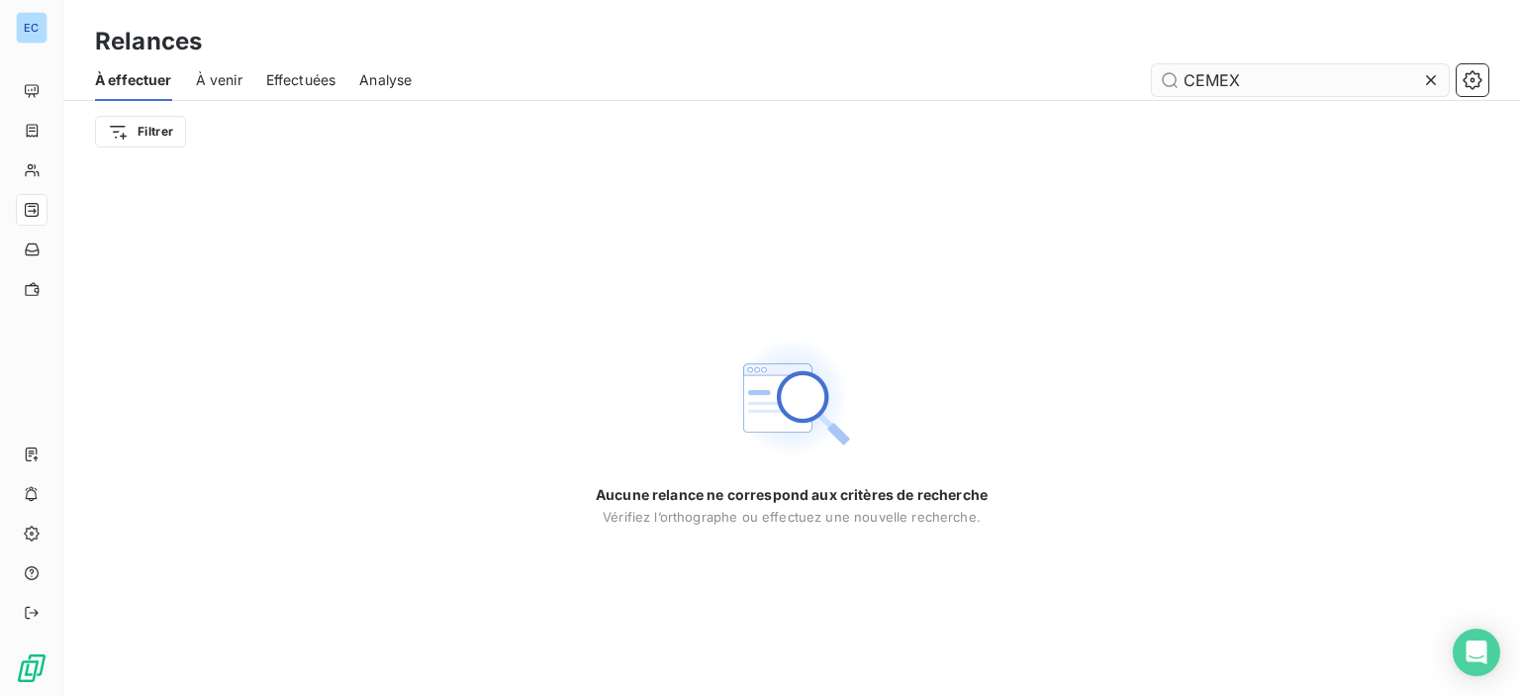
click at [1175, 83] on input "CEMEX" at bounding box center [1300, 80] width 297 height 32
click at [276, 86] on span "Effectuées" at bounding box center [301, 80] width 70 height 20
type input "CEMEX"
click at [286, 89] on span "Effectuées" at bounding box center [301, 80] width 70 height 20
click at [269, 81] on span "Effectuées" at bounding box center [301, 80] width 70 height 20
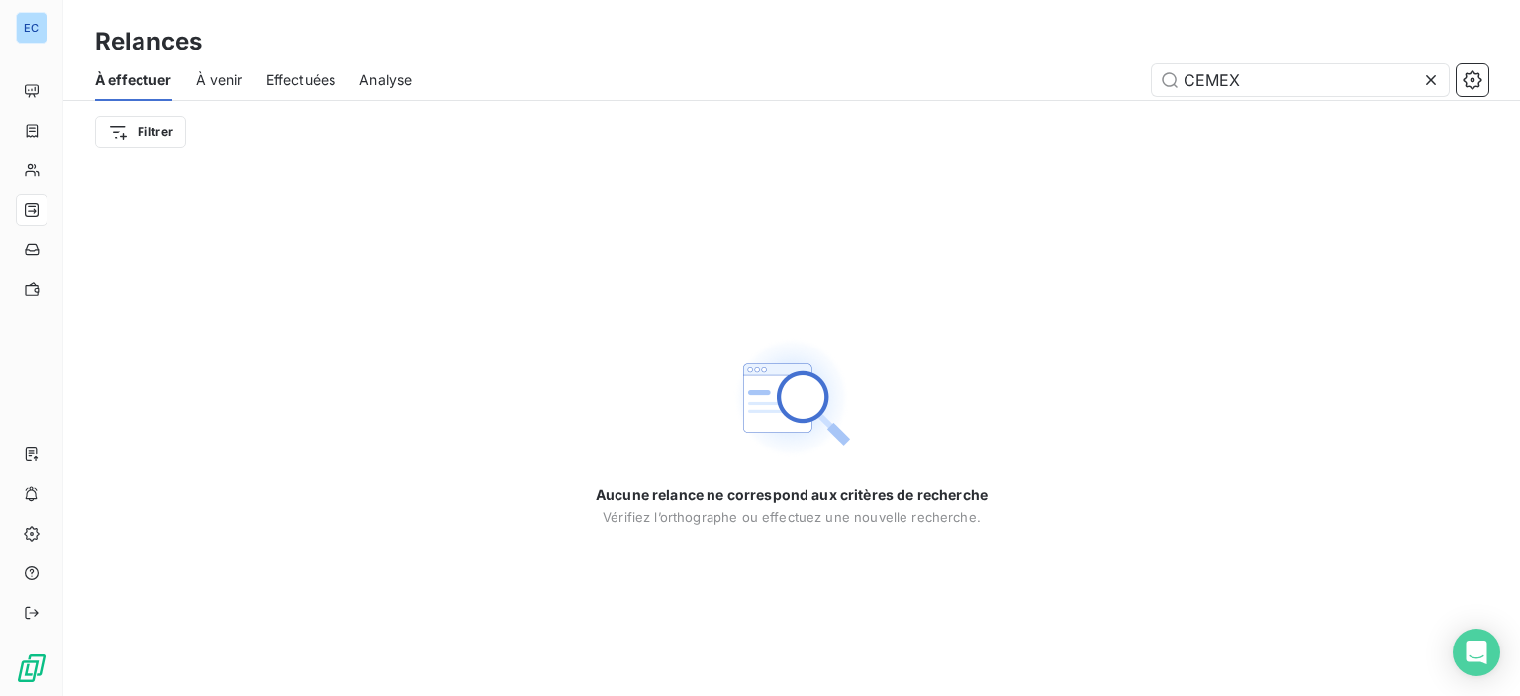
click at [305, 82] on span "Effectuées" at bounding box center [301, 80] width 70 height 20
click at [1257, 81] on input "CEMEX" at bounding box center [1300, 80] width 297 height 32
type input "C"
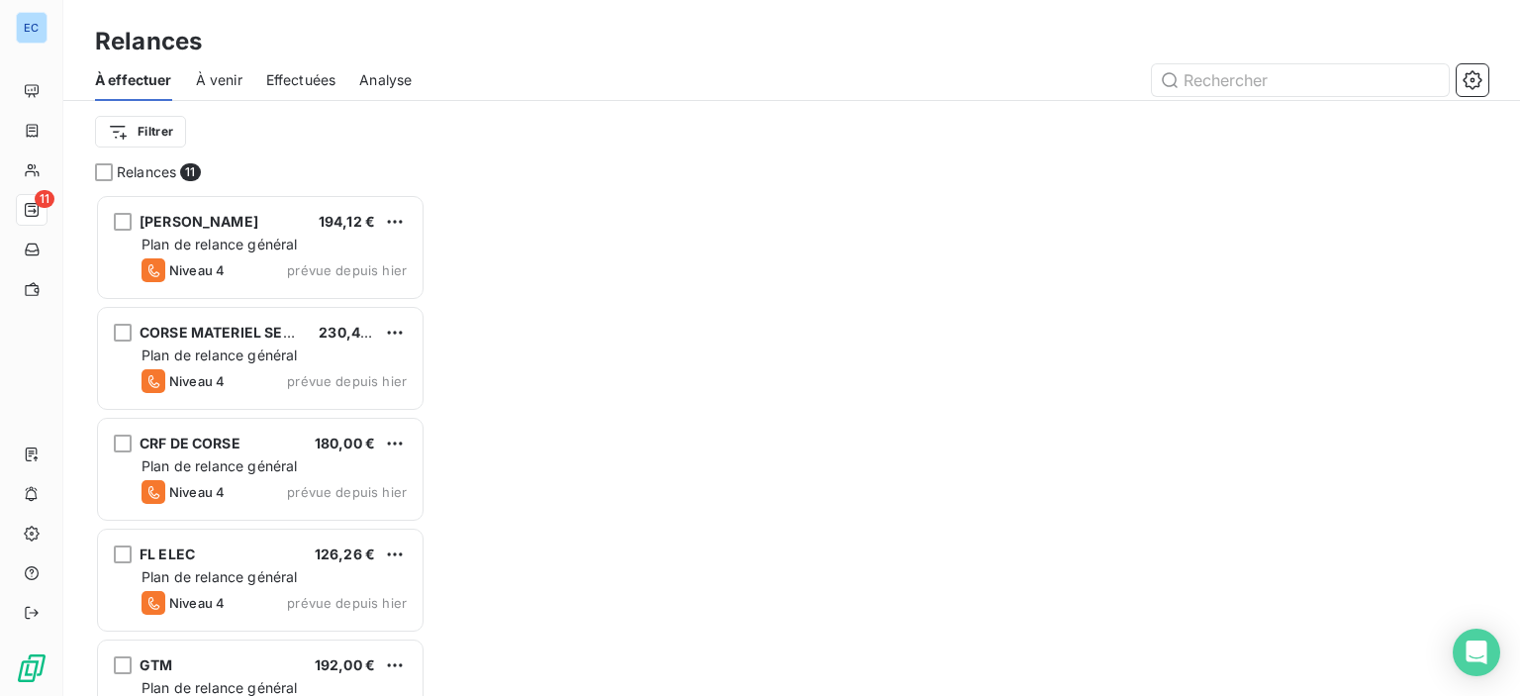
scroll to position [487, 315]
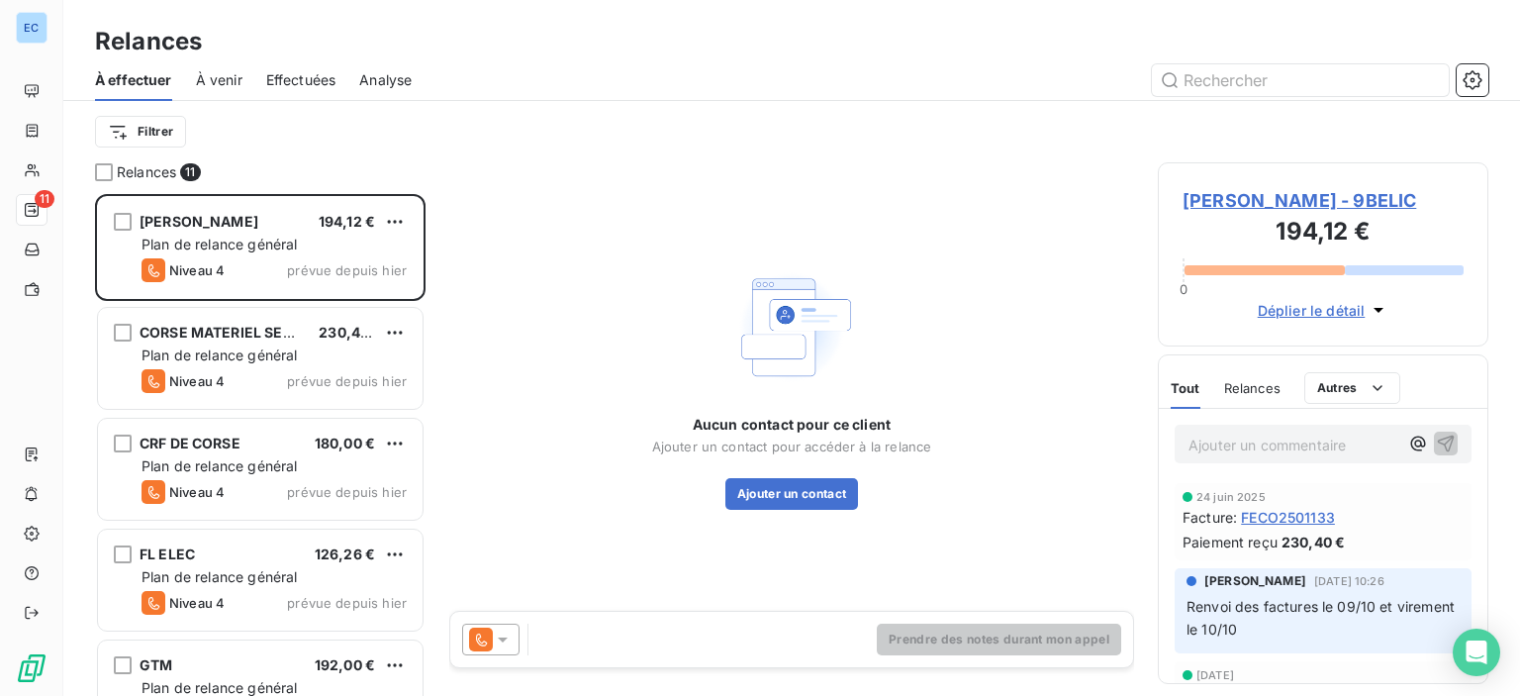
click at [284, 81] on span "Effectuées" at bounding box center [301, 80] width 70 height 20
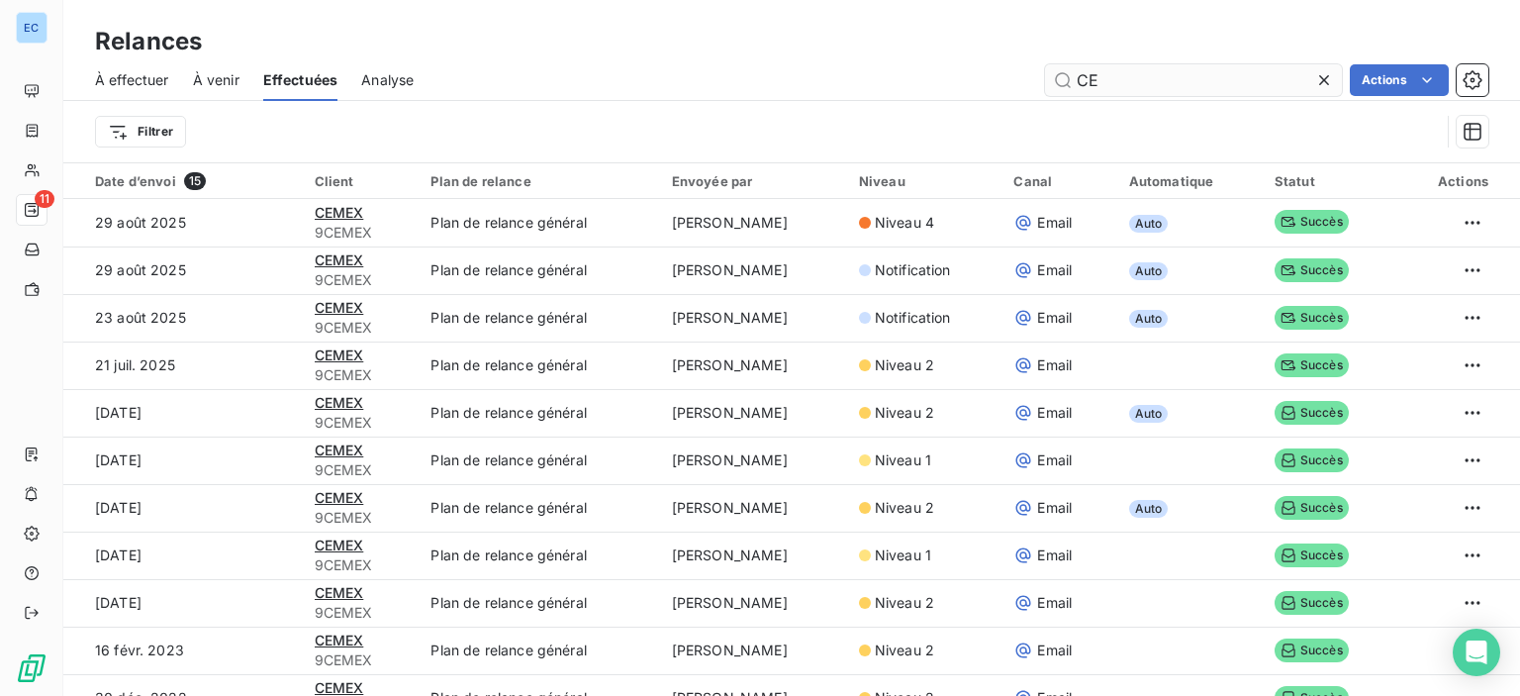
type input "C"
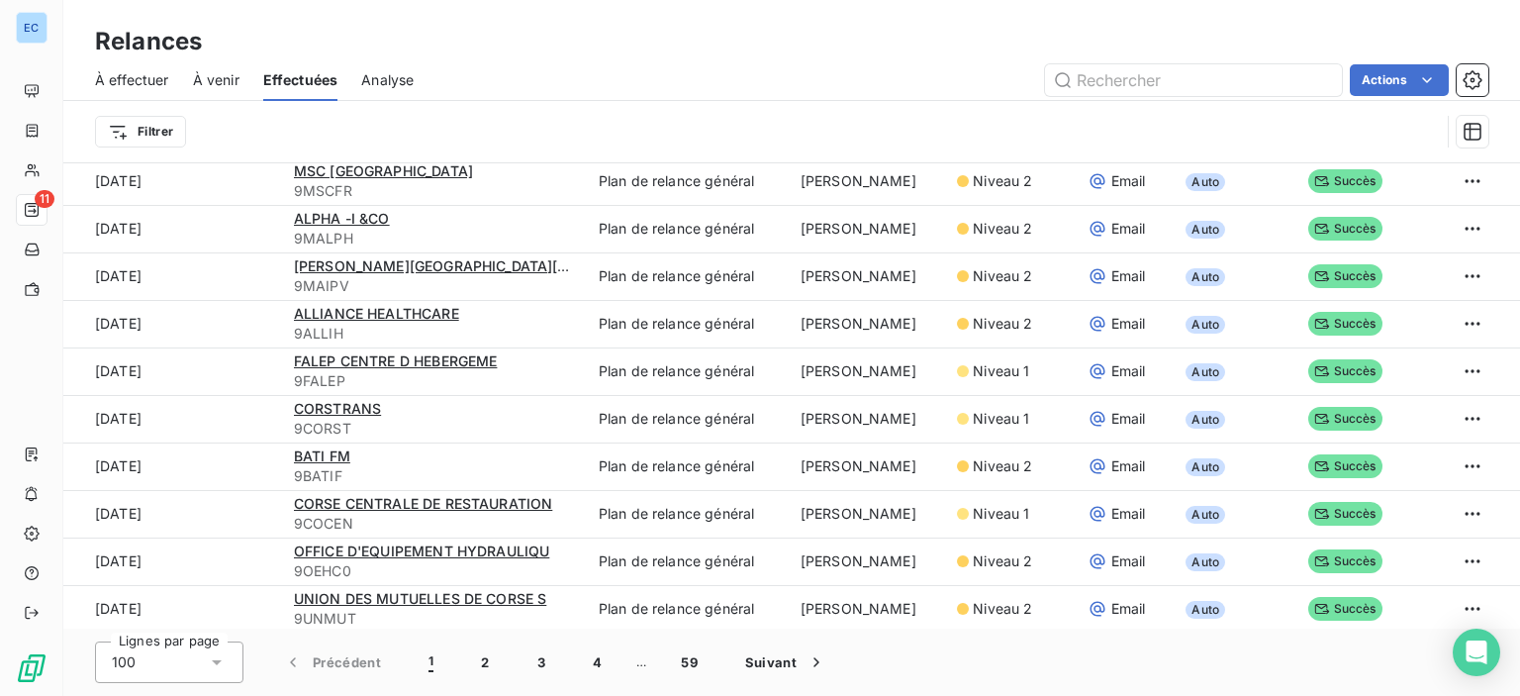
scroll to position [4254, 0]
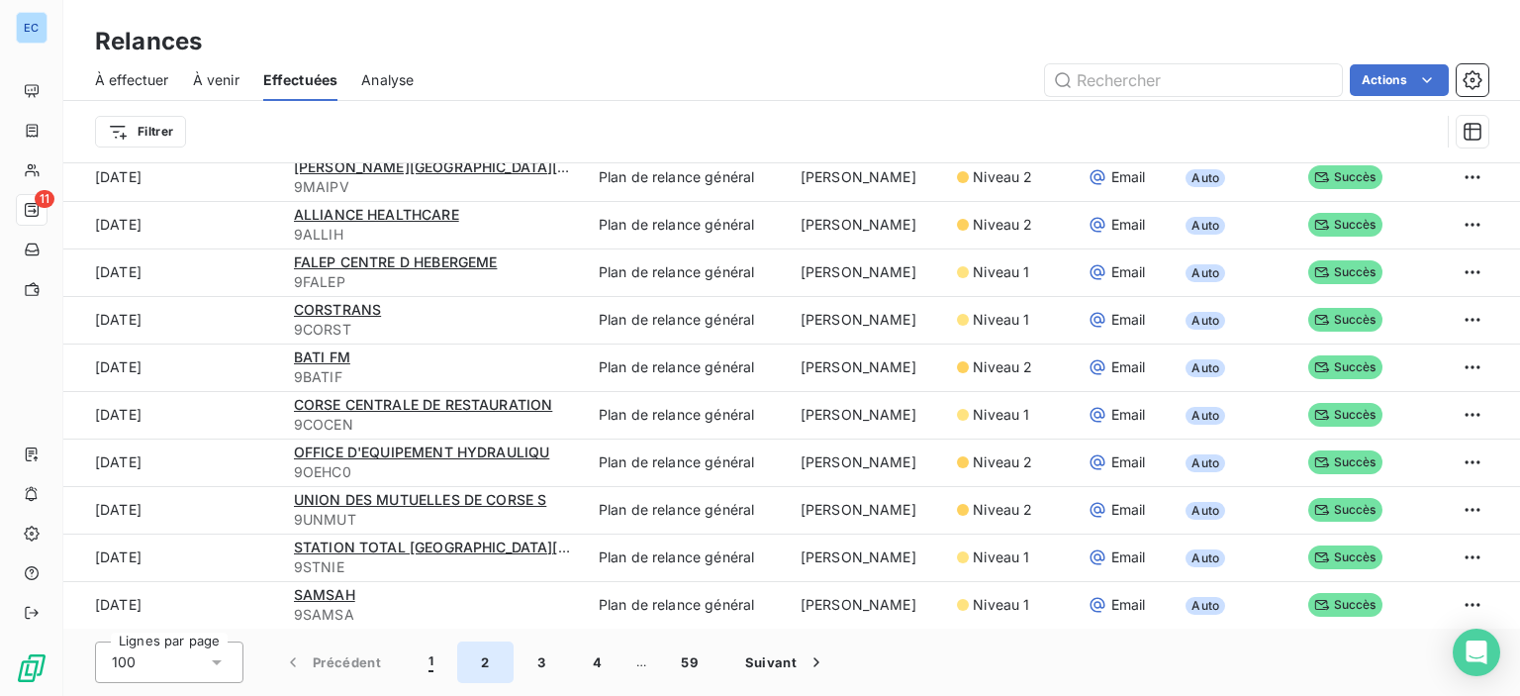
click at [482, 663] on button "2" at bounding box center [484, 662] width 55 height 42
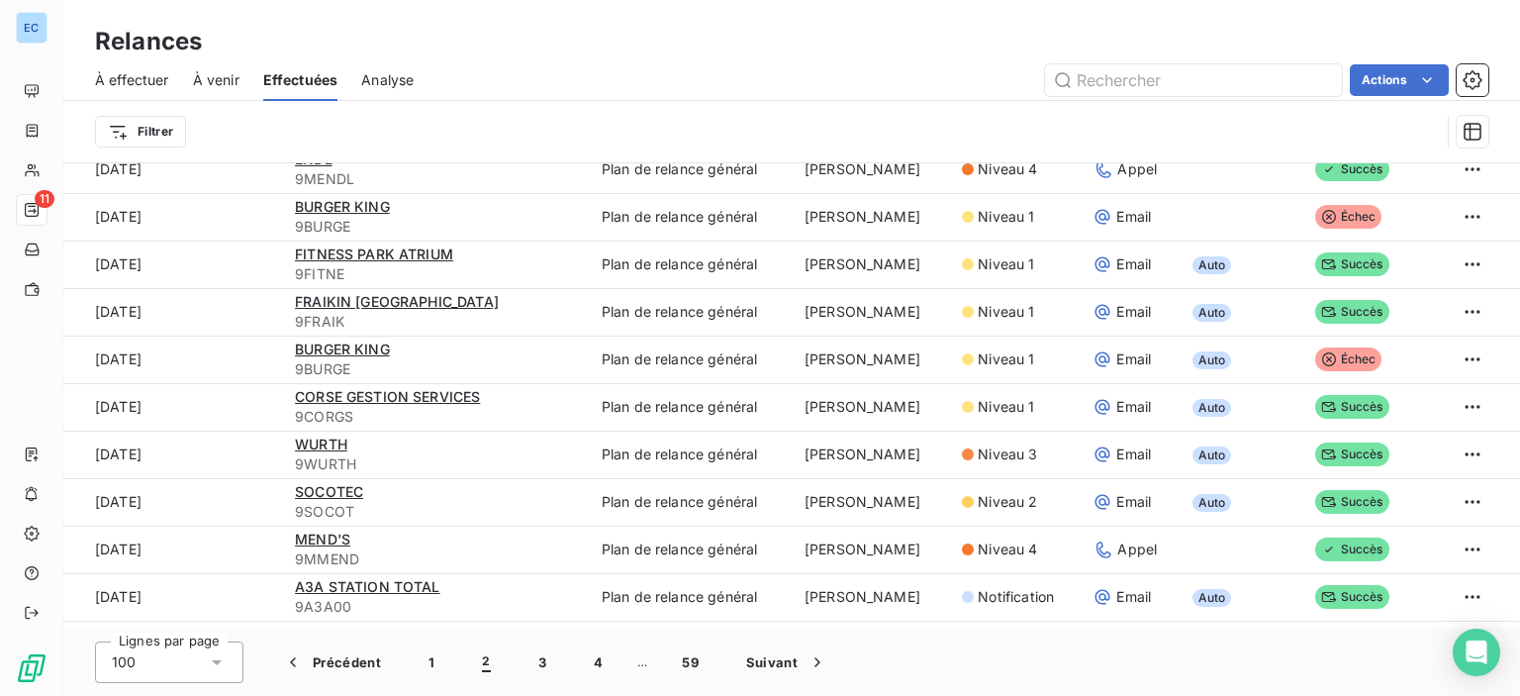
scroll to position [2769, 0]
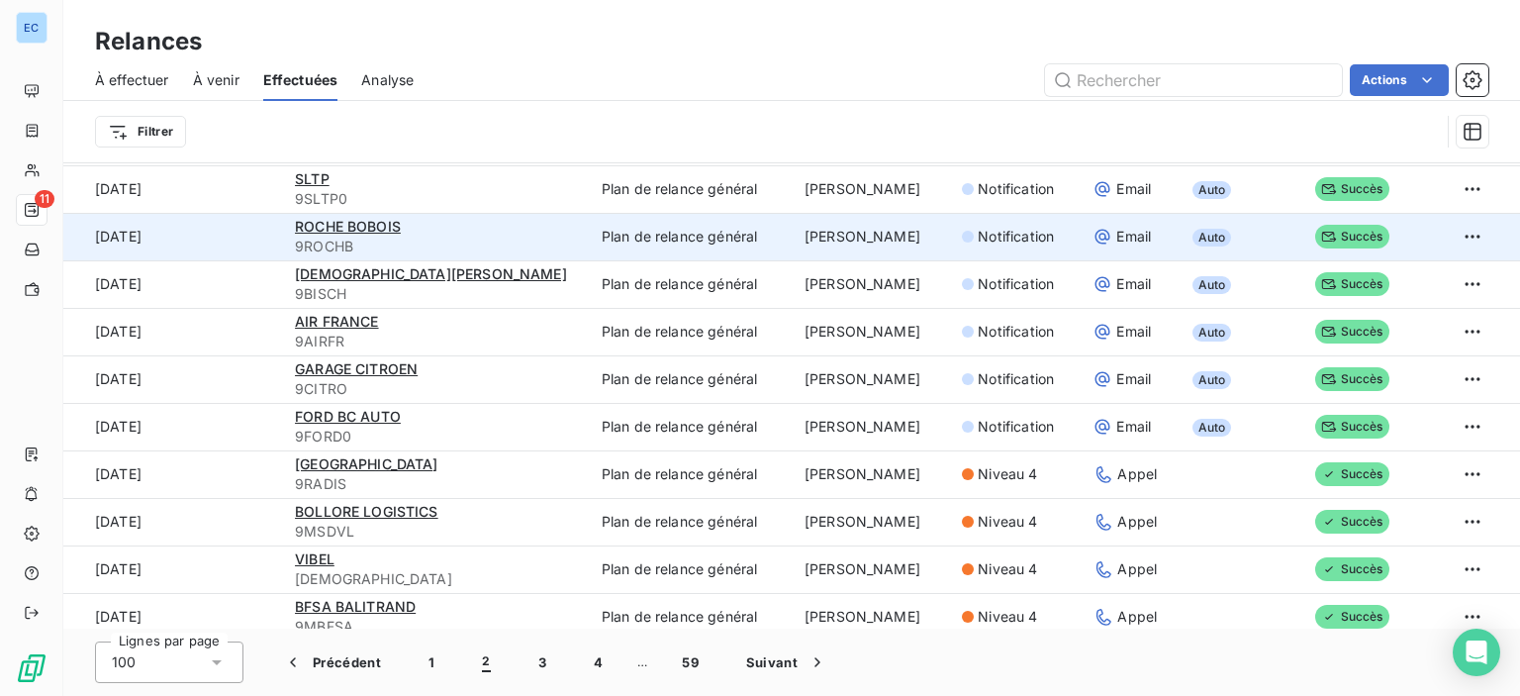
click at [917, 242] on td "[PERSON_NAME] DA [PERSON_NAME]" at bounding box center [871, 237] width 157 height 48
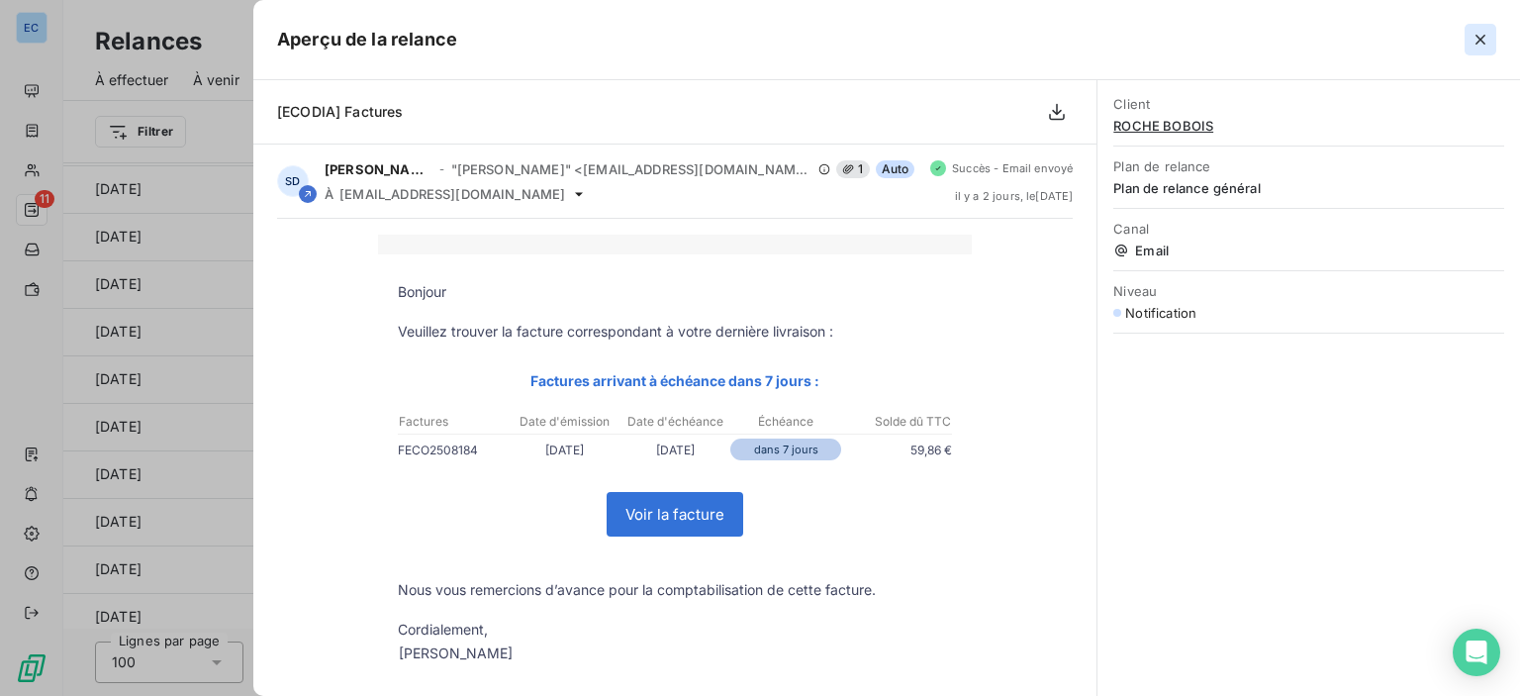
click at [1478, 46] on icon "button" at bounding box center [1481, 40] width 20 height 20
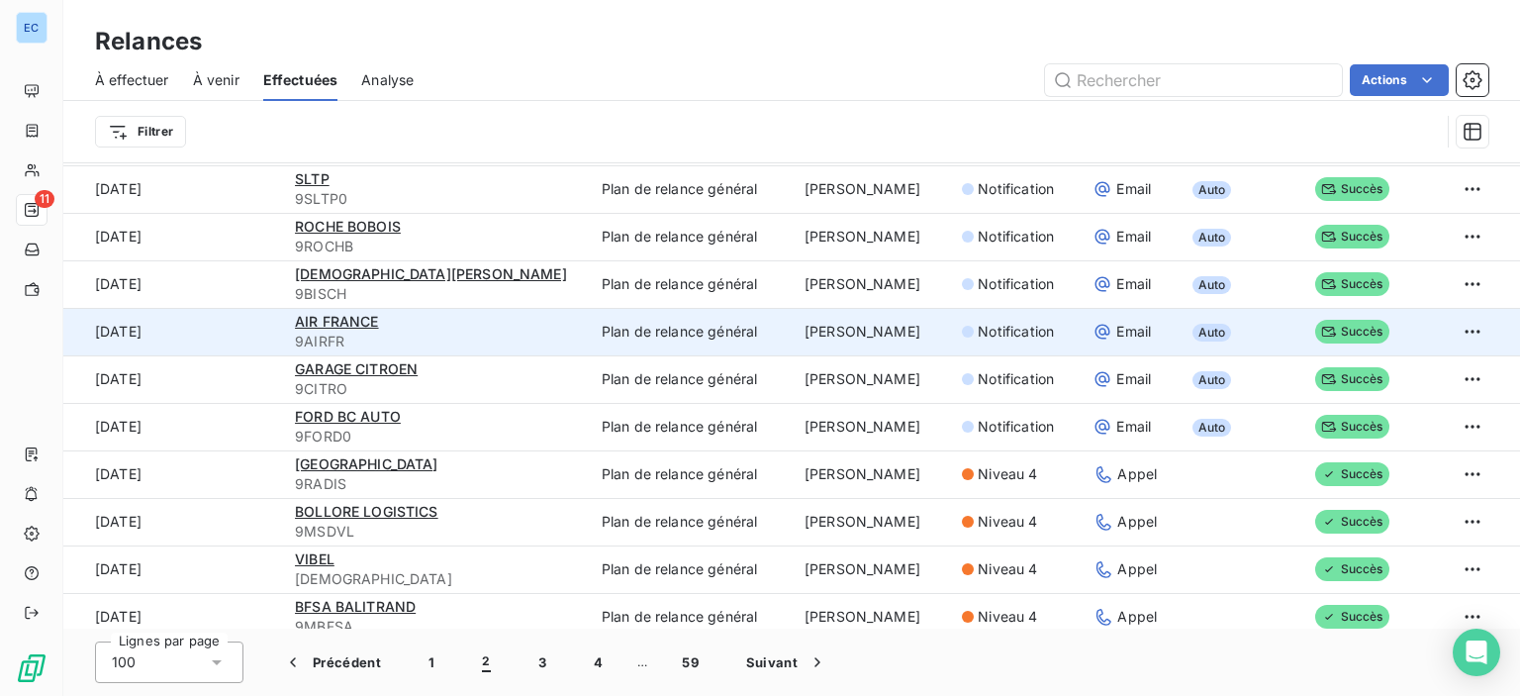
click at [1008, 339] on span "Notification" at bounding box center [1016, 332] width 76 height 20
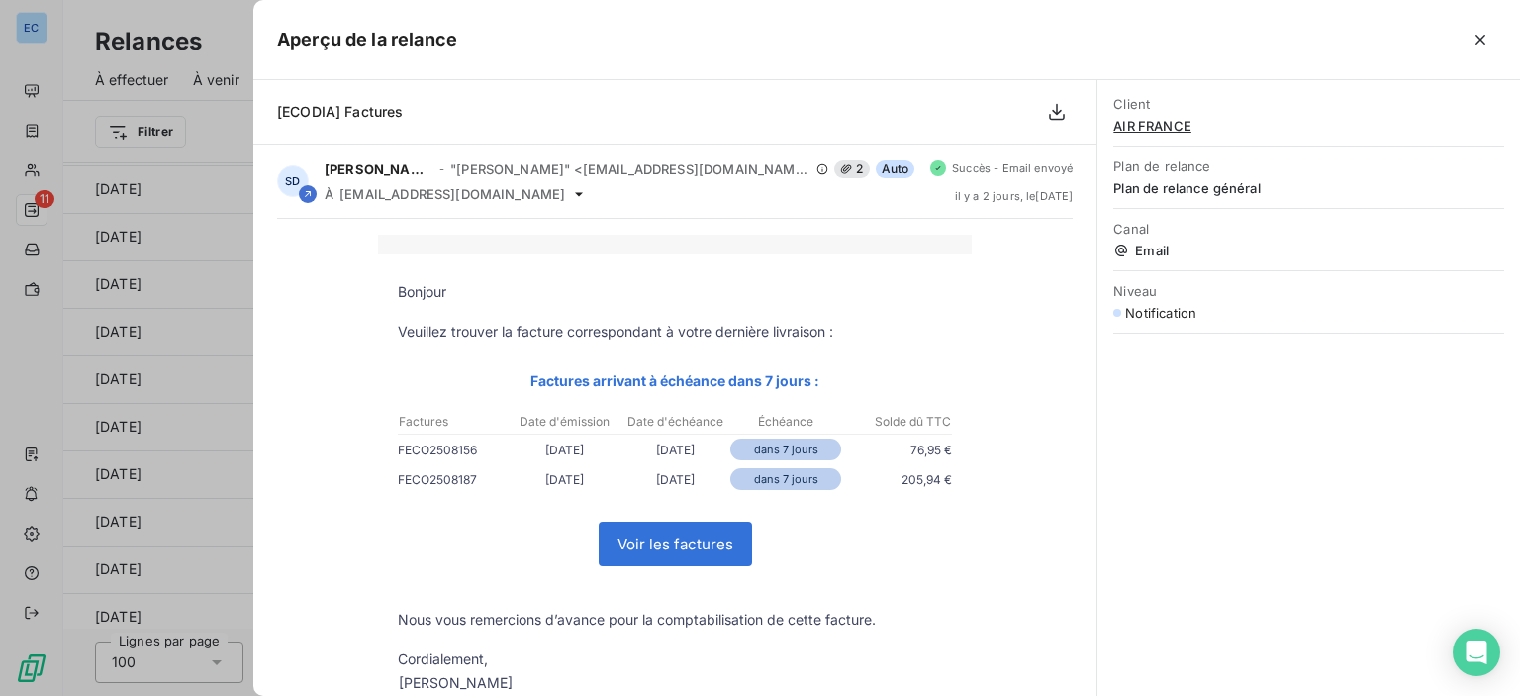
scroll to position [173, 0]
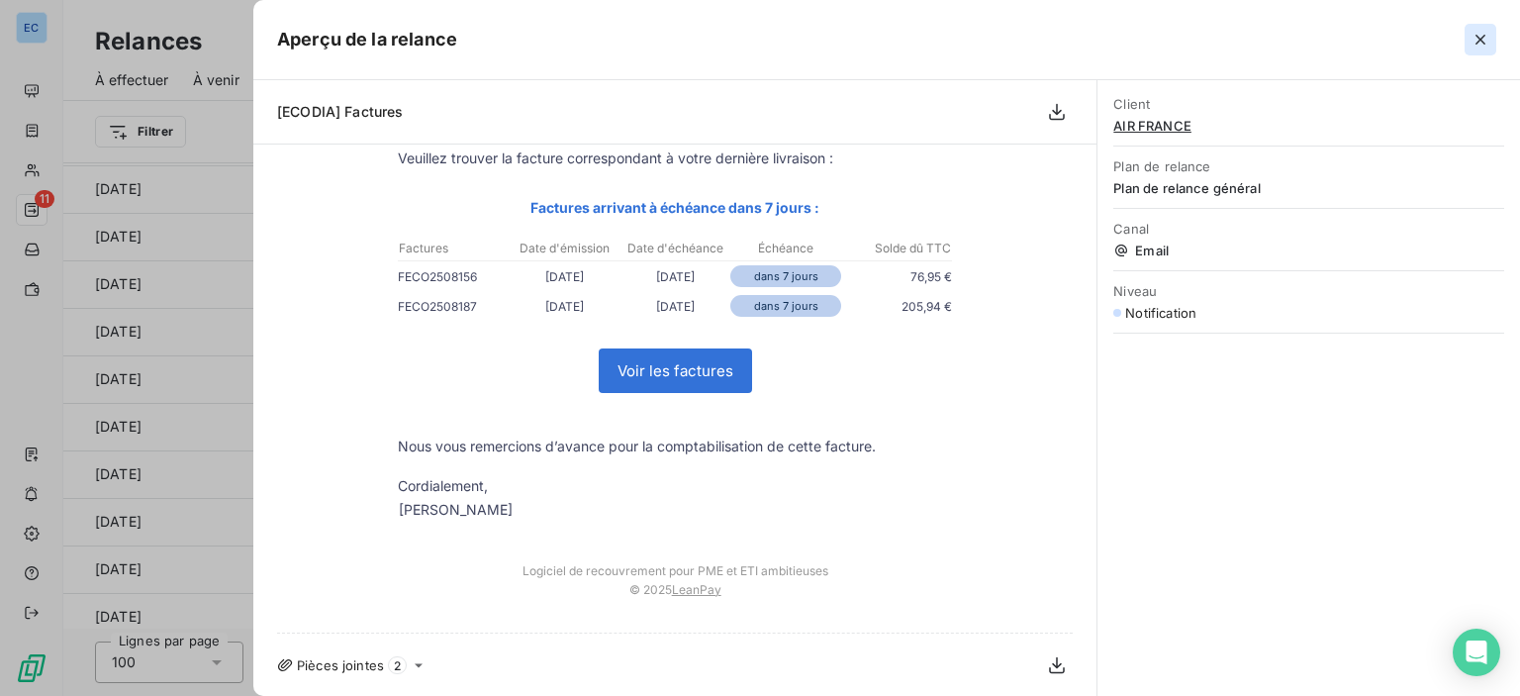
click at [1480, 41] on icon "button" at bounding box center [1481, 40] width 10 height 10
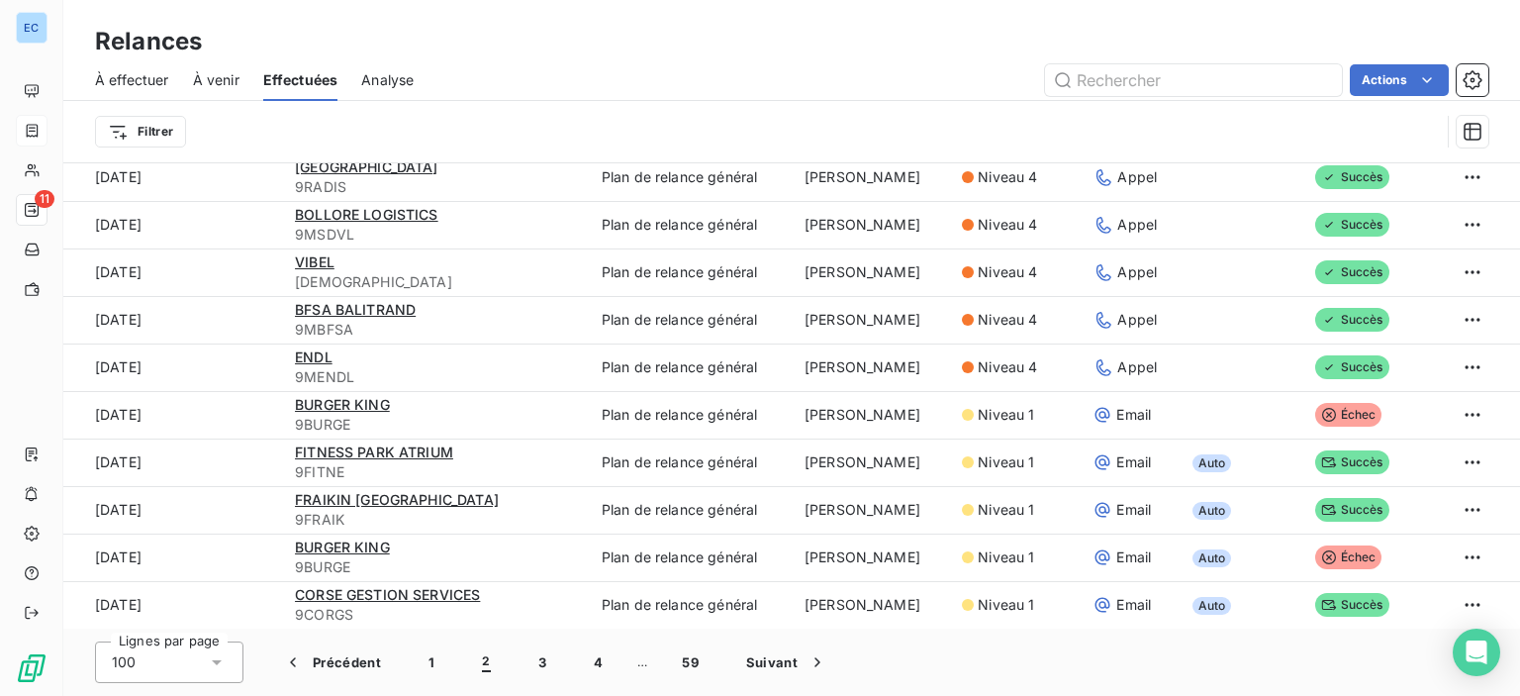
scroll to position [2769, 0]
